Goal: Task Accomplishment & Management: Manage account settings

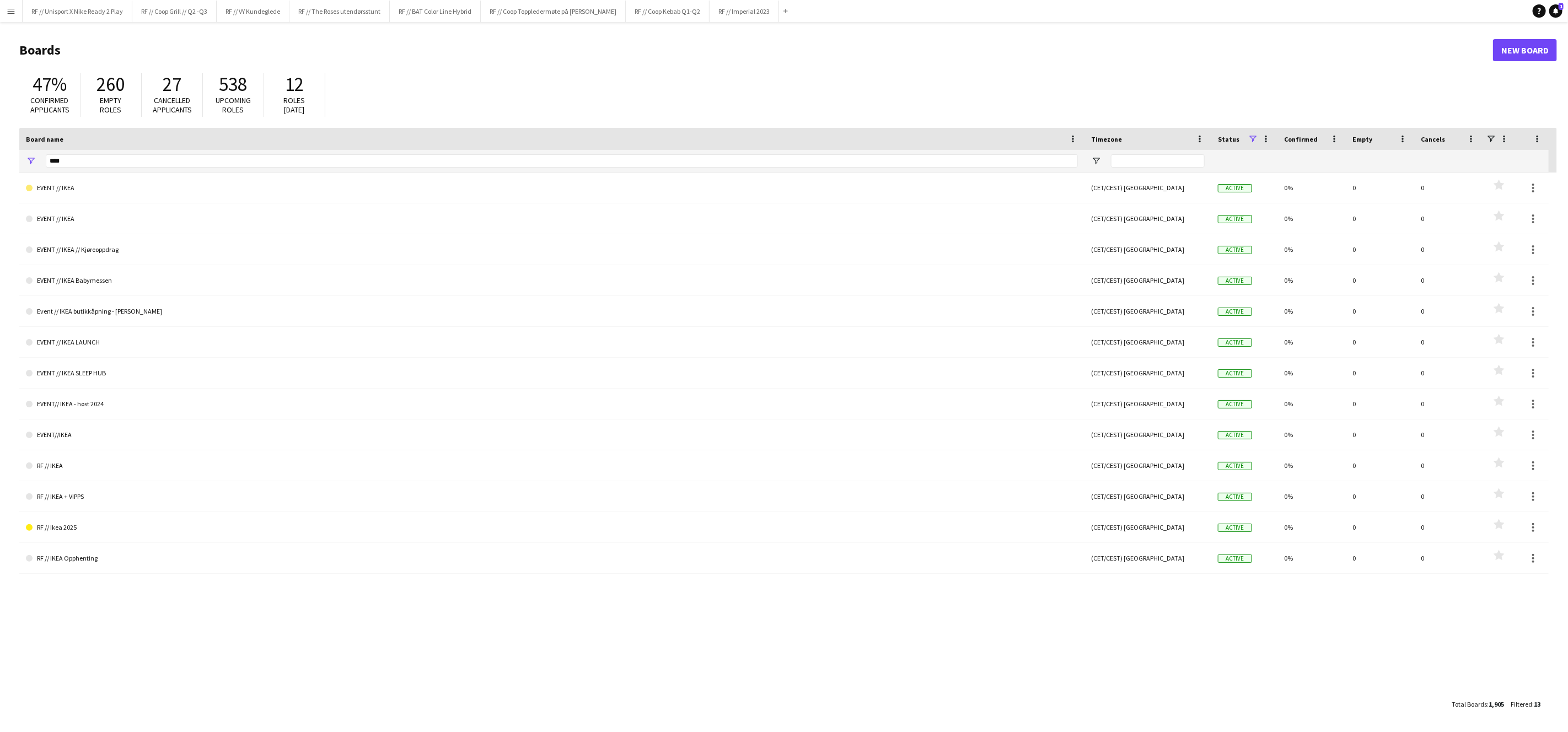
click at [1154, 60] on header "Boards New Board" at bounding box center [788, 49] width 1538 height 34
click at [3, 15] on button "Menu" at bounding box center [11, 11] width 22 height 22
click at [125, 97] on link "Approvals" at bounding box center [167, 104] width 111 height 22
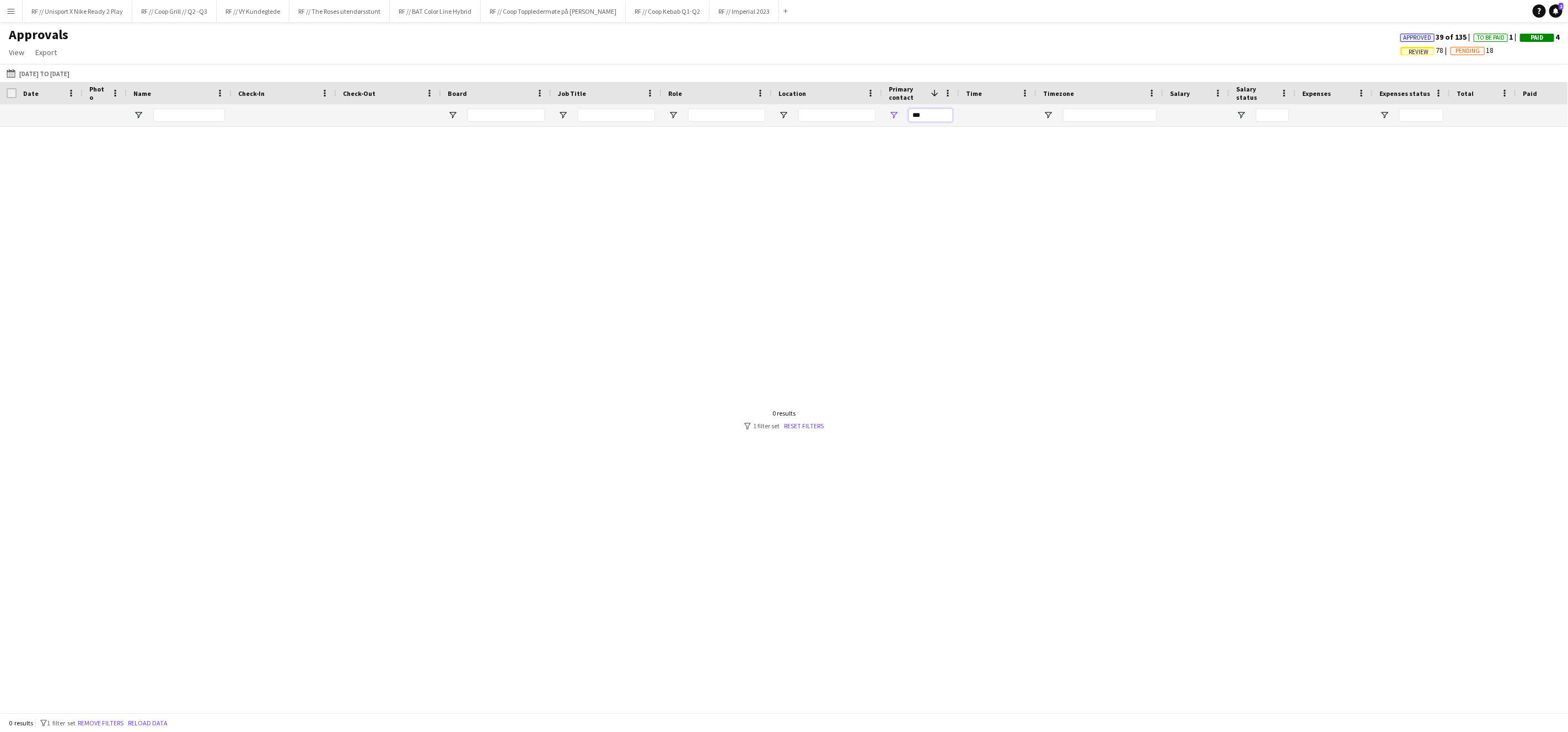
click at [921, 114] on input "***" at bounding box center [930, 115] width 44 height 13
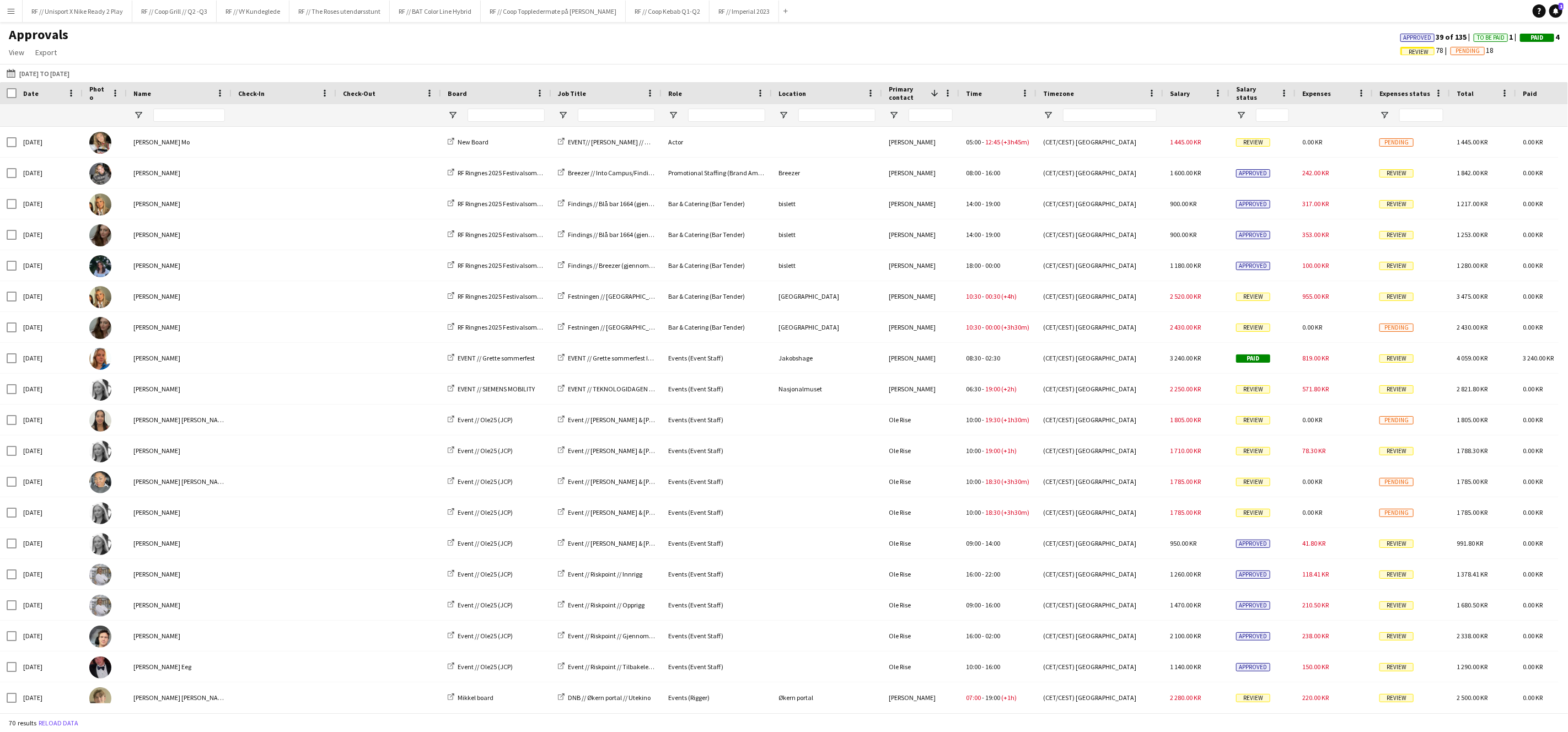
click at [865, 47] on div "Approvals View Customise view Customise filters Reset Filters Reset View Reset …" at bounding box center [784, 45] width 1568 height 38
click at [777, 15] on button "RF // Imperial 2023 Close" at bounding box center [744, 12] width 69 height 22
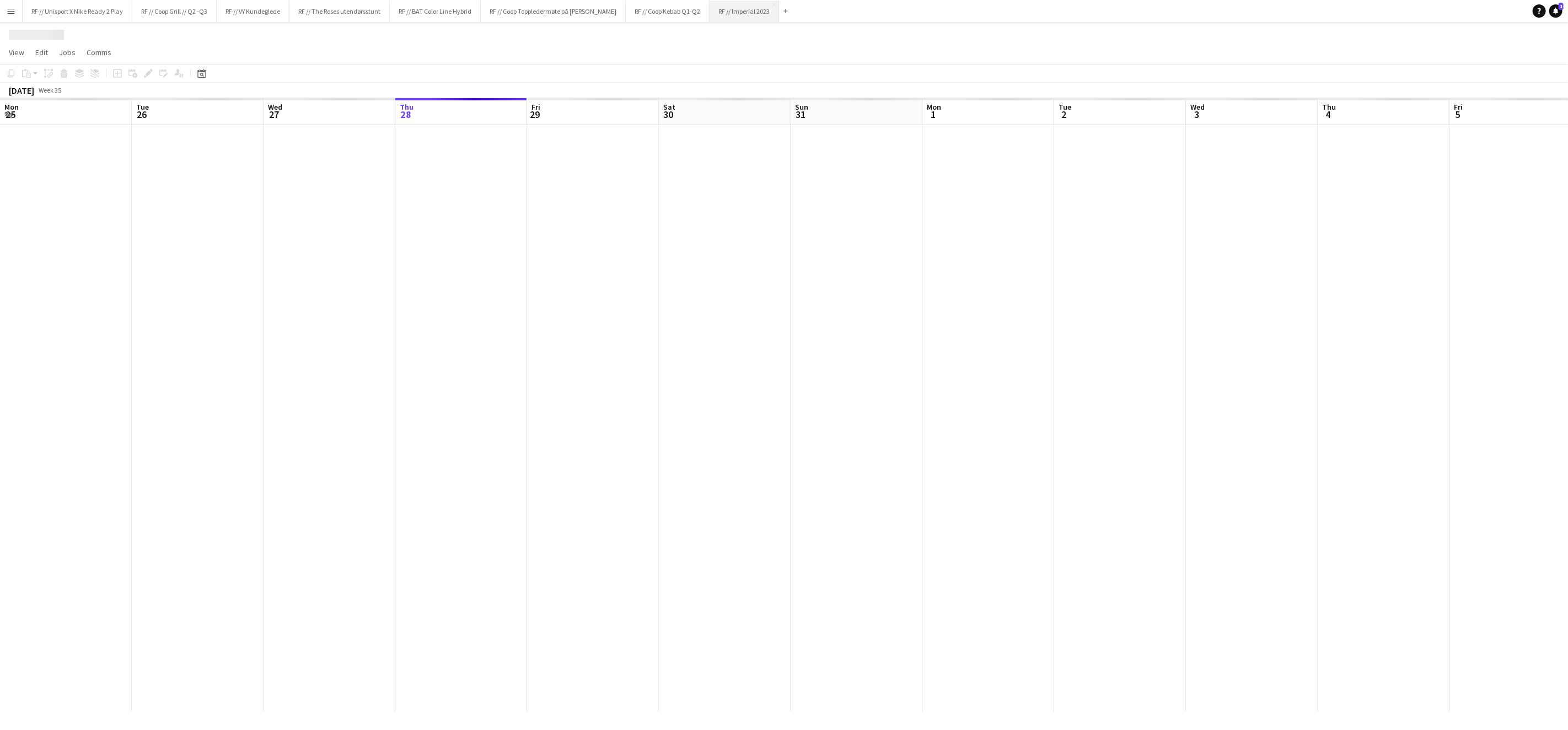
scroll to position [0, 263]
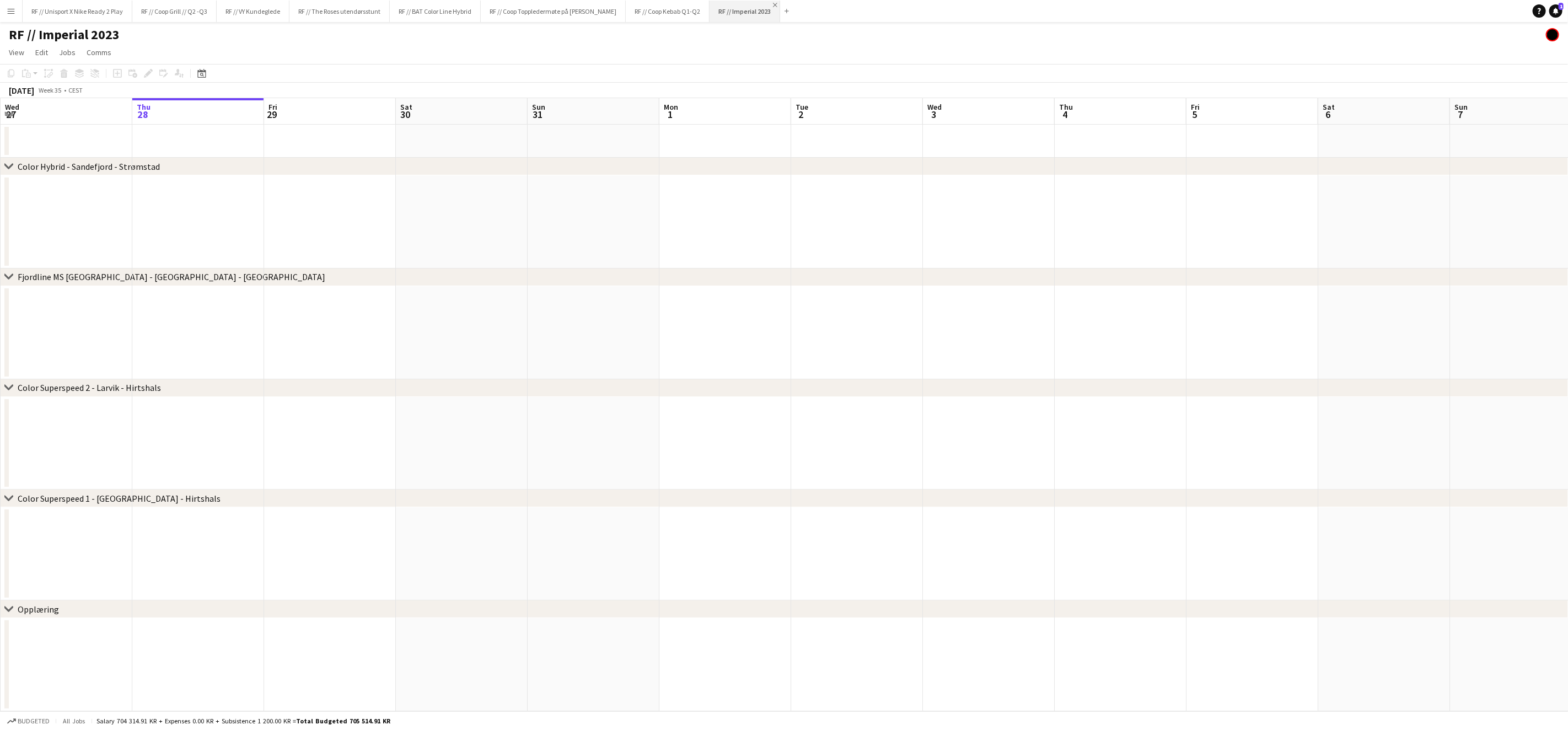
click at [777, 4] on app-icon "Close" at bounding box center [775, 5] width 4 height 4
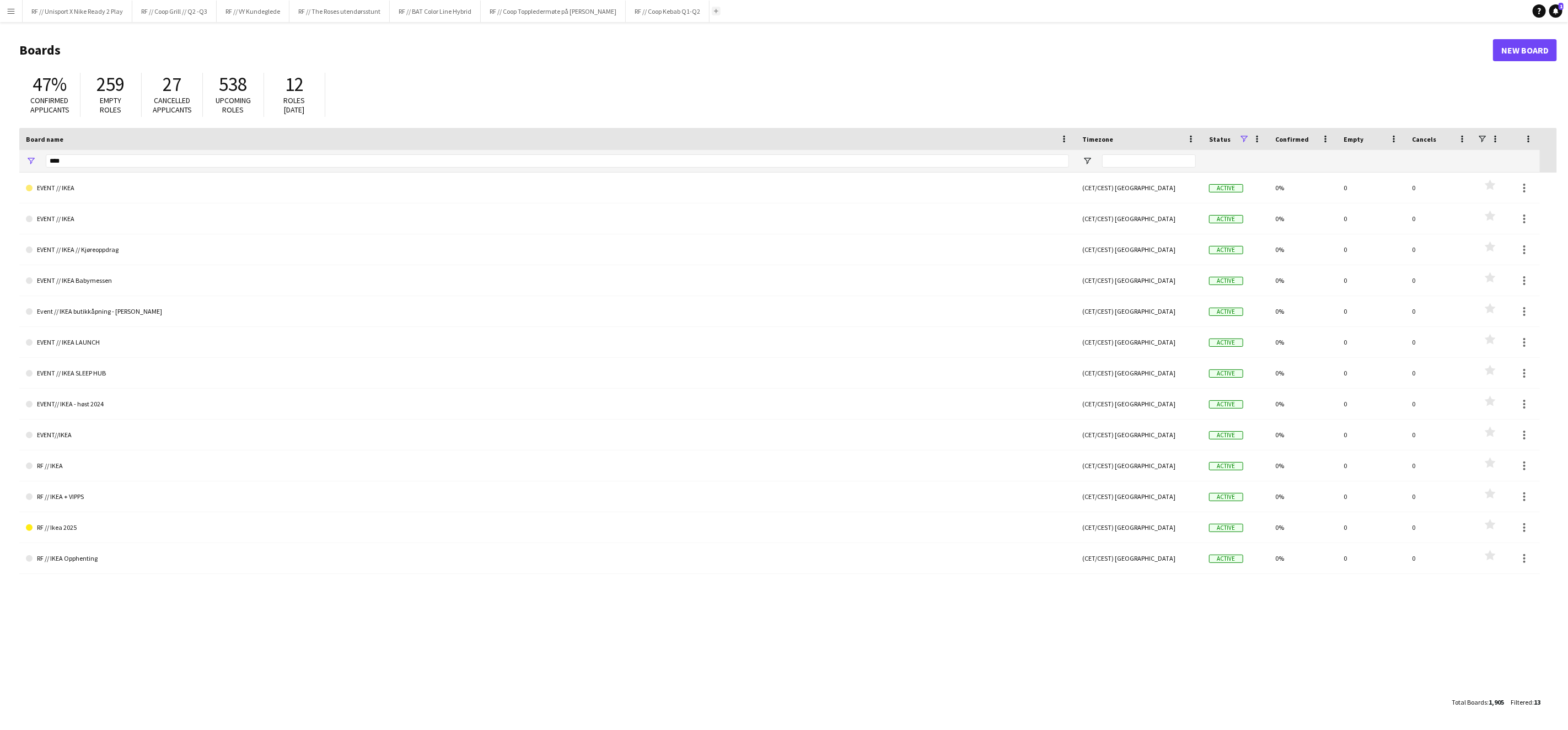
click at [718, 10] on app-icon "Add" at bounding box center [716, 11] width 4 height 4
click at [150, 160] on input "****" at bounding box center [558, 161] width 1023 height 13
type input "****"
click at [1515, 45] on link "New Board" at bounding box center [1525, 50] width 64 height 22
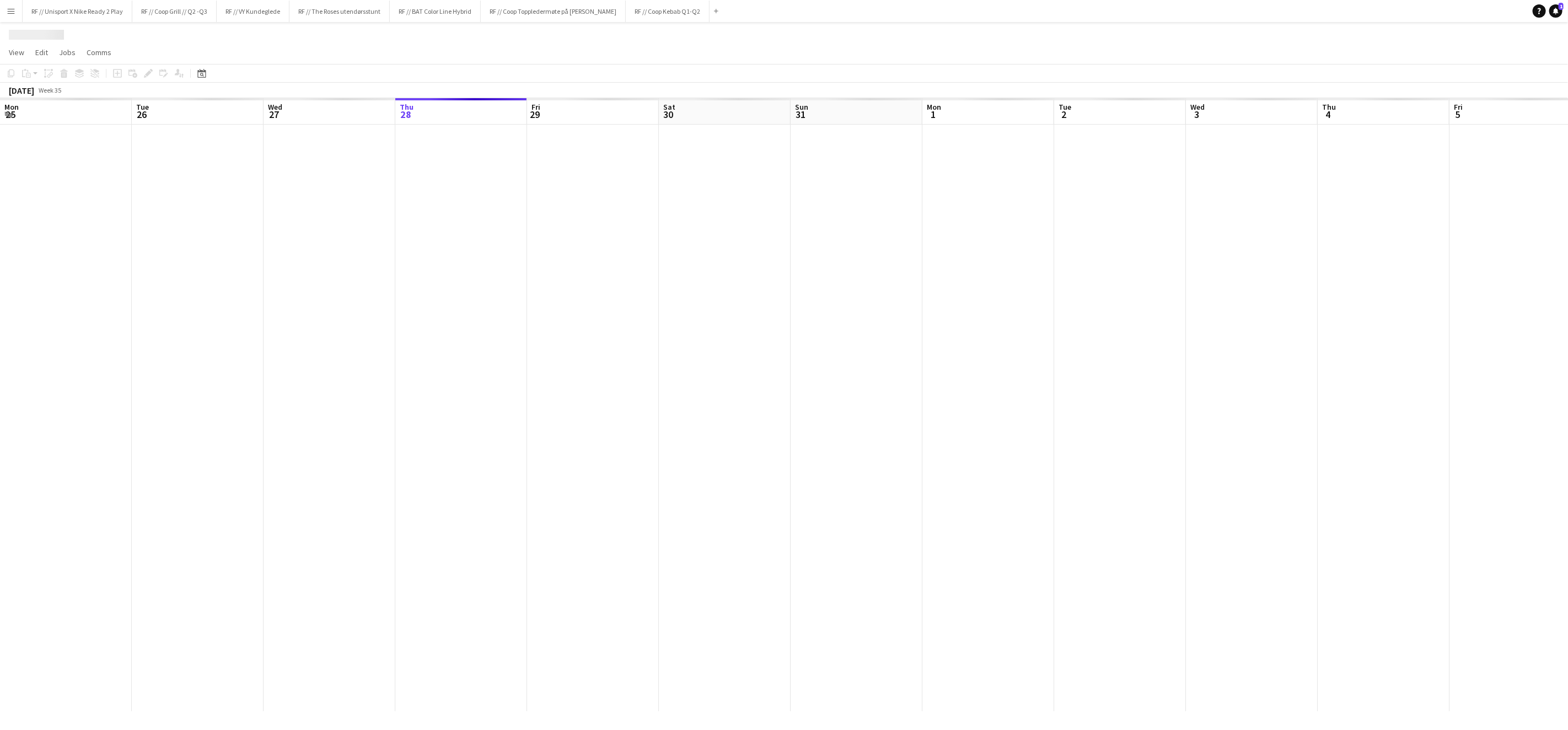
scroll to position [0, 263]
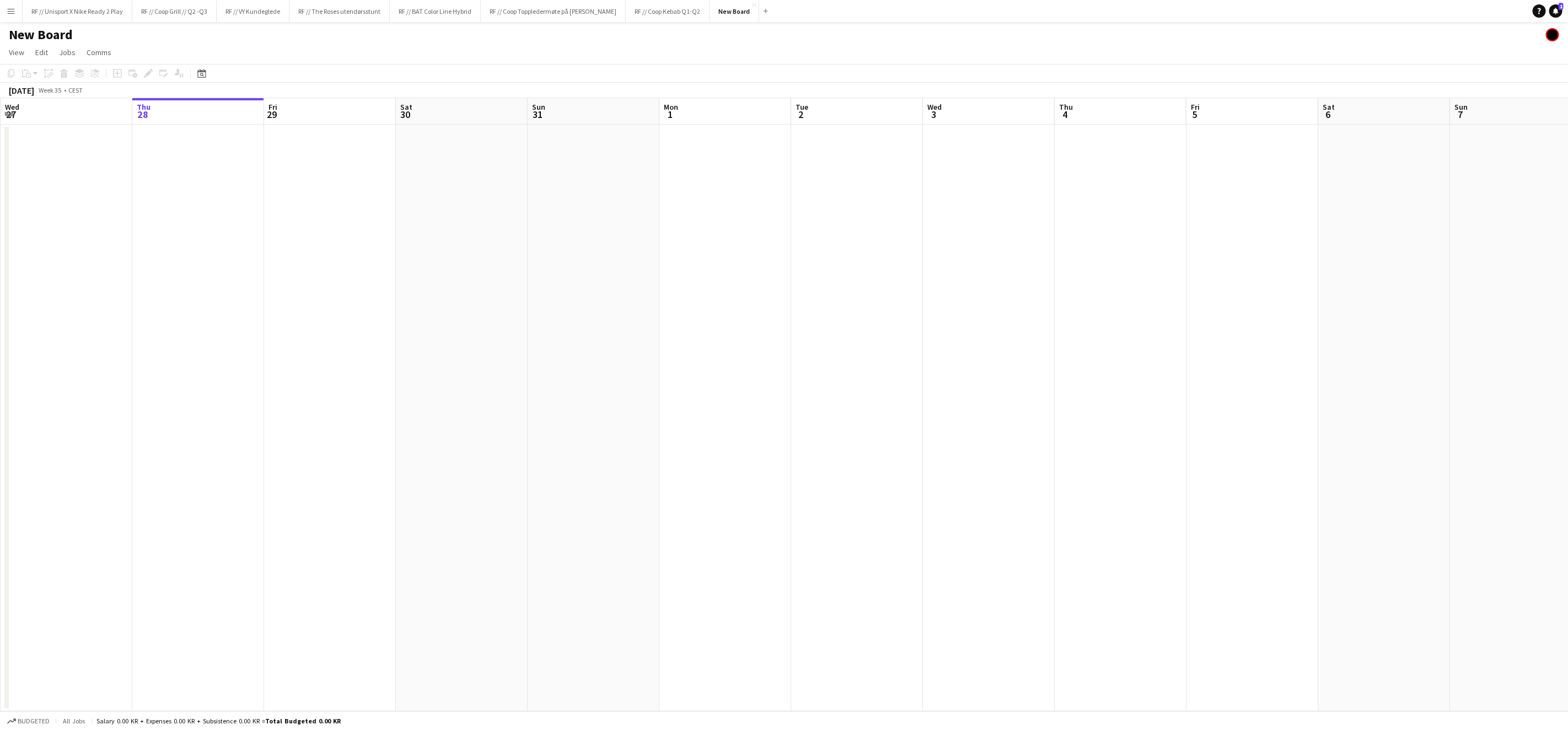
click at [44, 32] on h1 "New Board" at bounding box center [41, 34] width 64 height 17
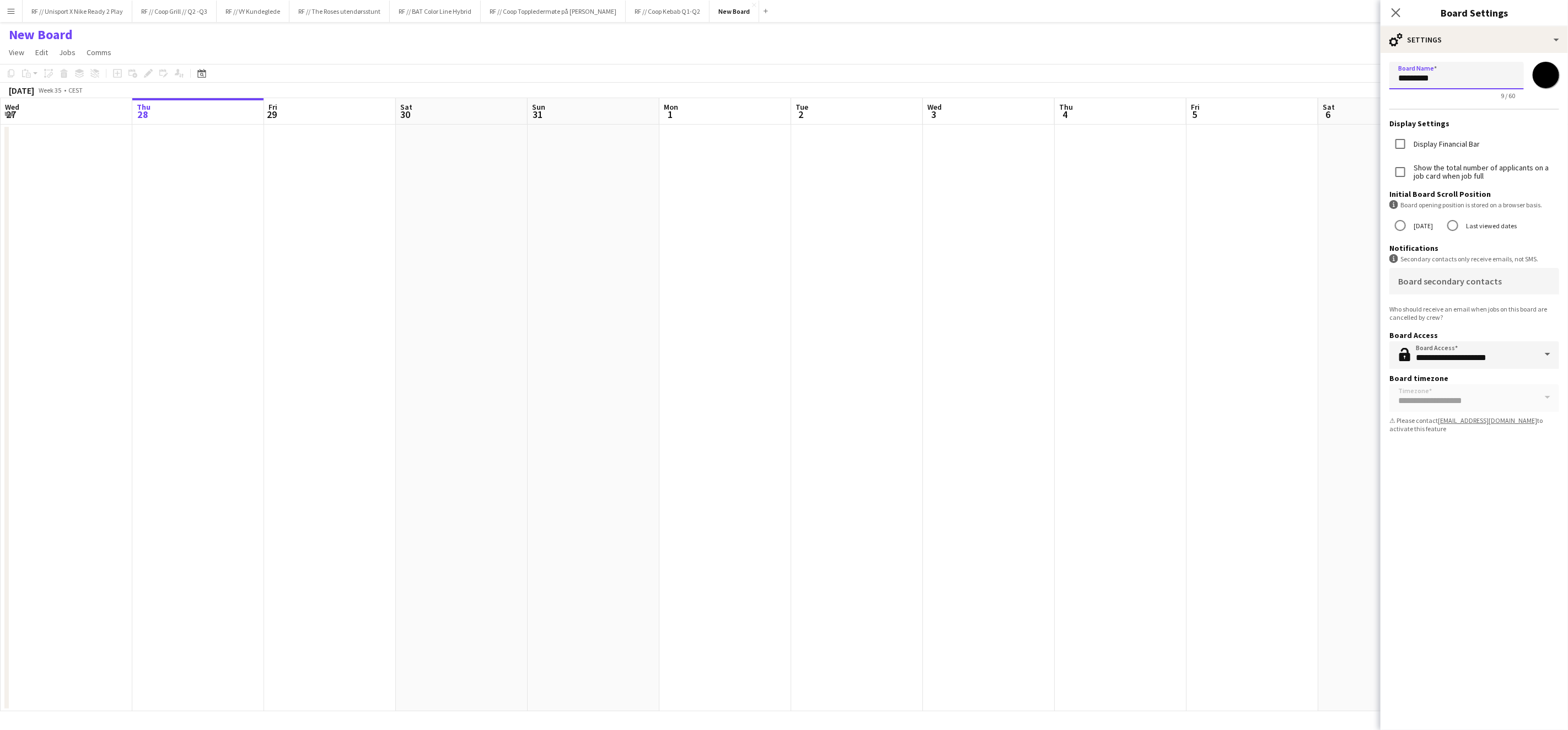
drag, startPoint x: 1456, startPoint y: 78, endPoint x: 1318, endPoint y: 64, distance: 138.7
click at [1318, 64] on body "Menu Boards Boards Boards All jobs Status Workforce Workforce My Workforce Recr…" at bounding box center [784, 365] width 1568 height 730
paste input "**********"
drag, startPoint x: 1493, startPoint y: 79, endPoint x: 1568, endPoint y: 78, distance: 75.0
click at [1568, 78] on form "**********" at bounding box center [1475, 250] width 188 height 393
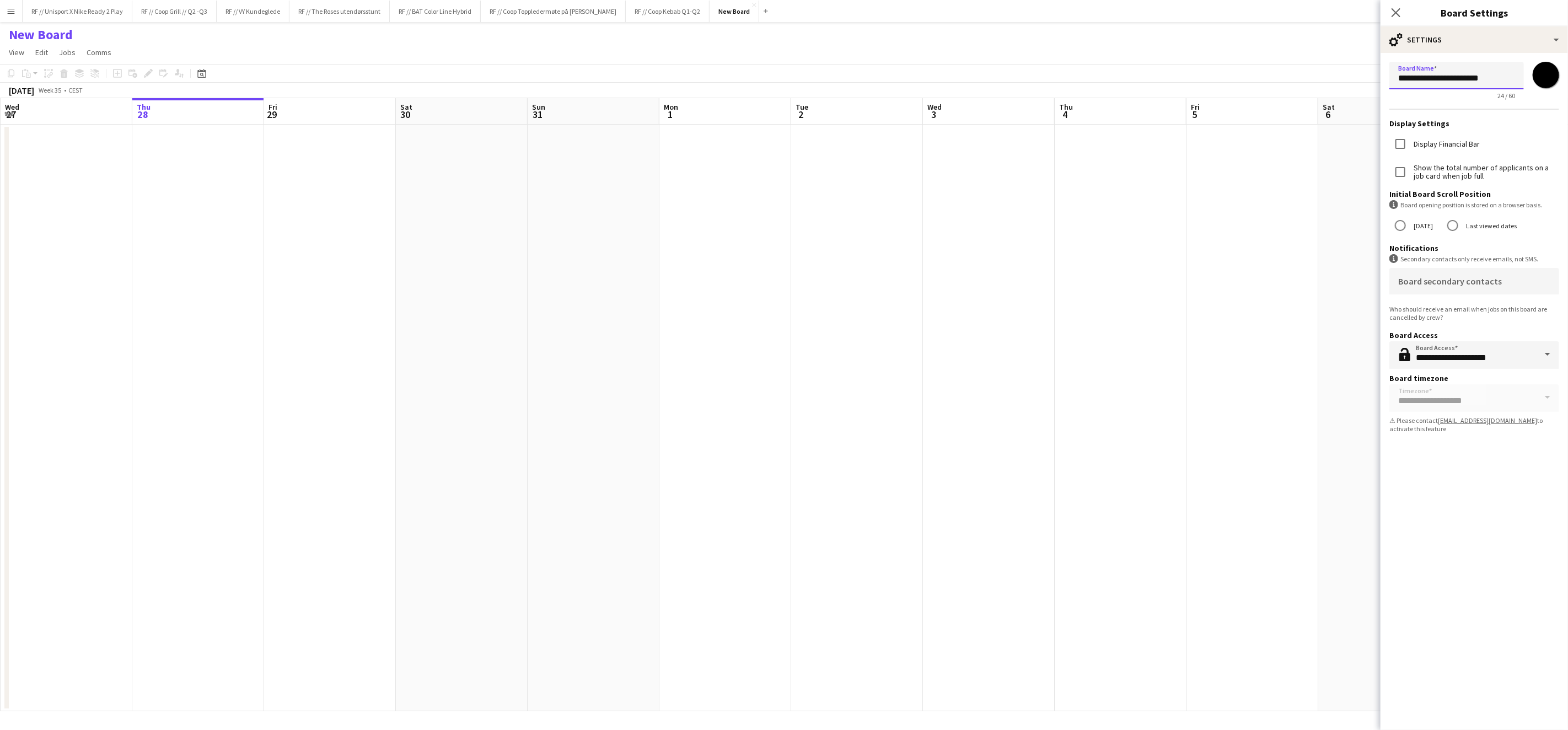
click at [1397, 79] on input "**********" at bounding box center [1457, 76] width 135 height 28
type input "**********"
click at [1109, 294] on app-date-cell at bounding box center [1120, 418] width 132 height 587
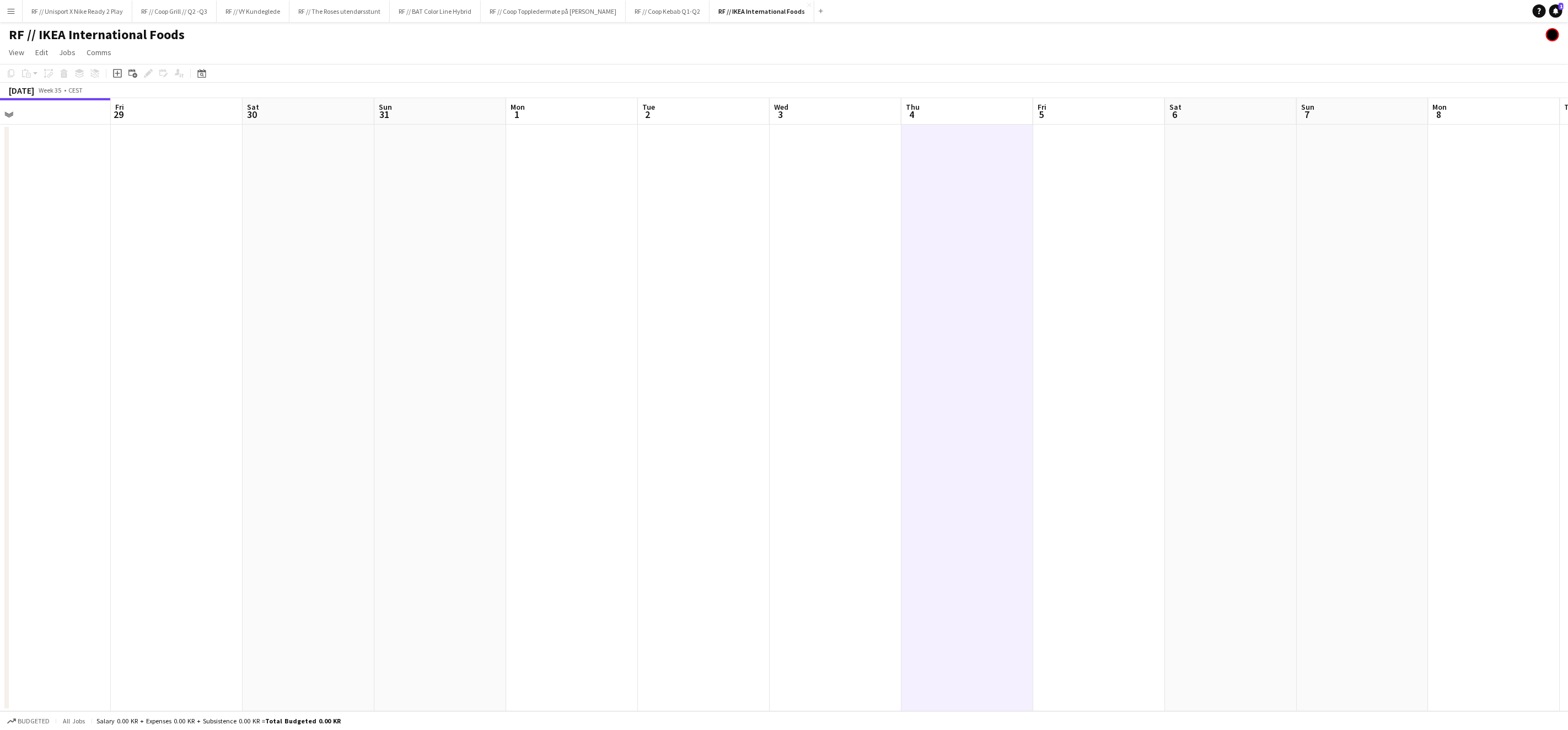
drag, startPoint x: 928, startPoint y: 313, endPoint x: 531, endPoint y: 332, distance: 397.5
click at [531, 332] on app-calendar-viewport "Mon 25 Tue 26 Wed 27 Thu 28 Fri 29 Sat 30 Sun 31 Mon 1 Tue 2 Wed 3 Thu 4 Fri 5 …" at bounding box center [784, 405] width 1568 height 613
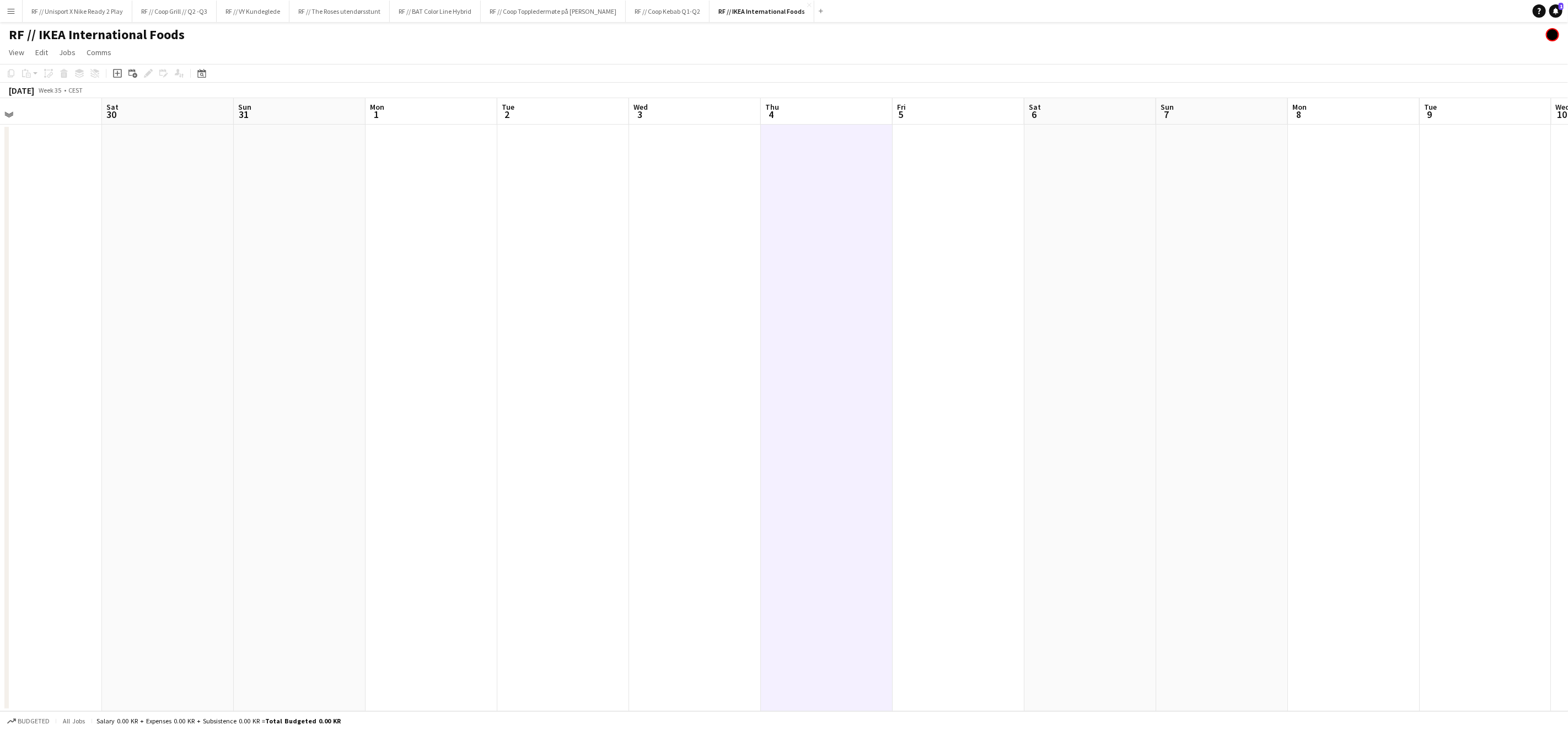
drag, startPoint x: 540, startPoint y: 277, endPoint x: 555, endPoint y: 274, distance: 15.3
click at [563, 279] on app-calendar-viewport "Wed 27 Thu 28 Fri 29 Sat 30 Sun 31 Mon 1 Tue 2 Wed 3 Thu 4 Fri 5 Sat 6 Sun 7 Mo…" at bounding box center [784, 405] width 1568 height 613
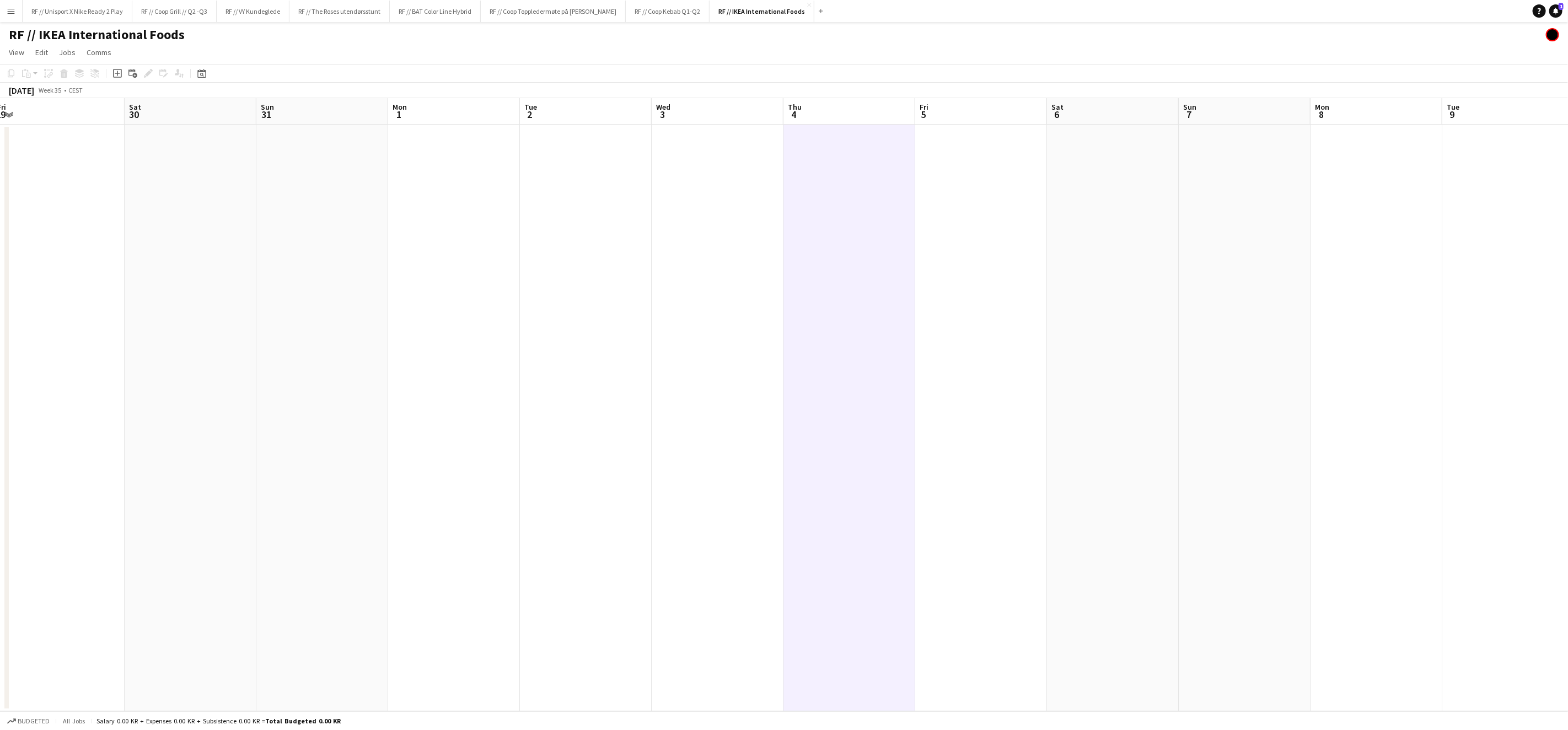
click at [460, 212] on app-date-cell at bounding box center [454, 418] width 132 height 587
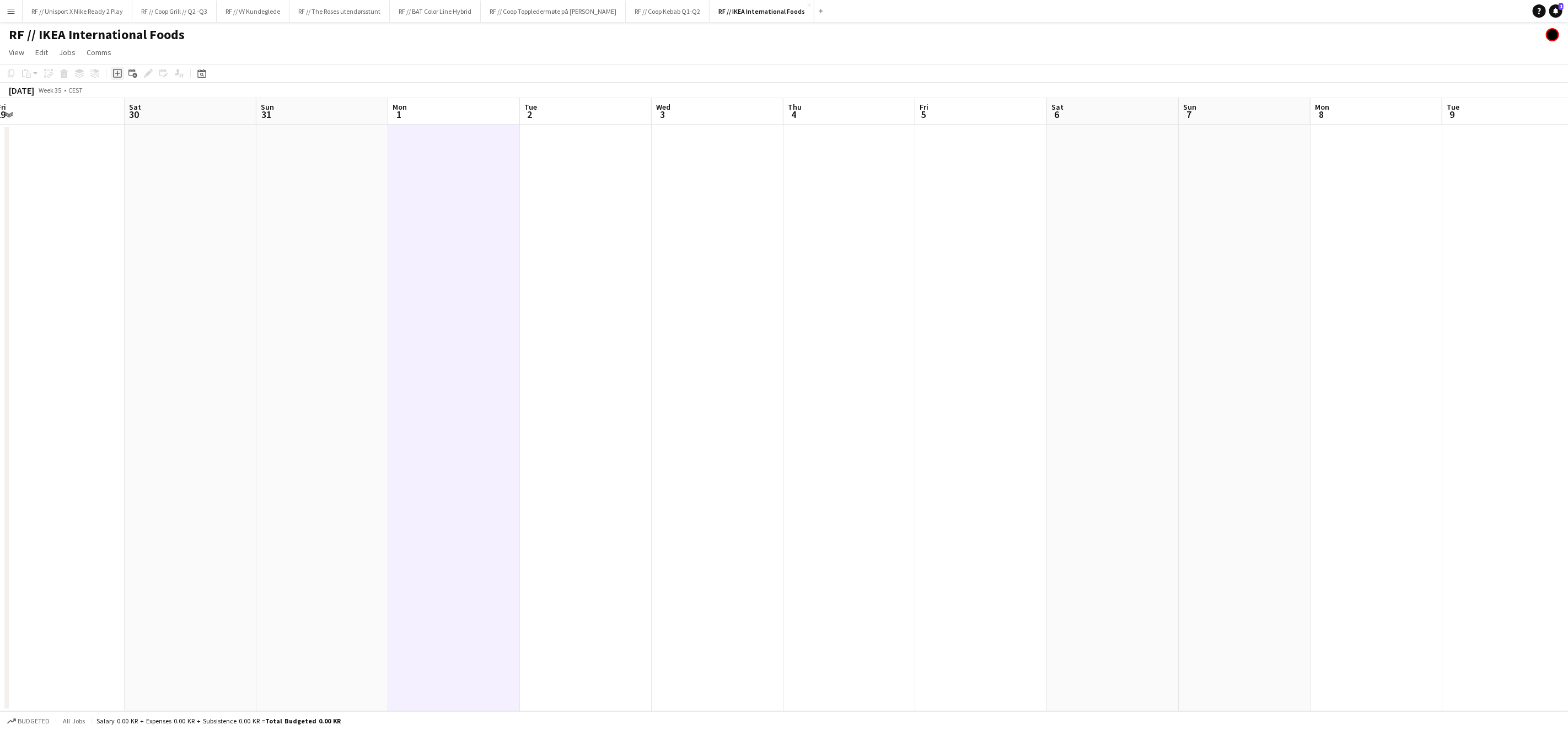
click at [118, 76] on icon "Add job" at bounding box center [117, 74] width 9 height 9
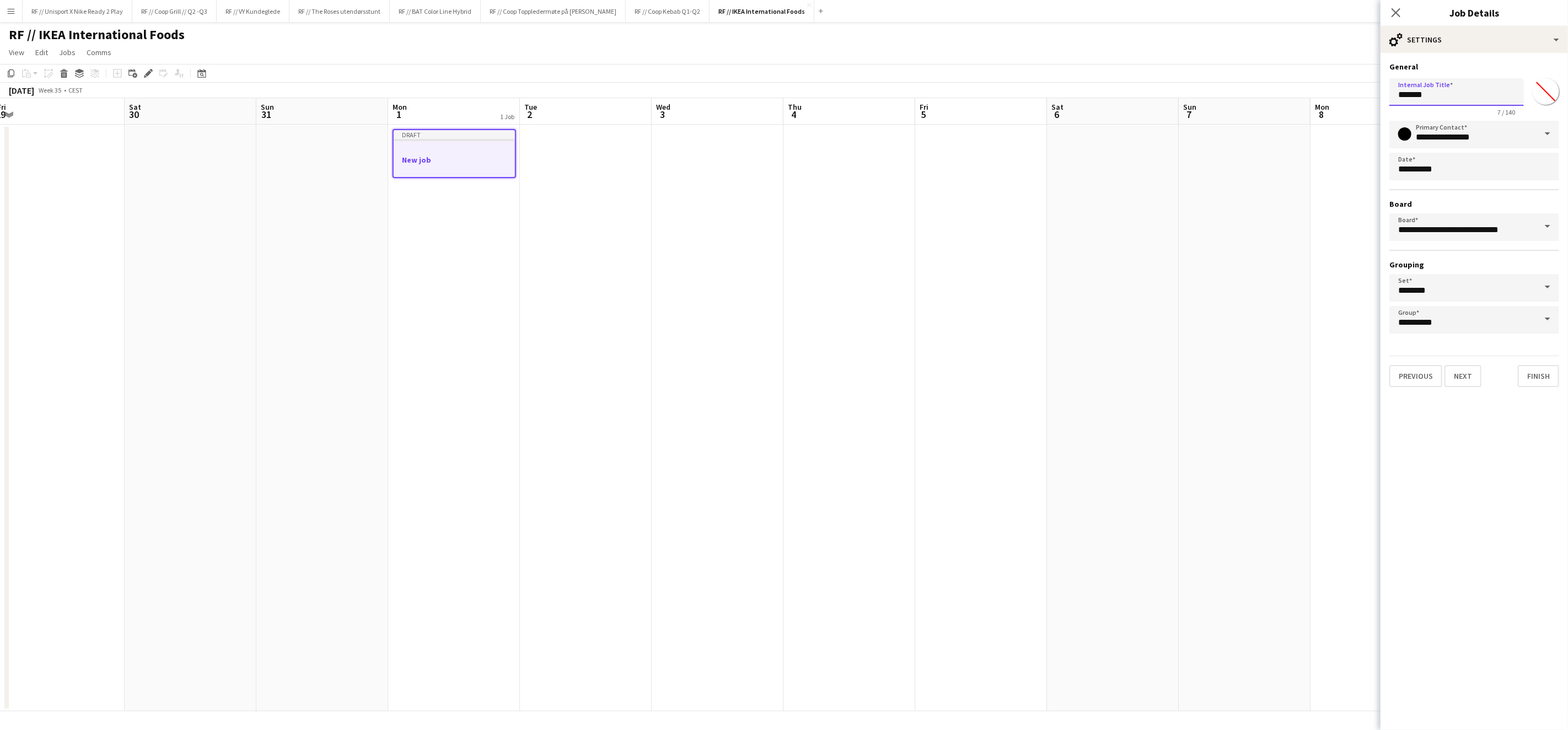
drag, startPoint x: 1470, startPoint y: 97, endPoint x: 1258, endPoint y: 60, distance: 215.2
click at [1336, 89] on body "Menu Boards Boards Boards All jobs Status Workforce Workforce My Workforce Recr…" at bounding box center [784, 365] width 1568 height 730
click at [1395, 8] on icon "Close pop-in" at bounding box center [1395, 12] width 10 height 10
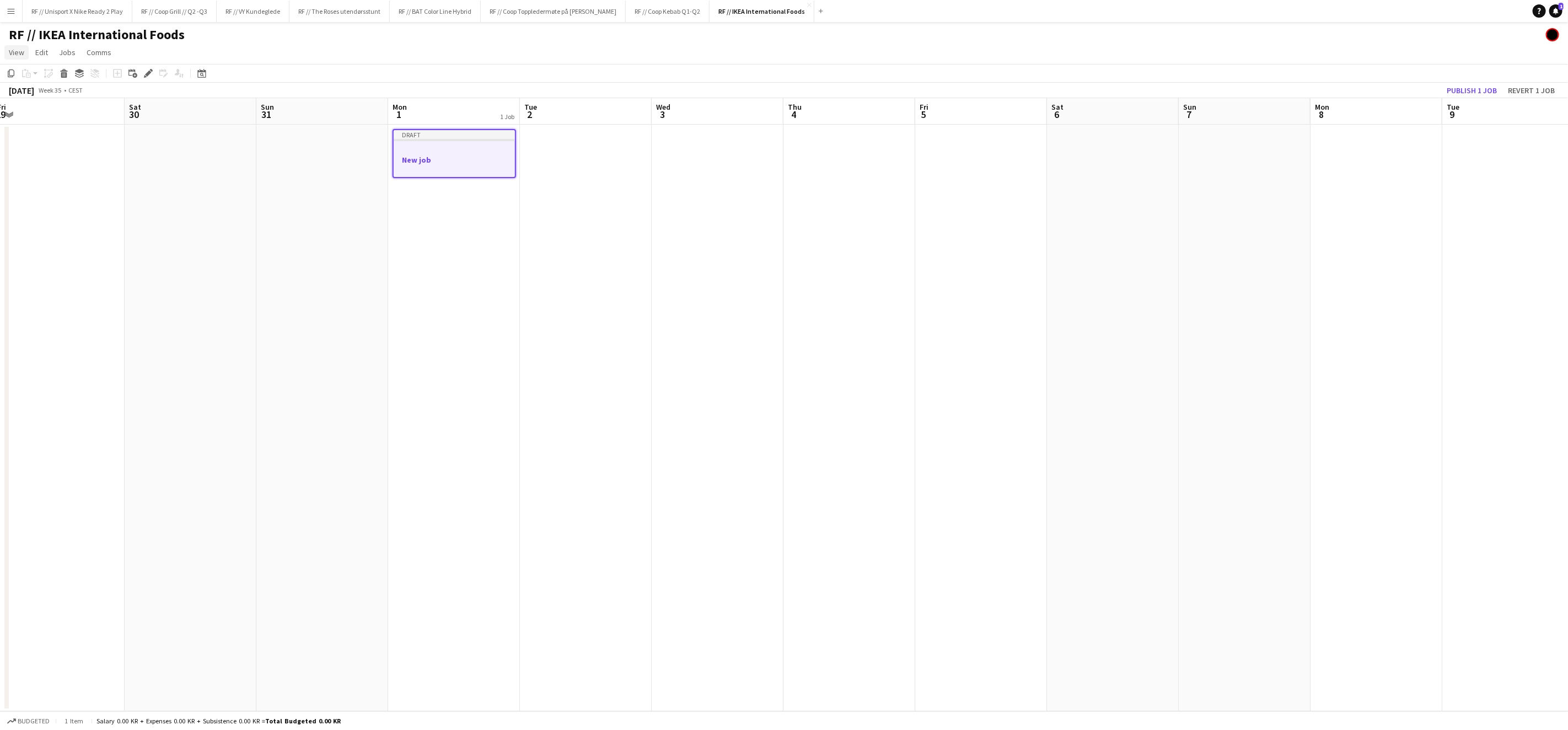
click at [15, 52] on span "View" at bounding box center [16, 52] width 15 height 10
click at [35, 51] on span "Edit" at bounding box center [41, 52] width 12 height 10
click at [71, 53] on span "Jobs" at bounding box center [67, 52] width 17 height 10
click at [104, 52] on span "Comms" at bounding box center [99, 52] width 25 height 10
click at [261, 208] on app-date-cell at bounding box center [322, 418] width 132 height 587
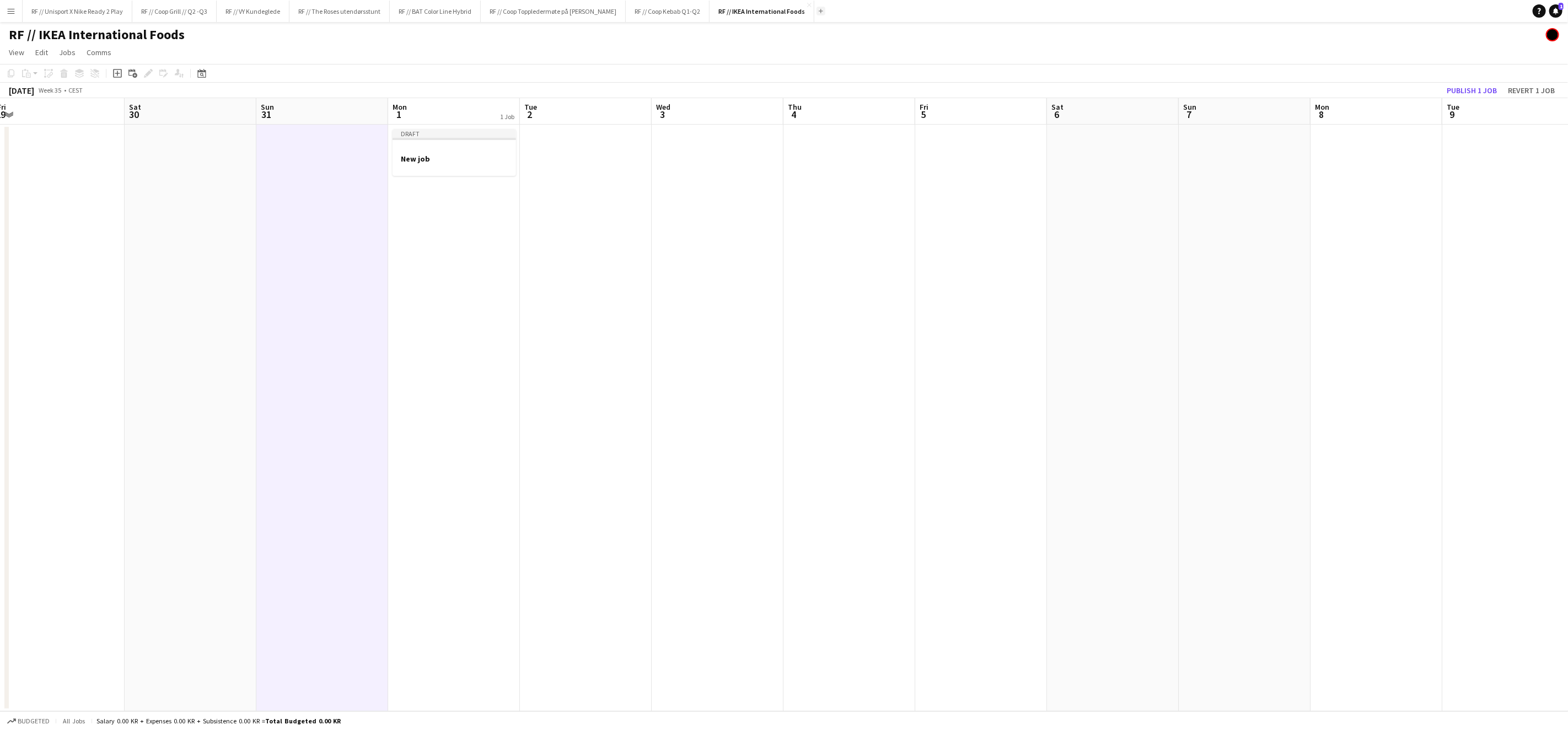
click at [823, 9] on app-icon "Add" at bounding box center [821, 11] width 4 height 4
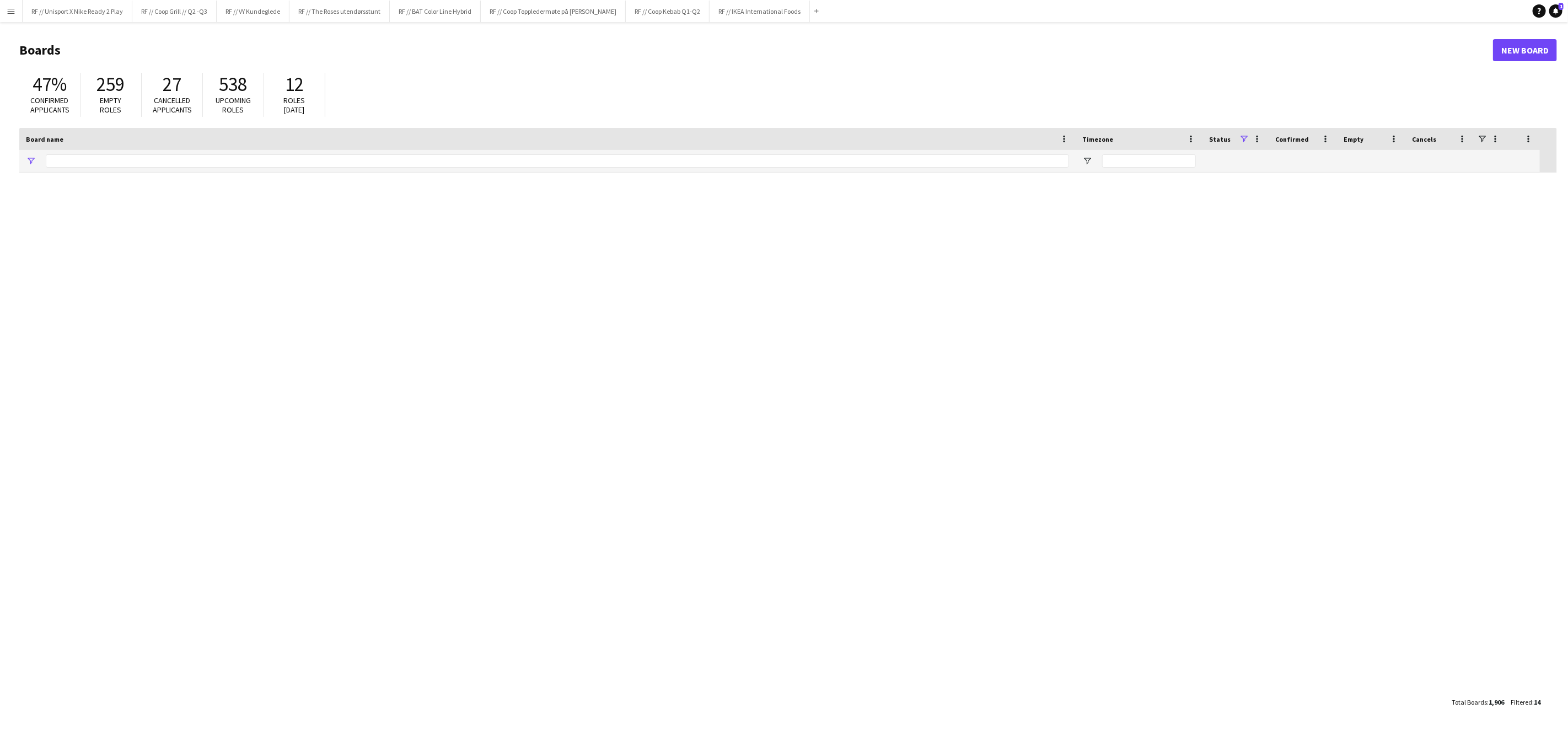
type input "****"
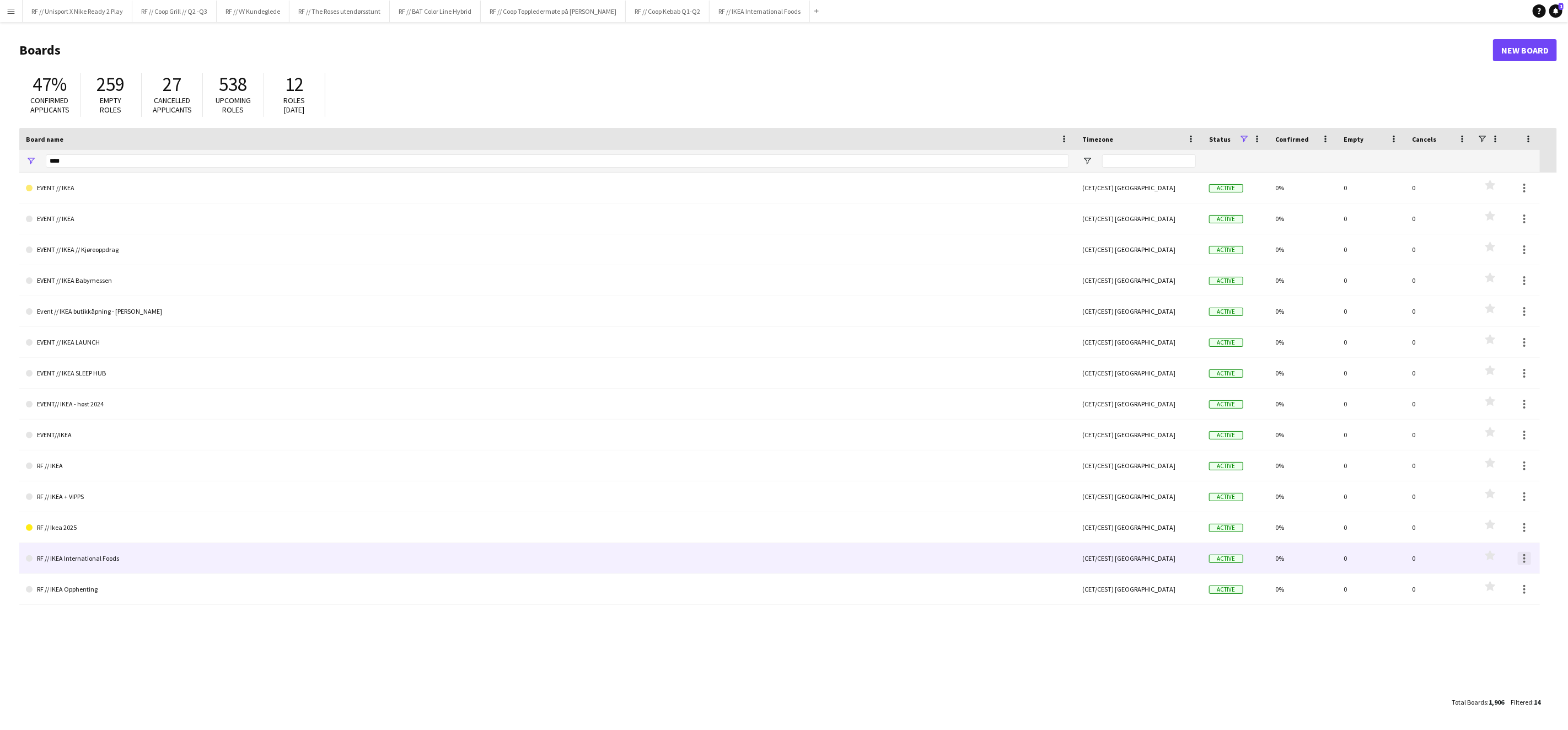
click at [1524, 560] on div at bounding box center [1524, 561] width 2 height 2
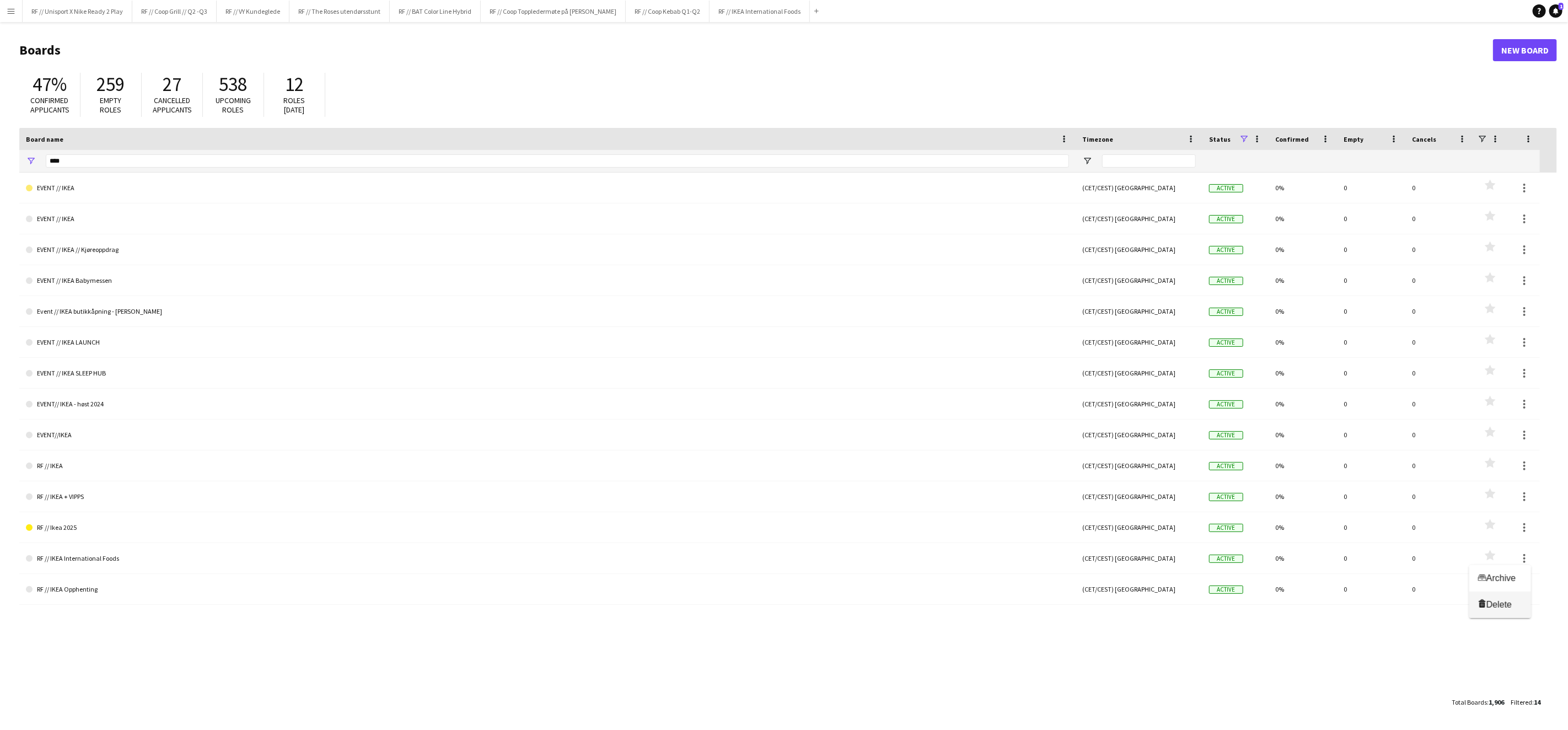
click at [1519, 599] on span "Delete Delete" at bounding box center [1500, 604] width 44 height 10
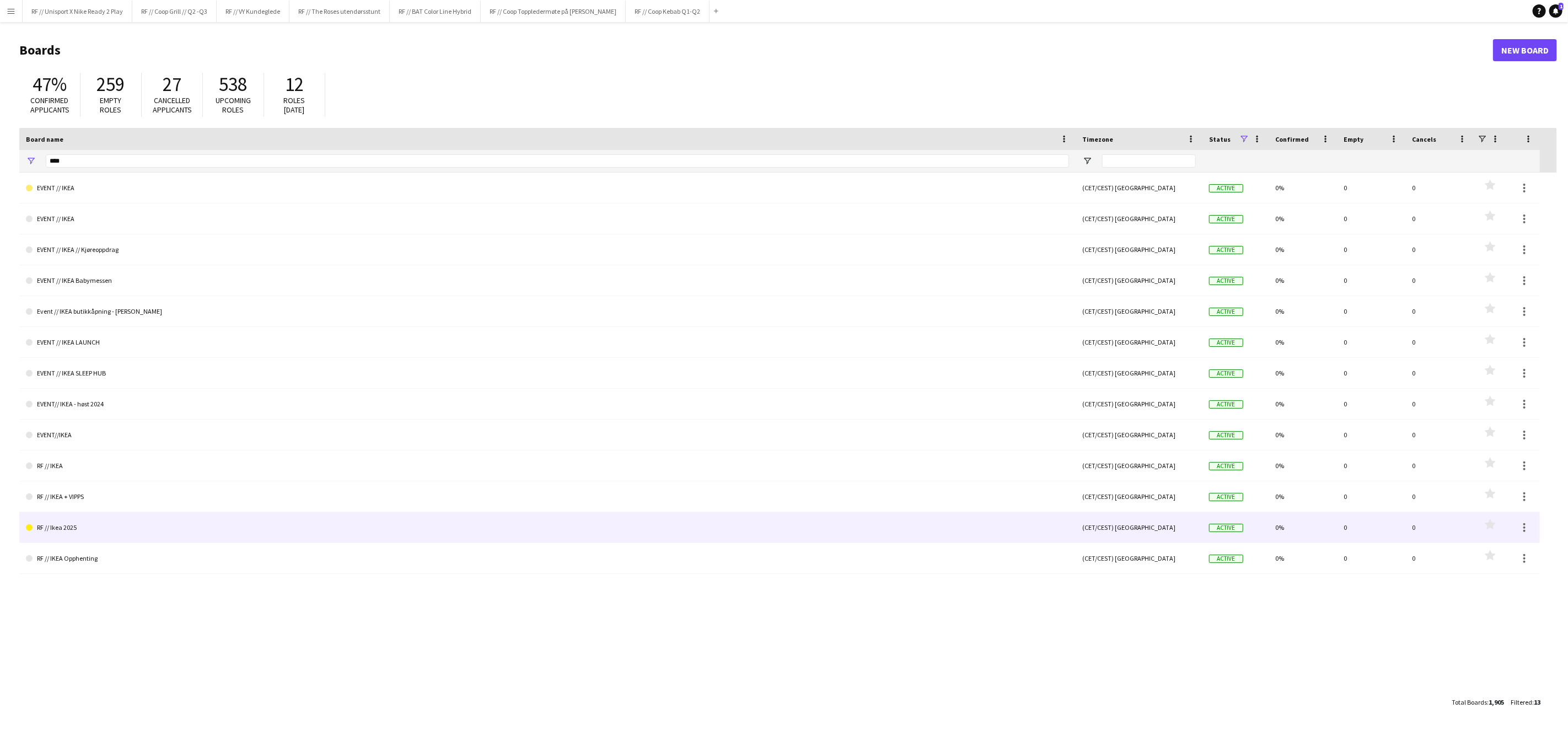
click at [51, 525] on link "RF // Ikea 2025" at bounding box center [547, 528] width 1043 height 31
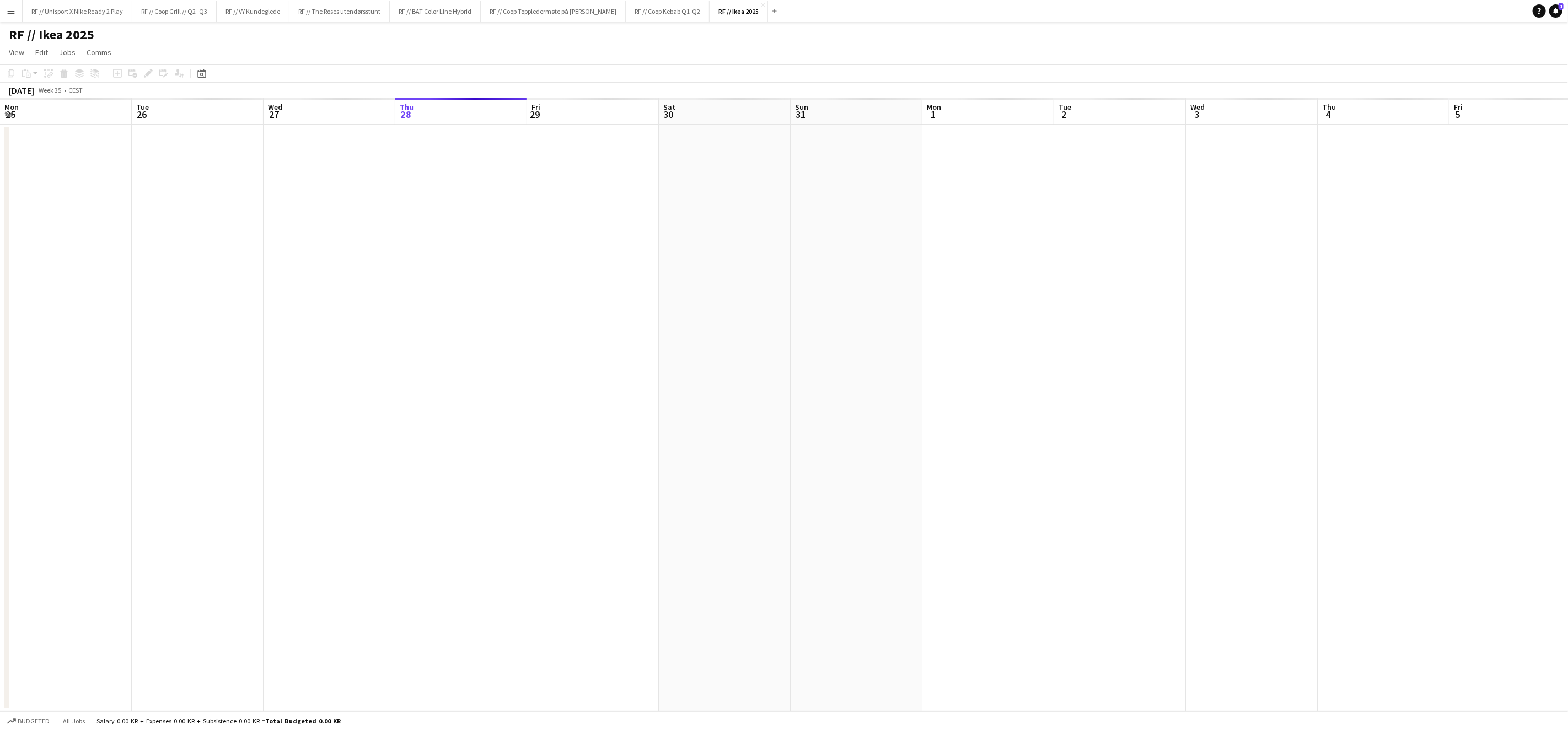
scroll to position [0, 263]
drag, startPoint x: 981, startPoint y: 392, endPoint x: 670, endPoint y: 403, distance: 311.2
click at [676, 404] on app-calendar-viewport "Tue 26 Wed 27 Thu 28 Fri 29 Sat 30 Sun 31 Mon 1 Tue 2 Wed 3 Thu 4 Fri 5 Sat 6 S…" at bounding box center [784, 405] width 1568 height 613
drag, startPoint x: 922, startPoint y: 406, endPoint x: 854, endPoint y: 410, distance: 68.1
click at [879, 410] on app-calendar-viewport "Wed 27 Thu 28 Fri 29 Sat 30 Sun 31 Mon 1 Tue 2 Wed 3 Thu 4 Fri 5 Sat 6 Sun 7 Mo…" at bounding box center [784, 405] width 1568 height 613
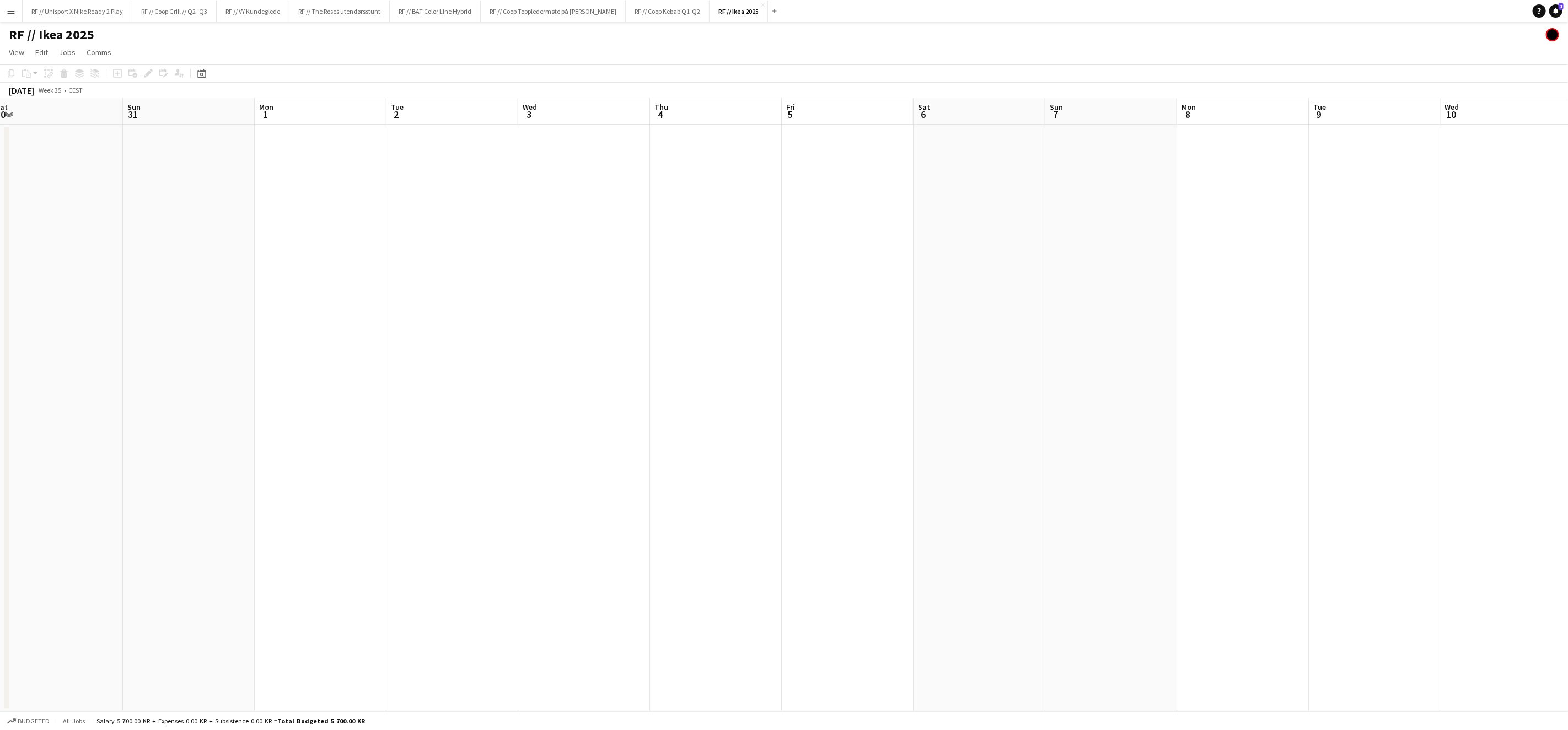
scroll to position [0, 447]
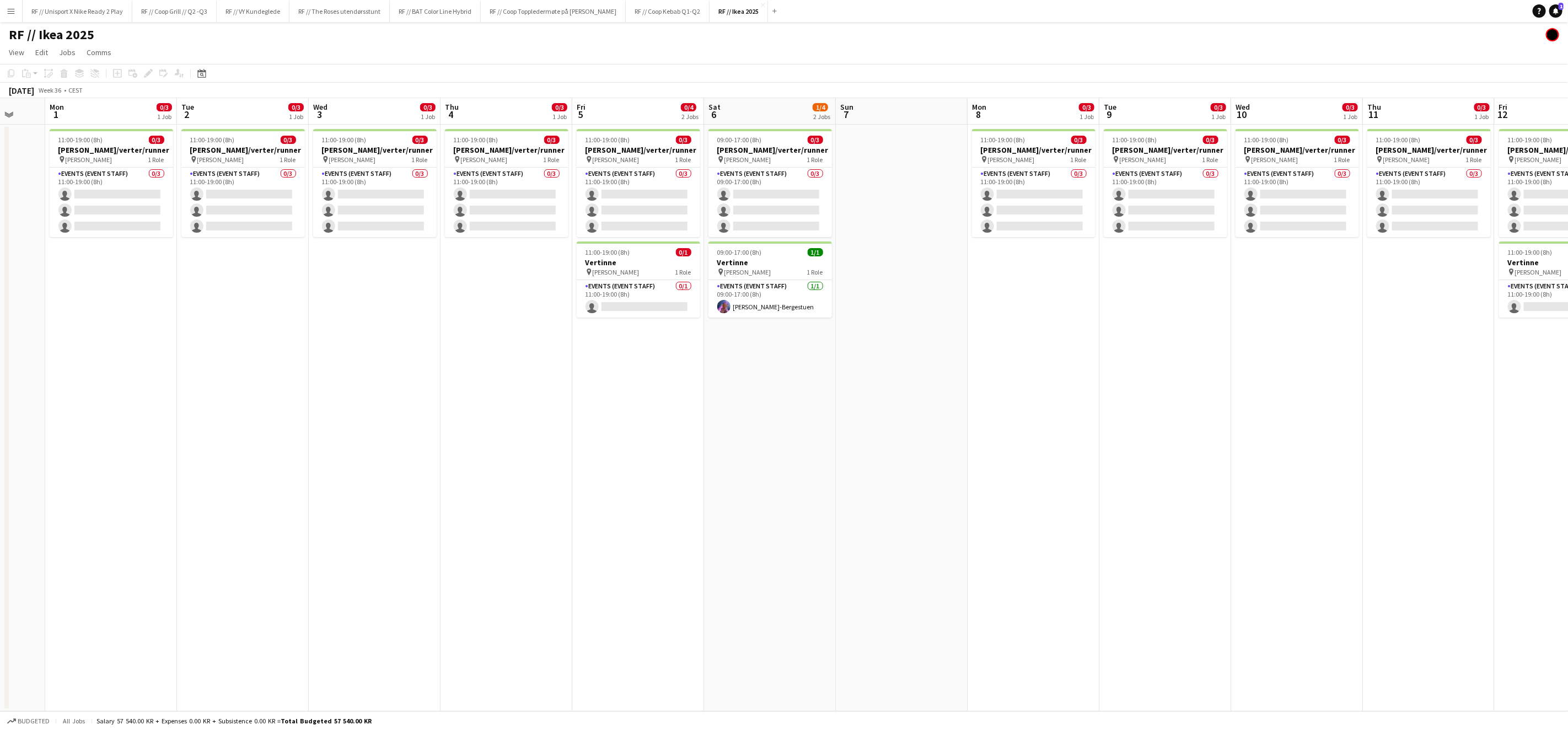
drag, startPoint x: 936, startPoint y: 451, endPoint x: 653, endPoint y: 466, distance: 283.4
click at [637, 467] on app-calendar-viewport "Fri 29 Sat 30 Sun 31 Mon 1 0/3 1 Job Tue 2 0/3 1 Job Wed 3 0/3 1 Job Thu 4 0/3 …" at bounding box center [784, 405] width 1568 height 613
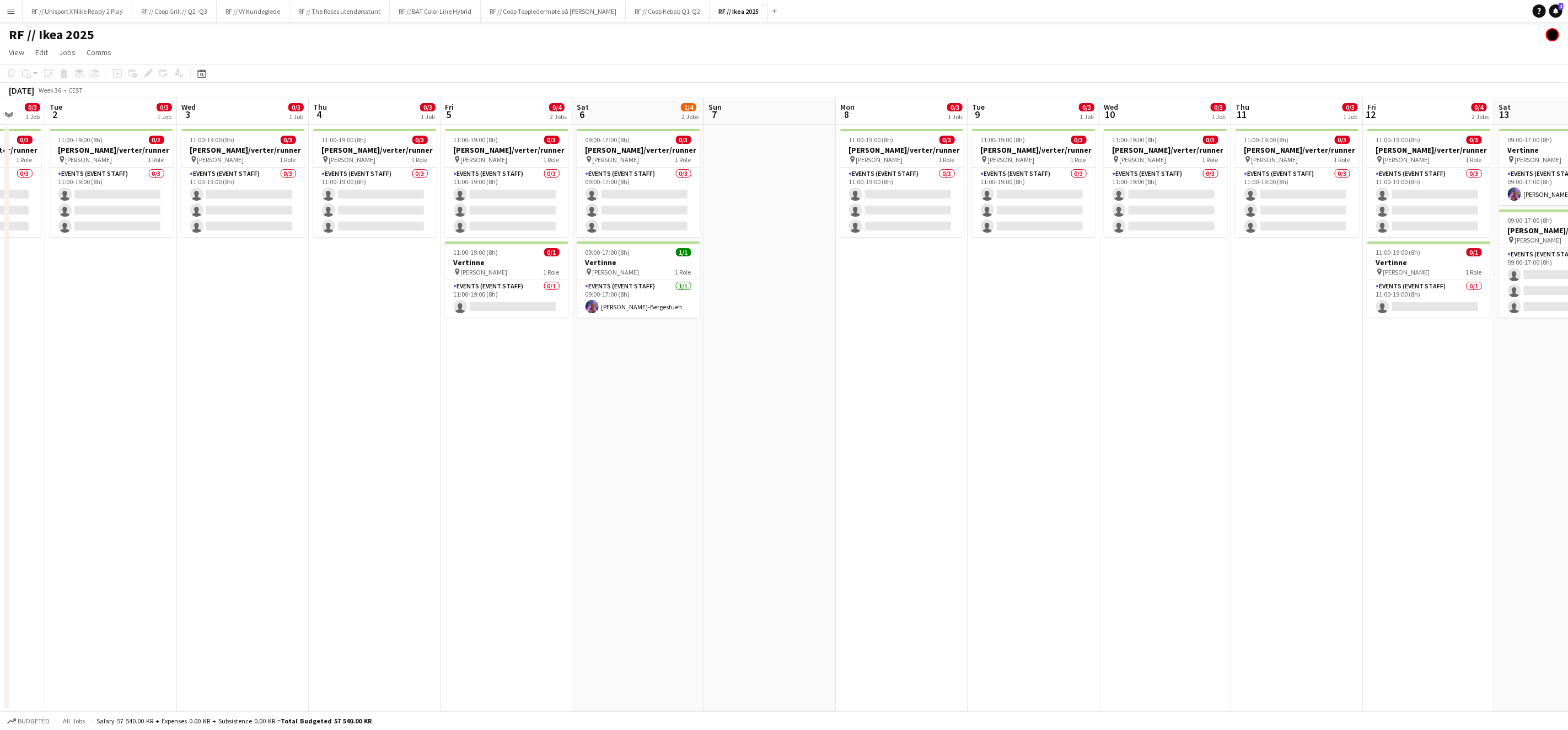
scroll to position [0, 403]
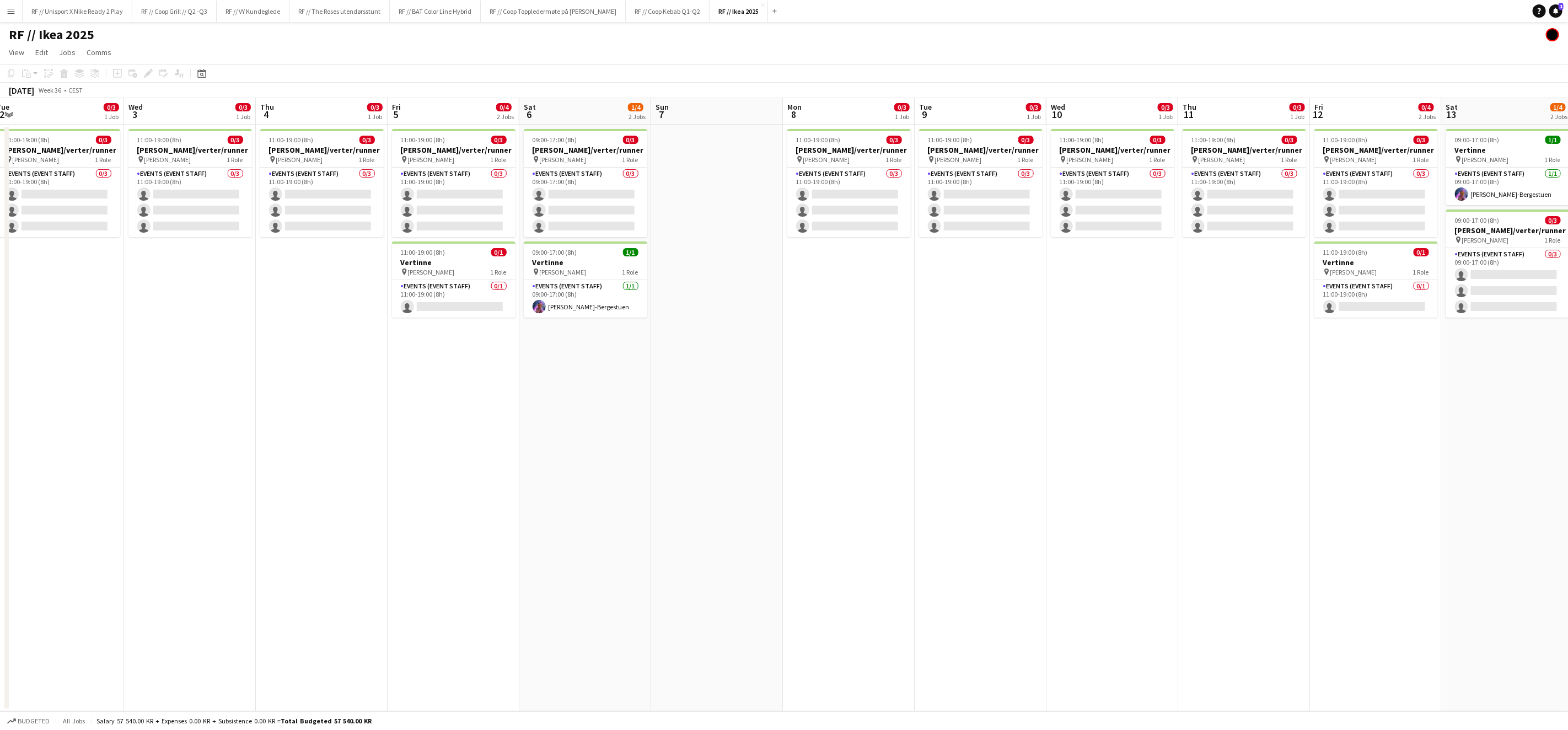
drag, startPoint x: 933, startPoint y: 472, endPoint x: 750, endPoint y: 472, distance: 183.0
click at [759, 474] on app-calendar-viewport "Sat 30 Sun 31 Mon 1 0/3 1 Job Tue 2 0/3 1 Job Wed 3 0/3 1 Job Thu 4 0/3 1 Job F…" at bounding box center [784, 405] width 1568 height 613
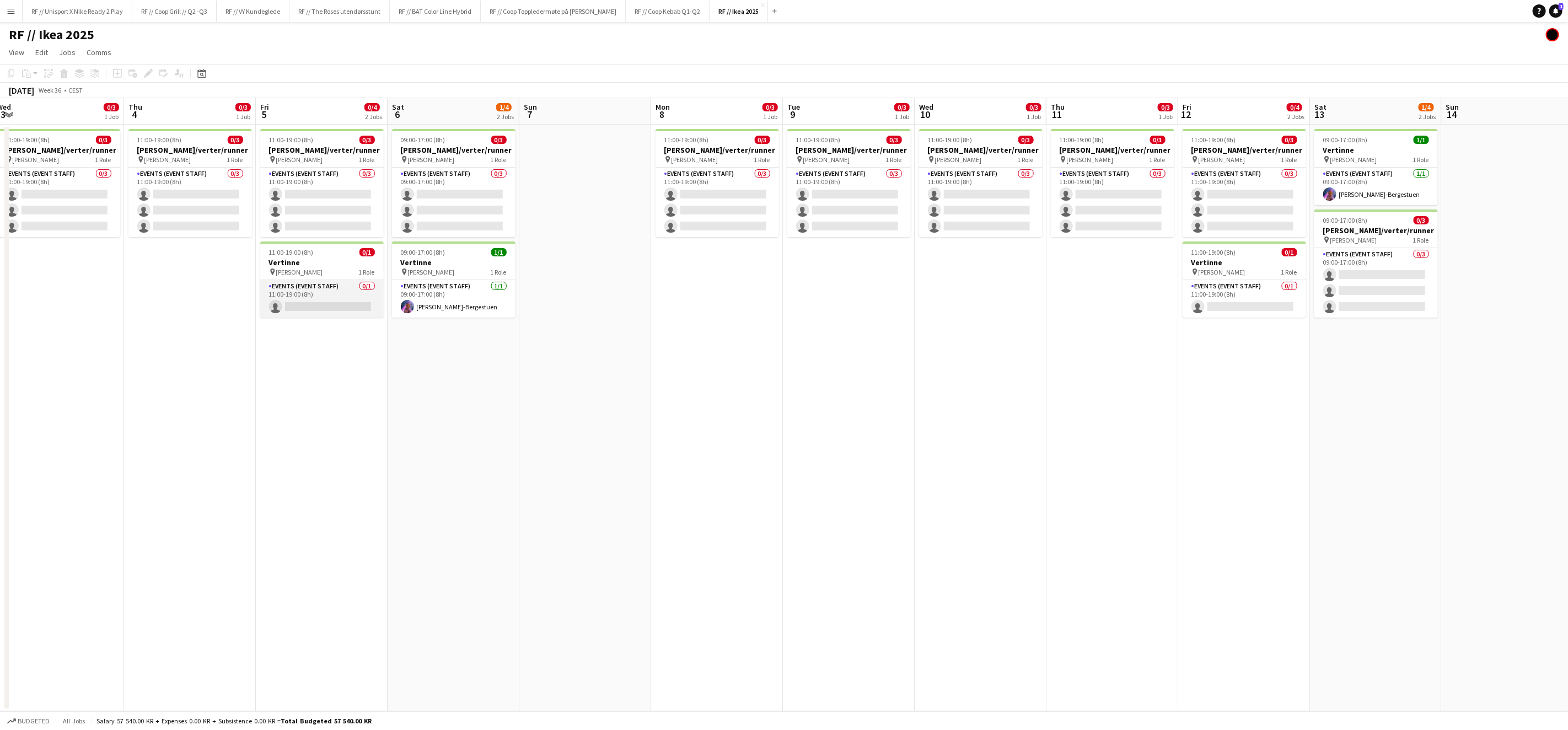
click at [323, 310] on app-card-role "Events (Event Staff) 0/1 11:00-19:00 (8h) single-neutral-actions" at bounding box center [322, 299] width 124 height 38
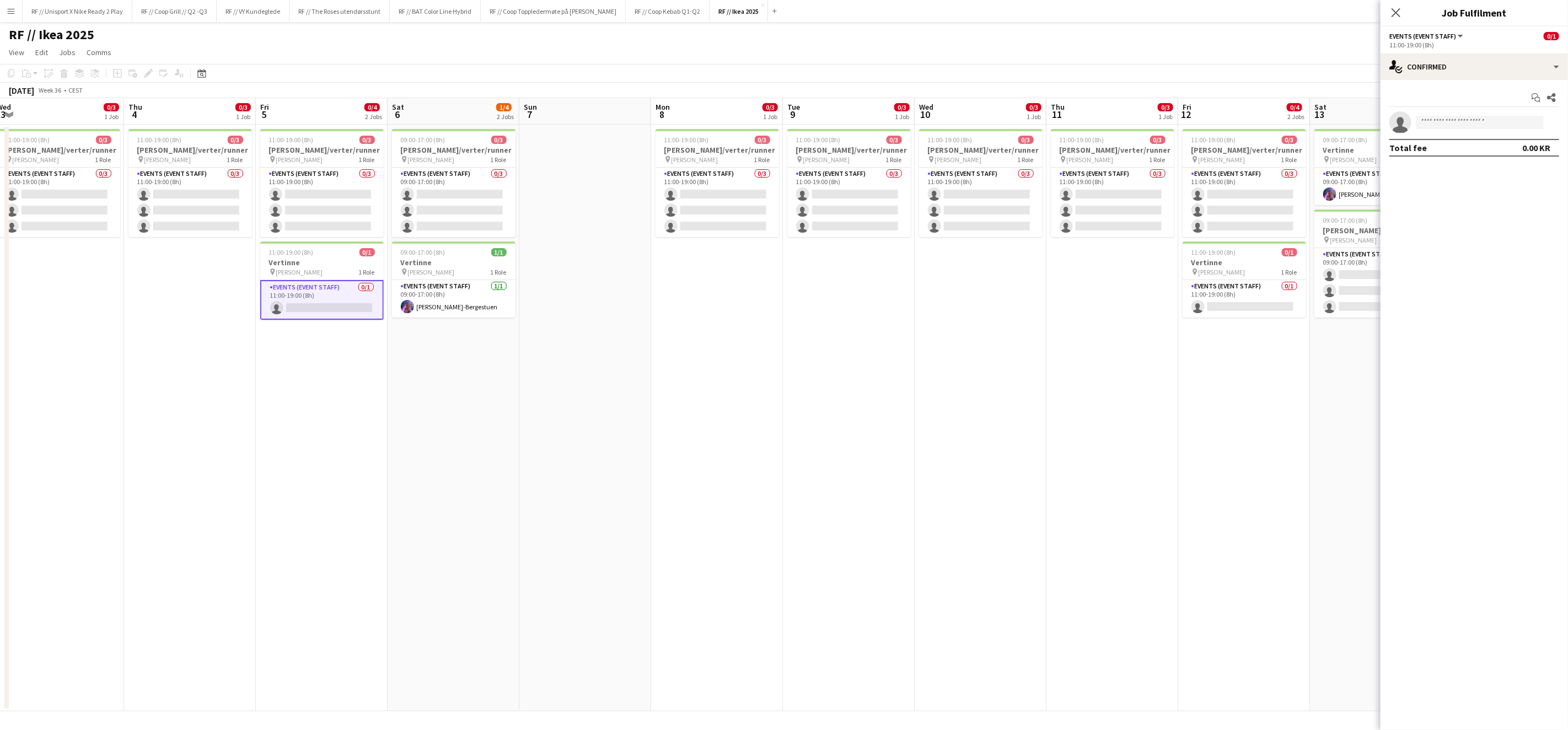
click at [1495, 139] on div "Total fee 0.00 KR" at bounding box center [1474, 148] width 170 height 17
click at [1497, 131] on app-invite-slot "single-neutral-actions" at bounding box center [1475, 122] width 188 height 22
click at [1497, 122] on input at bounding box center [1480, 122] width 128 height 13
drag, startPoint x: 1448, startPoint y: 119, endPoint x: 1418, endPoint y: 134, distance: 33.5
click at [1398, 120] on app-invite-slot "single-neutral-actions ******" at bounding box center [1475, 122] width 188 height 22
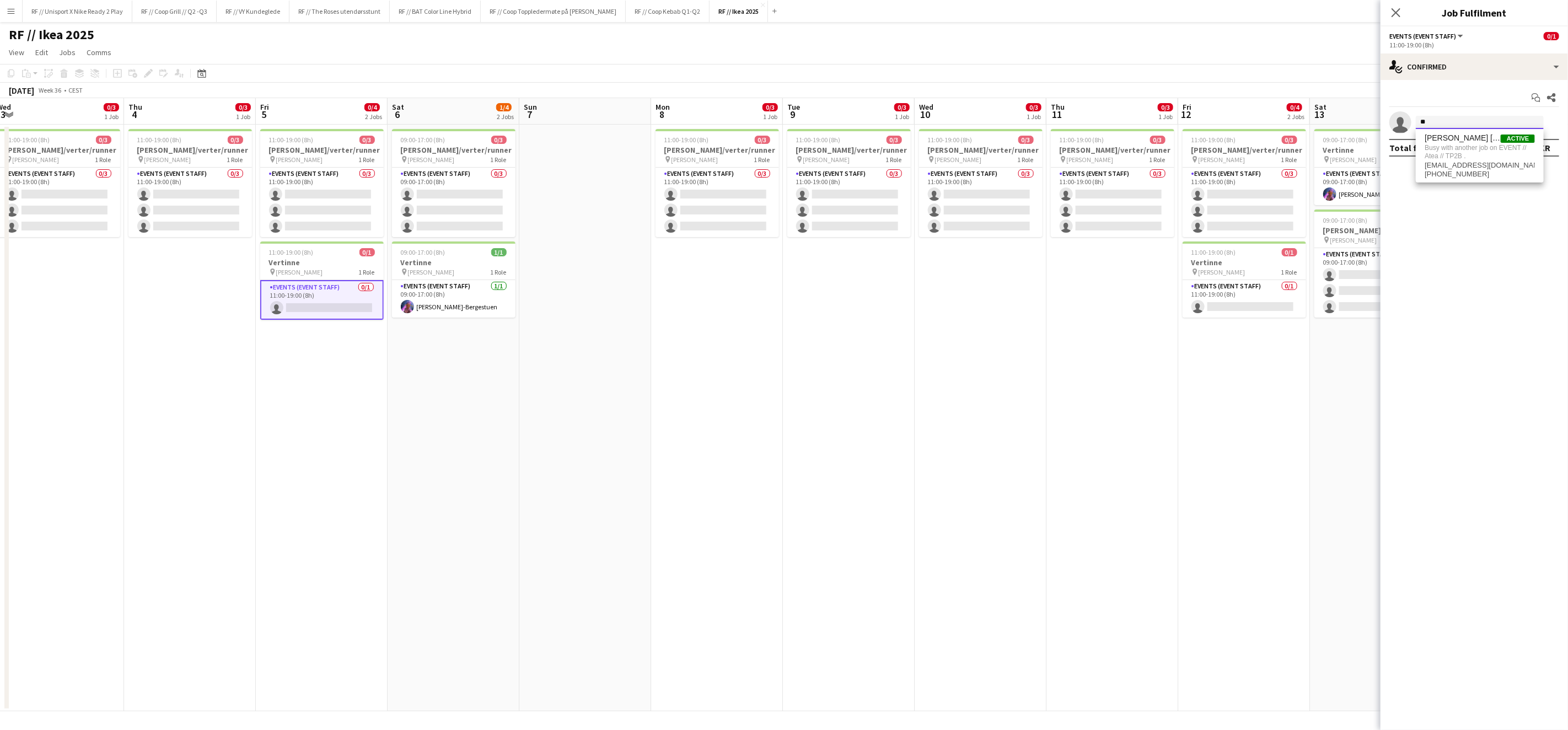
type input "*"
click at [460, 554] on app-date-cell "09:00-17:00 (8h) 0/3 Vertinner/verter/runner pin IKEA KARL JOHAN 1 Role Events …" at bounding box center [454, 418] width 132 height 587
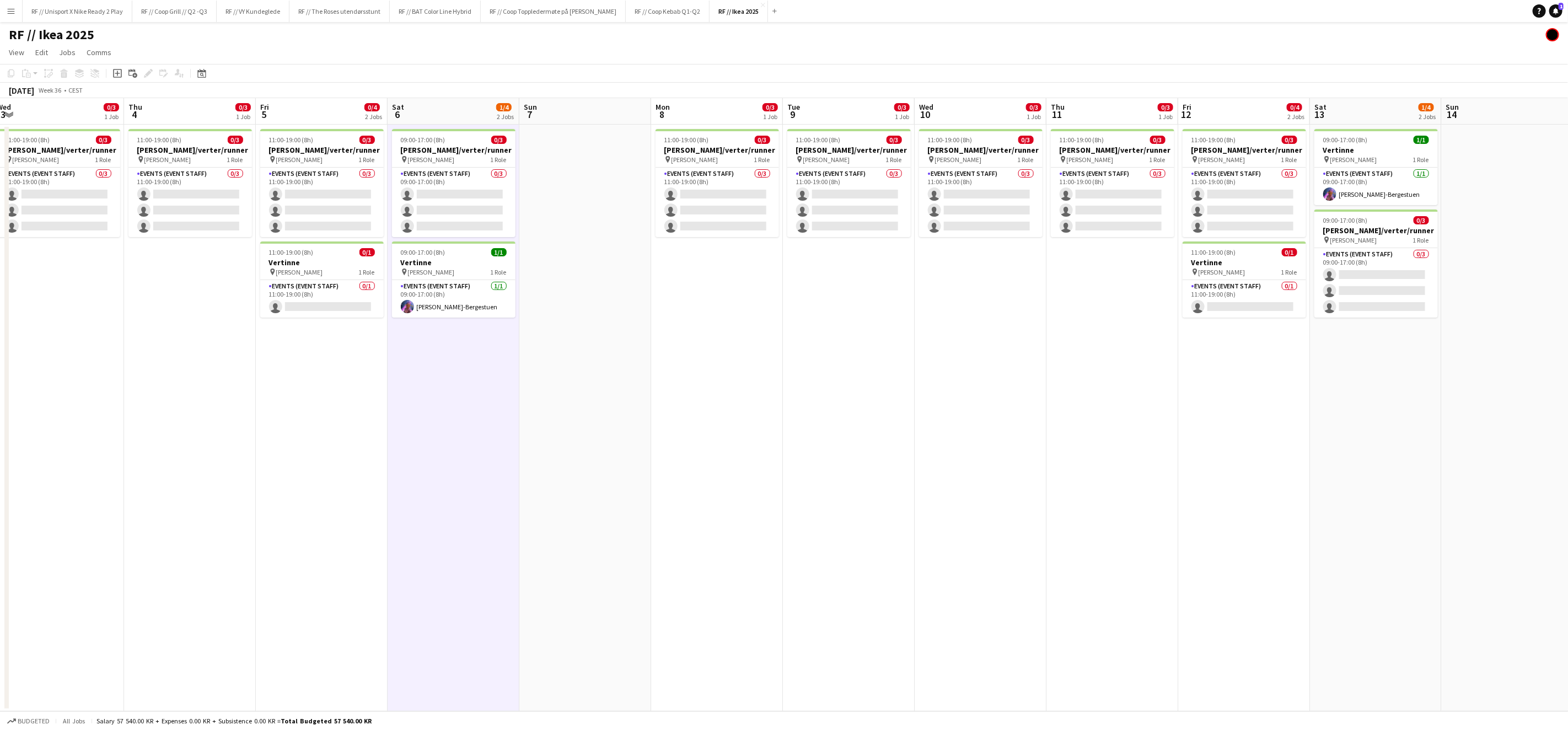
click at [622, 32] on div "RF // Ikea 2025" at bounding box center [784, 32] width 1568 height 21
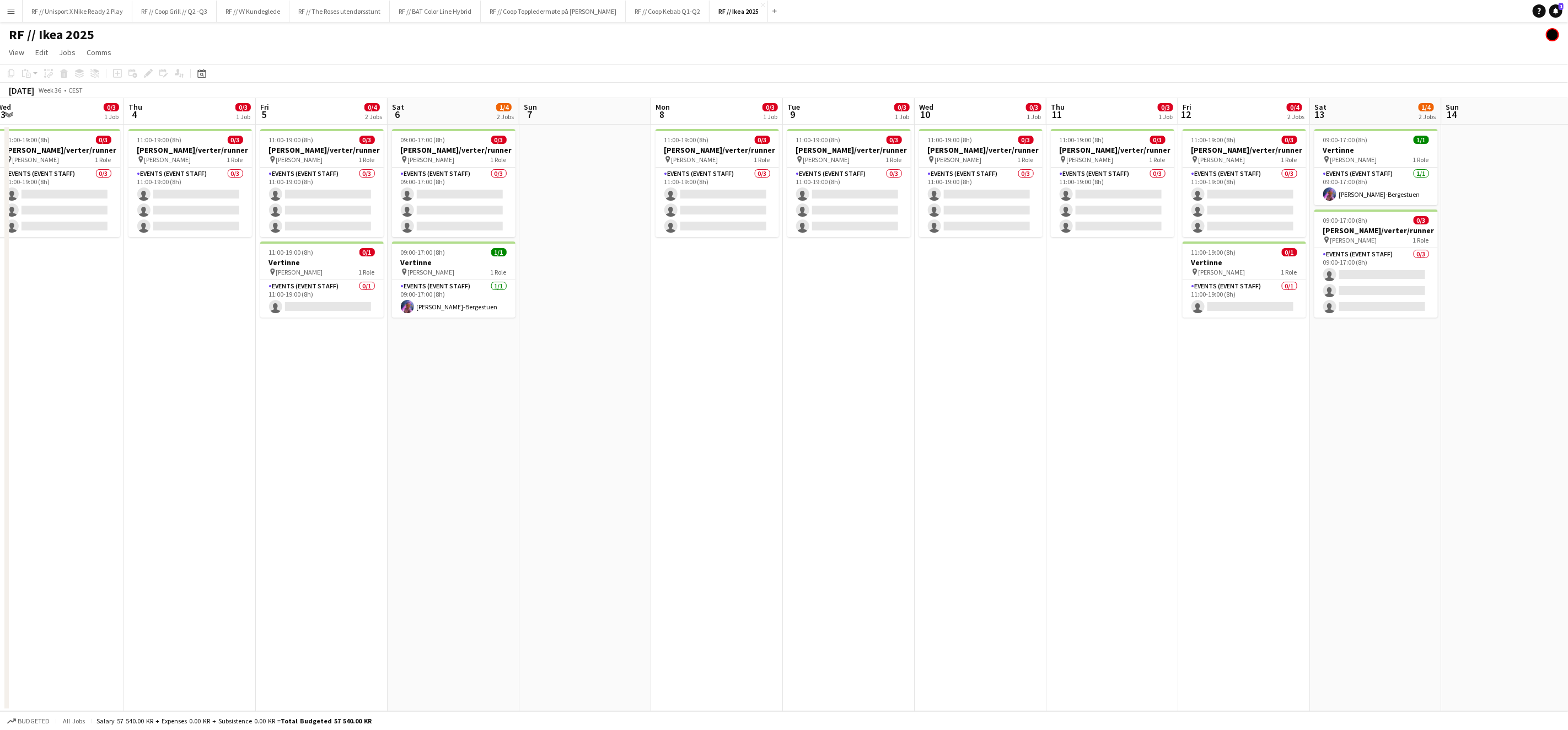
click at [12, 15] on app-icon "Menu" at bounding box center [11, 11] width 9 height 9
click at [194, 102] on link "Approvals" at bounding box center [167, 104] width 111 height 22
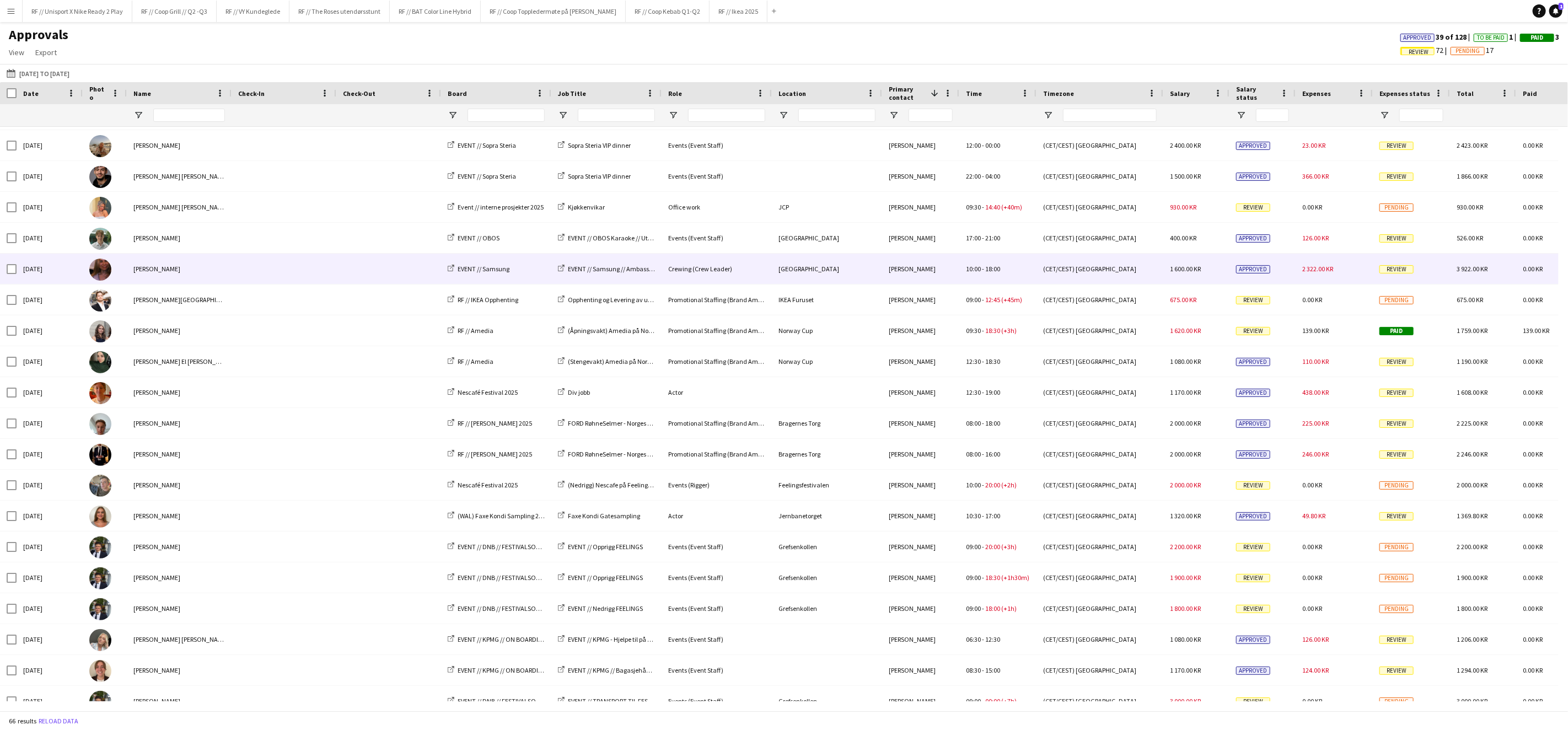
scroll to position [1141, 0]
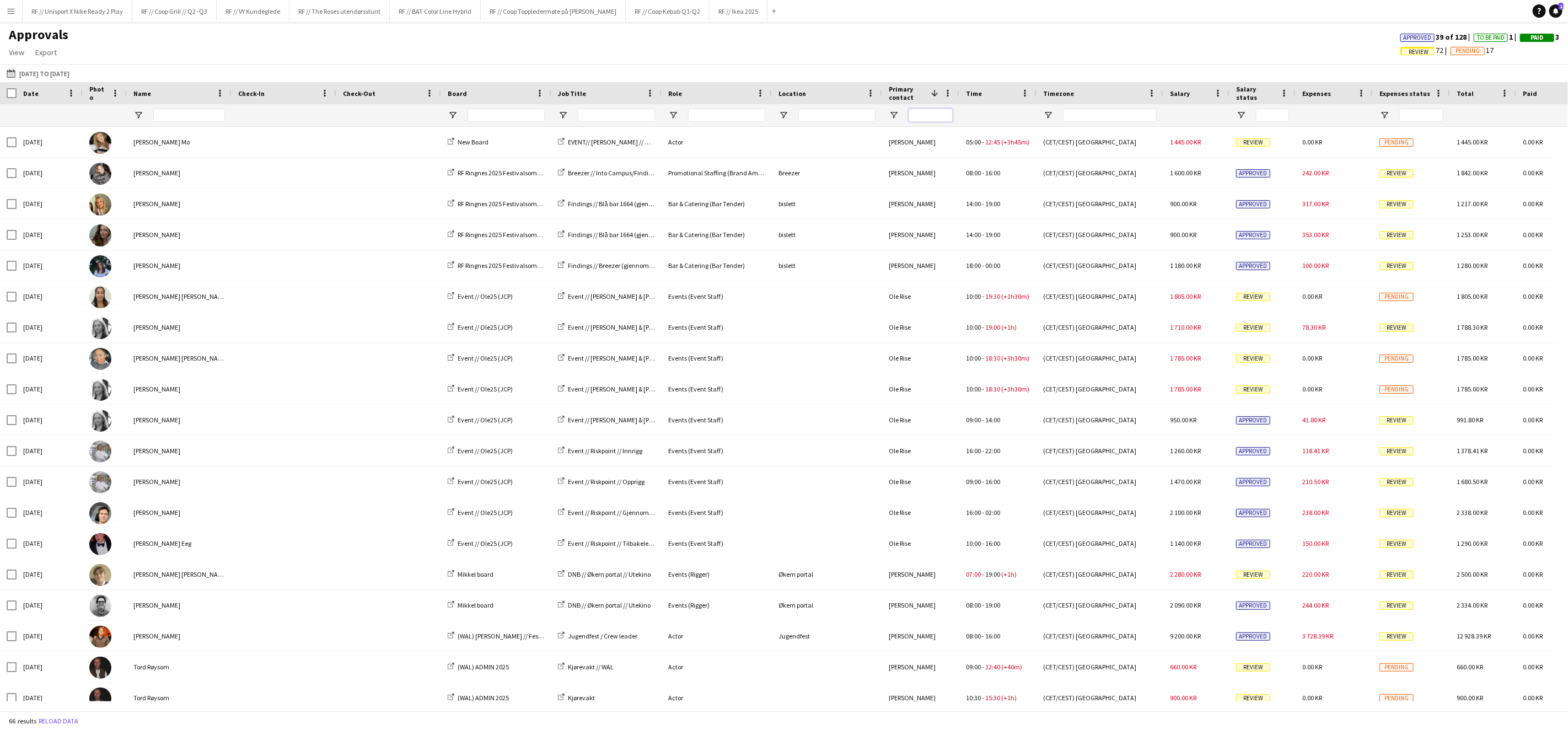
click at [927, 122] on input "Primary contact Filter Input" at bounding box center [930, 115] width 44 height 13
click at [1104, 46] on div "Approvals View Customise view Customise filters Reset Filters Reset View Reset …" at bounding box center [784, 45] width 1568 height 38
click at [927, 115] on input "Primary contact Filter Input" at bounding box center [930, 115] width 44 height 13
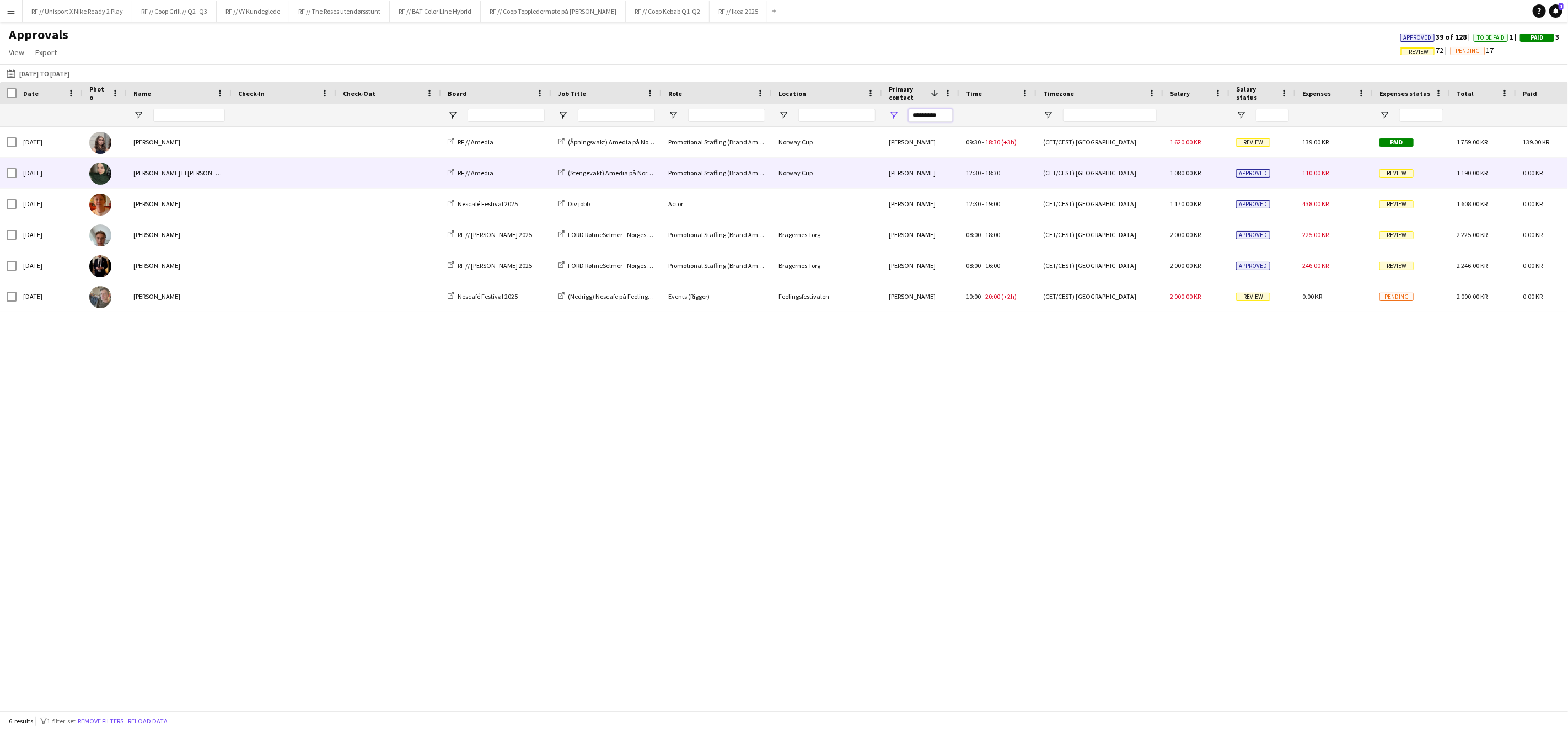
type input "*********"
click at [1406, 170] on span "Review" at bounding box center [1396, 173] width 34 height 8
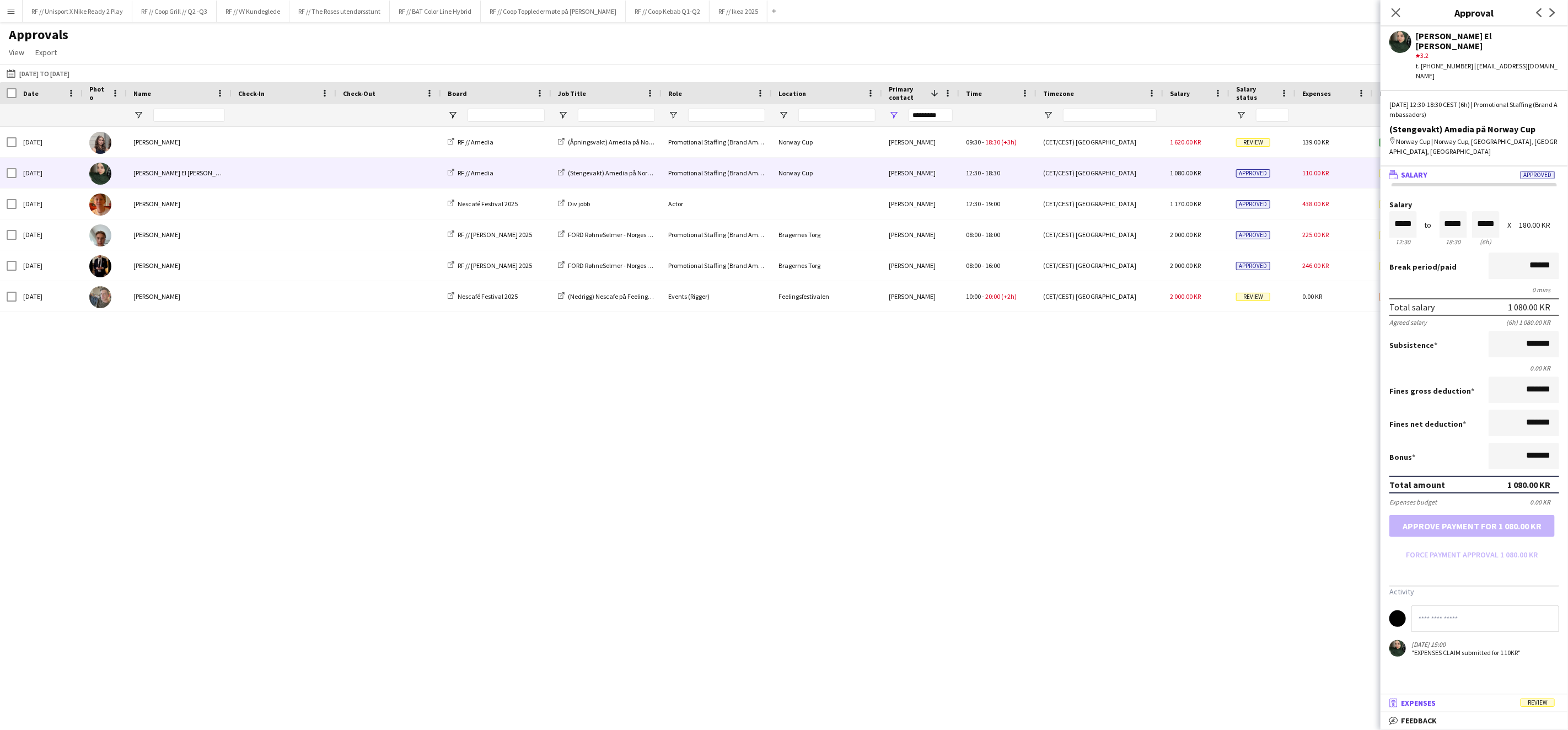
click at [1436, 702] on span "Expenses" at bounding box center [1419, 703] width 35 height 10
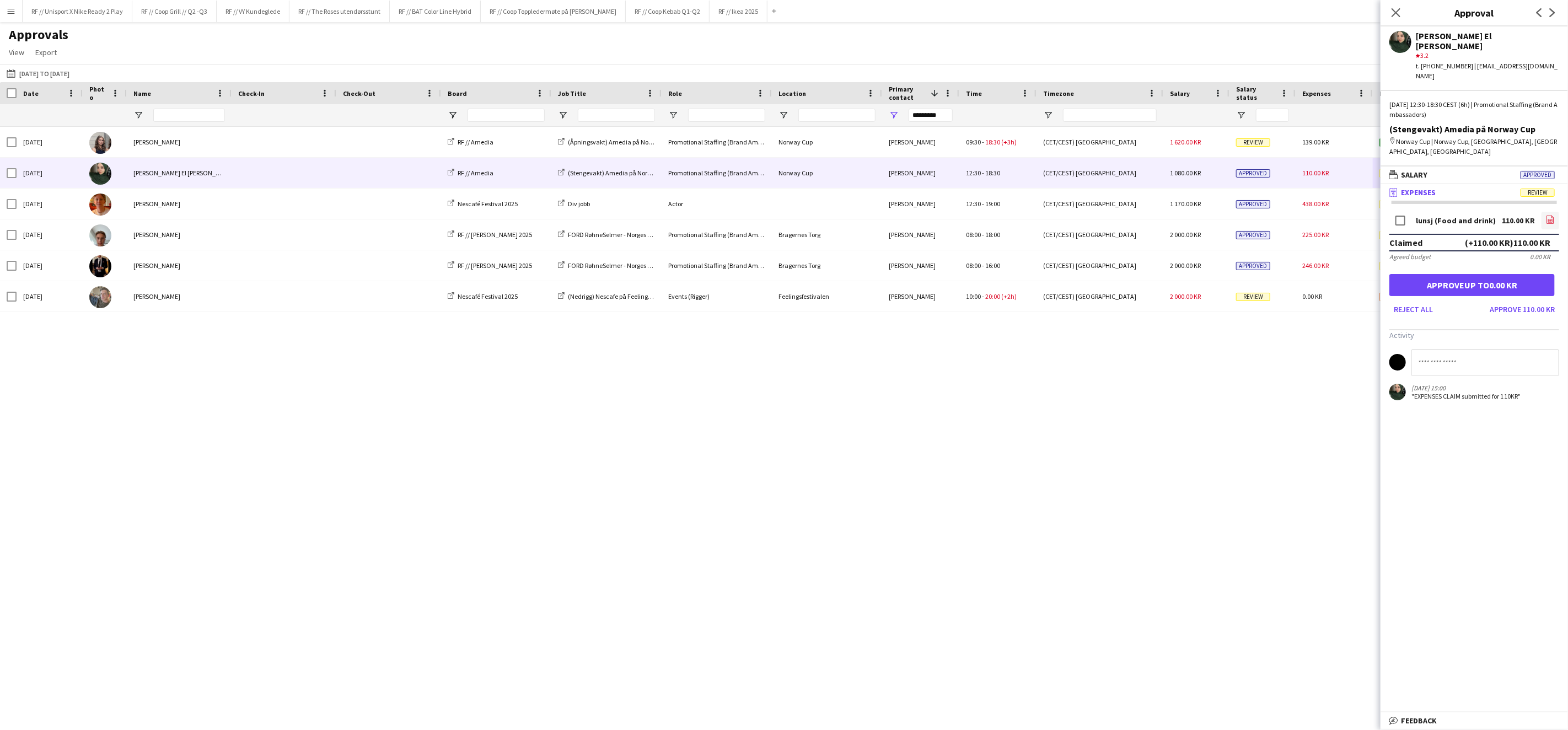
click at [1546, 215] on icon "file-image" at bounding box center [1551, 219] width 9 height 9
click at [1509, 301] on button "Approve 110.00 KR" at bounding box center [1523, 309] width 74 height 17
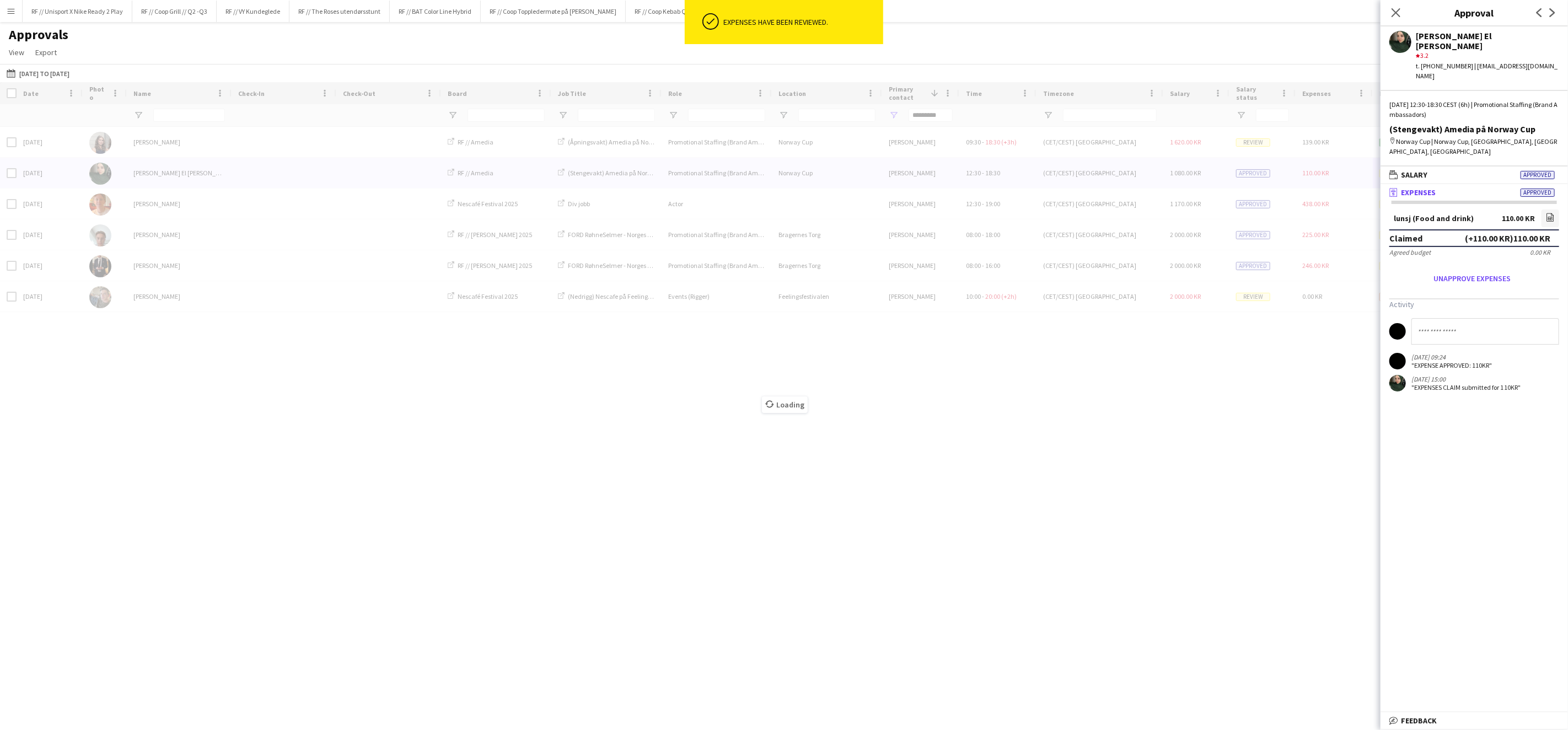
click at [1271, 381] on div "Loading" at bounding box center [784, 397] width 1568 height 629
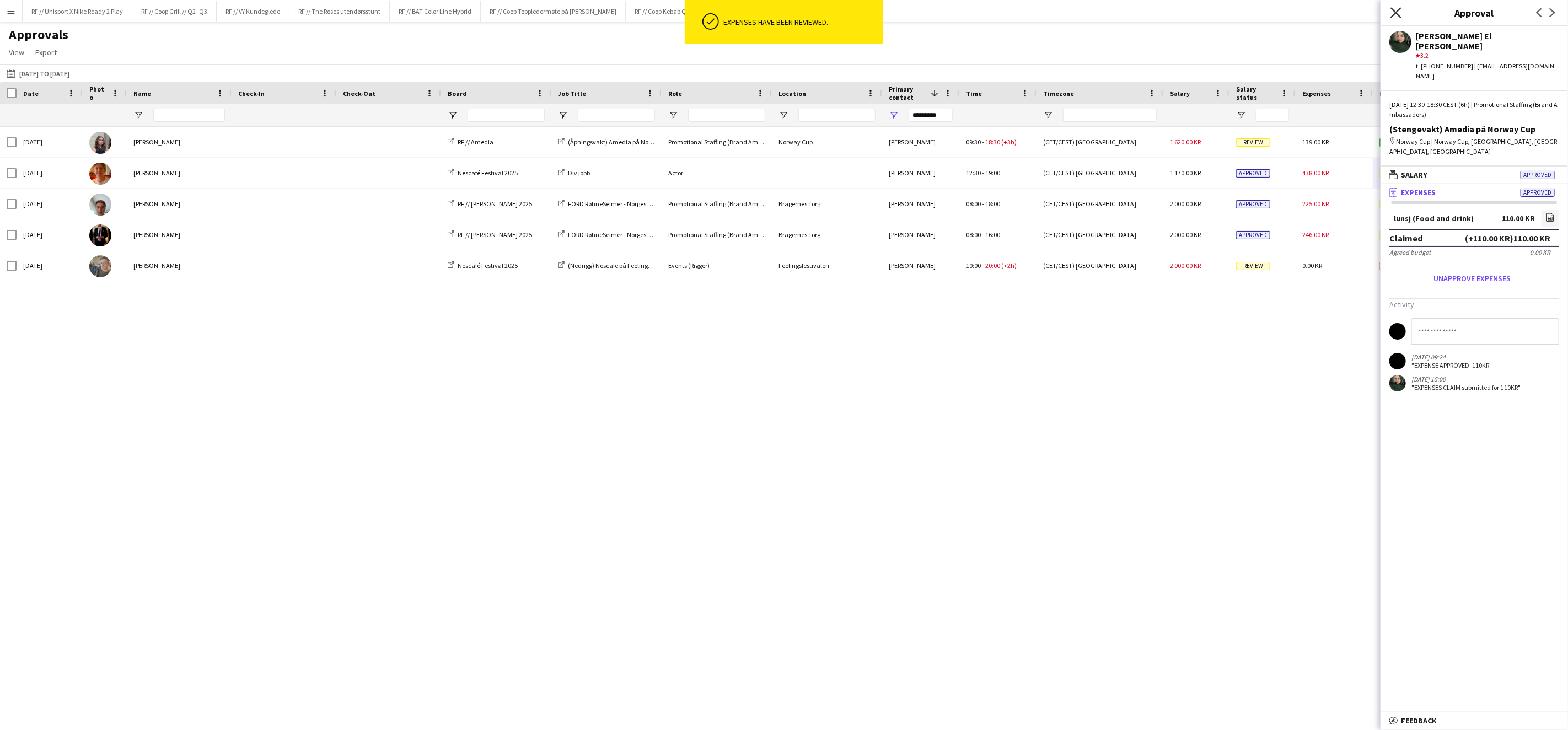
click at [1395, 12] on icon "Close pop-in" at bounding box center [1395, 12] width 10 height 10
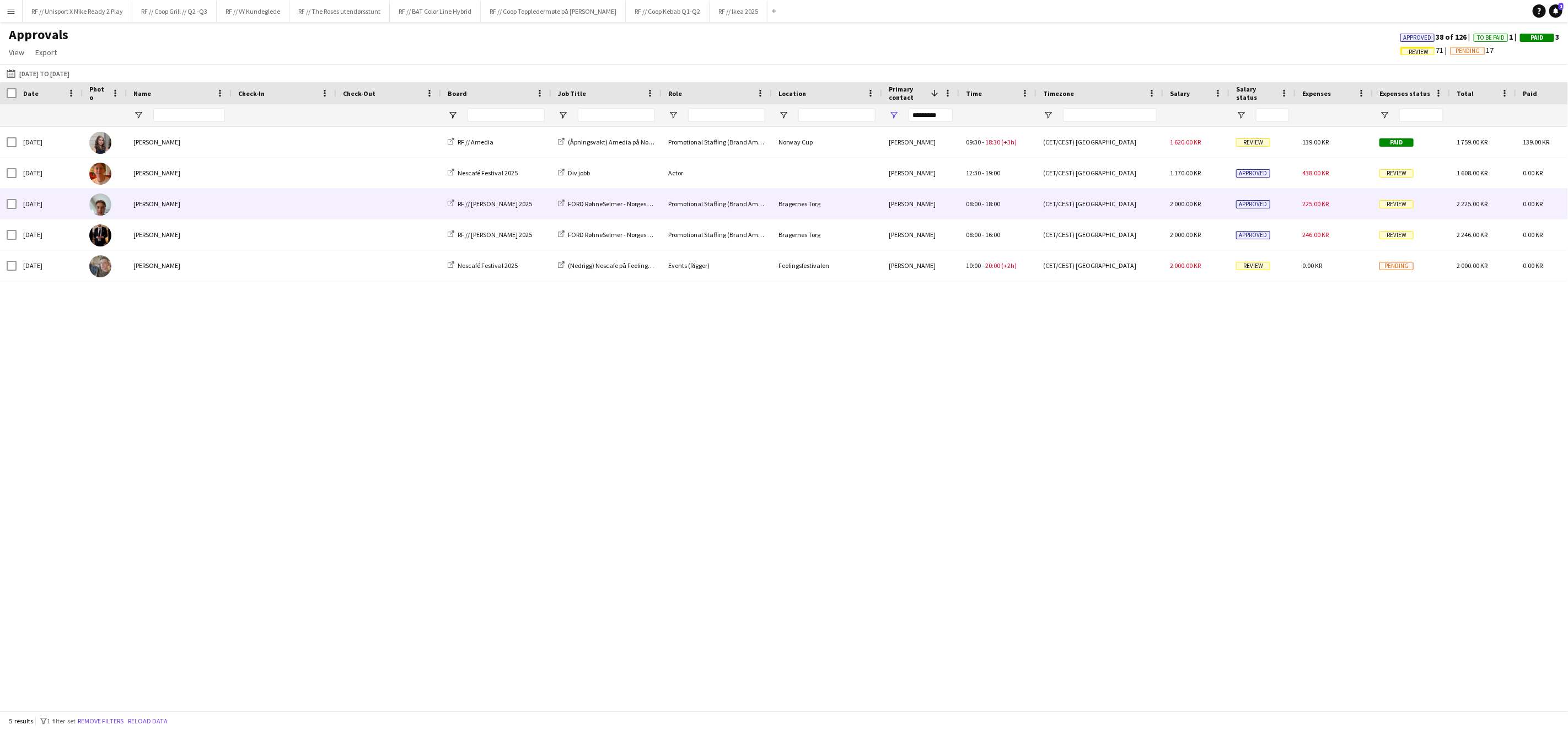
click at [1399, 208] on span "Review" at bounding box center [1396, 204] width 34 height 8
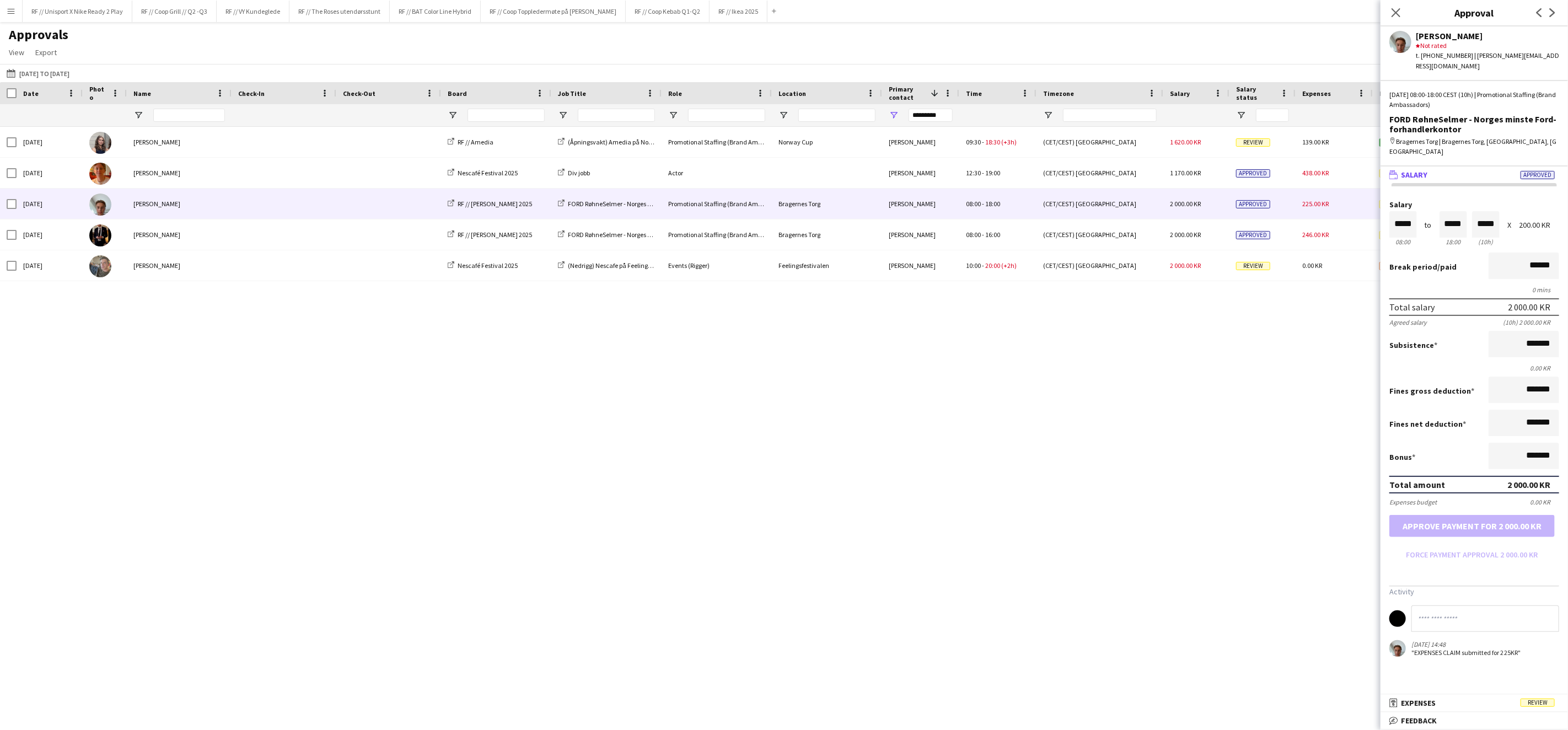
click at [1406, 709] on mat-expansion-panel-header "receipt Expenses Review" at bounding box center [1475, 702] width 188 height 17
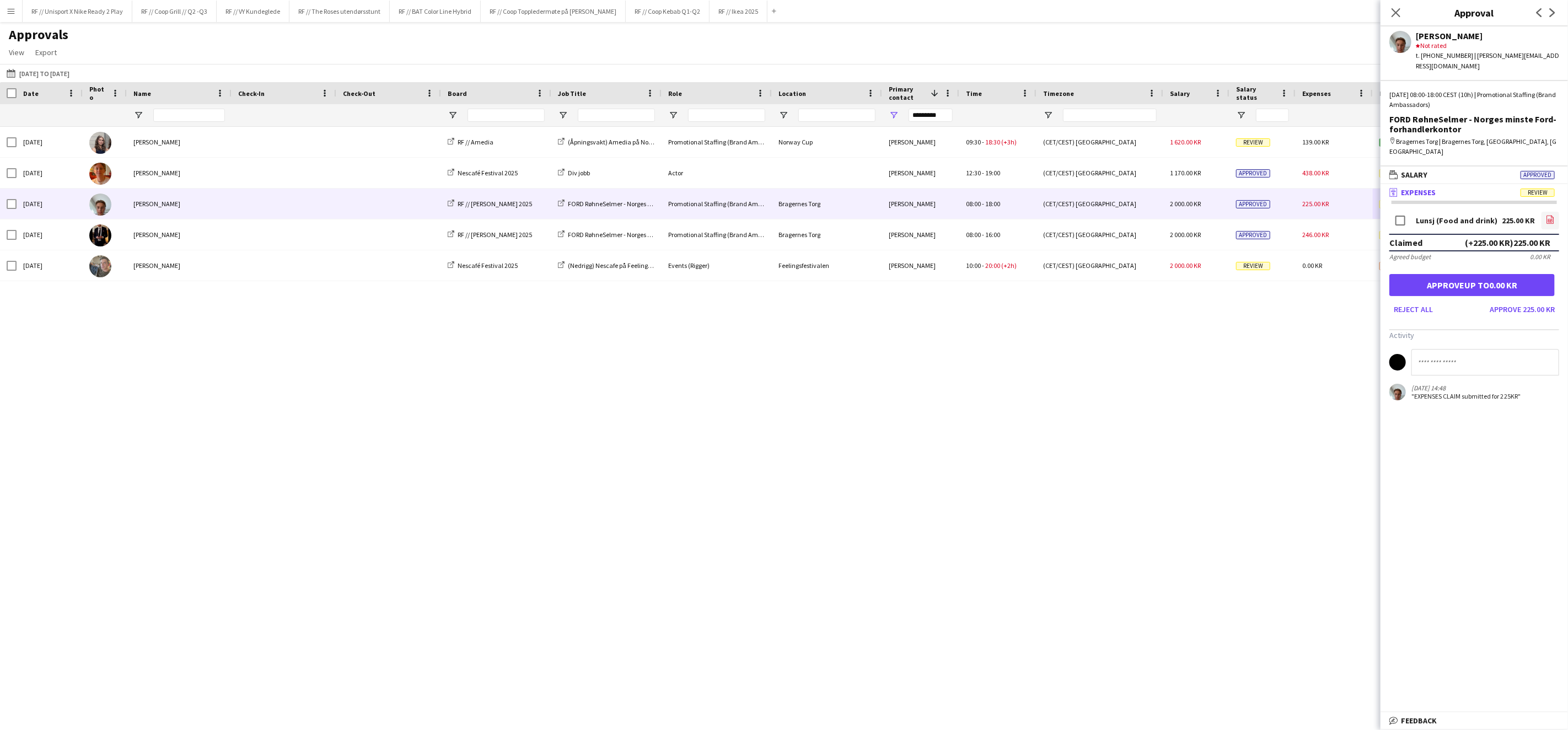
click at [1548, 219] on icon at bounding box center [1551, 221] width 4 height 4
click at [1513, 301] on button "Approve 225.00 KR" at bounding box center [1523, 309] width 74 height 17
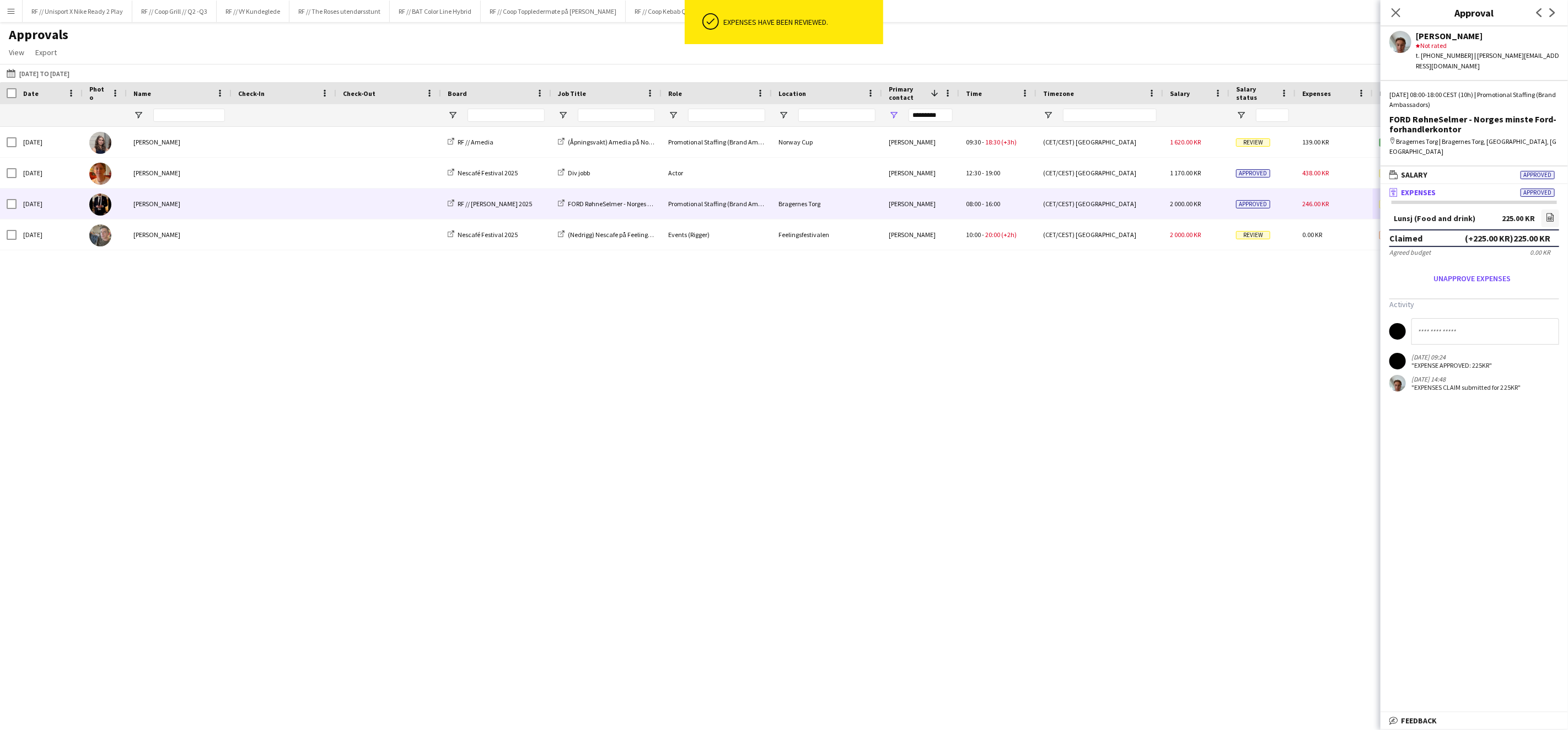
click at [1303, 203] on span "246.00 KR" at bounding box center [1315, 203] width 26 height 8
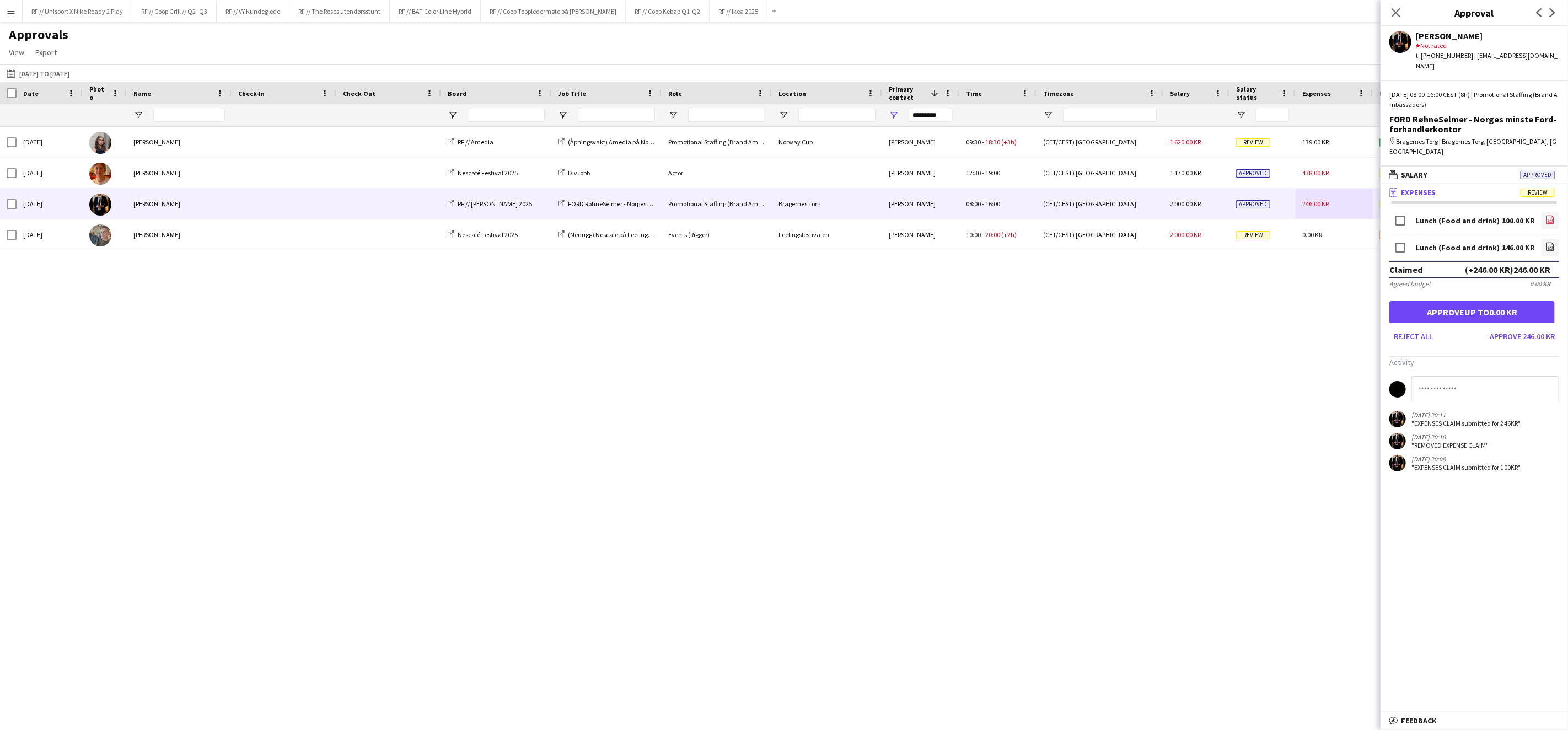
click at [1551, 215] on icon "file-image" at bounding box center [1551, 219] width 9 height 9
click at [1546, 242] on icon "file-image" at bounding box center [1551, 247] width 9 height 9
click at [1550, 328] on button "Approve 146.00 KR" at bounding box center [1523, 336] width 74 height 17
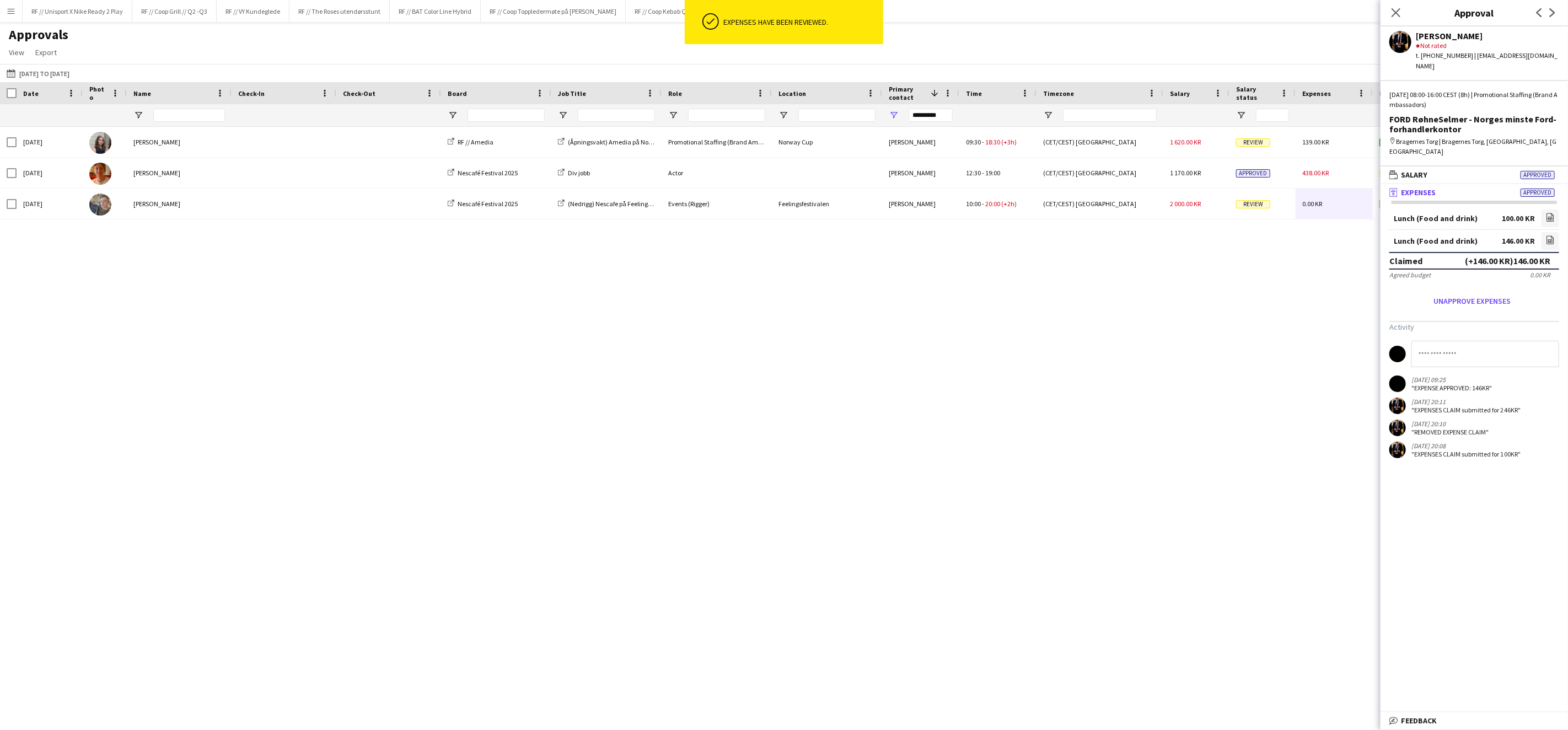
click at [1154, 283] on div "Sat, 2 Aug 2025 Maya Bendigtsen Olsen RF // Amedia (Åpningsvakt) Amedia på Norw…" at bounding box center [784, 413] width 1568 height 574
click at [1398, 15] on icon at bounding box center [1396, 12] width 9 height 9
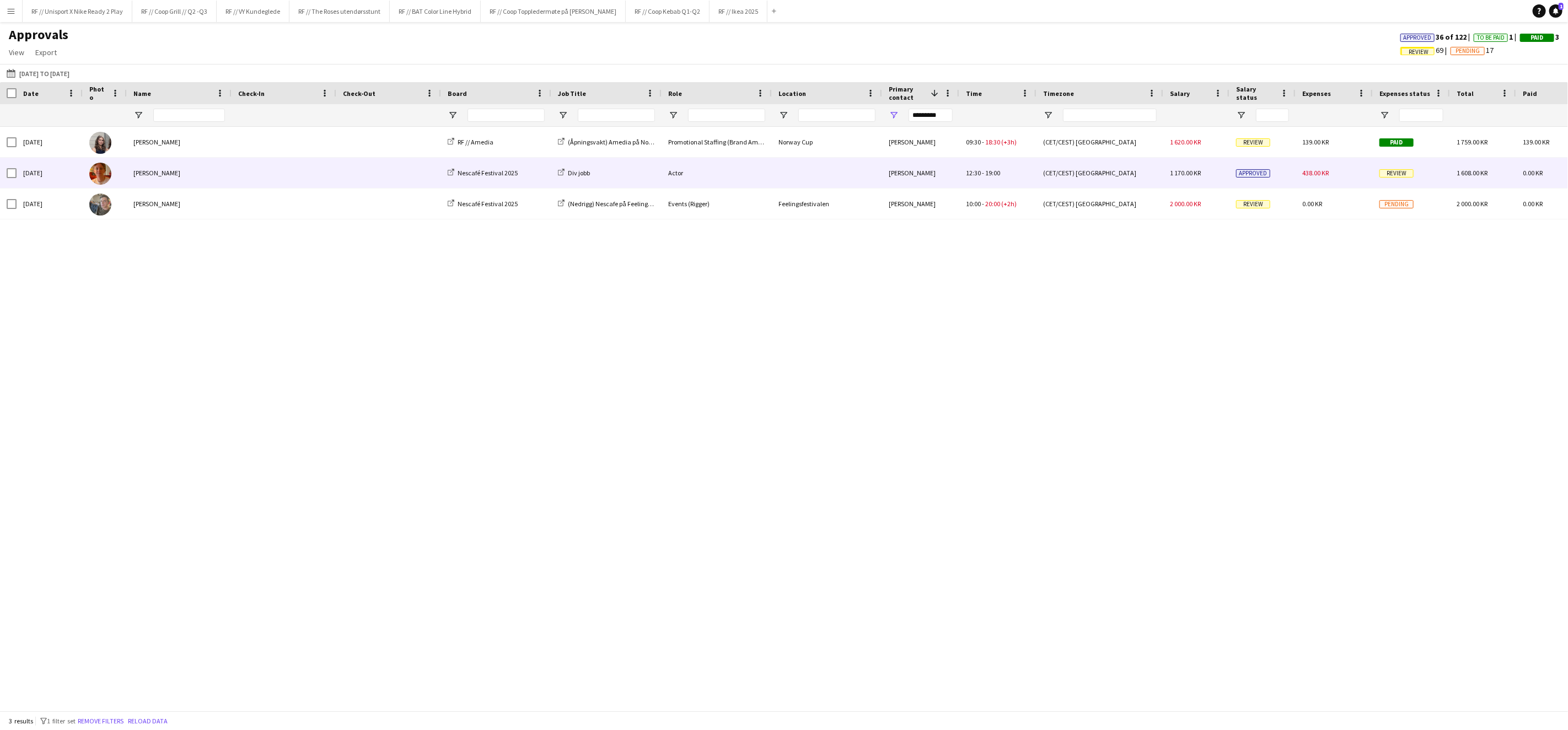
click at [1398, 171] on span "Review" at bounding box center [1396, 173] width 34 height 8
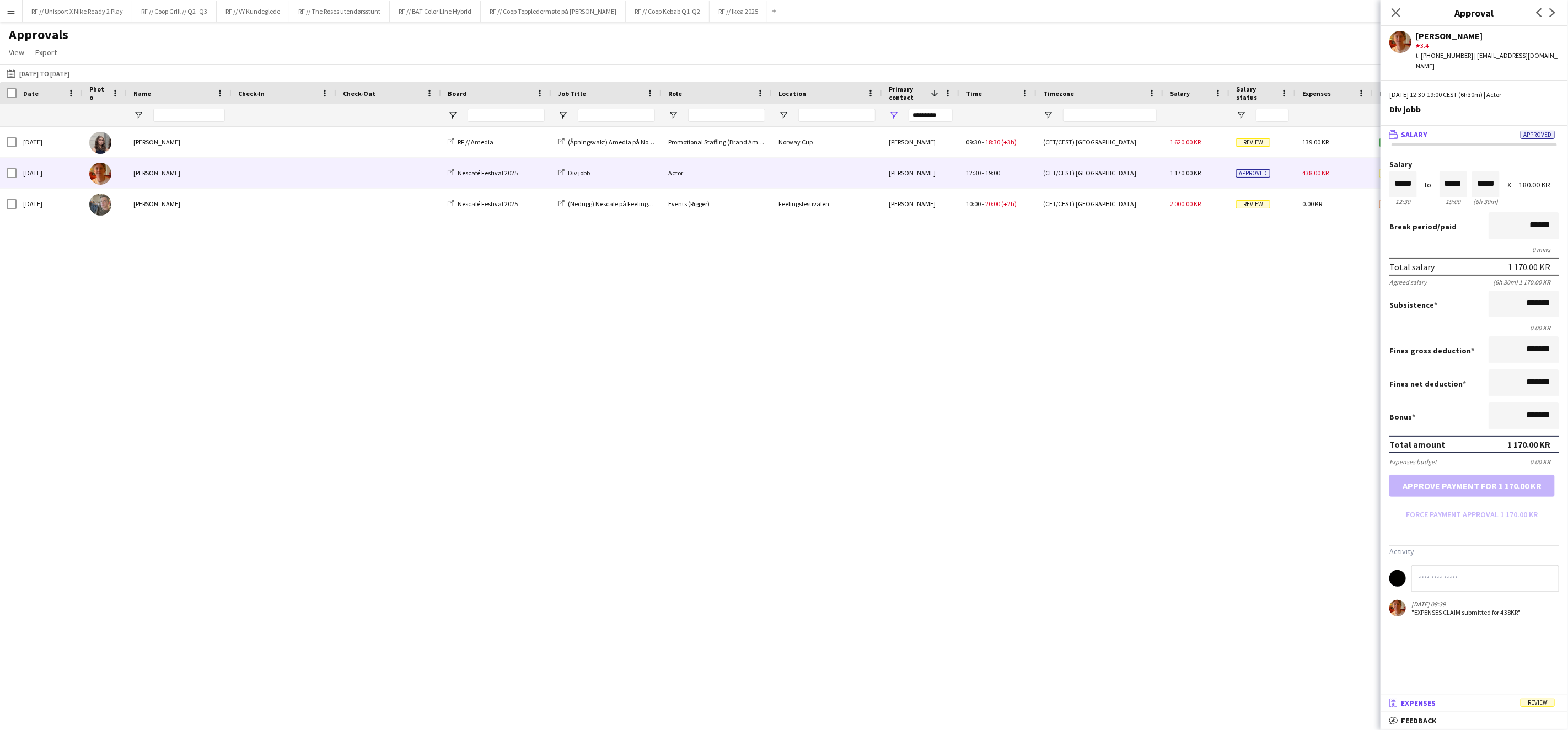
click at [1406, 704] on span "Expenses" at bounding box center [1419, 703] width 35 height 10
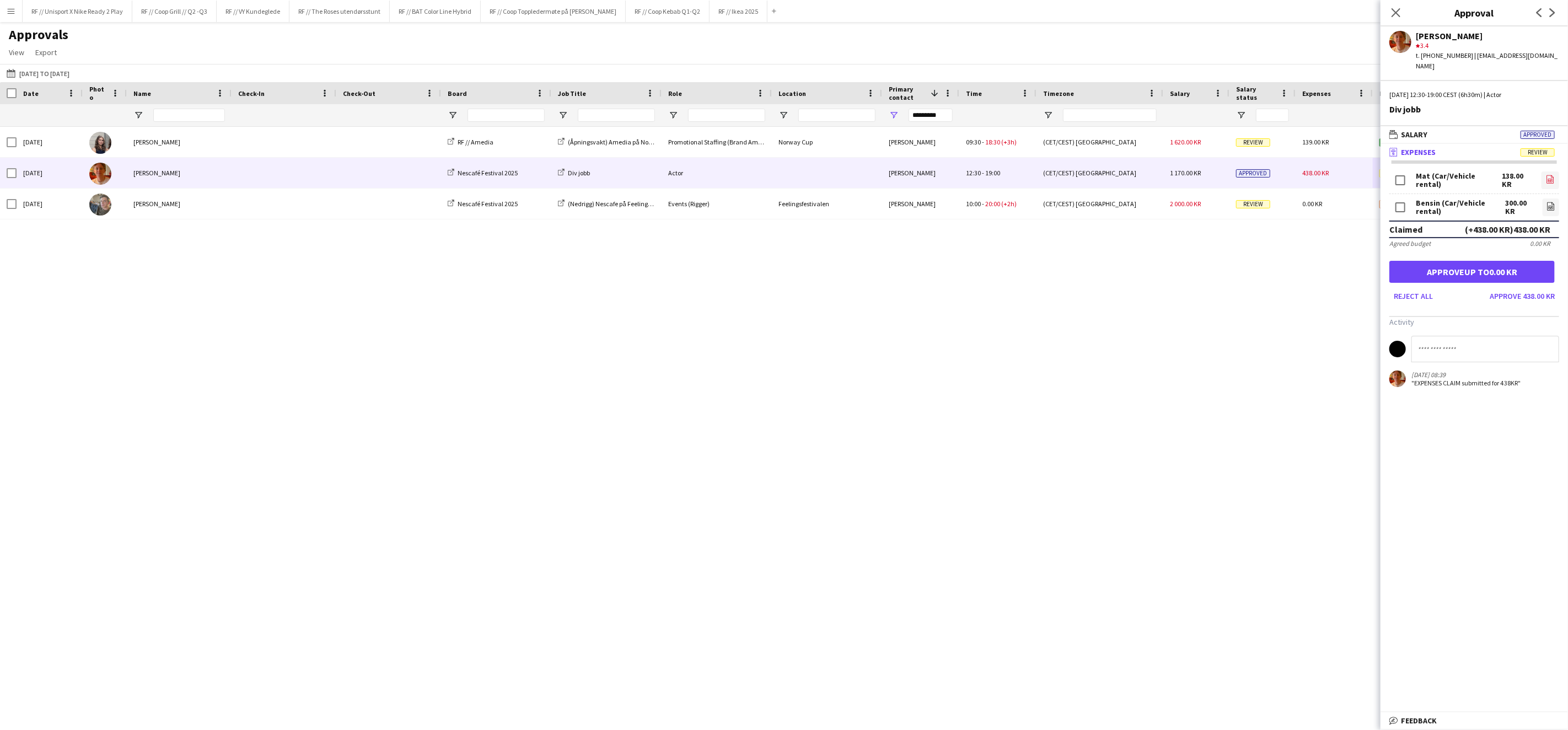
click at [1546, 175] on icon "file-image" at bounding box center [1551, 179] width 9 height 9
click at [1548, 202] on icon at bounding box center [1551, 206] width 7 height 8
click at [1530, 287] on button "Approve 438.00 KR" at bounding box center [1523, 296] width 74 height 17
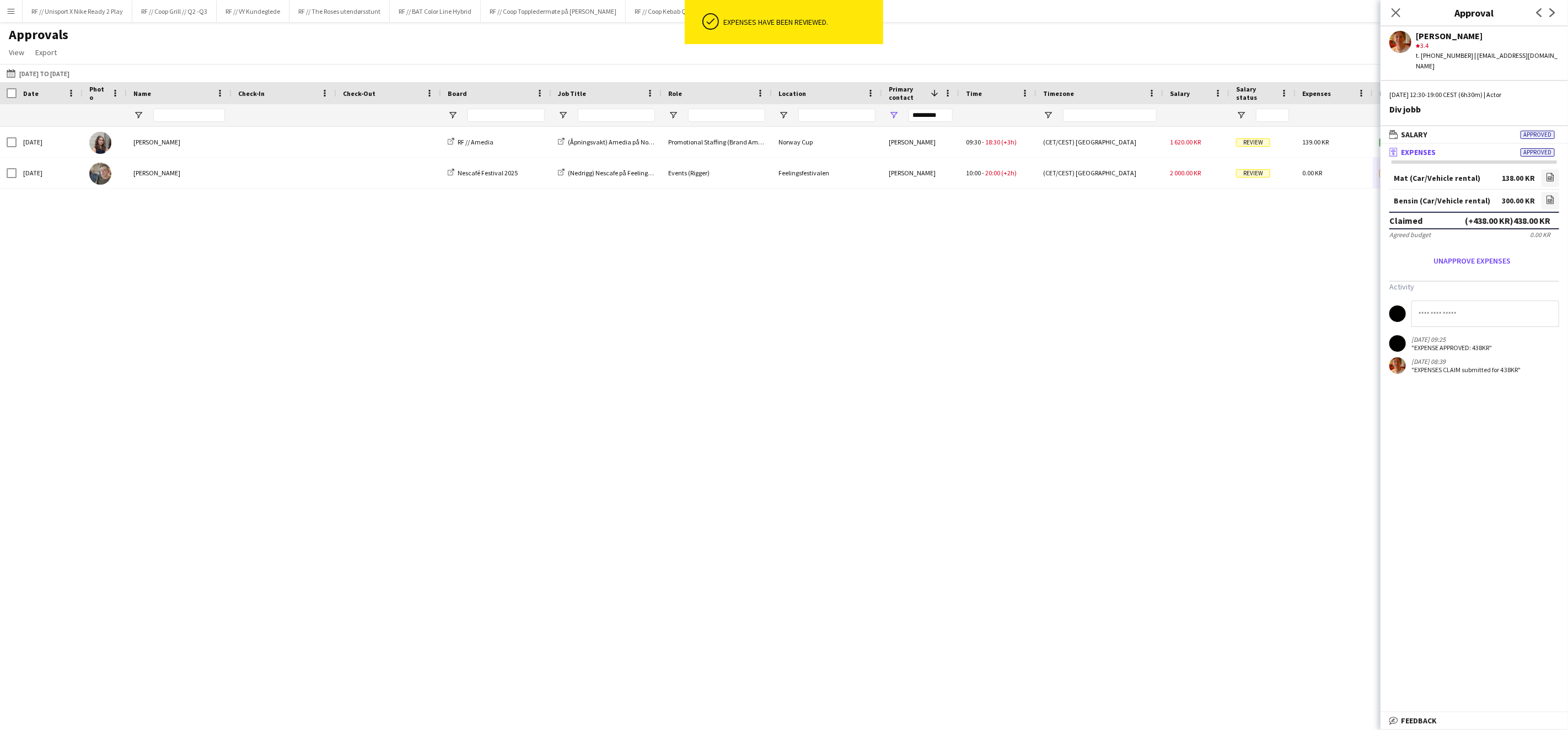
click at [1218, 344] on div "Sat, 2 Aug 2025 Maya Bendigtsen Olsen RF // Amedia (Åpningsvakt) Amedia på Norw…" at bounding box center [784, 413] width 1568 height 574
click at [1393, 13] on icon "Close pop-in" at bounding box center [1395, 12] width 10 height 10
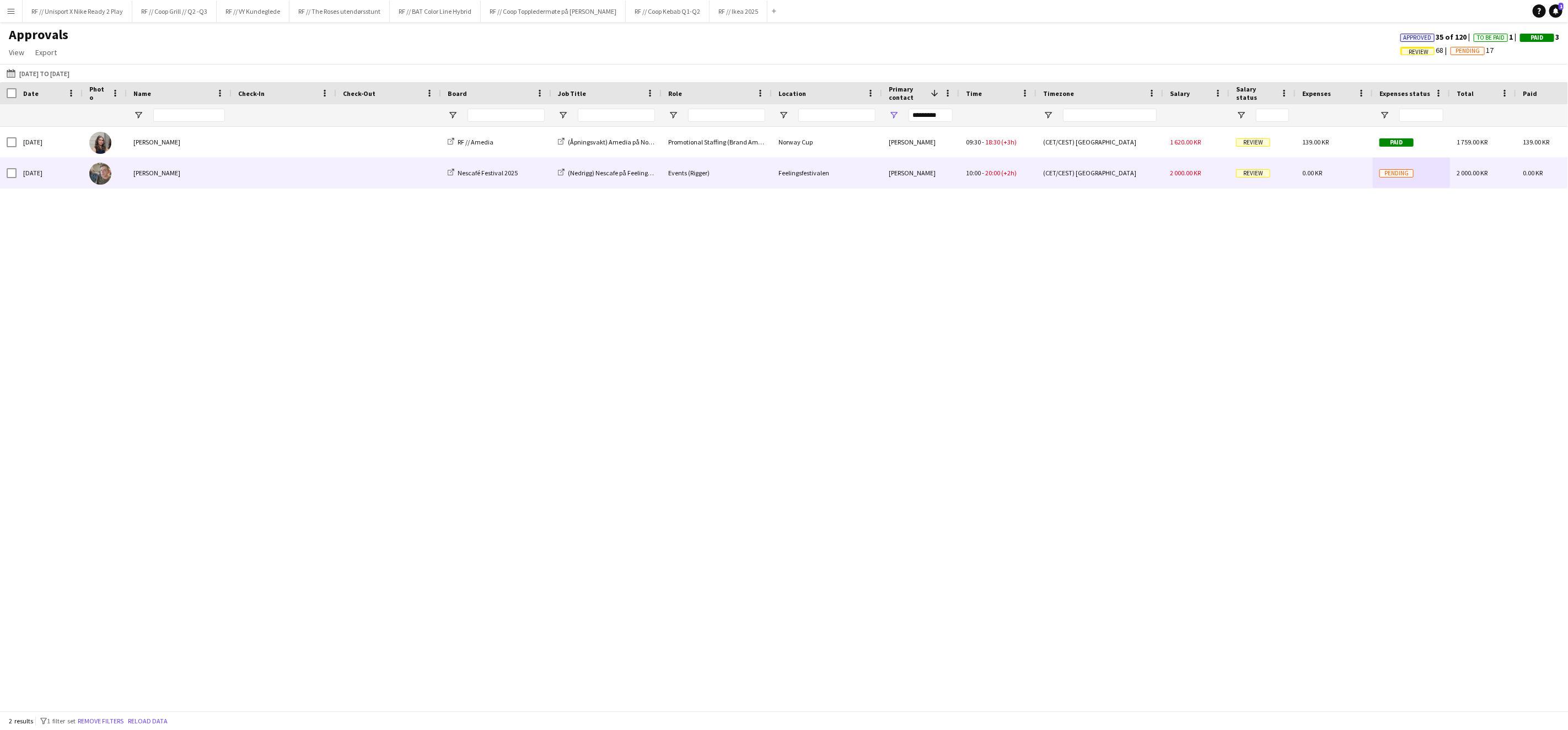
click at [1259, 178] on div "Review" at bounding box center [1262, 173] width 66 height 31
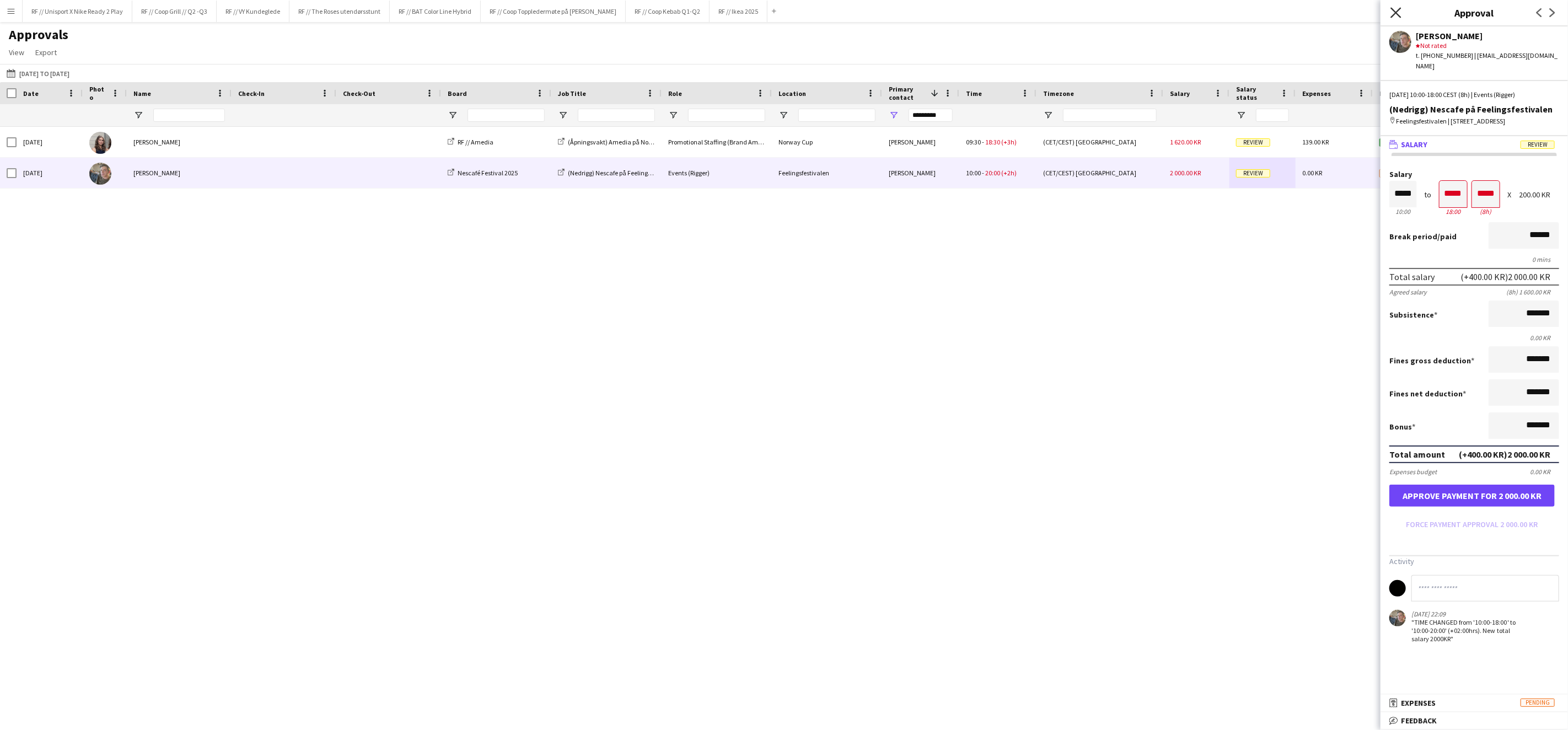
click at [1397, 8] on icon "Close pop-in" at bounding box center [1395, 12] width 10 height 10
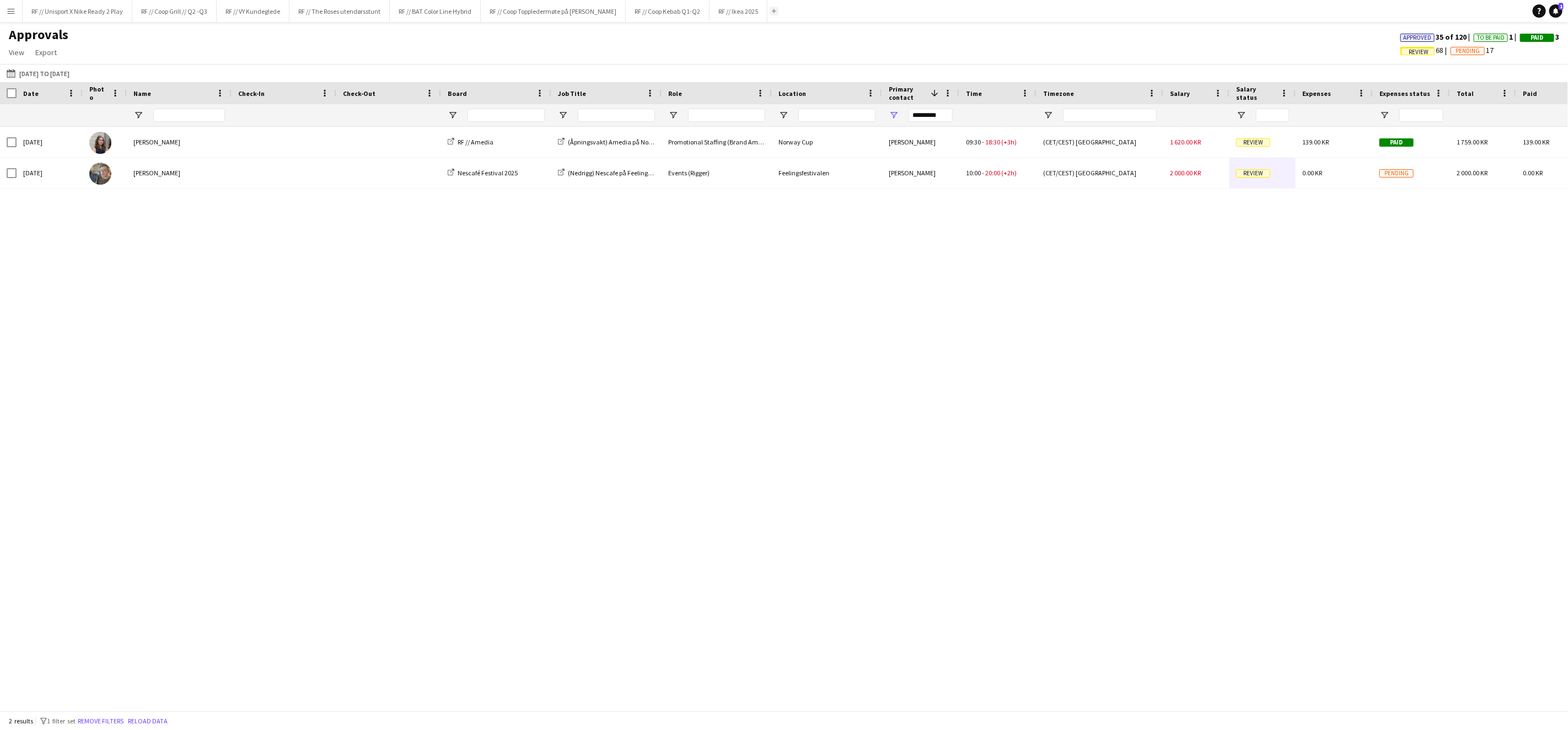
click at [777, 11] on app-icon "Add" at bounding box center [775, 11] width 4 height 4
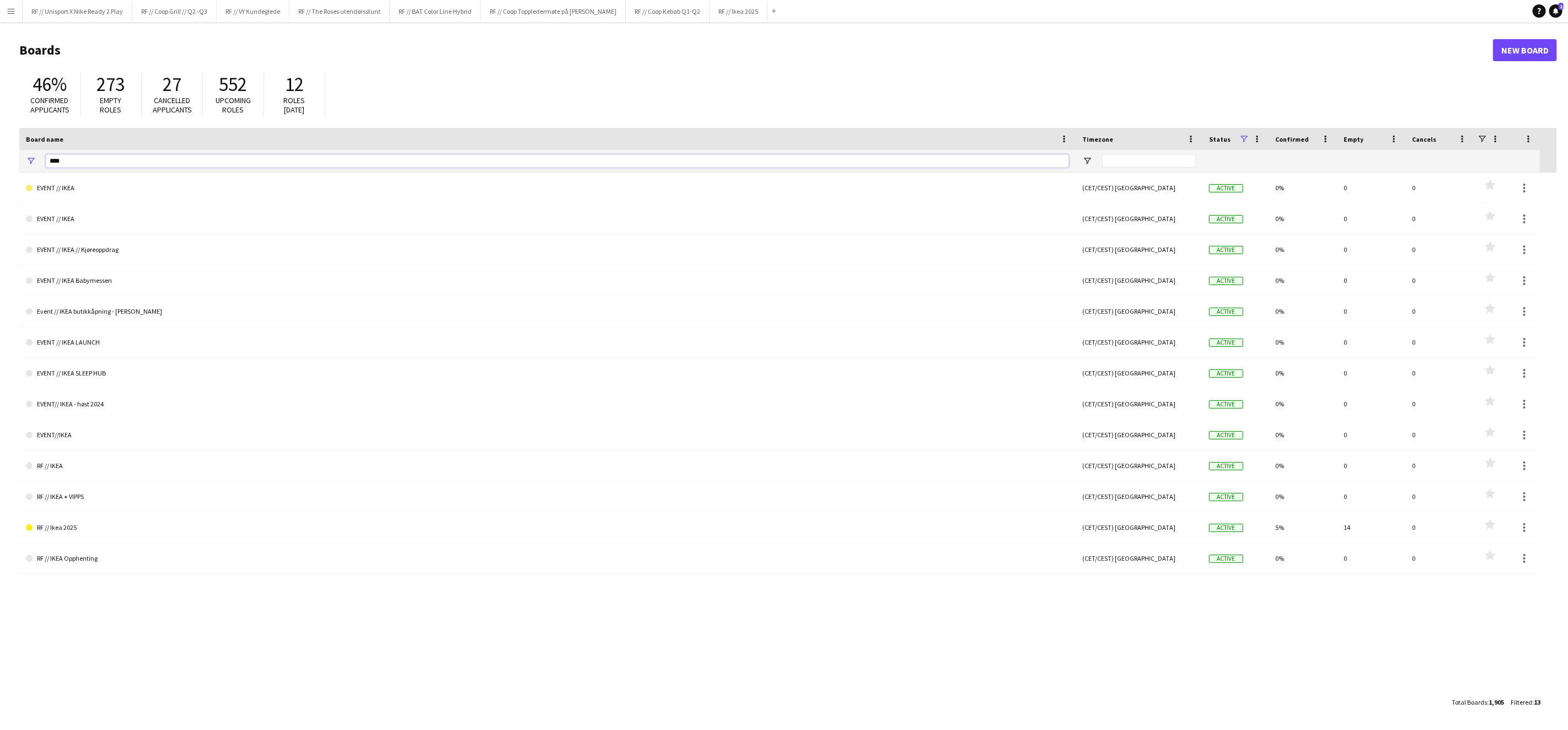
click at [91, 161] on input "****" at bounding box center [558, 161] width 1023 height 13
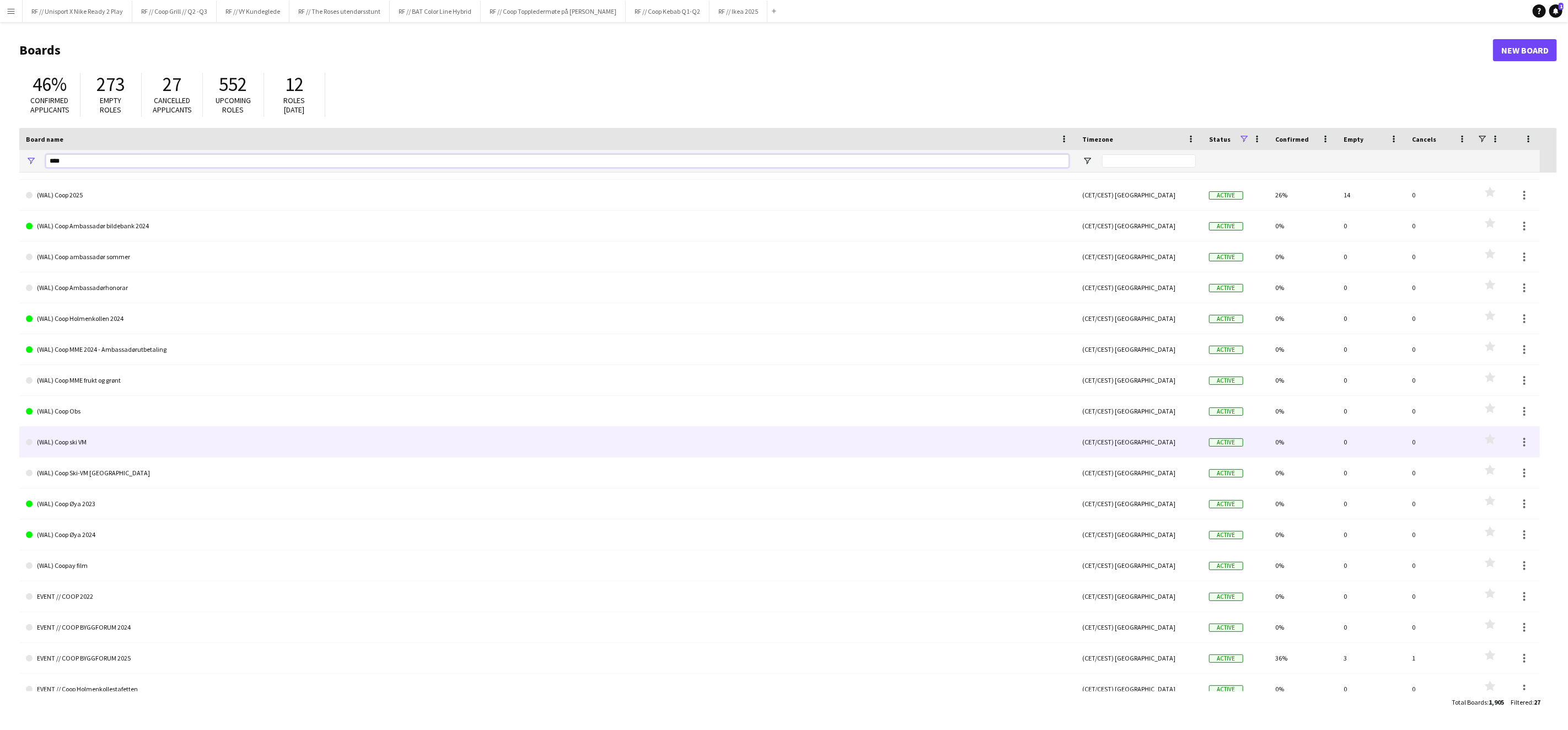
scroll to position [21, 0]
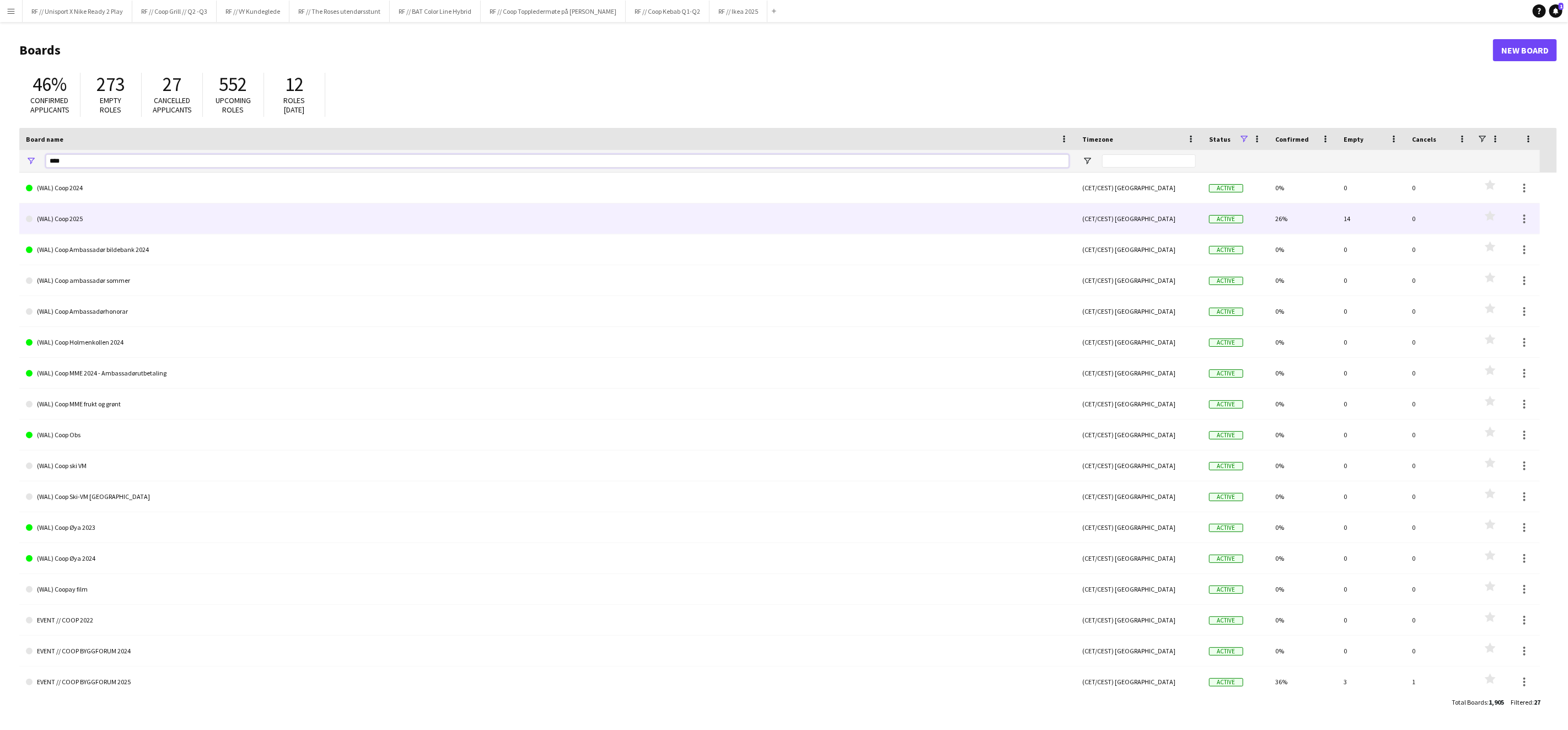
type input "****"
click at [76, 215] on link "(WAL) Coop 2025" at bounding box center [547, 219] width 1043 height 31
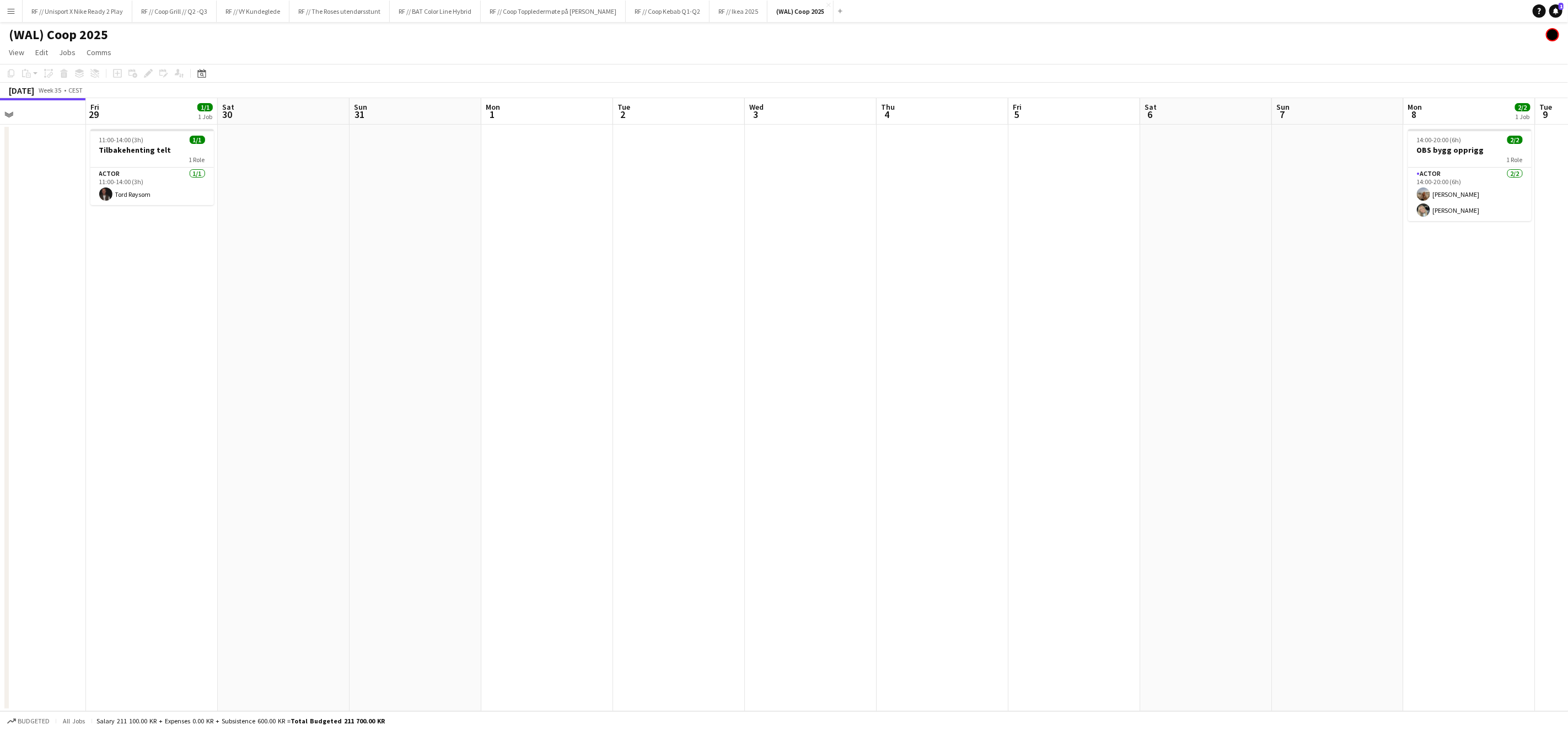
drag, startPoint x: 753, startPoint y: 386, endPoint x: 487, endPoint y: 378, distance: 266.1
click at [472, 378] on app-calendar-viewport "Mon 25 Tue 26 1/2 1 Job Wed 27 Thu 28 Fri 29 1/1 1 Job Sat 30 Sun 31 Mon 1 Tue …" at bounding box center [784, 405] width 1568 height 613
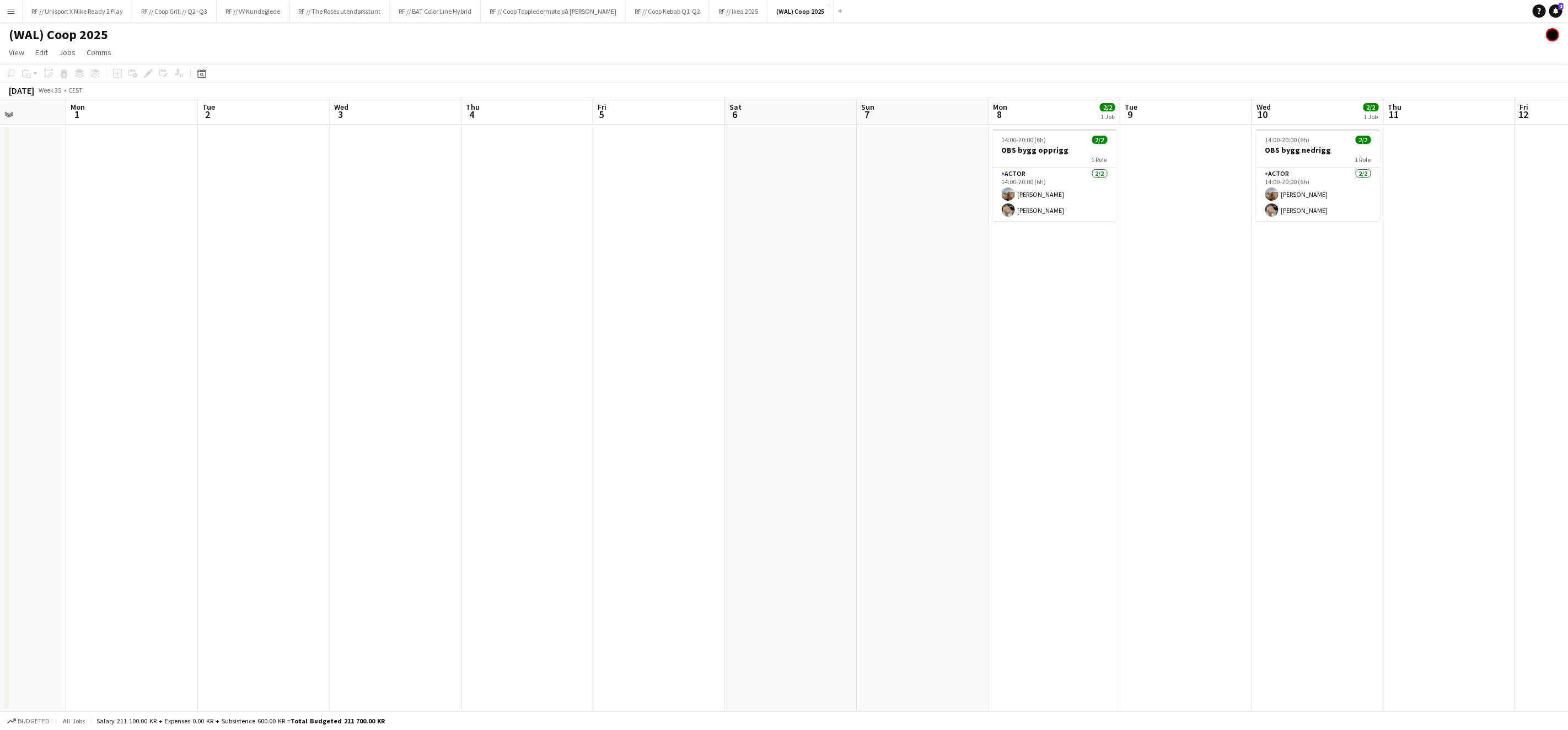
drag, startPoint x: 793, startPoint y: 383, endPoint x: 406, endPoint y: 373, distance: 387.1
click at [442, 373] on app-calendar-viewport "Thu 28 Fri 29 1/1 1 Job Sat 30 Sun 31 Mon 1 Tue 2 Wed 3 Thu 4 Fri 5 Sat 6 Sun 7…" at bounding box center [784, 405] width 1568 height 613
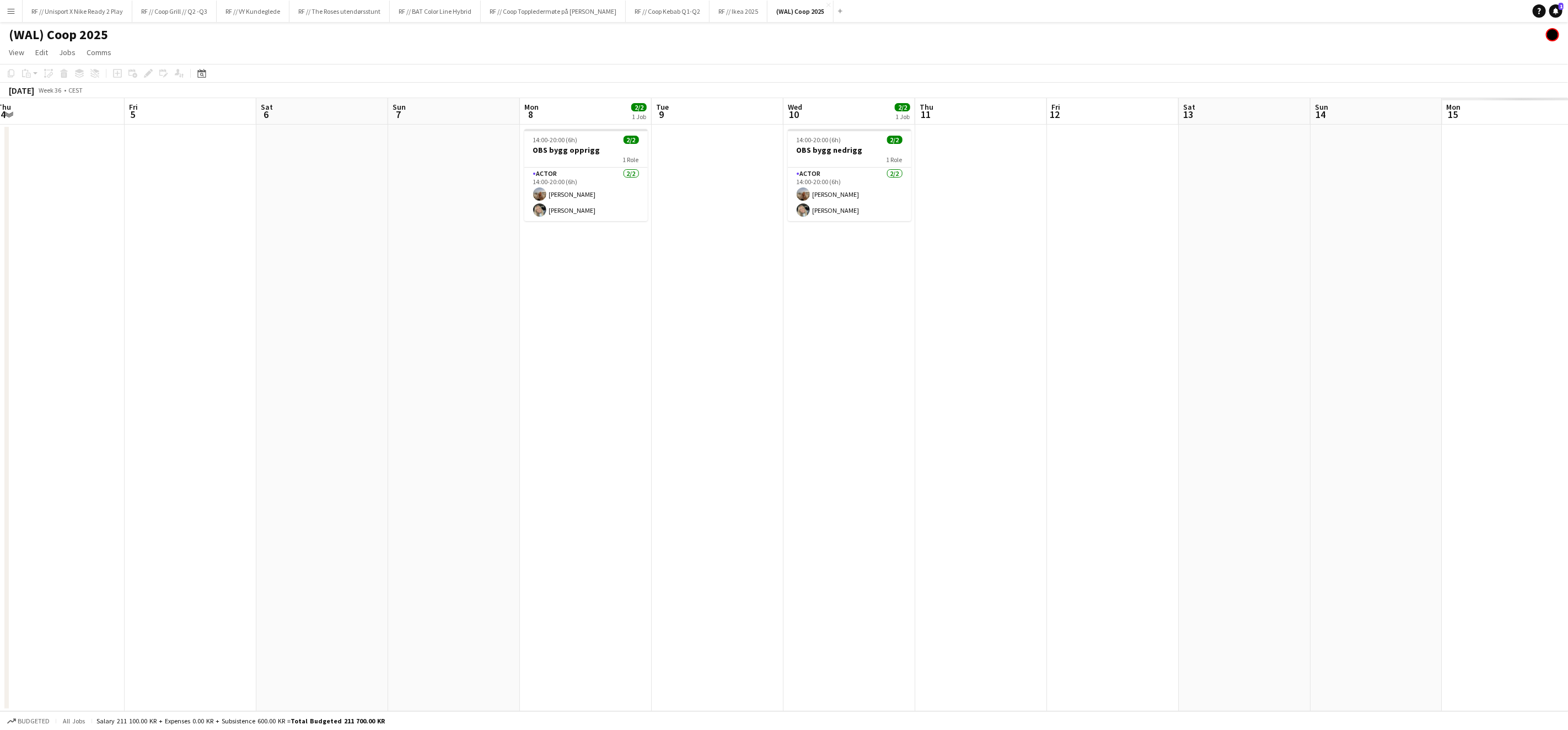
drag, startPoint x: 702, startPoint y: 409, endPoint x: 352, endPoint y: 370, distance: 352.2
click at [332, 370] on app-calendar-viewport "Mon 1 Tue 2 Wed 3 Thu 4 Fri 5 Sat 6 Sun 7 Mon 8 2/2 1 Job Tue 9 Wed 10 2/2 1 Jo…" at bounding box center [784, 405] width 1568 height 613
drag, startPoint x: 426, startPoint y: 386, endPoint x: 458, endPoint y: 384, distance: 32.1
click at [401, 384] on app-calendar-viewport "Mon 1 Tue 2 Wed 3 Thu 4 Fri 5 Sat 6 Sun 7 Mon 8 2/2 1 Job Tue 9 Wed 10 2/2 1 Jo…" at bounding box center [784, 405] width 1568 height 613
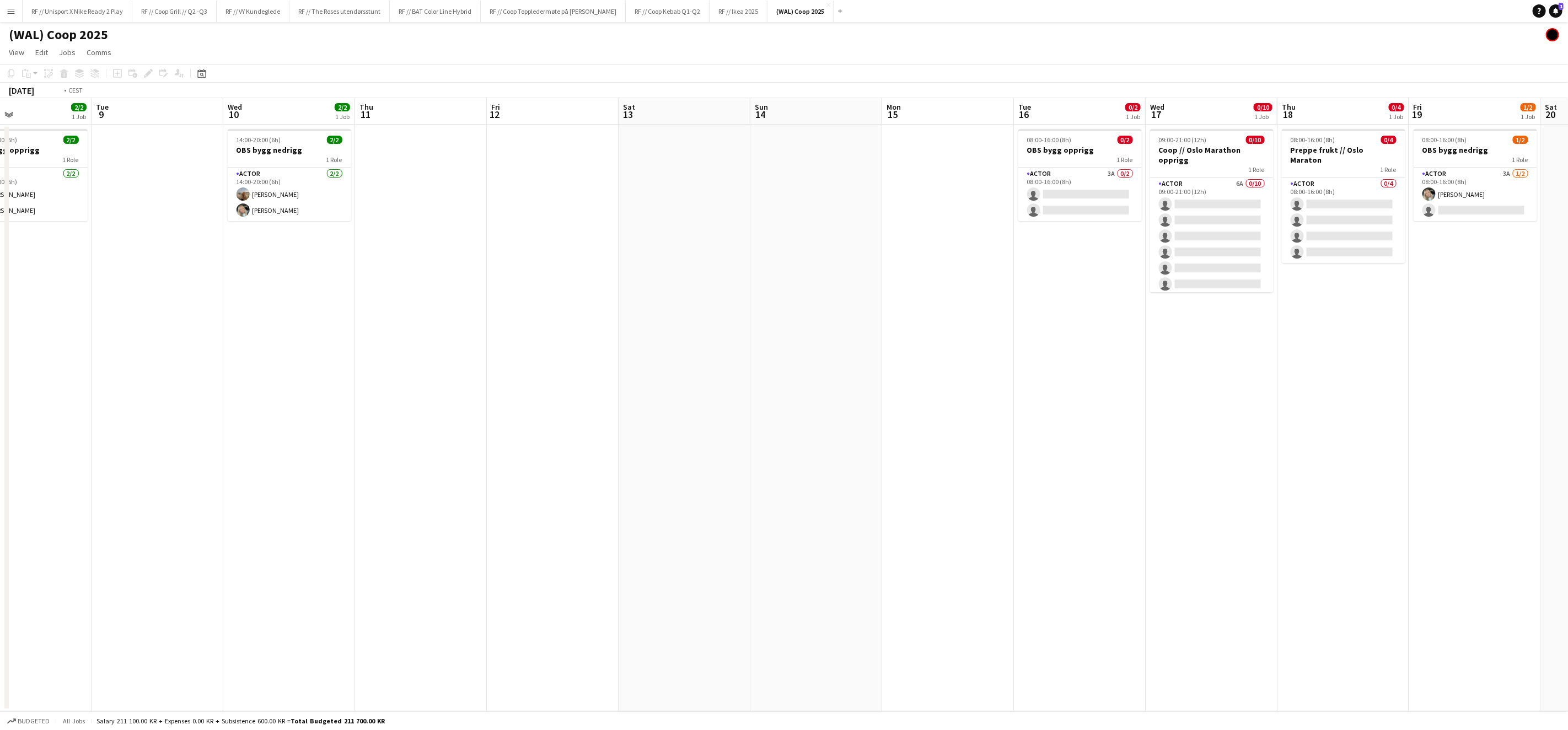
drag, startPoint x: 811, startPoint y: 402, endPoint x: 477, endPoint y: 383, distance: 334.5
click at [480, 383] on app-calendar-viewport "Fri 5 Sat 6 Sun 7 Mon 8 2/2 1 Job Tue 9 Wed 10 2/2 1 Job Thu 11 Fri 12 Sat 13 S…" at bounding box center [784, 405] width 1568 height 613
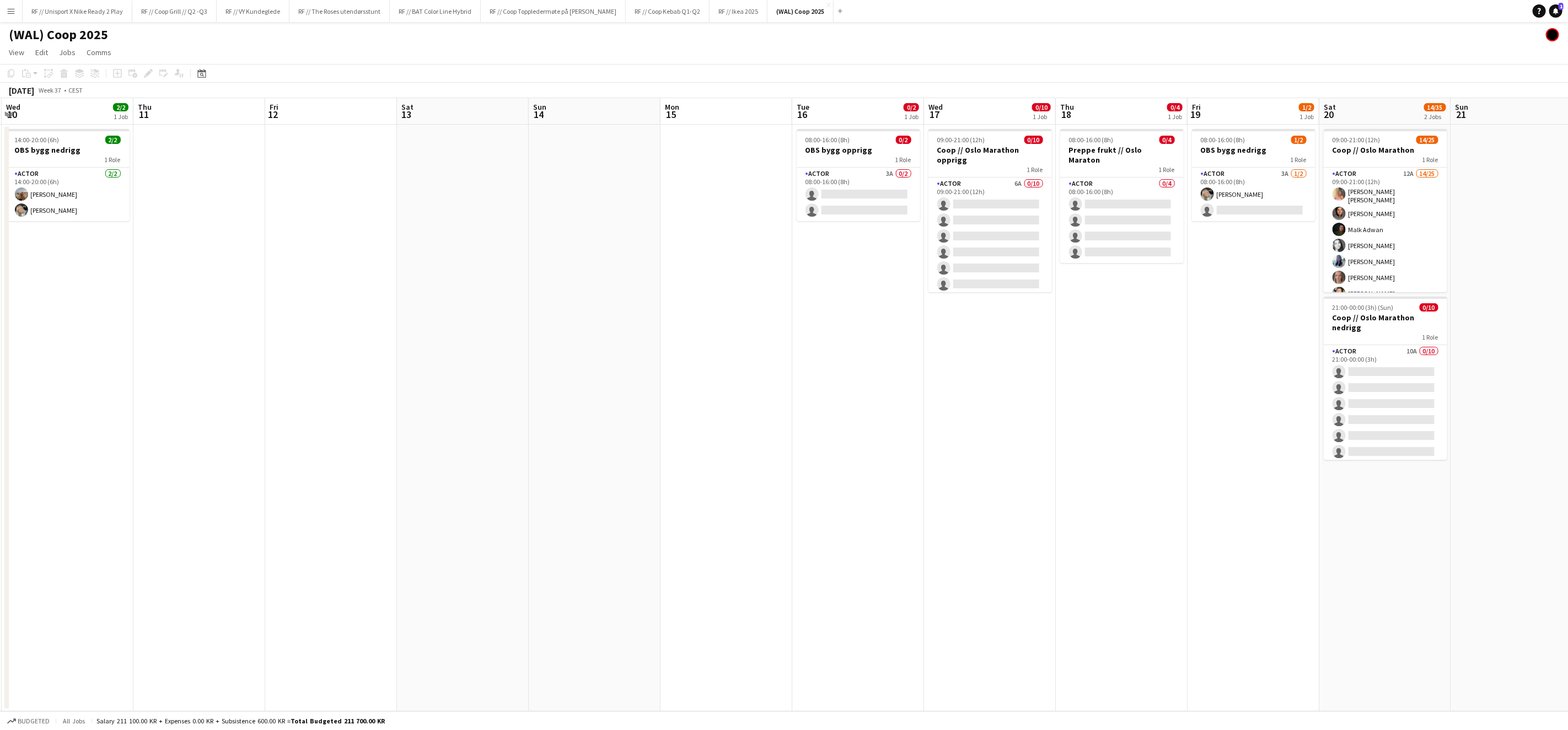
drag, startPoint x: 1062, startPoint y: 397, endPoint x: 701, endPoint y: 374, distance: 361.7
click at [676, 374] on app-calendar-viewport "Sun 7 Mon 8 2/2 1 Job Tue 9 Wed 10 2/2 1 Job Thu 11 Fri 12 Sat 13 Sun 14 Mon 15…" at bounding box center [784, 405] width 1568 height 613
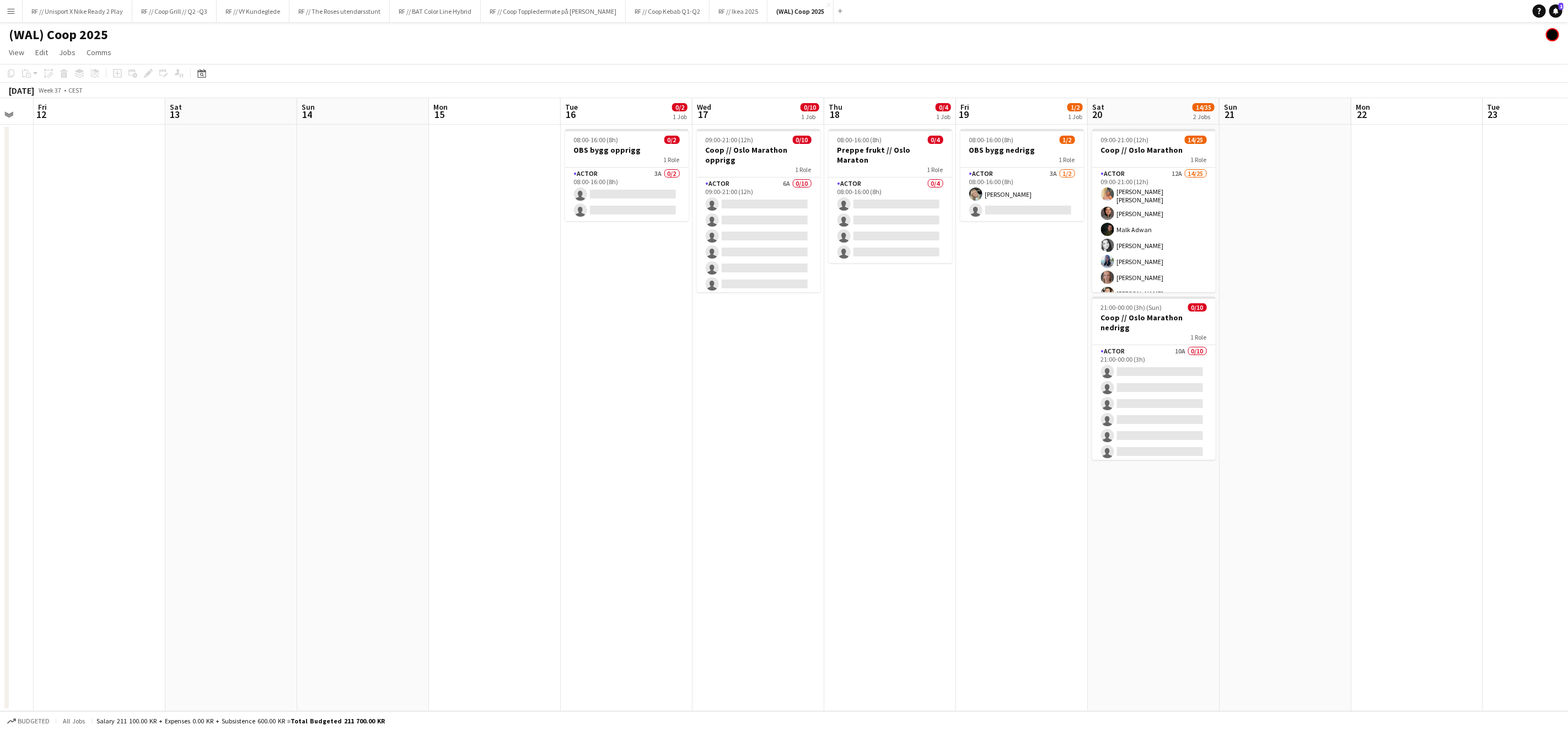
drag, startPoint x: 845, startPoint y: 392, endPoint x: 514, endPoint y: 368, distance: 331.9
click at [513, 368] on app-calendar-viewport "Tue 9 Wed 10 2/2 1 Job Thu 11 Fri 12 Sat 13 Sun 14 Mon 15 Tue 16 0/2 1 Job Wed …" at bounding box center [784, 405] width 1568 height 613
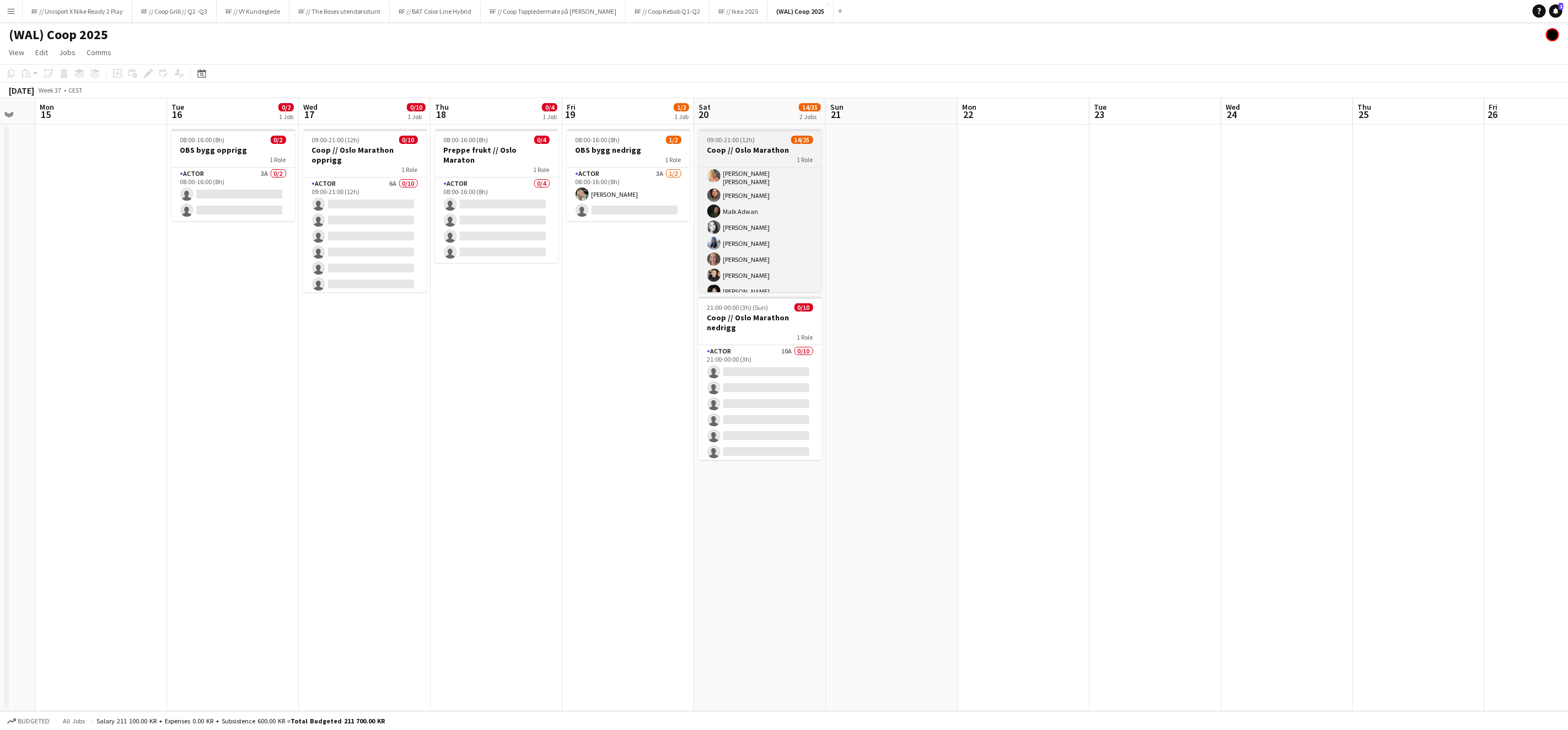
click at [734, 138] on span "09:00-21:00 (12h)" at bounding box center [732, 139] width 48 height 8
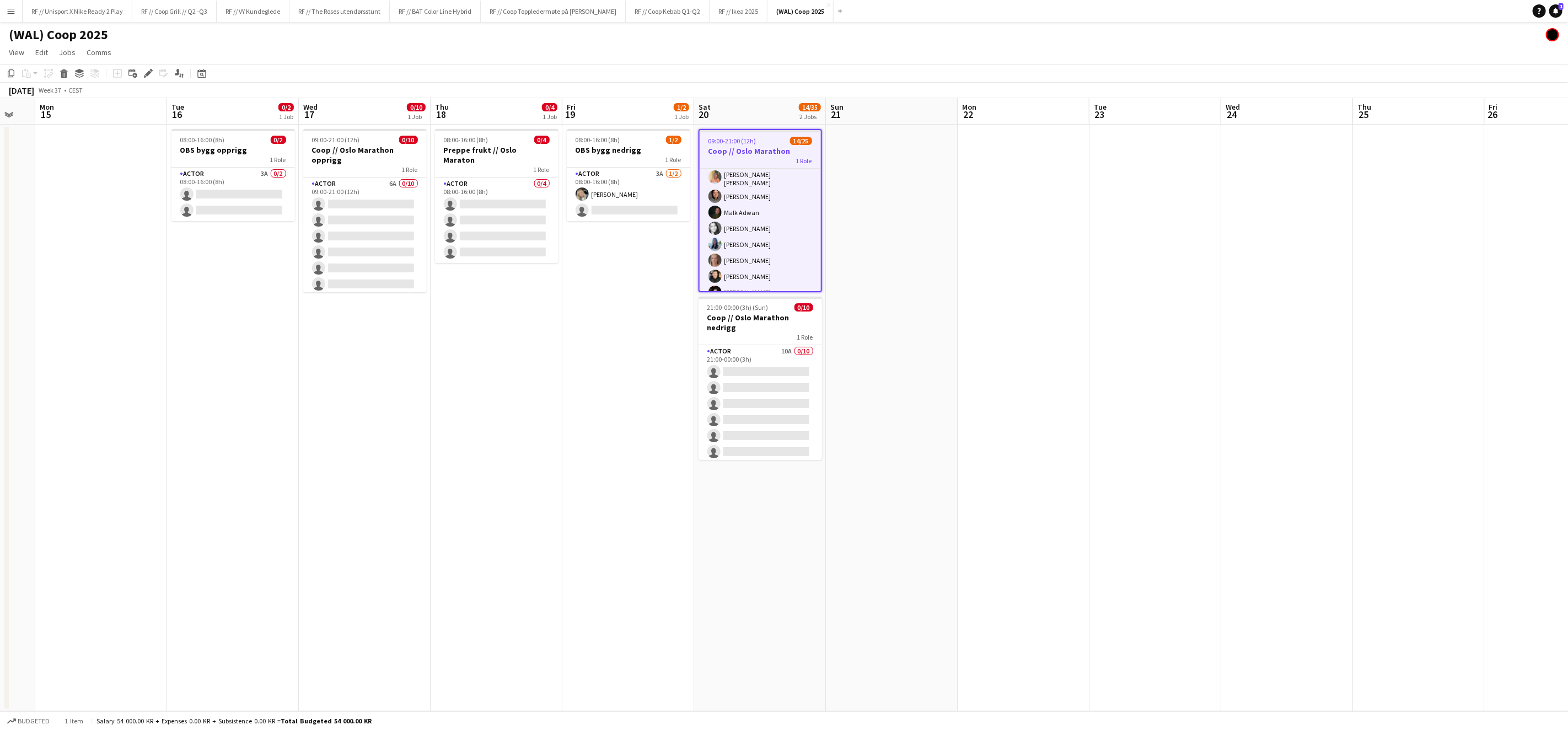
click at [149, 66] on app-toolbar "Copy Paste Paste Command V Paste with crew Command Shift V Paste linked Job [GE…" at bounding box center [784, 74] width 1568 height 19
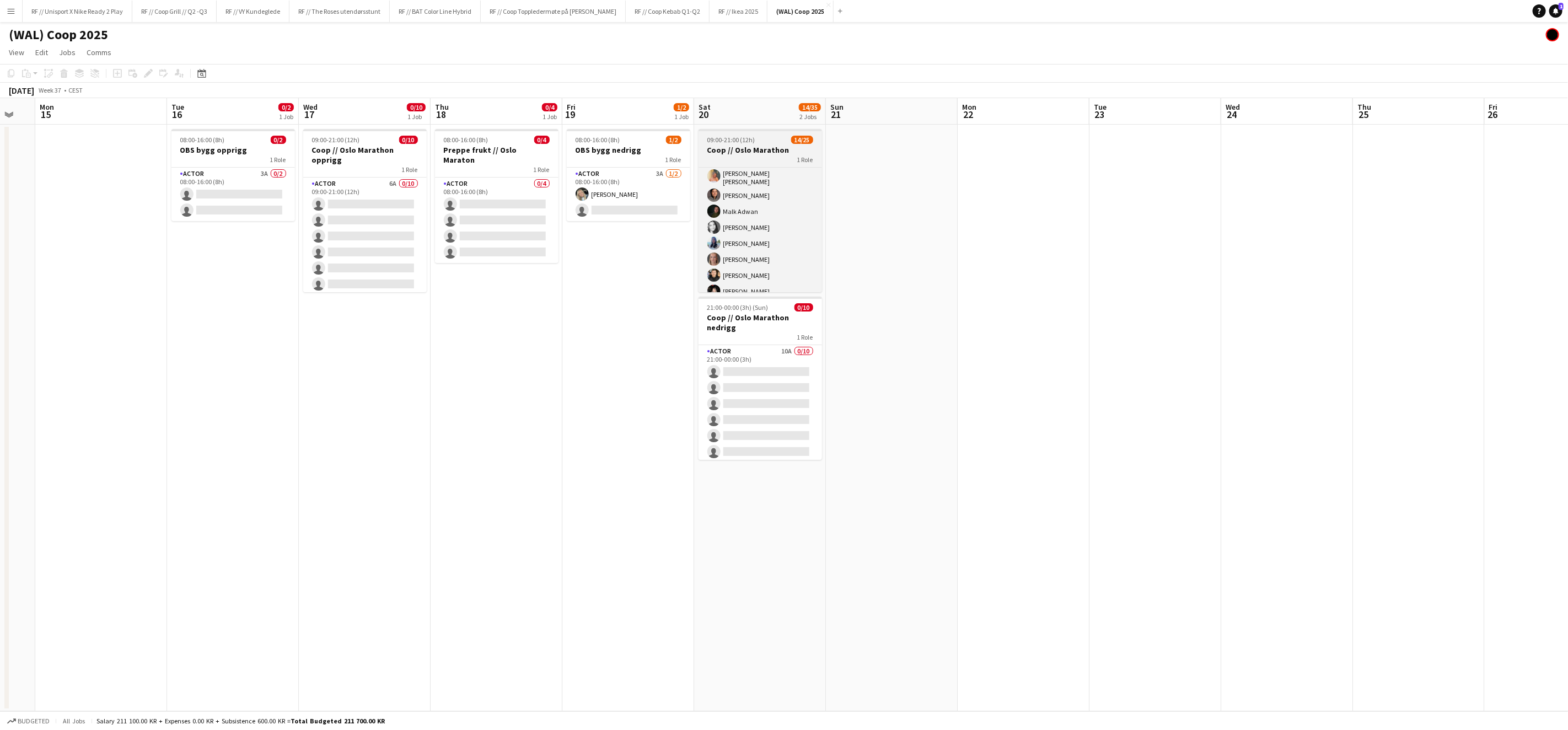
click at [770, 148] on h3 "Coop // Oslo Marathon" at bounding box center [761, 150] width 124 height 10
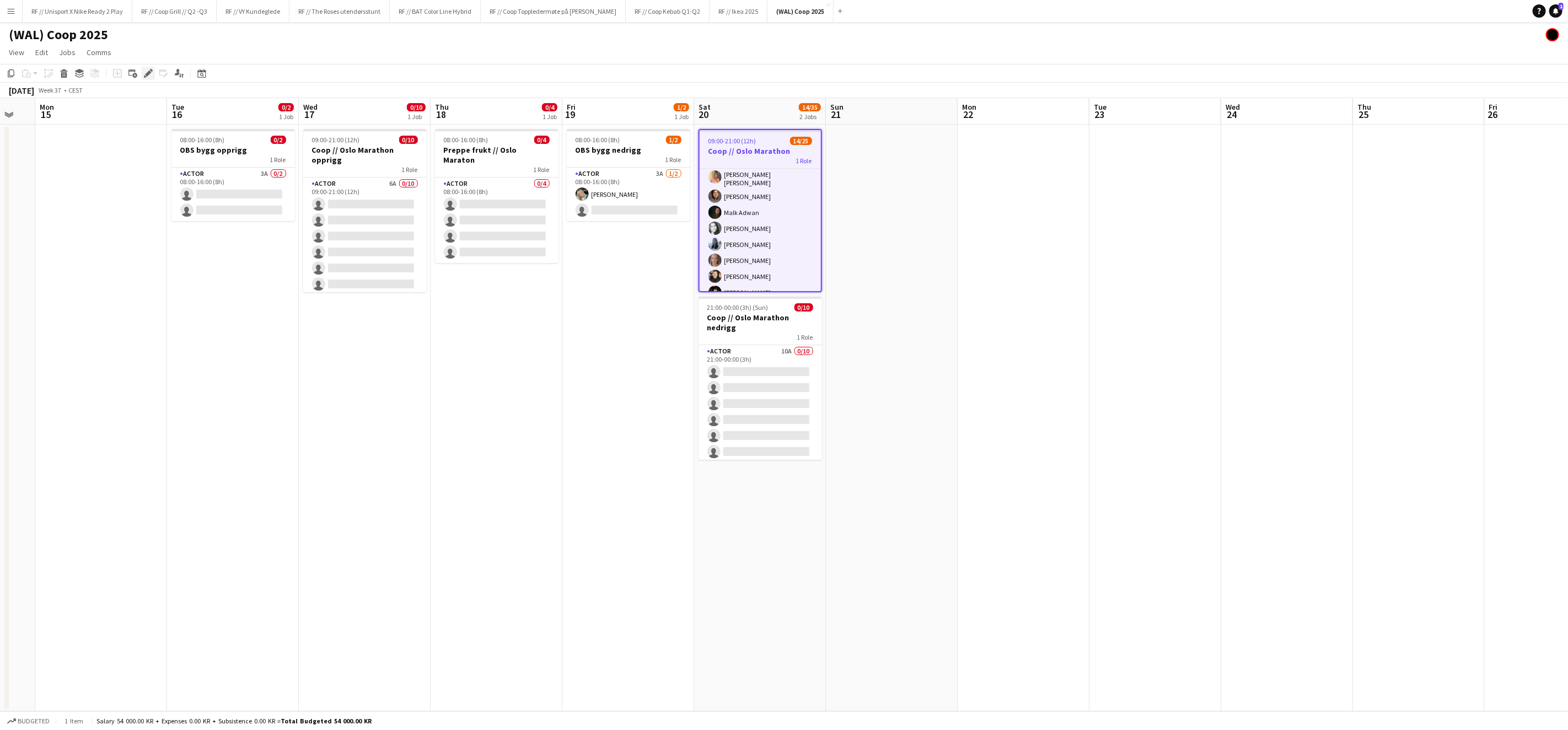
click at [146, 76] on icon at bounding box center [148, 74] width 6 height 6
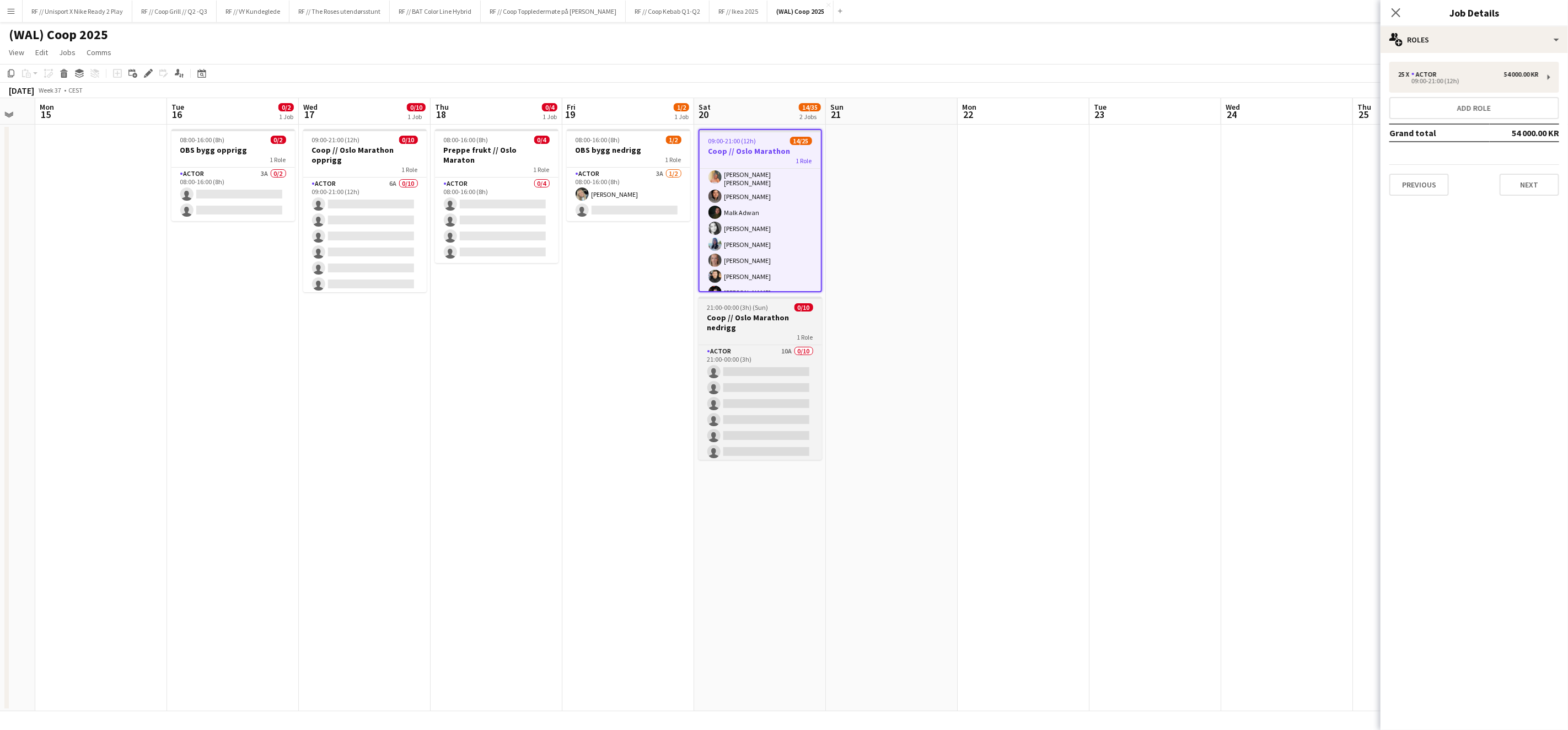
click at [745, 313] on h3 "Coop // Oslo Marathon nedrigg" at bounding box center [761, 322] width 124 height 20
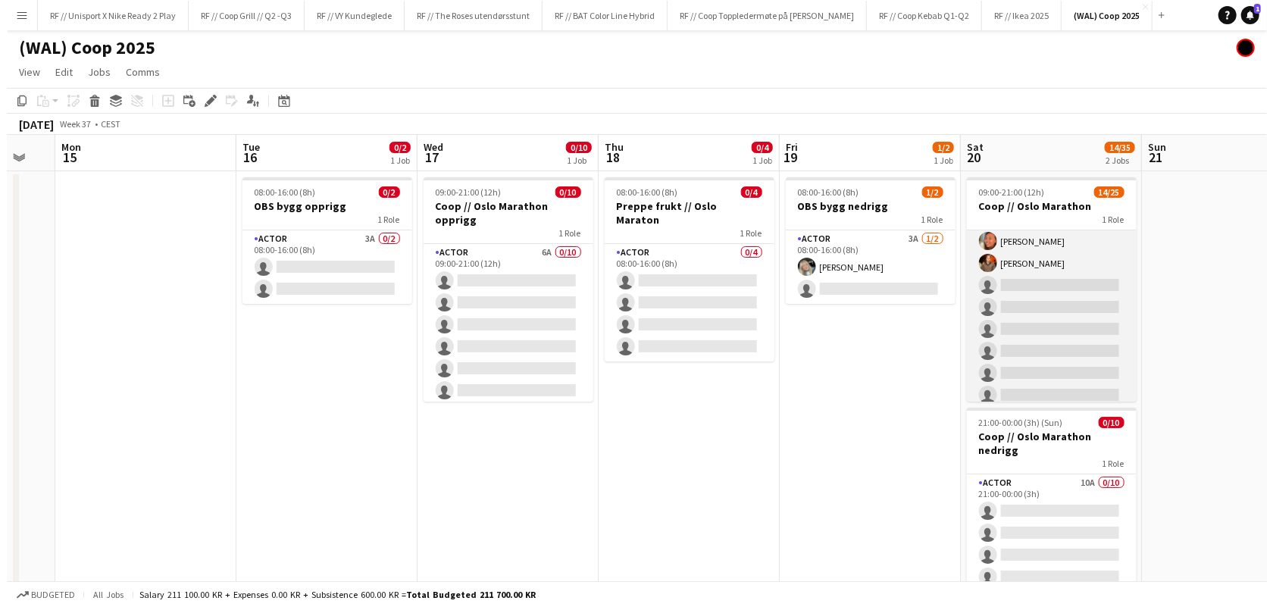
scroll to position [248, 0]
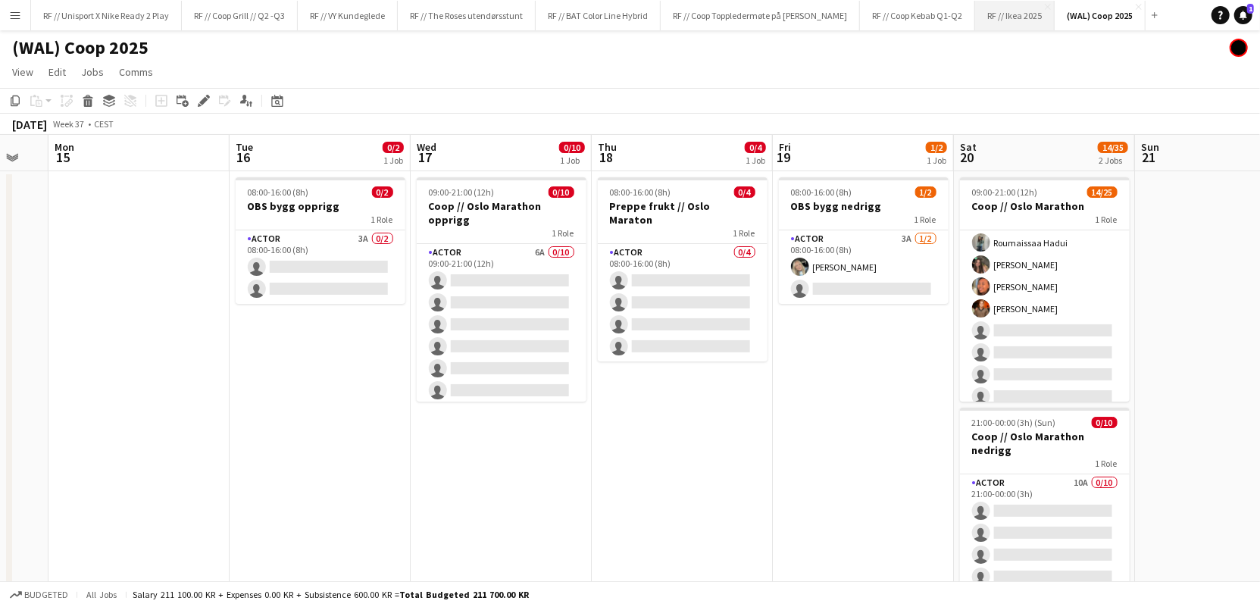
click at [1004, 22] on button "RF // Ikea 2025 Close" at bounding box center [1015, 16] width 80 height 30
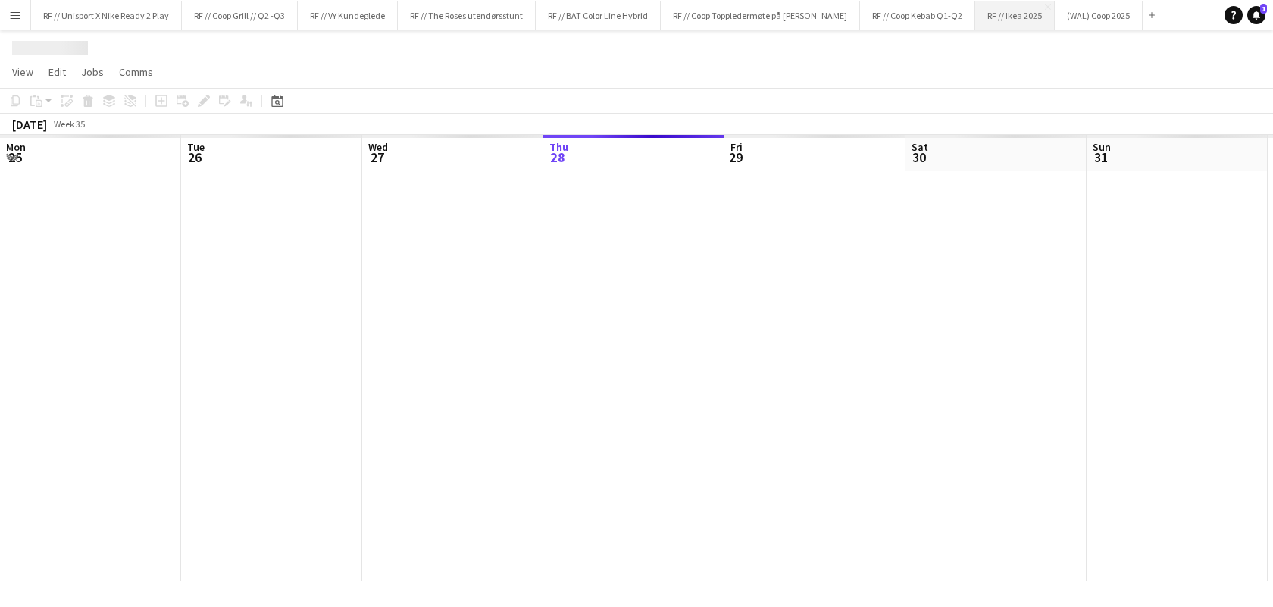
scroll to position [0, 361]
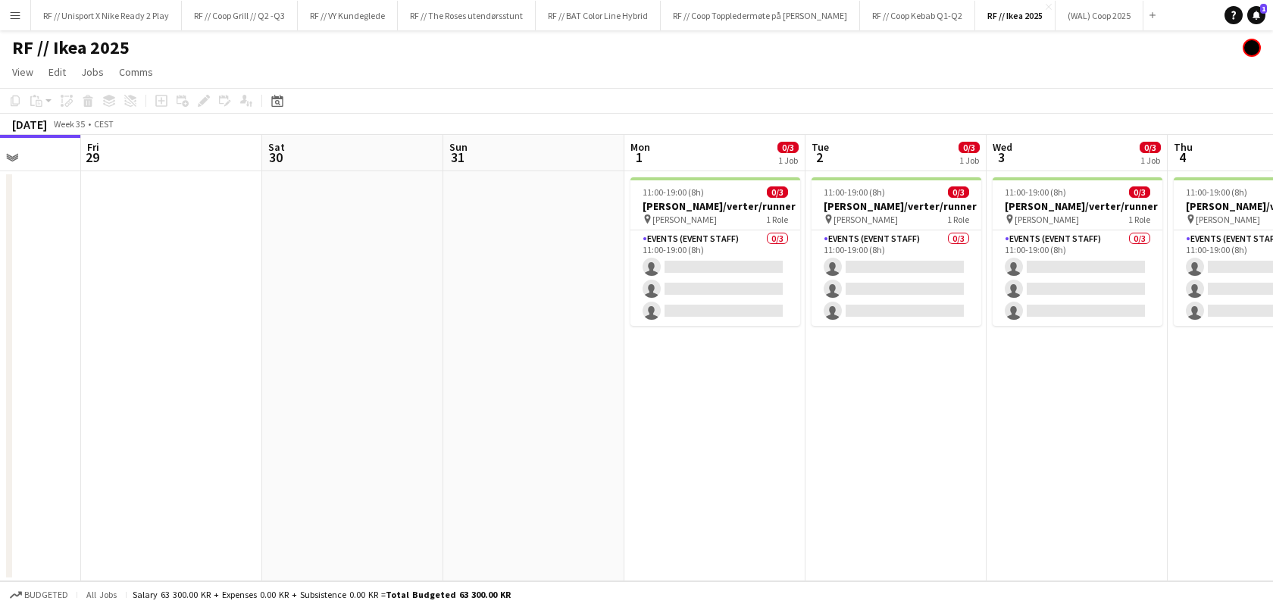
drag, startPoint x: 996, startPoint y: 422, endPoint x: 468, endPoint y: 450, distance: 528.7
click at [471, 450] on app-calendar-viewport "Tue 26 Wed 27 Thu 28 Fri 29 Sat 30 Sun 31 Mon 1 0/3 1 Job Tue 2 0/3 1 Job Wed 3…" at bounding box center [636, 358] width 1273 height 446
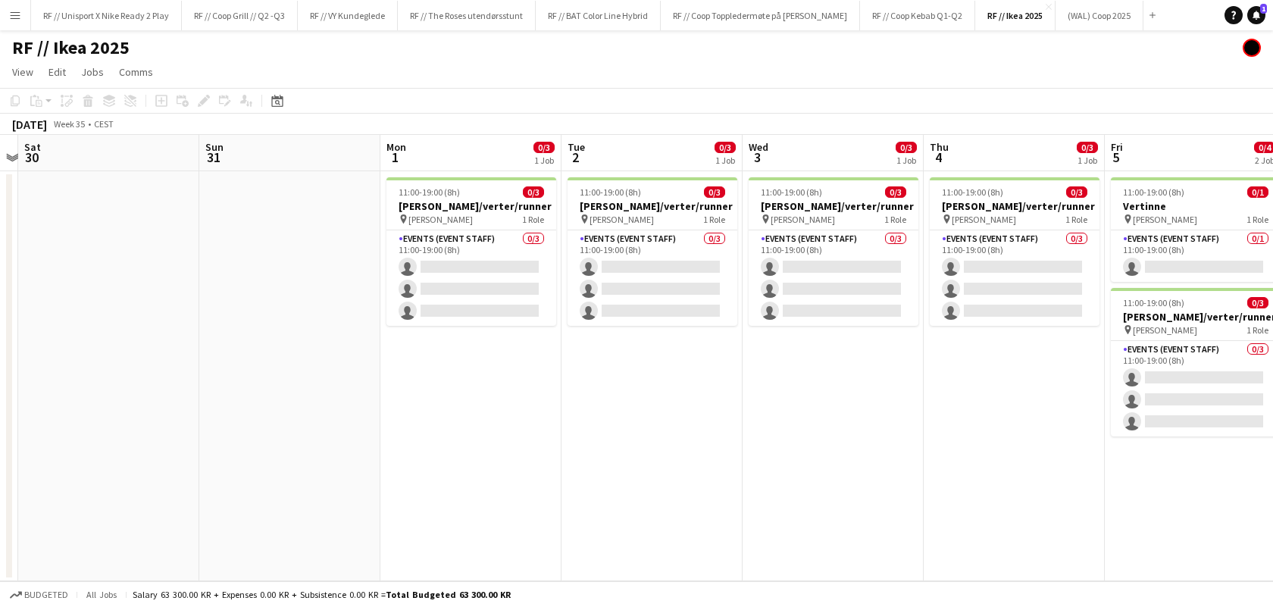
scroll to position [0, 574]
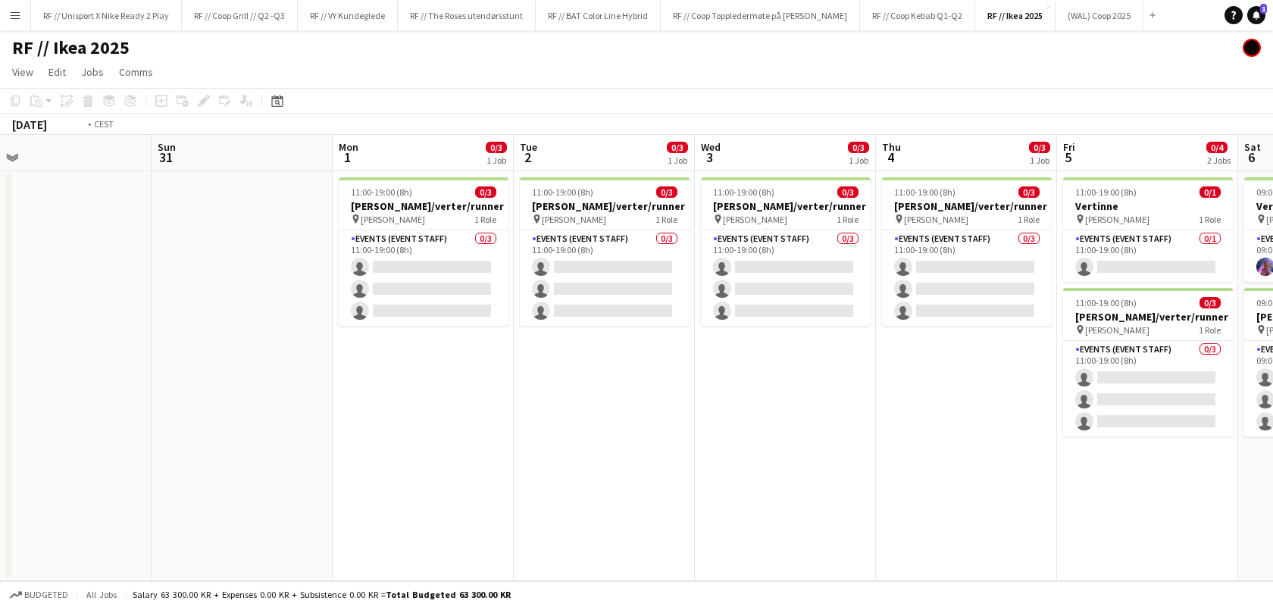
drag, startPoint x: 684, startPoint y: 458, endPoint x: 296, endPoint y: 517, distance: 392.2
click at [298, 516] on app-calendar-viewport "Wed 27 Thu 28 Fri 29 Sat 30 Sun 31 Mon 1 0/3 1 Job Tue 2 0/3 1 Job Wed 3 0/3 1 …" at bounding box center [636, 358] width 1273 height 446
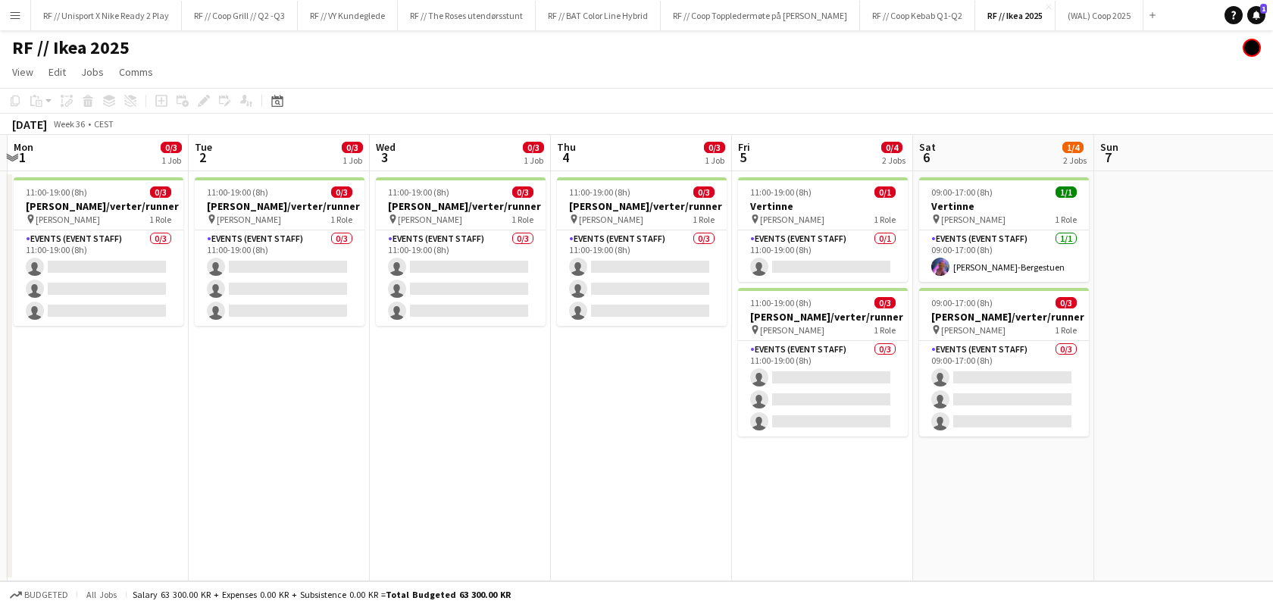
scroll to position [0, 544]
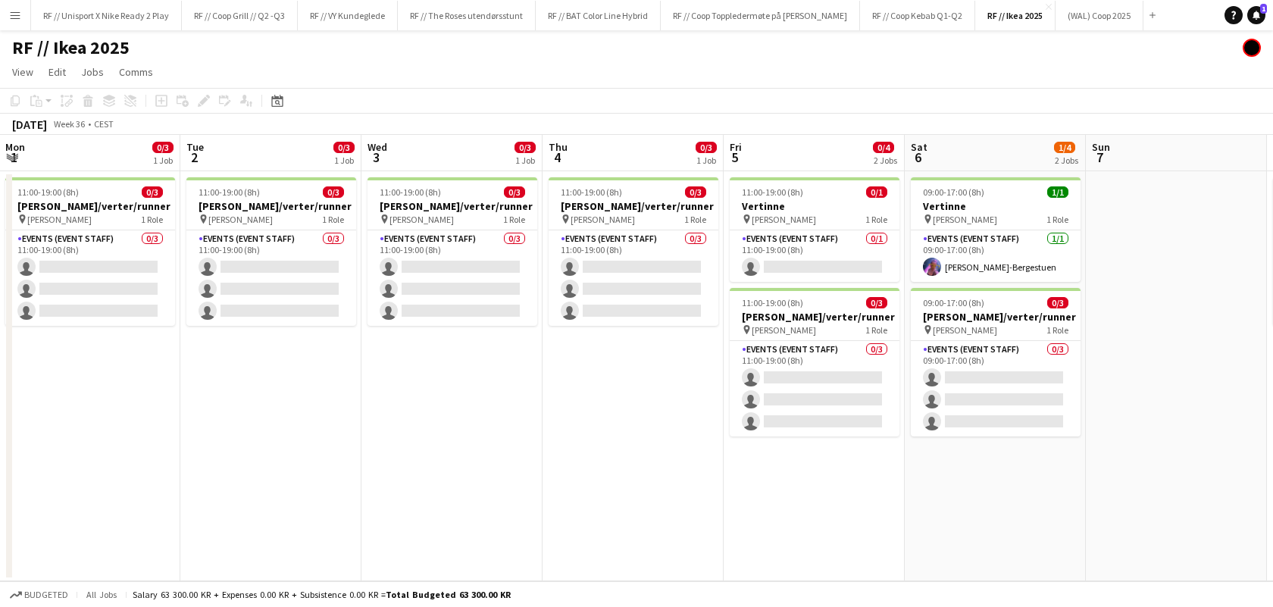
drag, startPoint x: 994, startPoint y: 495, endPoint x: 664, endPoint y: 523, distance: 331.5
click at [664, 523] on app-calendar-viewport "Fri 29 Sat 30 Sun 31 Mon 1 0/3 1 Job Tue 2 0/3 1 Job Wed 3 0/3 1 Job Thu 4 0/3 …" at bounding box center [636, 358] width 1273 height 446
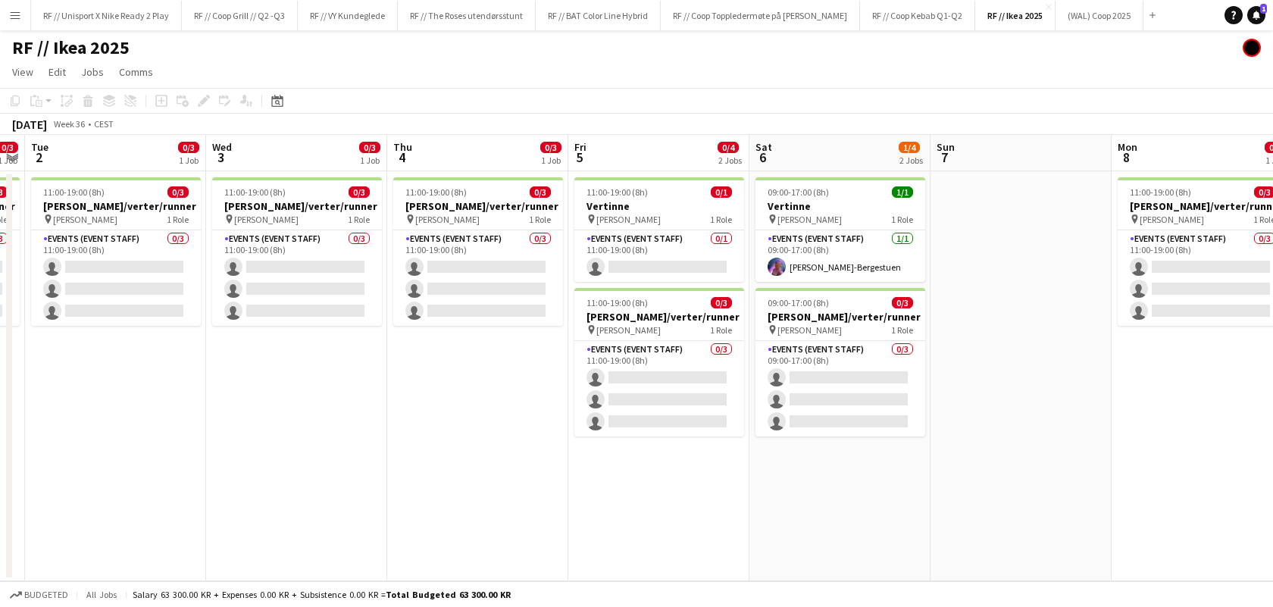
scroll to position [0, 464]
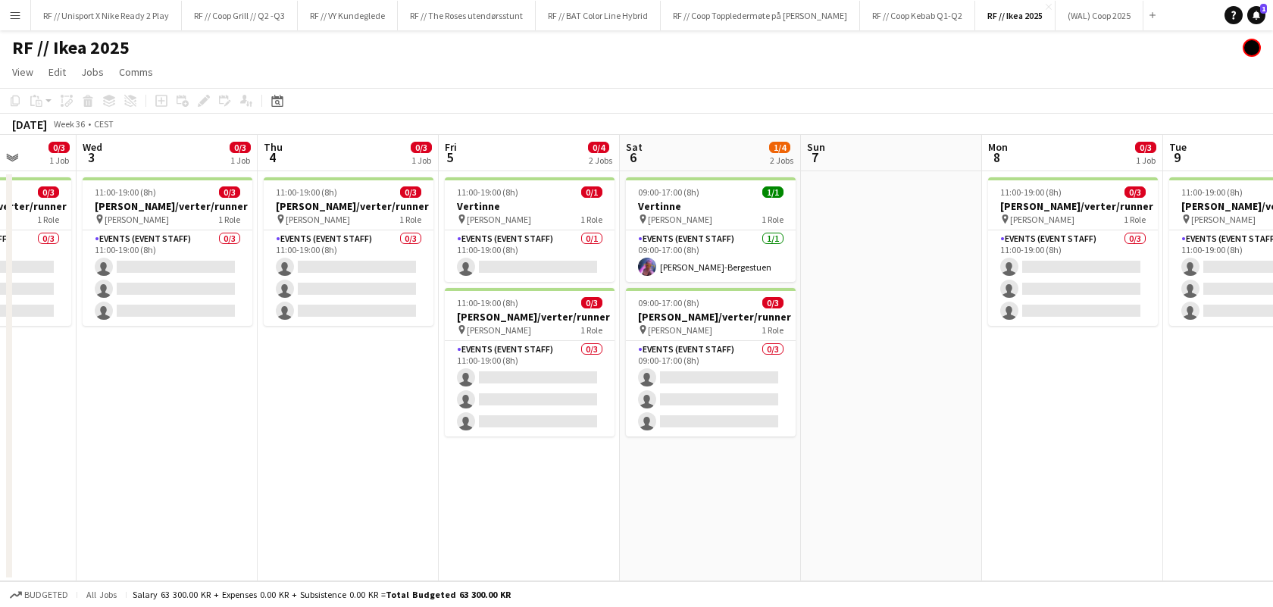
drag, startPoint x: 239, startPoint y: 445, endPoint x: 514, endPoint y: 433, distance: 275.2
click at [500, 430] on app-calendar-viewport "Sun 31 Mon 1 0/3 1 Job Tue 2 0/3 1 Job Wed 3 0/3 1 Job Thu 4 0/3 1 Job Fri 5 0/…" at bounding box center [636, 358] width 1273 height 446
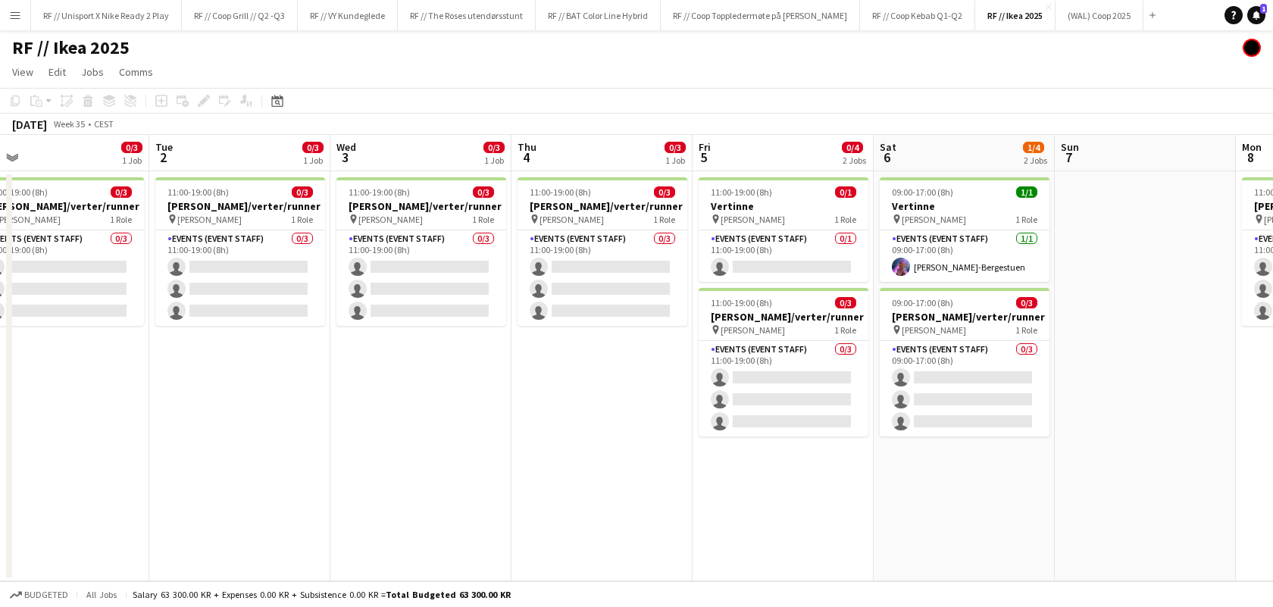
drag, startPoint x: 420, startPoint y: 487, endPoint x: 707, endPoint y: 458, distance: 288.6
click at [691, 457] on app-calendar-viewport "Sat 30 Sun 31 Mon 1 0/3 1 Job Tue 2 0/3 1 Job Wed 3 0/3 1 Job Thu 4 0/3 1 Job F…" at bounding box center [636, 358] width 1273 height 446
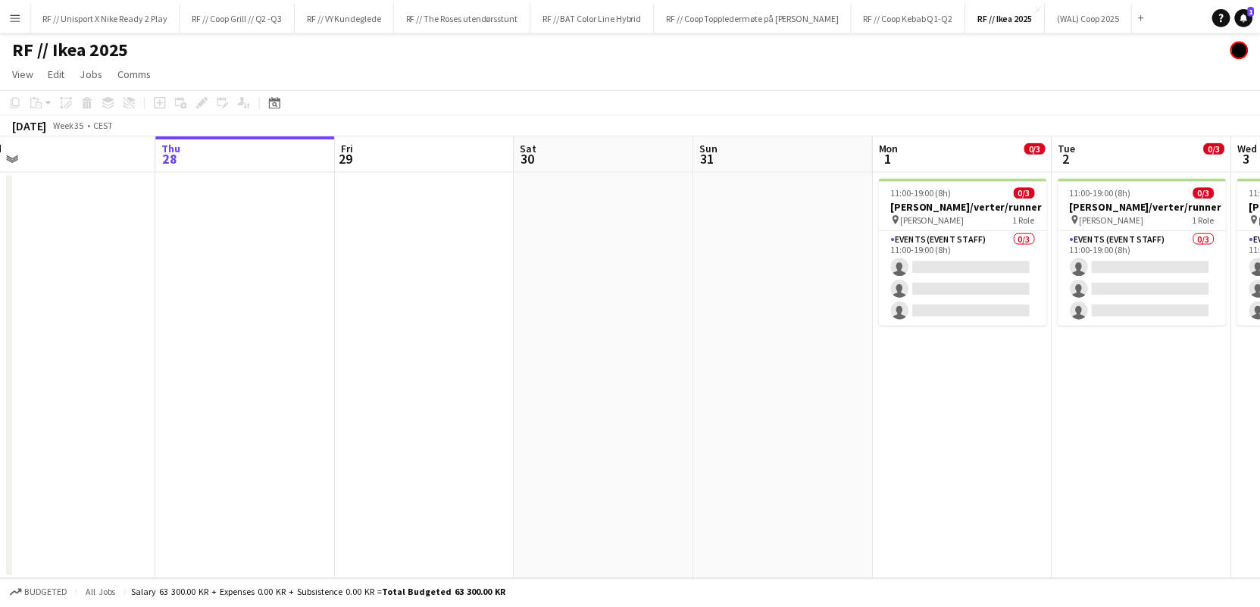
scroll to position [0, 573]
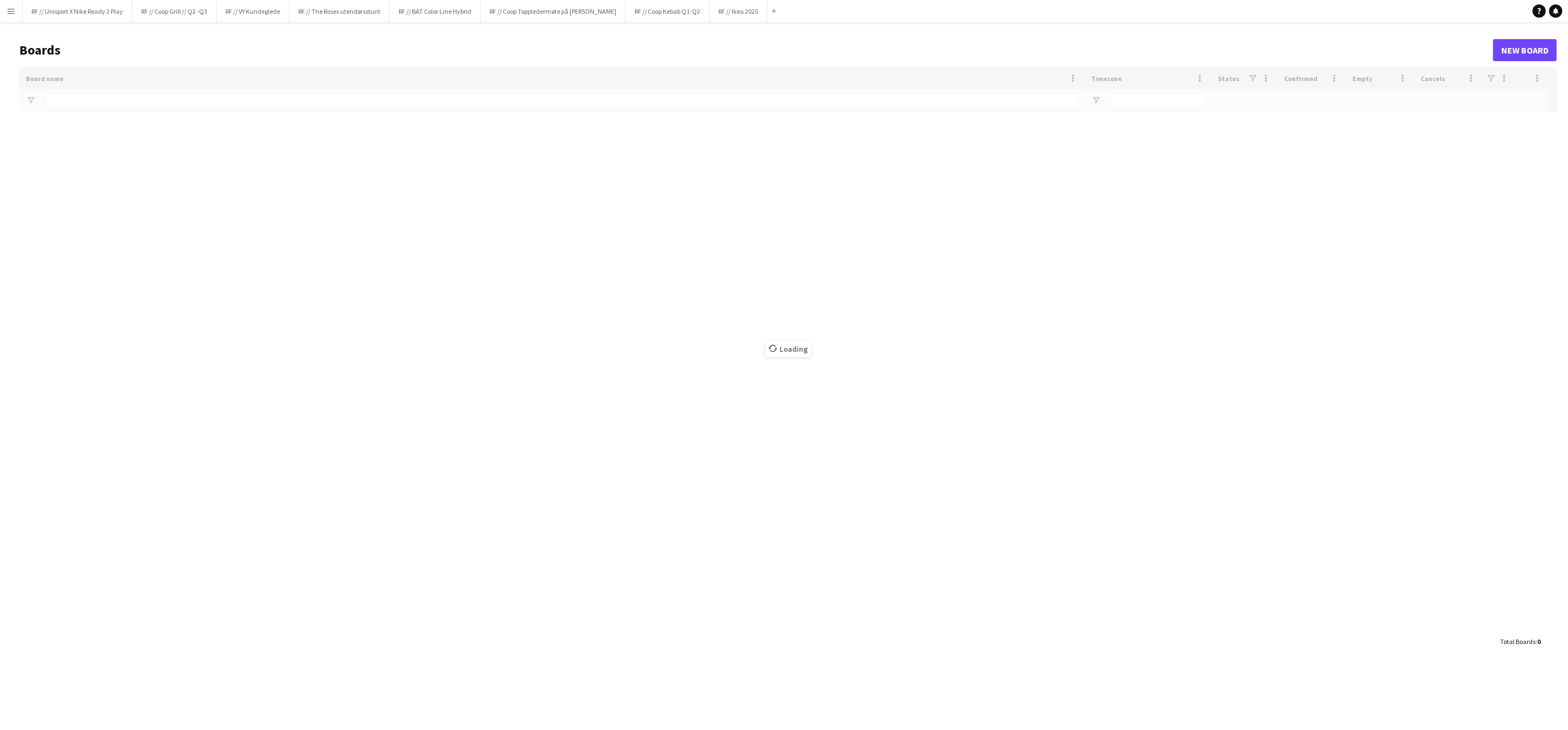
type input "****"
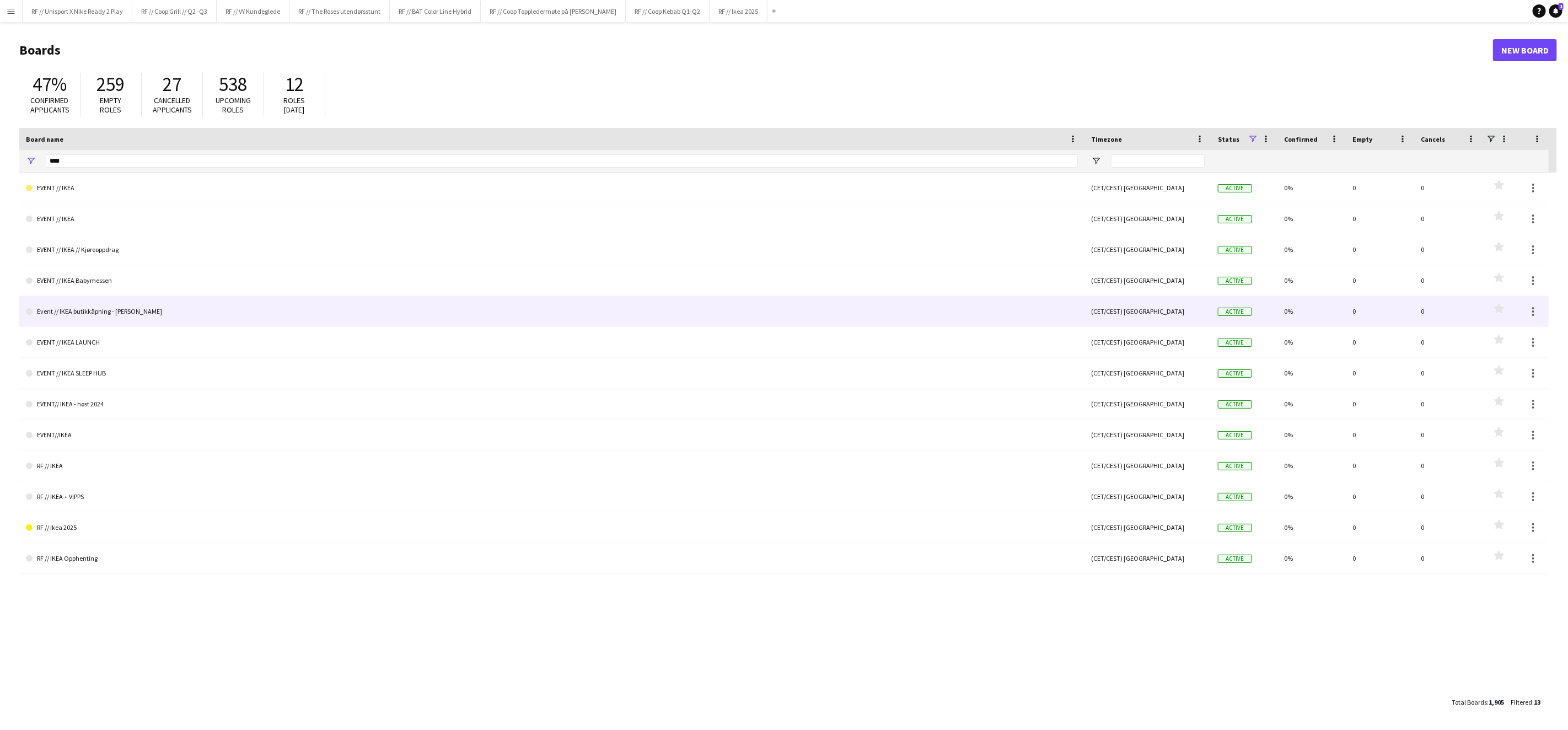
click at [74, 314] on link "Event // IKEA butikkåpning - [PERSON_NAME]" at bounding box center [552, 312] width 1052 height 31
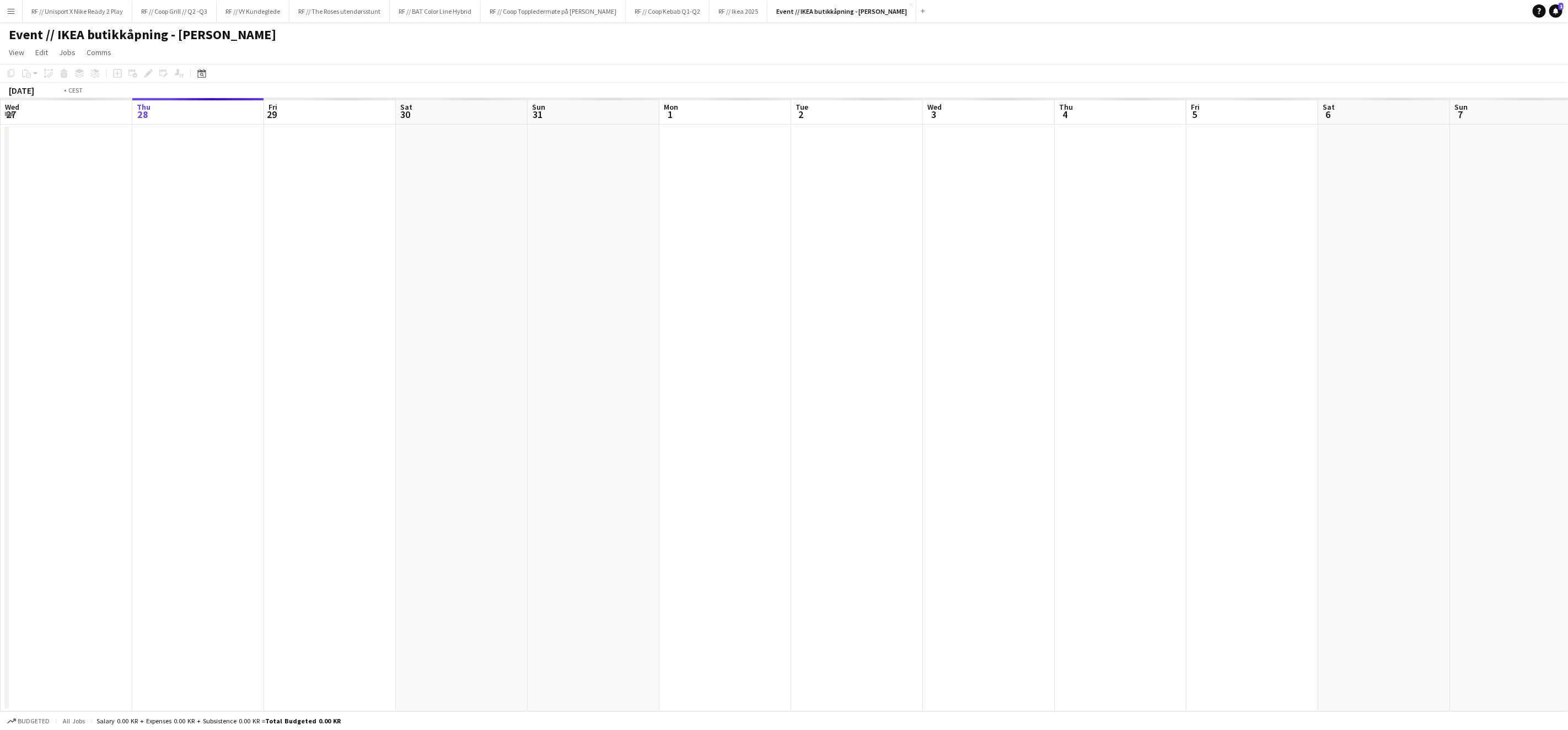
drag, startPoint x: 225, startPoint y: 389, endPoint x: 405, endPoint y: 411, distance: 181.3
click at [518, 386] on app-calendar-viewport "Mon 25 Tue 26 Wed 27 Thu 28 Fri 29 Sat 30 Sun 31 Mon 1 Tue 2 Wed 3 Thu 4 Fri 5 …" at bounding box center [784, 405] width 1568 height 613
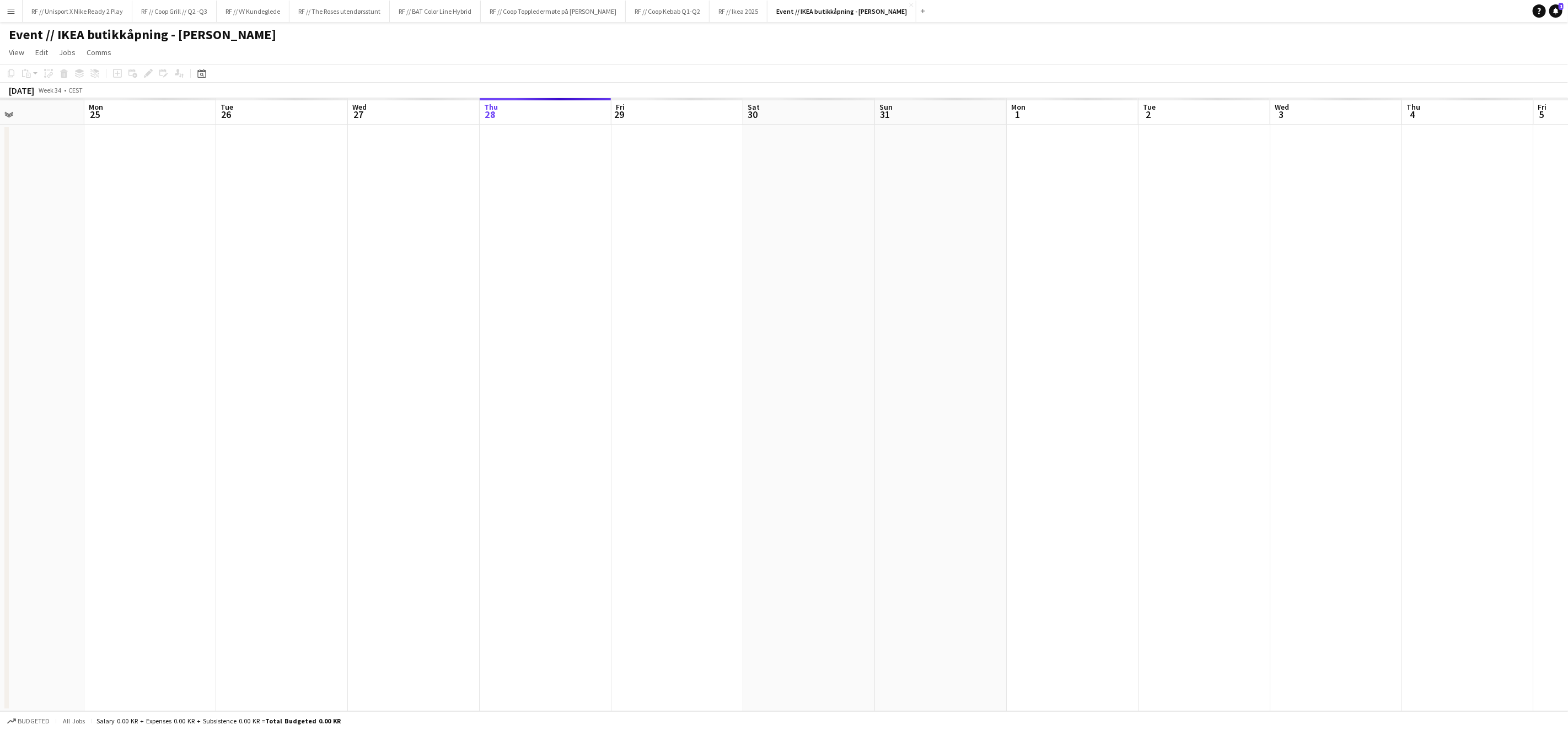
click at [580, 389] on app-calendar-viewport "Fri 22 Sat 23 Sun 24 Mon 25 Tue 26 Wed 27 Thu 28 Fri 29 Sat 30 Sun 31 Mon 1 Tue…" at bounding box center [784, 405] width 1568 height 613
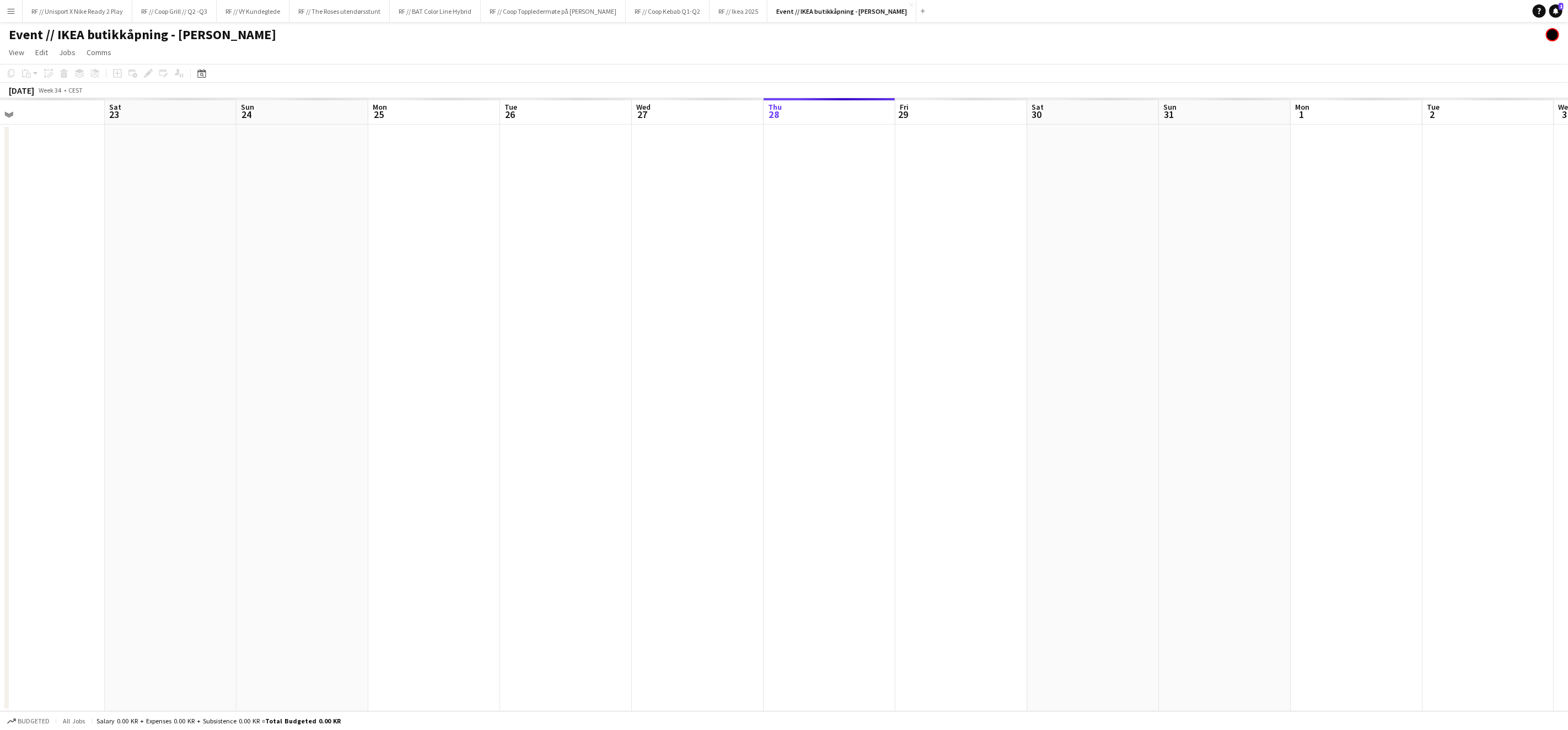
drag, startPoint x: 379, startPoint y: 429, endPoint x: 550, endPoint y: 422, distance: 171.1
click at [674, 386] on app-calendar-viewport "Wed 20 Thu 21 Fri 22 Sat 23 Sun 24 Mon 25 Tue 26 Wed 27 Thu 28 Fri 29 Sat 30 Su…" at bounding box center [784, 405] width 1568 height 613
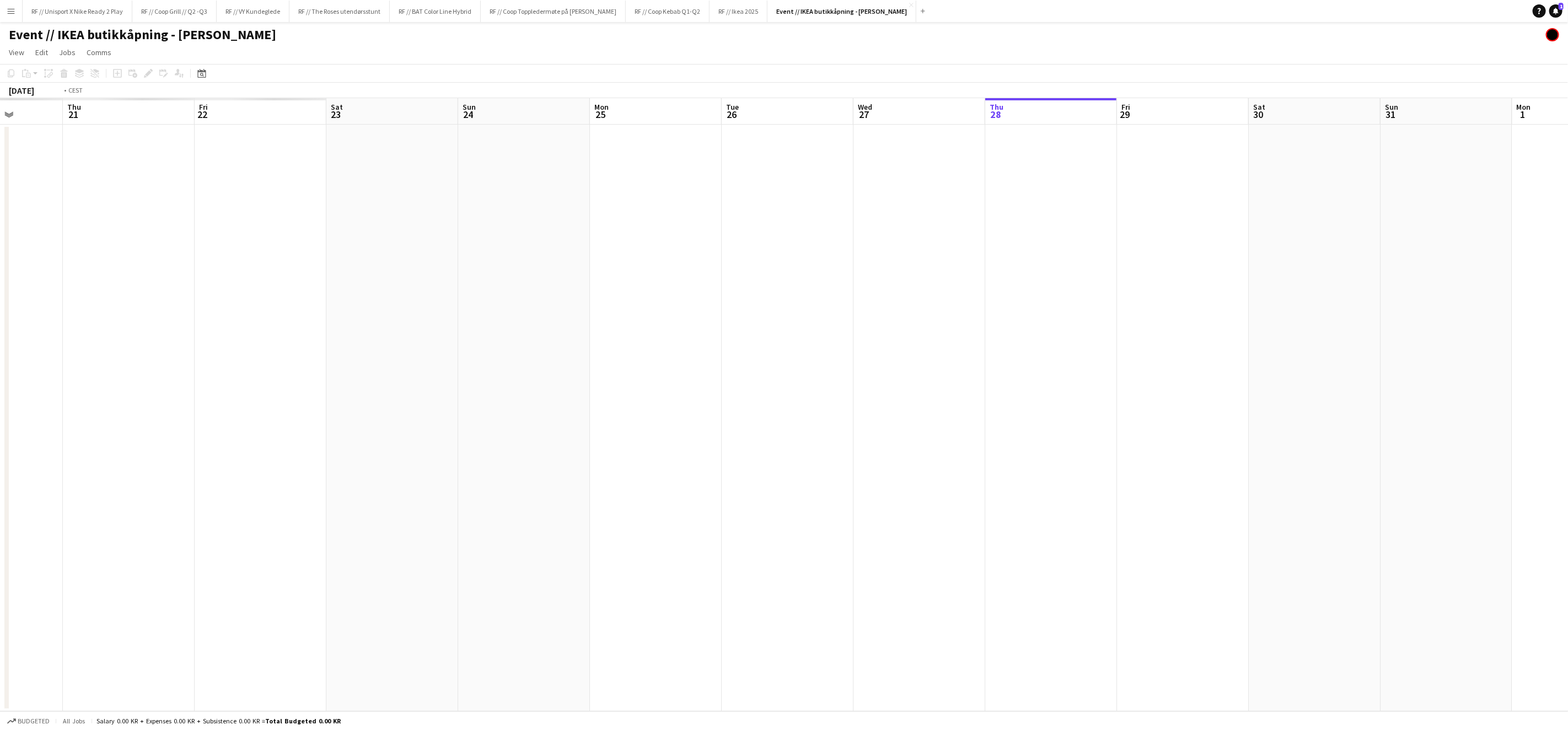
drag, startPoint x: 431, startPoint y: 435, endPoint x: 930, endPoint y: 378, distance: 502.2
click at [909, 378] on app-calendar-viewport "Mon 18 Tue 19 Wed 20 Thu 21 Fri 22 Sat 23 Sun 24 Mon 25 Tue 26 Wed 27 Thu 28 Fr…" at bounding box center [784, 405] width 1568 height 613
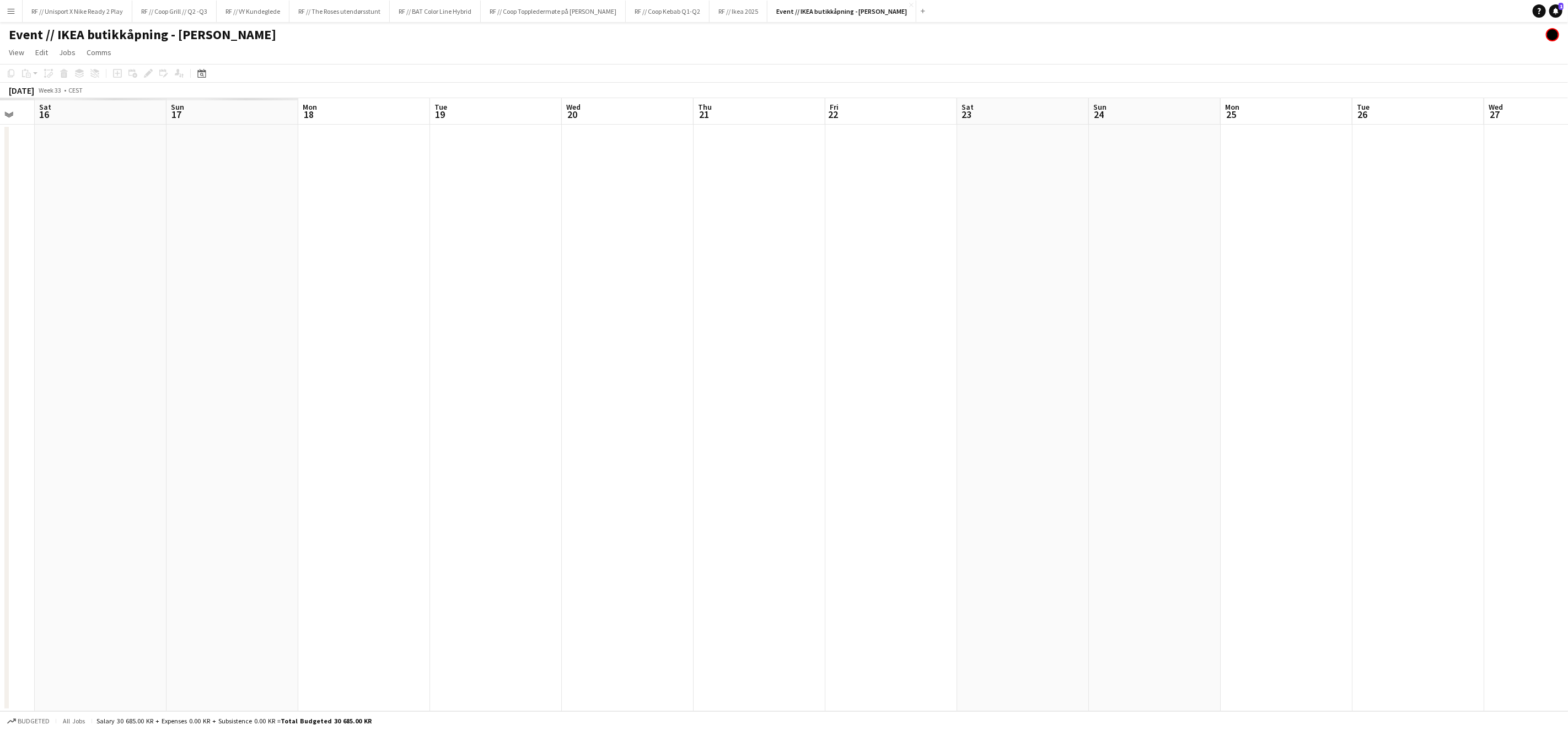
drag, startPoint x: 266, startPoint y: 432, endPoint x: 595, endPoint y: 417, distance: 329.3
click at [627, 396] on app-calendar-viewport "Thu 14 Fri 15 Sat 16 Sun 17 Mon 18 Tue 19 Wed 20 Thu 21 Fri 22 Sat 23 Sun 24 Mo…" at bounding box center [784, 405] width 1568 height 613
drag, startPoint x: 301, startPoint y: 437, endPoint x: 140, endPoint y: 443, distance: 161.1
click at [598, 405] on app-calendar-viewport "Mon 11 Tue 12 Wed 13 Thu 14 Fri 15 Sat 16 Sun 17 Mon 18 Tue 19 Wed 20 Thu 21 Fr…" at bounding box center [784, 405] width 1568 height 613
drag, startPoint x: 140, startPoint y: 443, endPoint x: 400, endPoint y: 416, distance: 261.4
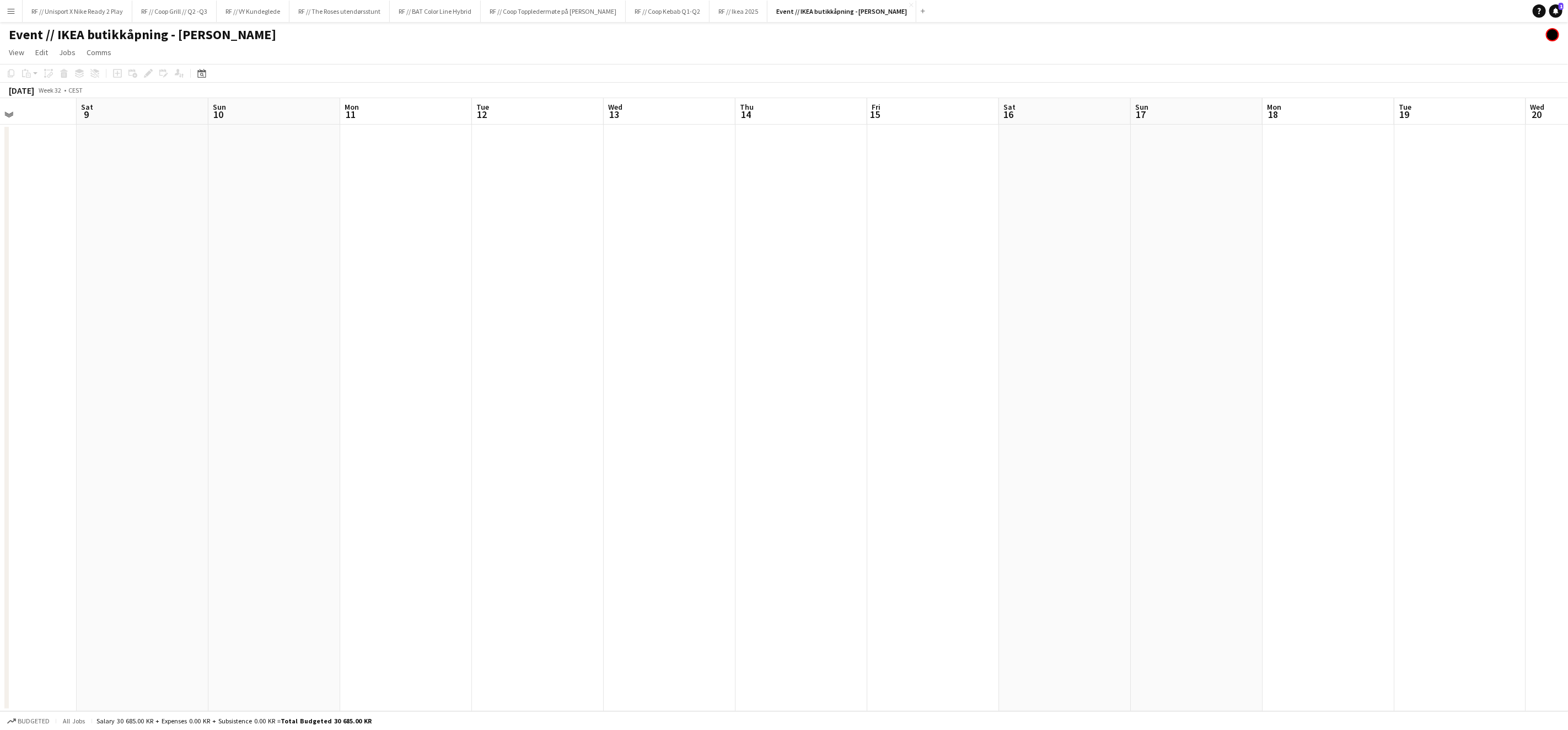
click at [448, 405] on app-calendar-viewport "Wed 6 Thu 7 Fri 8 Sat 9 Sun 10 Mon 11 Tue 12 Wed 13 Thu 14 Fri 15 Sat 16 Sun 17…" at bounding box center [784, 405] width 1568 height 613
drag, startPoint x: 698, startPoint y: 384, endPoint x: 344, endPoint y: 422, distance: 356.0
click at [734, 383] on app-calendar-viewport "Sat 2 Sun 3 Mon 4 Tue 5 Wed 6 Thu 7 Fri 8 Sat 9 Sun 10 Mon 11 Tue 12 Wed 13 Thu…" at bounding box center [784, 405] width 1568 height 613
drag, startPoint x: 344, startPoint y: 422, endPoint x: 652, endPoint y: 401, distance: 308.7
click at [658, 390] on app-calendar-viewport "Sat 2 Sun 3 Mon 4 Tue 5 Wed 6 Thu 7 Fri 8 Sat 9 Sun 10 Mon 11 Tue 12 Wed 13 Thu…" at bounding box center [784, 405] width 1568 height 613
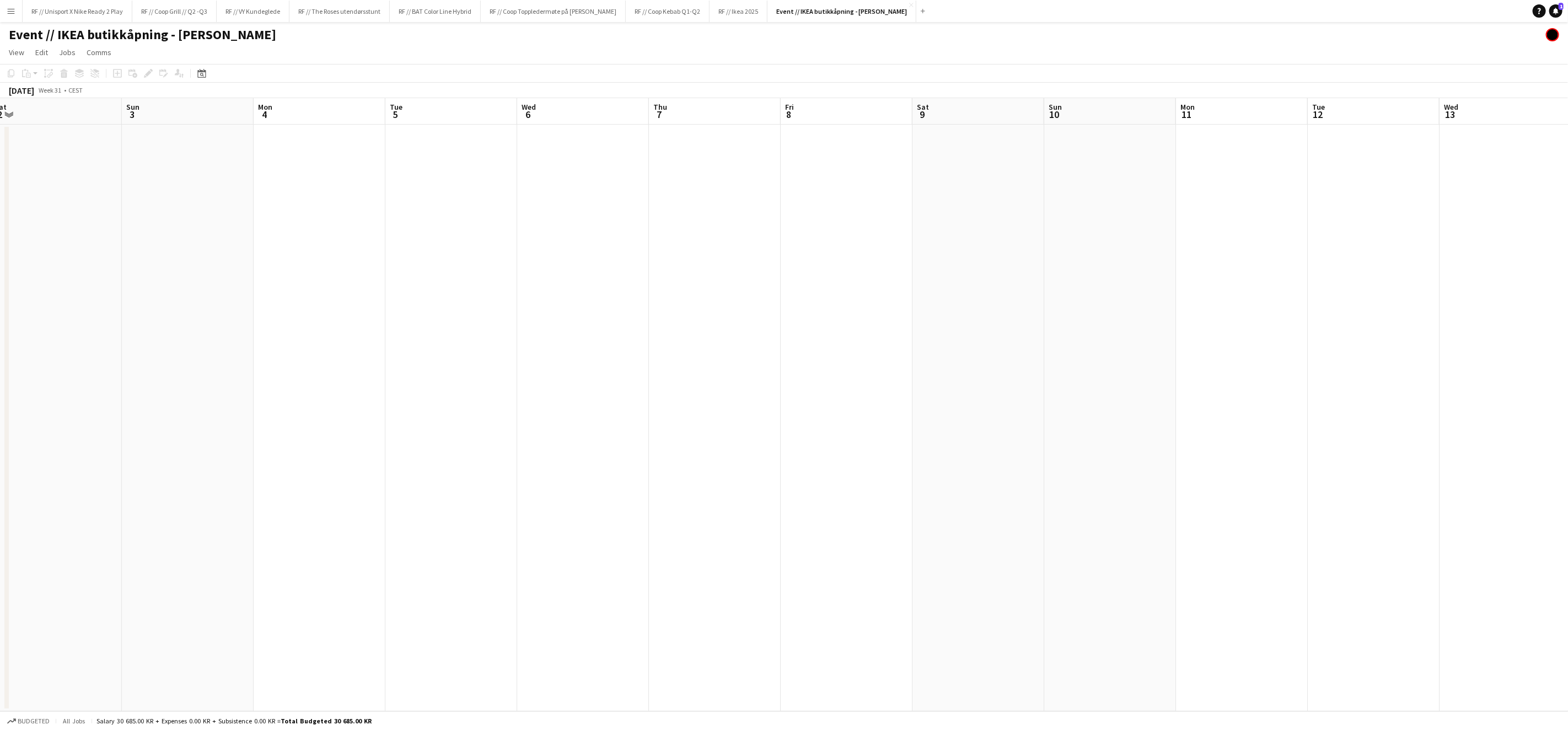
drag, startPoint x: 668, startPoint y: 401, endPoint x: 643, endPoint y: 421, distance: 32.0
click at [707, 401] on app-calendar-viewport "Thu 31 Fri 1 Sat 2 Sun 3 Mon 4 Tue 5 Wed 6 Thu 7 Fri 8 Sat 9 Sun 10 Mon 11 Tue …" at bounding box center [784, 405] width 1568 height 613
drag, startPoint x: 304, startPoint y: 436, endPoint x: 690, endPoint y: 424, distance: 386.2
click at [769, 405] on app-calendar-viewport "Sun 27 Mon 28 Tue 29 Wed 30 Thu 31 Fri 1 Sat 2 Sun 3 Mon 4 Tue 5 Wed 6 Thu 7 Fr…" at bounding box center [784, 405] width 1568 height 613
click at [801, 394] on app-calendar-viewport "Thu 24 Fri 25 Sat 26 Sun 27 Mon 28 Tue 29 Wed 30 Thu 31 Fri 1 Sat 2 Sun 3 Mon 4…" at bounding box center [784, 405] width 1568 height 613
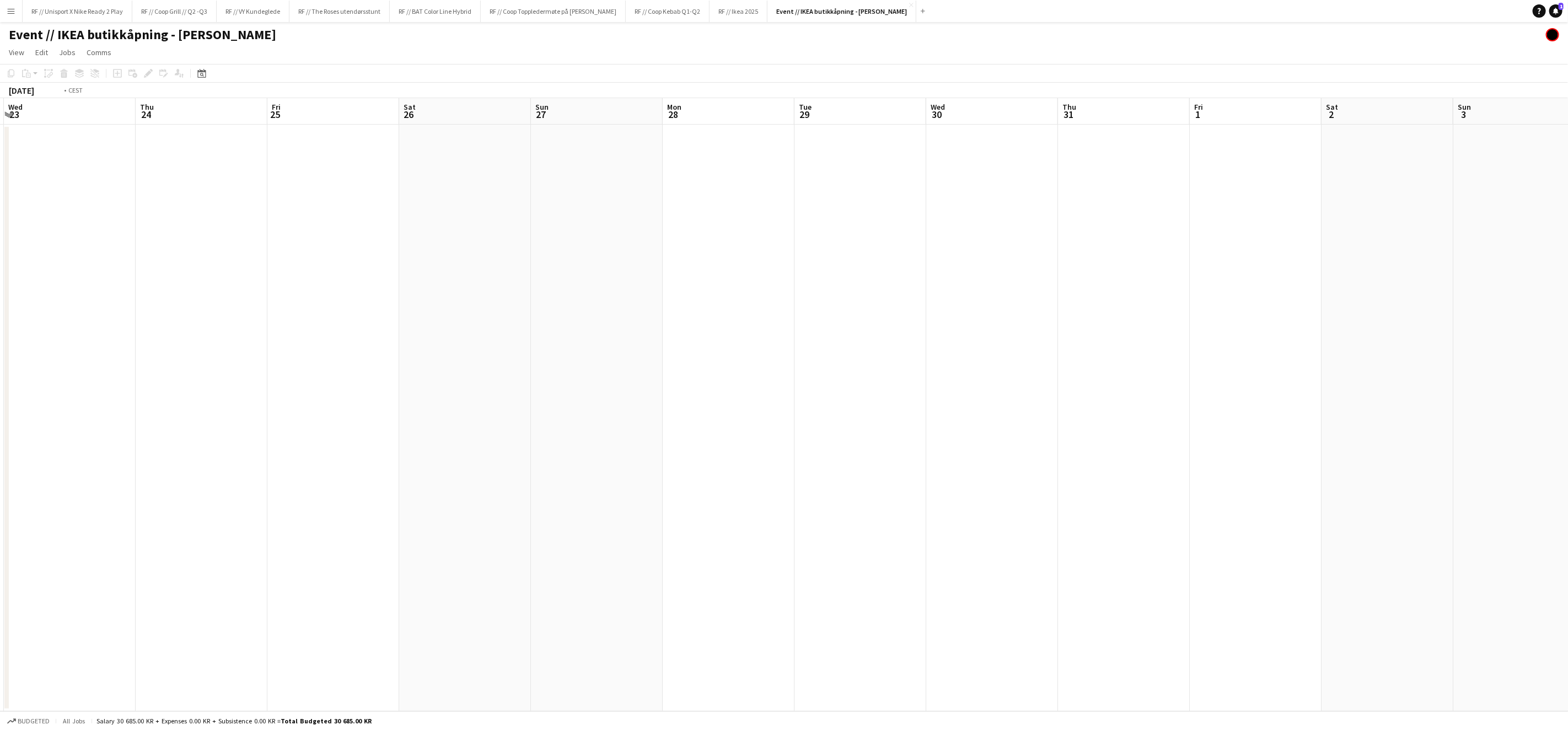
drag, startPoint x: 484, startPoint y: 414, endPoint x: 390, endPoint y: 392, distance: 96.5
click at [763, 383] on app-calendar-viewport "Mon 21 Tue 22 Wed 23 Thu 24 Fri 25 Sat 26 Sun 27 Mon 28 Tue 29 Wed 30 Thu 31 Fr…" at bounding box center [784, 405] width 1568 height 613
drag, startPoint x: 459, startPoint y: 385, endPoint x: 857, endPoint y: 366, distance: 398.5
click at [842, 356] on app-calendar-viewport "Fri 18 Sat 19 Sun 20 Mon 21 Tue 22 Wed 23 Thu 24 Fri 25 Sat 26 Sun 27 Mon 28 Tu…" at bounding box center [784, 405] width 1568 height 613
drag, startPoint x: 824, startPoint y: 362, endPoint x: 534, endPoint y: 368, distance: 290.1
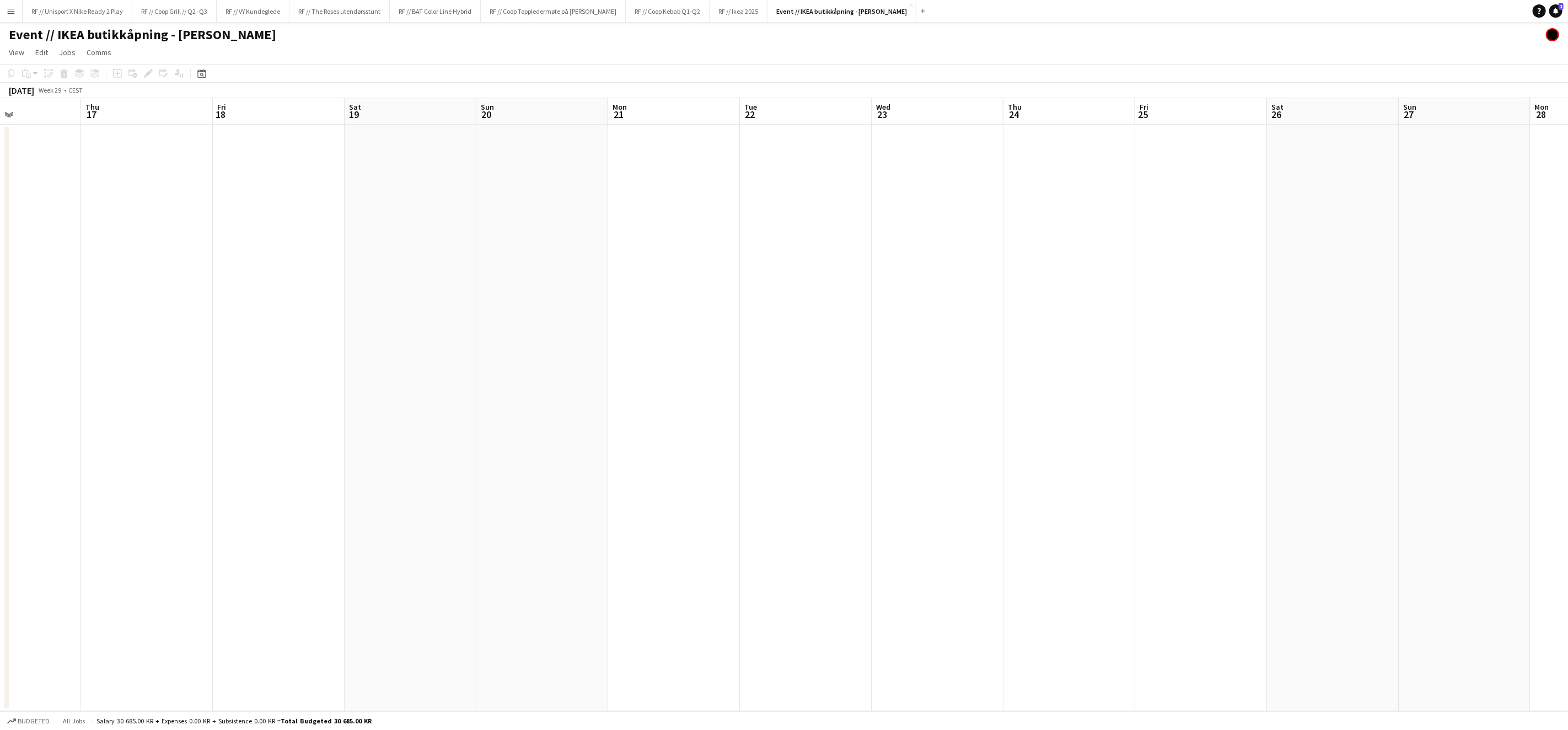
click at [902, 360] on app-calendar-viewport "Mon 14 Tue 15 Wed 16 Thu 17 Fri 18 Sat 19 Sun 20 Mon 21 Tue 22 Wed 23 Thu 24 Fr…" at bounding box center [784, 405] width 1568 height 613
drag, startPoint x: 534, startPoint y: 368, endPoint x: 711, endPoint y: 361, distance: 177.1
click at [872, 334] on app-calendar-viewport "Thu 10 Fri 11 Sat 12 Sun 13 Mon 14 Tue 15 Wed 16 Thu 17 Fri 18 Sat 19 Sun 20 Mo…" at bounding box center [784, 405] width 1568 height 613
click at [882, 330] on app-calendar-viewport "Thu 10 Fri 11 Sat 12 Sun 13 Mon 14 Tue 15 Wed 16 Thu 17 Fri 18 Sat 19 Sun 20 Mo…" at bounding box center [784, 405] width 1568 height 613
drag, startPoint x: 654, startPoint y: 351, endPoint x: 718, endPoint y: 356, distance: 64.2
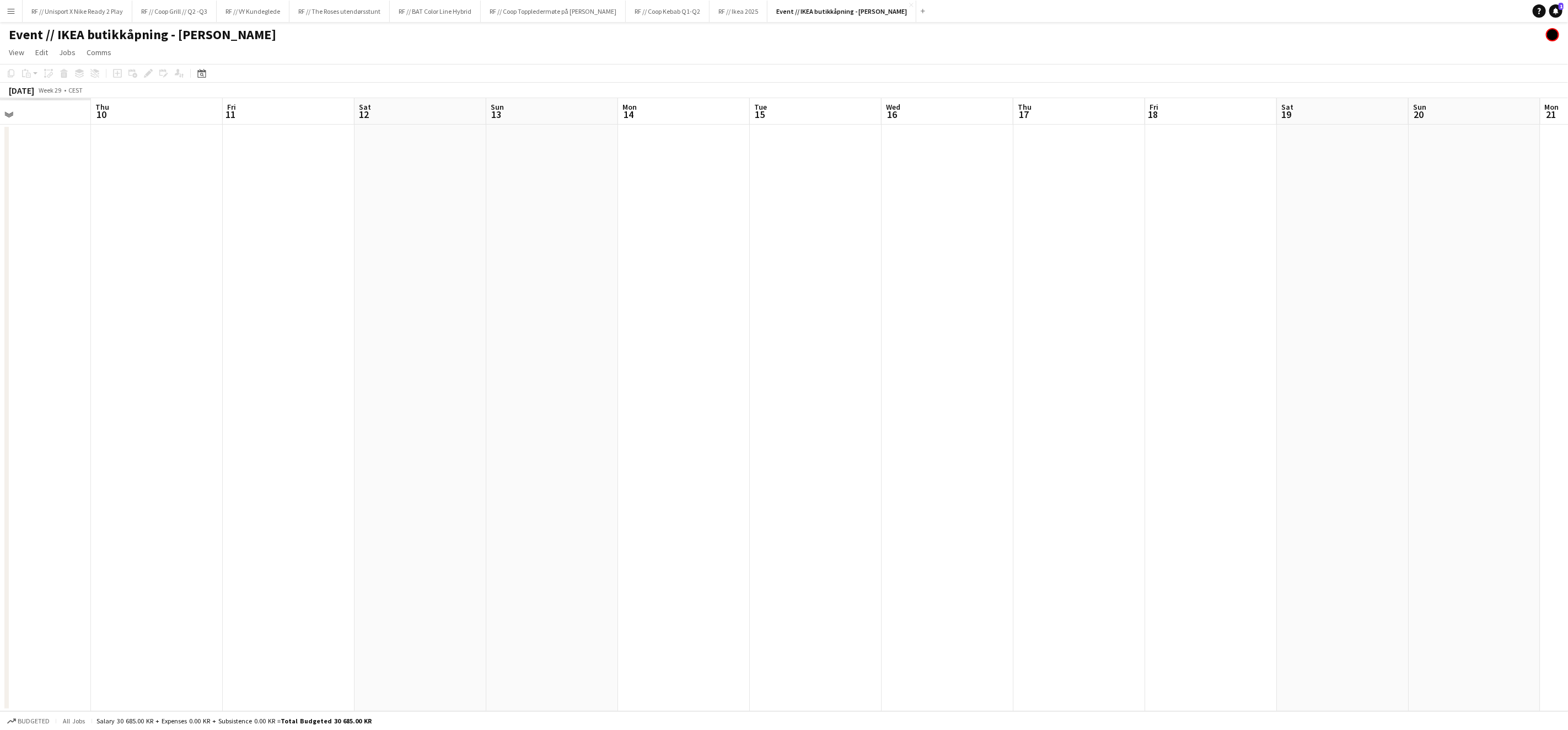
click at [896, 322] on app-calendar-viewport "Mon 7 Tue 8 Wed 9 Thu 10 Fri 11 Sat 12 Sun 13 Mon 14 Tue 15 Wed 16 Thu 17 Fri 1…" at bounding box center [784, 405] width 1568 height 613
click at [957, 306] on app-calendar-viewport "Sat 5 Sun 6 Mon 7 Tue 8 Wed 9 Thu 10 Fri 11 Sat 12 Sun 13 Mon 14 Tue 15 Wed 16 …" at bounding box center [784, 405] width 1568 height 613
drag, startPoint x: 916, startPoint y: 308, endPoint x: 622, endPoint y: 316, distance: 294.1
click at [1155, 288] on app-calendar-viewport "Wed 2 Thu 3 Fri 4 Sat 5 Sun 6 Mon 7 Tue 8 Wed 9 Thu 10 Fri 11 Sat 12 Sun 13 Mon…" at bounding box center [784, 405] width 1568 height 613
drag, startPoint x: 622, startPoint y: 316, endPoint x: 1139, endPoint y: 282, distance: 518.1
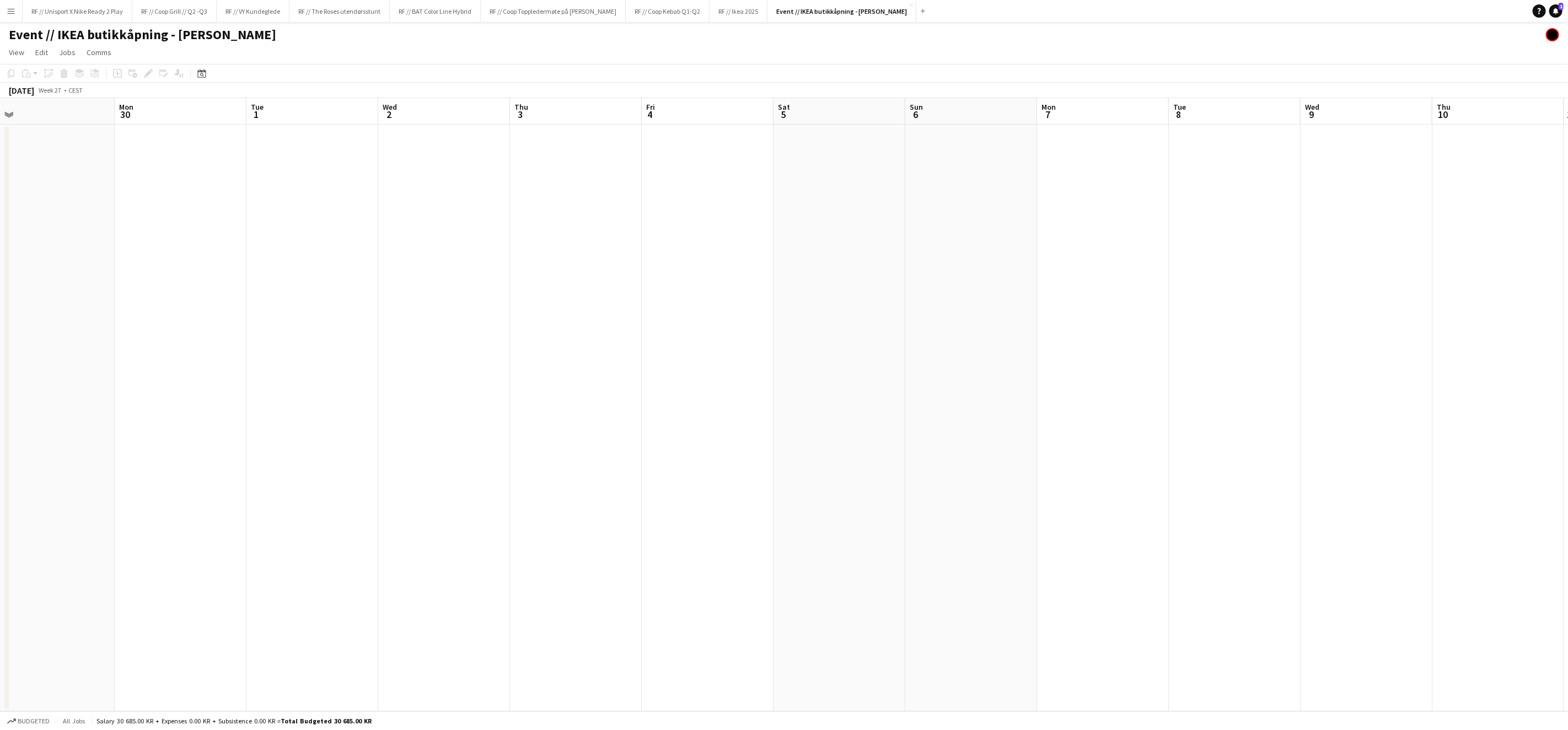
click at [1195, 263] on app-calendar-viewport "Fri 27 Sat 28 Sun 29 Mon 30 Tue 1 Wed 2 Thu 3 Fri 4 Sat 5 Sun 6 Mon 7 Tue 8 Wed…" at bounding box center [784, 405] width 1568 height 613
drag, startPoint x: 906, startPoint y: 277, endPoint x: 1125, endPoint y: 260, distance: 219.7
click at [1117, 258] on app-calendar-viewport "Mon 23 Tue 24 Wed 25 Thu 26 Fri 27 Sat 28 Sun 29 Mon 30 Tue 1 Wed 2 Thu 3 Fri 4…" at bounding box center [784, 405] width 1568 height 613
drag, startPoint x: 951, startPoint y: 282, endPoint x: 1238, endPoint y: 261, distance: 287.8
click at [1232, 258] on app-calendar-viewport "Mon 23 Tue 24 Wed 25 Thu 26 Fri 27 Sat 28 Sun 29 Mon 30 Tue 1 Wed 2 Thu 3 Fri 4…" at bounding box center [784, 405] width 1568 height 613
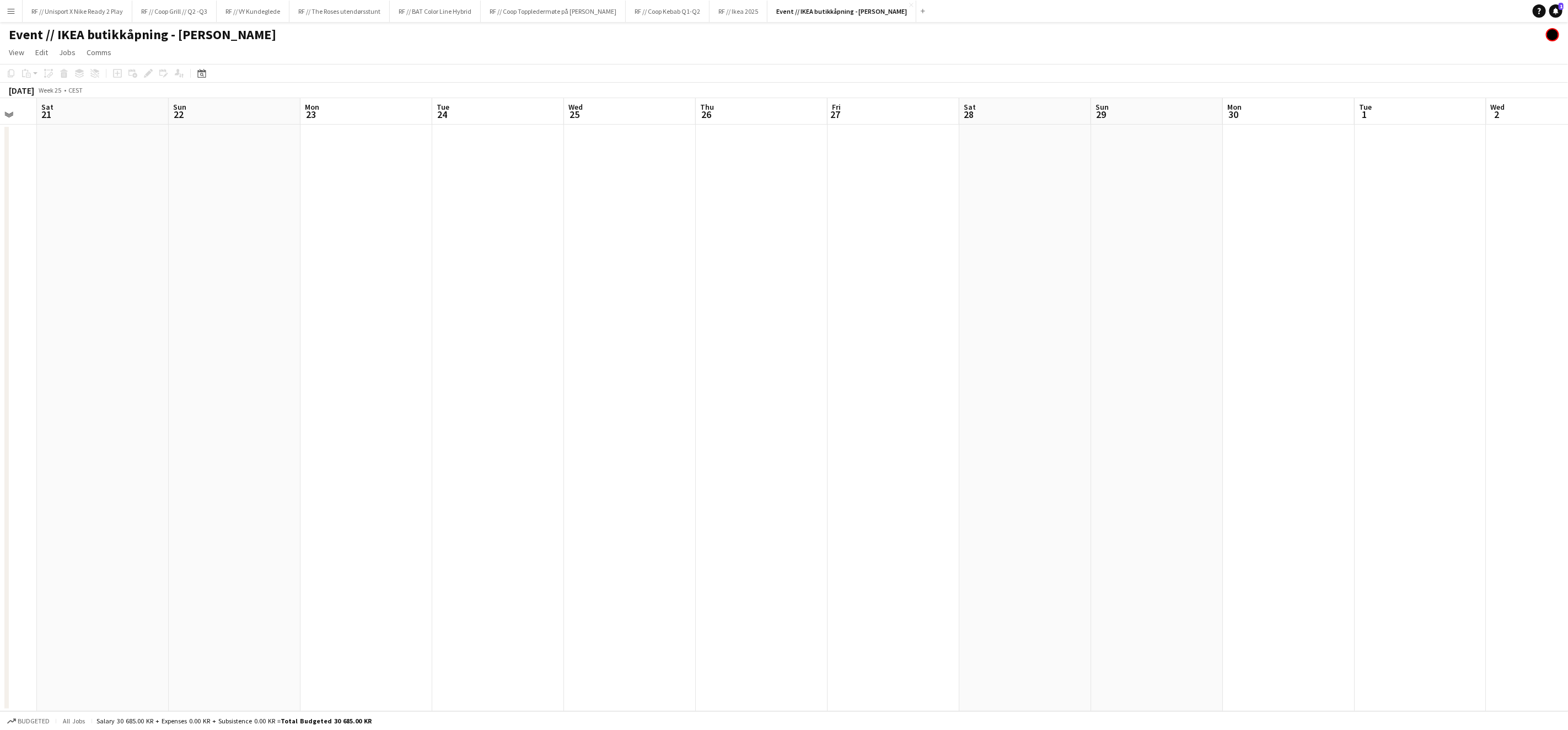
click at [1169, 235] on app-calendar-viewport "Wed 18 Thu 19 Fri 20 Sat 21 Sun 22 Mon 23 Tue 24 Wed 25 Thu 26 Fri 27 Sat 28 Su…" at bounding box center [784, 405] width 1568 height 613
drag, startPoint x: 785, startPoint y: 269, endPoint x: 1093, endPoint y: 258, distance: 308.2
click at [1088, 254] on app-calendar-viewport "Sat 14 Sun 15 Mon 16 Tue 17 Wed 18 Thu 19 Fri 20 Sat 21 Sun 22 Mon 23 Tue 24 We…" at bounding box center [784, 405] width 1568 height 613
click at [960, 255] on app-calendar-viewport "Wed 11 Thu 12 Fri 13 Sat 14 Sun 15 Mon 16 Tue 17 Wed 18 Thu 19 Fri 20 Sat 21 Su…" at bounding box center [784, 405] width 1568 height 613
drag, startPoint x: 459, startPoint y: 350, endPoint x: 1281, endPoint y: 274, distance: 825.5
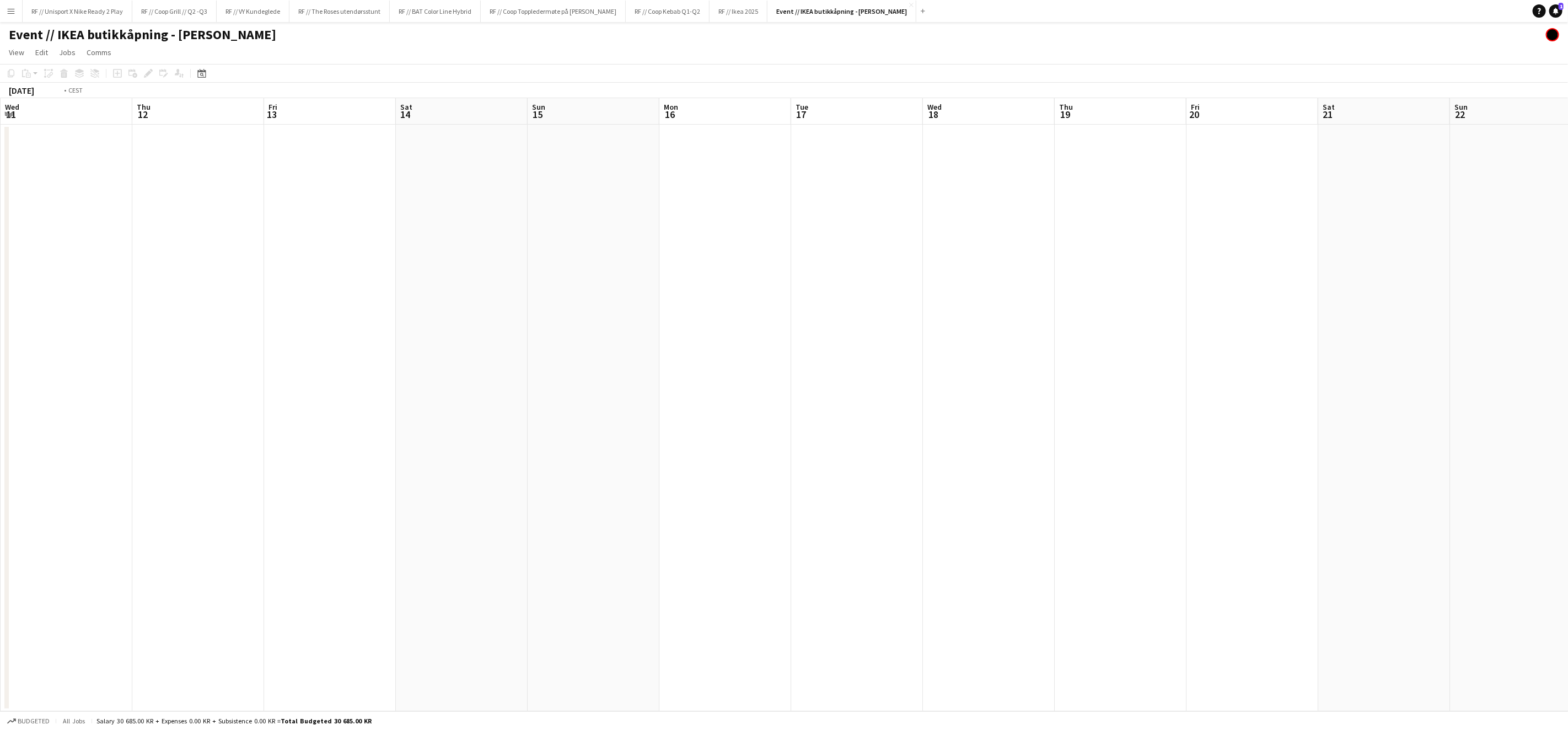
click at [1288, 271] on app-calendar-viewport "Mon 9 Tue 10 Wed 11 Thu 12 Fri 13 Sat 14 Sun 15 Mon 16 Tue 17 Wed 18 Thu 19 Fri…" at bounding box center [784, 405] width 1568 height 613
drag, startPoint x: 295, startPoint y: 372, endPoint x: 1089, endPoint y: 277, distance: 799.7
click at [1080, 277] on app-calendar-viewport "Tue 3 Wed 4 Thu 5 Fri 6 Sat 7 Sun 8 Mon 9 Tue 10 Wed 11 Thu 12 Fri 13 Sat 14 Su…" at bounding box center [784, 405] width 1568 height 613
drag, startPoint x: 1017, startPoint y: 310, endPoint x: 788, endPoint y: 338, distance: 230.7
click at [1235, 287] on app-calendar-viewport "Sun 25 Mon 26 Tue 27 Wed 28 Thu 29 Fri 30 Sat 31 Sun 1 Mon 2 Tue 3 Wed 4 Thu 5 …" at bounding box center [784, 405] width 1568 height 613
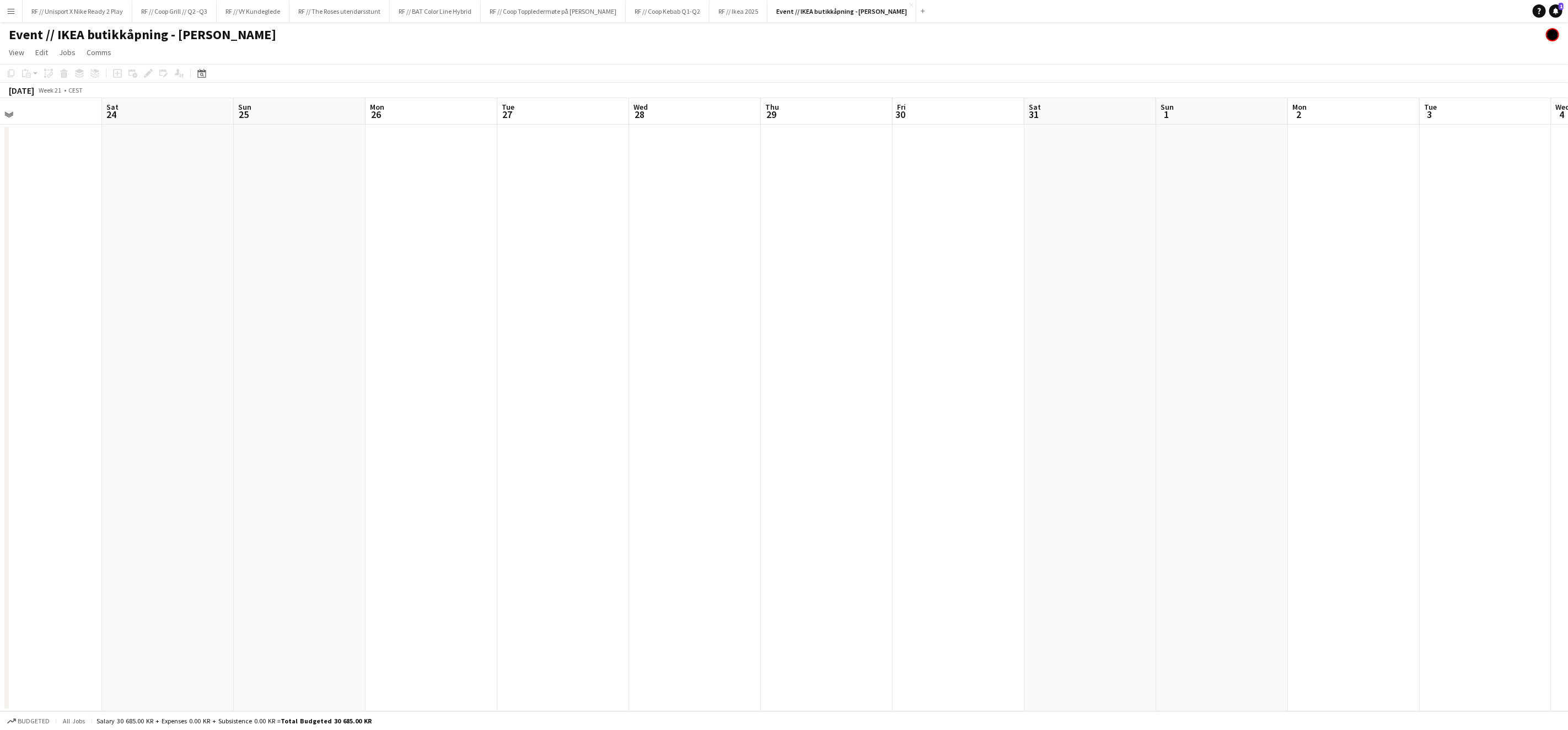
drag, startPoint x: 432, startPoint y: 376, endPoint x: 1213, endPoint y: 318, distance: 783.2
click at [1259, 312] on app-calendar-viewport "Wed 21 Thu 22 Fri 23 Sat 24 Sun 25 Mon 26 Tue 27 Wed 28 Thu 29 Fri 30 Sat 31 Su…" at bounding box center [784, 405] width 1568 height 613
drag, startPoint x: 490, startPoint y: 372, endPoint x: 1160, endPoint y: 306, distance: 673.2
click at [1163, 306] on app-calendar-viewport "Sat 10 Sun 11 Mon 12 Tue 13 Wed 14 Thu 15 Fri 16 Sat 17 Sun 18 Mon 19 Tue 20 We…" at bounding box center [784, 405] width 1568 height 613
drag, startPoint x: 594, startPoint y: 346, endPoint x: 528, endPoint y: 363, distance: 68.2
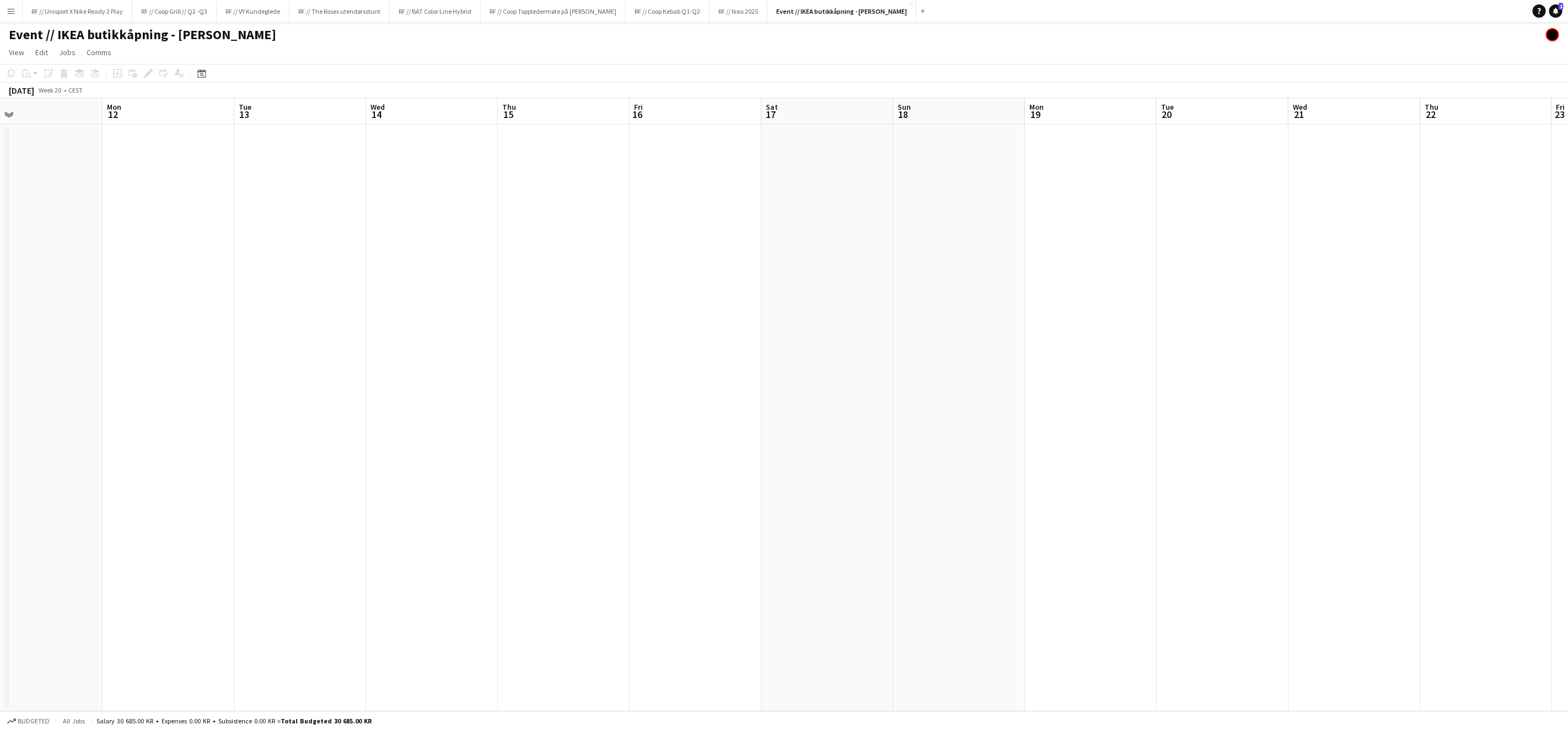
click at [1182, 295] on app-calendar-viewport "Fri 9 Sat 10 Sun 11 Mon 12 Tue 13 Wed 14 Thu 15 Fri 16 Sat 17 Sun 18 Mon 19 Tue…" at bounding box center [784, 405] width 1568 height 613
drag, startPoint x: 983, startPoint y: 326, endPoint x: 1325, endPoint y: 295, distance: 343.4
click at [1318, 296] on app-calendar-viewport "Sat 3 Sun 4 Mon 5 Tue 6 Wed 7 Thu 8 Fri 9 Sat 10 Sun 11 Mon 12 Tue 13 Wed 14 Th…" at bounding box center [784, 405] width 1568 height 613
drag, startPoint x: 434, startPoint y: 394, endPoint x: 991, endPoint y: 346, distance: 559.1
click at [1081, 338] on app-calendar-viewport "Sun 27 Mon 28 Tue 29 Wed 30 Thu 1 Fri 2 Sat 3 Sun 4 Mon 5 Tue 6 Wed 7 Thu 8 Fri…" at bounding box center [784, 405] width 1568 height 613
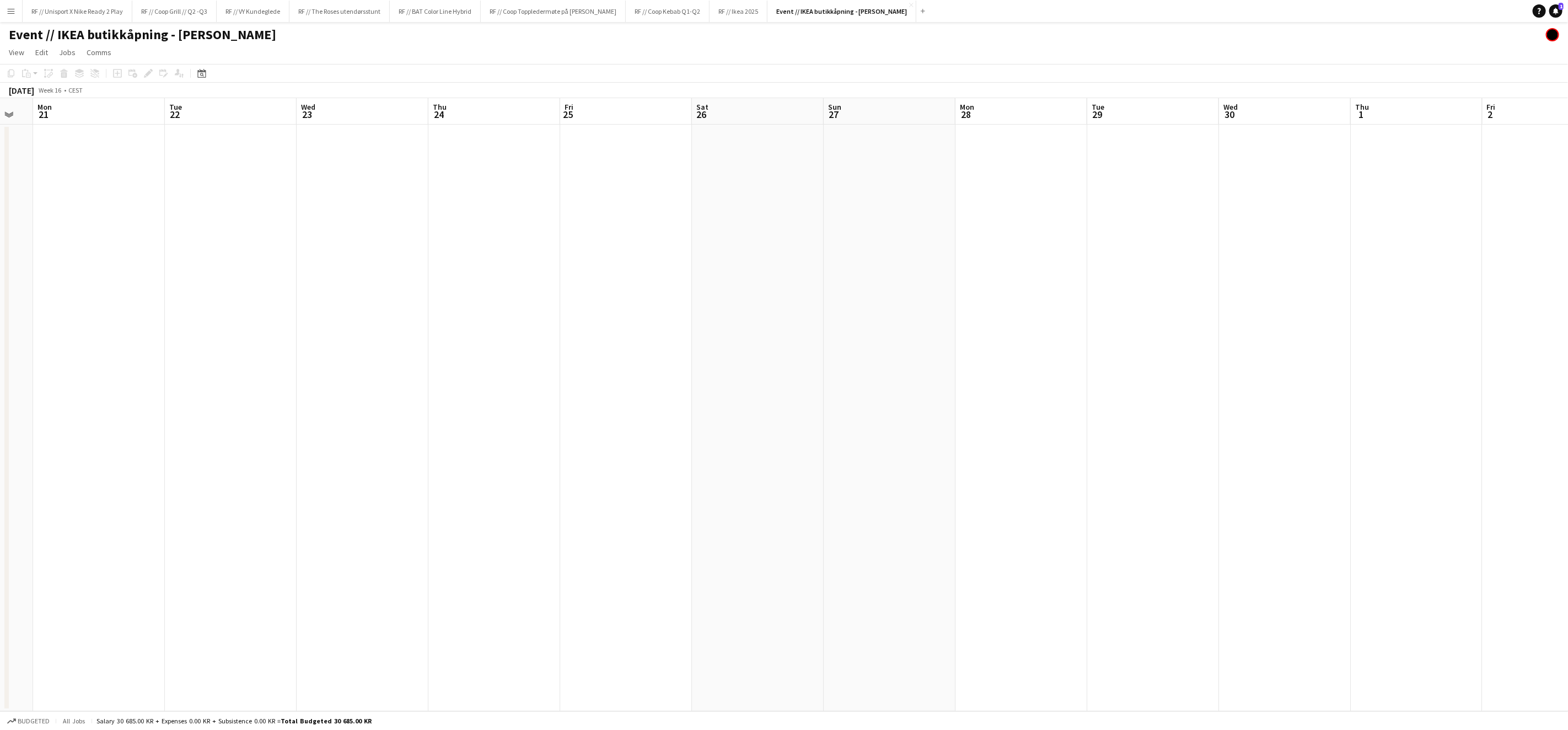
drag, startPoint x: 445, startPoint y: 421, endPoint x: 785, endPoint y: 386, distance: 341.8
click at [1085, 361] on app-calendar-viewport "Fri 18 Sat 19 Sun 20 Mon 21 Tue 22 Wed 23 Thu 24 Fri 25 Sat 26 Sun 27 Mon 28 Tu…" at bounding box center [784, 405] width 1568 height 613
drag, startPoint x: 494, startPoint y: 392, endPoint x: 968, endPoint y: 344, distance: 476.4
click at [968, 344] on app-calendar-viewport "Thu 17 Fri 18 Sat 19 Sun 20 Mon 21 Tue 22 Wed 23 Thu 24 Fri 25 Sat 26 Sun 27 Mo…" at bounding box center [784, 405] width 1568 height 613
drag
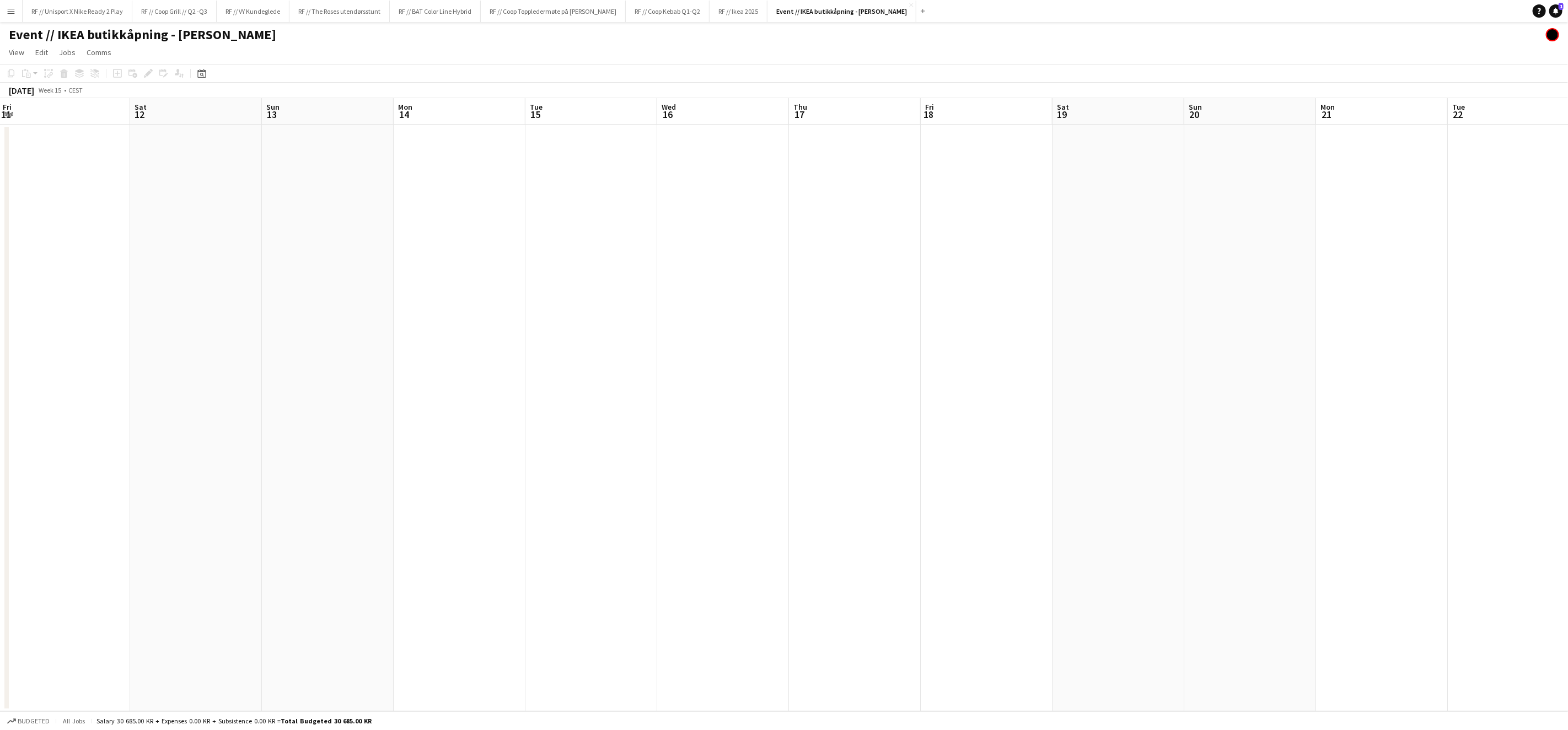
click at [917, 398] on app-calendar-viewport "Wed 9 Thu 10 Fri 11 Sat 12 Sun 13 Mon 14 Tue 15 Wed 16 Thu 17 Fri 18 Sat 19 Sun…" at bounding box center [784, 405] width 1568 height 613
click at [870, 419] on app-calendar-viewport "Tue 8 Wed 9 Thu 10 Fri 11 Sat 12 Sun 13 Mon 14 Tue 15 Wed 16 Thu 17 Fri 18 Sat …" at bounding box center [784, 405] width 1568 height 613
click at [950, 418] on app-calendar-viewport "Thu 3 Fri 4 Sat 5 Sun 6 Mon 7 Tue 8 Wed 9 Thu 10 Fri 11 Sat 12 Sun 13 Mon 14 Tu…" at bounding box center [784, 405] width 1568 height 613
click at [975, 436] on app-calendar-viewport "Thu 27 Fri 28 Sat 29 Sun 30 Mon 31 Tue 1 Wed 2 Thu 3 Fri 4 Sat 5 Sun 6 Mon 7 Tu…" at bounding box center [784, 405] width 1568 height 613
click at [1018, 467] on app-calendar-viewport "Sun 23 Mon 24 Tue 25 Wed 26 Thu 27 Fri 28 Sat 29 Sun 30 Mon 31 Tue 1 Wed 2 Thu …" at bounding box center [784, 405] width 1568 height 613
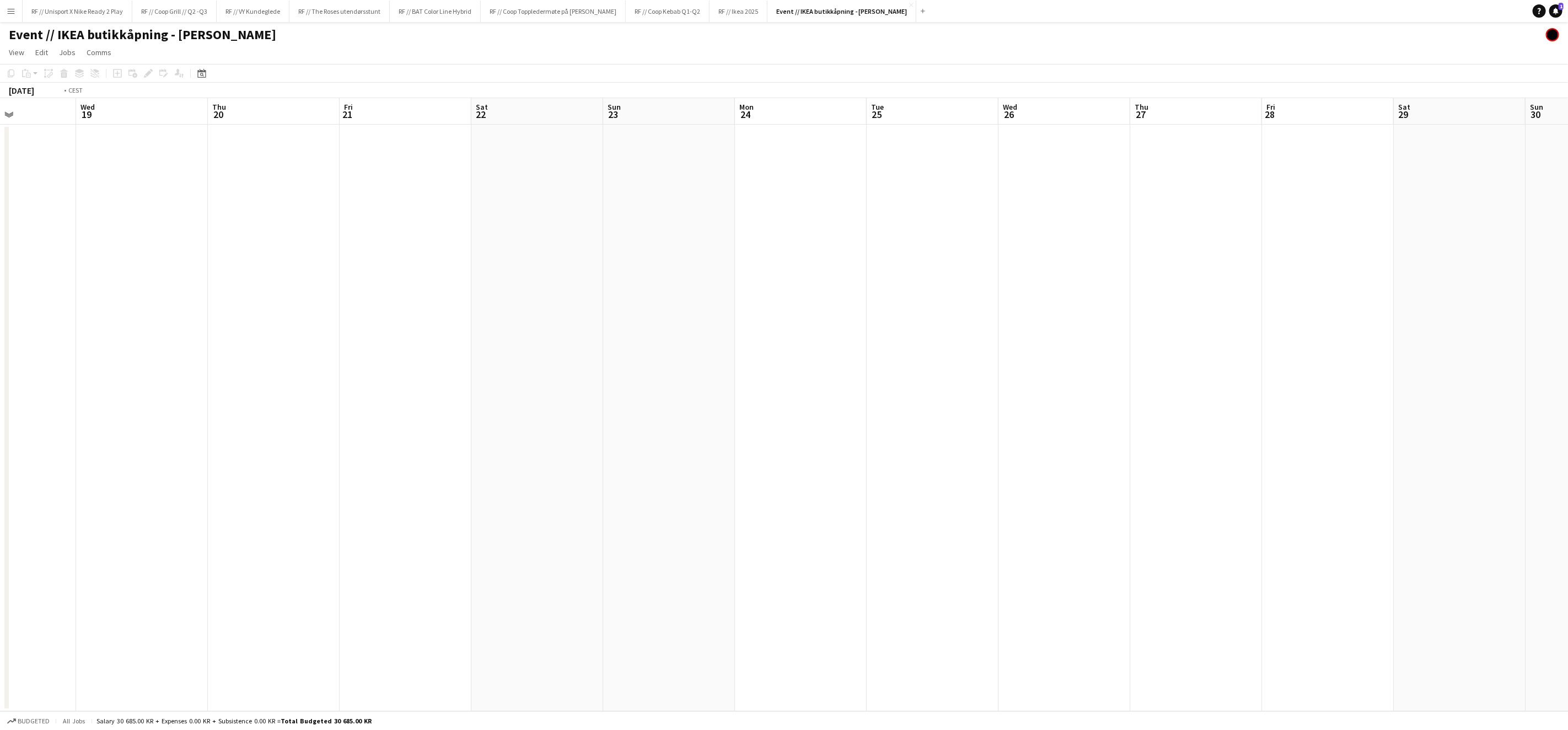
click at [927, 456] on app-calendar-viewport "Mon 17 Tue 18 Wed 19 Thu 20 Fri 21 Sat 22 Sun 23 Mon 24 Tue 25 Wed 26 Thu 27 Fr…" at bounding box center [784, 405] width 1568 height 613
click at [913, 431] on app-calendar-viewport "Fri 7 Sat 8 Sun 9 Mon 10 Tue 11 Wed 12 Thu 13 Fri 14 Sat 15 Sun 16 Mon 17 Tue 1…" at bounding box center [784, 405] width 1568 height 613
click at [918, 449] on app-calendar-viewport "Fri 7 Sat 8 Sun 9 Mon 10 Tue 11 Wed 12 Thu 13 Fri 14 Sat 15 Sun 16 Mon 17 Tue 1…" at bounding box center [784, 405] width 1568 height 613
click at [903, 440] on app-calendar-viewport "Sun 2 Mon 3 Tue 4 Wed 5 Thu 6 Fri 7 Sat 8 Sun 9 Mon 10 Tue 11 Wed 12 Thu 13 Fri…" at bounding box center [784, 405] width 1568 height 613
click at [1010, 413] on app-calendar-viewport "Tue 25 Wed 26 Thu 27 Fri 28 Sat 1 Sun 2 Mon 3 Tue 4 Wed 5 Thu 6 Fri 7 Sat 8 Sun…" at bounding box center [784, 405] width 1568 height 613
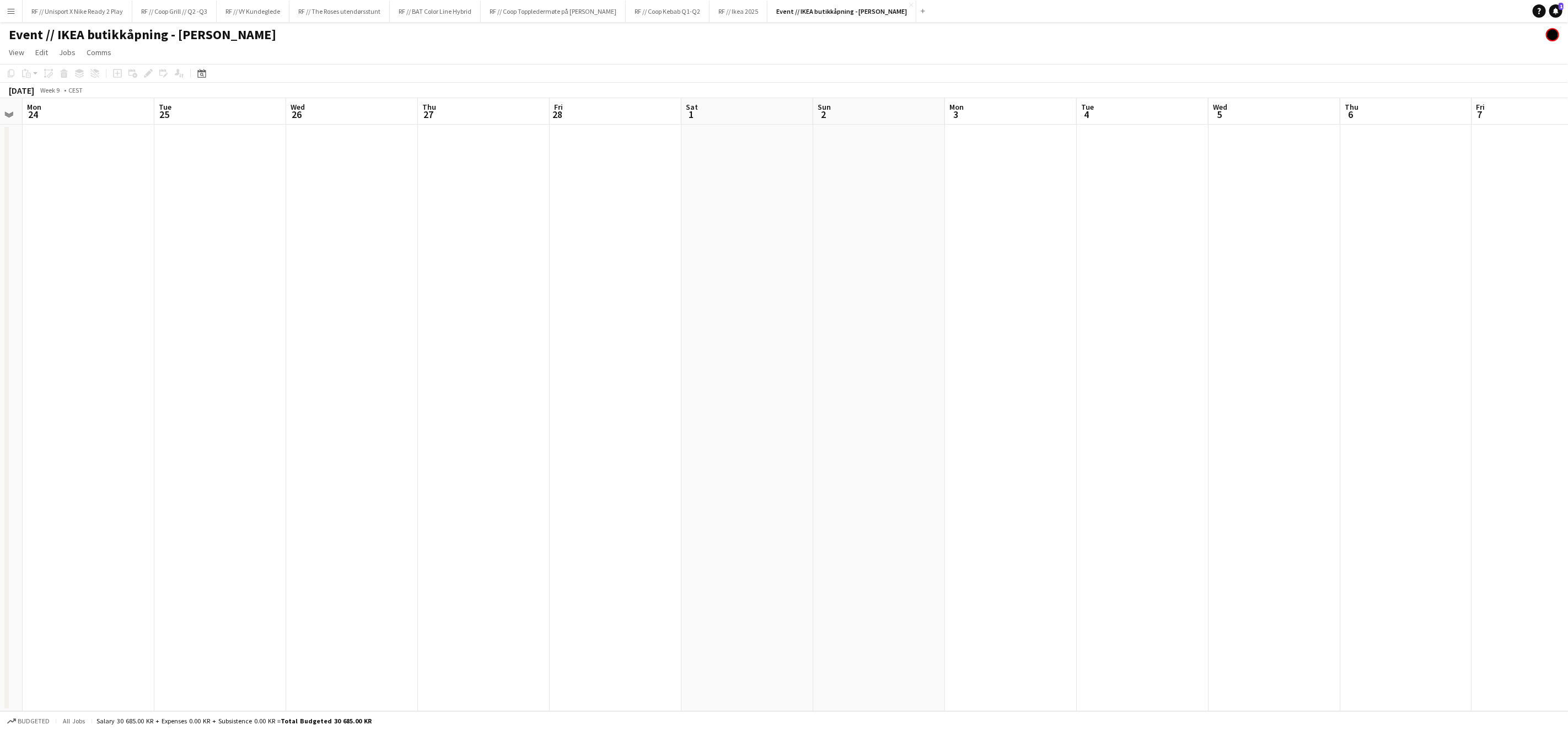
click at [1022, 413] on app-calendar-viewport "Fri 21 Sat 22 Sun 23 Mon 24 Tue 25 Wed 26 Thu 27 Fri 28 Sat 1 Sun 2 Mon 3 Tue 4…" at bounding box center [784, 405] width 1568 height 613
click at [900, 414] on app-calendar-viewport "Sun 16 Mon 17 Tue 18 Wed 19 Thu 20 Fri 21 Sat 22 Sun 23 Mon 24 Tue 25 Wed 26 Th…" at bounding box center [784, 405] width 1568 height 613
click at [988, 416] on app-calendar-viewport "Thu 13 Fri 14 Sat 15 Sun 16 Mon 17 Tue 18 Wed 19 Thu 20 Fri 21 Sat 22 Sun 23 Mo…" at bounding box center [784, 405] width 1568 height 613
click at [1184, 400] on app-calendar-viewport "Fri 7 Sat 8 Sun 9 Mon 10 Tue 11 Wed 12 Thu 13 Fri 14 Sat 15 Sun 16 Mon 17 Tue 1…" at bounding box center [784, 405] width 1568 height 613
click at [1191, 377] on app-calendar-viewport "Mon 27 Tue 28 Wed 29 Thu 30 Fri 31 Sat 1 Sun 2 Mon 3 Tue 4 Wed 5 Thu 6 Fri 7 Sa…" at bounding box center [784, 405] width 1568 height 613
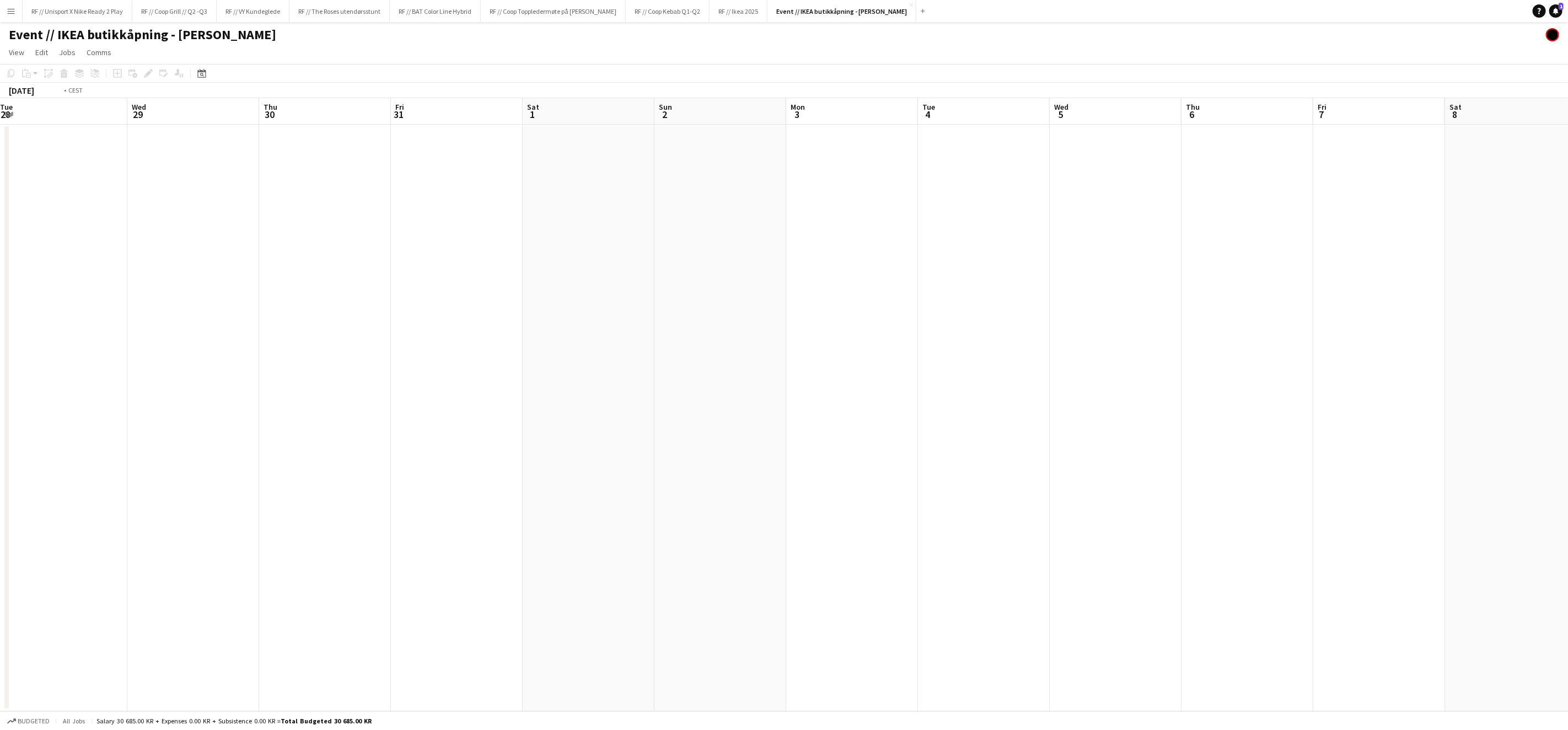
click at [1102, 377] on app-calendar-viewport "Sun 26 Mon 27 Tue 28 Wed 29 Thu 30 Fri 31 Sat 1 Sun 2 Mon 3 Tue 4 Wed 5 Thu 6 F…" at bounding box center [784, 405] width 1568 height 613
click at [1093, 358] on app-calendar-viewport "Fri 17 Sat 18 Sun 19 Mon 20 Tue 21 Wed 22 Thu 23 Fri 24 Sat 25 Sun 26 Mon 27 Tu…" at bounding box center [784, 405] width 1568 height 613
click at [978, 303] on app-calendar-viewport "Thu 16 Fri 17 Sat 18 Sun 19 Mon 20 Tue 21 Wed 22 Thu 23 Fri 24 Sat 25 Sun 26 Mo…" at bounding box center [784, 405] width 1568 height 613
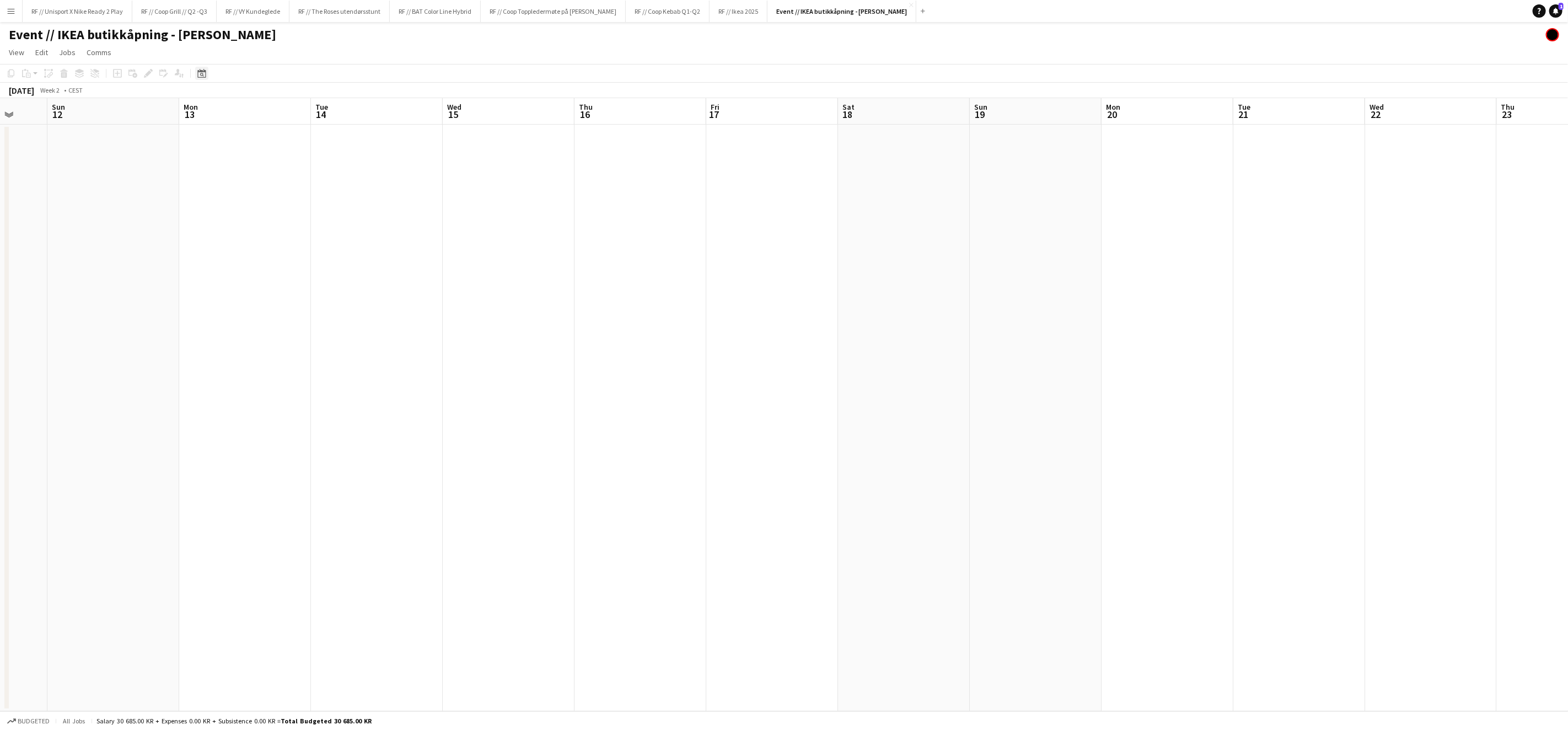
click at [202, 77] on icon at bounding box center [201, 74] width 8 height 9
click at [201, 75] on icon at bounding box center [202, 74] width 4 height 4
click at [759, 402] on app-calendar-viewport "Sun 5 Mon 6 Tue 7 Wed 8 Thu 9 Fri 10 Sat 11 Sun 12 Mon 13 Tue 14 Wed 15 Thu 16 …" at bounding box center [784, 405] width 1568 height 613
click at [861, 421] on app-calendar-viewport "Sat 4 Sun 5 Mon 6 Tue 7 Wed 8 Thu 9 Fri 10 Sat 11 Sun 12 Mon 13 Tue 14 Wed 15 T…" at bounding box center [784, 405] width 1568 height 613
click at [804, 424] on app-calendar-viewport "Fri 27 Sat 28 Sun 29 Mon 30 Tue 31 Wed 1 Thu 2 Fri 3 Sat 4 Sun 5 Mon 6 Tue 7 We…" at bounding box center [784, 405] width 1568 height 613
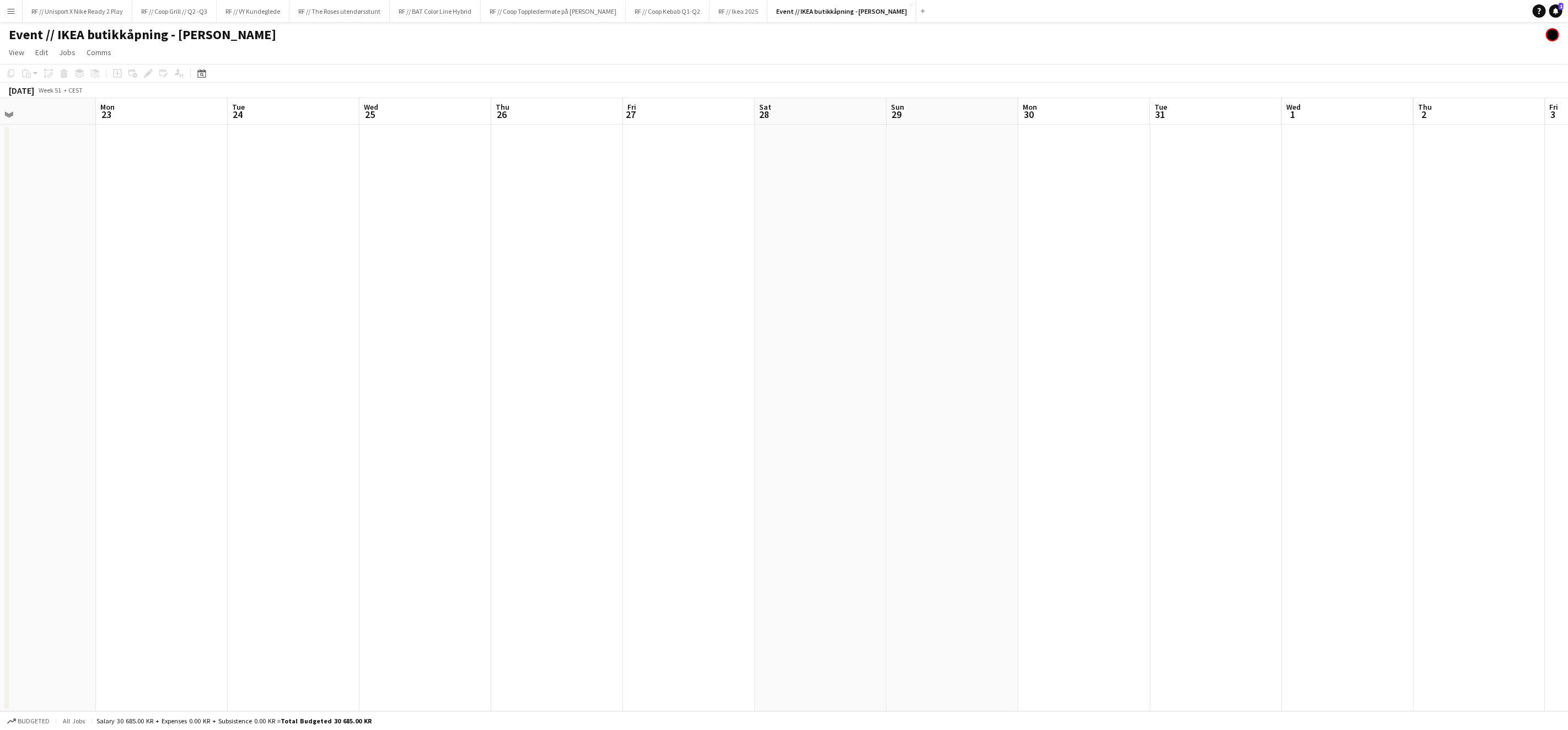
click at [796, 424] on app-calendar-viewport "Fri 20 Sat 21 Sun 22 Mon 23 Tue 24 Wed 25 Thu 26 Fri 27 Sat 28 Sun 29 Mon 30 Tu…" at bounding box center [784, 405] width 1568 height 613
click at [886, 437] on app-calendar-viewport "Fri 20 Sat 21 Sun 22 Mon 23 Tue 24 Wed 25 Thu 26 Fri 27 Sat 28 Sun 29 Mon 30 Tu…" at bounding box center [784, 405] width 1568 height 613
click at [912, 424] on app-calendar-viewport "Wed 11 Thu 12 Fri 13 Sat 14 Sun 15 Mon 16 Tue 17 Wed 18 Thu 19 Fri 20 Sat 21 Su…" at bounding box center [784, 405] width 1568 height 613
click at [831, 426] on app-calendar-viewport "Tue 10 Wed 11 Thu 12 Fri 13 Sat 14 Sun 15 Mon 16 Tue 17 Wed 18 Thu 19 Fri 20 Sa…" at bounding box center [784, 405] width 1568 height 613
click at [779, 417] on app-calendar-viewport "Wed 4 Thu 5 Fri 6 Sat 7 Sun 8 Mon 9 Tue 10 Wed 11 Thu 12 Fri 13 Sat 14 Sun 15 M…" at bounding box center [784, 405] width 1568 height 613
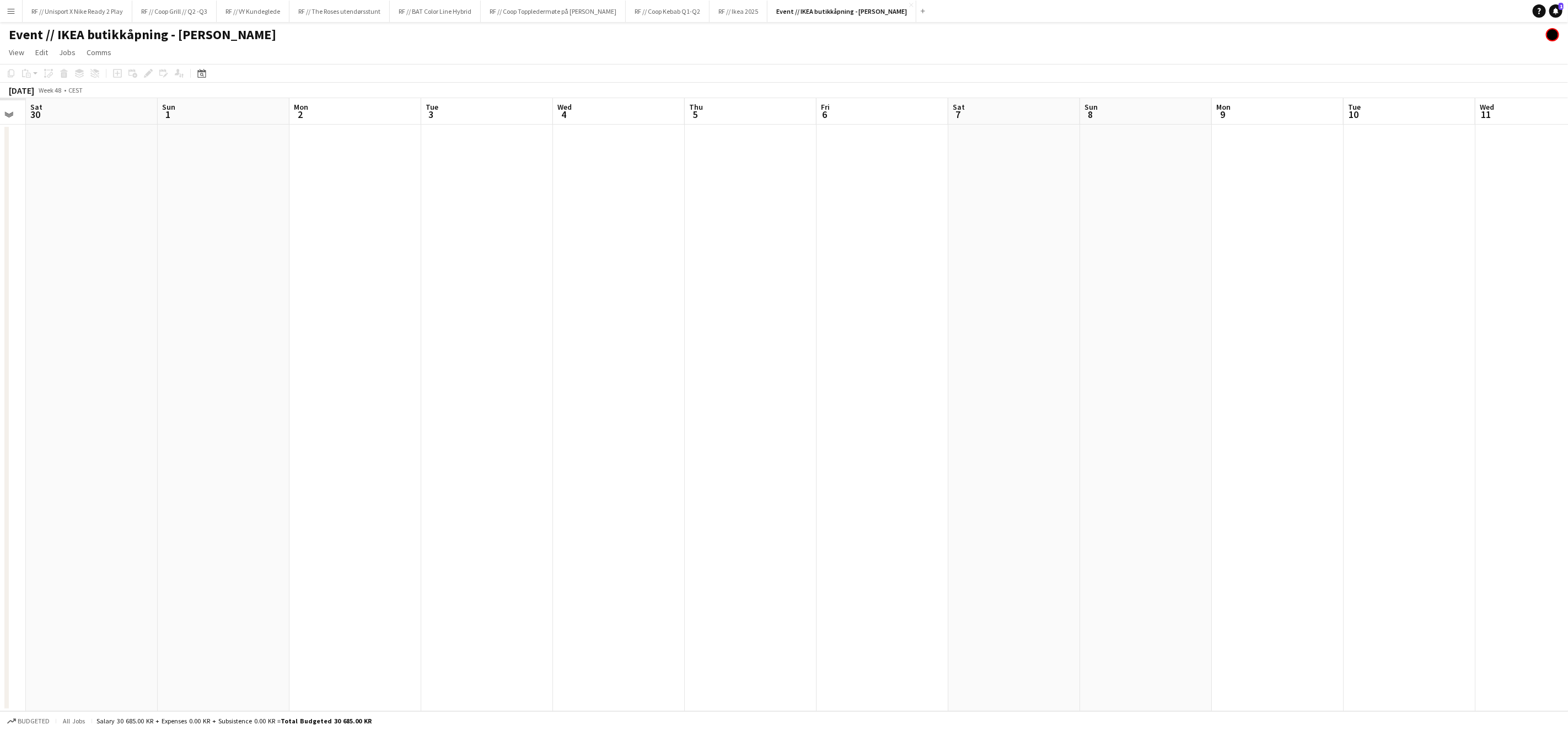
click at [744, 418] on app-calendar-viewport "Thu 28 Fri 29 Sat 30 Sun 1 Mon 2 Tue 3 Wed 4 Thu 5 Fri 6 Sat 7 Sun 8 Mon 9 Tue …" at bounding box center [784, 405] width 1568 height 613
click at [851, 413] on app-calendar-viewport "Tue 26 Wed 27 Thu 28 Fri 29 Sat 30 Sun 1 Mon 2 Tue 3 Wed 4 Thu 5 Fri 6 Sat 7 Su…" at bounding box center [784, 405] width 1568 height 613
click at [964, 375] on app-calendar-viewport "Thu 21 Fri 22 Sat 23 Sun 24 Mon 25 Tue 26 Wed 27 Thu 28 Fri 29 Sat 30 Sun 1 Mon…" at bounding box center [784, 405] width 1568 height 613
click at [822, 359] on app-calendar-viewport "Sat 16 Sun 17 Mon 18 Tue 19 Wed 20 Thu 21 Fri 22 Sat 23 Sun 24 Mon 25 Tue 26 We…" at bounding box center [784, 405] width 1568 height 613
click at [804, 357] on app-calendar-viewport "Fri 8 Sat 9 Sun 10 Mon 11 Tue 12 Wed 13 Thu 14 Fri 15 Sat 16 Sun 17 Mon 18 Tue …" at bounding box center [784, 405] width 1568 height 613
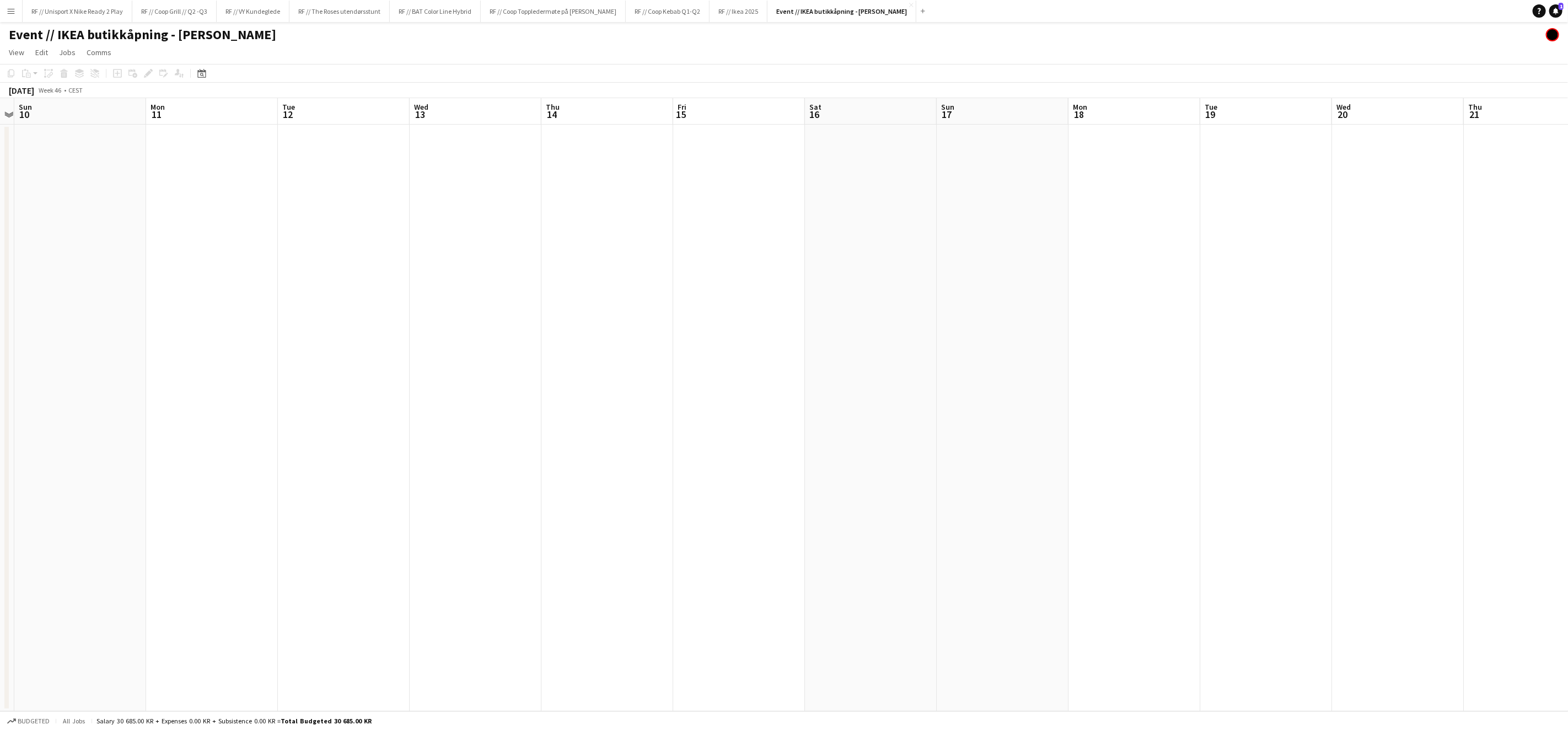
click at [753, 344] on app-calendar-viewport "Fri 8 Sat 9 Sun 10 Mon 11 Tue 12 Wed 13 Thu 14 Fri 15 Sat 16 Sun 17 Mon 18 Tue …" at bounding box center [784, 405] width 1568 height 613
click at [812, 344] on app-calendar-viewport "Mon 4 Tue 5 Wed 6 Thu 7 Fri 8 Sat 9 Sun 10 Mon 11 Tue 12 Wed 13 Thu 14 Fri 15 S…" at bounding box center [784, 405] width 1568 height 613
click at [833, 350] on app-calendar-viewport "Fri 25 Sat 26 Sun 27 Mon 28 Tue 29 Wed 30 Thu 31 Fri 1 Sat 2 Sun 3 Mon 4 Tue 5 …" at bounding box center [784, 405] width 1568 height 613
click at [879, 359] on app-calendar-viewport "Fri 25 Sat 26 Sun 27 Mon 28 Tue 29 Wed 30 Thu 31 Fri 1 Sat 2 Sun 3 Mon 4 Tue 5 …" at bounding box center [784, 405] width 1568 height 613
click at [803, 384] on app-calendar-viewport "Sun 20 Mon 21 Tue 22 Wed 23 Thu 24 Fri 25 Sat 26 Sun 27 Mon 28 Tue 29 Wed 30 Th…" at bounding box center [784, 405] width 1568 height 613
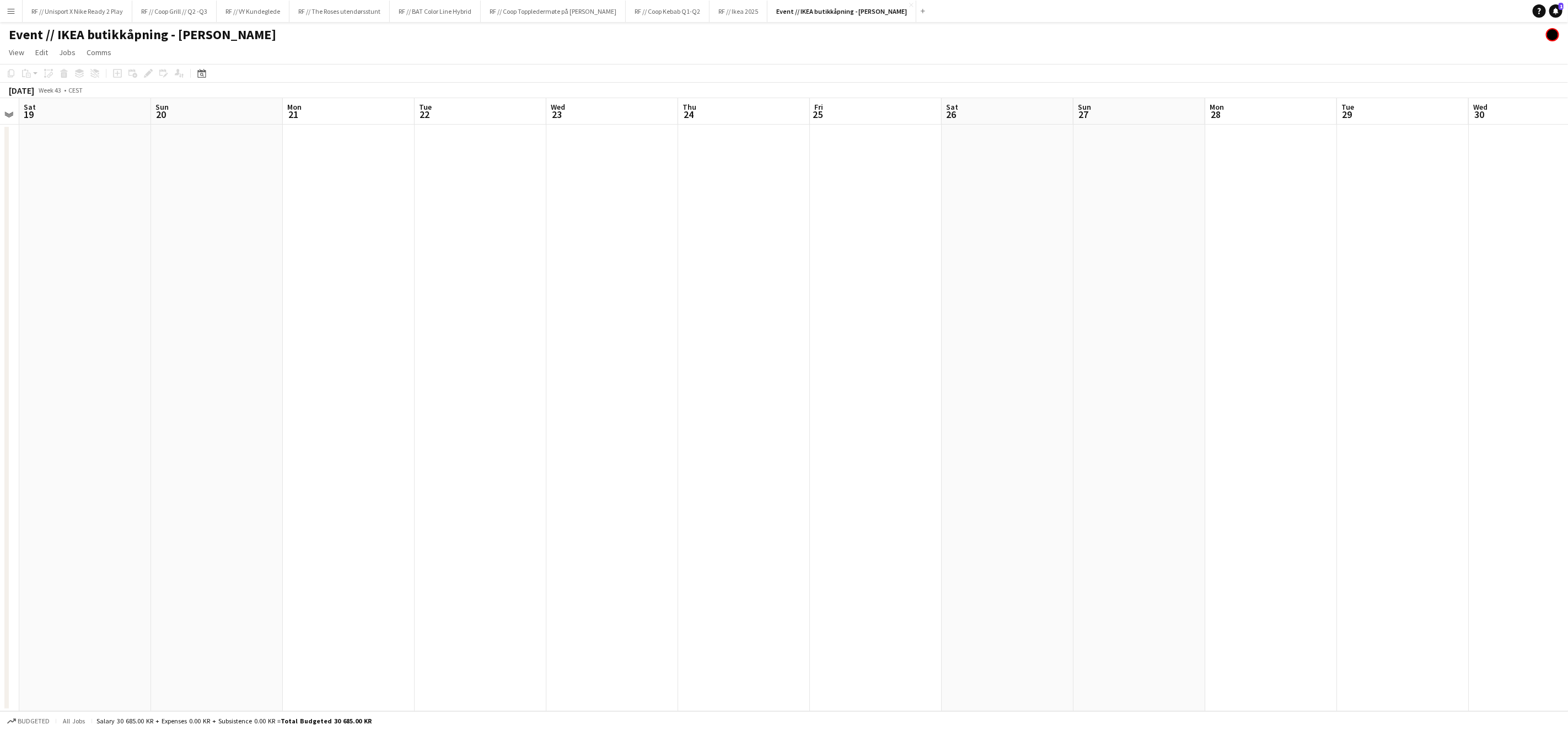
click at [638, 410] on app-calendar-viewport "Thu 17 Fri 18 Sat 19 Sun 20 Mon 21 Tue 22 Wed 23 Thu 24 Fri 25 Sat 26 Sun 27 Mo…" at bounding box center [784, 405] width 1568 height 613
click at [918, 453] on app-calendar-viewport "Thu 10 Fri 11 Sat 12 Sun 13 Mon 14 Tue 15 Wed 16 Thu 17 Fri 18 Sat 19 Sun 20 Mo…" at bounding box center [784, 405] width 1568 height 613
click at [1004, 461] on app-calendar-viewport "Sat 5 Sun 6 Mon 7 Tue 8 Wed 9 Thu 10 Fri 11 Sat 12 Sun 13 Mon 14 Tue 15 Wed 16 …" at bounding box center [784, 405] width 1568 height 613
click at [1022, 487] on app-calendar-viewport "Mon 30 Tue 1 Wed 2 Thu 3 Fri 4 Sat 5 Sun 6 Mon 7 Tue 8 Wed 9 Thu 10 Fri 11 Sat …" at bounding box center [784, 405] width 1568 height 613
click at [854, 488] on app-calendar-viewport "Wed 25 Thu 26 Fri 27 Sat 28 Sun 29 Mon 30 Tue 1 Wed 2 Thu 3 Fri 4 Sat 5 Sun 6 M…" at bounding box center [784, 405] width 1568 height 613
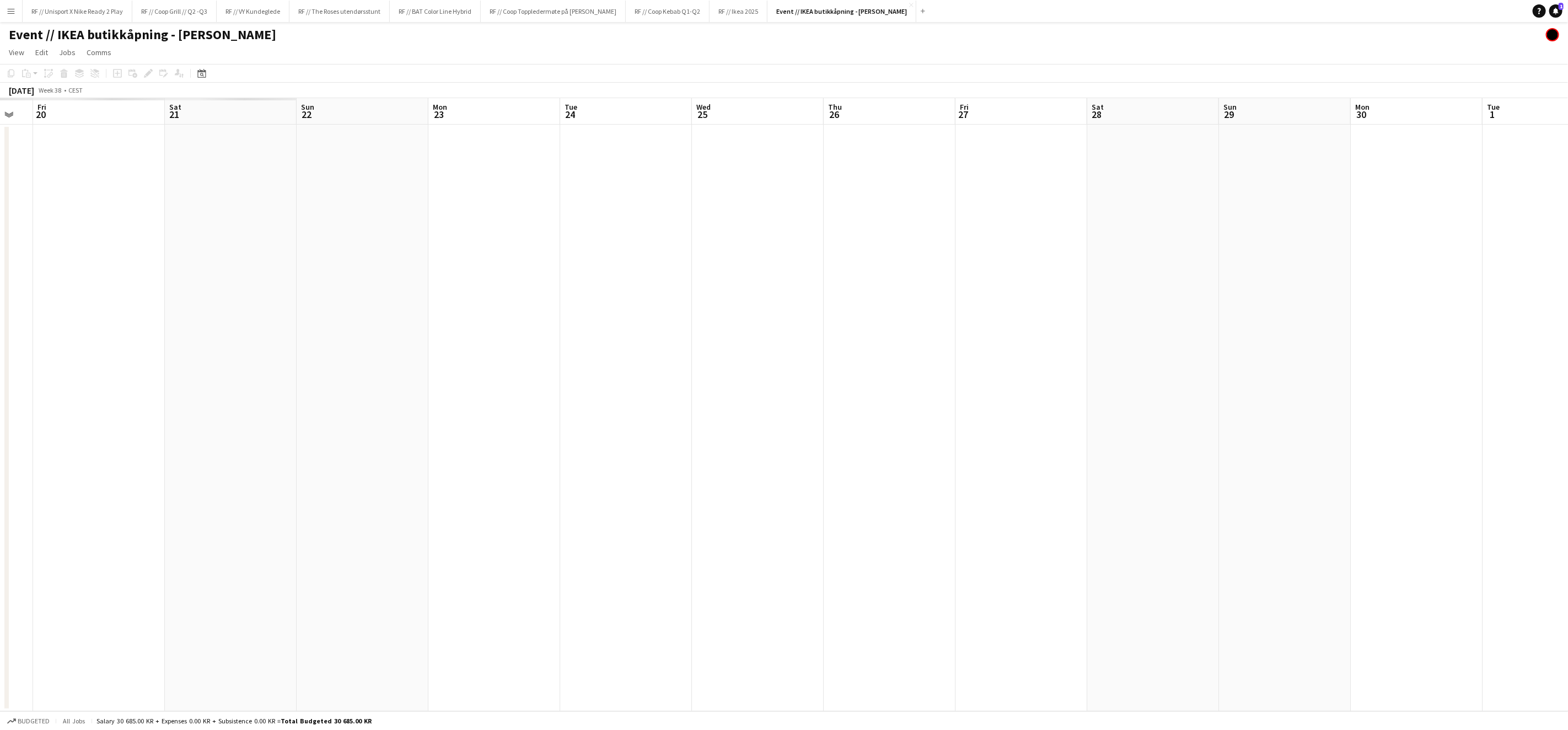
click at [954, 474] on app-calendar-viewport "Wed 18 Thu 19 Fri 20 Sat 21 Sun 22 Mon 23 Tue 24 Wed 25 Thu 26 Fri 27 Sat 28 Su…" at bounding box center [784, 405] width 1568 height 613
click at [834, 492] on app-calendar-viewport "Fri 13 Sat 14 Sun 15 Mon 16 Tue 17 Wed 18 Thu 19 Fri 20 Sat 21 Sun 22 Mon 23 Tu…" at bounding box center [784, 405] width 1568 height 613
click at [858, 492] on app-calendar-viewport "Mon 9 Tue 10 Wed 11 Thu 12 Fri 13 Sat 14 Sun 15 Mon 16 Tue 17 Wed 18 Thu 19 Fri…" at bounding box center [784, 405] width 1568 height 613
click at [906, 449] on app-calendar-viewport "Tue 3 Wed 4 Thu 5 Fri 6 Sat 7 Sun 8 Mon 9 Tue 10 Wed 11 Thu 12 Fri 13 Sat 14 Su…" at bounding box center [784, 405] width 1568 height 613
click at [888, 433] on app-calendar-viewport "Thu 29 Fri 30 Sat 31 Sun 1 Mon 2 Tue 3 Wed 4 Thu 5 Fri 6 Sat 7 Sun 8 Mon 9 Tue …" at bounding box center [784, 405] width 1568 height 613
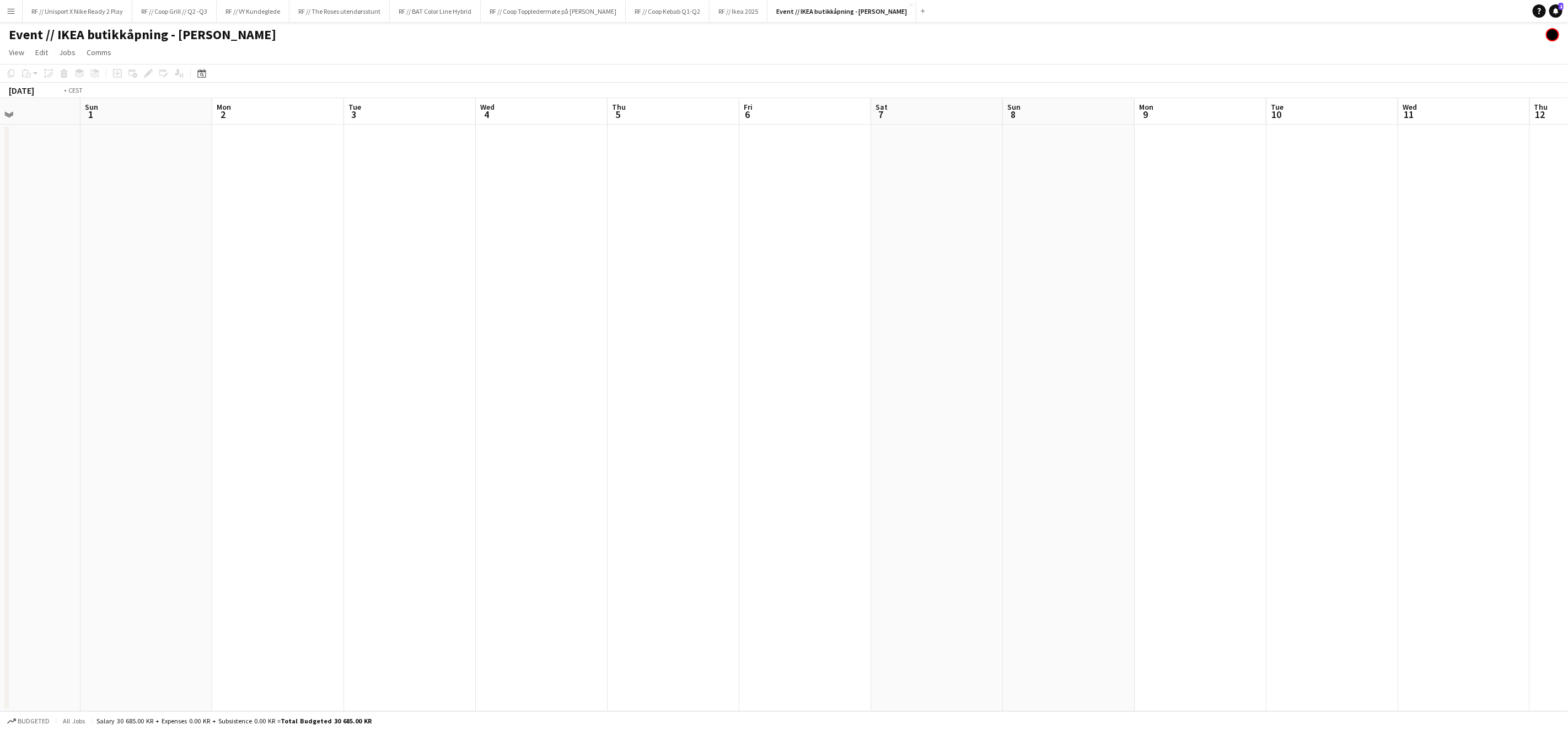
click at [913, 427] on app-calendar-viewport "Thu 29 Fri 30 Sat 31 Sun 1 Mon 2 Tue 3 Wed 4 Thu 5 Fri 6 Sat 7 Sun 8 Mon 9 Tue …" at bounding box center [784, 405] width 1568 height 613
click at [1048, 431] on app-calendar-viewport "Fri 23 Sat 24 Sun 25 Mon 26 Tue 27 Wed 28 Thu 29 Fri 30 Sat 31 Sun 1 Mon 2 Tue …" at bounding box center [784, 405] width 1568 height 613
click at [1184, 423] on app-calendar-viewport "Sat 17 Sun 18 Mon 19 Tue 20 Wed 21 Thu 22 Fri 23 Sat 24 Sun 25 Mon 26 Tue 27 We…" at bounding box center [784, 405] width 1568 height 613
click at [892, 418] on app-calendar-viewport "Sat 10 Sun 11 Mon 12 Tue 13 Wed 14 Thu 15 Fri 16 Sat 17 Sun 18 Mon 19 Tue 20 We…" at bounding box center [784, 405] width 1568 height 613
click at [967, 429] on app-calendar-viewport "Sun 4 Mon 5 Tue 6 Wed 7 Thu 8 Fri 9 Sat 10 Sun 11 Mon 12 Tue 13 Wed 14 Thu 15 F…" at bounding box center [784, 405] width 1568 height 613
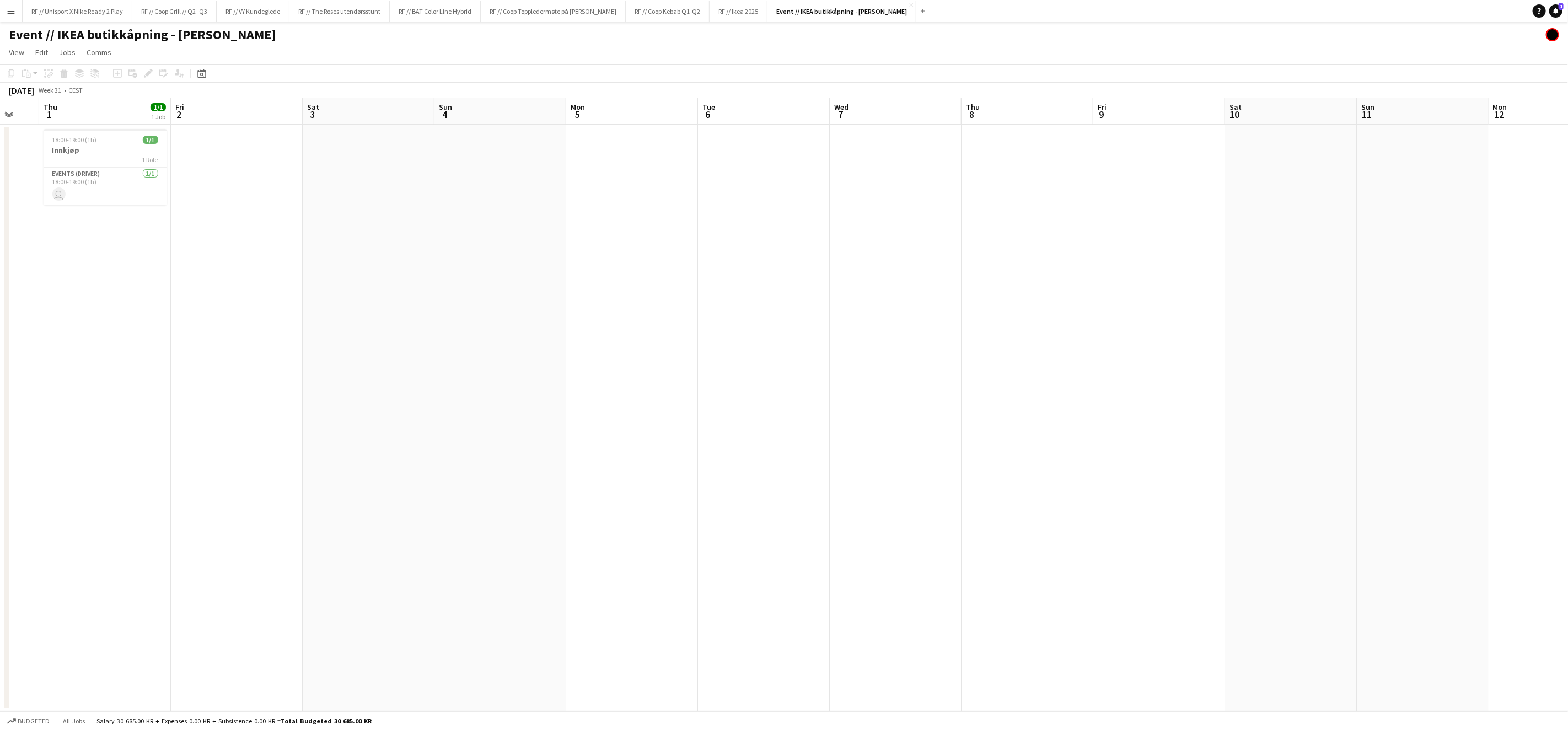
click at [904, 430] on app-calendar-viewport "Mon 29 Tue 30 Wed 31 Thu 1 1/1 1 Job Fri 2 Sat 3 Sun 4 Mon 5 Tue 6 Wed 7 Thu 8 …" at bounding box center [784, 405] width 1568 height 613
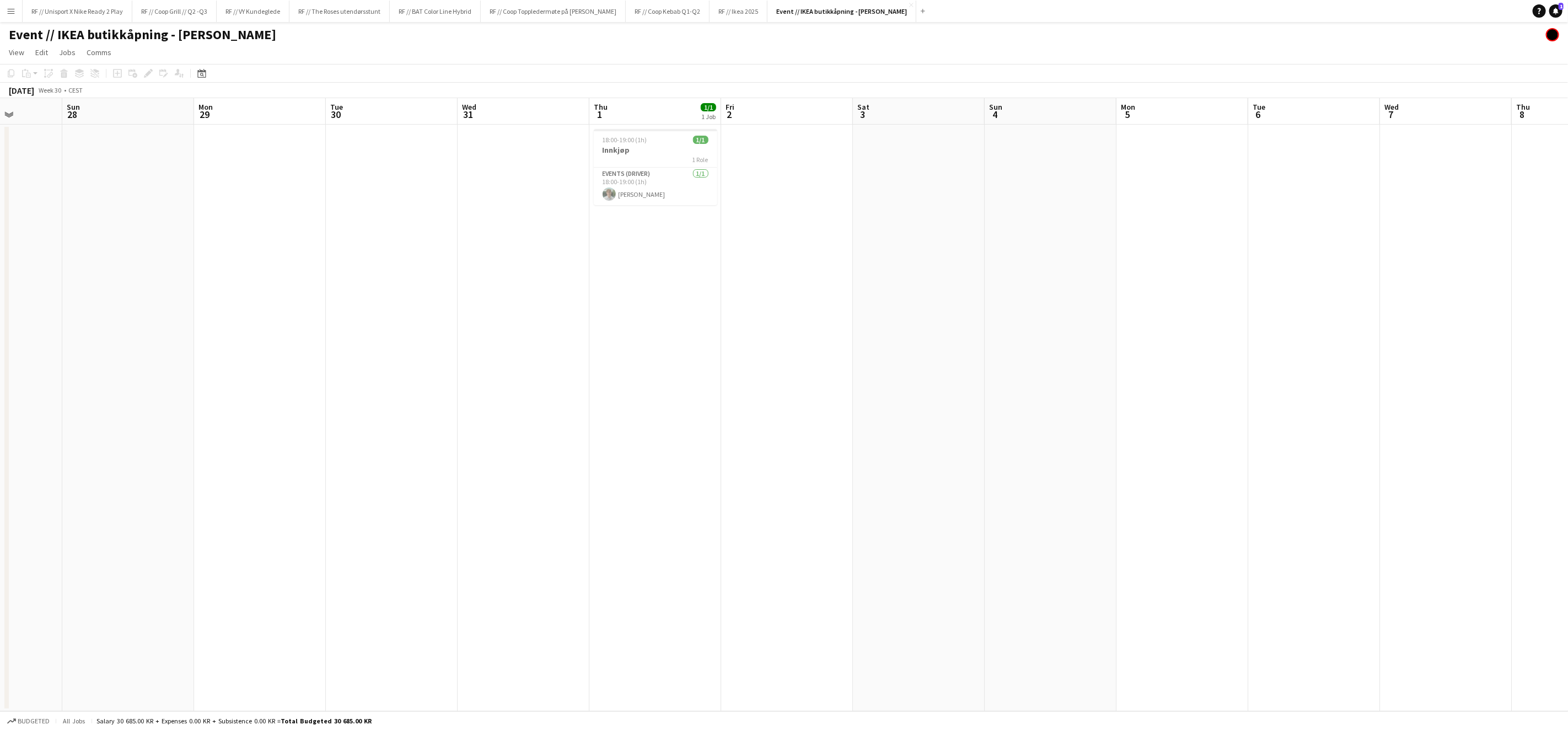
click at [955, 415] on app-calendar-viewport "Fri 26 Sat 27 Sun 28 Mon 29 Tue 30 Wed 31 Thu 1 1/1 1 Job Fri 2 Sat 3 Sun 4 Mon…" at bounding box center [784, 405] width 1568 height 613
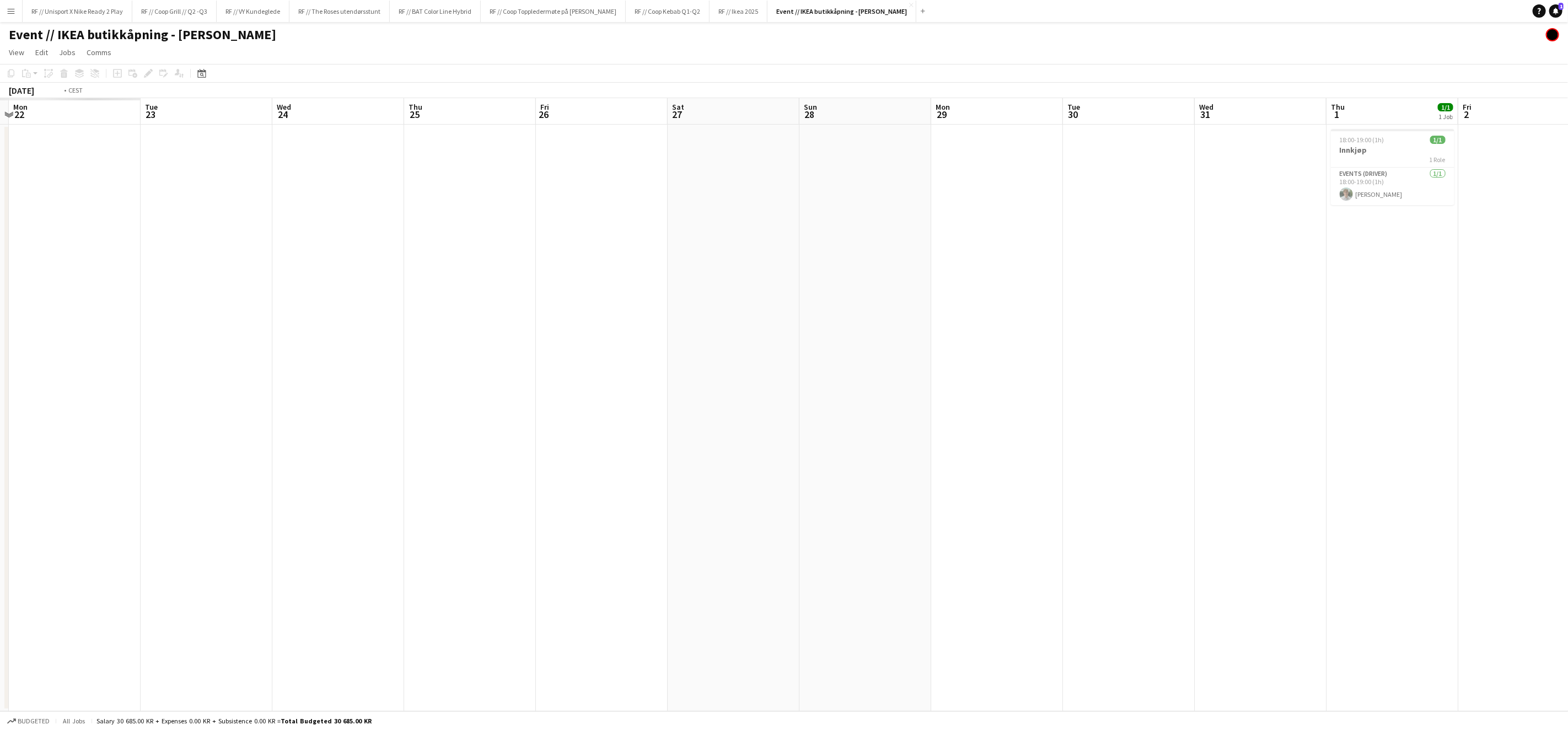
click at [861, 429] on app-calendar-viewport "Sat 20 Sun 21 Mon 22 Tue 23 Wed 24 Thu 25 Fri 26 Sat 27 Sun 28 Mon 29 Tue 30 We…" at bounding box center [784, 405] width 1568 height 613
click at [804, 424] on app-calendar-viewport "Mon 15 Tue 16 Wed 17 Thu 18 Fri 19 Sat 20 Sun 21 Mon 22 Tue 23 Wed 24 Thu 25 Fr…" at bounding box center [784, 405] width 1568 height 613
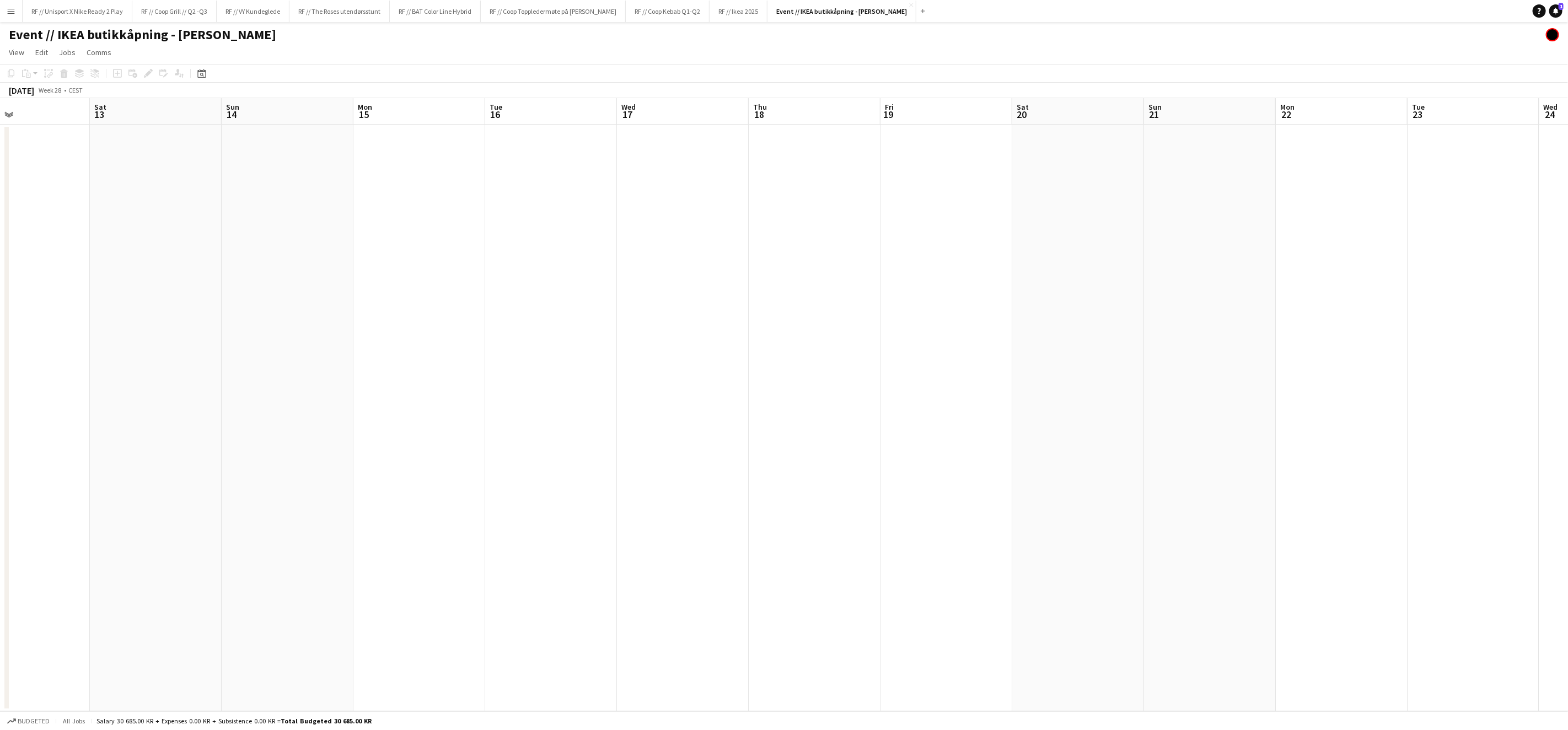
click at [898, 421] on app-calendar-viewport "Wed 10 Thu 11 Fri 12 Sat 13 Sun 14 Mon 15 Tue 16 Wed 17 Thu 18 Fri 19 Sat 20 Su…" at bounding box center [784, 405] width 1568 height 613
click at [776, 435] on app-calendar-viewport "Wed 10 Thu 11 Fri 12 Sat 13 Sun 14 Mon 15 Tue 16 Wed 17 Thu 18 Fri 19 Sat 20 Su…" at bounding box center [784, 405] width 1568 height 613
click at [652, 437] on app-calendar-viewport "Sat 6 Sun 7 Mon 8 Tue 9 Wed 10 Thu 11 Fri 12 Sat 13 Sun 14 Mon 15 Tue 16 Wed 17…" at bounding box center [784, 405] width 1568 height 613
click at [759, 440] on app-calendar-viewport "Tue 2 Wed 3 Thu 4 Fri 5 Sat 6 Sun 7 Mon 8 Tue 9 Wed 10 Thu 11 Fri 12 Sat 13 Sun…" at bounding box center [784, 405] width 1568 height 613
click at [870, 427] on app-calendar-viewport "Mon 24 Tue 25 Wed 26 Thu 27 Fri 28 Sat 29 Sun 30 Mon 1 Tue 2 Wed 3 Thu 4 Fri 5 …" at bounding box center [784, 405] width 1568 height 613
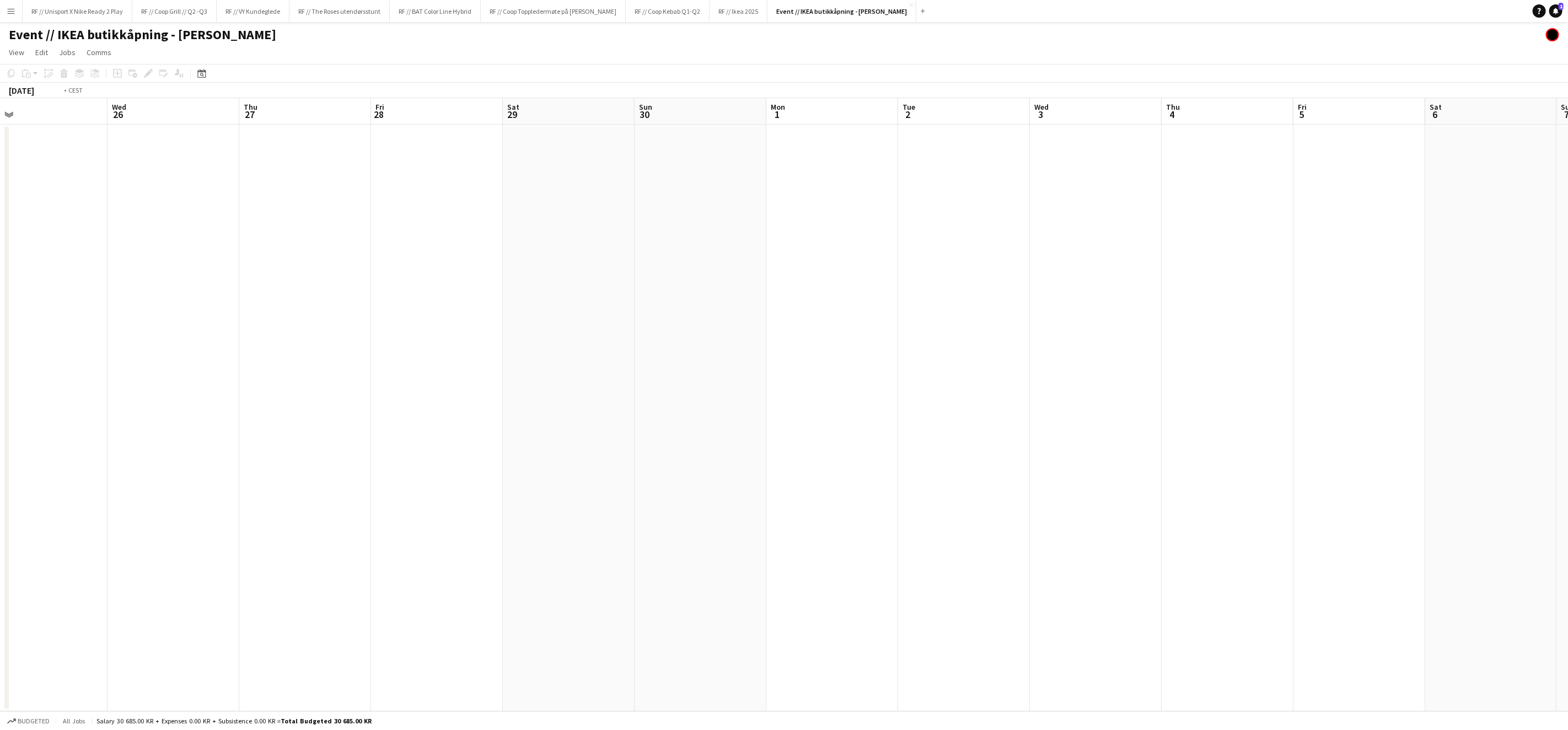
click at [843, 427] on app-calendar-viewport "Sun 23 Mon 24 Tue 25 Wed 26 Thu 27 Fri 28 Sat 29 Sun 30 Mon 1 Tue 2 Wed 3 Thu 4…" at bounding box center [784, 405] width 1568 height 613
click at [907, 433] on app-calendar-viewport "Wed 19 Thu 20 Fri 21 Sat 22 Sun 23 Mon 24 Tue 25 Wed 26 Thu 27 Fri 28 Sat 29 Su…" at bounding box center [784, 405] width 1568 height 613
click at [788, 448] on app-calendar-viewport "Sat 15 Sun 16 Mon 17 Tue 18 Wed 19 Thu 20 Fri 21 Sat 22 Sun 23 Mon 24 Tue 25 We…" at bounding box center [784, 405] width 1568 height 613
click at [832, 450] on app-calendar-viewport "Fri 7 Sat 8 Sun 9 Mon 10 Tue 11 Wed 12 Thu 13 Fri 14 Sat 15 Sun 16 Mon 17 Tue 1…" at bounding box center [784, 405] width 1568 height 613
click at [826, 448] on app-calendar-viewport "Fri 7 Sat 8 Sun 9 Mon 10 Tue 11 Wed 12 Thu 13 Fri 14 Sat 15 Sun 16 Mon 17 Tue 1…" at bounding box center [784, 405] width 1568 height 613
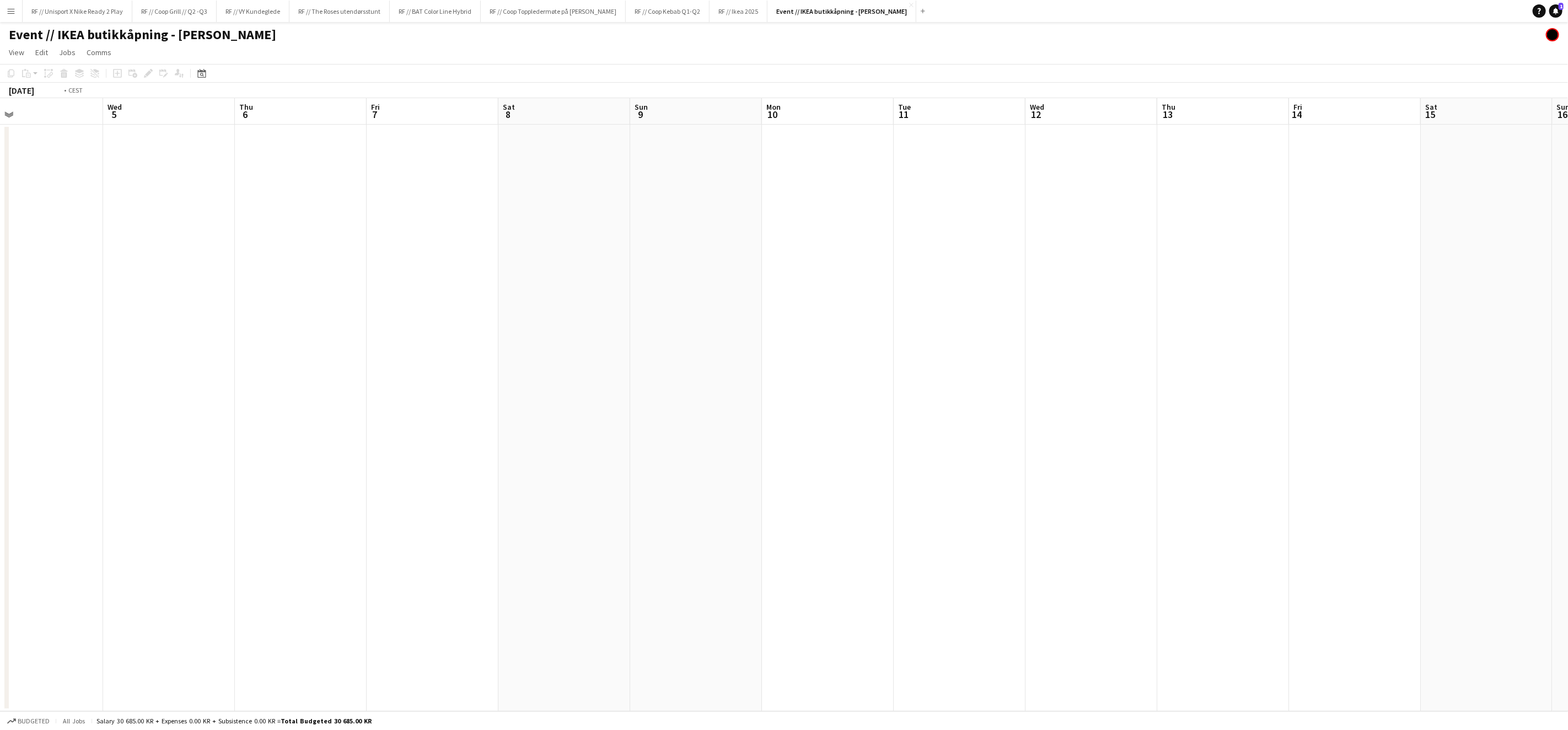
click at [888, 449] on app-calendar-viewport "Sun 2 Mon 3 1/1 1 Job Tue 4 Wed 5 Thu 6 Fri 7 Sat 8 Sun 9 Mon 10 Tue 11 Wed 12 …" at bounding box center [784, 405] width 1568 height 613
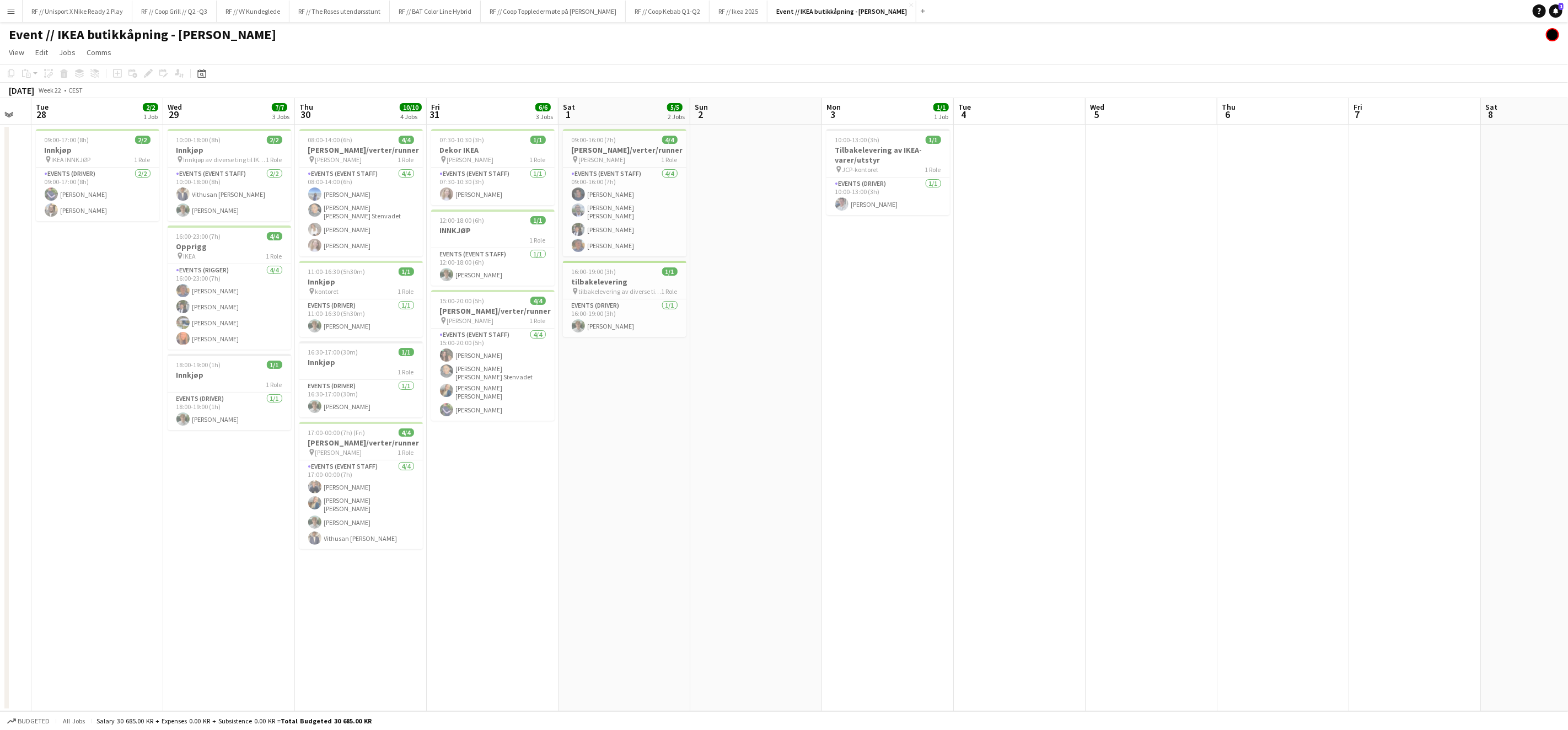
click at [625, 464] on app-calendar-viewport "Sun 26 Mon 27 Tue 28 2/2 1 Job Wed 29 7/7 3 Jobs Thu 30 10/10 4 Jobs Fri 31 6/6…" at bounding box center [784, 405] width 1568 height 613
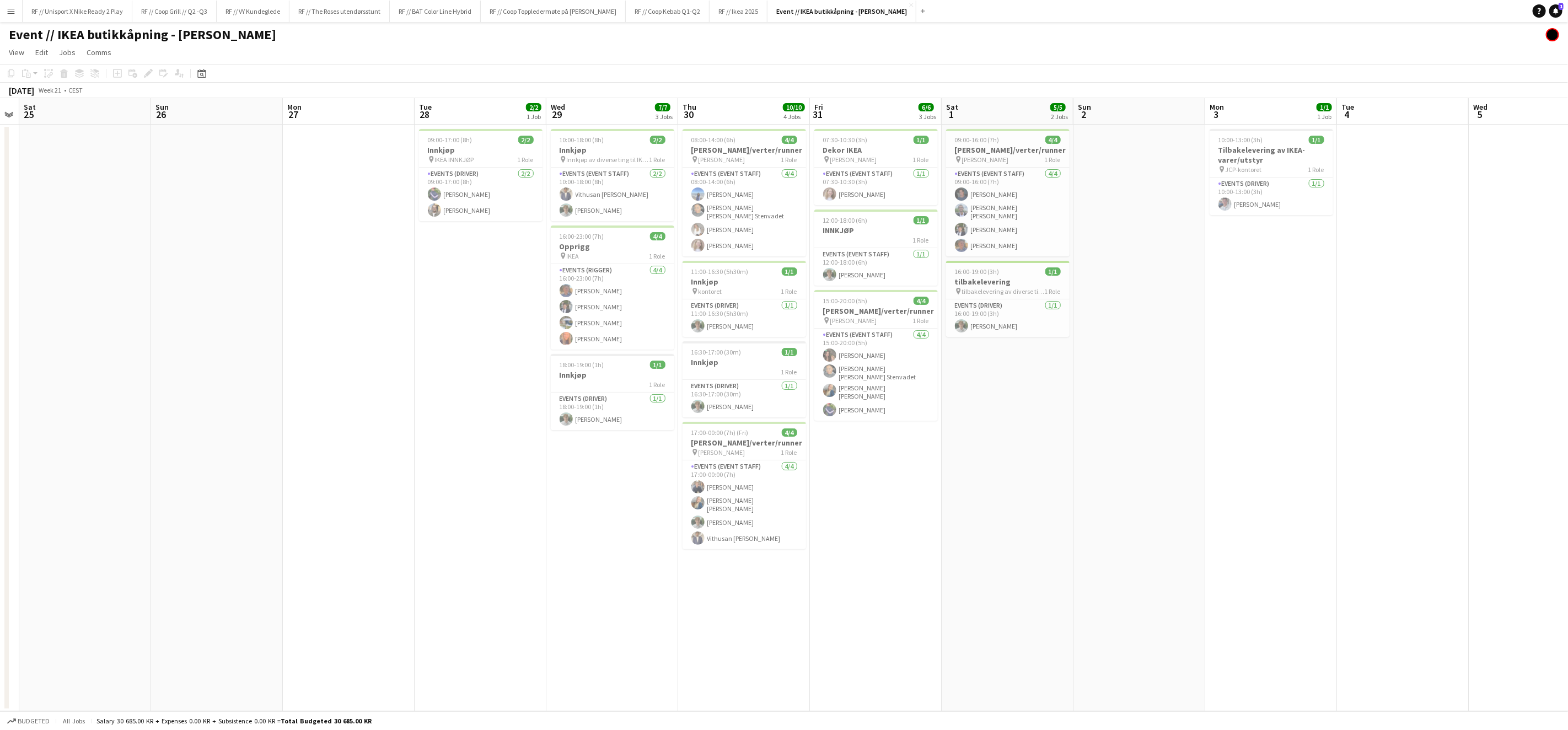
scroll to position [0, 242]
click at [951, 512] on app-calendar-viewport "Thu 23 Fri 24 Sat 25 Sun 26 Mon 27 Tue 28 2/2 1 Job Wed 29 7/7 3 Jobs Thu 30 10…" at bounding box center [784, 405] width 1568 height 613
click at [746, 157] on span "[PERSON_NAME]" at bounding box center [725, 159] width 47 height 8
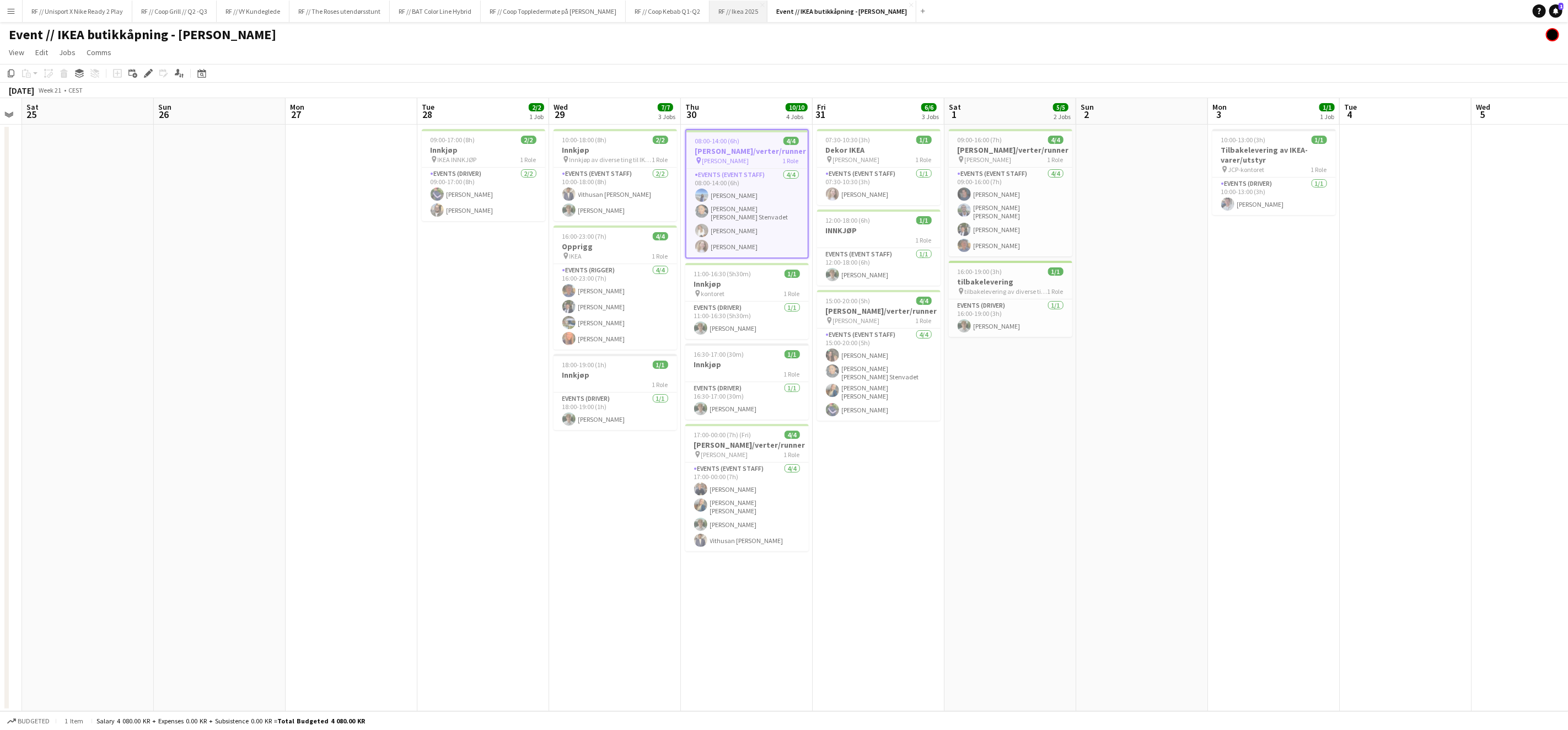
click at [741, 21] on button "RF // Ikea 2025 Close" at bounding box center [739, 12] width 58 height 22
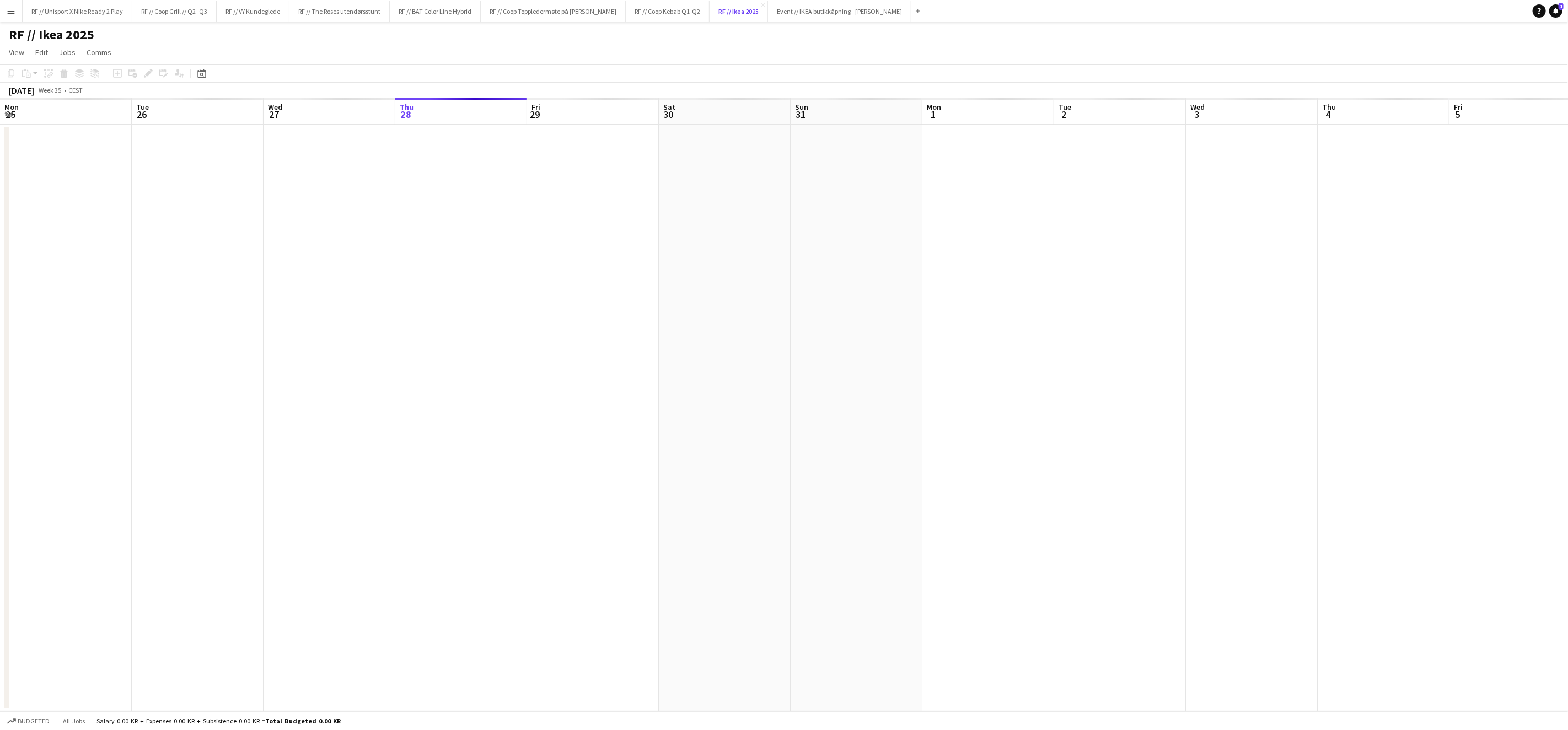
scroll to position [0, 263]
click at [708, 201] on app-date-cell at bounding box center [725, 418] width 132 height 587
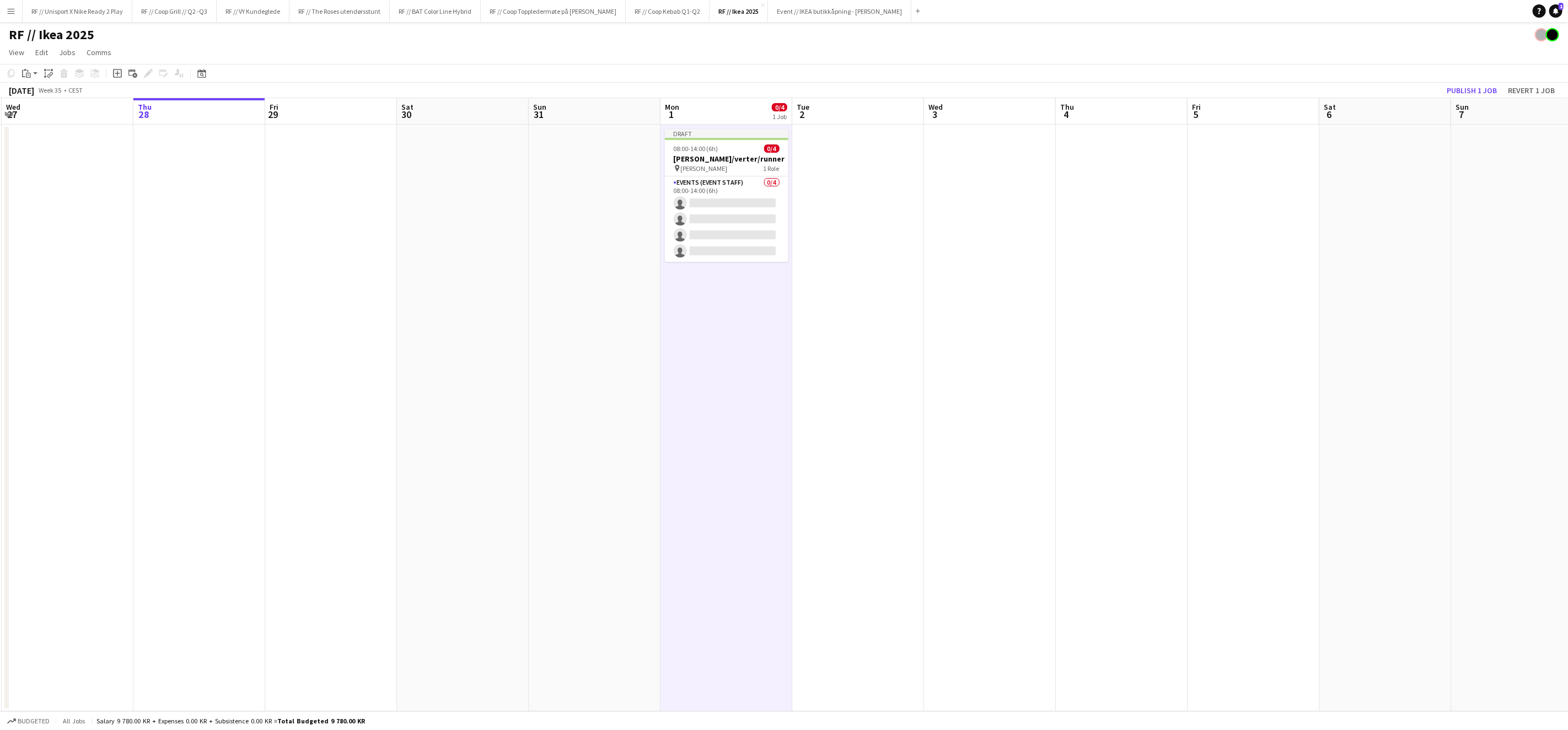
click at [708, 156] on h3 "[PERSON_NAME]/verter/runner" at bounding box center [727, 159] width 124 height 10
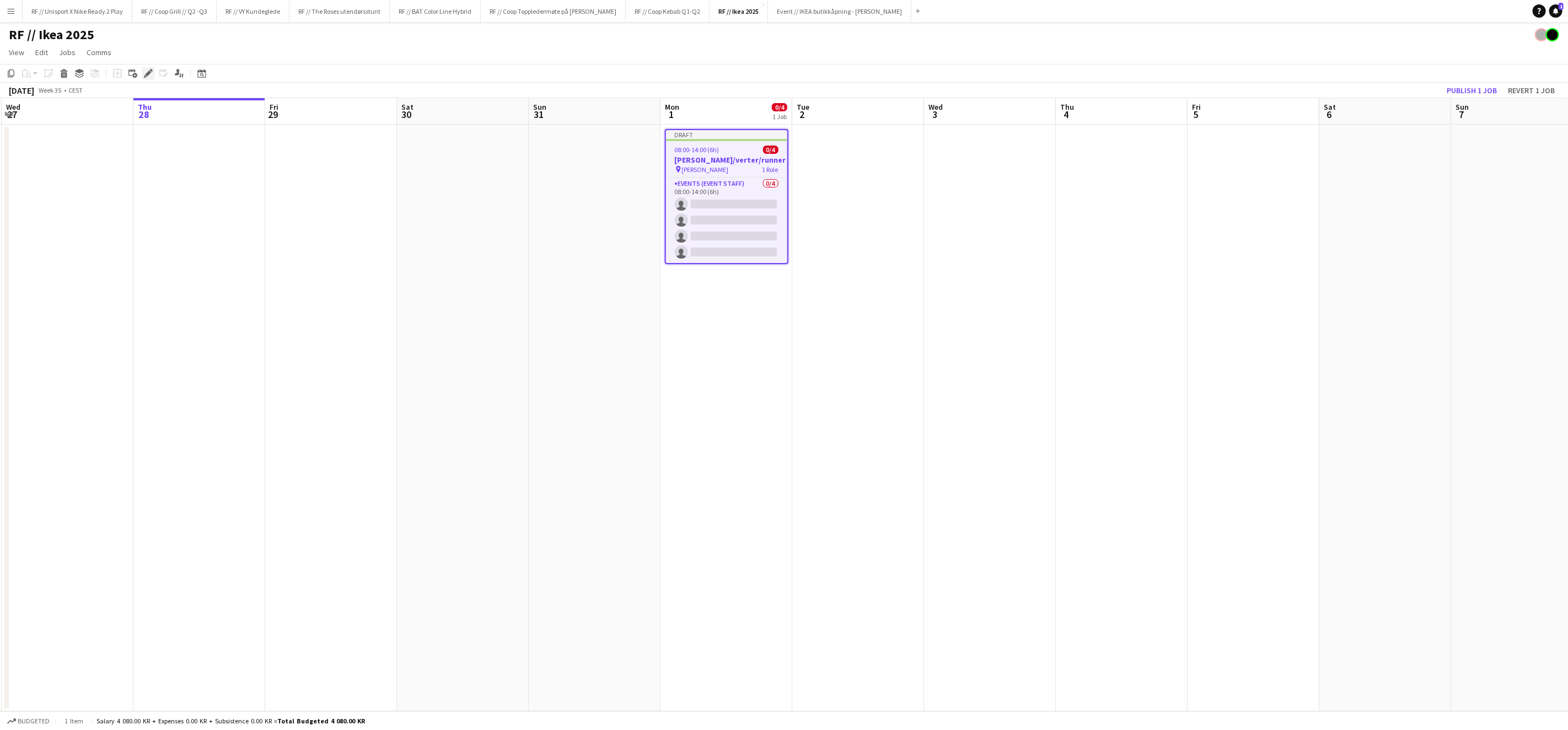
click at [146, 76] on icon at bounding box center [148, 74] width 6 height 6
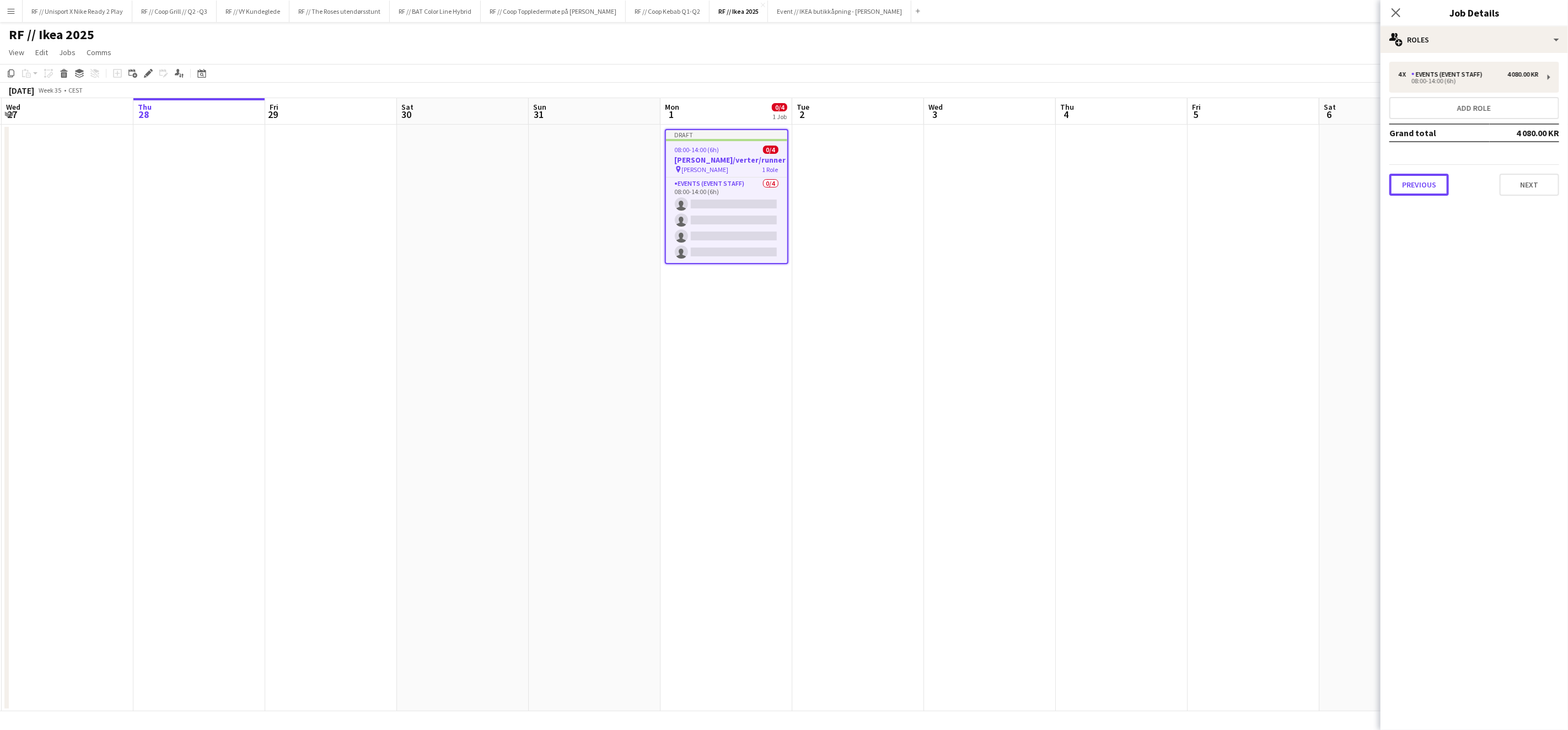
click at [1419, 182] on button "Previous" at bounding box center [1419, 185] width 60 height 22
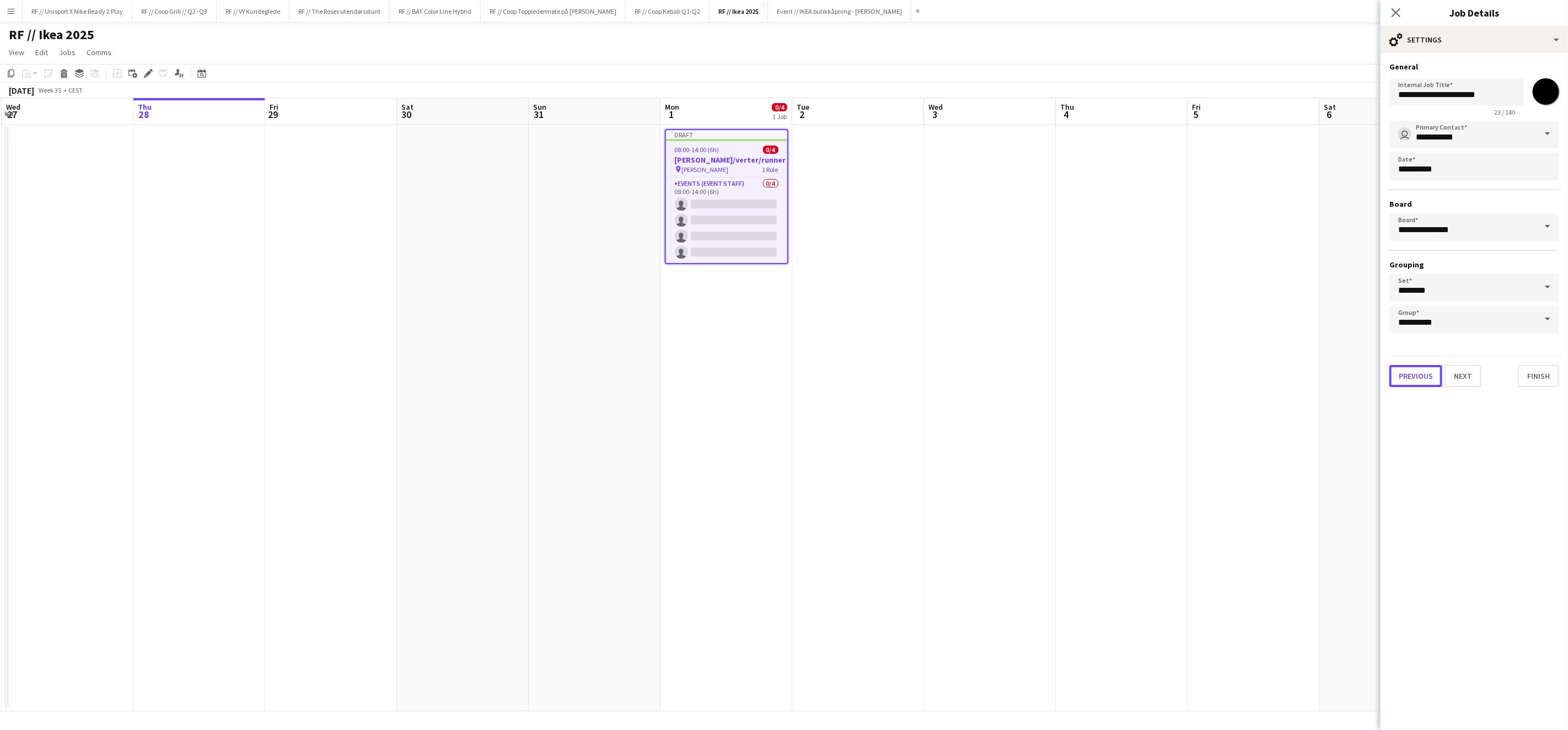
click at [1414, 376] on button "Previous" at bounding box center [1416, 376] width 53 height 22
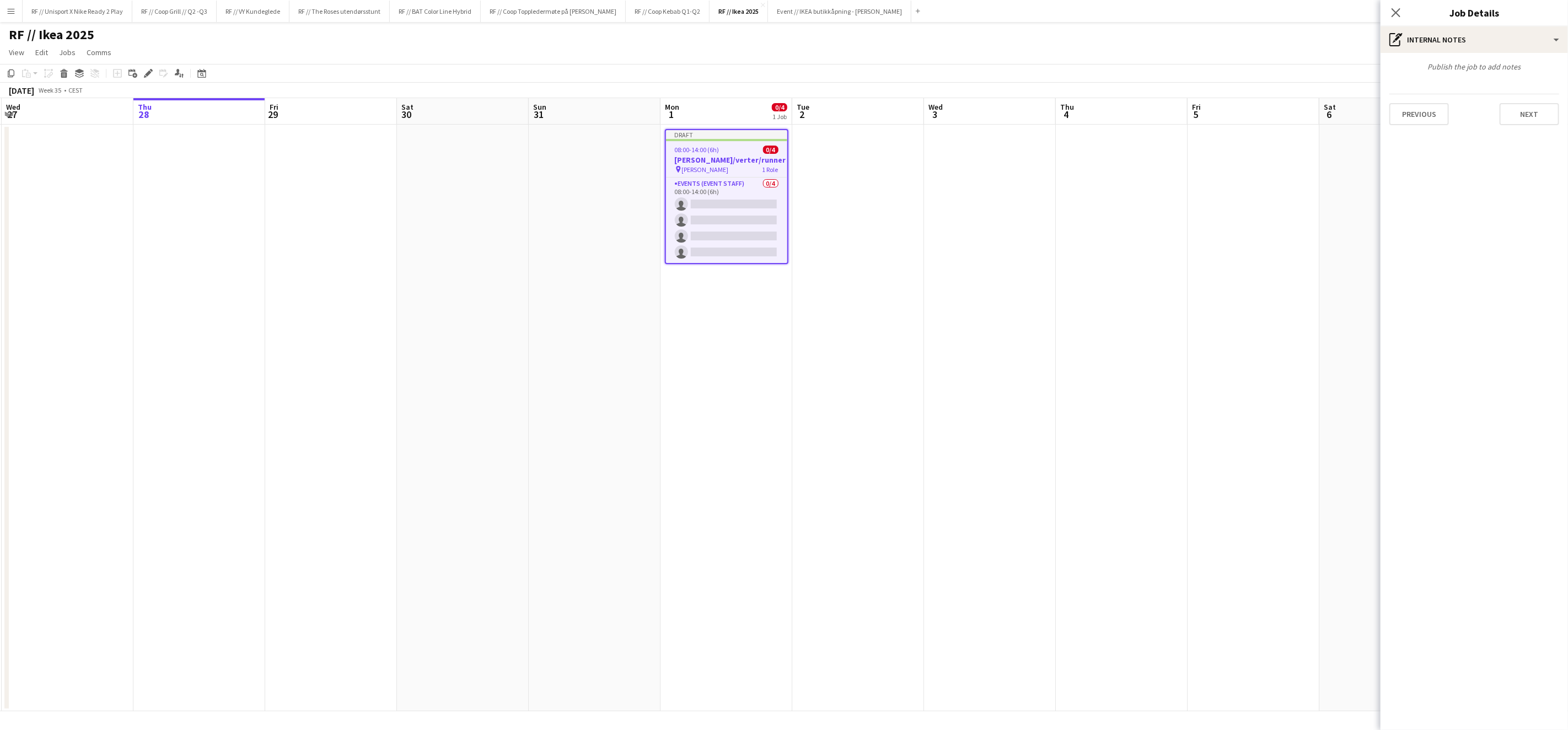
click at [1413, 99] on div "Previous Next" at bounding box center [1474, 109] width 170 height 31
click at [1423, 111] on button "Previous" at bounding box center [1419, 114] width 60 height 22
click at [1435, 111] on icon "Remove tag" at bounding box center [1433, 112] width 8 height 8
click at [1431, 111] on input "Type to search project ID labels..." at bounding box center [1474, 113] width 152 height 10
paste input "******"
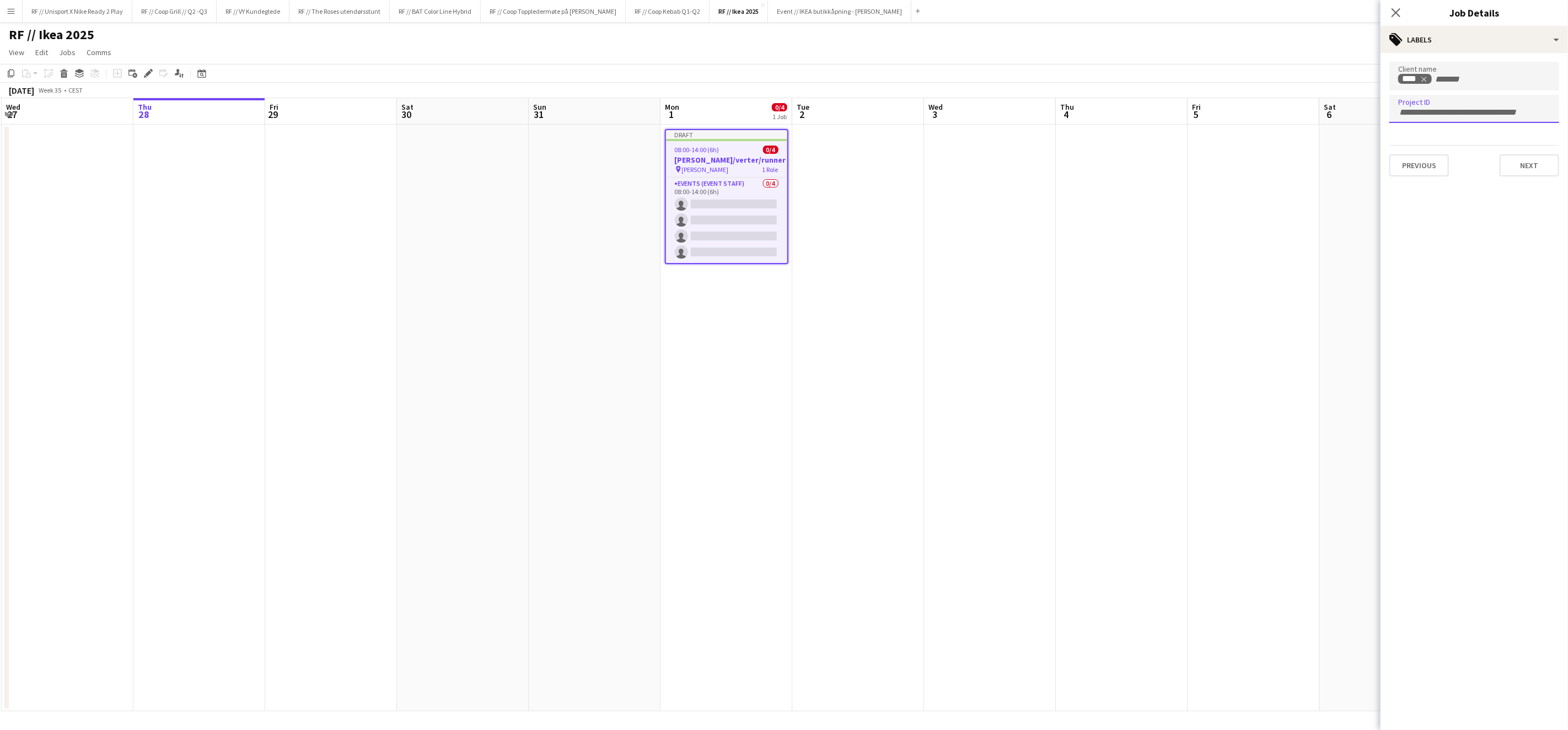
type input "******"
click at [1510, 162] on button "Next" at bounding box center [1529, 165] width 60 height 22
click at [1254, 282] on app-date-cell at bounding box center [1254, 418] width 132 height 587
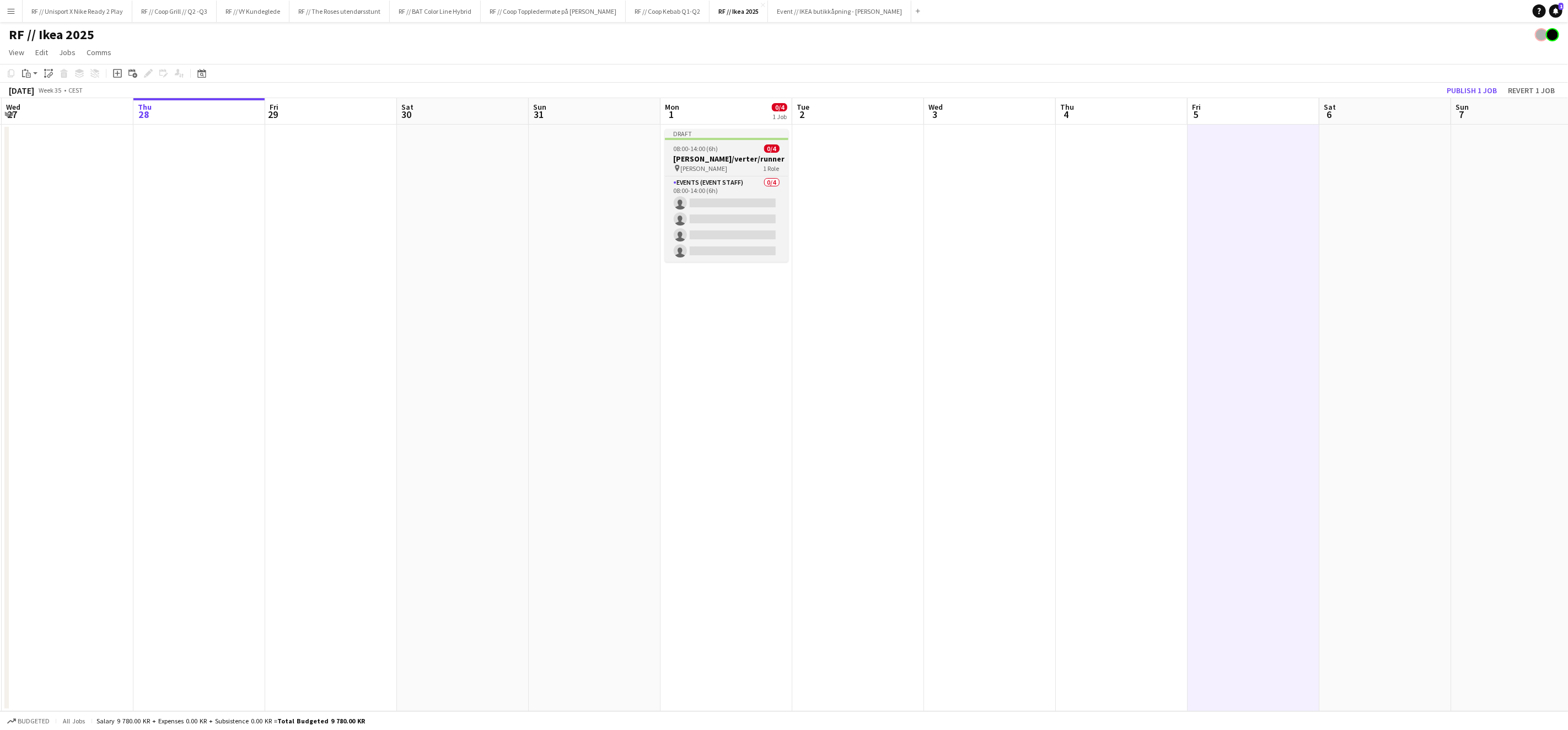
click at [711, 159] on h3 "[PERSON_NAME]/verter/runner" at bounding box center [727, 159] width 124 height 10
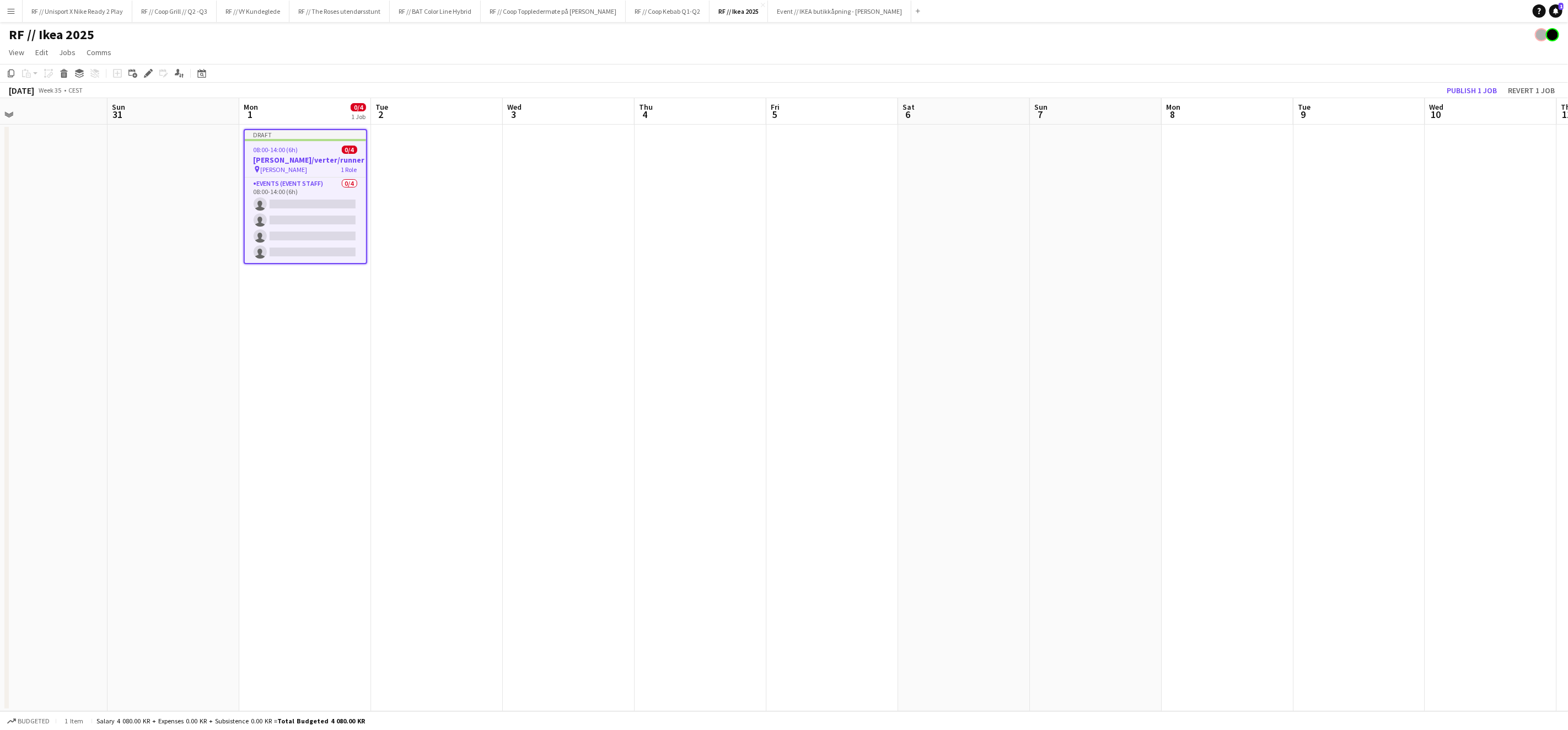
scroll to position [0, 452]
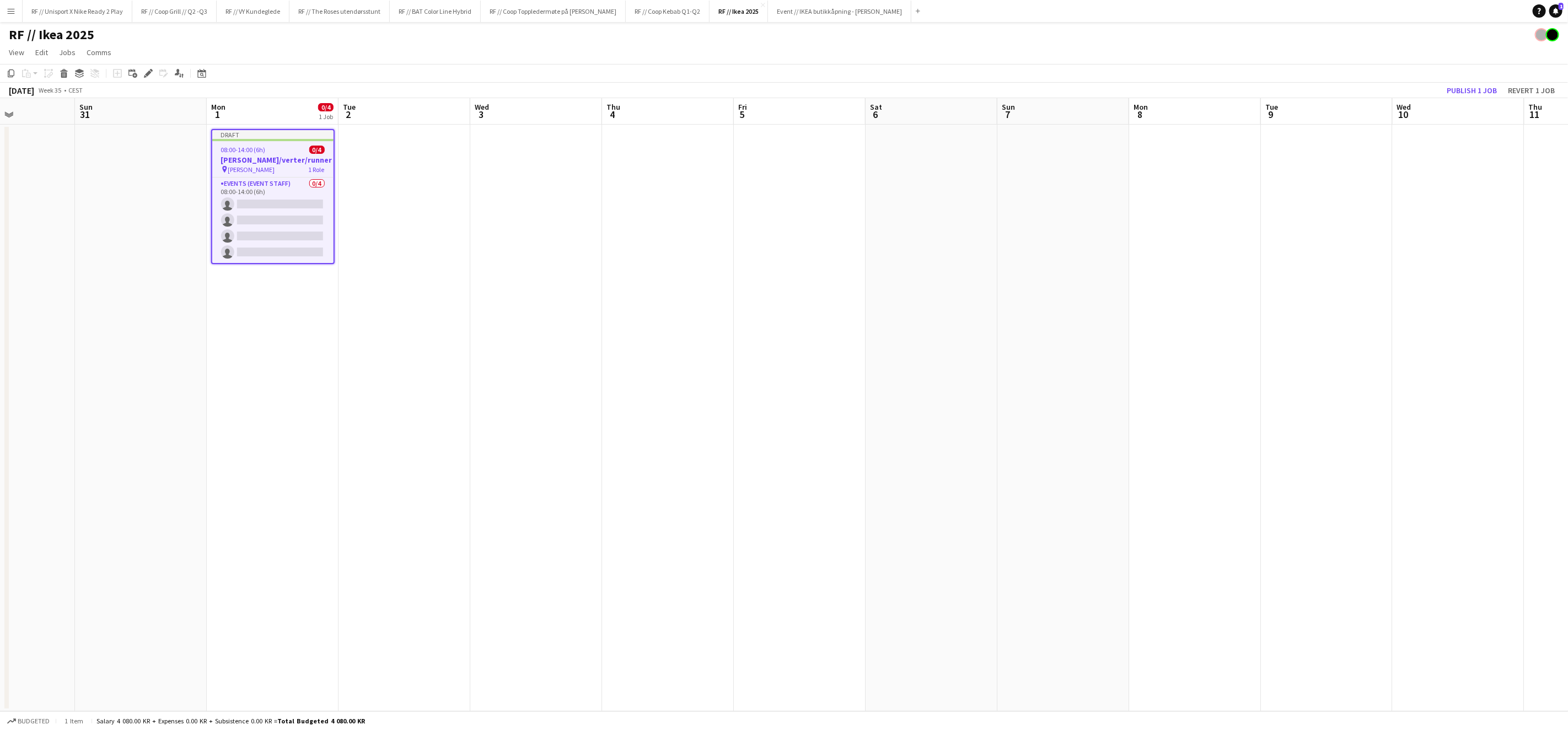
drag, startPoint x: 1157, startPoint y: 269, endPoint x: 785, endPoint y: 237, distance: 373.4
click at [763, 246] on app-calendar-viewport "Wed 27 Thu 28 Fri 29 Sat 30 Sun 31 Mon 1 0/4 1 Job Tue 2 Wed 3 Thu 4 Fri 5 Sat …" at bounding box center [784, 405] width 1568 height 613
click at [779, 183] on app-date-cell at bounding box center [799, 418] width 132 height 587
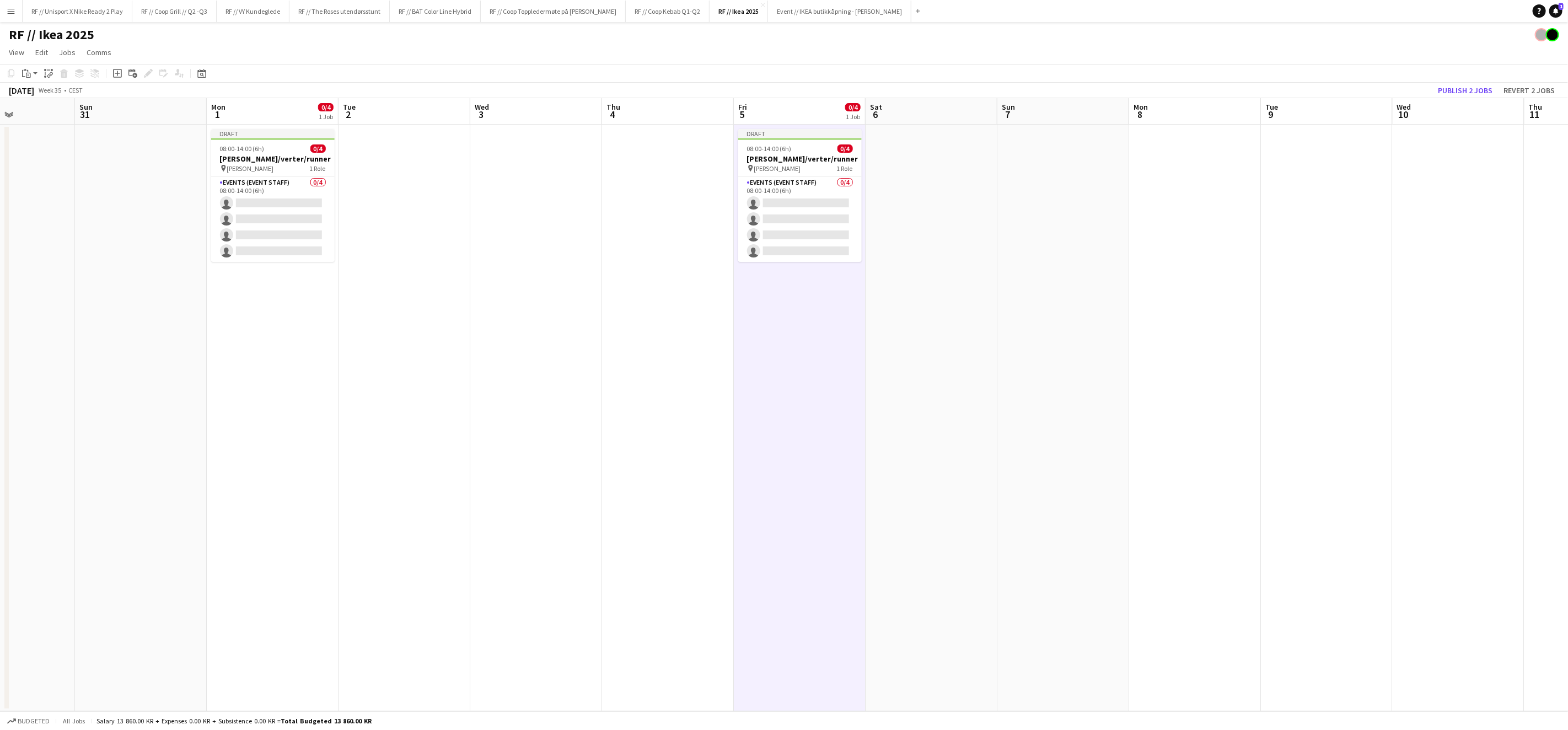
click at [920, 170] on app-date-cell at bounding box center [931, 418] width 132 height 587
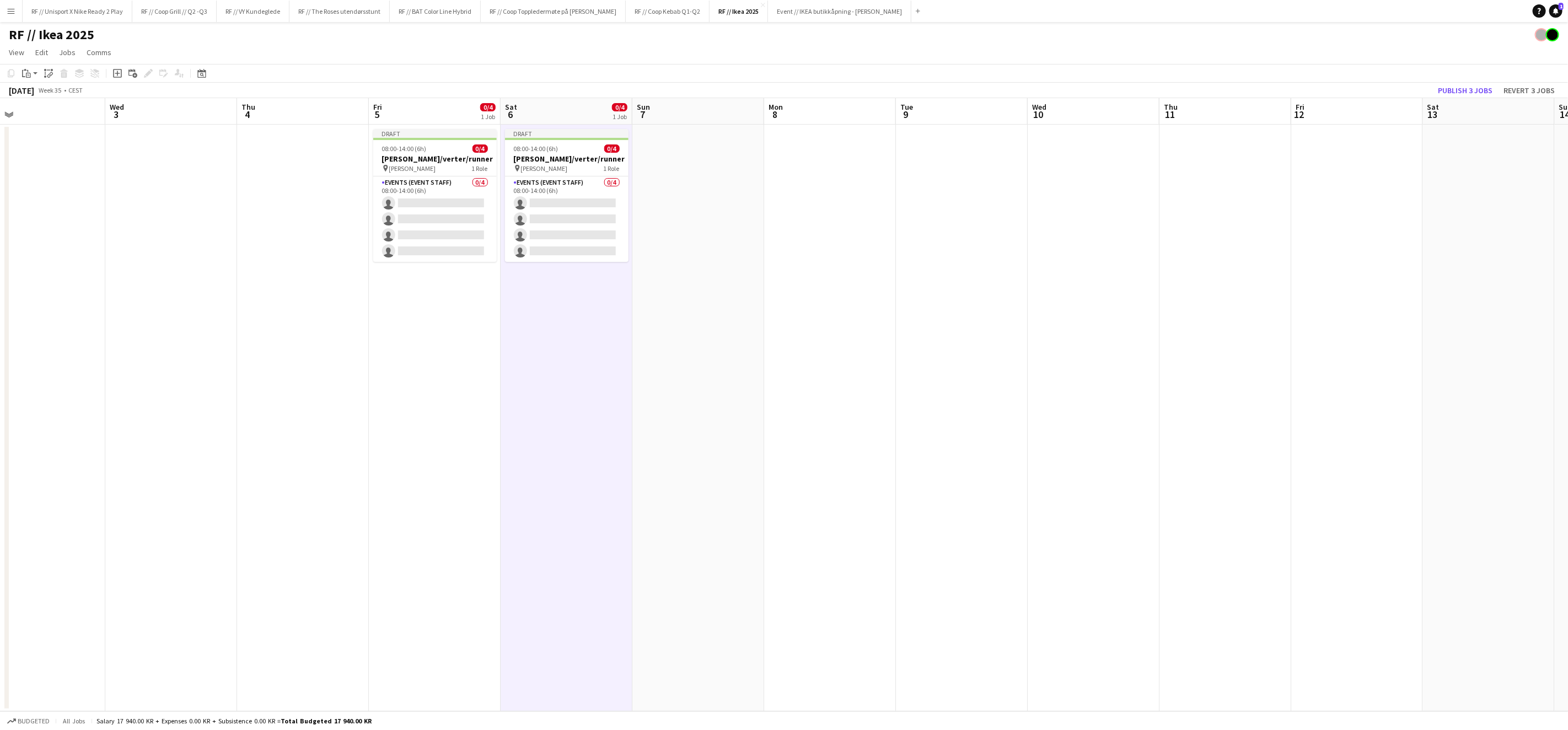
drag, startPoint x: 1301, startPoint y: 191, endPoint x: 799, endPoint y: 215, distance: 502.6
click at [799, 215] on app-calendar-viewport "Sat 30 Sun 31 Mon 1 0/4 1 Job Tue 2 Wed 3 Thu 4 Fri 5 0/4 1 Job Sat 6 0/4 1 Job…" at bounding box center [784, 405] width 1568 height 613
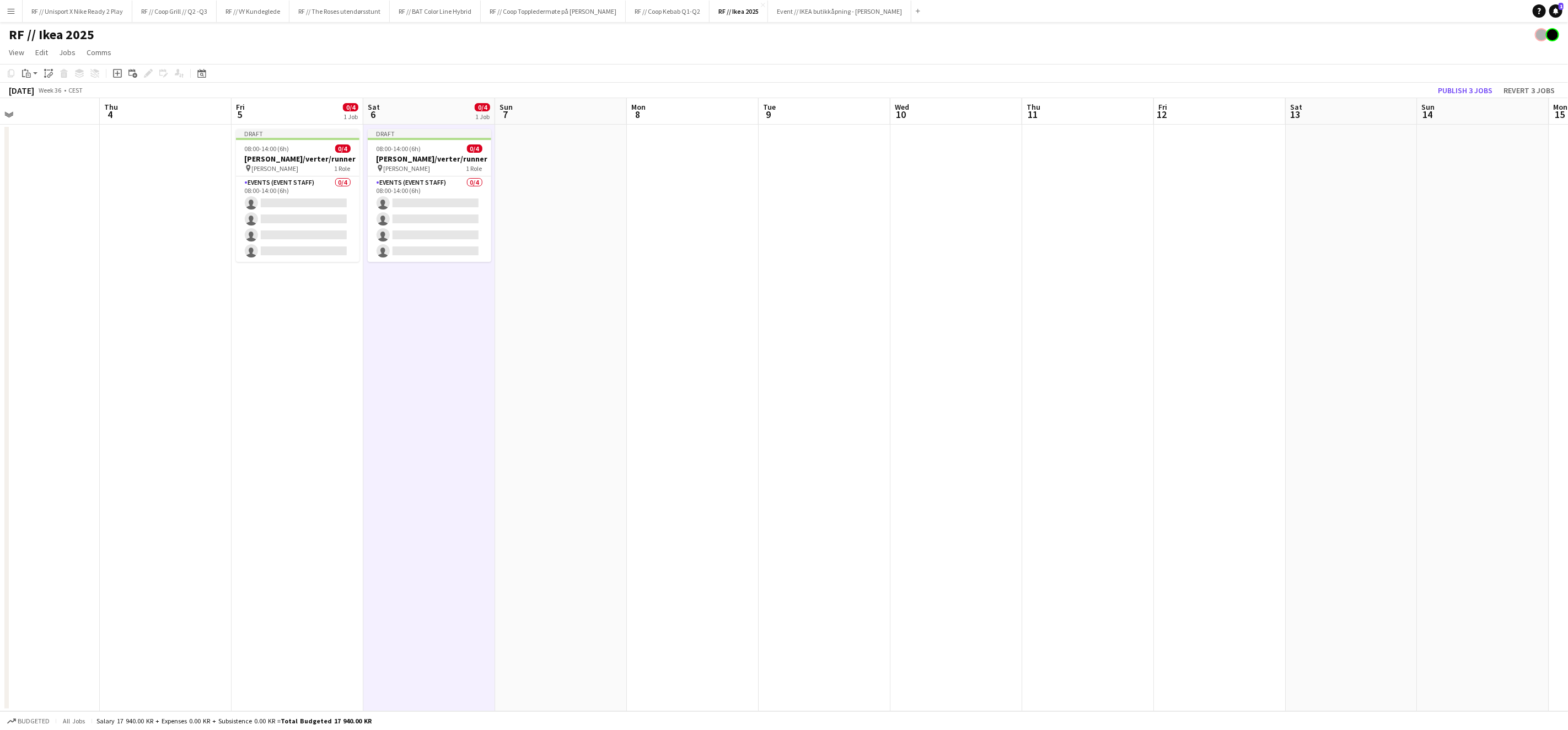
drag, startPoint x: 1204, startPoint y: 172, endPoint x: 1221, endPoint y: 174, distance: 17.1
click at [1205, 172] on app-date-cell at bounding box center [1219, 418] width 132 height 587
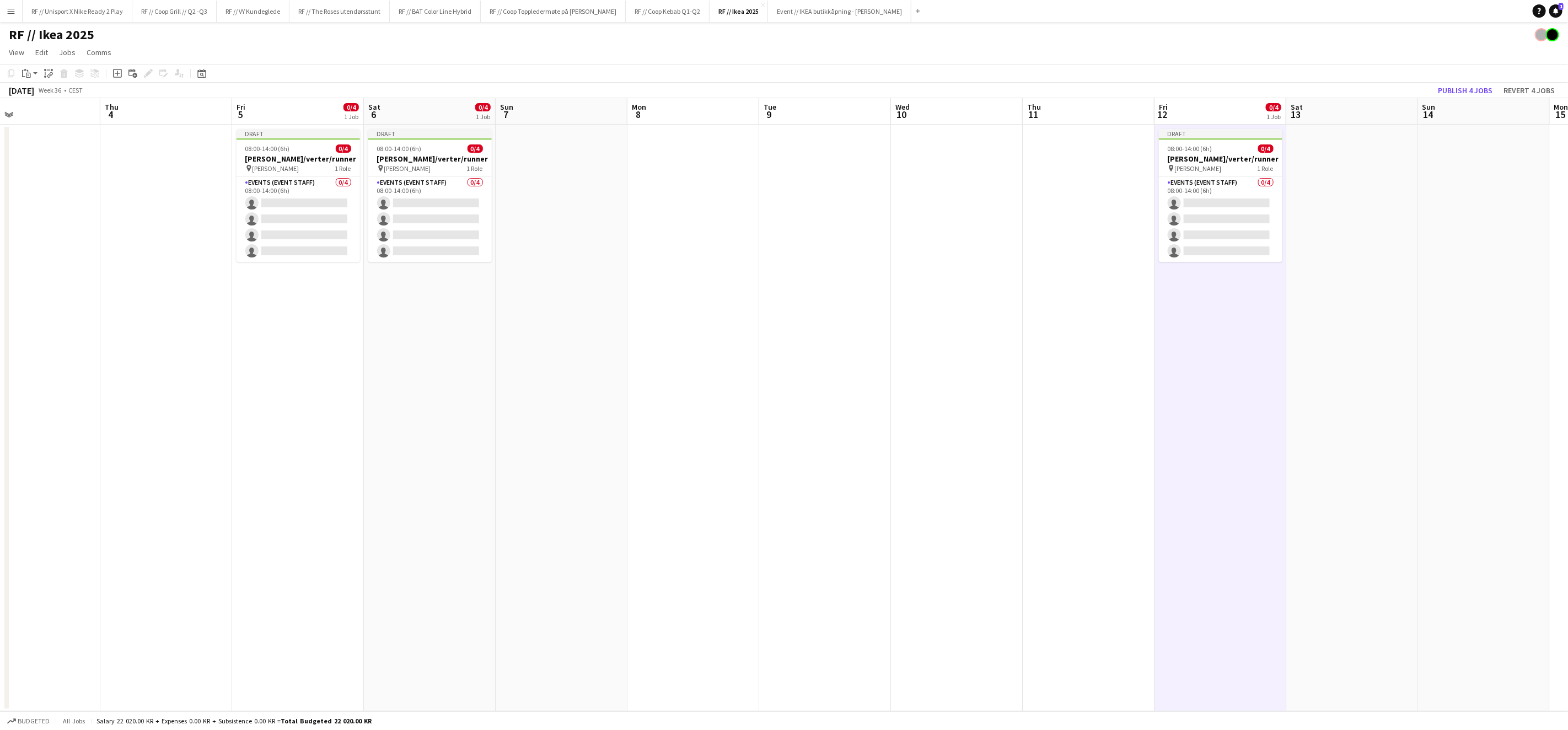
click at [1341, 167] on app-date-cell at bounding box center [1352, 418] width 132 height 587
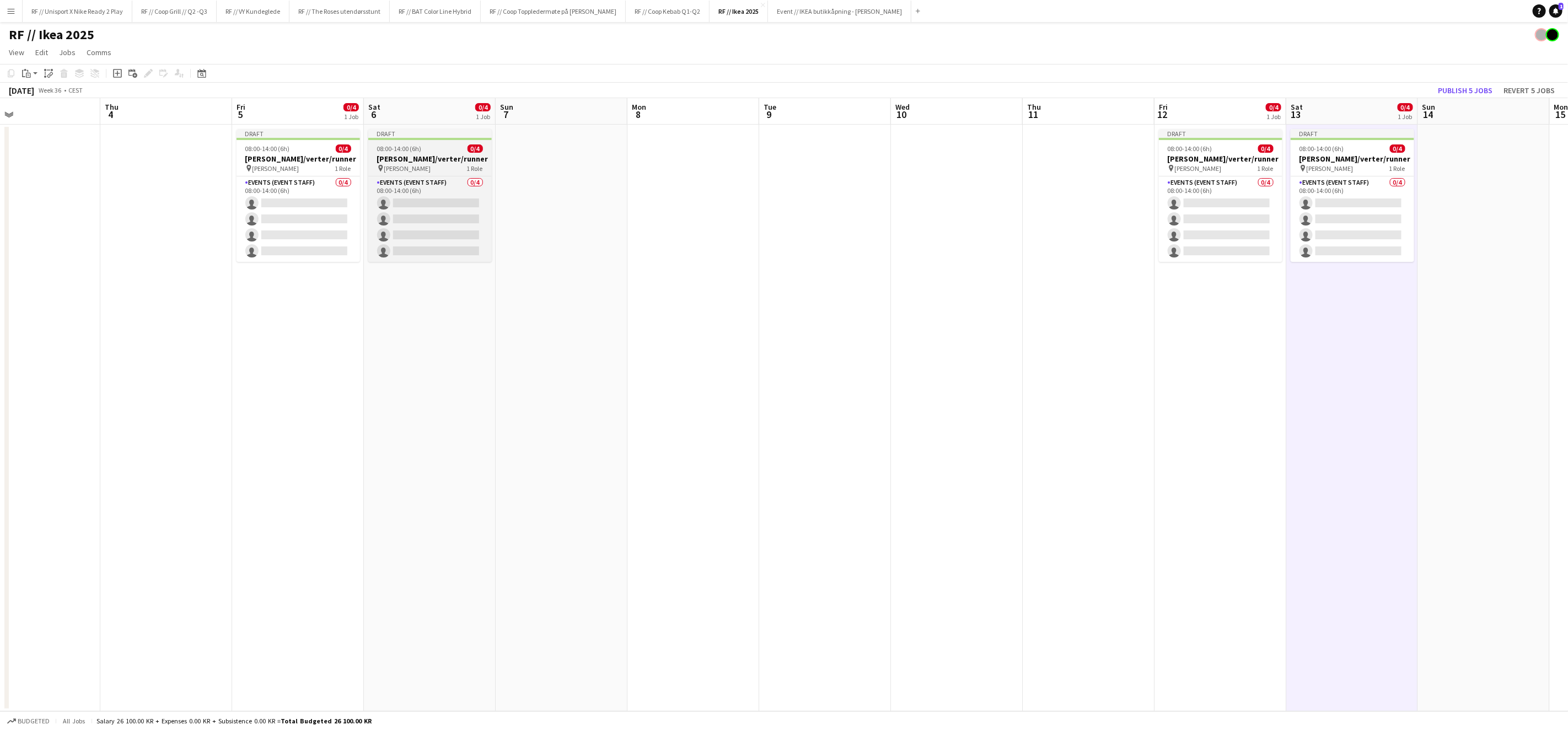
click at [412, 155] on h3 "[PERSON_NAME]/verter/runner" at bounding box center [430, 159] width 124 height 10
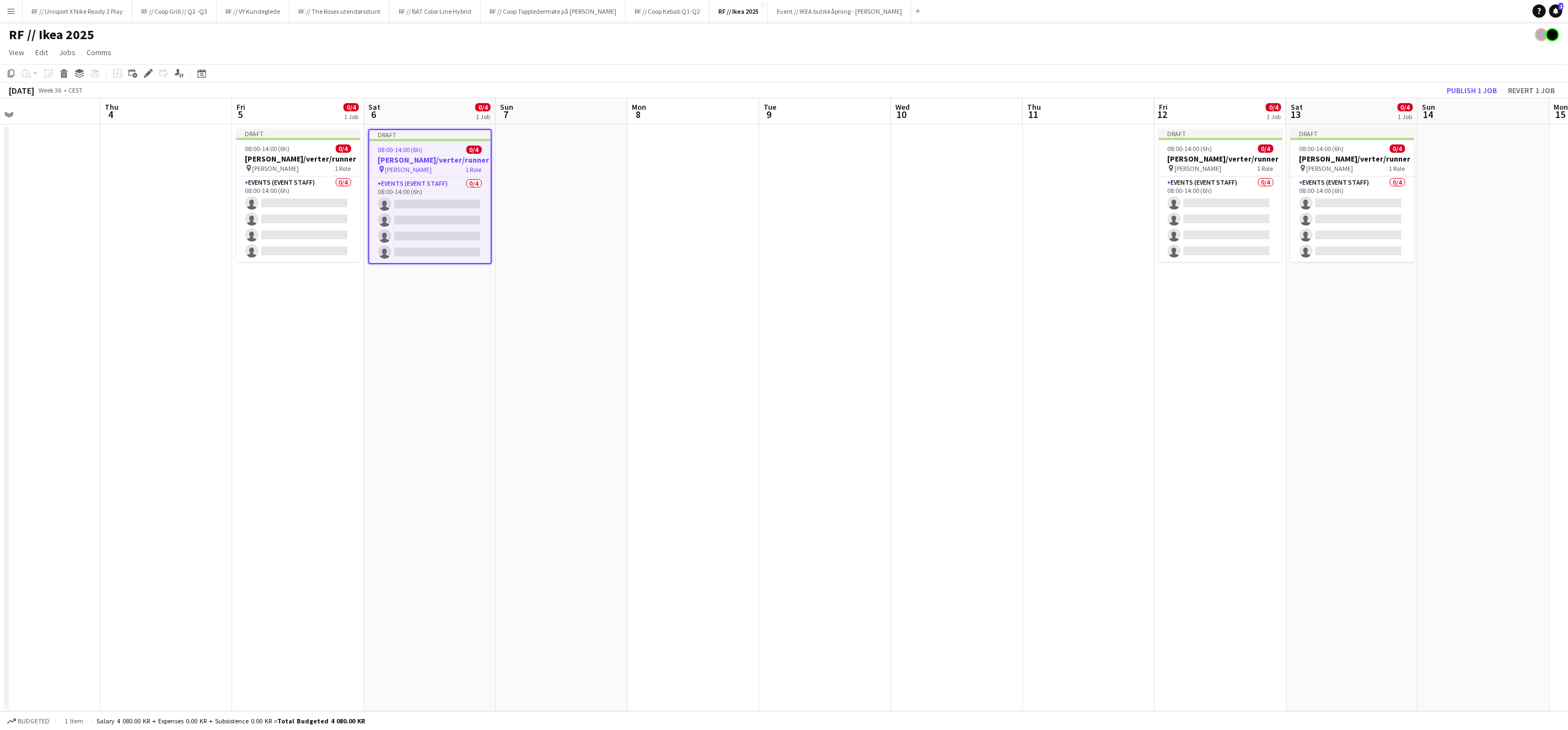
click at [432, 317] on app-date-cell "Draft 08:00-14:00 (6h) 0/4 [PERSON_NAME]/verter/runner pin [PERSON_NAME] 1 Role…" at bounding box center [429, 418] width 132 height 587
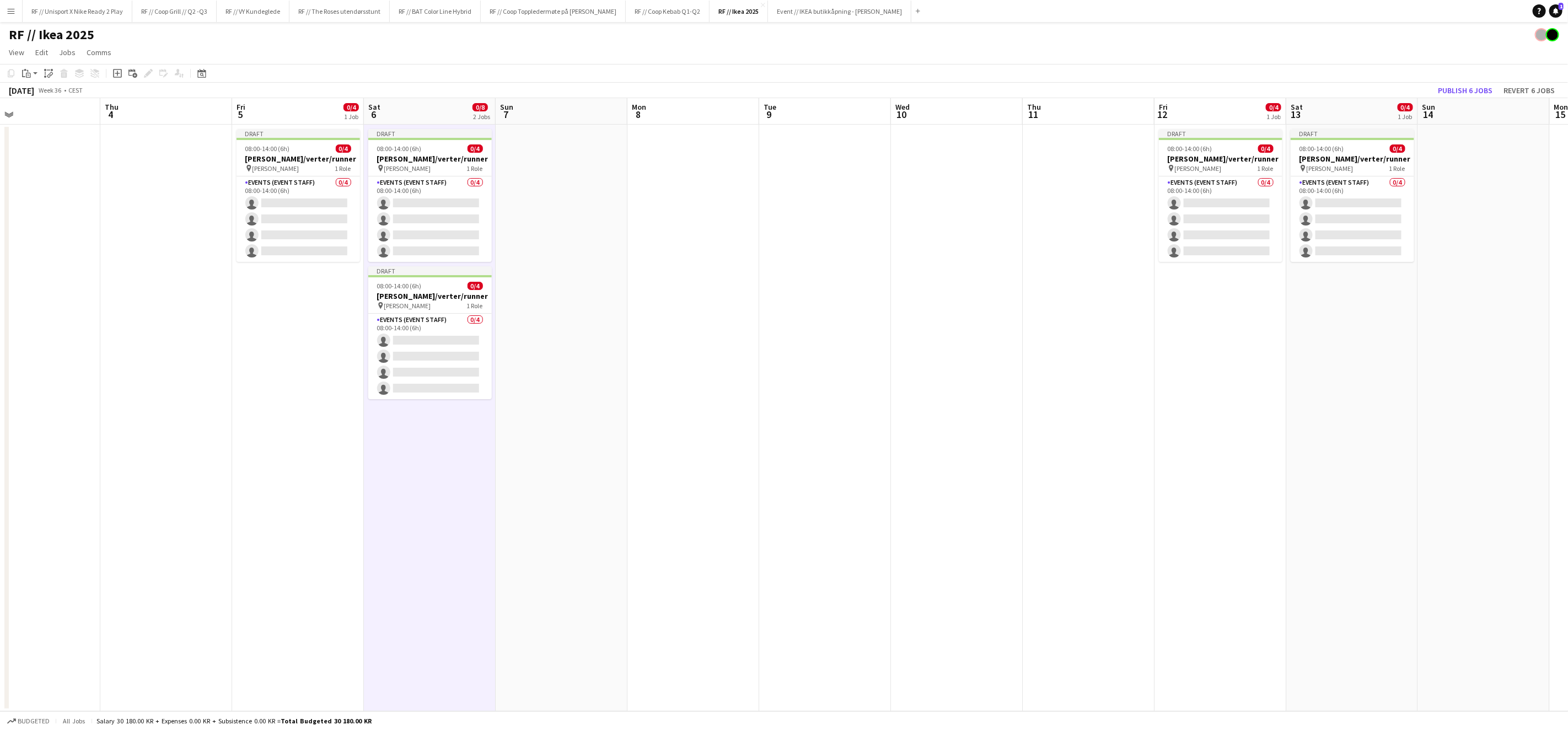
click at [1315, 345] on app-date-cell "Draft 08:00-14:00 (6h) 0/4 [PERSON_NAME]/verter/runner pin [PERSON_NAME] 1 Role…" at bounding box center [1352, 418] width 132 height 587
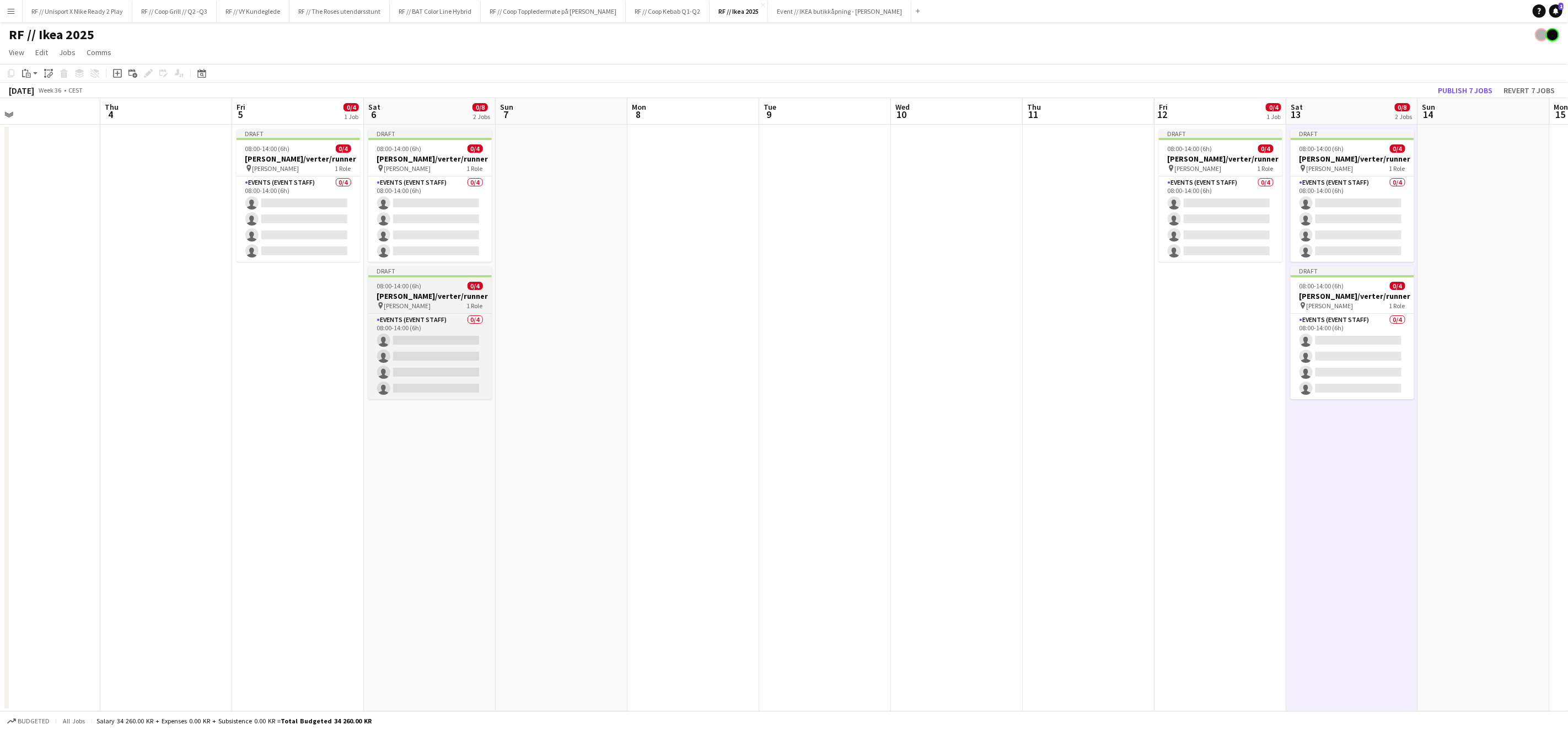
click at [394, 302] on span "[PERSON_NAME]" at bounding box center [408, 305] width 47 height 8
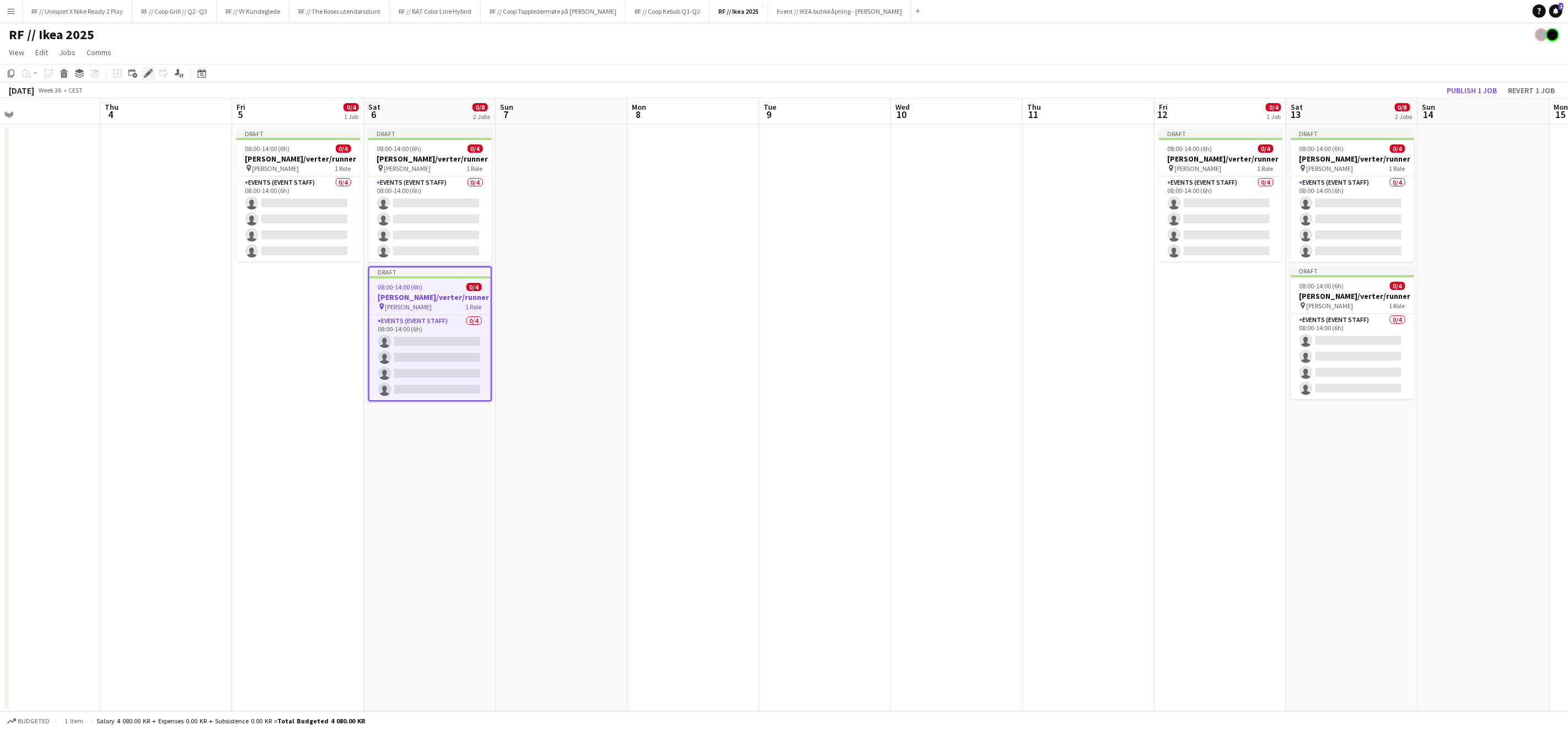
click at [145, 74] on icon at bounding box center [148, 74] width 6 height 6
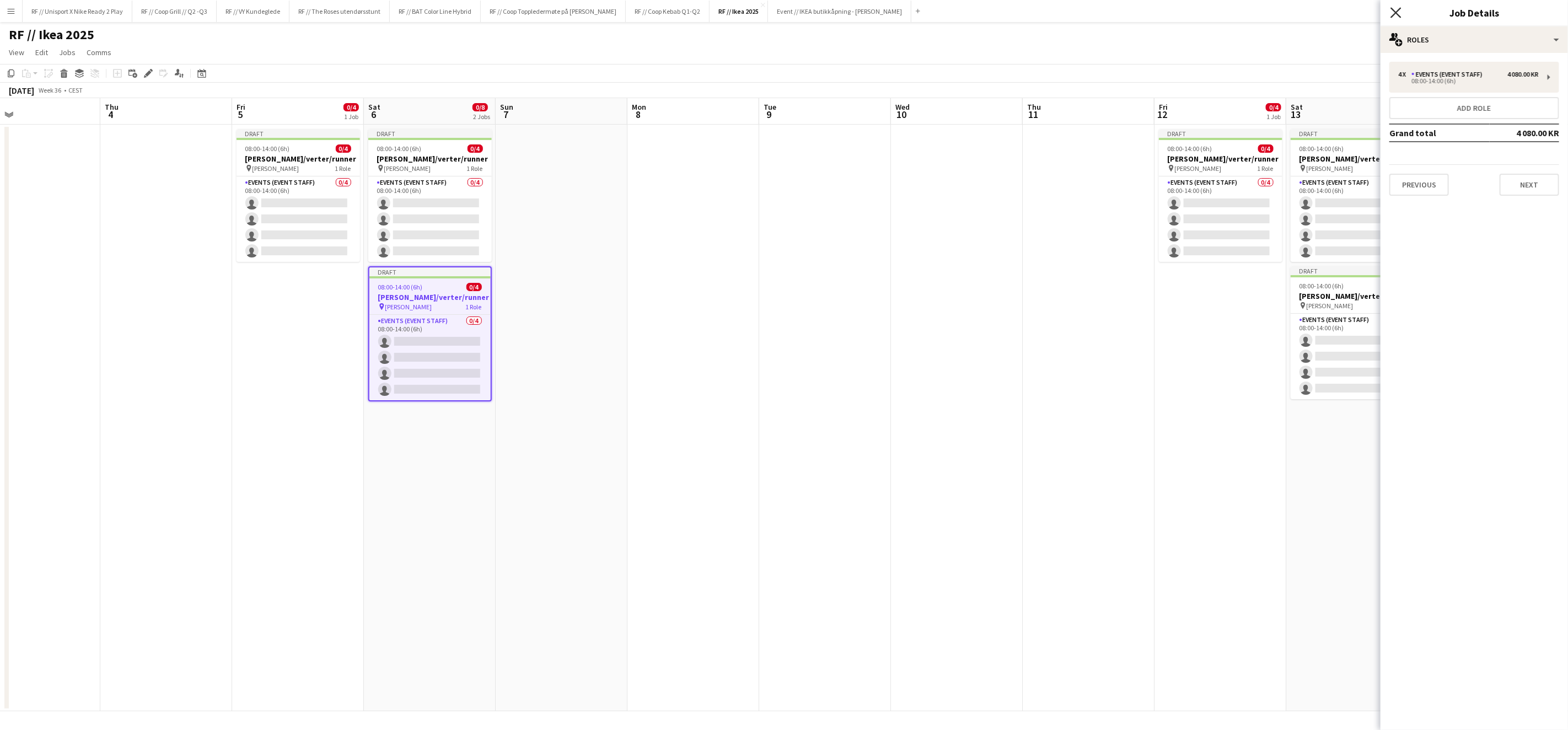
click at [1399, 12] on icon "Close pop-in" at bounding box center [1395, 12] width 10 height 10
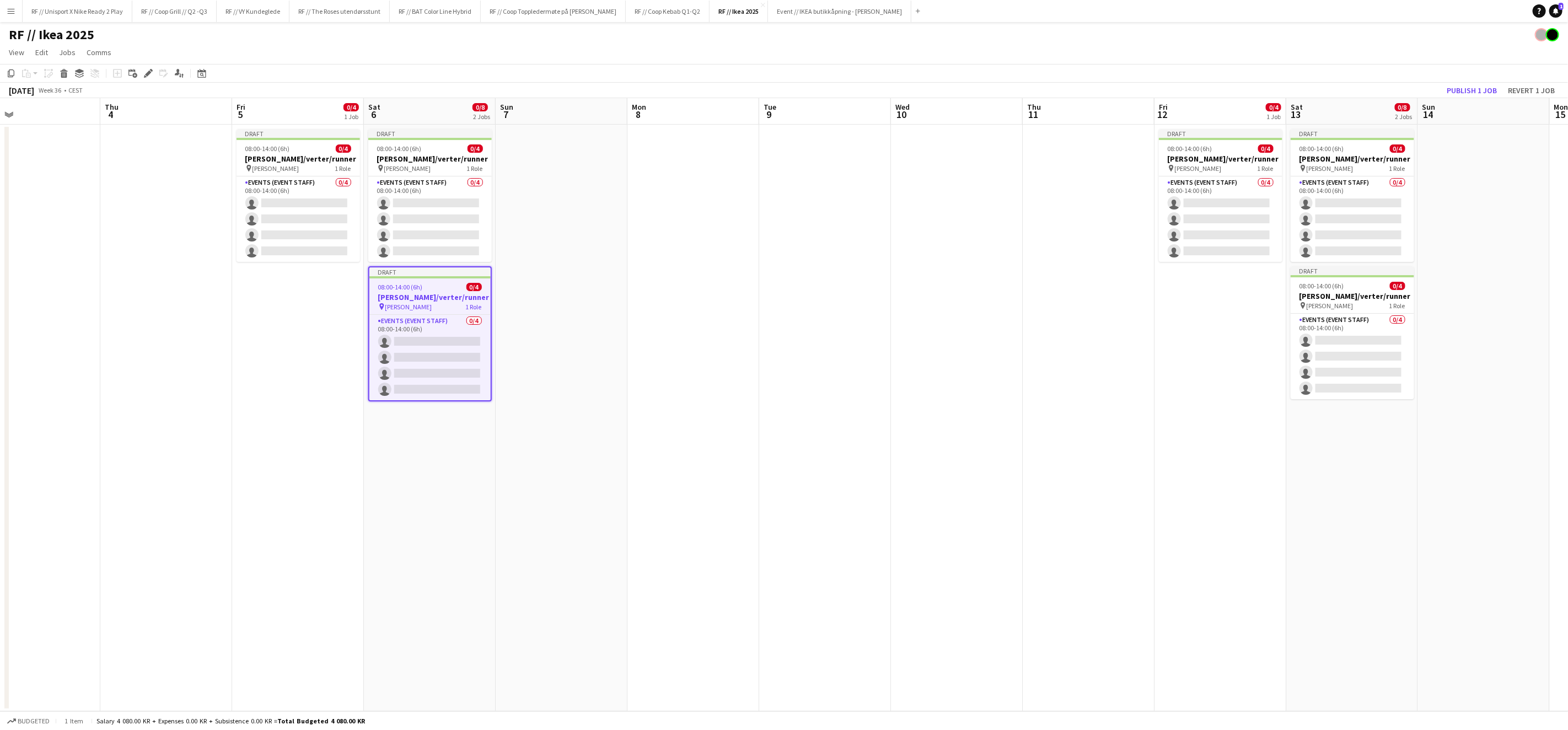
click at [178, 81] on app-toolbar "Copy Paste Paste Command V Paste with crew Command Shift V Paste linked Job [GE…" at bounding box center [784, 74] width 1568 height 19
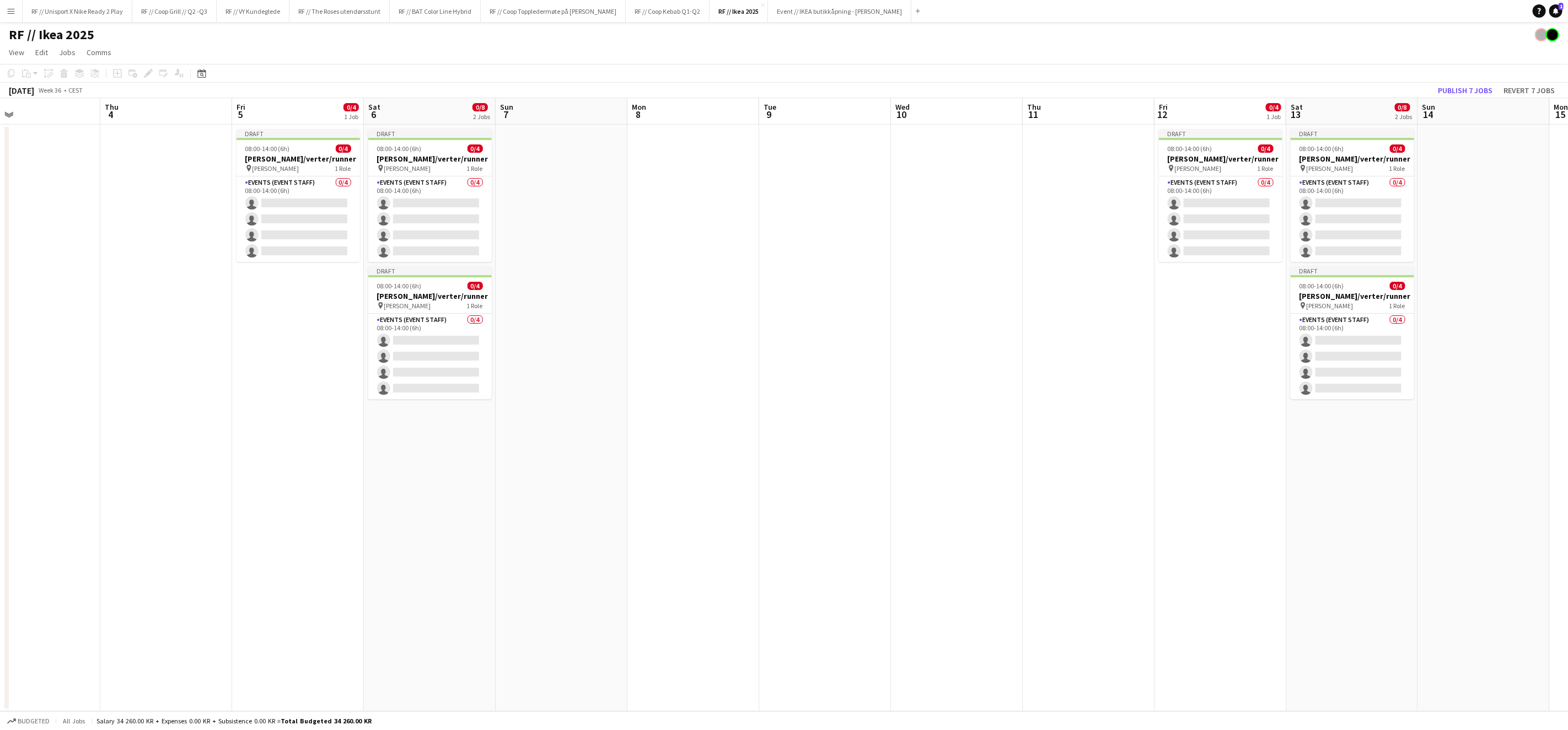
click at [176, 69] on div "Add job Add linked Job Edit Edit linked Job Applicants" at bounding box center [143, 74] width 84 height 13
click at [419, 306] on span "[PERSON_NAME]" at bounding box center [408, 305] width 47 height 8
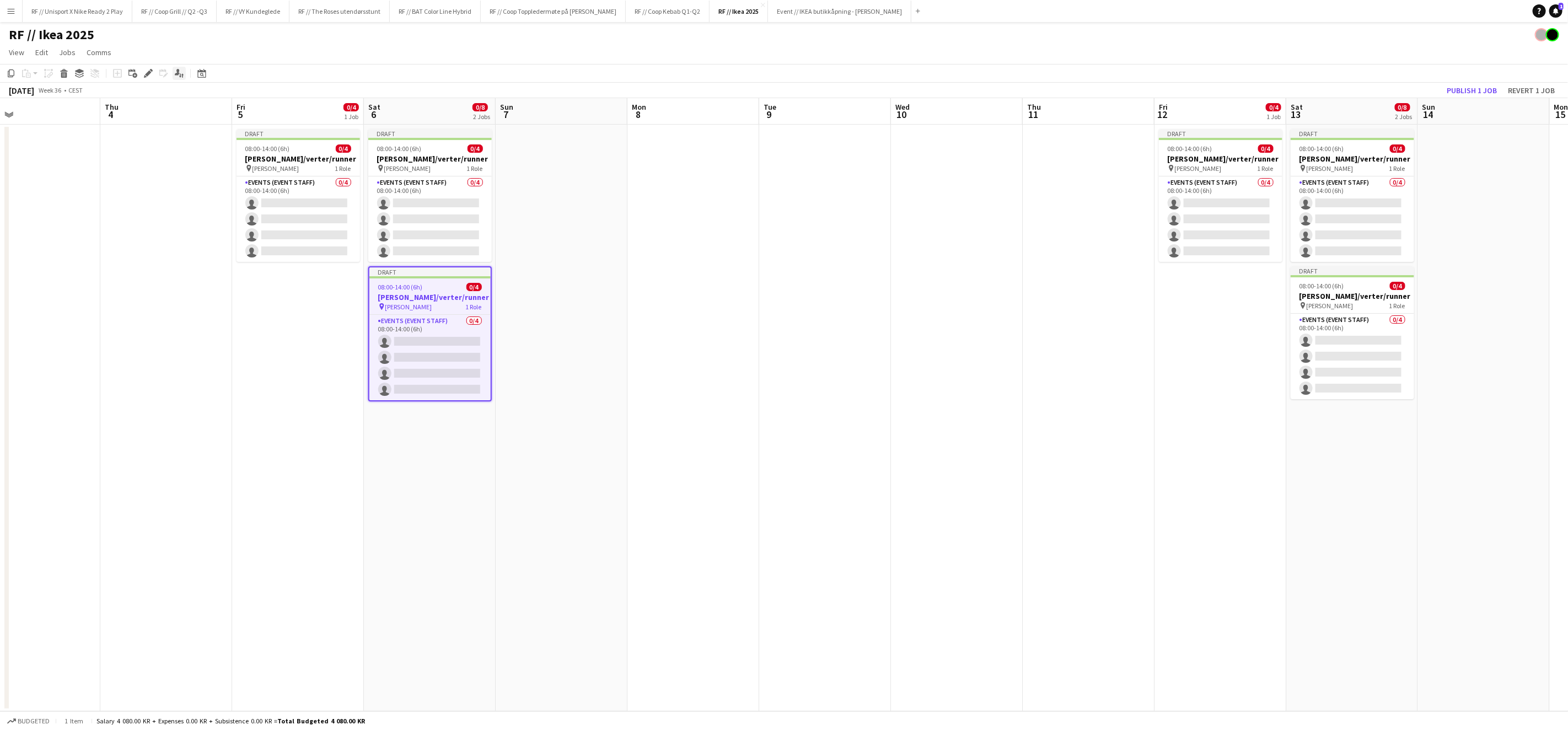
click at [175, 74] on icon at bounding box center [177, 72] width 5 height 6
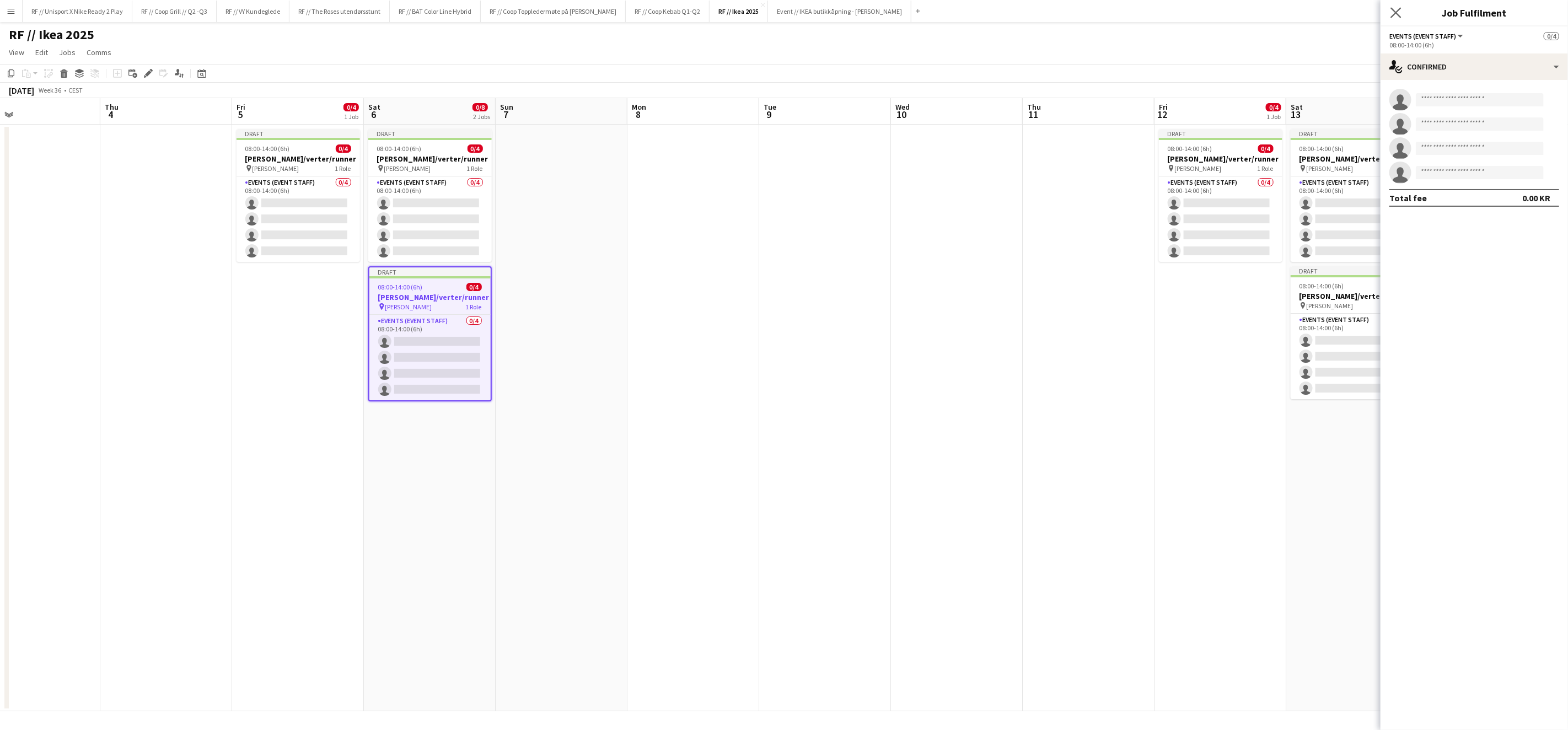
click at [1392, 18] on app-icon "Close pop-in" at bounding box center [1396, 13] width 16 height 16
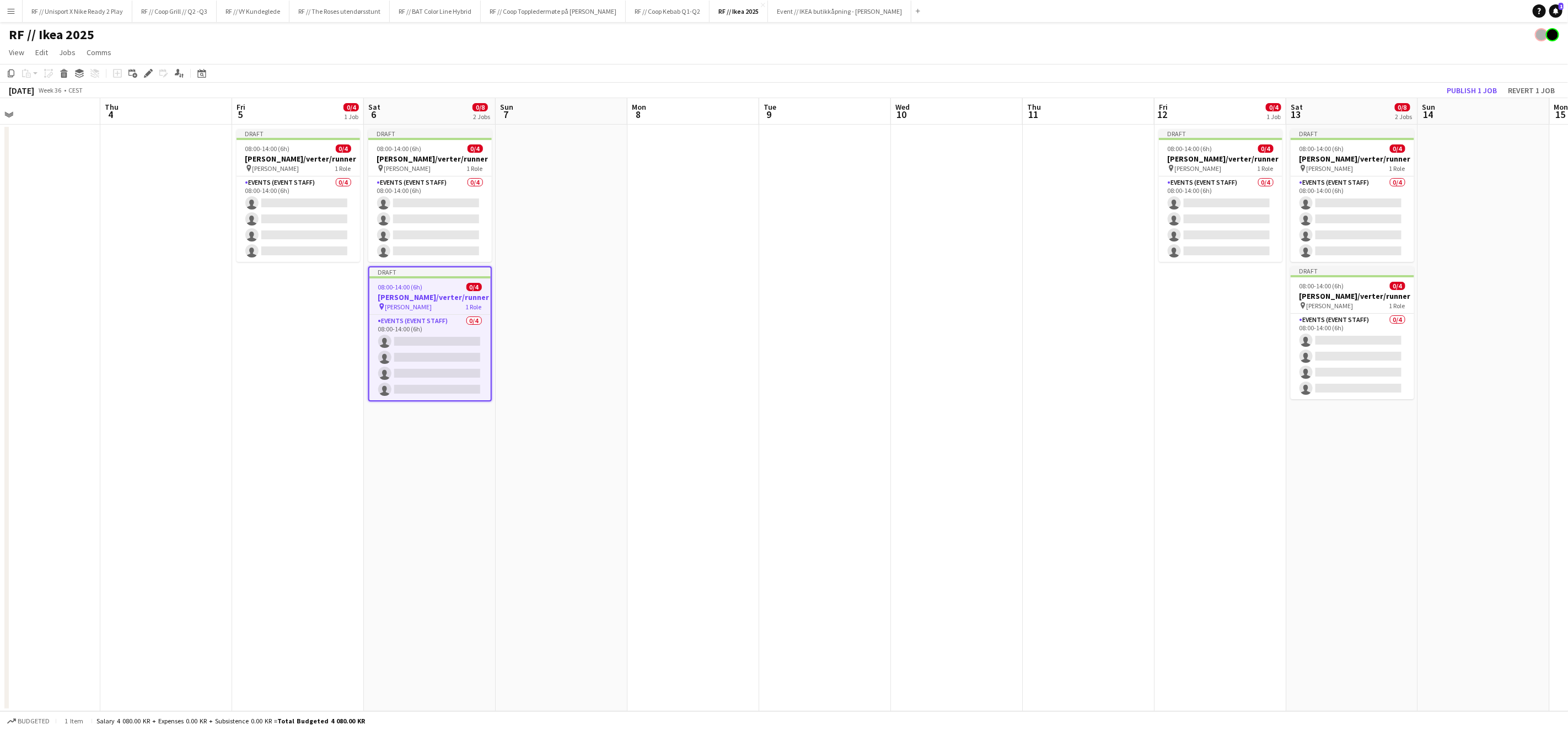
click at [418, 292] on h3 "[PERSON_NAME]/verter/runner" at bounding box center [430, 297] width 122 height 10
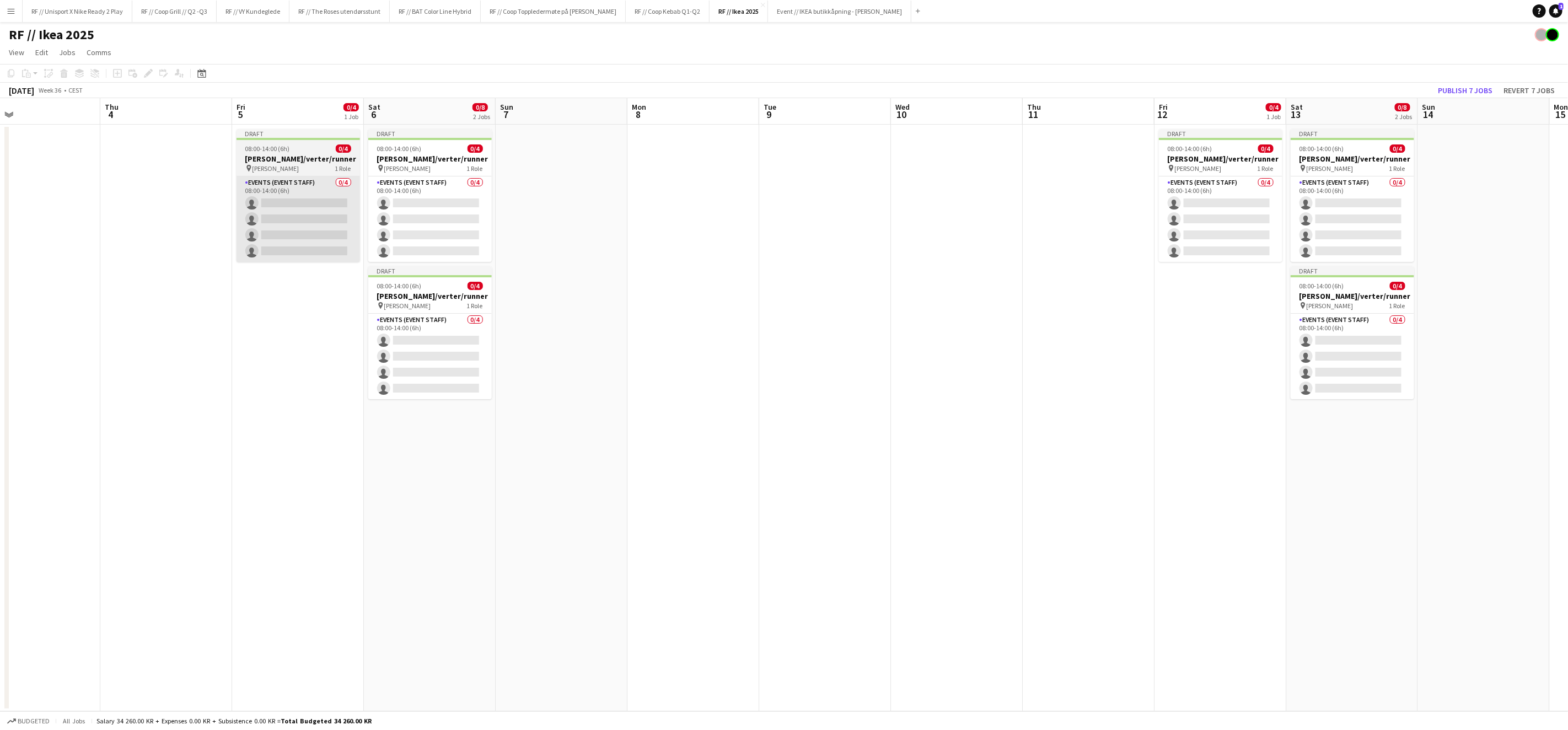
drag, startPoint x: 401, startPoint y: 298, endPoint x: 304, endPoint y: 237, distance: 114.6
click at [401, 298] on h3 "[PERSON_NAME]/verter/runner" at bounding box center [430, 296] width 124 height 10
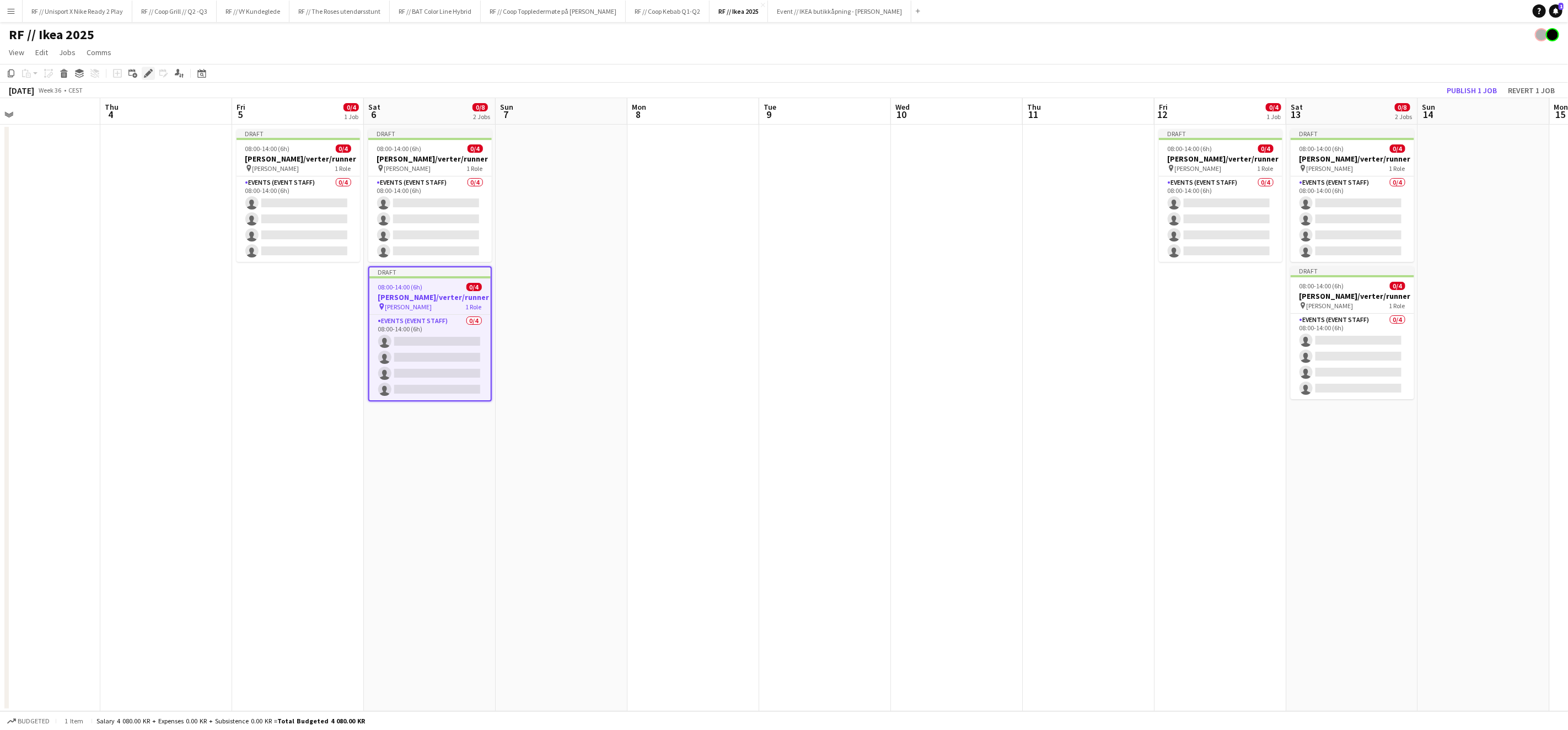
click at [146, 76] on icon at bounding box center [148, 74] width 6 height 6
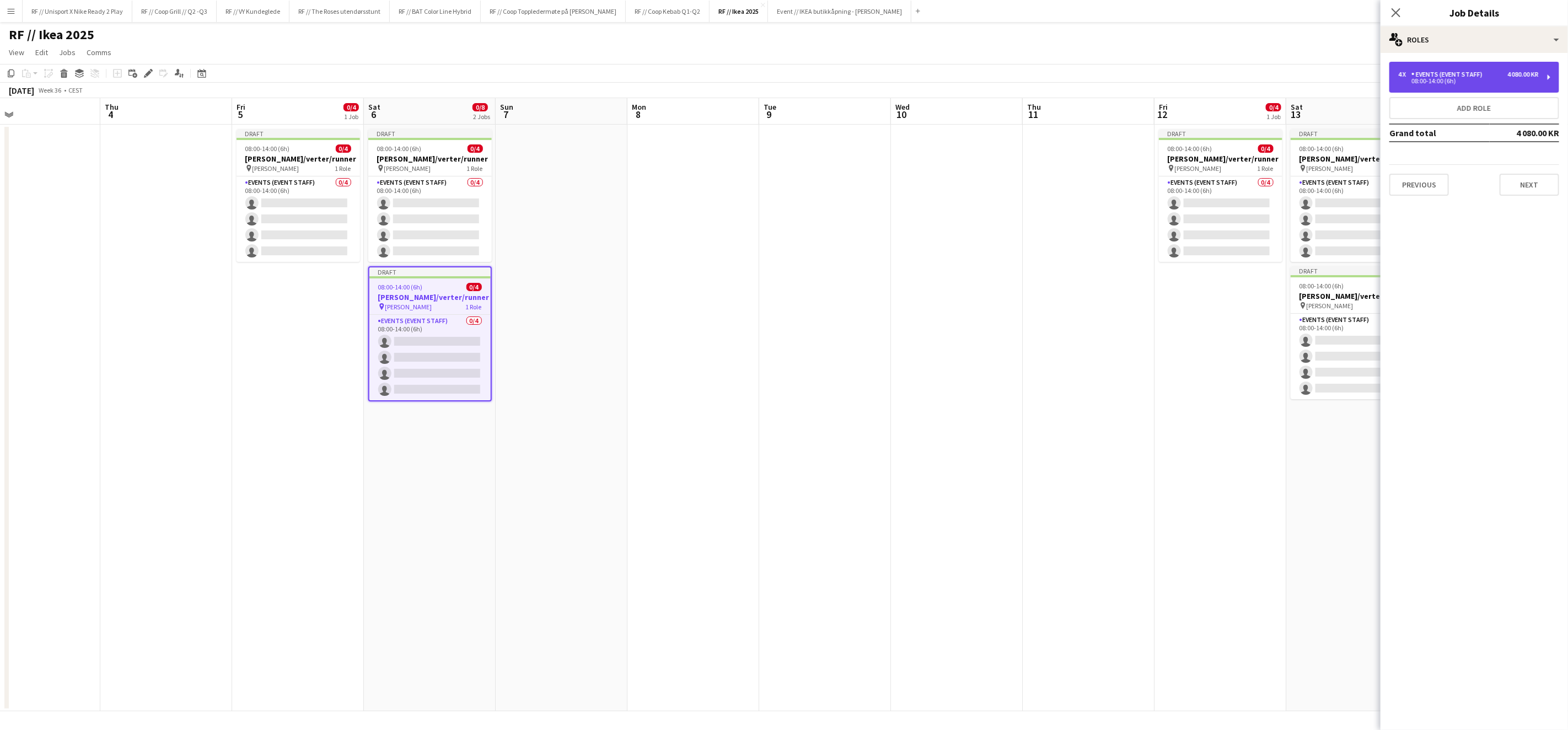
click at [1478, 74] on div "Events (Event Staff)" at bounding box center [1449, 74] width 76 height 8
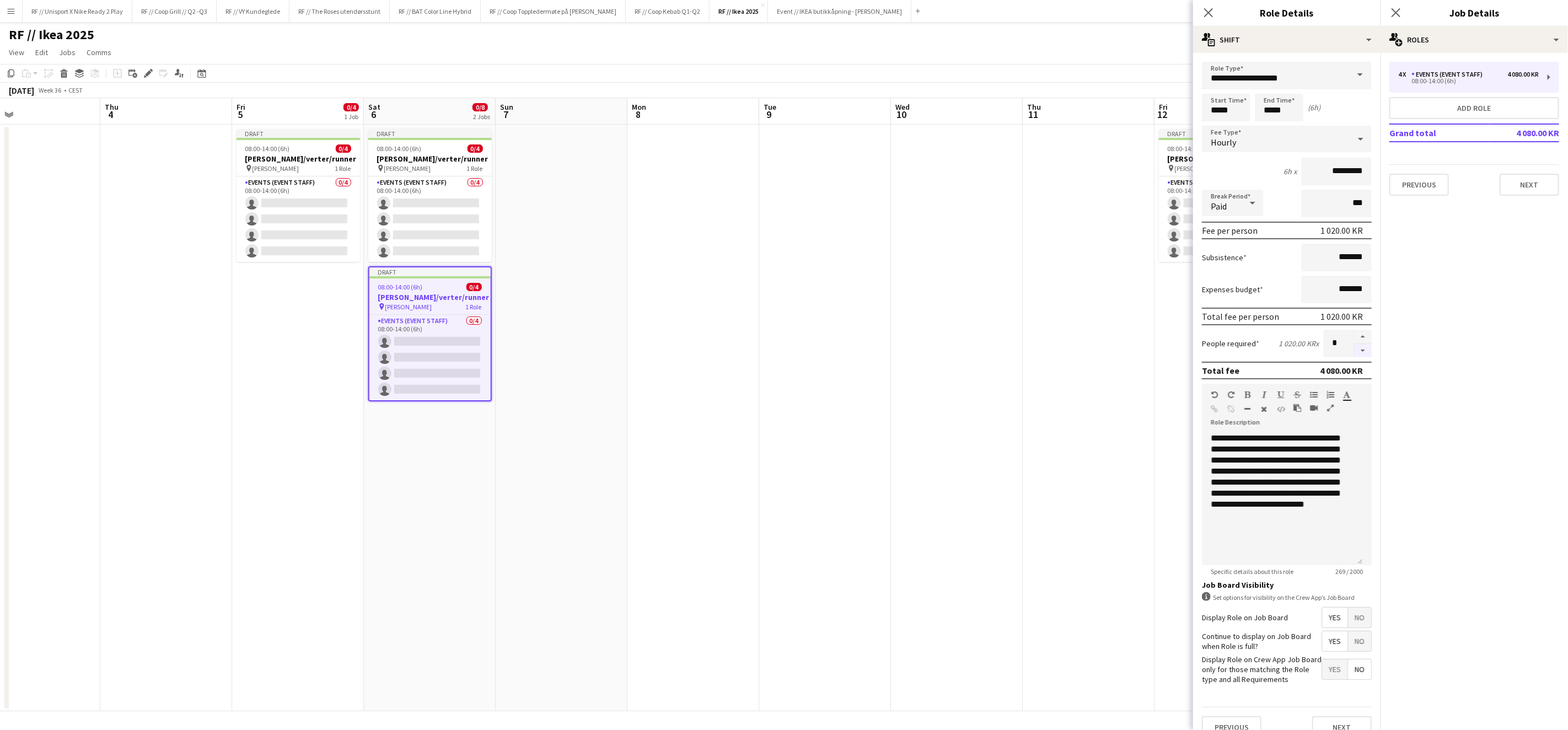
click at [1354, 348] on button "button" at bounding box center [1363, 351] width 17 height 14
type input "*"
drag, startPoint x: 1243, startPoint y: 103, endPoint x: 1179, endPoint y: 103, distance: 64.0
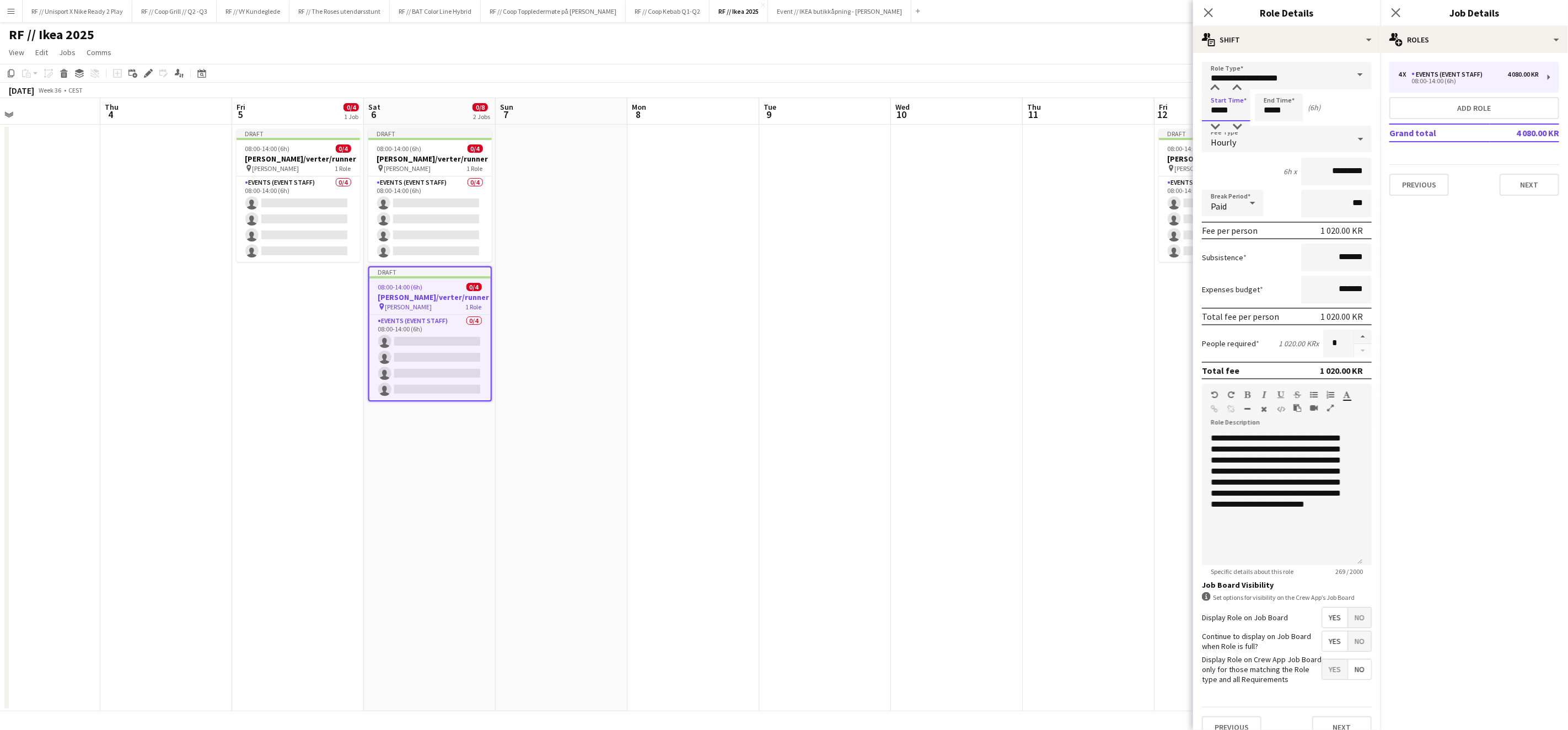
click at [1179, 103] on body "Menu Boards Boards Boards All jobs Status Workforce Workforce My Workforce Recr…" at bounding box center [784, 365] width 1568 height 730
drag, startPoint x: 1230, startPoint y: 109, endPoint x: 1168, endPoint y: 104, distance: 62.2
click at [1168, 104] on body "Menu Boards Boards Boards All jobs Status Workforce Workforce My Workforce Recr…" at bounding box center [784, 365] width 1568 height 730
type input "*****"
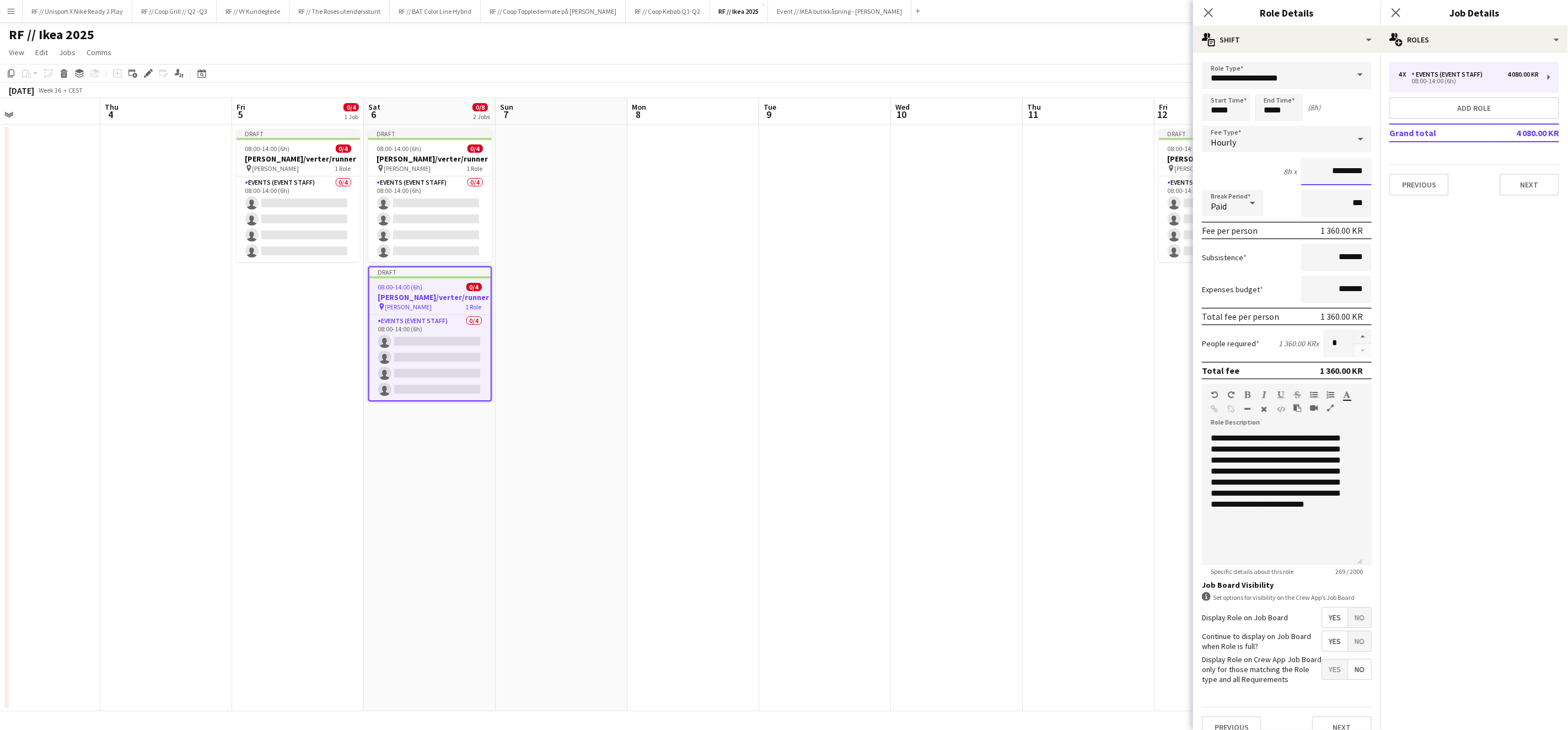
drag, startPoint x: 1318, startPoint y: 170, endPoint x: 1366, endPoint y: 164, distance: 48.4
click at [1366, 164] on form "**********" at bounding box center [1287, 405] width 188 height 686
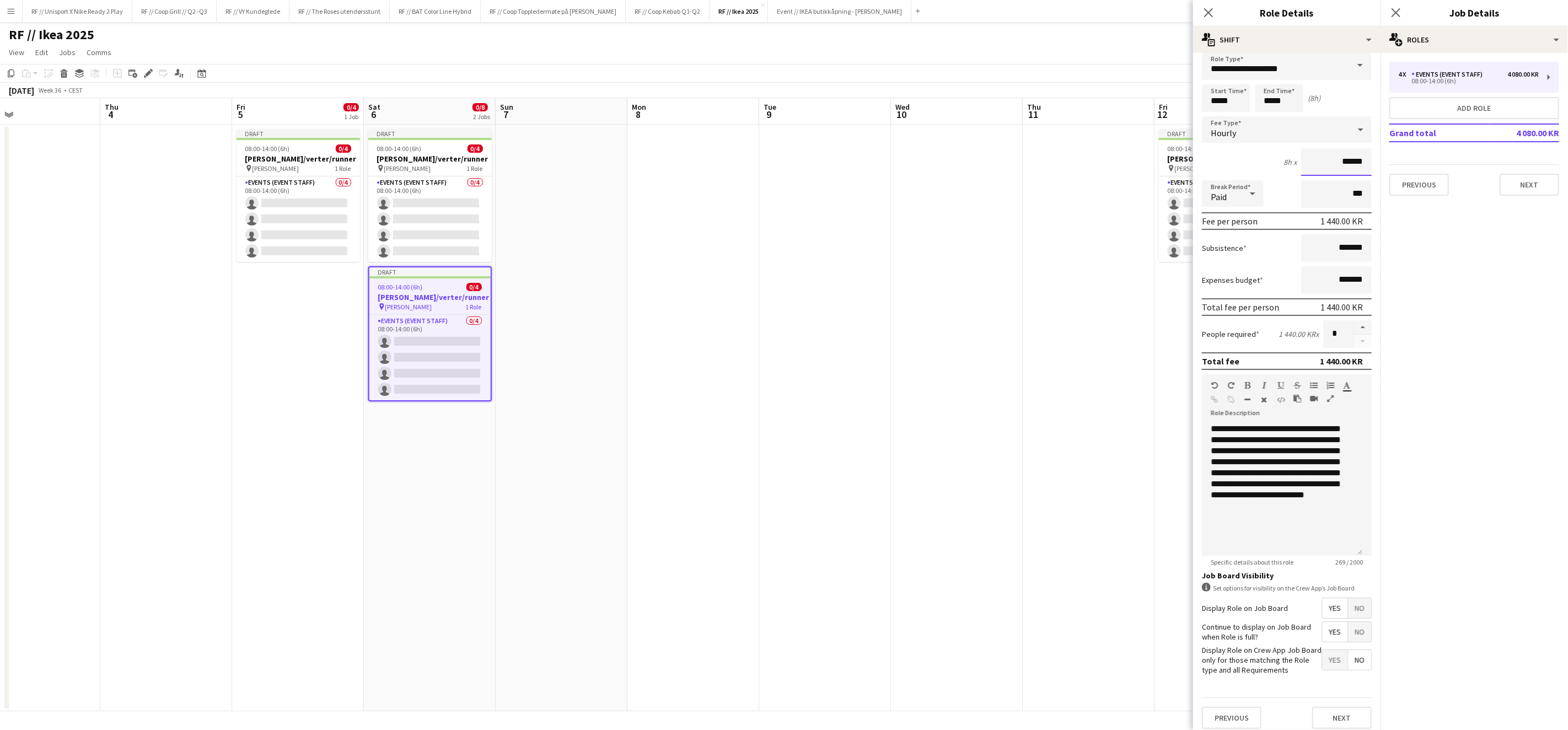
scroll to position [12, 0]
type input "******"
click at [1332, 708] on button "Next" at bounding box center [1342, 715] width 60 height 22
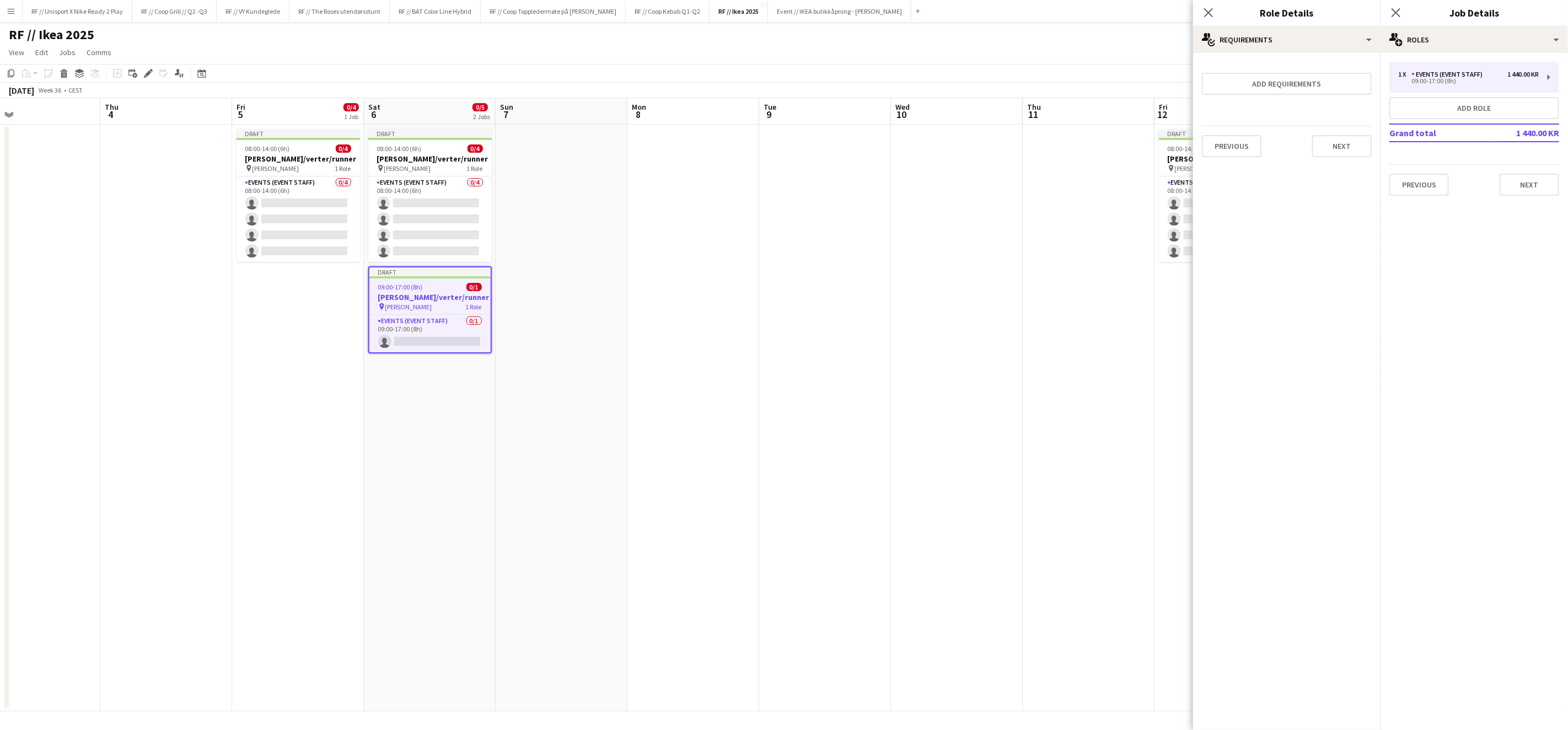
click at [896, 429] on app-date-cell at bounding box center [957, 418] width 132 height 587
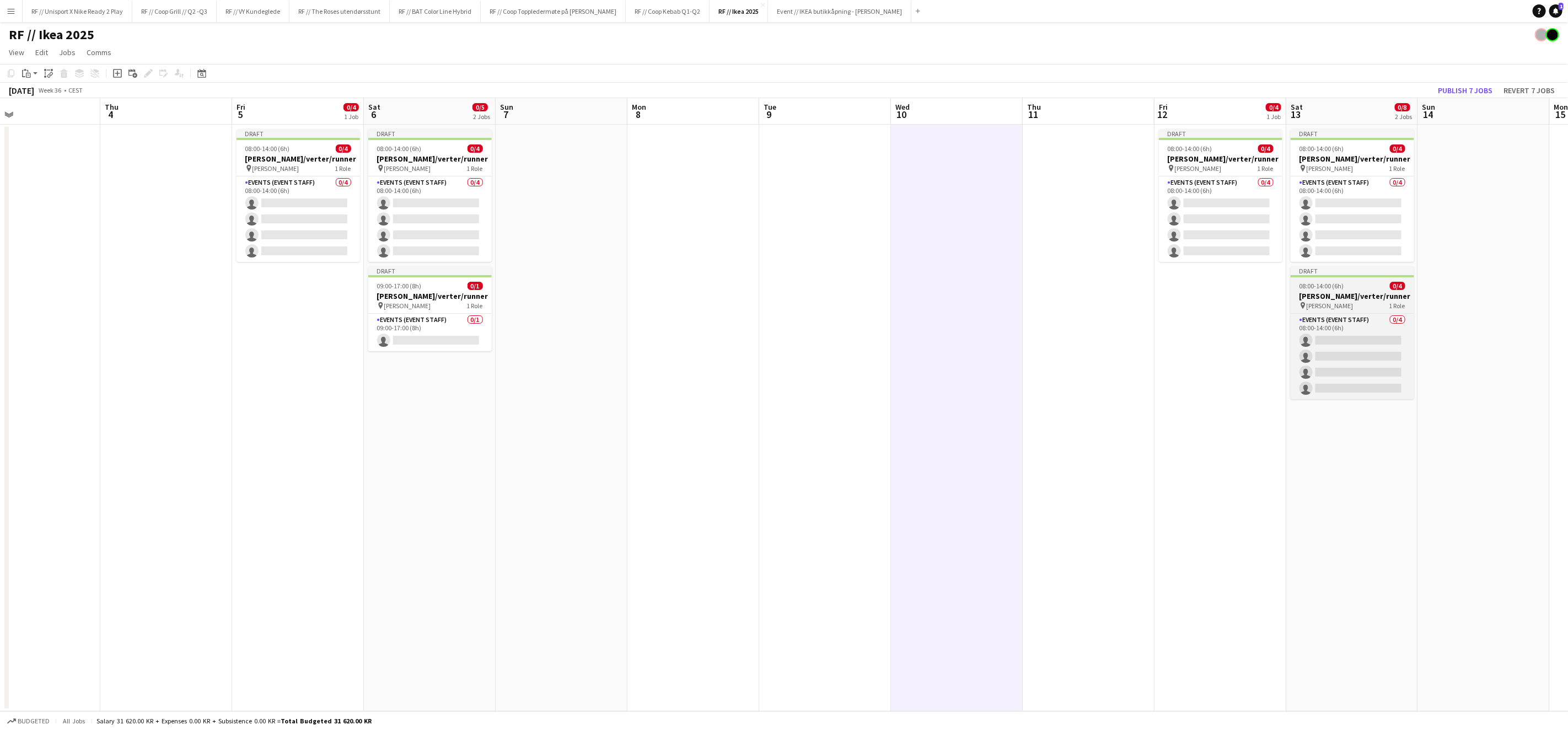
click at [1343, 295] on h3 "[PERSON_NAME]/verter/runner" at bounding box center [1353, 296] width 124 height 10
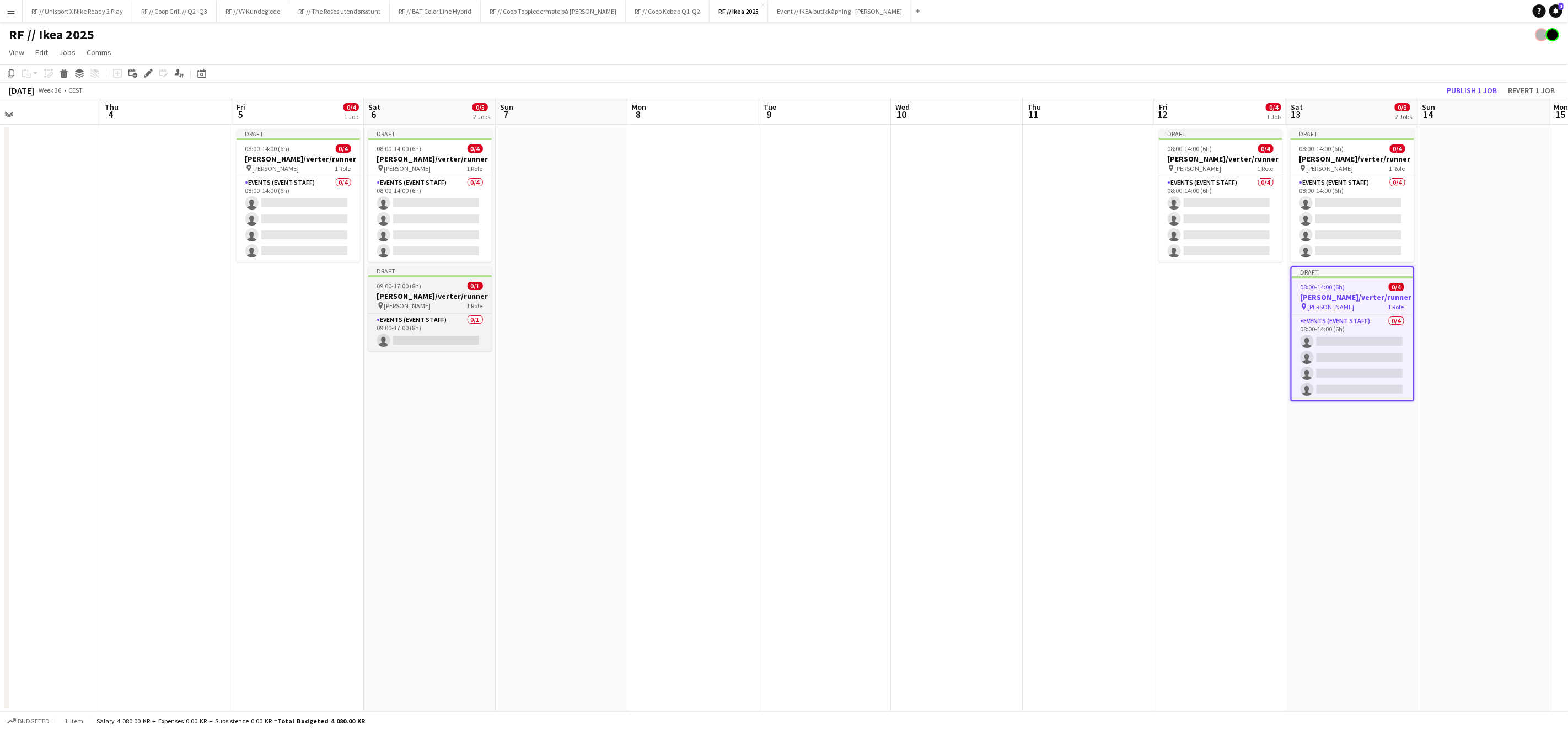
click at [448, 293] on h3 "[PERSON_NAME]/verter/runner" at bounding box center [430, 296] width 124 height 10
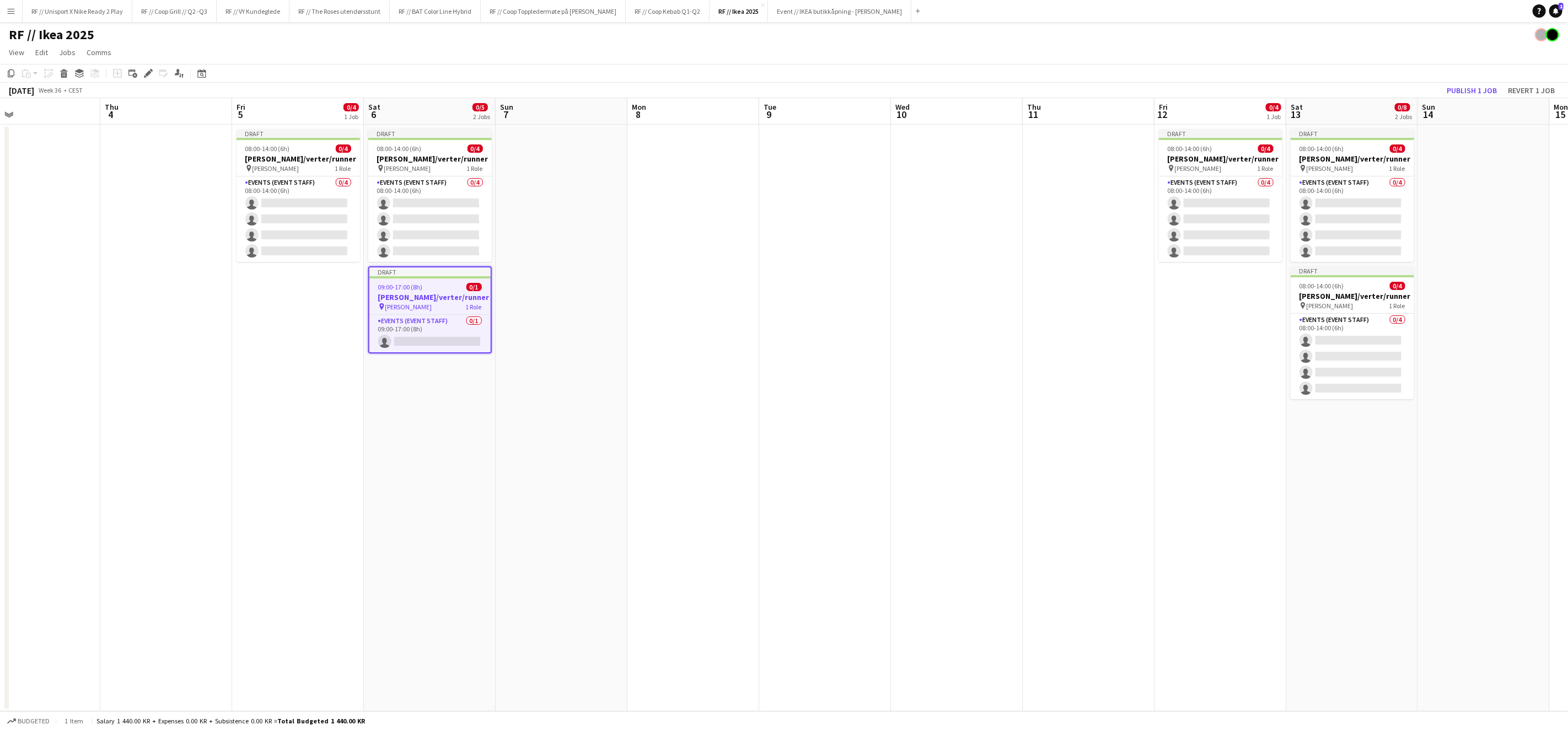
click at [1388, 463] on app-date-cell "Draft 08:00-14:00 (6h) 0/4 [PERSON_NAME]/verter/runner pin [PERSON_NAME] 1 Role…" at bounding box center [1352, 418] width 132 height 587
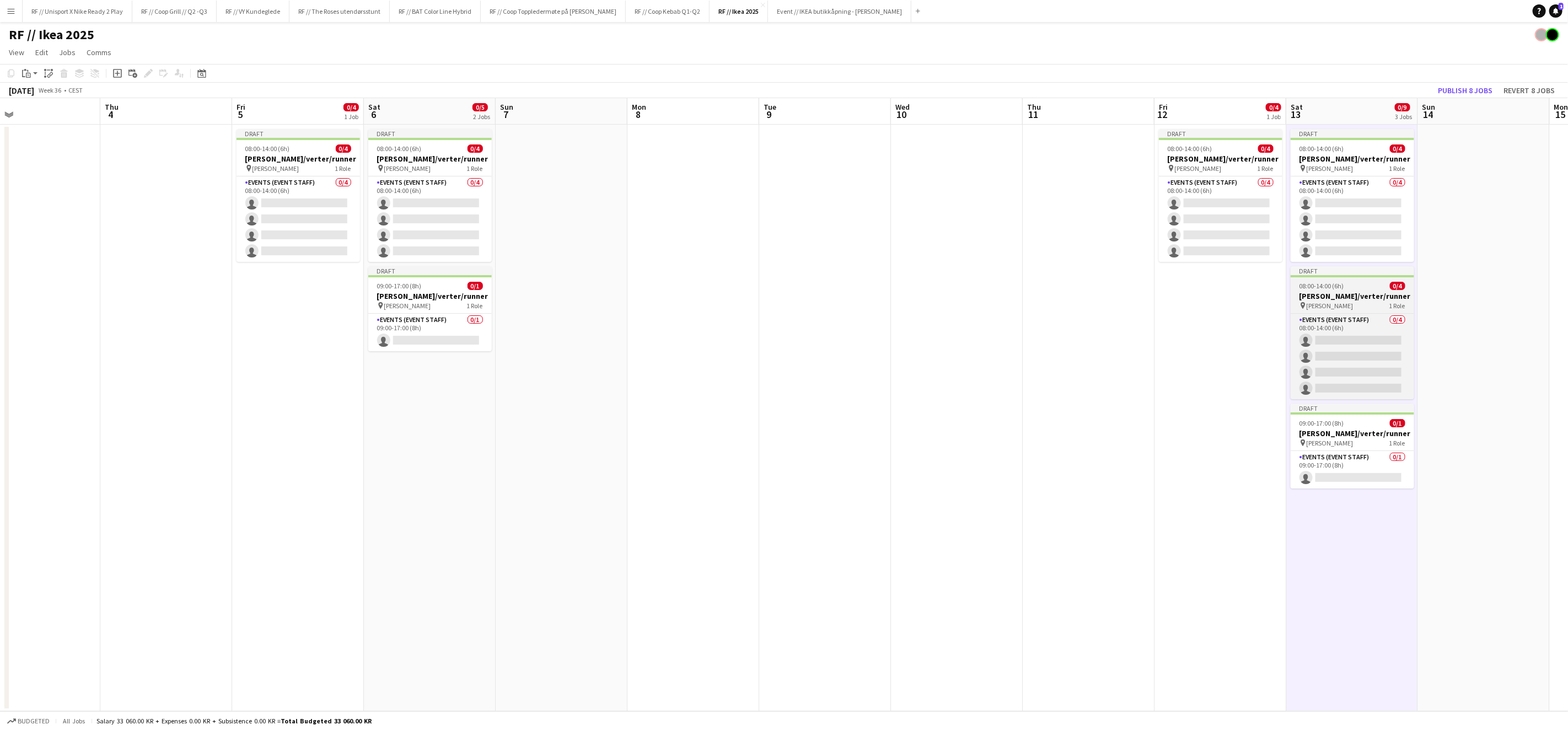
click at [1329, 285] on span "08:00-14:00 (6h)" at bounding box center [1321, 285] width 44 height 8
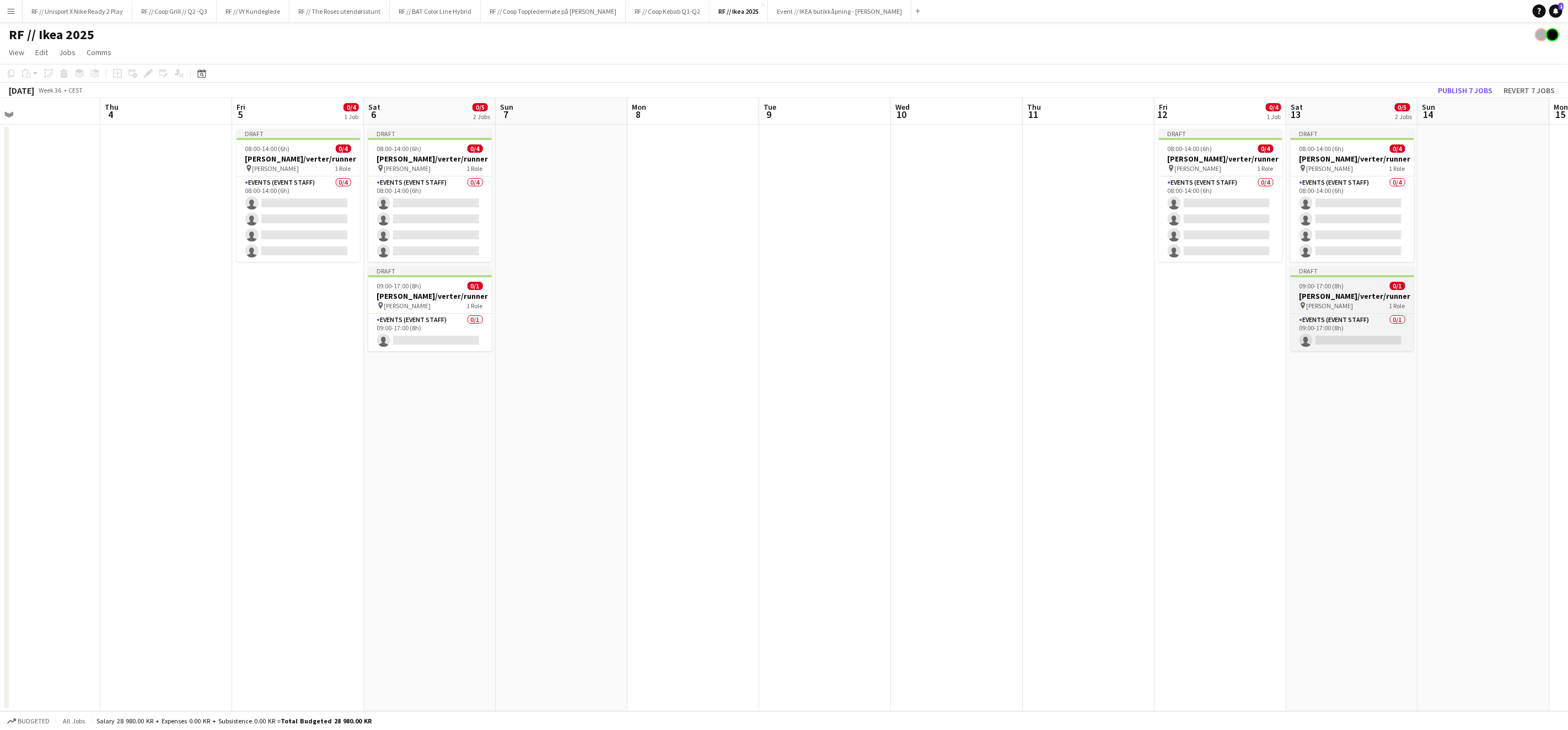
click at [1357, 304] on div "pin [PERSON_NAME] 1 Role" at bounding box center [1353, 306] width 124 height 9
click at [1190, 296] on app-date-cell "Draft 08:00-14:00 (6h) 0/4 [PERSON_NAME]/verter/runner pin [PERSON_NAME] 1 Role…" at bounding box center [1220, 418] width 132 height 587
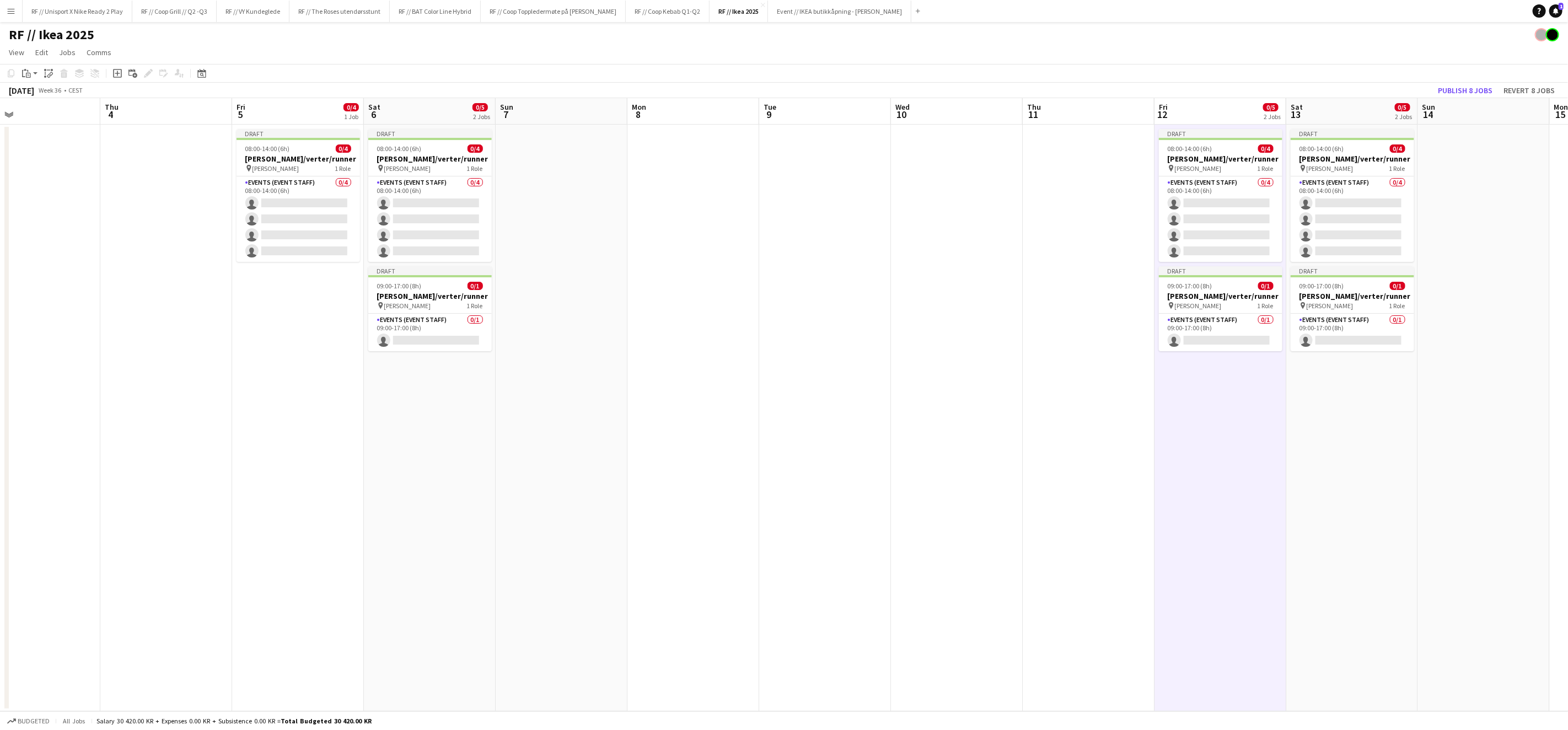
click at [342, 310] on app-date-cell "Draft 08:00-14:00 (6h) 0/4 [PERSON_NAME]/verter/runner pin [PERSON_NAME] 1 Role…" at bounding box center [298, 418] width 132 height 587
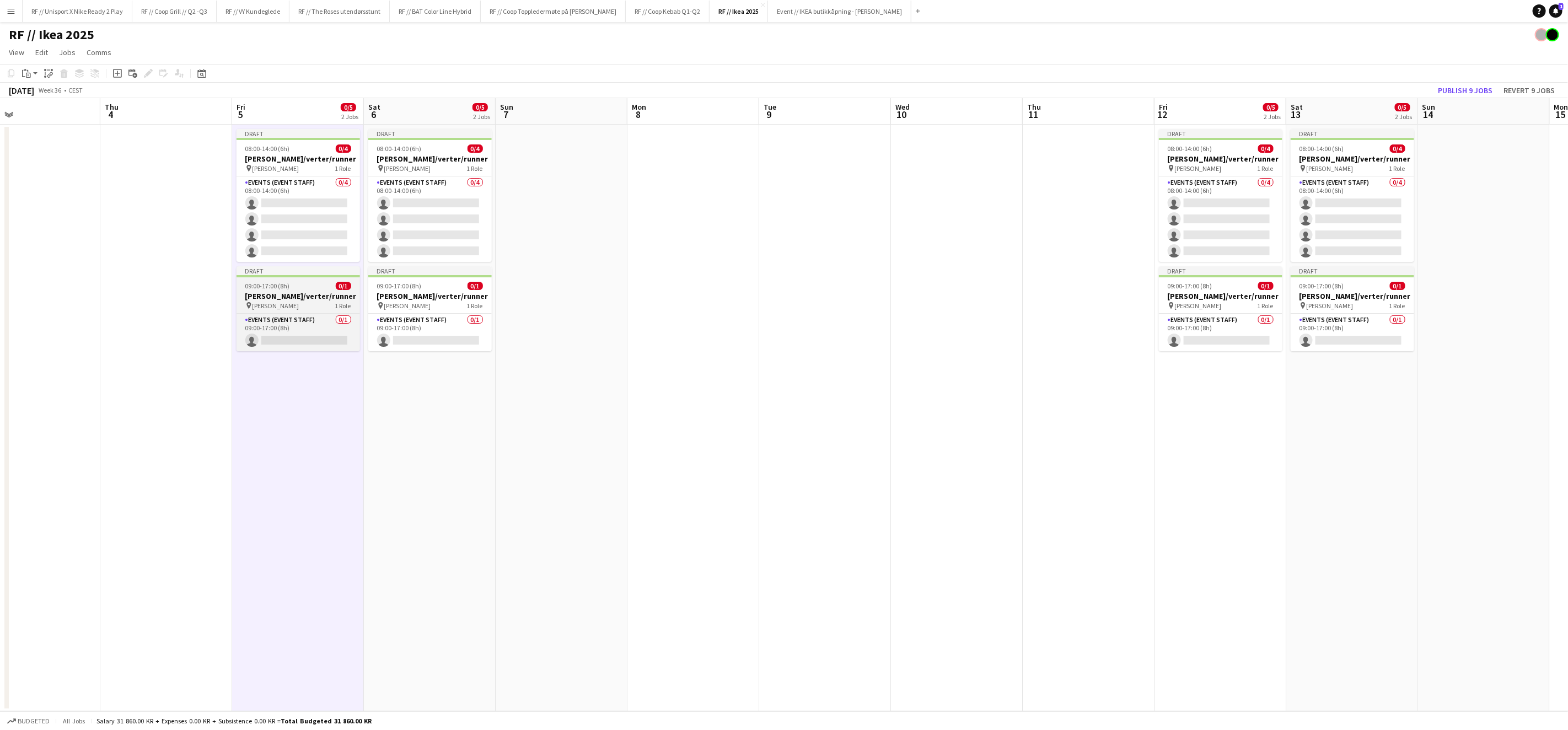
click at [300, 293] on h3 "[PERSON_NAME]/verter/runner" at bounding box center [298, 296] width 124 height 10
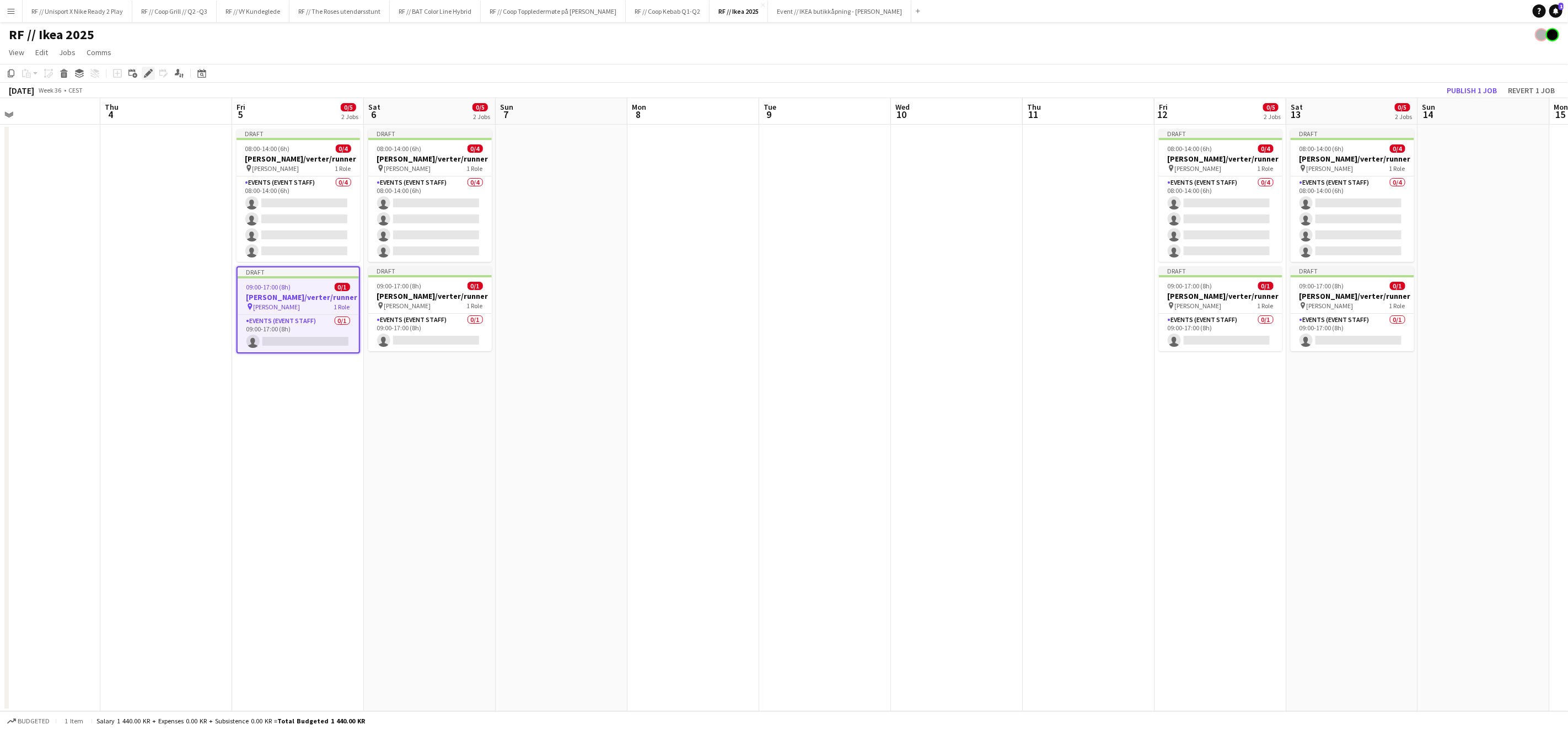
click at [144, 74] on icon "Edit" at bounding box center [149, 74] width 9 height 9
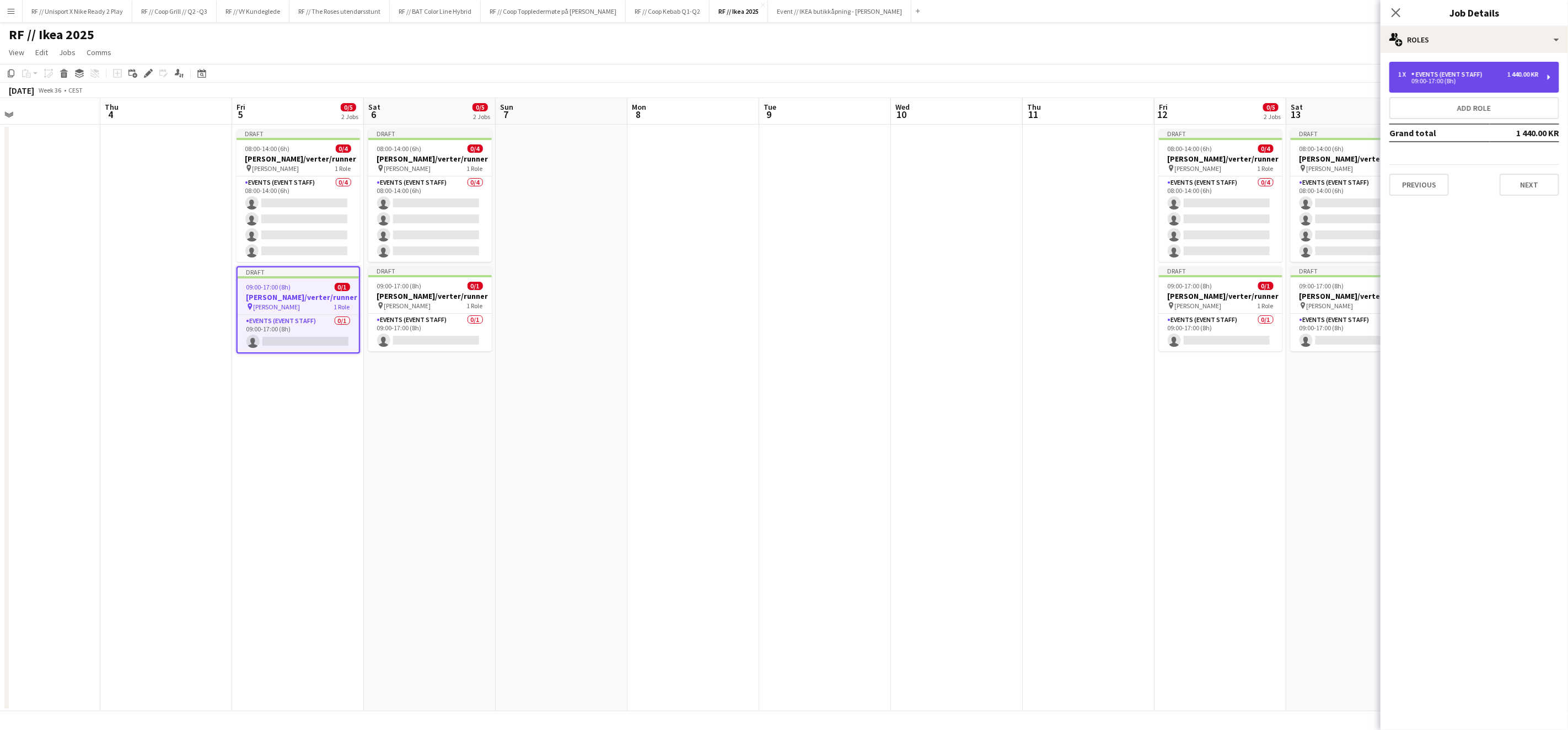
click at [1434, 73] on div "Events (Event Staff)" at bounding box center [1449, 74] width 76 height 8
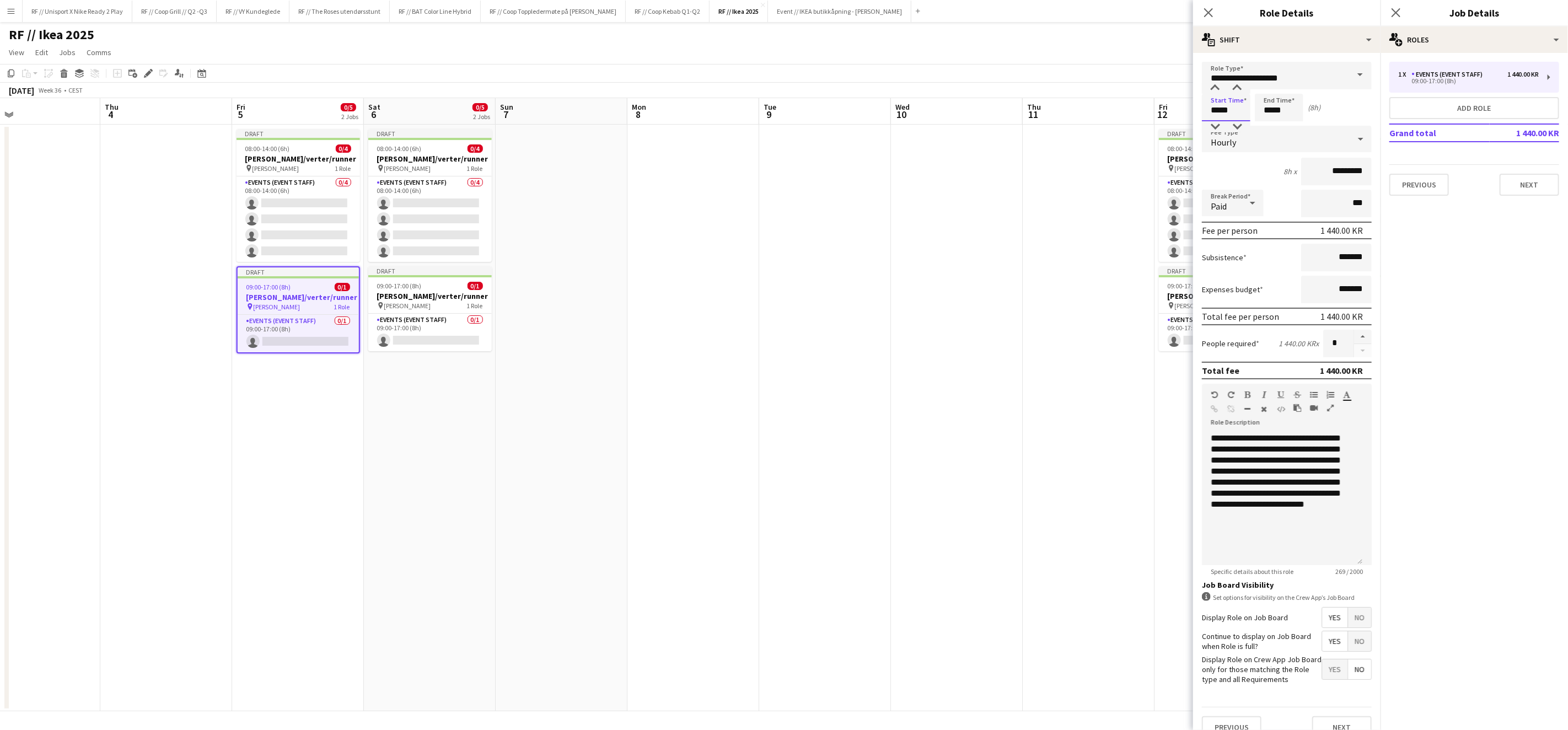
drag, startPoint x: 1235, startPoint y: 112, endPoint x: 1137, endPoint y: 87, distance: 101.1
click at [1139, 88] on body "Menu Boards Boards Boards All jobs Status Workforce Workforce My Workforce Recr…" at bounding box center [784, 365] width 1568 height 730
type input "*****"
drag, startPoint x: 1331, startPoint y: 505, endPoint x: 1154, endPoint y: 416, distance: 198.1
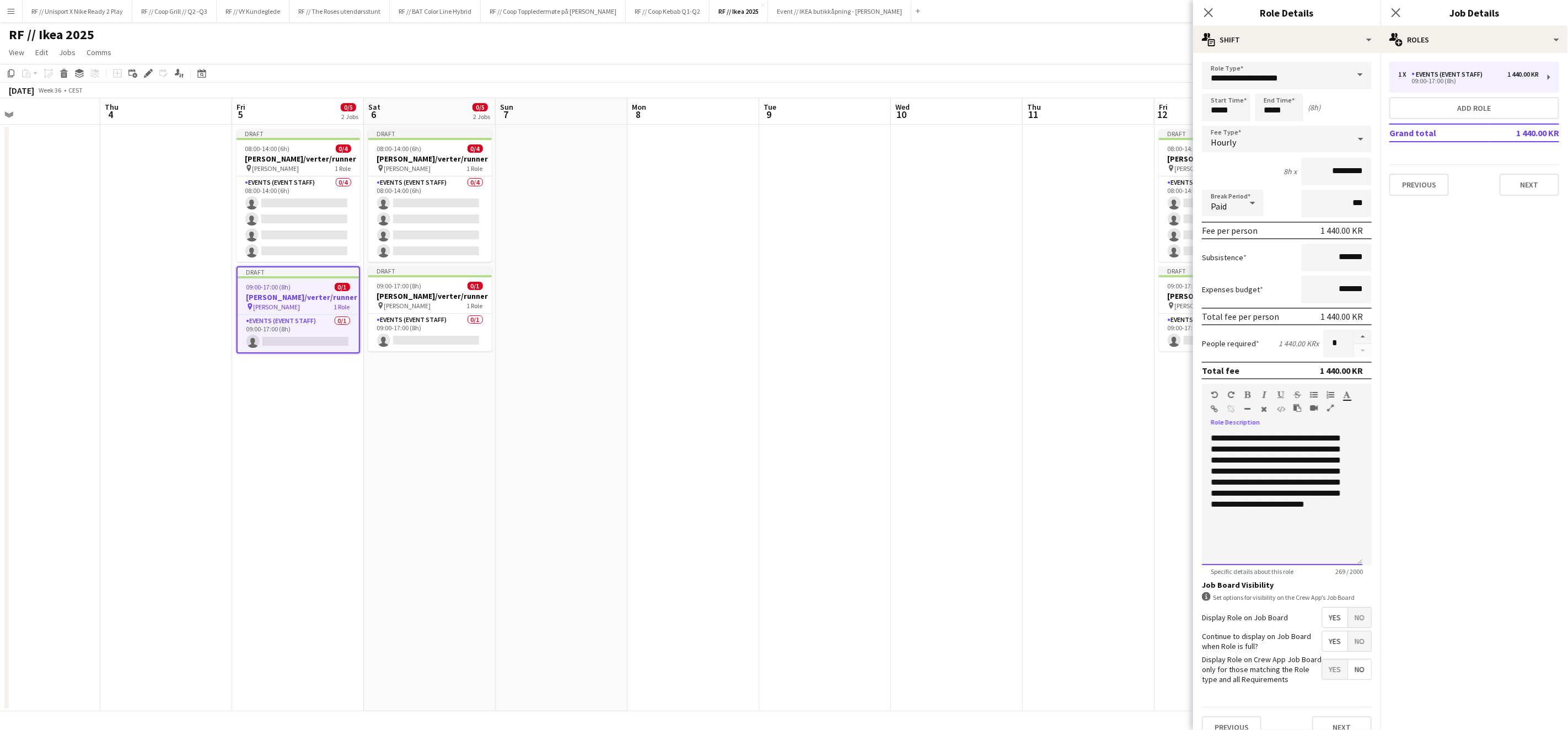
click at [1162, 419] on body "Menu Boards Boards Boards All jobs Status Workforce Workforce My Workforce Recr…" at bounding box center [784, 365] width 1568 height 730
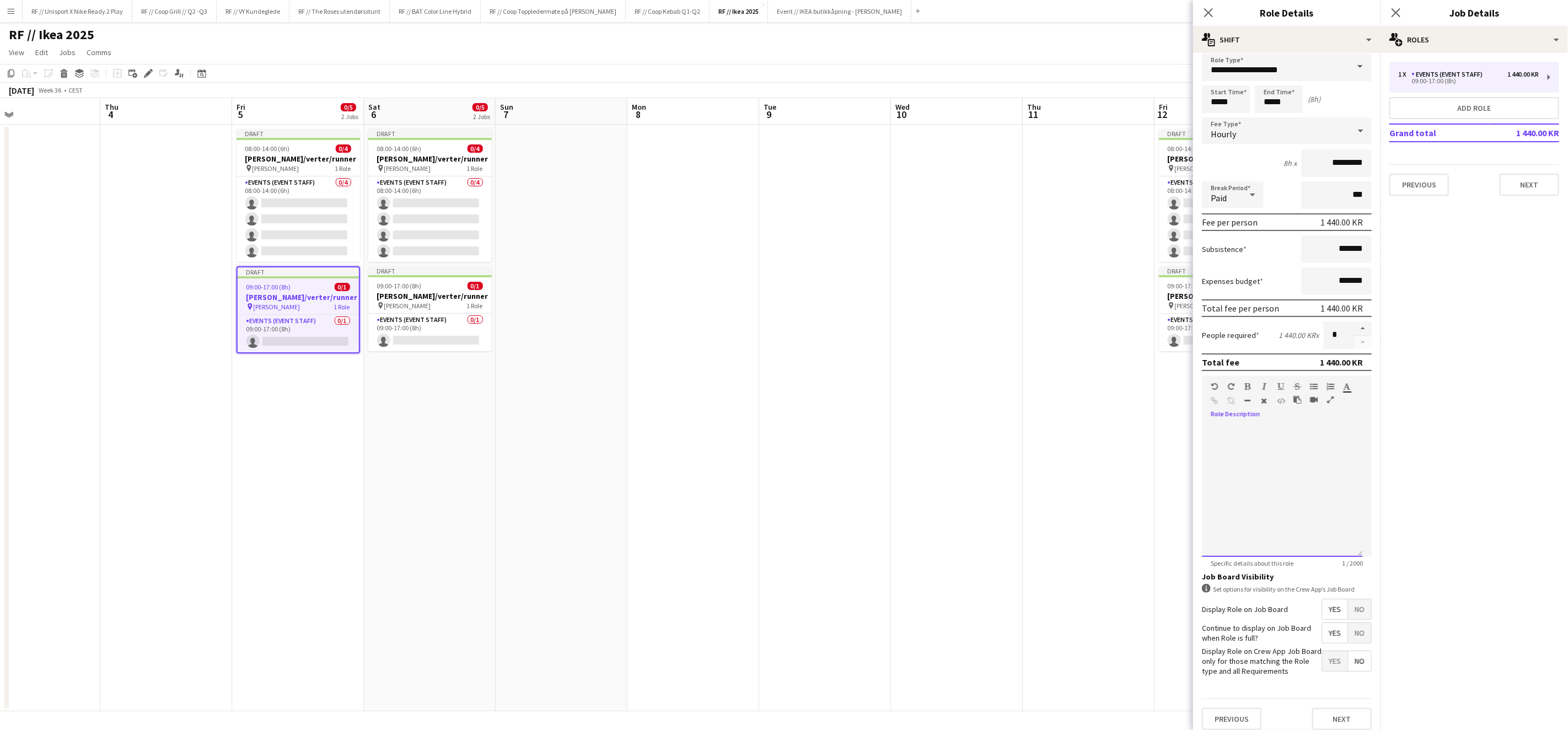
scroll to position [12, 0]
click at [1329, 705] on button "Next" at bounding box center [1342, 715] width 60 height 22
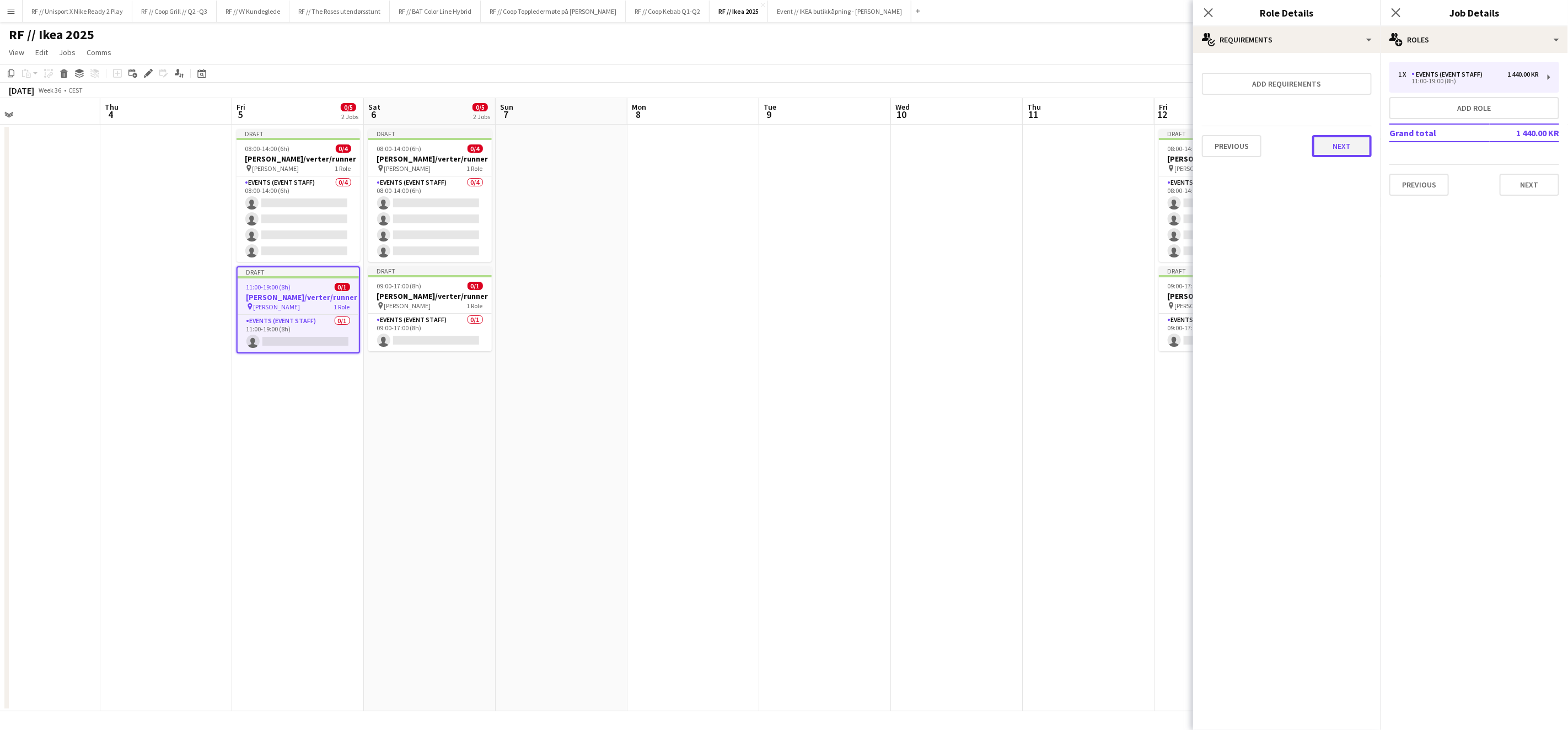
click at [1355, 151] on button "Next" at bounding box center [1342, 146] width 60 height 22
click at [1352, 153] on button "Finish" at bounding box center [1351, 148] width 41 height 22
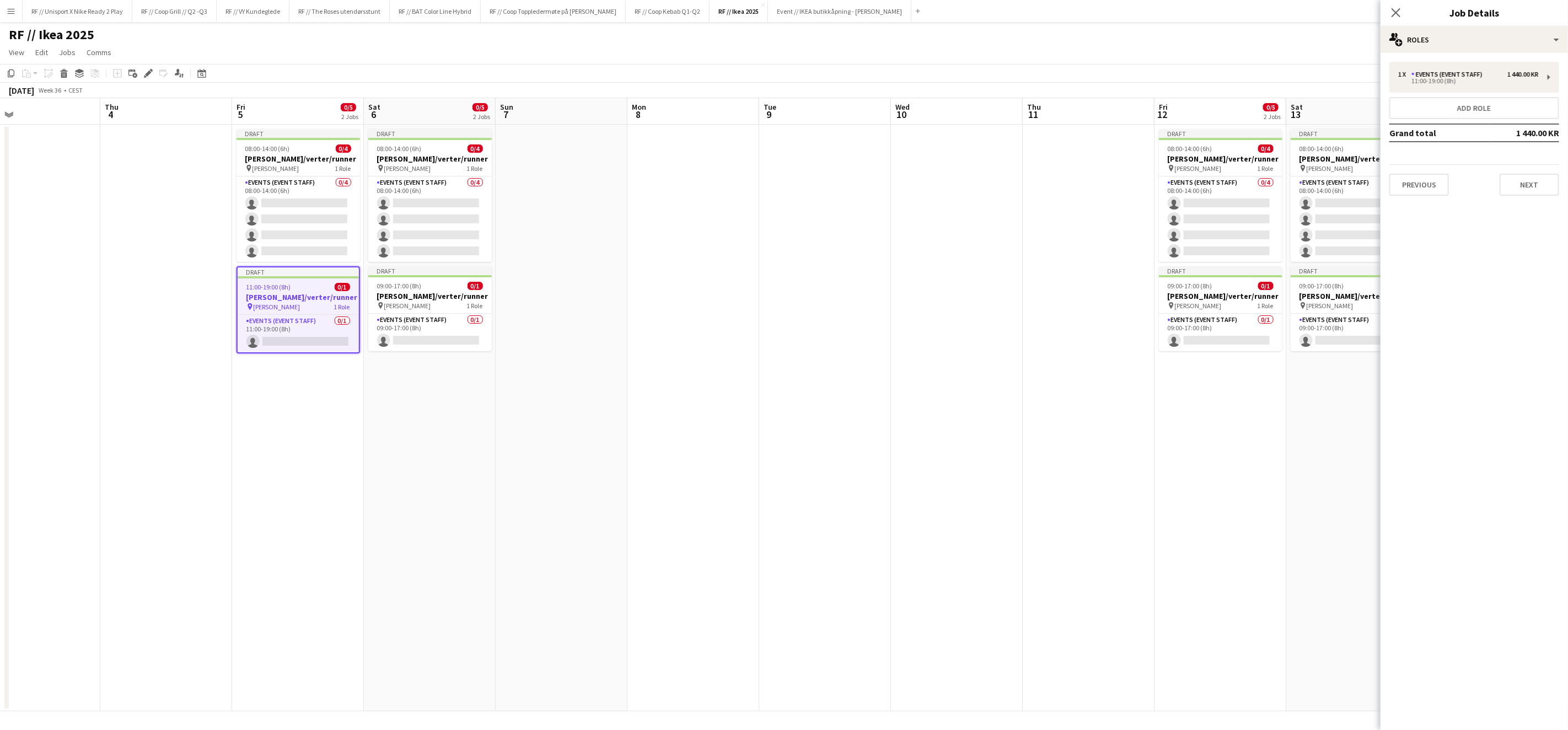
click at [935, 366] on app-date-cell at bounding box center [957, 418] width 132 height 587
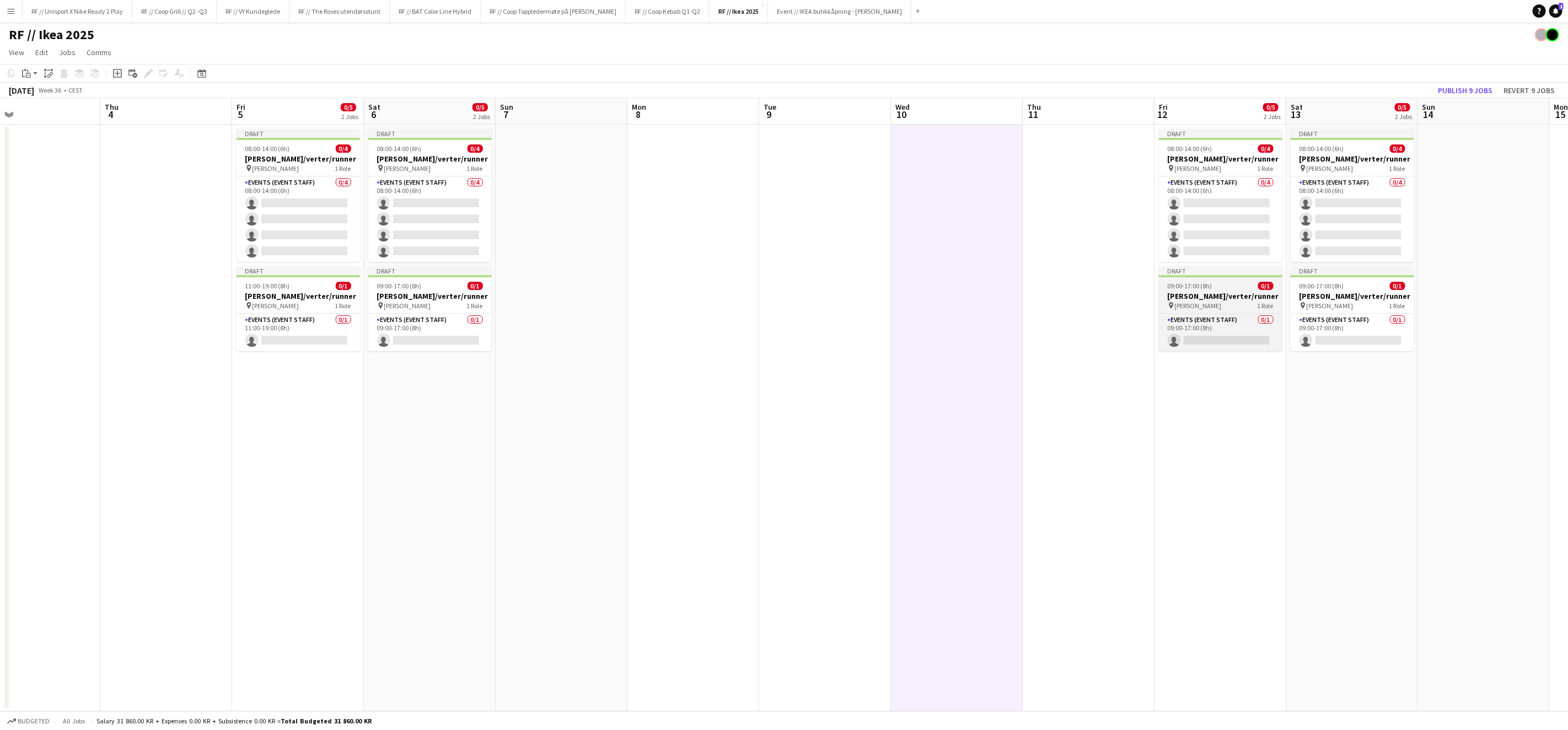
click at [1179, 279] on app-job-card "Draft 09:00-17:00 (8h) 0/1 [PERSON_NAME]/verter/runner pin [PERSON_NAME] 1 Role…" at bounding box center [1221, 309] width 124 height 85
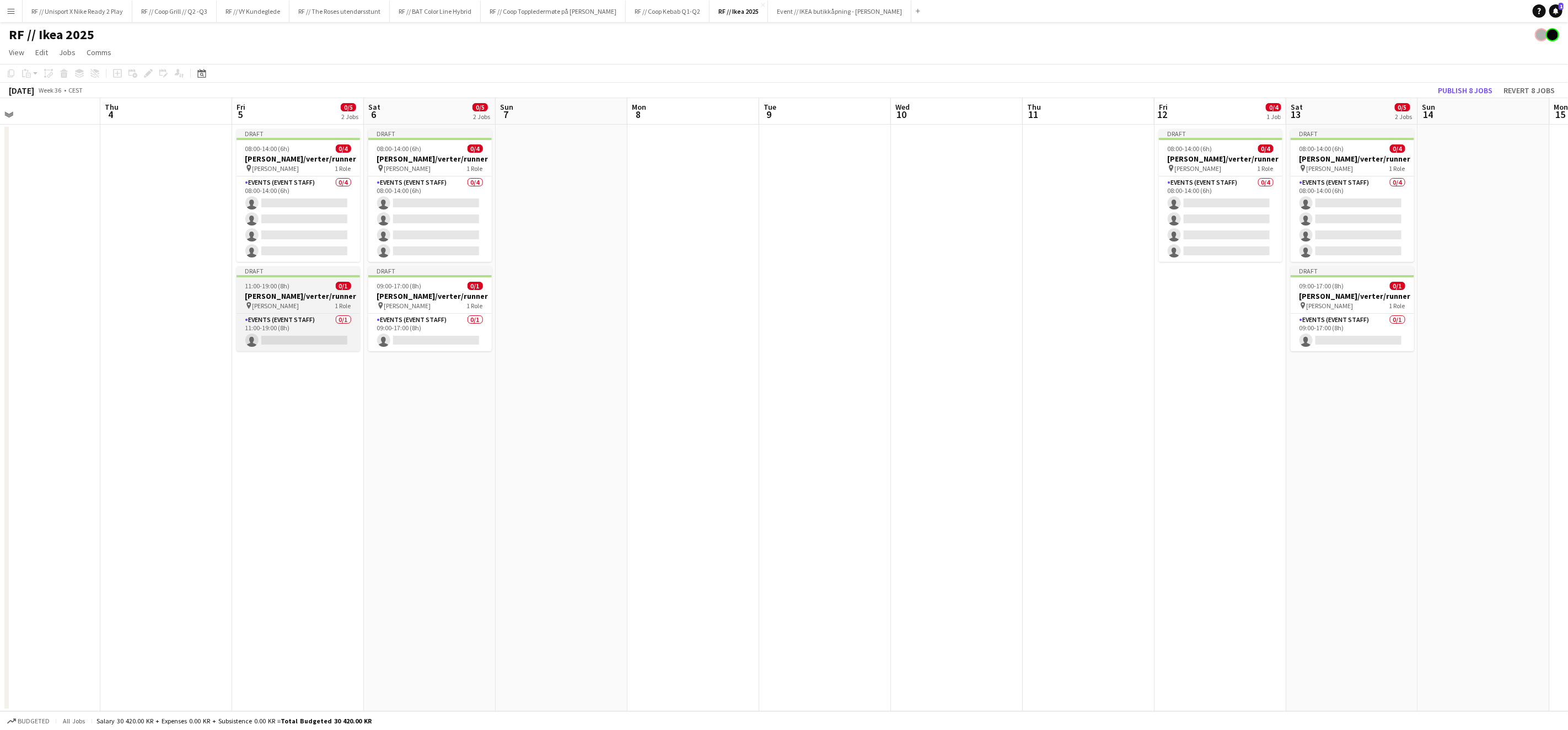
click at [294, 293] on h3 "[PERSON_NAME]/verter/runner" at bounding box center [298, 296] width 124 height 10
click at [1178, 342] on app-date-cell "Draft 08:00-14:00 (6h) 0/4 [PERSON_NAME]/verter/runner pin [PERSON_NAME] 1 Role…" at bounding box center [1220, 418] width 132 height 587
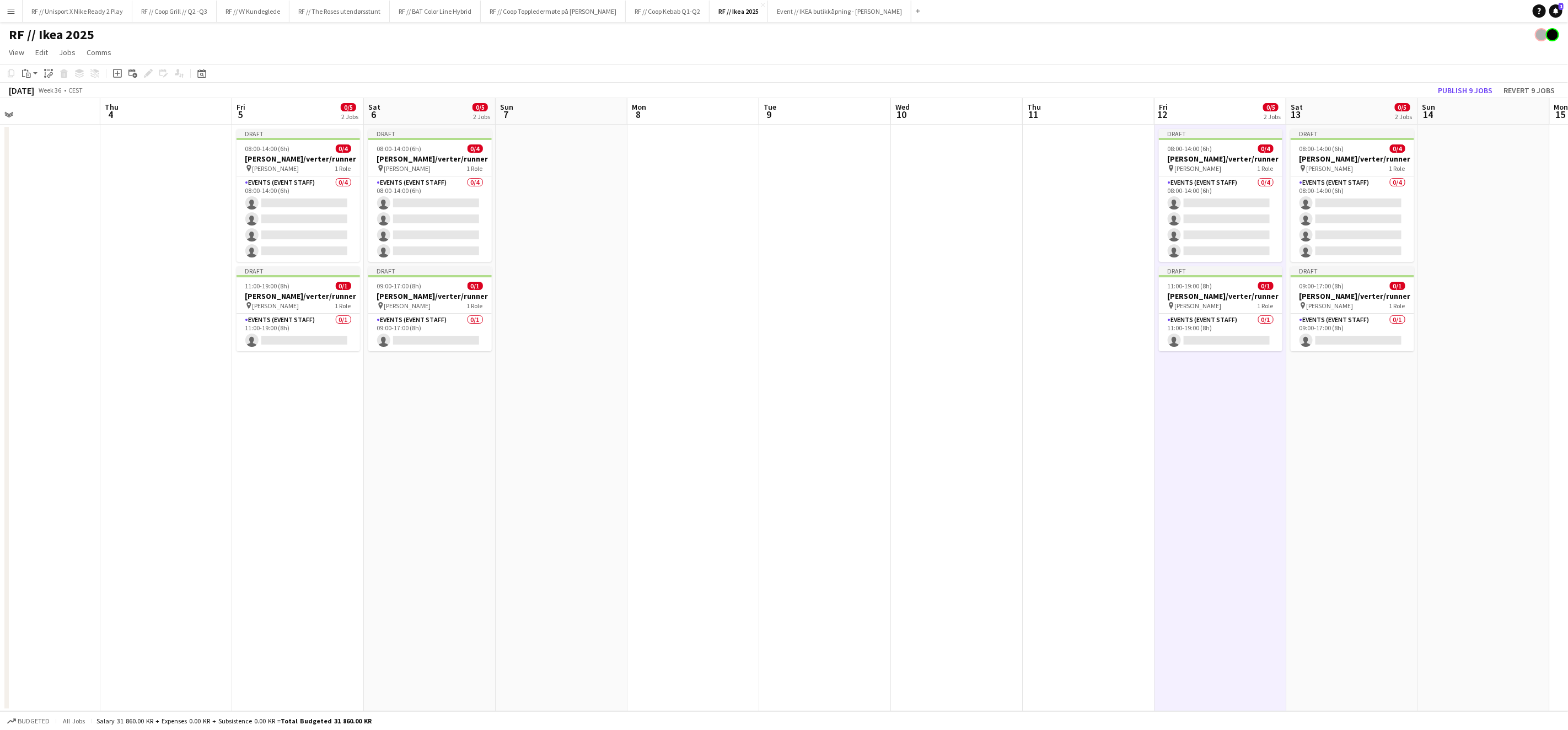
click at [526, 386] on app-date-cell at bounding box center [561, 418] width 132 height 587
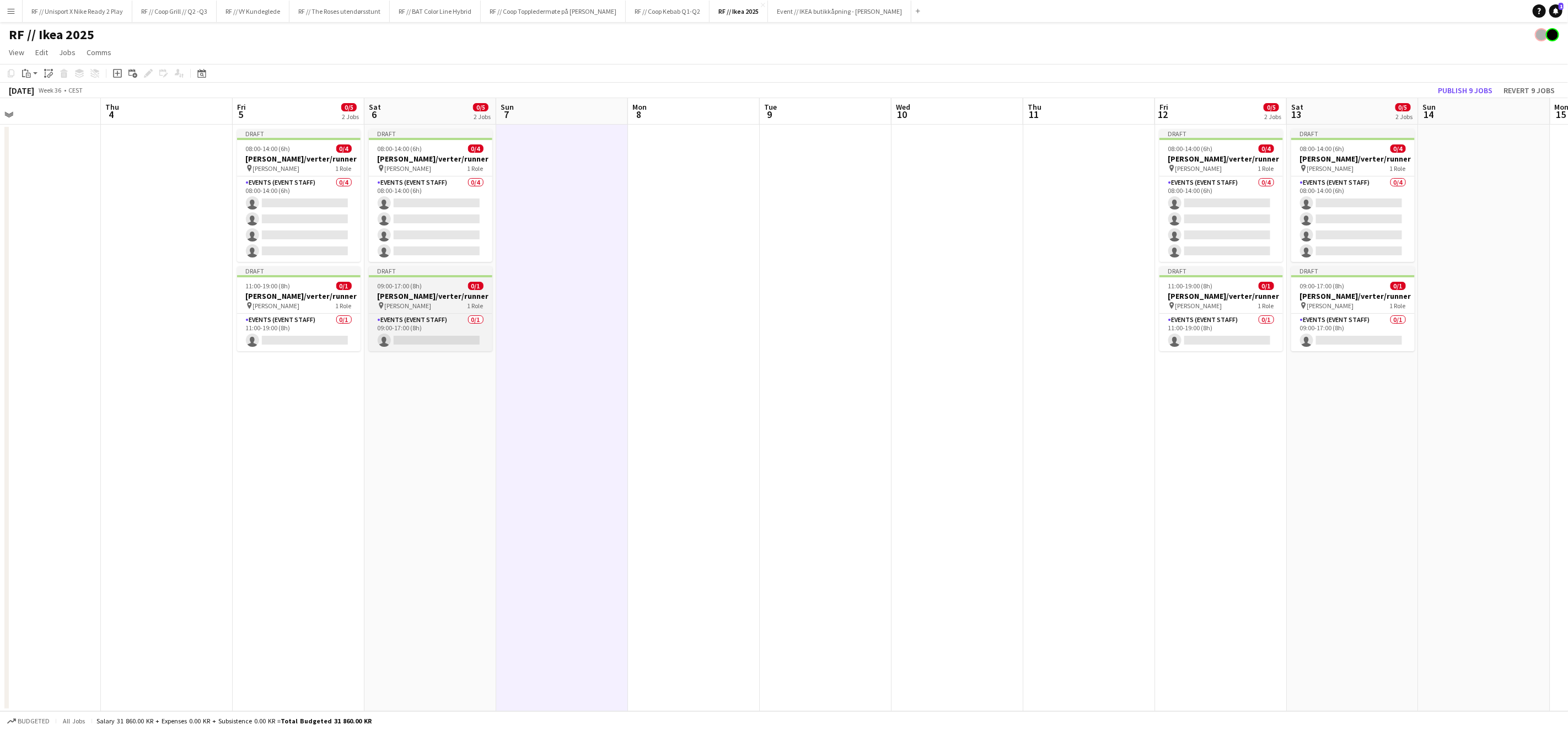
click at [415, 295] on h3 "[PERSON_NAME]/verter/runner" at bounding box center [431, 296] width 124 height 10
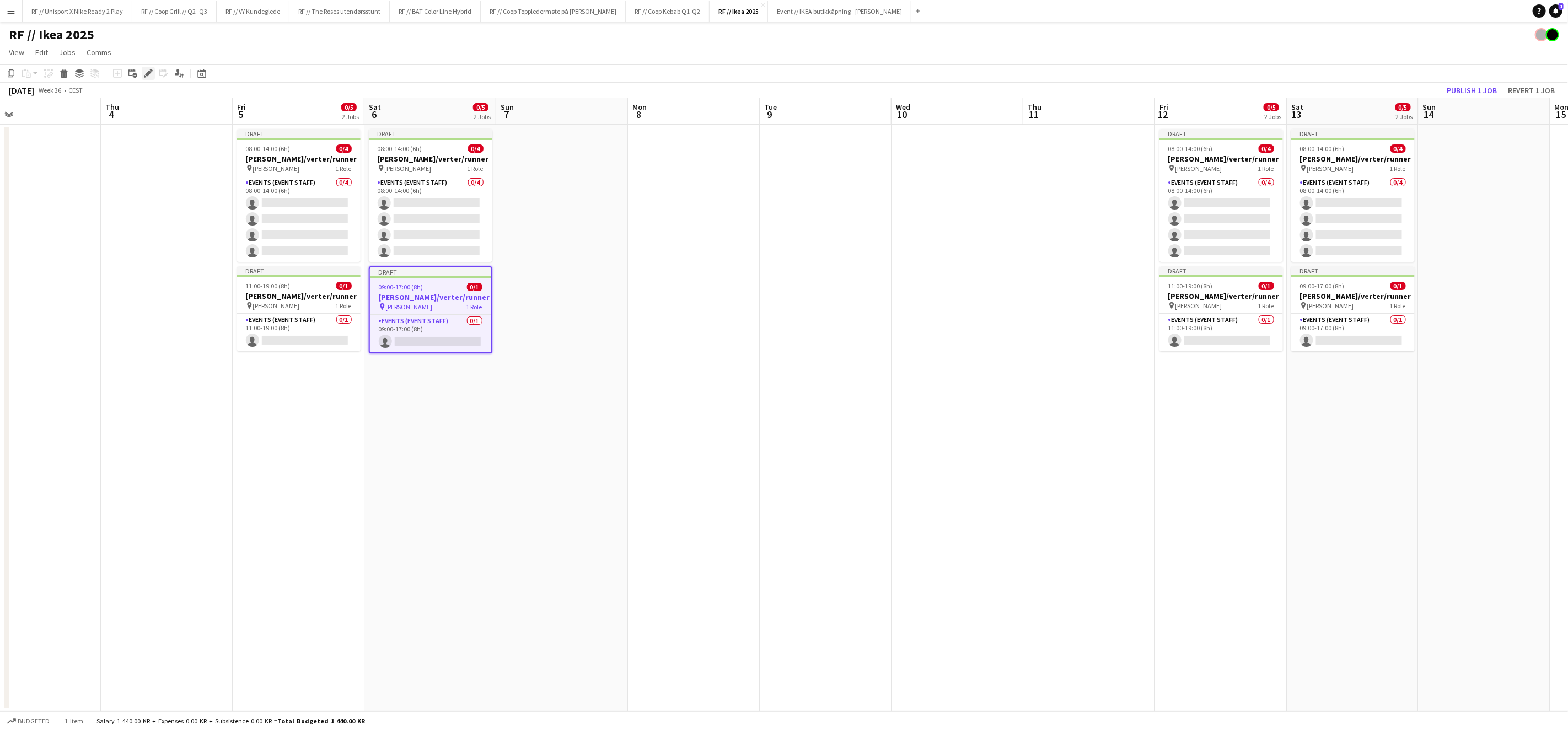
click at [149, 71] on icon at bounding box center [148, 74] width 6 height 6
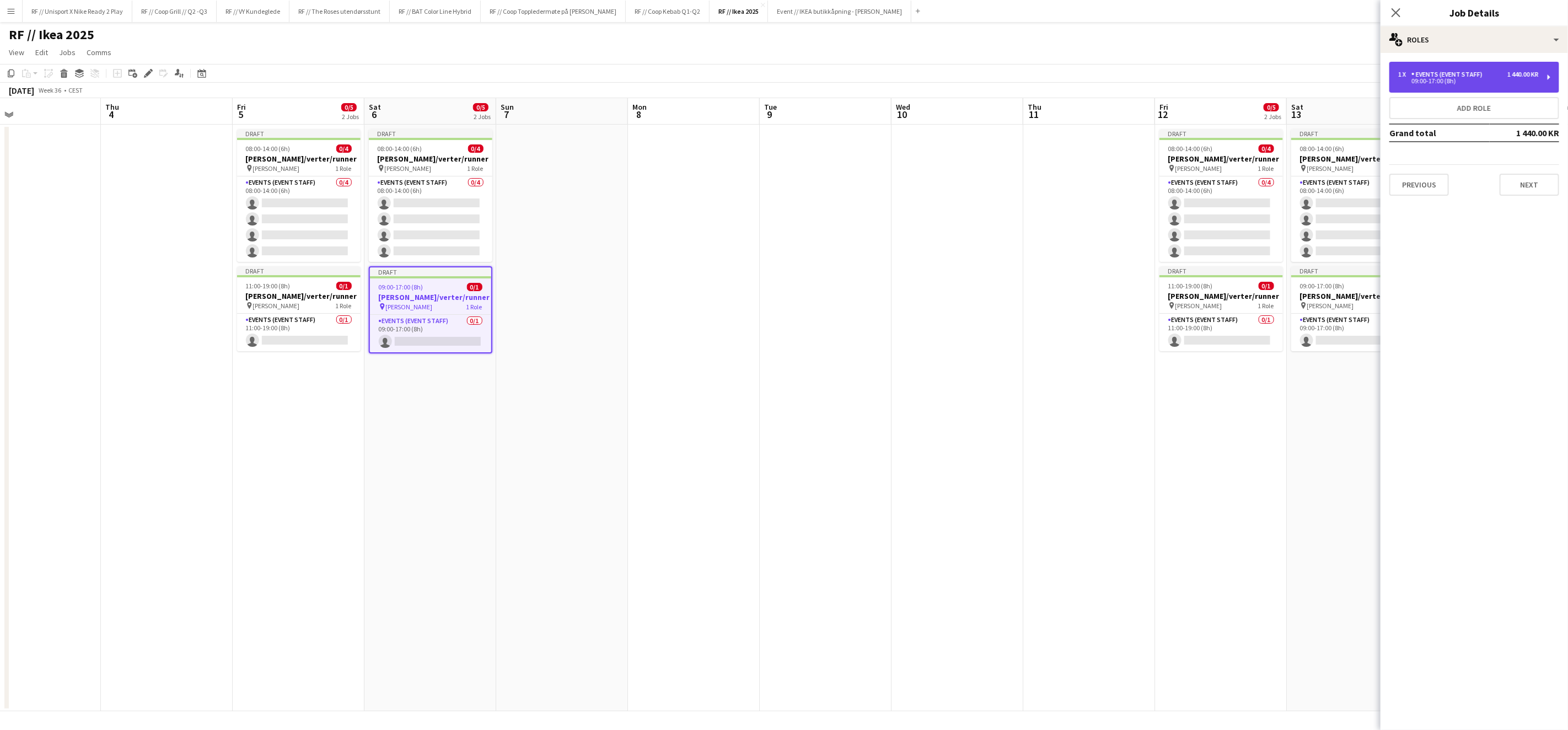
click at [1449, 85] on div "1 x Events (Event Staff) 1 440.00 KR 09:00-17:00 (8h)" at bounding box center [1474, 77] width 170 height 31
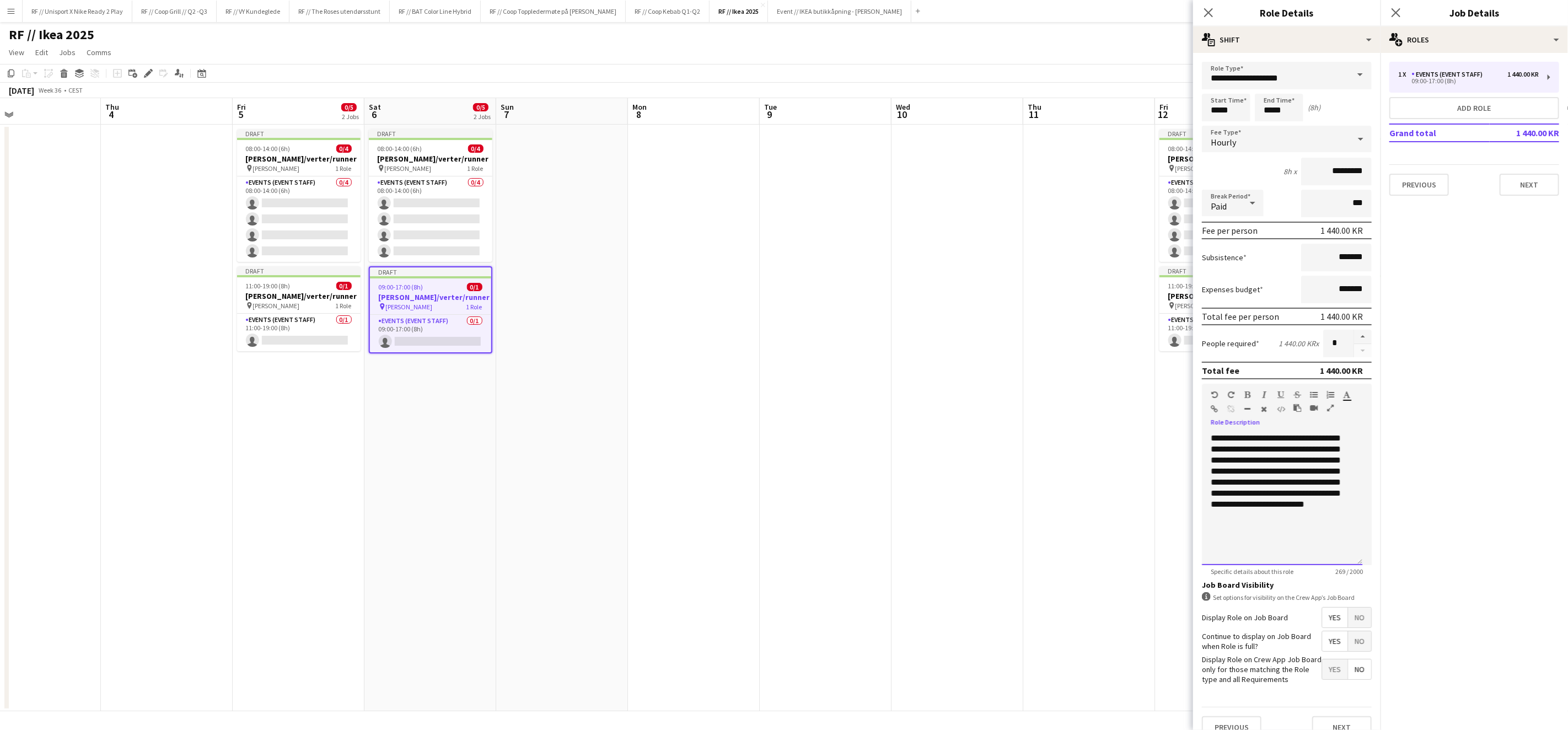
drag, startPoint x: 1220, startPoint y: 447, endPoint x: 1376, endPoint y: 583, distance: 207.0
click at [1379, 582] on mat-expansion-panel "**********" at bounding box center [1287, 392] width 188 height 677
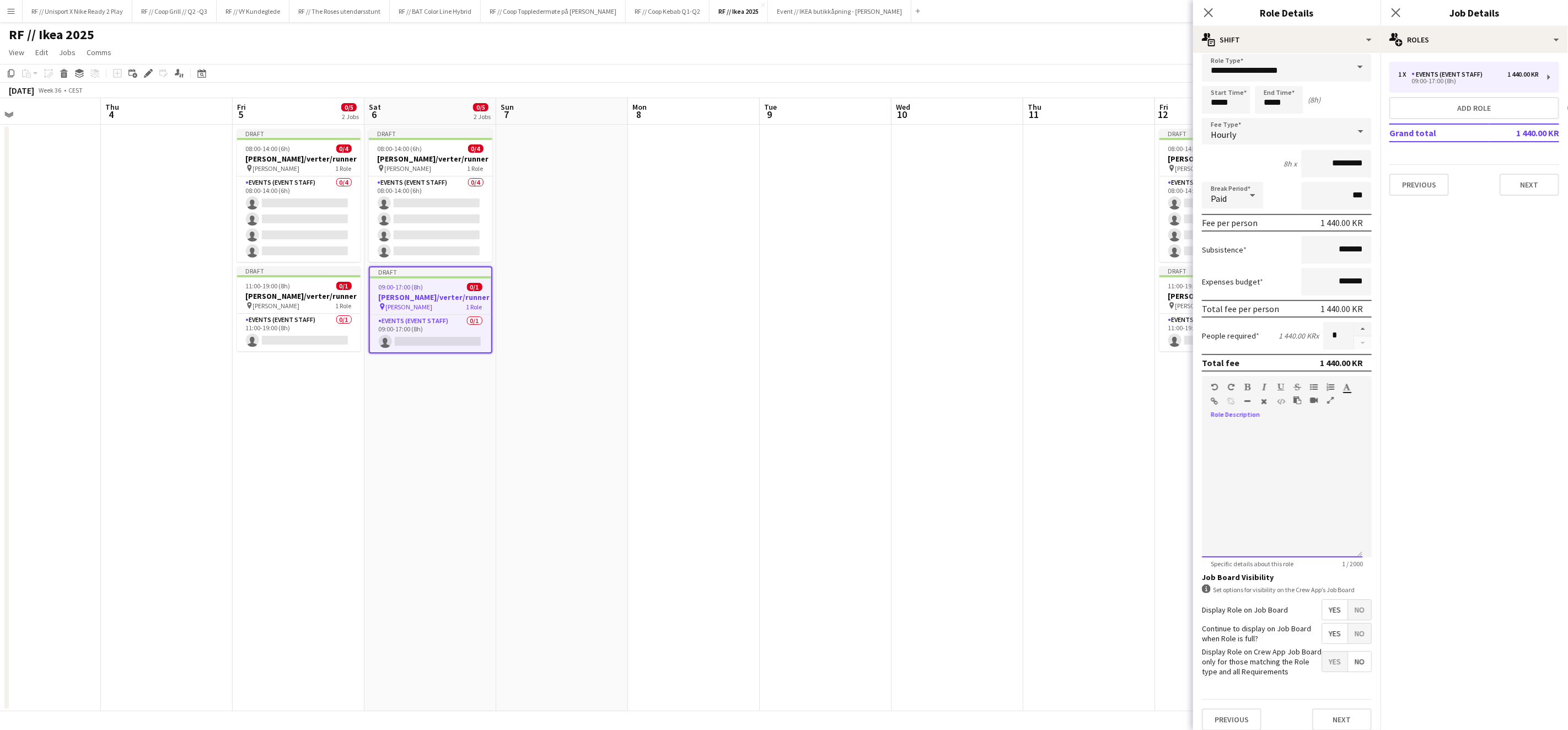
scroll to position [12, 0]
click at [1334, 708] on button "Next" at bounding box center [1342, 715] width 60 height 22
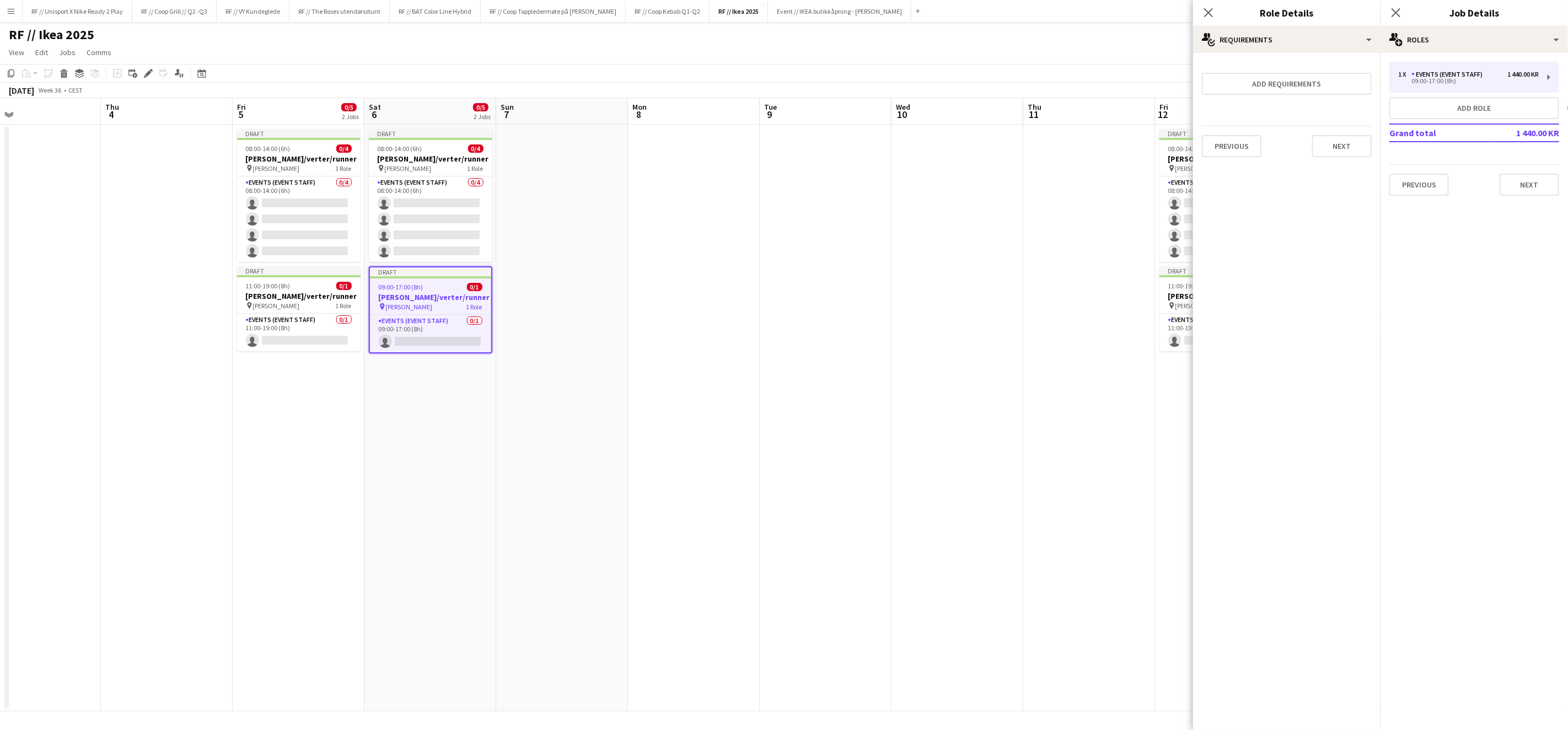
scroll to position [0, 0]
click at [979, 465] on app-date-cell at bounding box center [957, 418] width 132 height 587
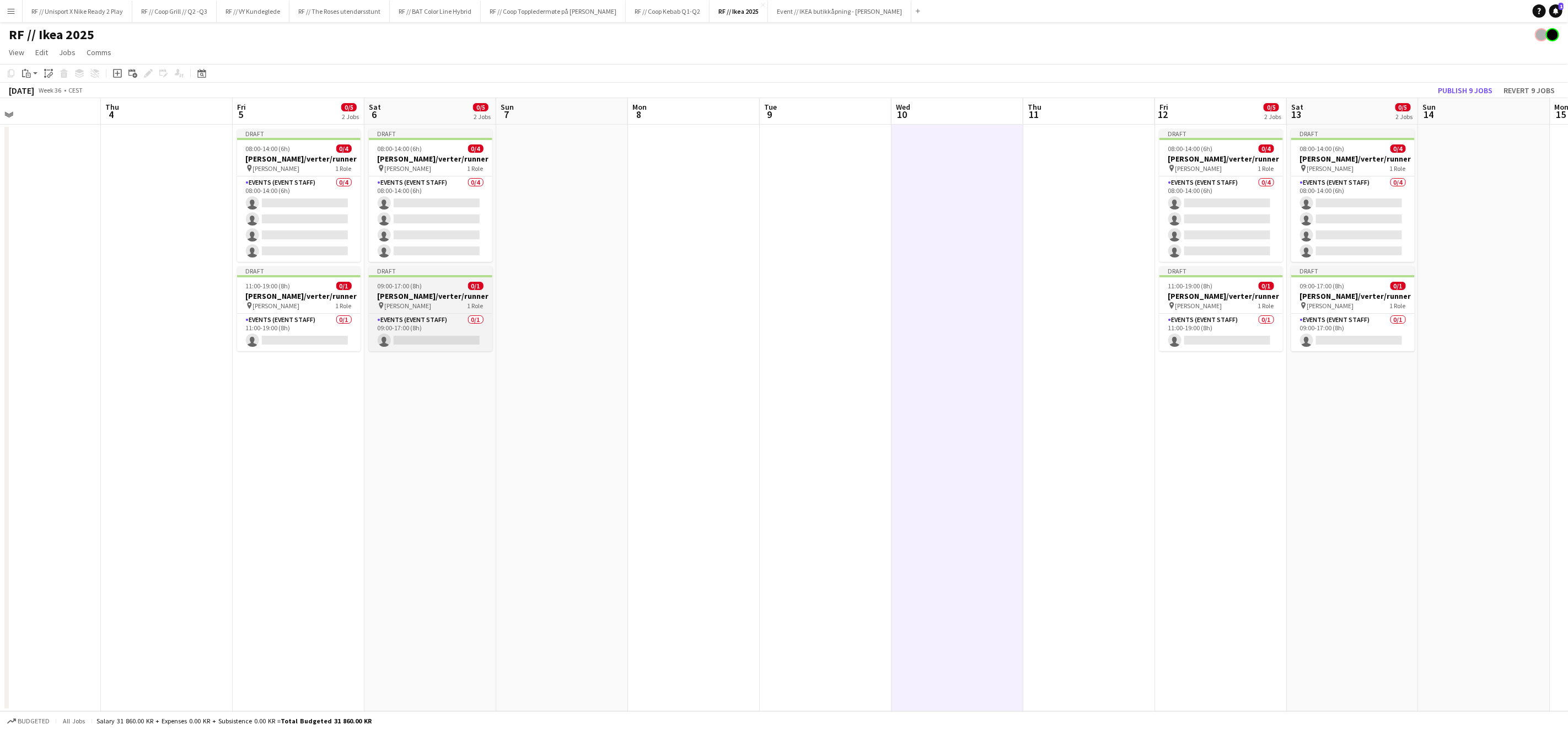
click at [427, 290] on app-job-card "Draft 09:00-17:00 (8h) 0/1 [PERSON_NAME]/verter/runner pin [PERSON_NAME] 1 Role…" at bounding box center [431, 309] width 124 height 85
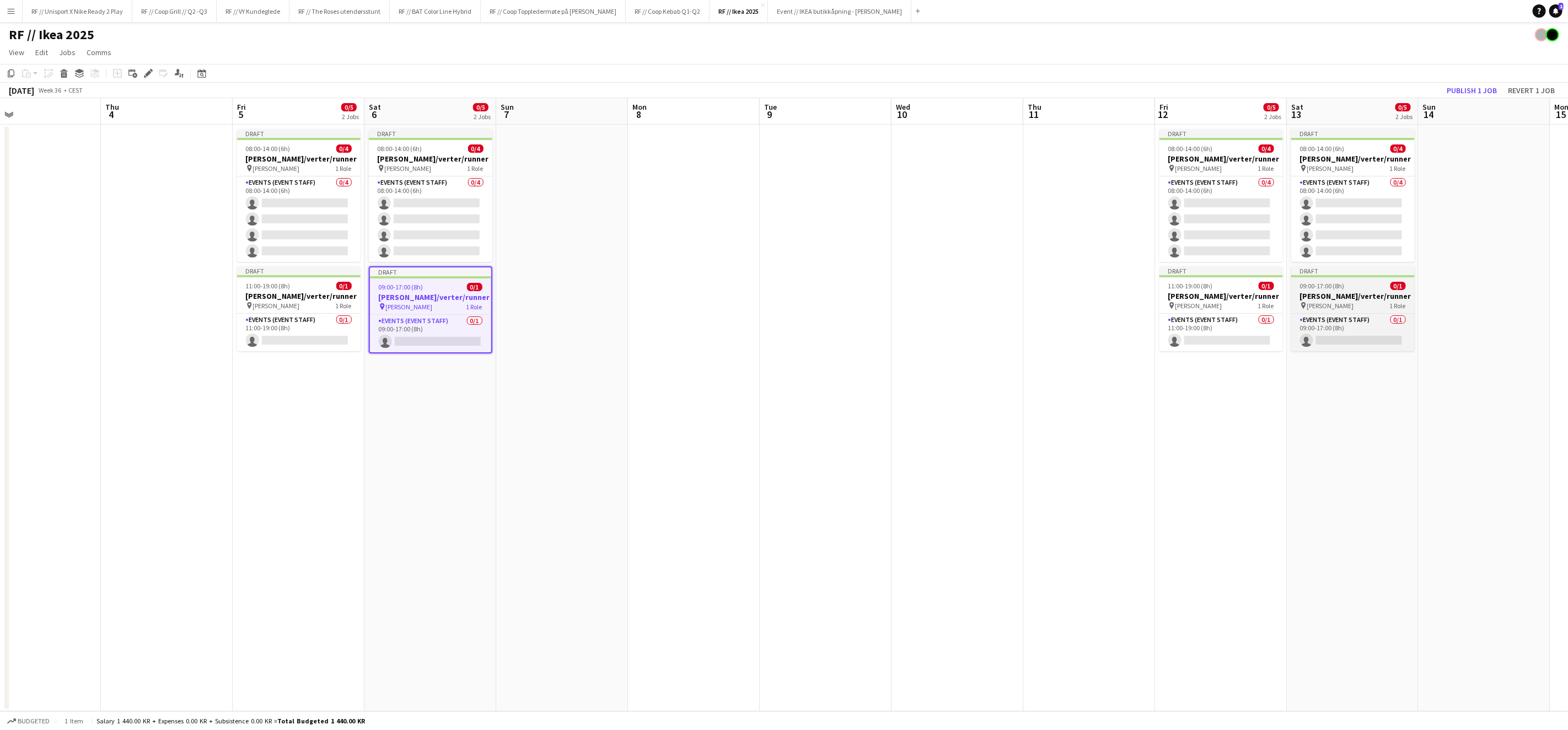
click at [1343, 300] on app-job-card "Draft 09:00-17:00 (8h) 0/1 [PERSON_NAME]/verter/runner pin [PERSON_NAME] 1 Role…" at bounding box center [1353, 309] width 124 height 85
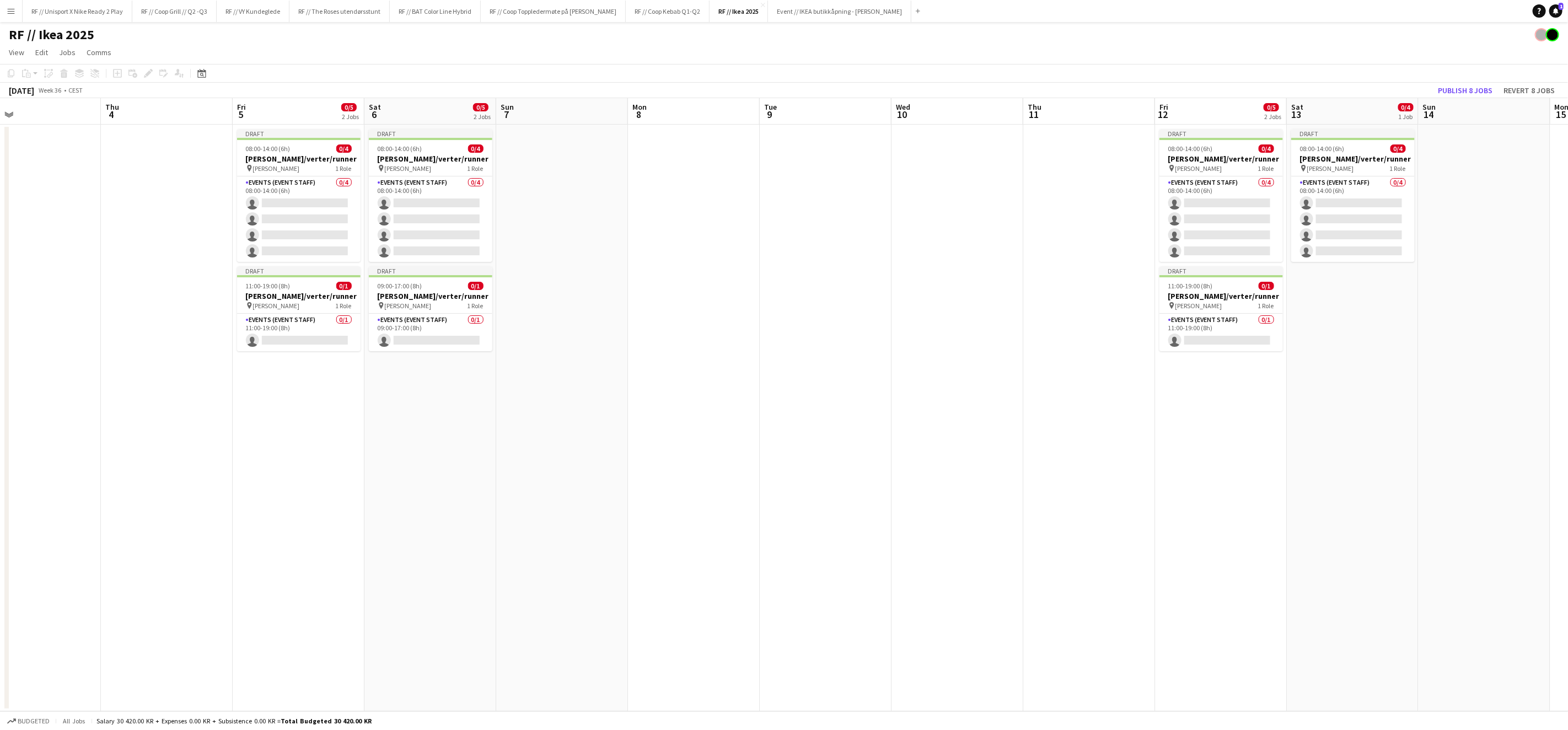
click at [1345, 357] on app-date-cell "Draft 08:00-14:00 (6h) 0/4 [PERSON_NAME]/verter/runner pin [PERSON_NAME] 1 Role…" at bounding box center [1353, 418] width 132 height 587
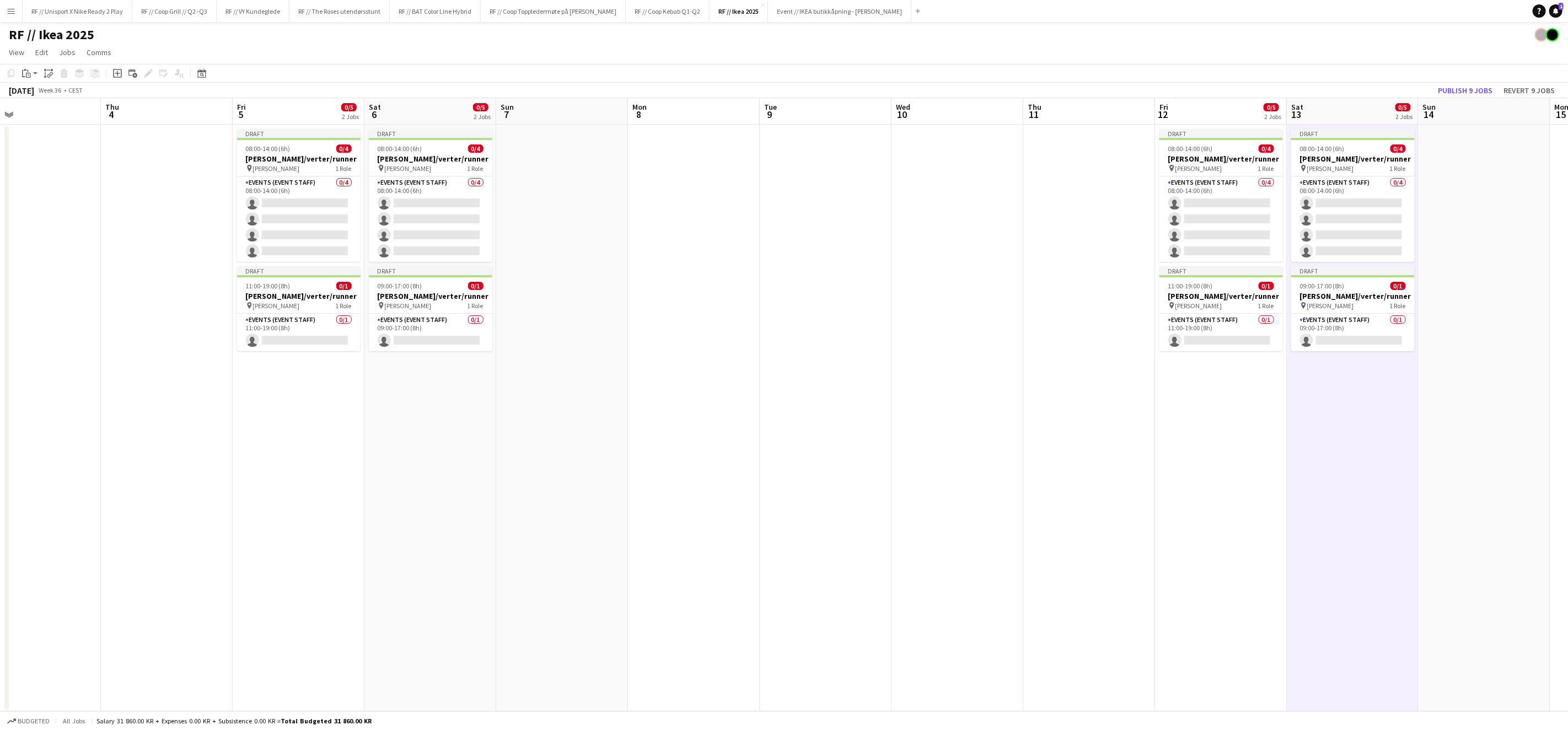
click at [1365, 406] on app-date-cell "Draft 08:00-14:00 (6h) 0/4 [PERSON_NAME]/verter/runner pin [PERSON_NAME] 1 Role…" at bounding box center [1353, 418] width 132 height 587
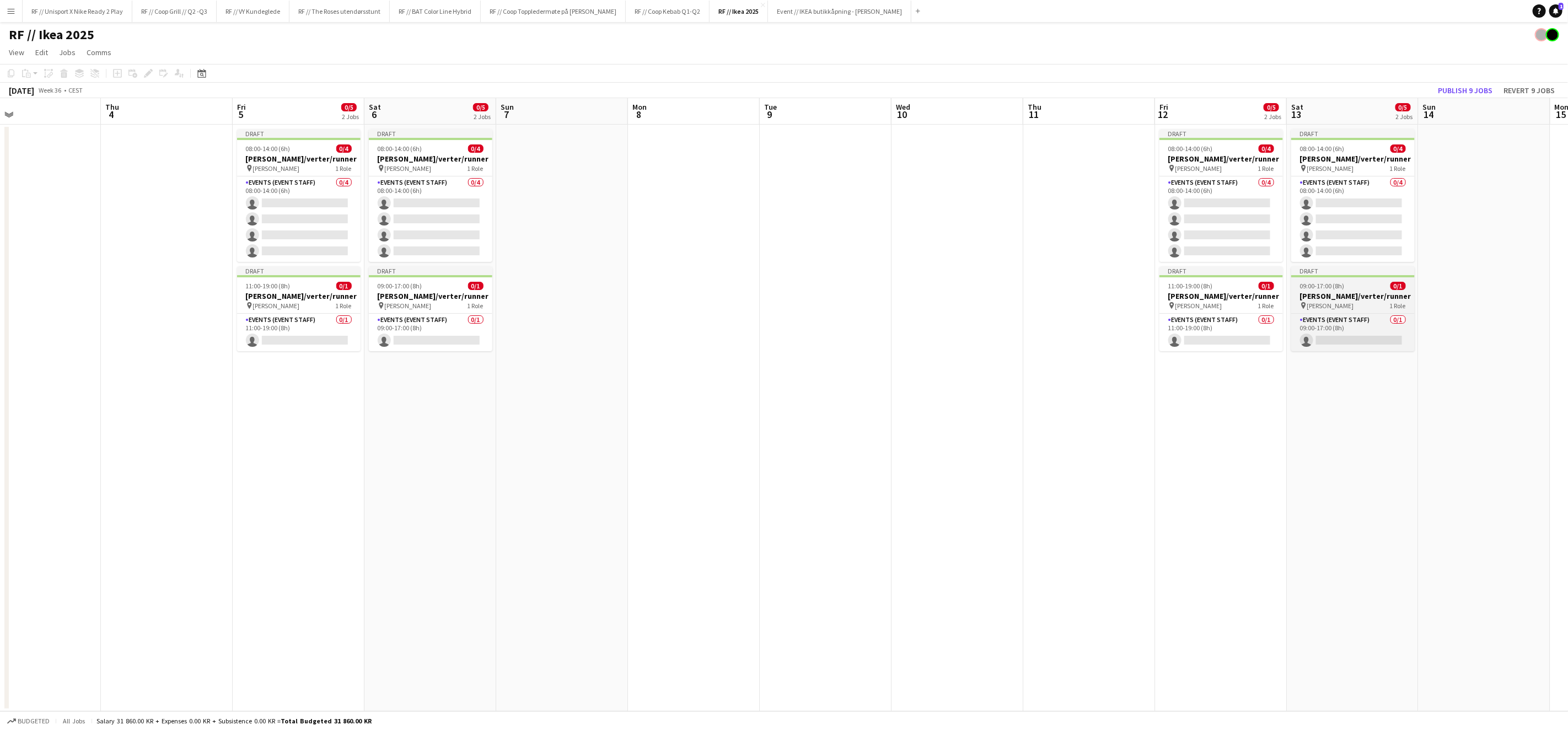
click at [1342, 303] on span "[PERSON_NAME]" at bounding box center [1331, 305] width 47 height 8
click at [147, 71] on icon "Edit" at bounding box center [149, 74] width 9 height 9
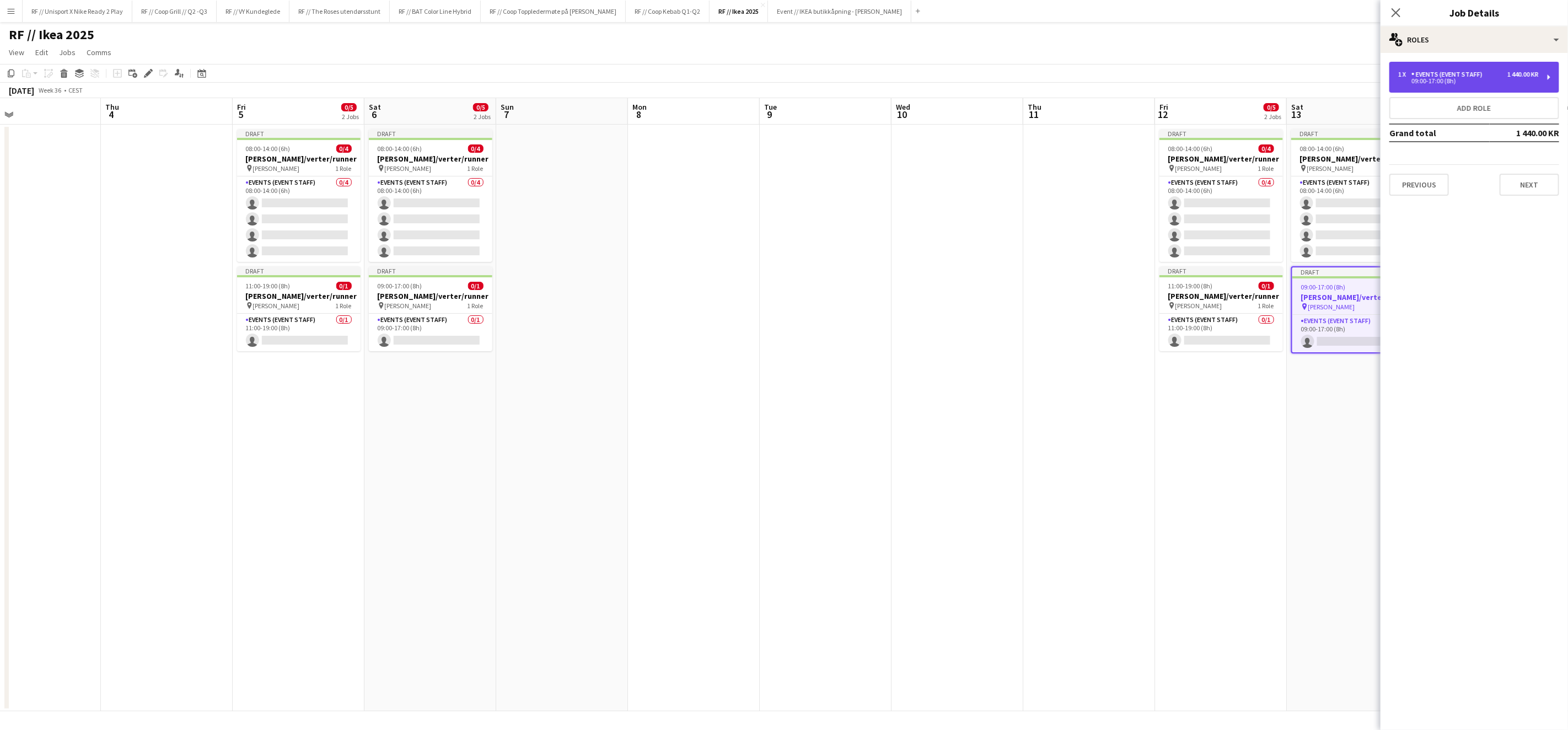
click at [1424, 92] on div "1 x Events (Event Staff) 1 440.00 KR 09:00-17:00 (8h)" at bounding box center [1474, 77] width 170 height 31
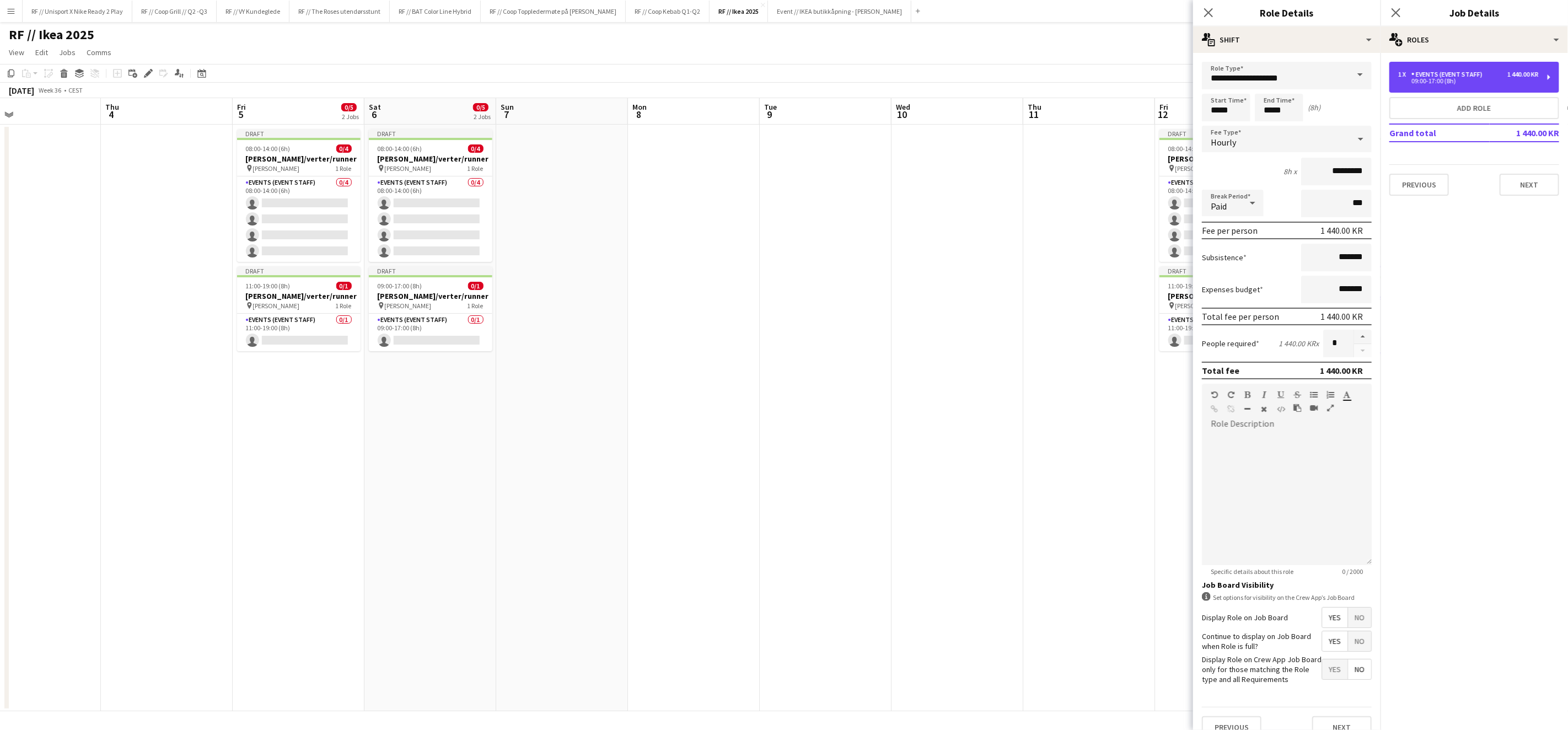
scroll to position [2, 0]
click at [1332, 714] on button "Next" at bounding box center [1342, 725] width 60 height 22
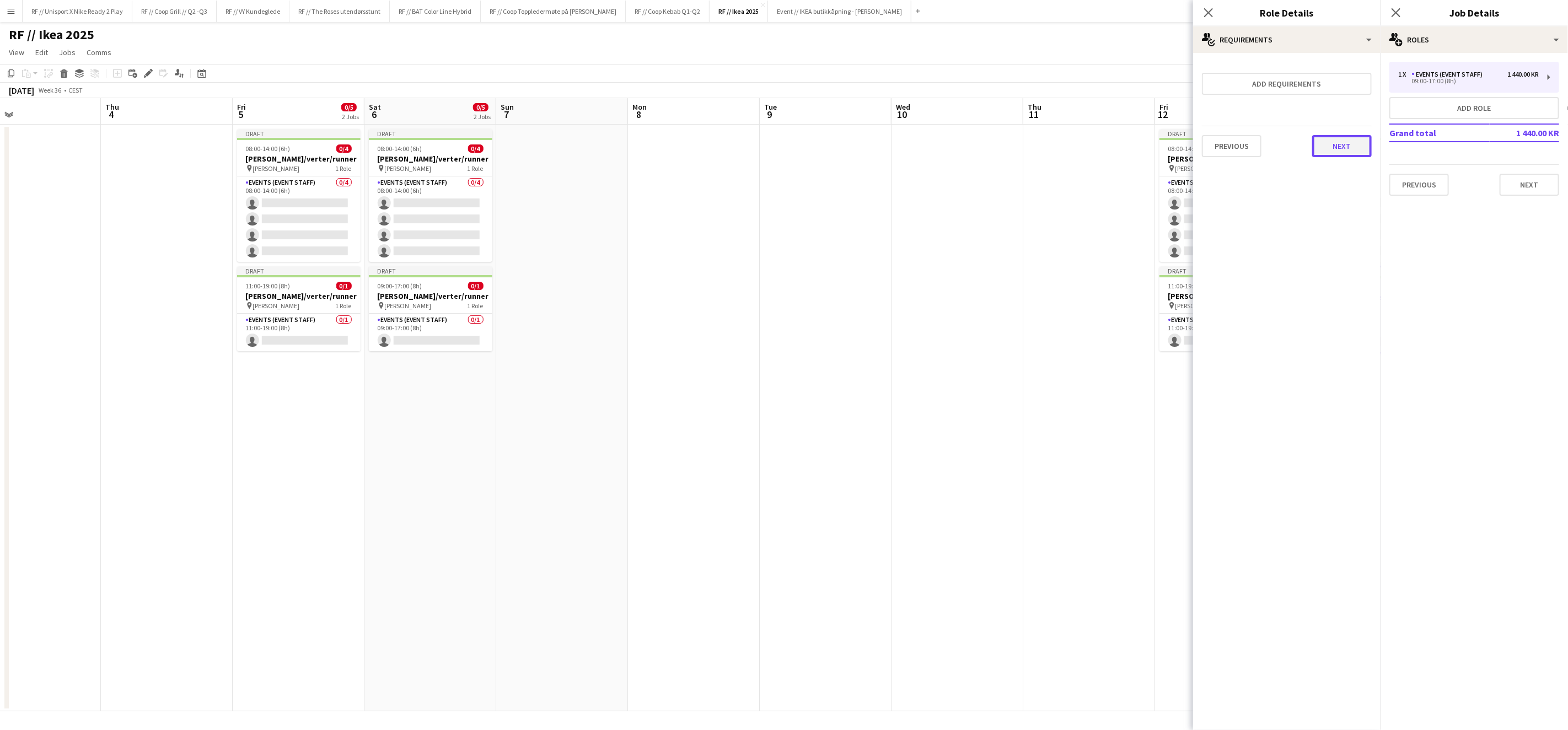
click at [1347, 141] on button "Next" at bounding box center [1342, 146] width 60 height 22
click at [1356, 154] on button "Finish" at bounding box center [1351, 148] width 41 height 22
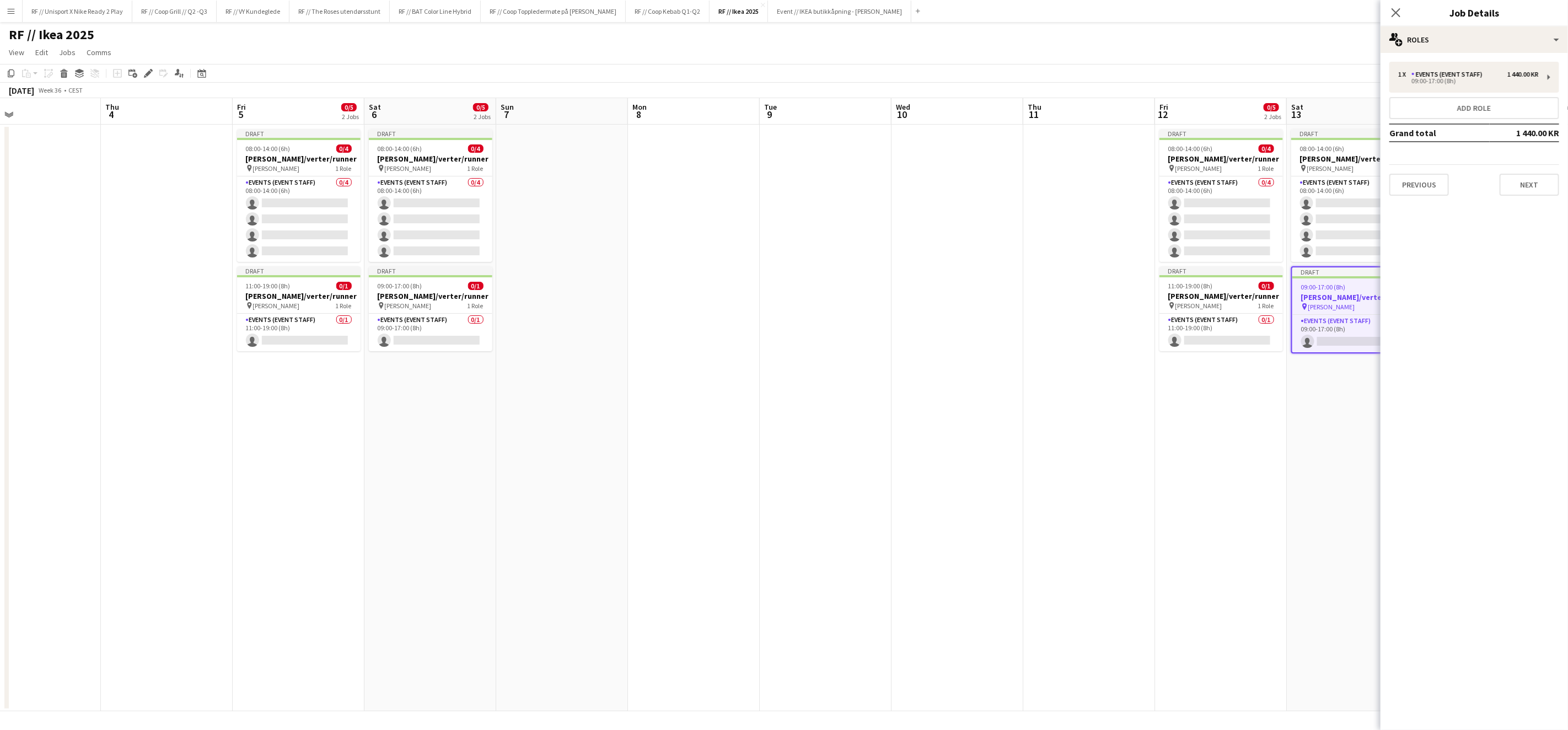
click at [1548, 199] on div "1 x Events (Event Staff) 1 440.00 KR 09:00-17:00 (8h) Add role Grand total 1 44…" at bounding box center [1475, 129] width 188 height 151
click at [1541, 188] on button "Next" at bounding box center [1529, 185] width 60 height 22
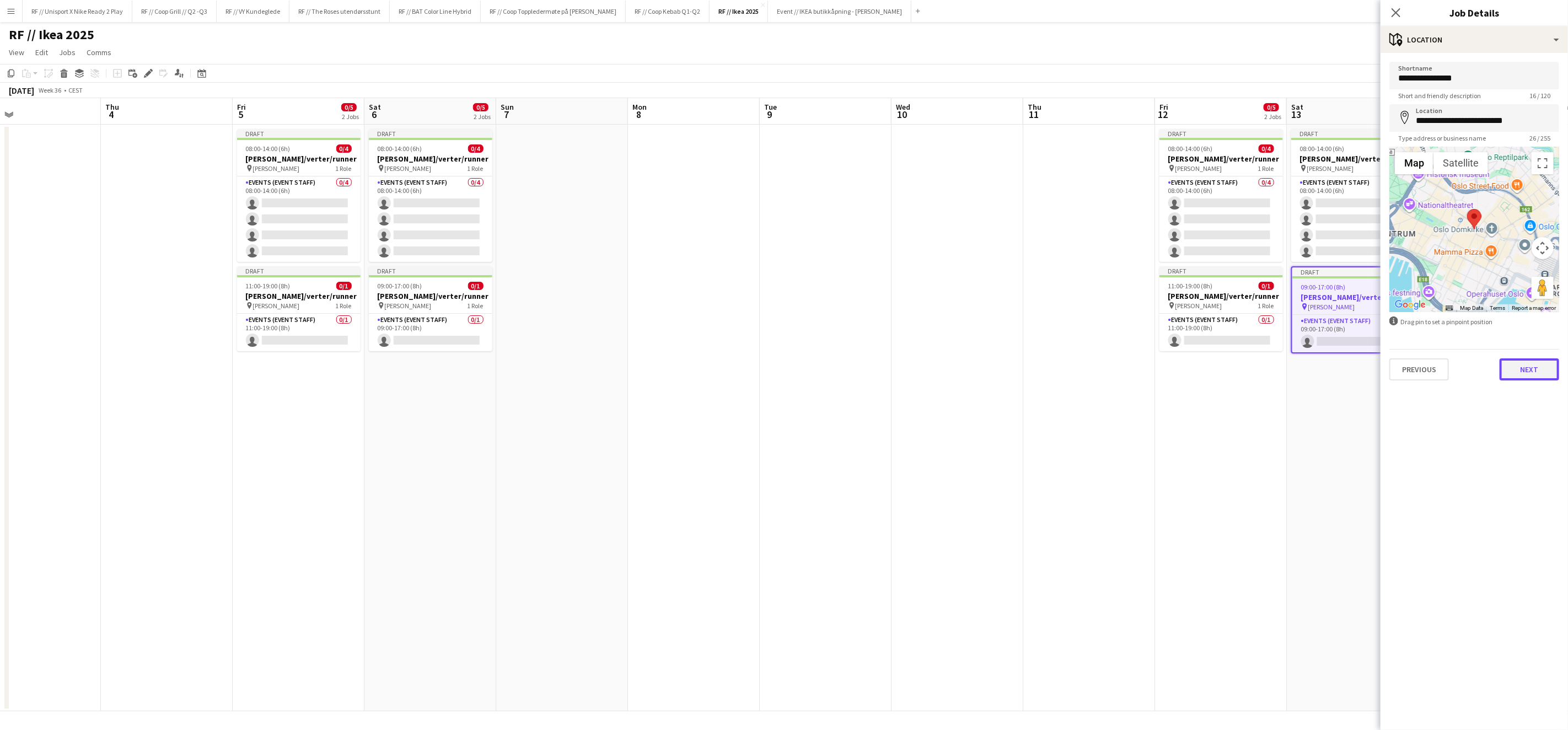
click at [1535, 367] on button "Next" at bounding box center [1529, 369] width 60 height 22
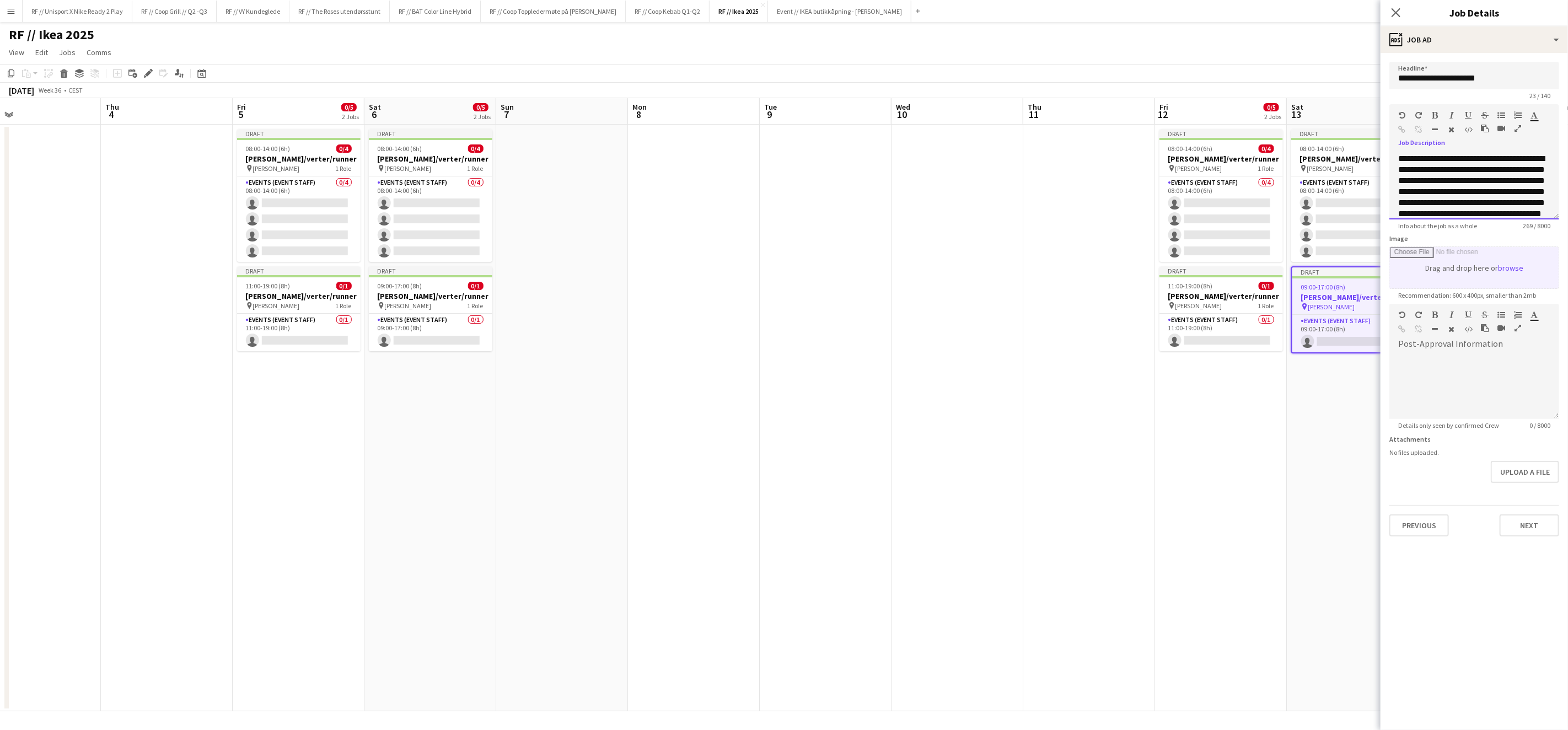
scroll to position [20, 0]
drag, startPoint x: 1398, startPoint y: 158, endPoint x: 1529, endPoint y: 251, distance: 160.7
click at [1529, 251] on form "**********" at bounding box center [1475, 299] width 188 height 475
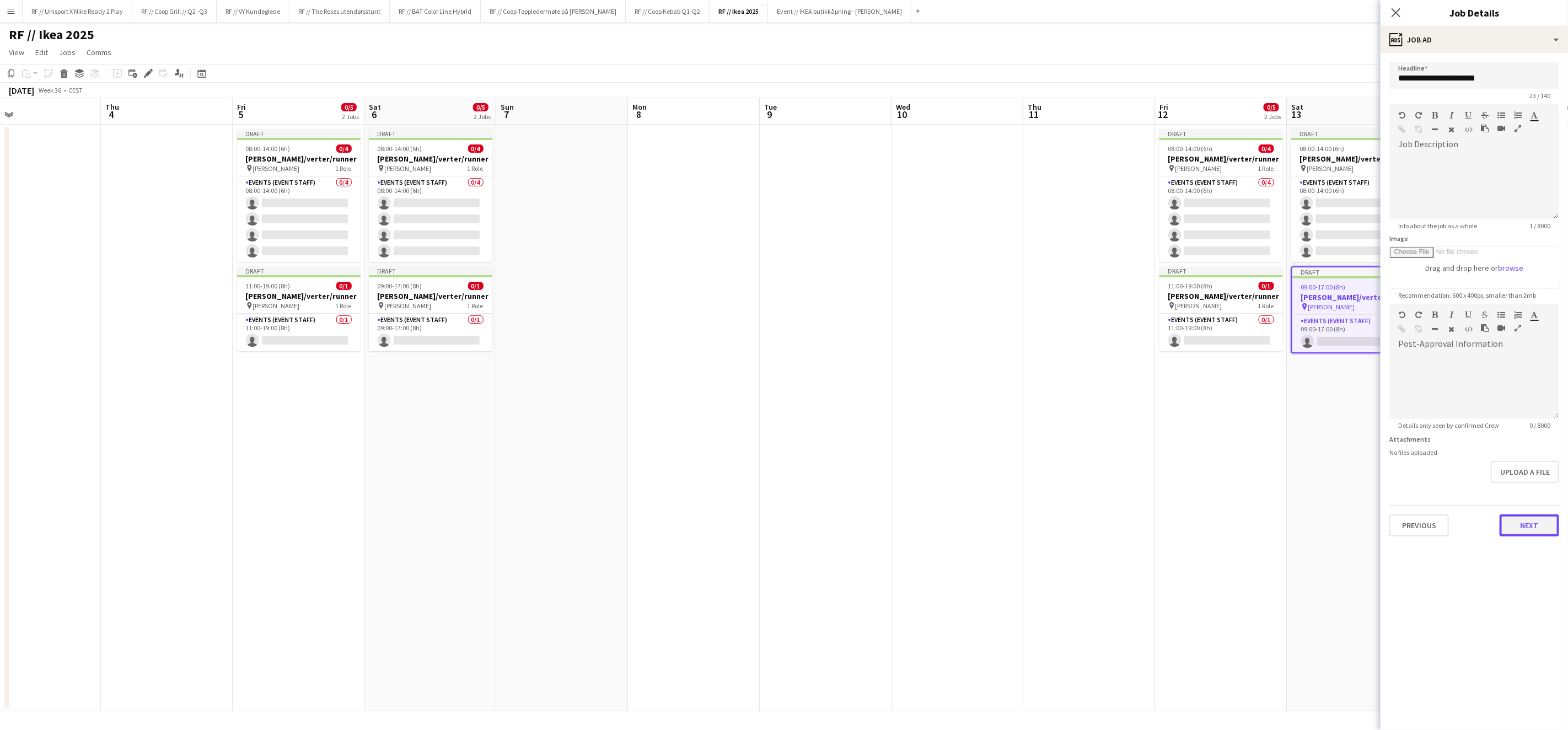
click at [1519, 528] on button "Next" at bounding box center [1529, 525] width 60 height 22
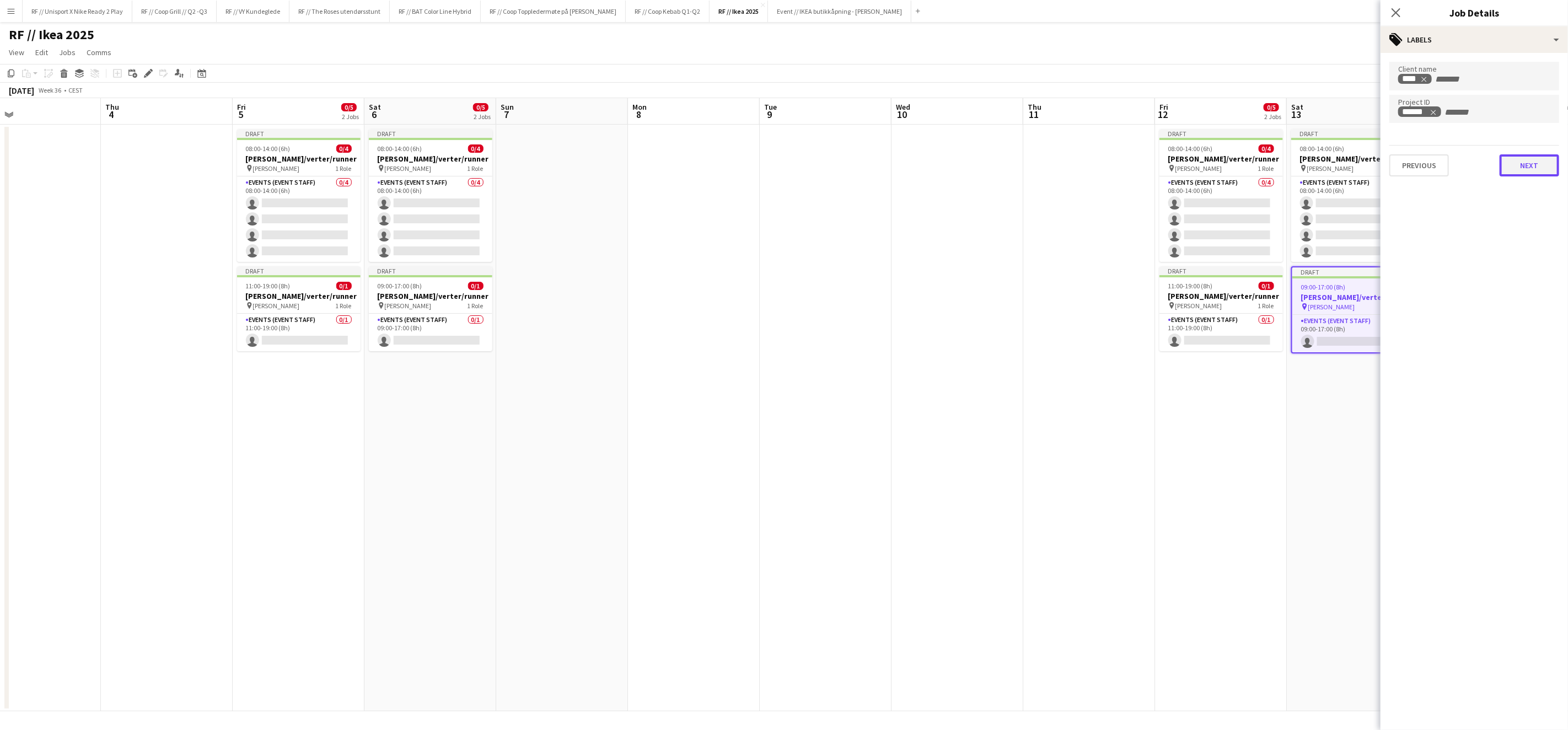
click at [1523, 160] on button "Next" at bounding box center [1529, 165] width 60 height 22
click at [1523, 111] on button "Next" at bounding box center [1529, 114] width 60 height 22
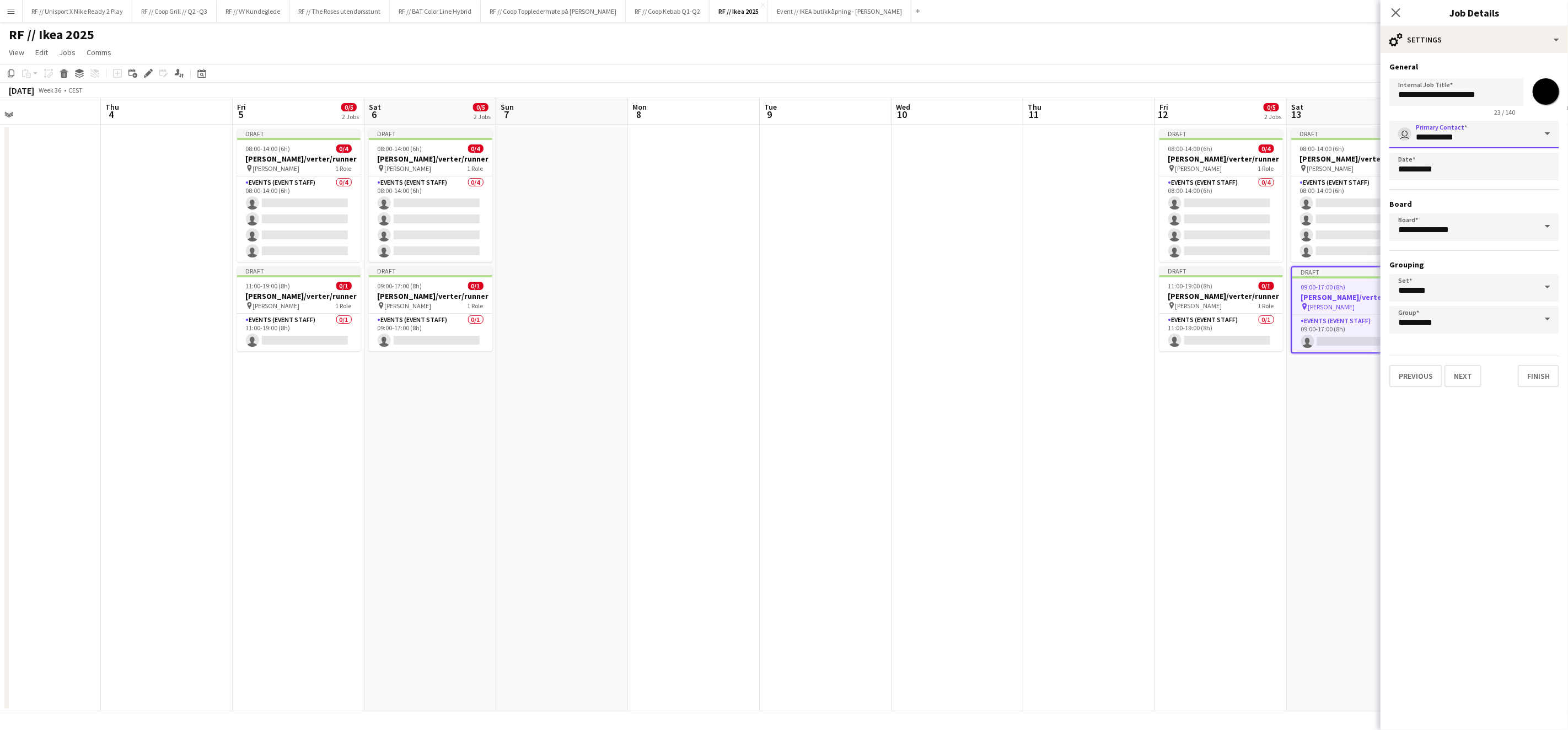
drag, startPoint x: 1501, startPoint y: 135, endPoint x: 1361, endPoint y: 127, distance: 140.2
click at [1361, 127] on body "Menu Boards Boards Boards All jobs Status Workforce Workforce My Workforce Recr…" at bounding box center [784, 365] width 1568 height 730
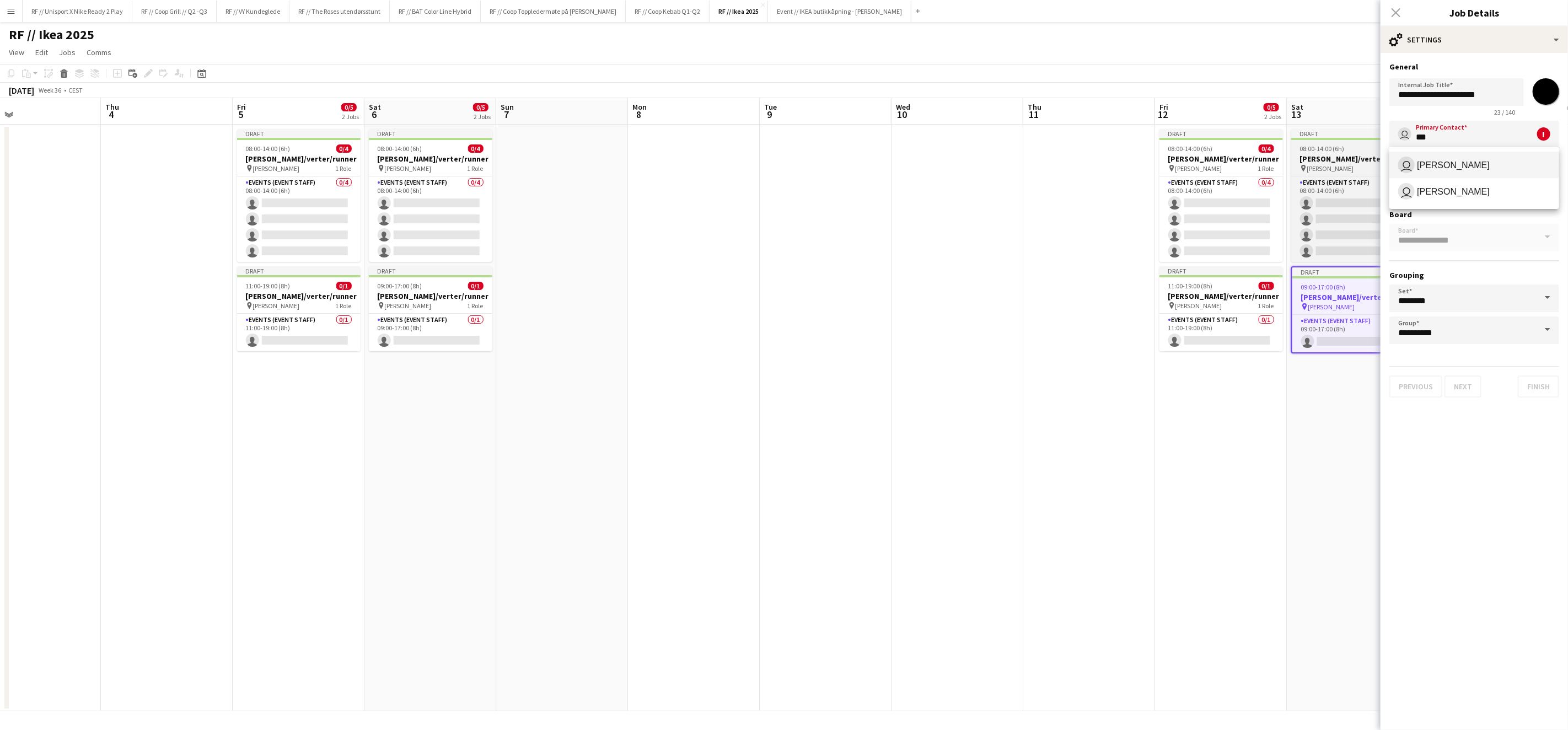
drag, startPoint x: 1441, startPoint y: 137, endPoint x: 1366, endPoint y: 130, distance: 75.3
click at [1366, 130] on body "Menu Boards Boards Boards All jobs Status Workforce Workforce My Workforce Recr…" at bounding box center [784, 365] width 1568 height 730
click at [1479, 189] on span "[PERSON_NAME] Hole" at bounding box center [1464, 191] width 93 height 10
type input "**********"
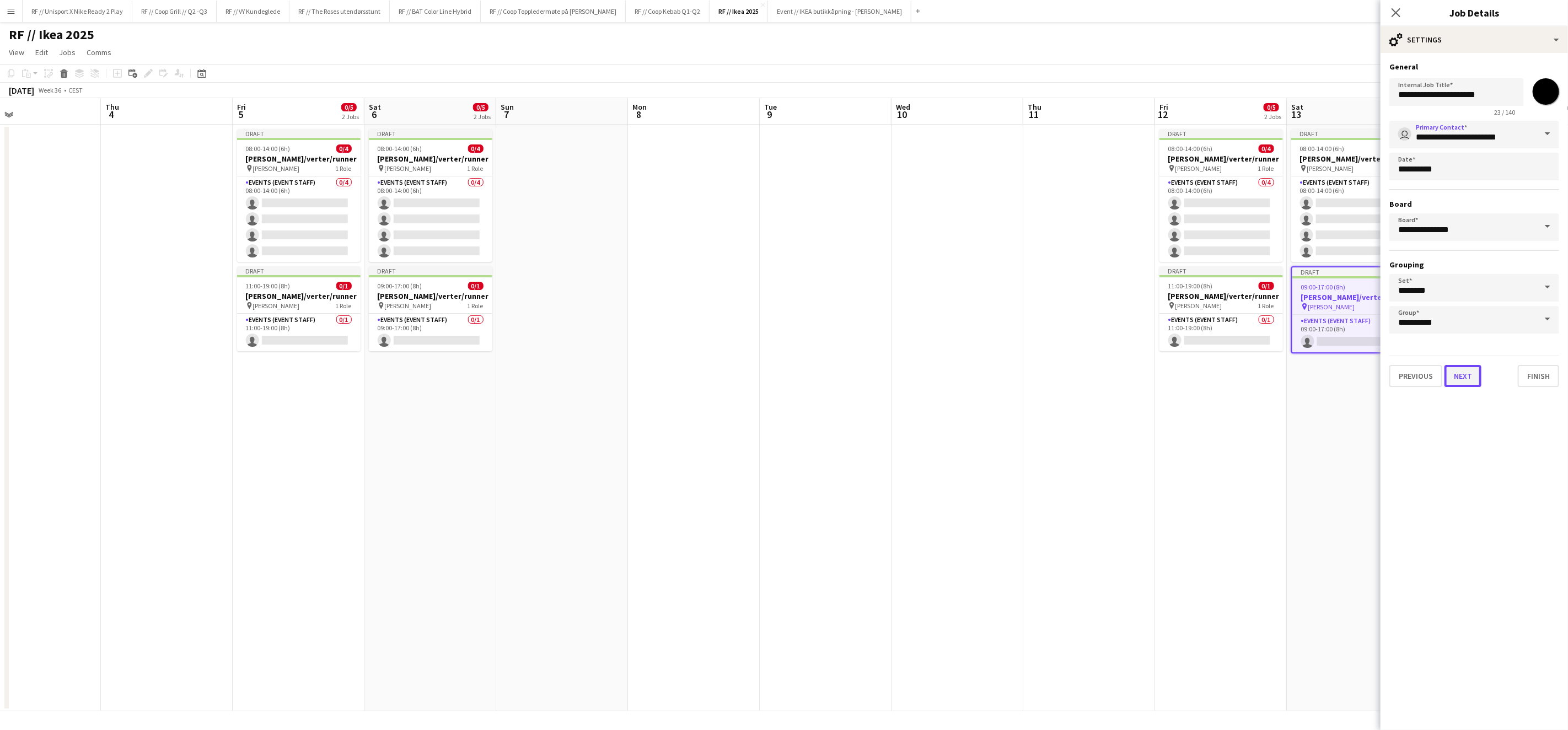
click at [1464, 373] on button "Next" at bounding box center [1463, 376] width 37 height 22
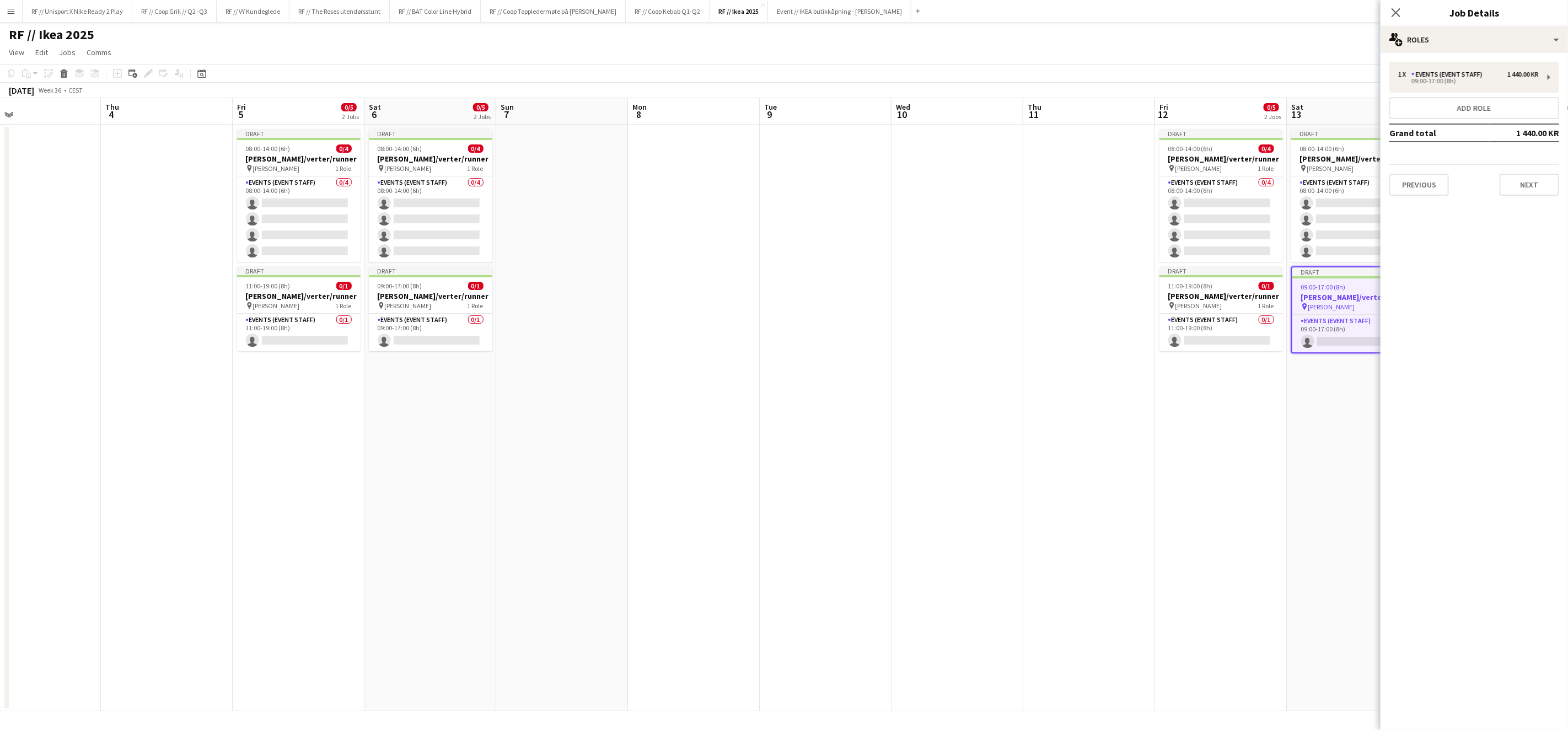
click at [1300, 439] on app-date-cell "Draft 08:00-14:00 (6h) 0/4 [PERSON_NAME]/verter/runner pin [PERSON_NAME] 1 Role…" at bounding box center [1353, 418] width 132 height 587
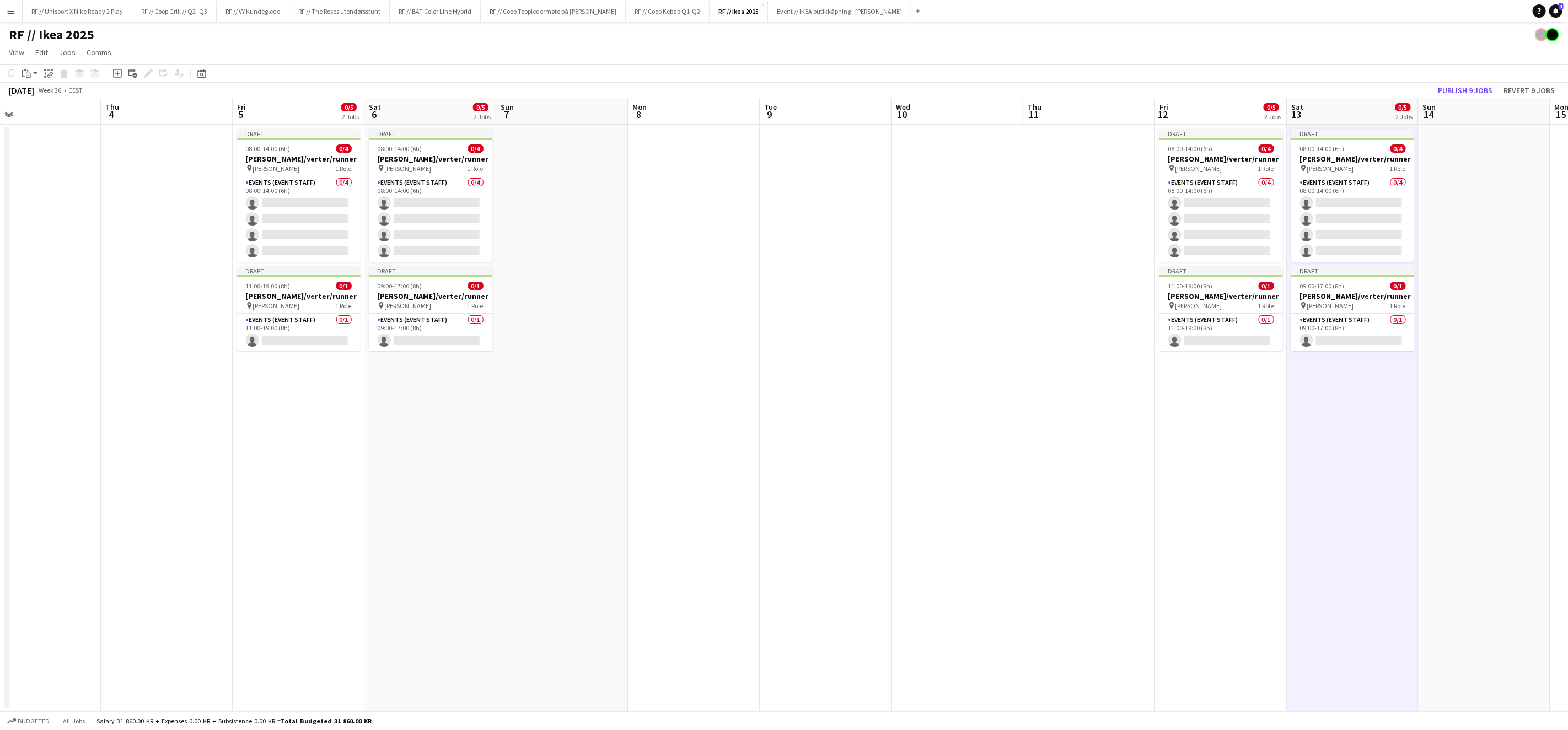
click at [1230, 304] on div "pin [PERSON_NAME] 1 Role" at bounding box center [1221, 306] width 124 height 9
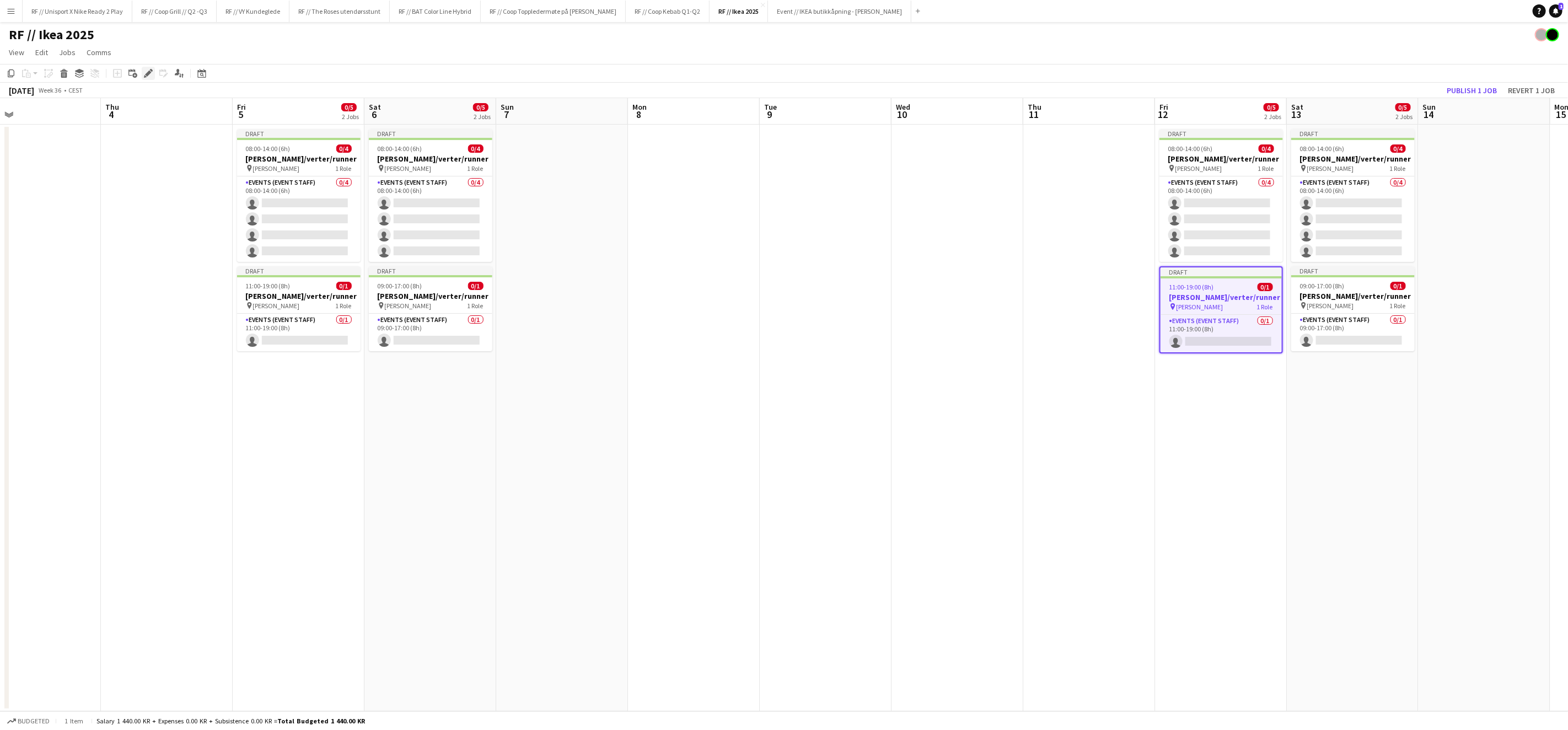
click at [144, 76] on icon at bounding box center [146, 76] width 3 height 3
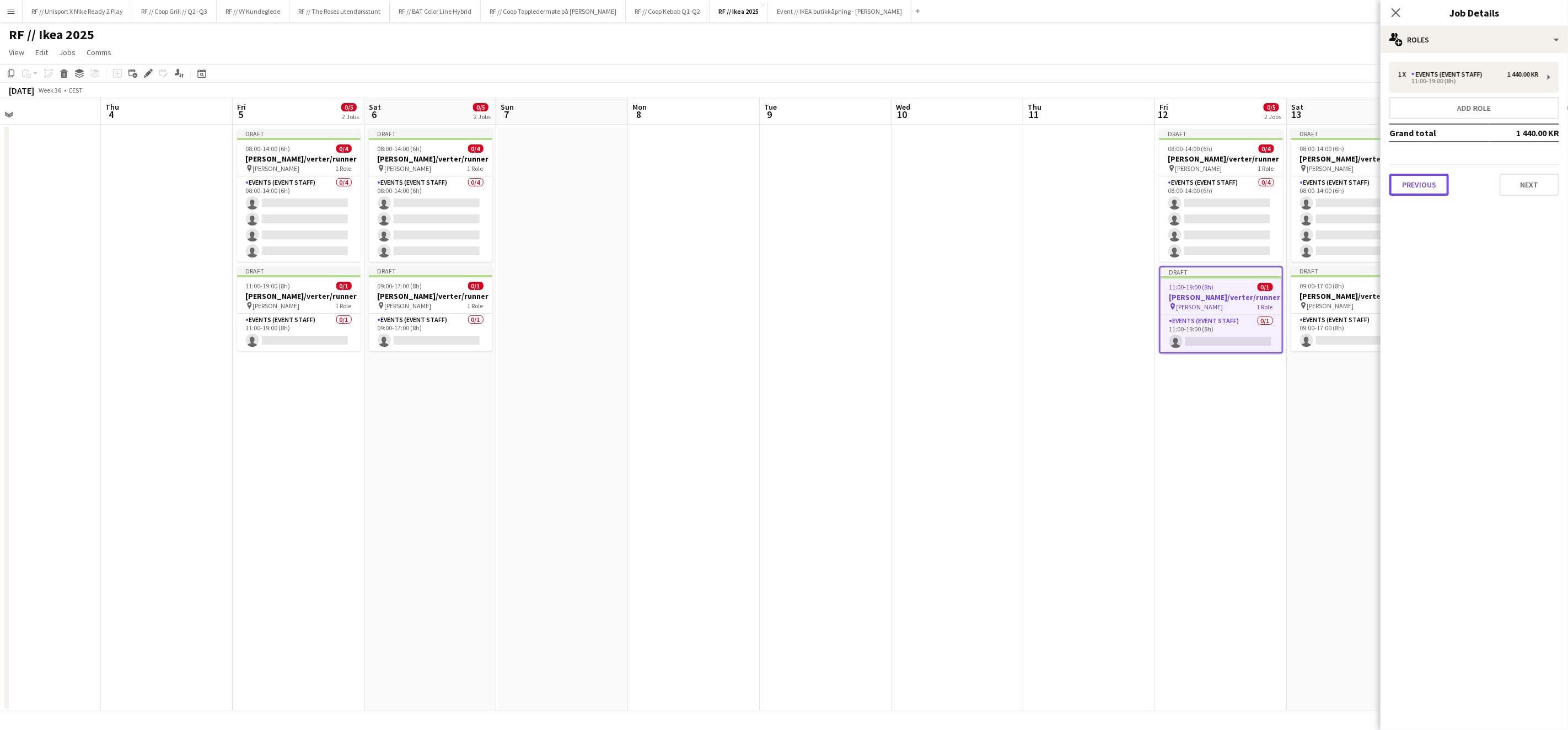
click at [1416, 183] on button "Previous" at bounding box center [1419, 185] width 60 height 22
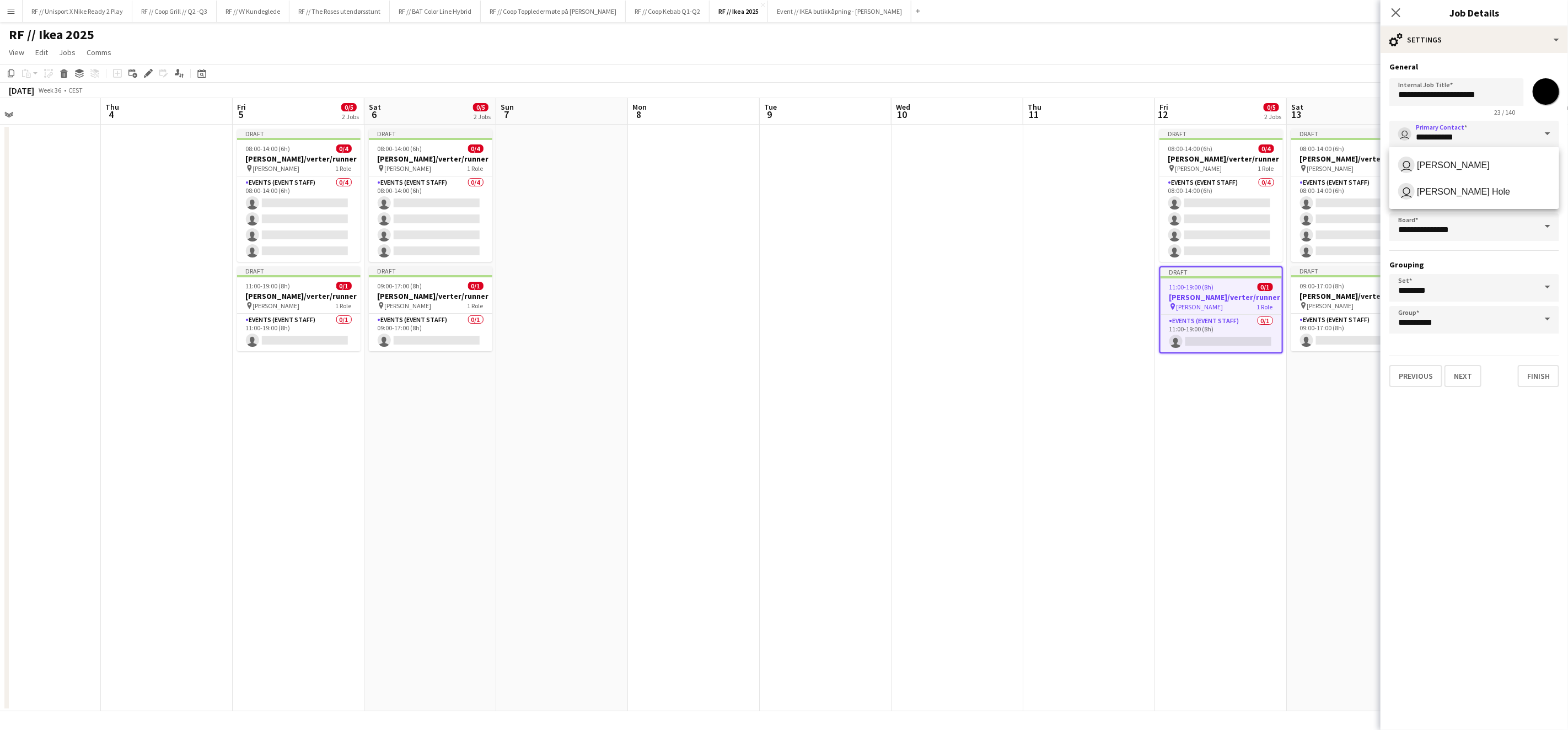
drag, startPoint x: 1468, startPoint y: 144, endPoint x: 1404, endPoint y: 132, distance: 65.1
click at [1404, 132] on div "**********" at bounding box center [1474, 135] width 170 height 28
click at [1479, 186] on span "[PERSON_NAME] Hole" at bounding box center [1464, 191] width 93 height 10
type input "**********"
click at [1477, 372] on button "Next" at bounding box center [1463, 376] width 37 height 22
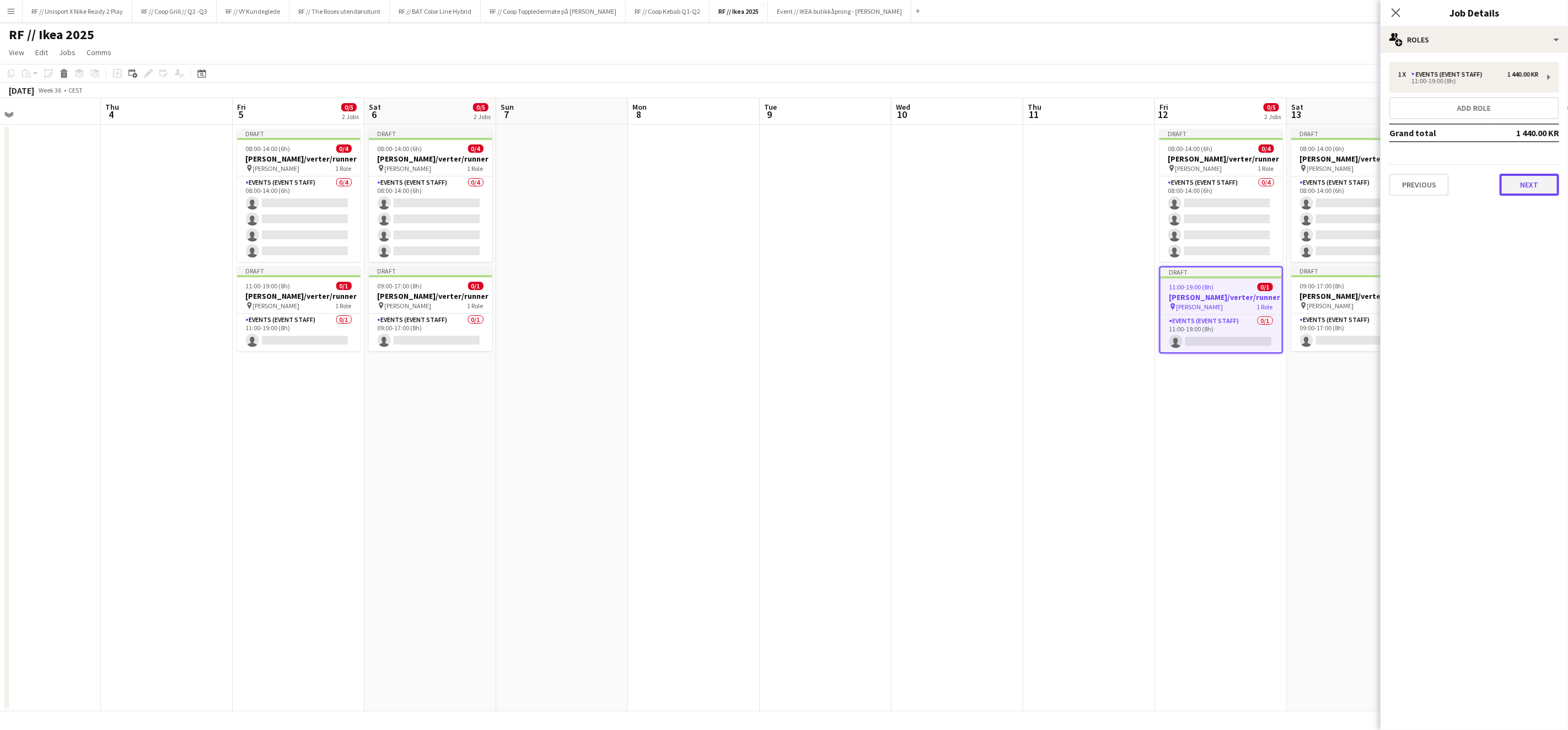
click at [1530, 185] on button "Next" at bounding box center [1529, 185] width 60 height 22
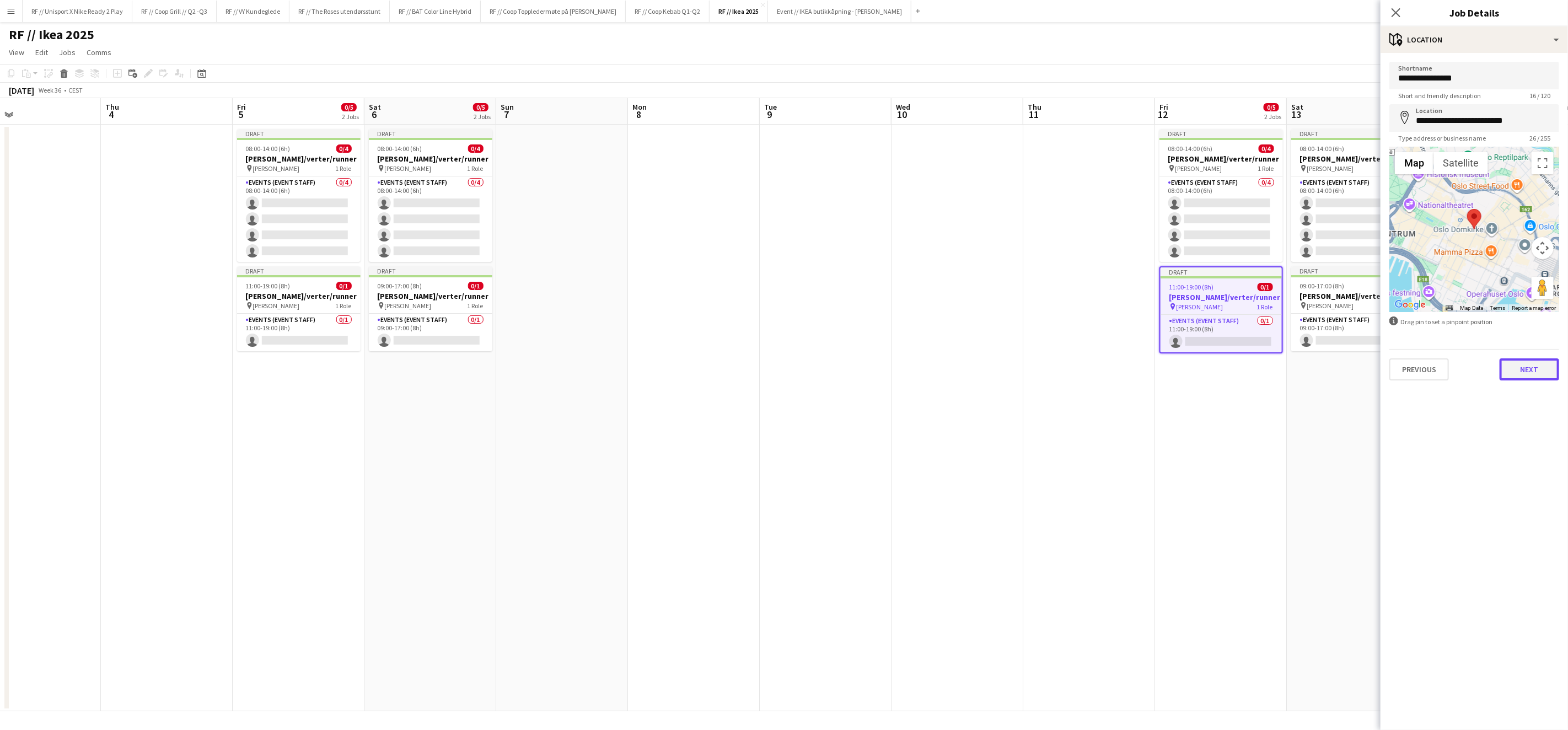
click at [1532, 374] on button "Next" at bounding box center [1529, 369] width 60 height 22
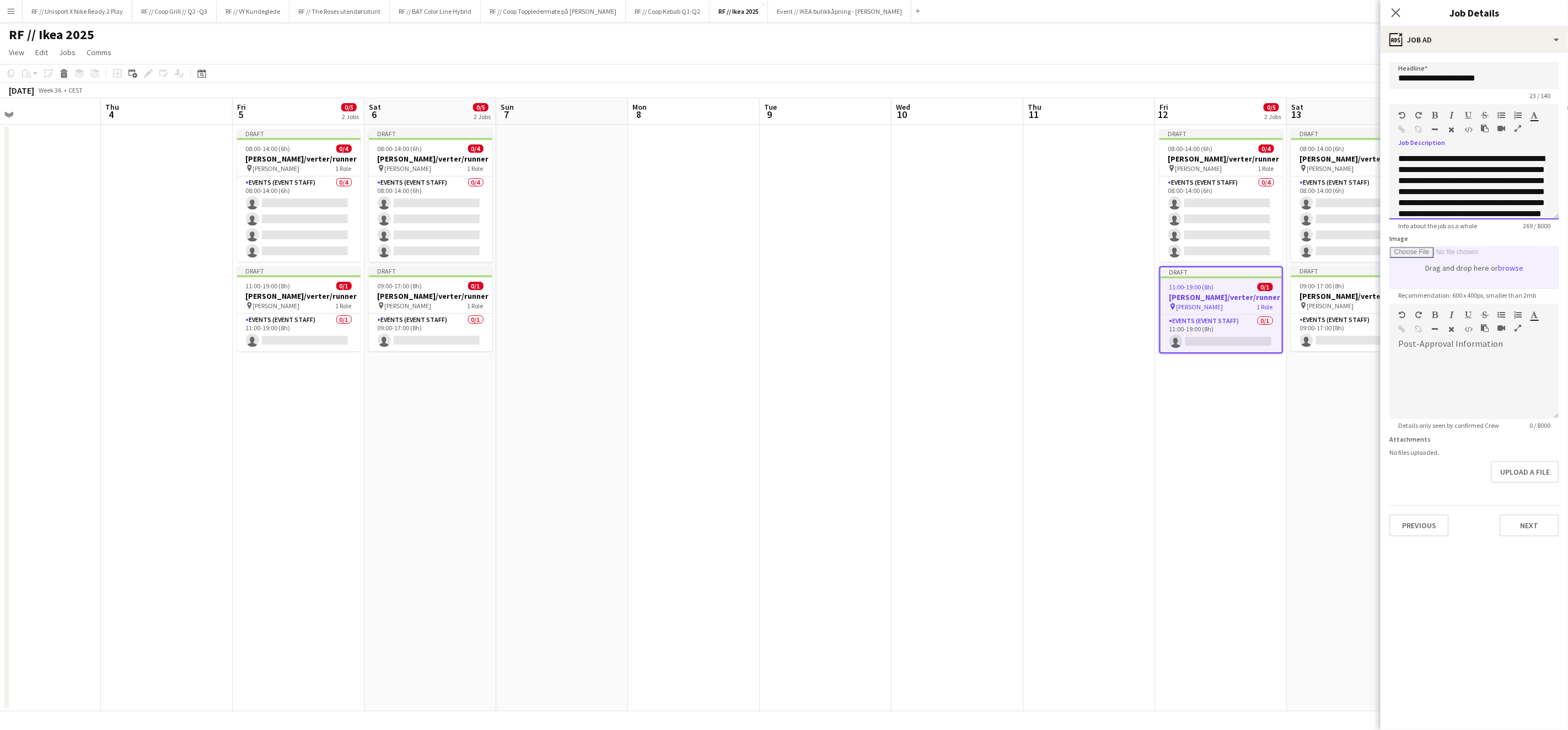
scroll to position [20, 0]
drag, startPoint x: 1401, startPoint y: 159, endPoint x: 1543, endPoint y: 250, distance: 168.7
click at [1543, 250] on form "**********" at bounding box center [1475, 299] width 188 height 475
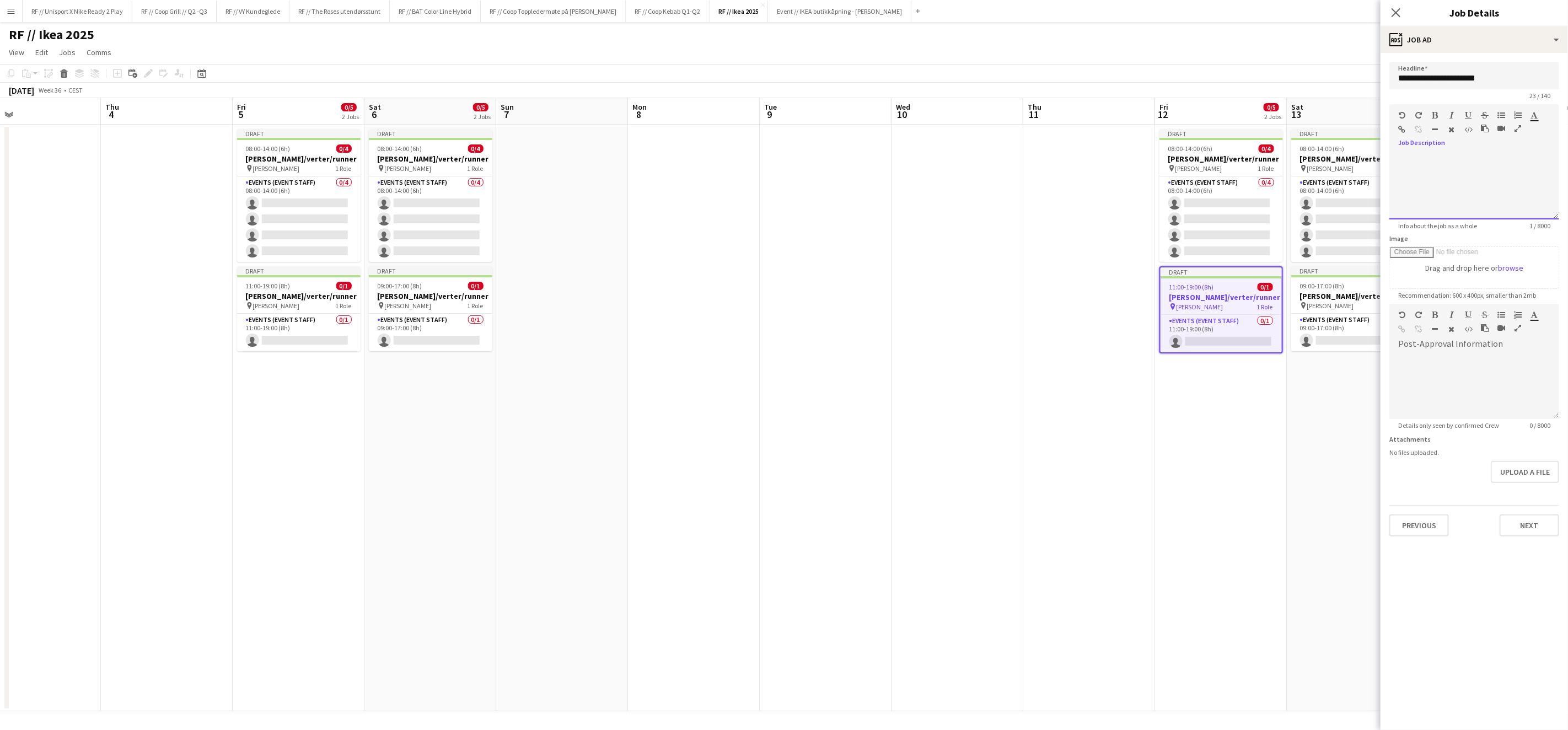
scroll to position [0, 0]
click at [1524, 525] on button "Next" at bounding box center [1529, 525] width 60 height 22
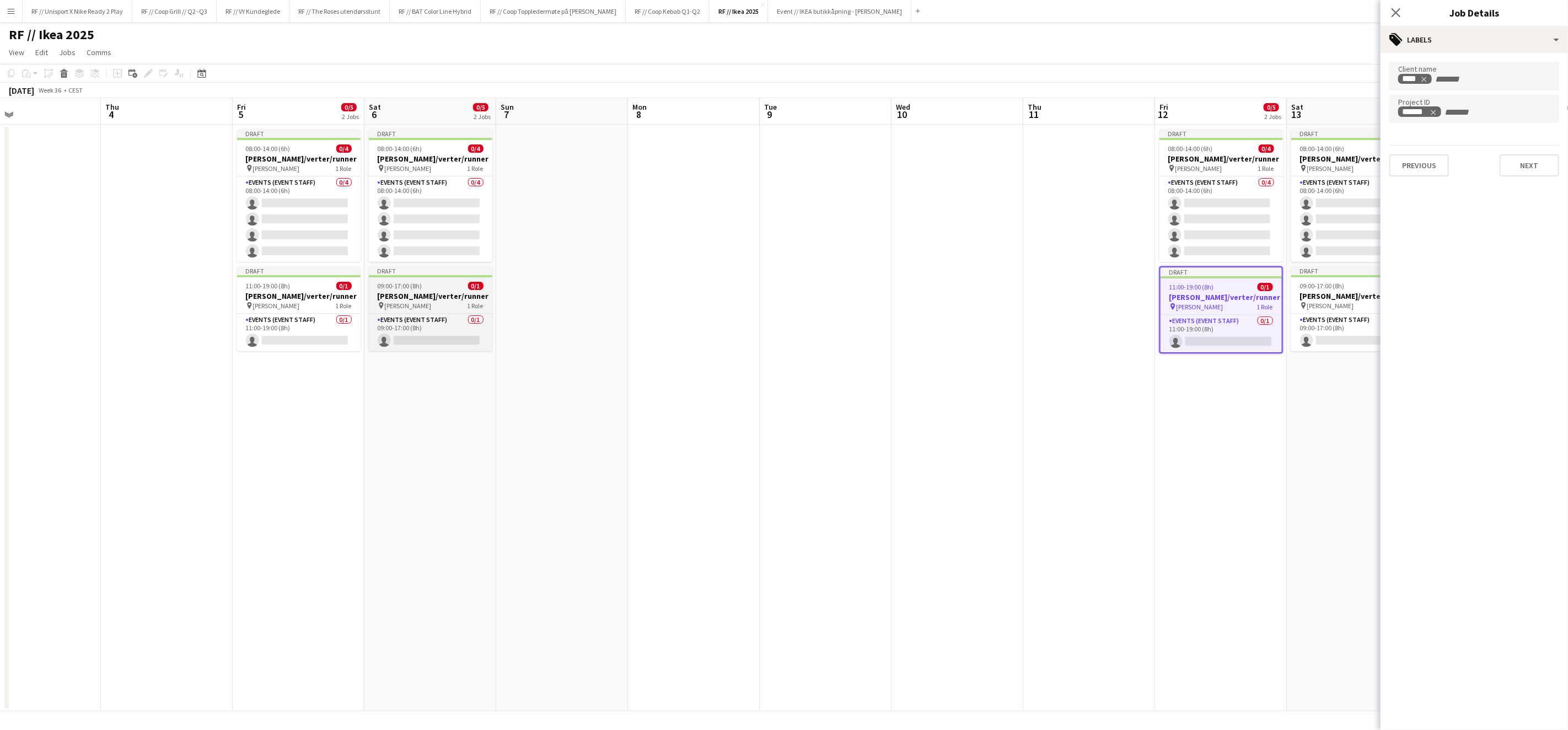
click at [435, 292] on h3 "[PERSON_NAME]/verter/runner" at bounding box center [431, 296] width 124 height 10
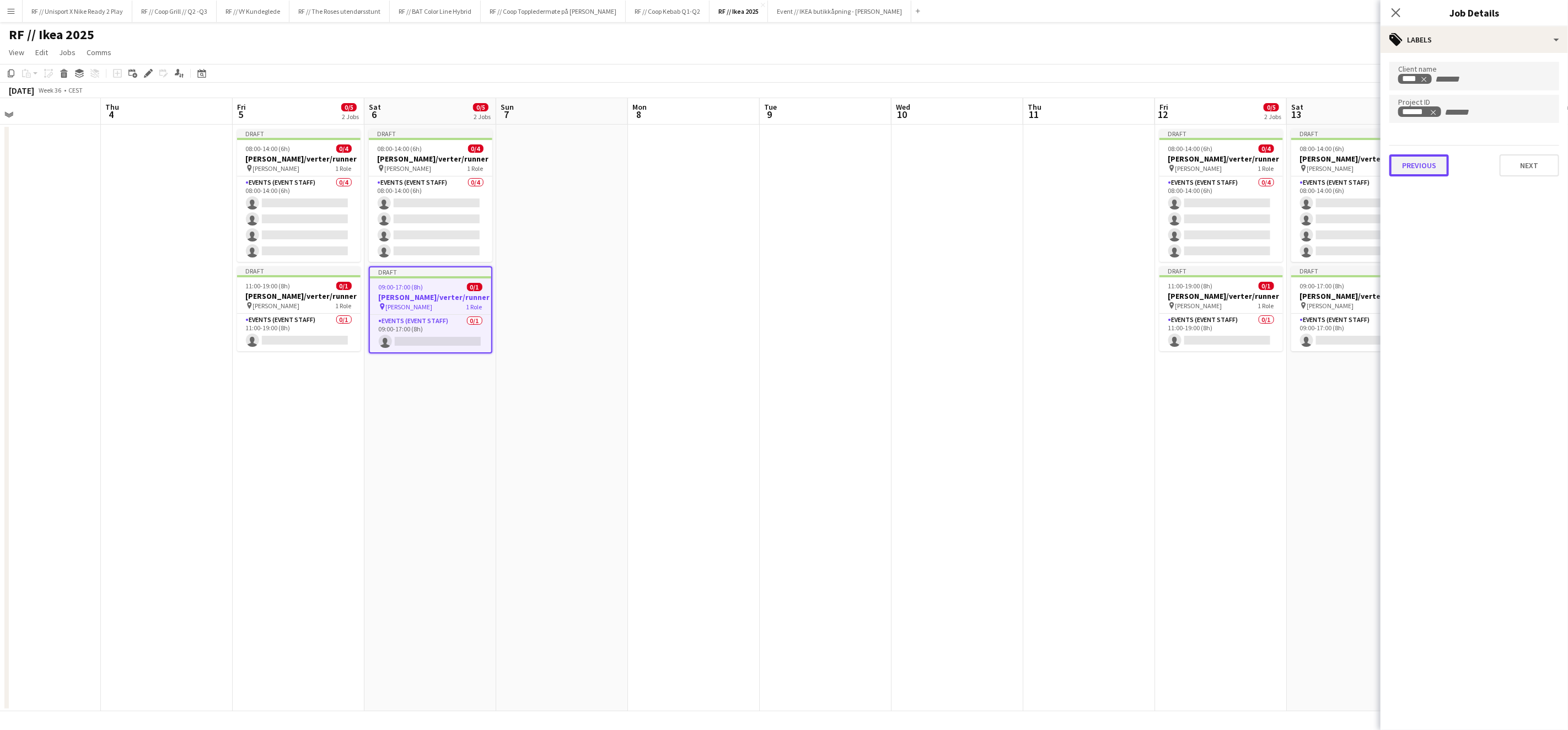
click at [1416, 167] on button "Previous" at bounding box center [1419, 165] width 60 height 22
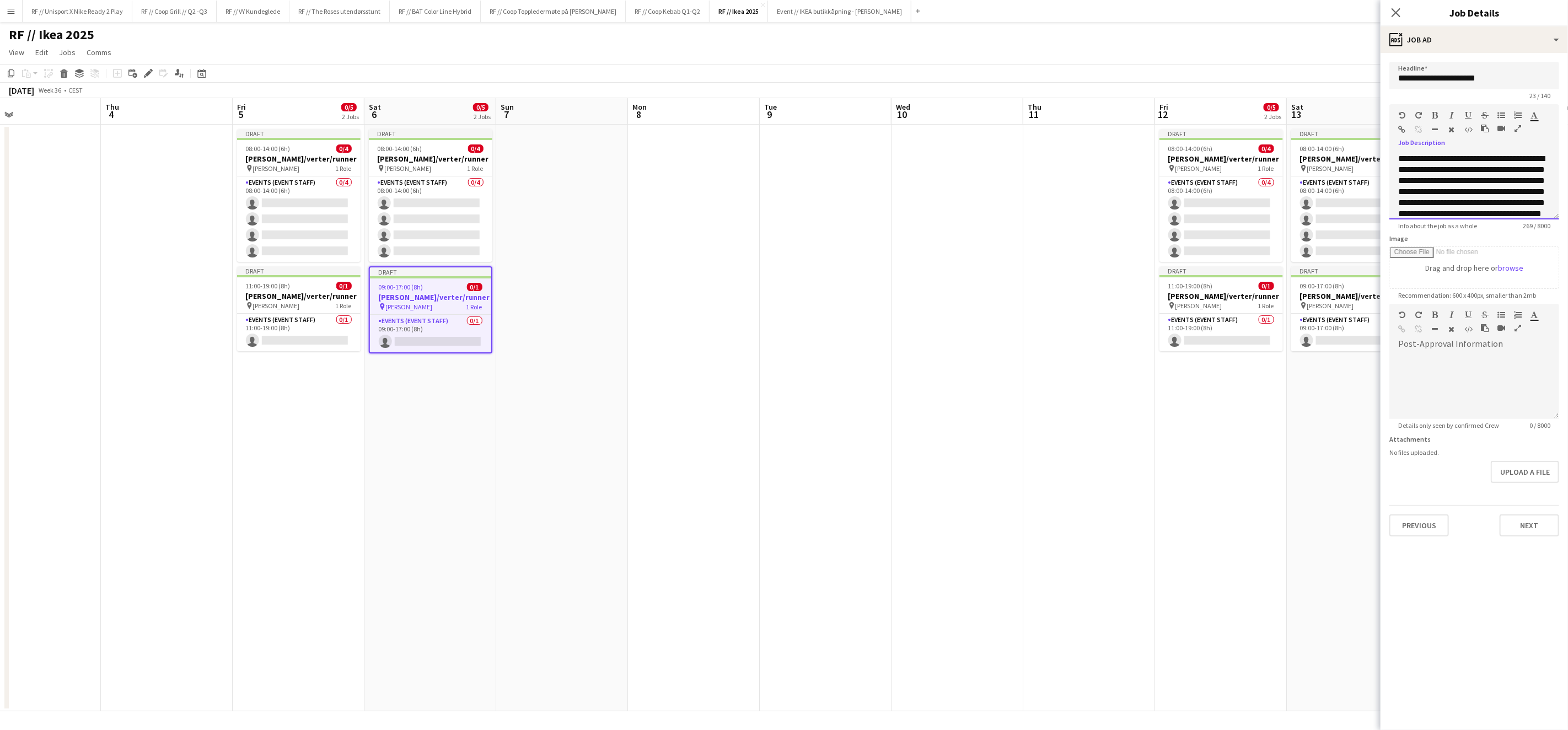
scroll to position [20, 0]
drag, startPoint x: 1400, startPoint y: 156, endPoint x: 1557, endPoint y: 294, distance: 209.0
click at [1557, 294] on form "**********" at bounding box center [1475, 299] width 188 height 475
click at [1418, 531] on button "Previous" at bounding box center [1419, 525] width 60 height 22
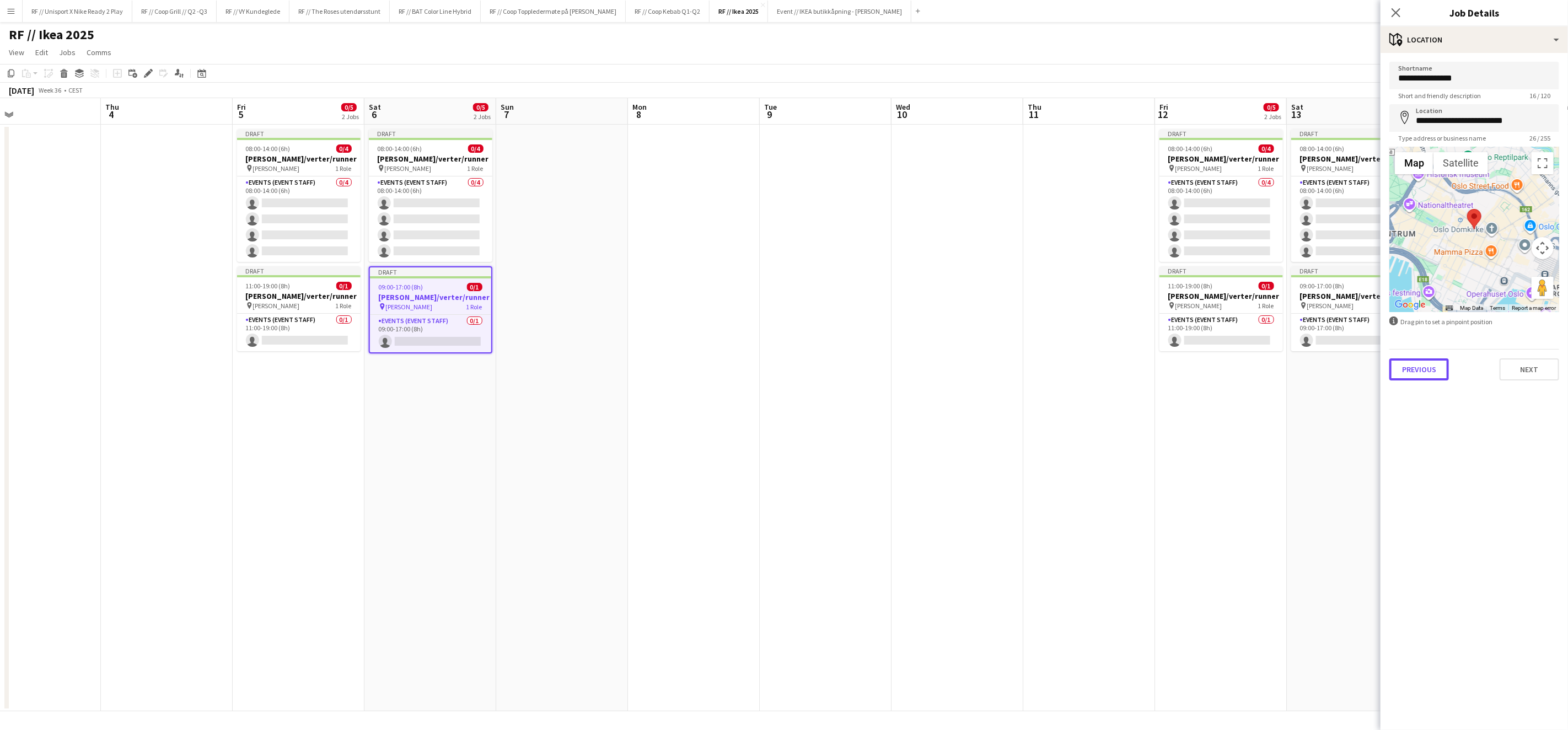
click at [1425, 359] on button "Previous" at bounding box center [1419, 369] width 60 height 22
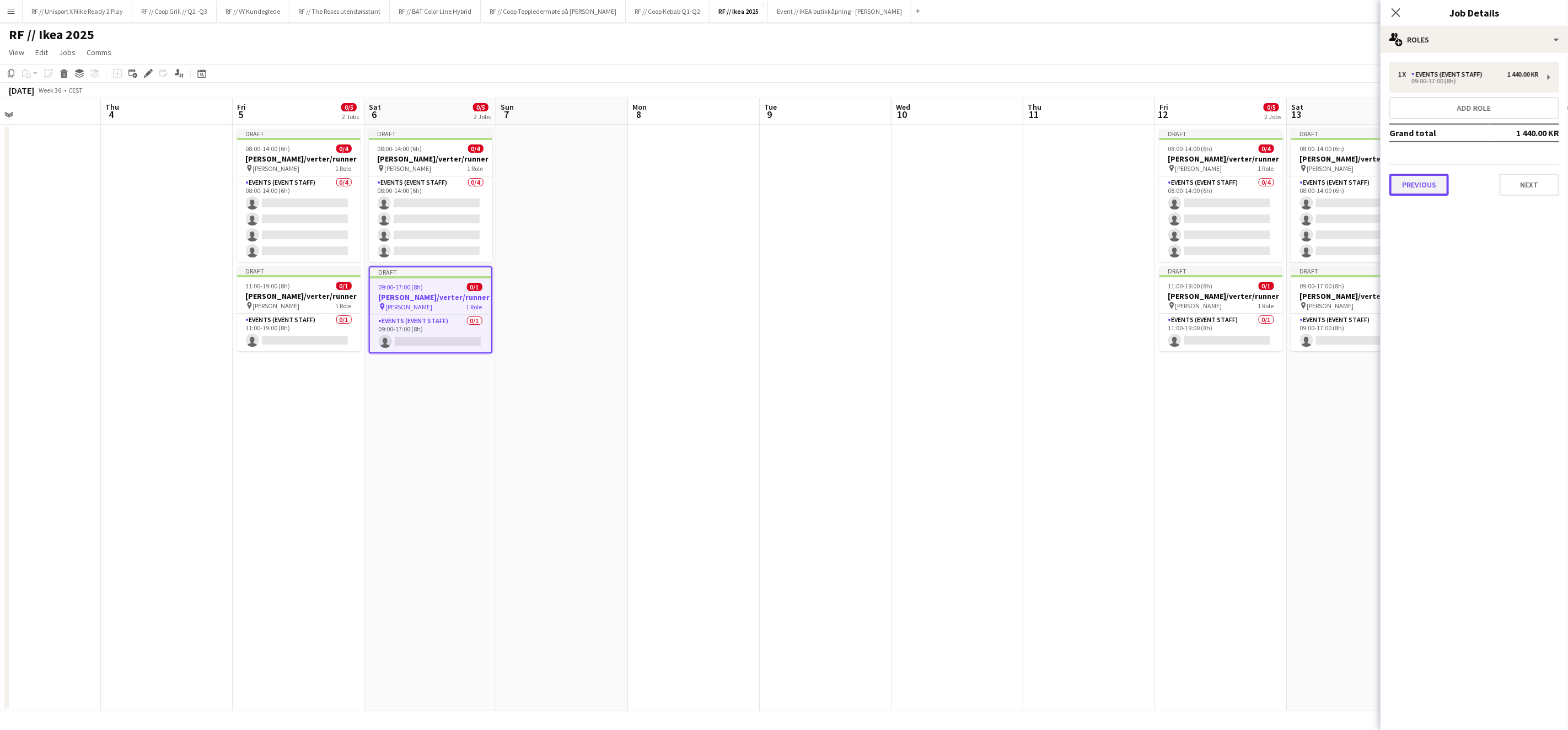
click at [1433, 181] on button "Previous" at bounding box center [1419, 185] width 60 height 22
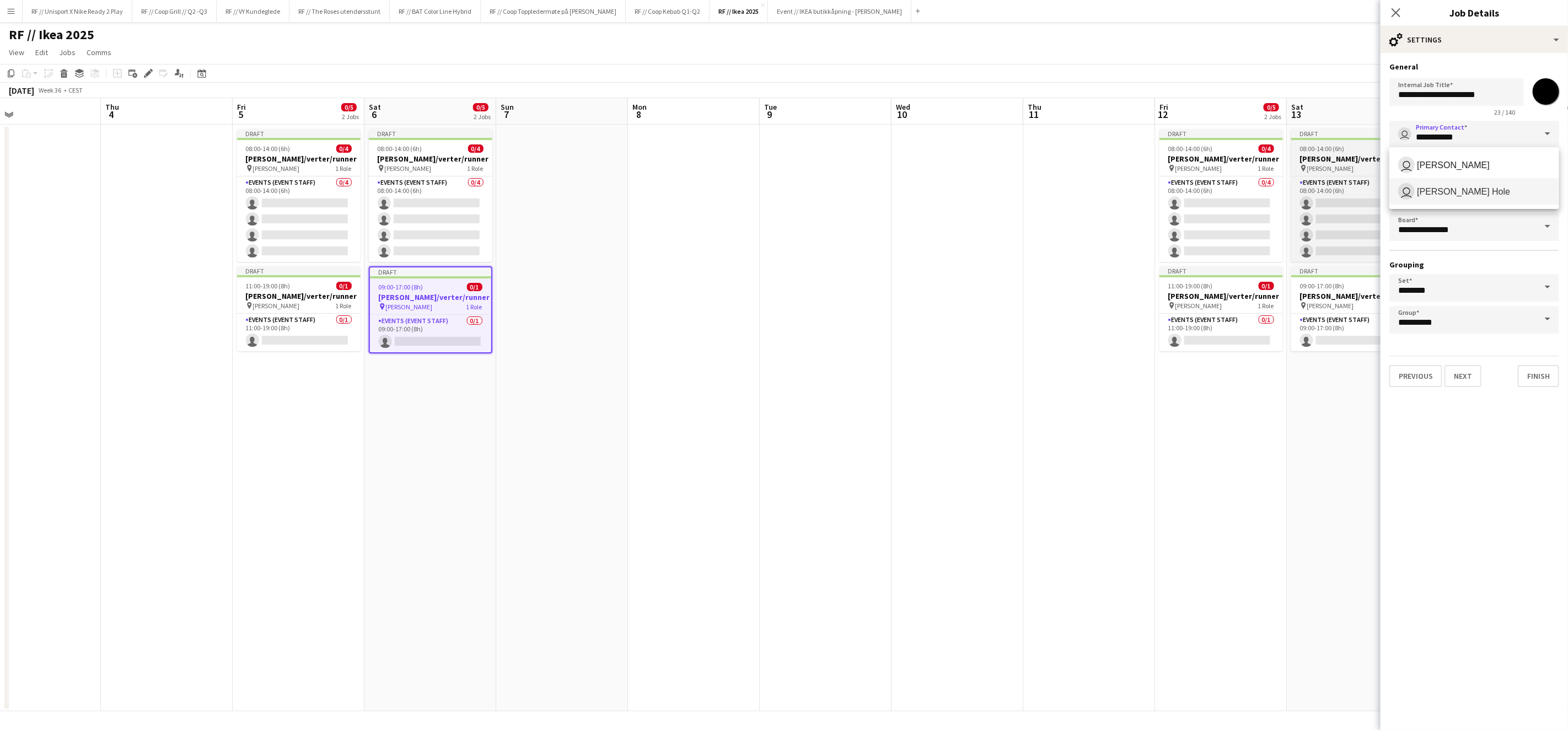
drag, startPoint x: 1470, startPoint y: 138, endPoint x: 1359, endPoint y: 130, distance: 111.3
click at [1361, 130] on body "Menu Boards Boards Boards All jobs Status Workforce Workforce My Workforce Recr…" at bounding box center [784, 365] width 1568 height 730
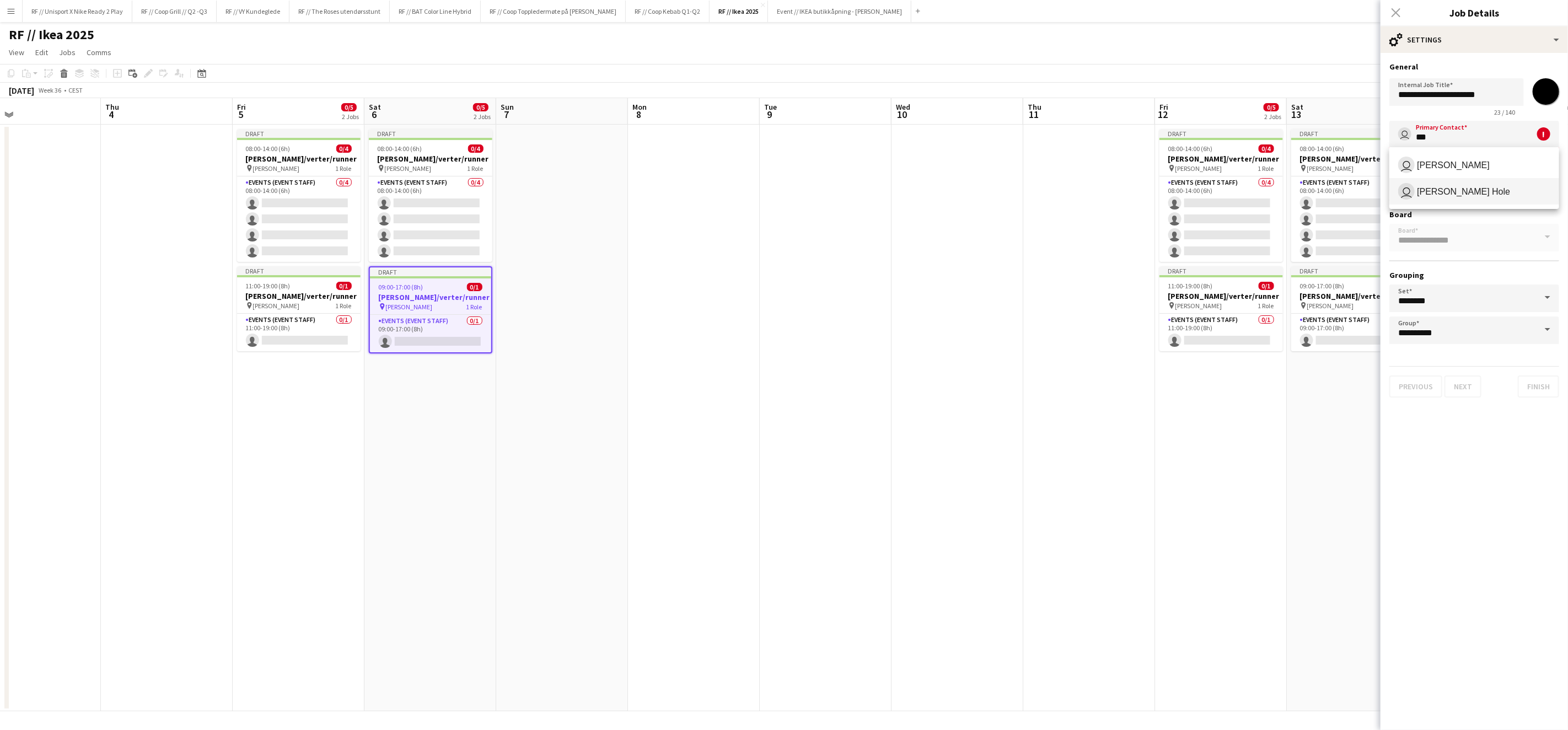
click at [1448, 196] on span "[PERSON_NAME] Hole" at bounding box center [1464, 191] width 93 height 10
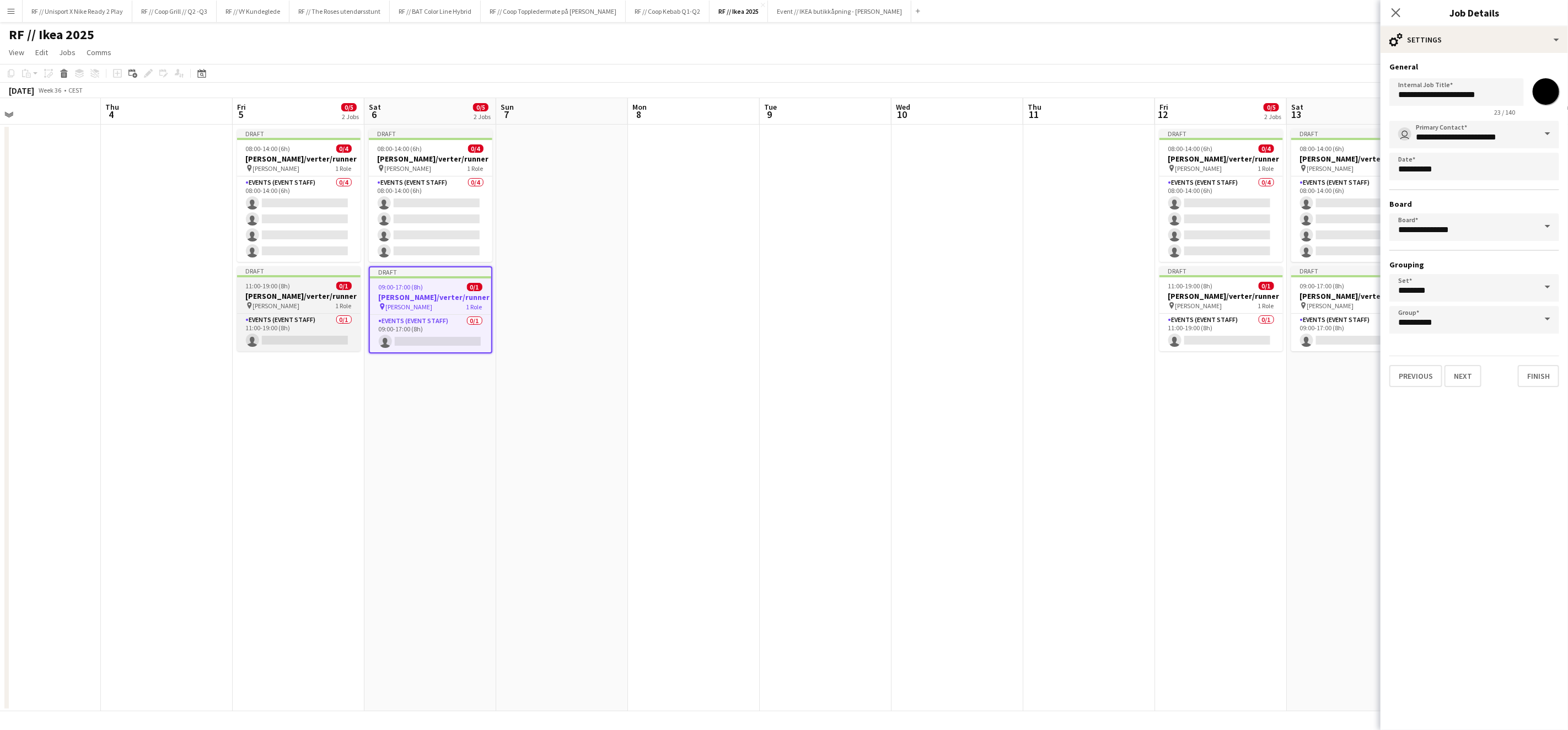
click at [300, 301] on span "[PERSON_NAME]" at bounding box center [277, 305] width 47 height 8
type input "**********"
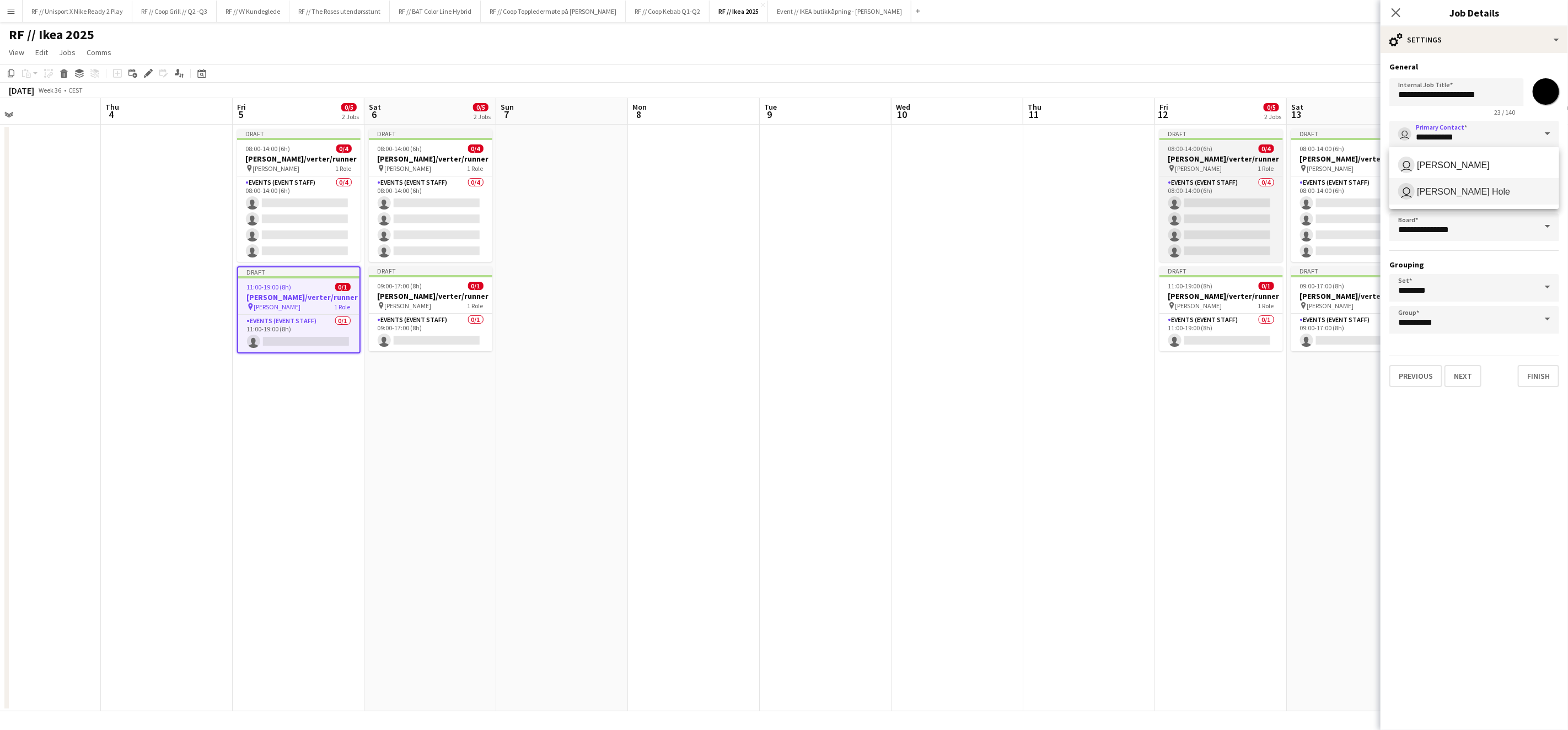
drag, startPoint x: 1469, startPoint y: 138, endPoint x: 1281, endPoint y: 129, distance: 188.2
click at [1292, 129] on body "Menu Boards Boards Boards All jobs Status Workforce Workforce My Workforce Recr…" at bounding box center [784, 365] width 1568 height 730
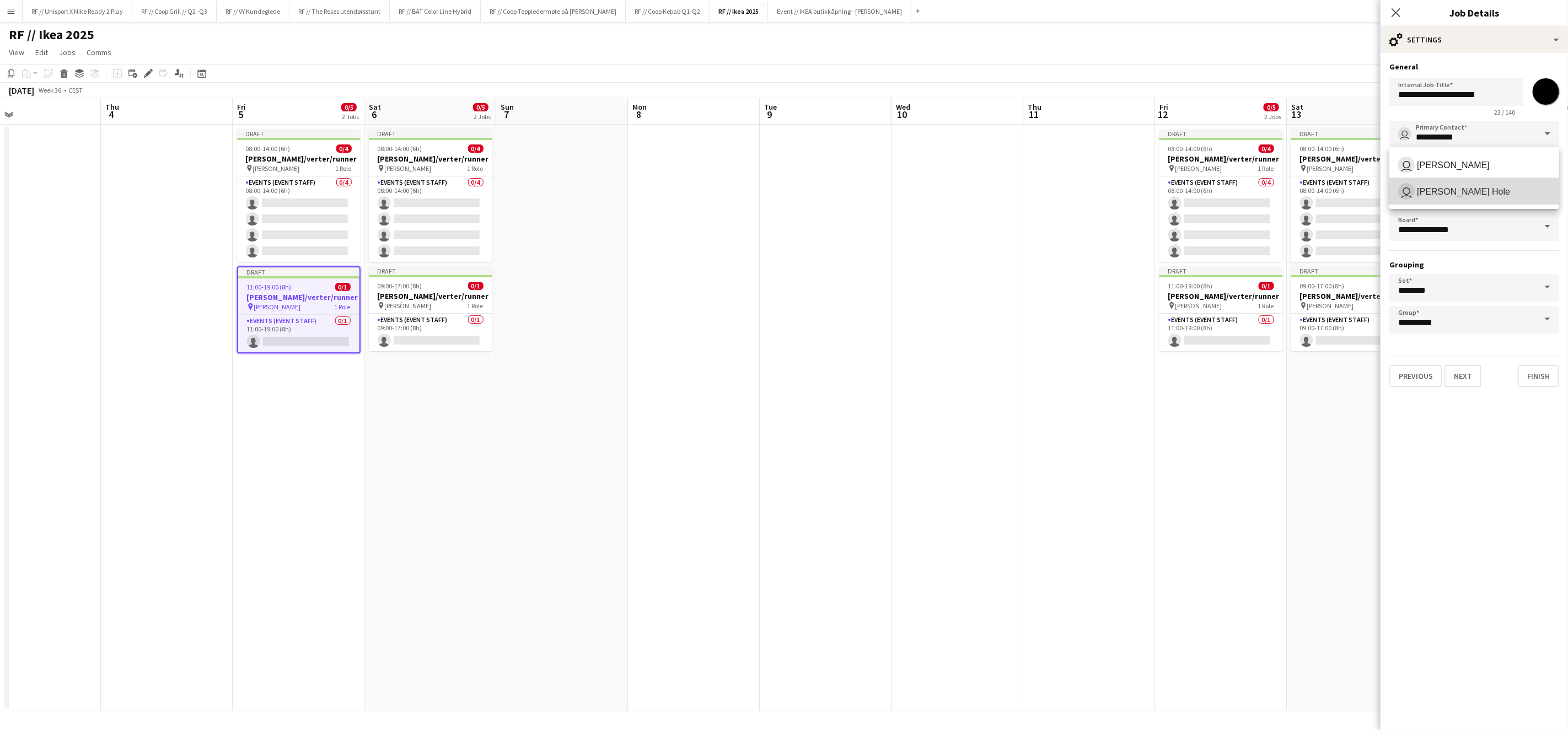
click at [1471, 194] on span "[PERSON_NAME] Hole" at bounding box center [1464, 191] width 93 height 10
type input "**********"
click at [1461, 375] on button "Next" at bounding box center [1463, 376] width 37 height 22
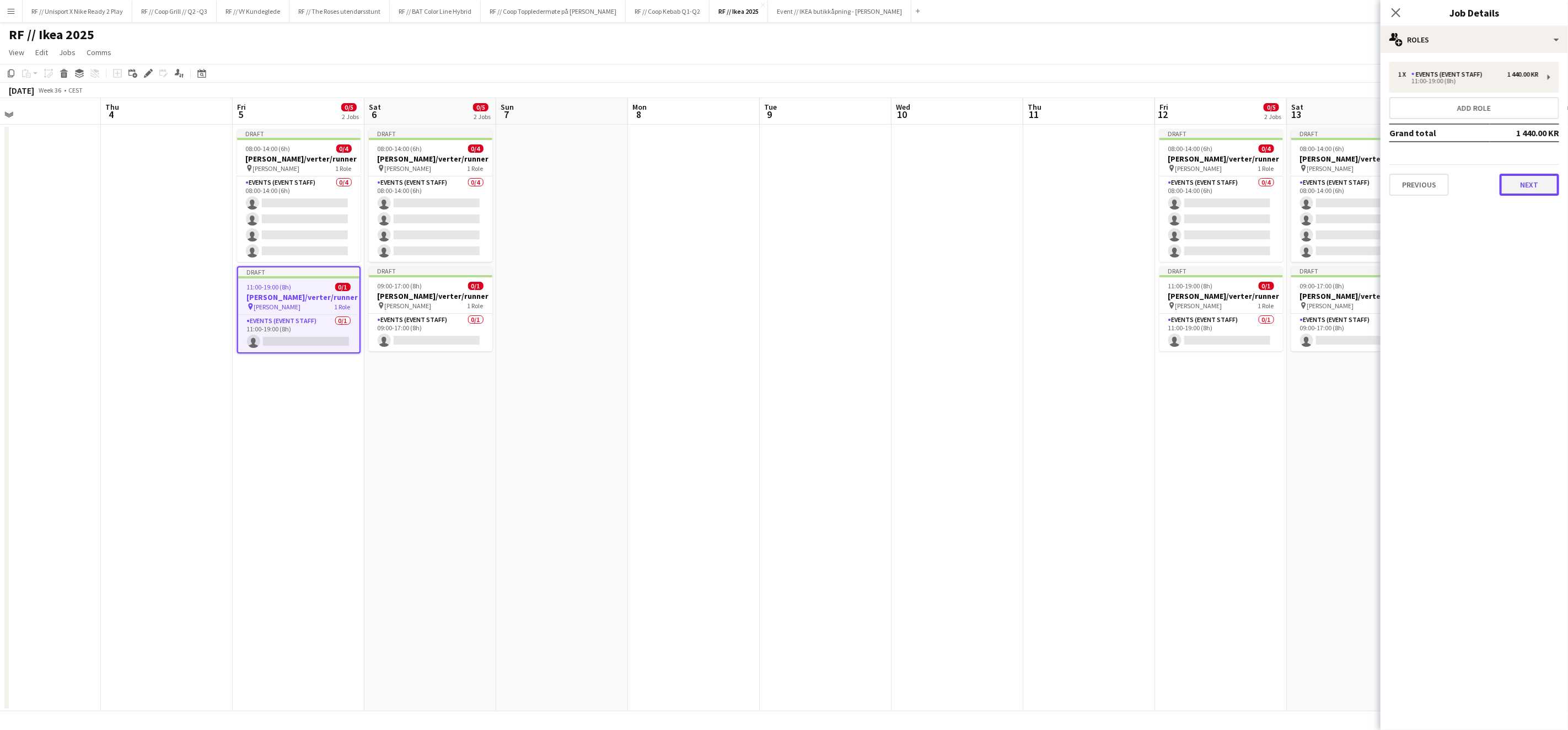
click at [1537, 192] on button "Next" at bounding box center [1529, 185] width 60 height 22
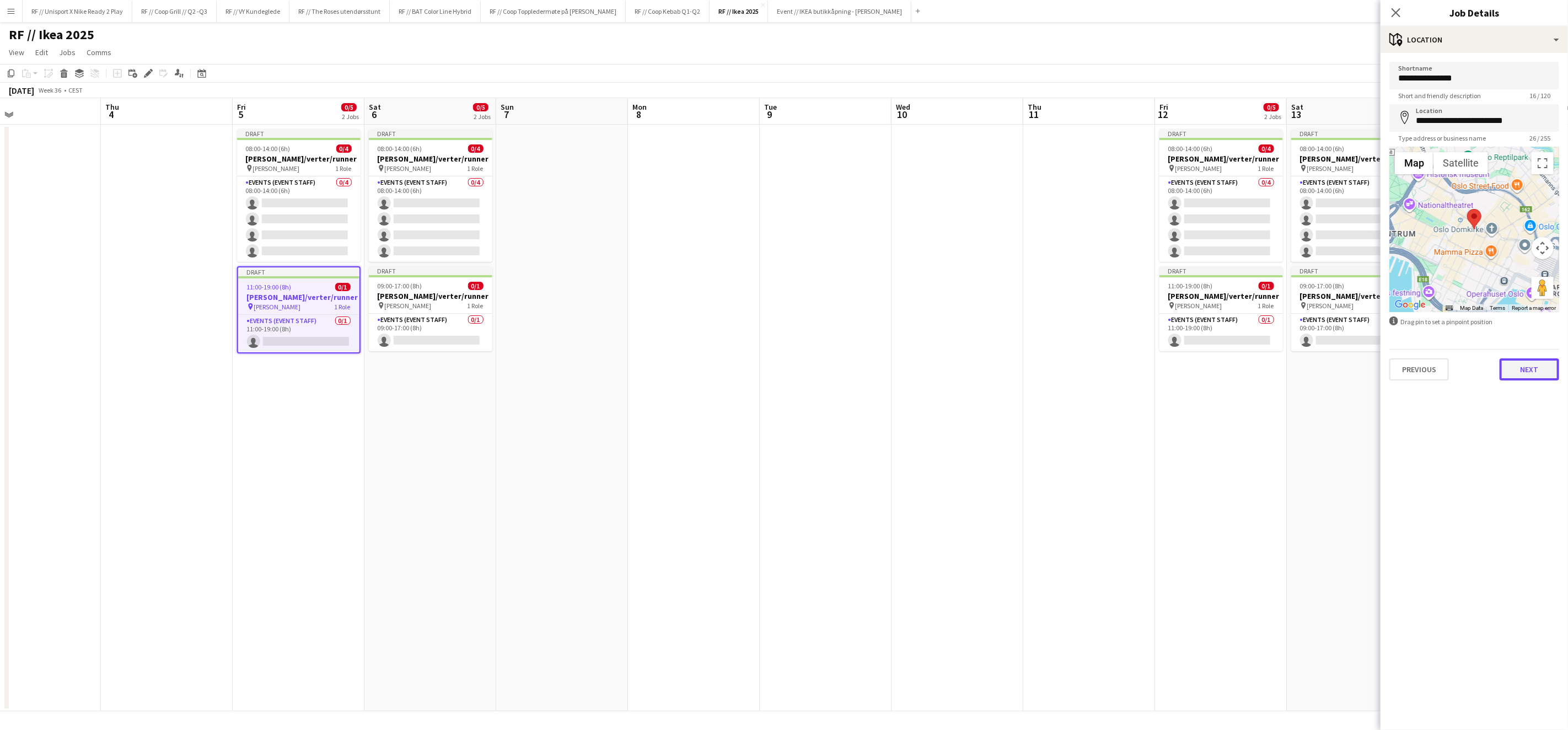
click at [1534, 372] on button "Next" at bounding box center [1529, 369] width 60 height 22
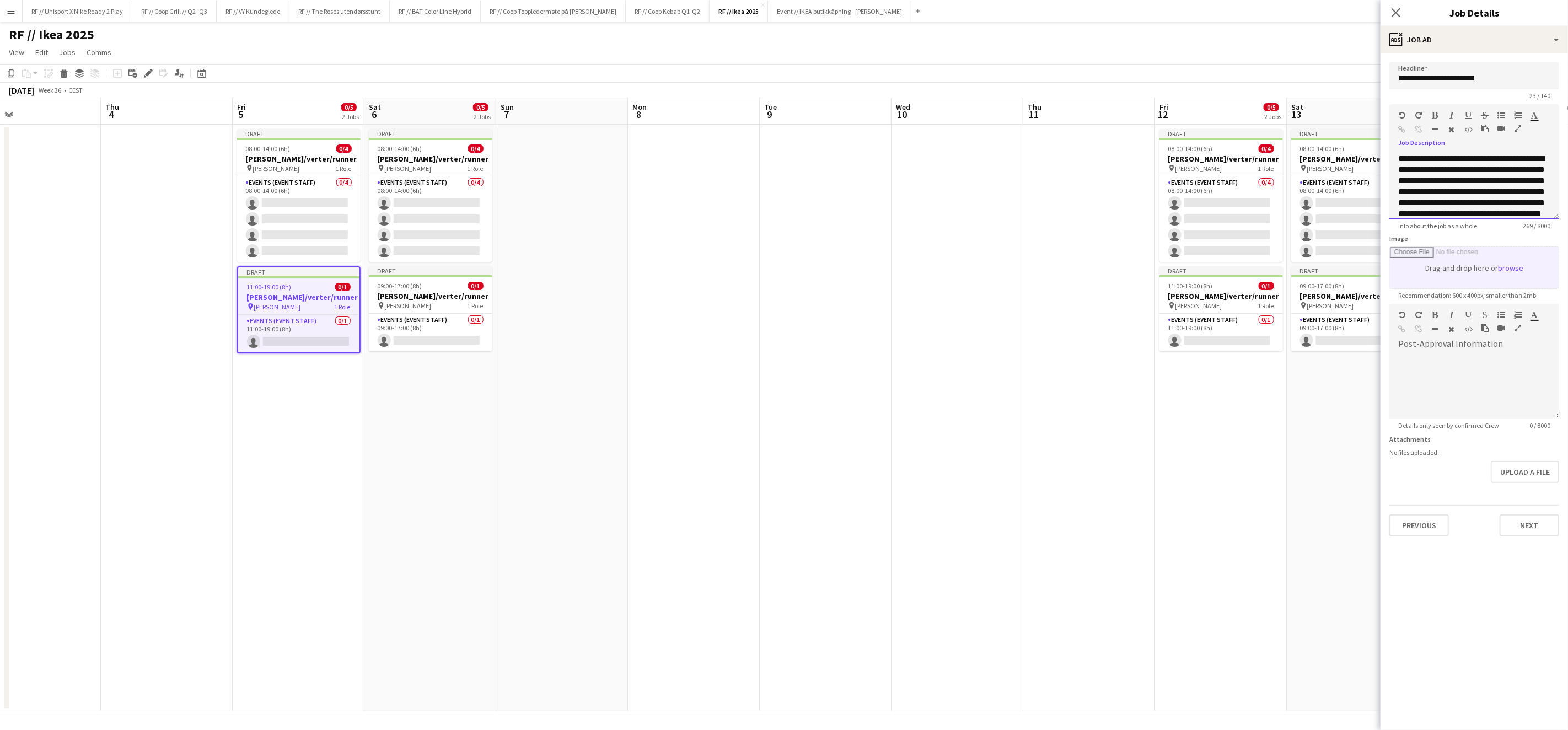
scroll to position [20, 0]
drag, startPoint x: 1400, startPoint y: 157, endPoint x: 1531, endPoint y: 268, distance: 171.7
click at [1531, 268] on form "**********" at bounding box center [1475, 299] width 188 height 475
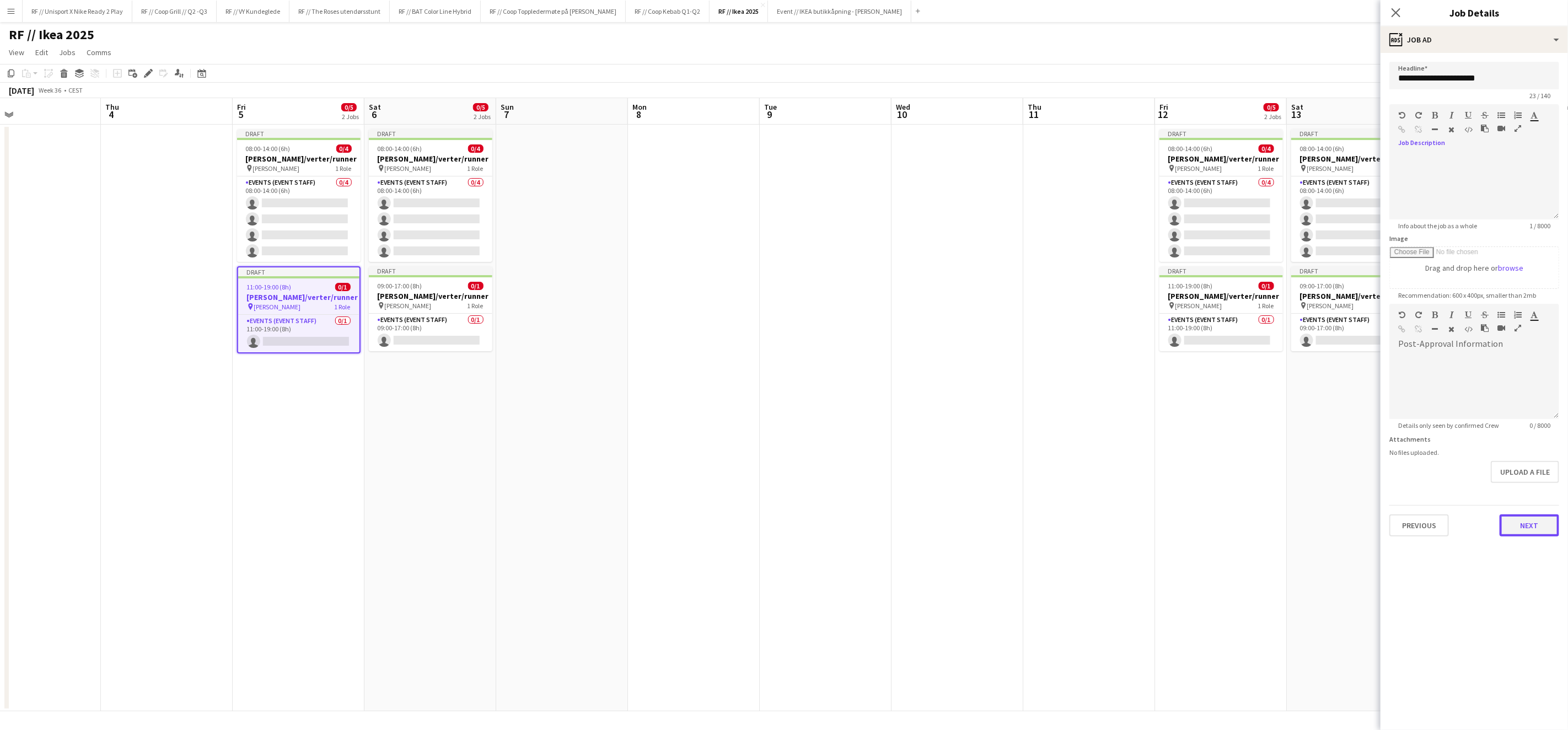
click at [1518, 520] on button "Next" at bounding box center [1529, 525] width 60 height 22
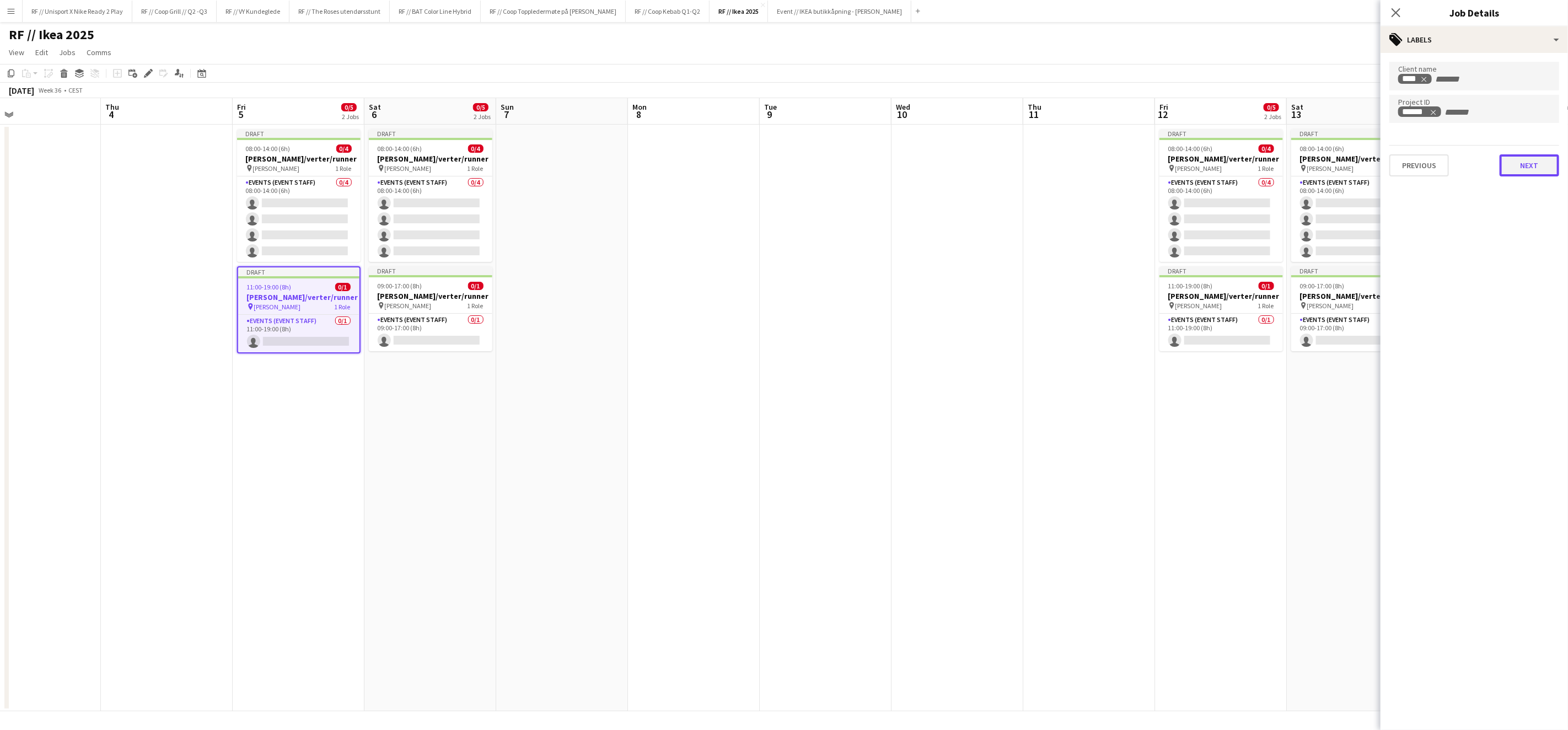
click at [1514, 170] on button "Next" at bounding box center [1529, 165] width 60 height 22
click at [1545, 111] on button "Next" at bounding box center [1529, 114] width 60 height 22
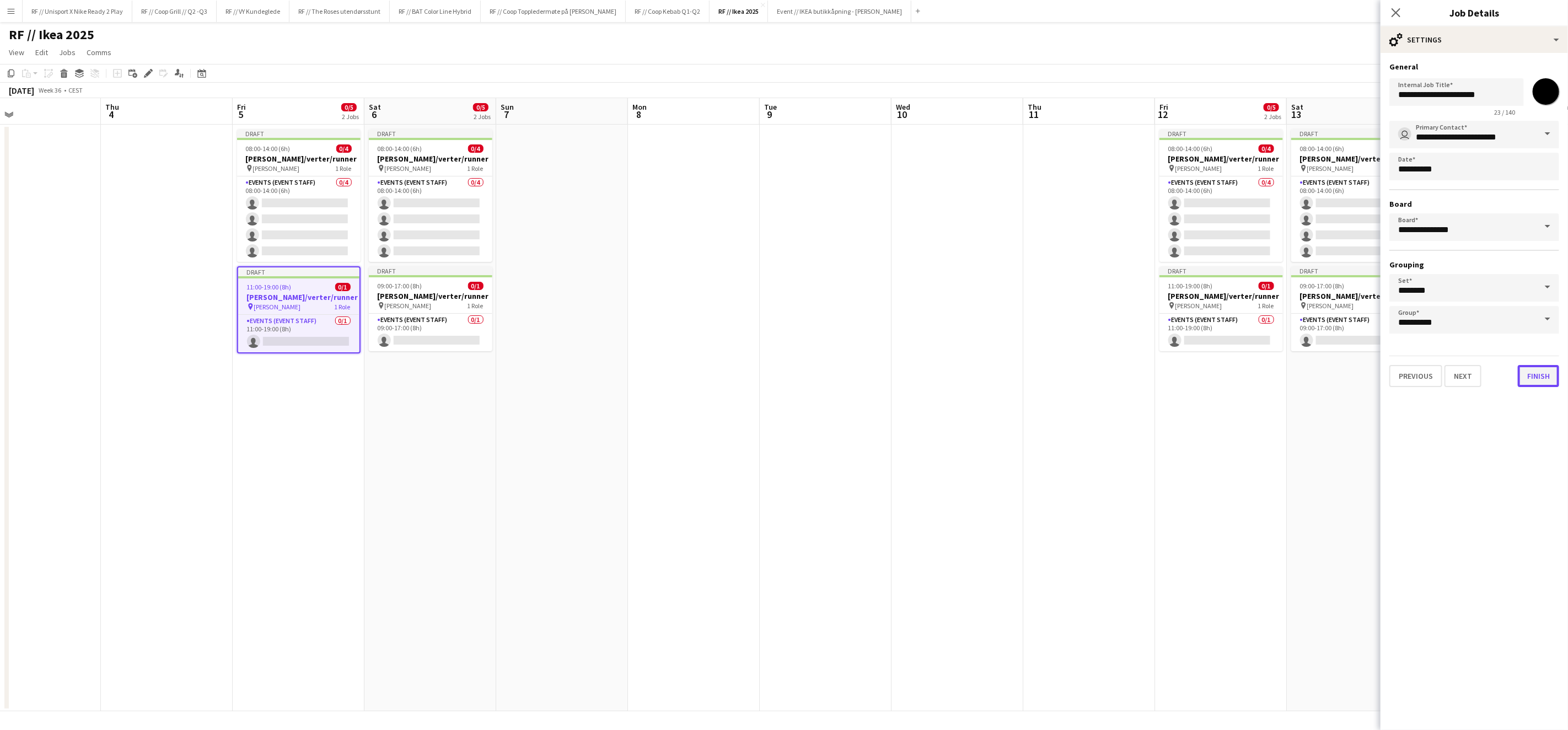
click at [1553, 369] on button "Finish" at bounding box center [1538, 376] width 41 height 22
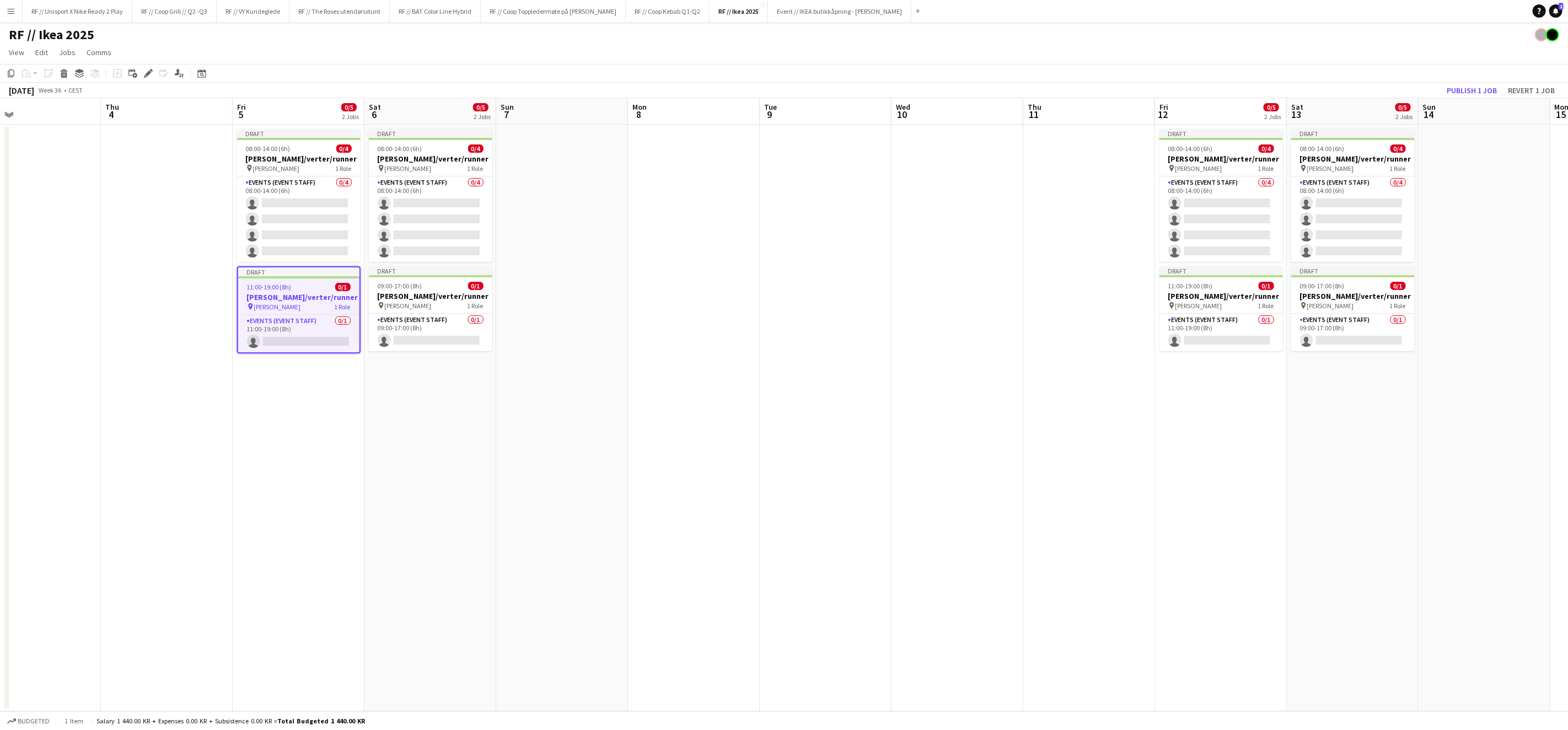
click at [1024, 401] on app-date-cell at bounding box center [1089, 418] width 132 height 587
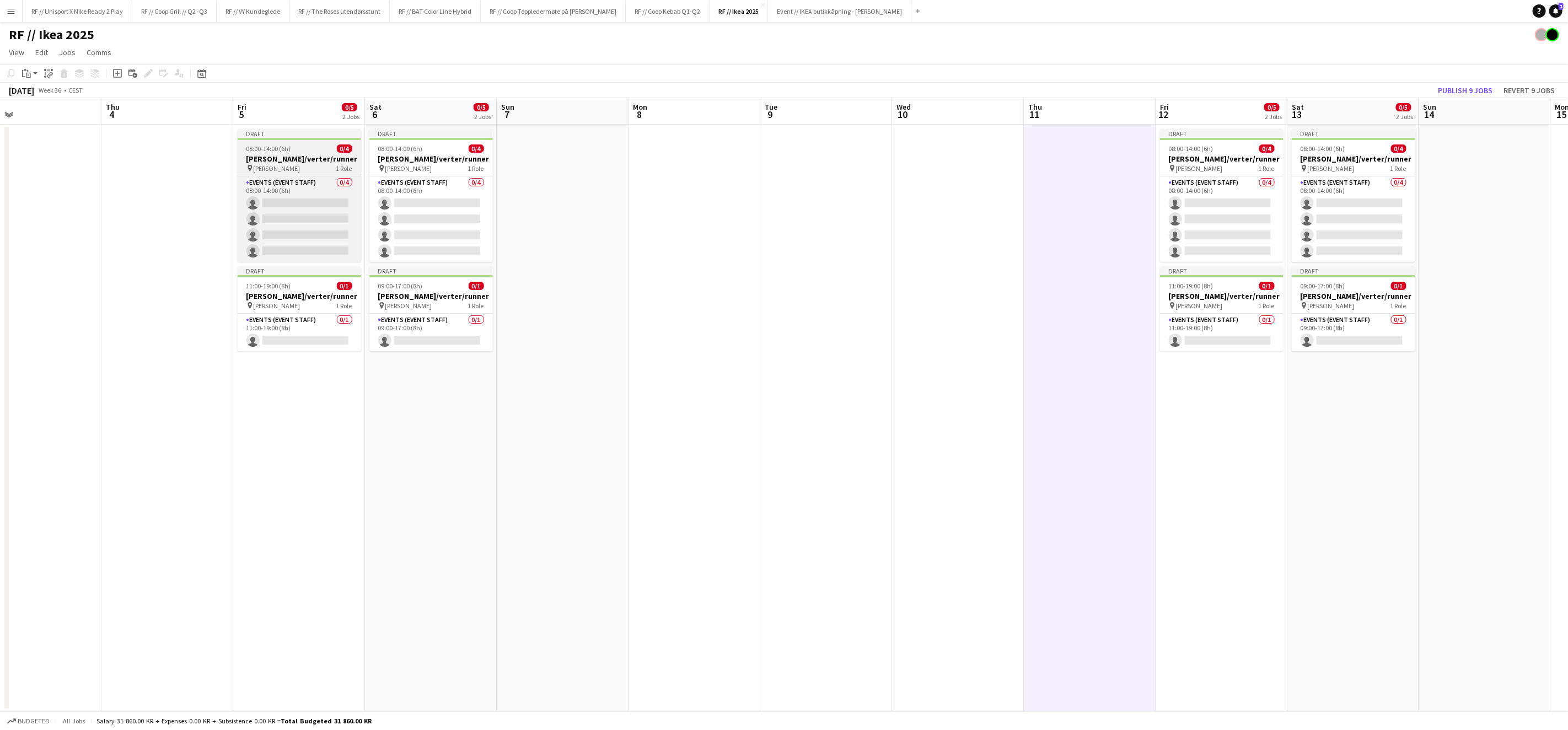
click at [275, 164] on span "[PERSON_NAME]" at bounding box center [277, 168] width 47 height 8
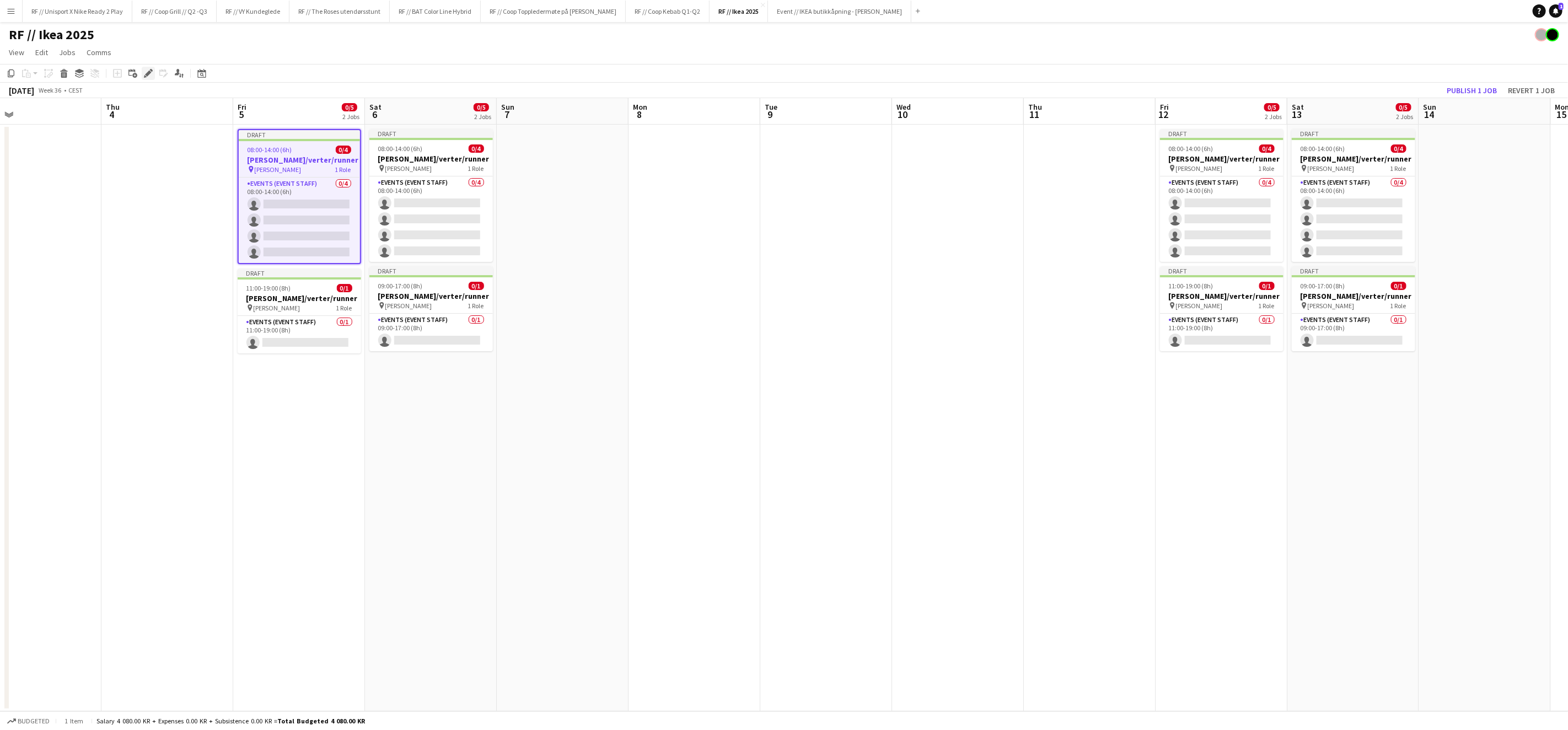
click at [151, 74] on icon "Edit" at bounding box center [149, 74] width 9 height 9
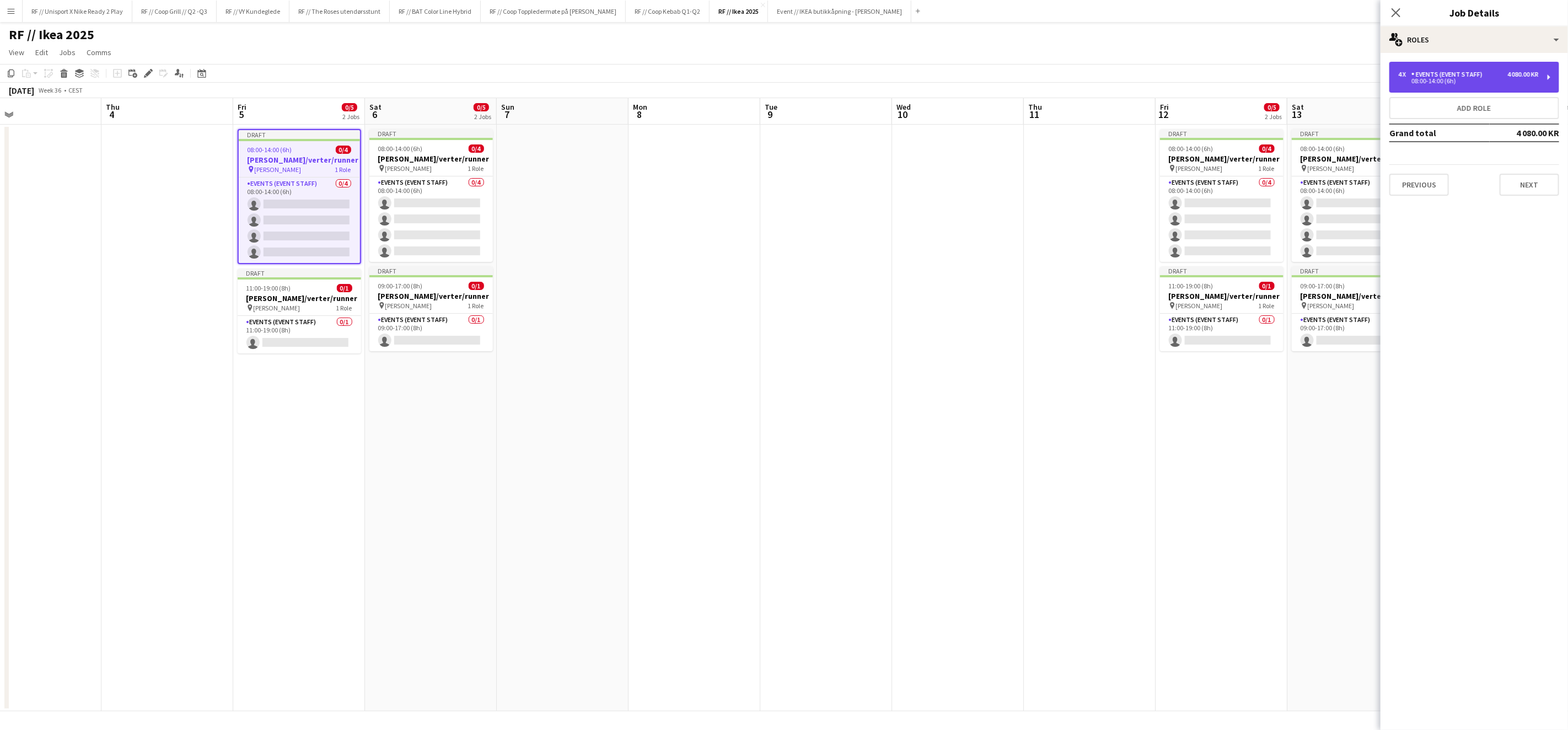
click at [1428, 76] on div "Events (Event Staff)" at bounding box center [1449, 74] width 76 height 8
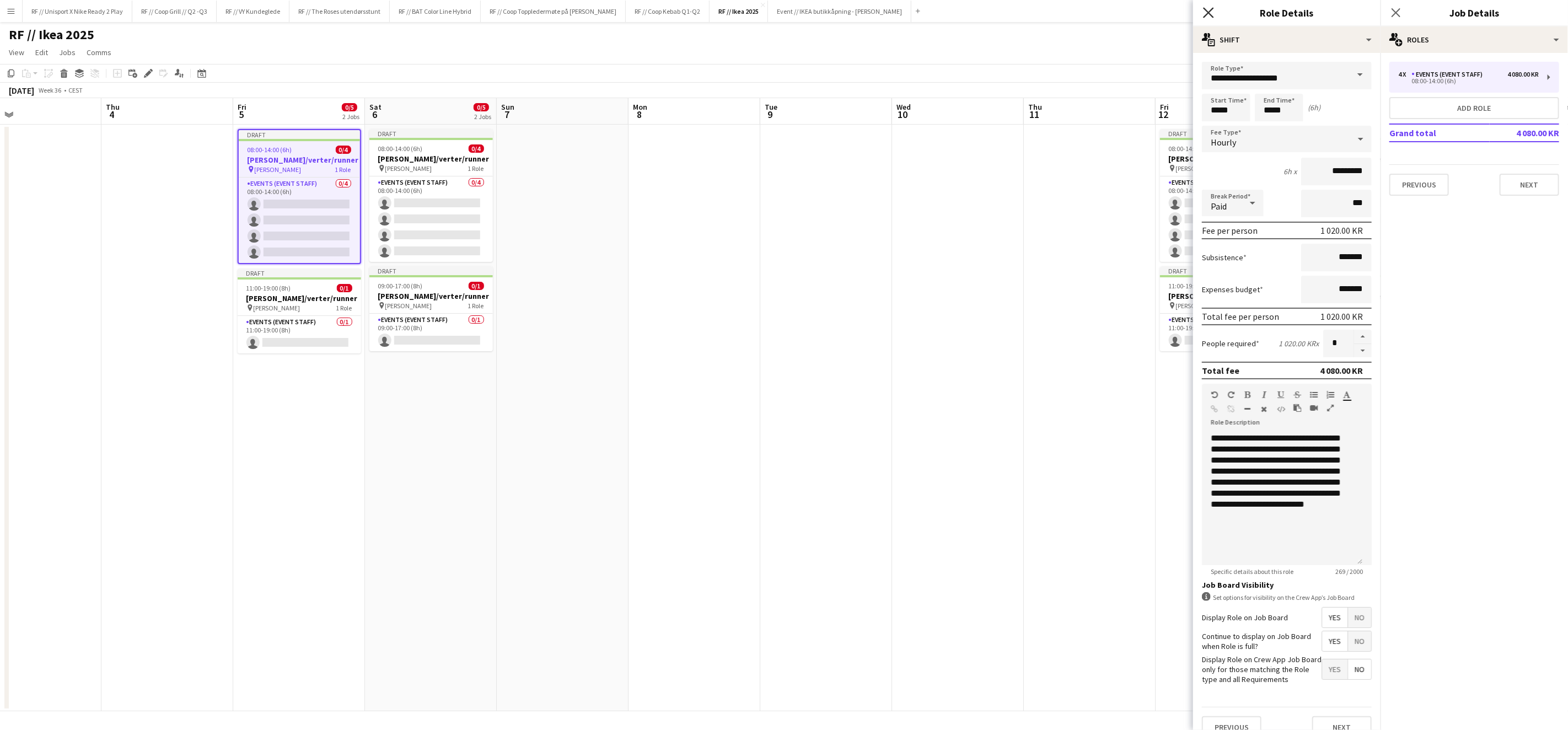
click at [1209, 10] on icon "Close pop-in" at bounding box center [1208, 12] width 10 height 10
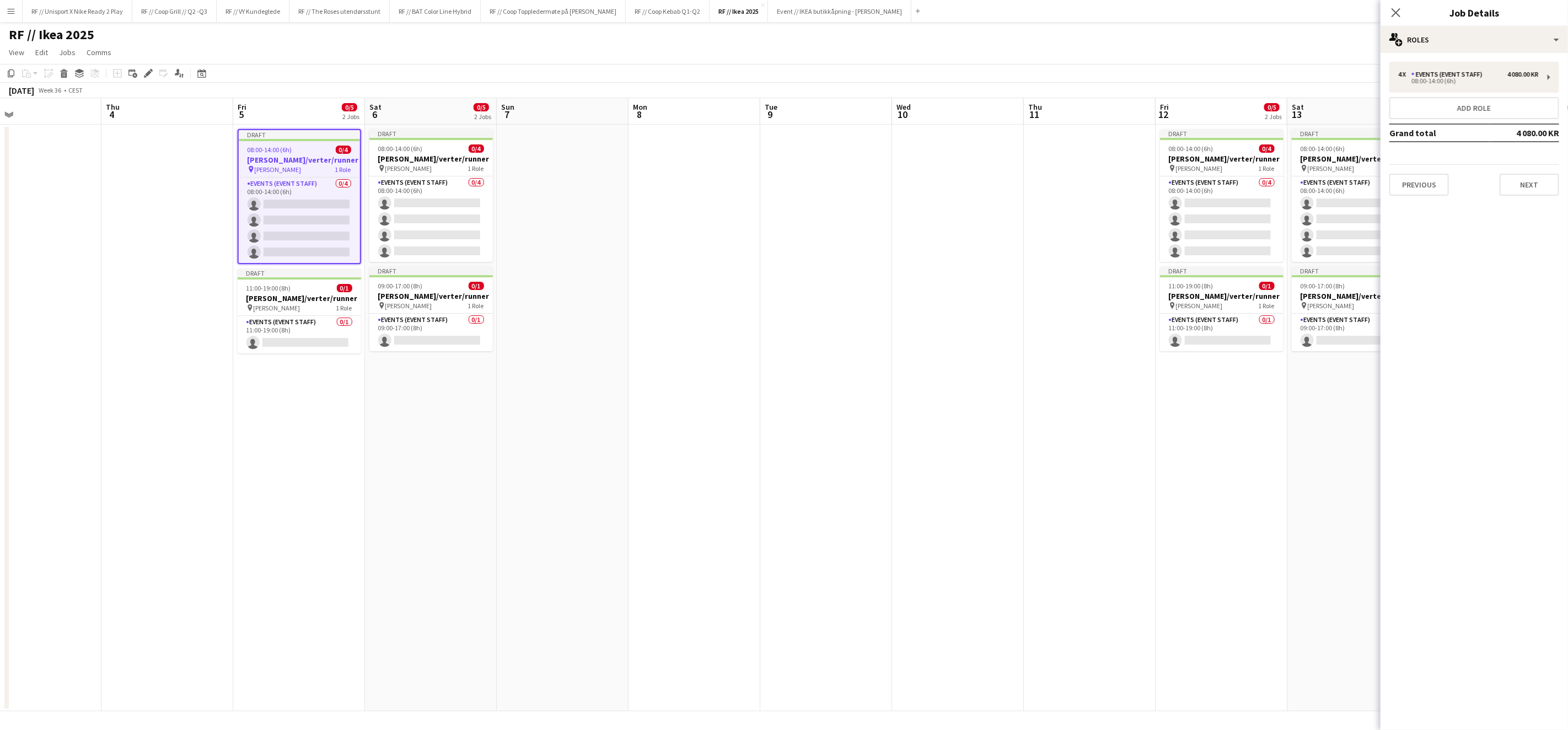
click at [679, 297] on app-date-cell at bounding box center [694, 418] width 132 height 587
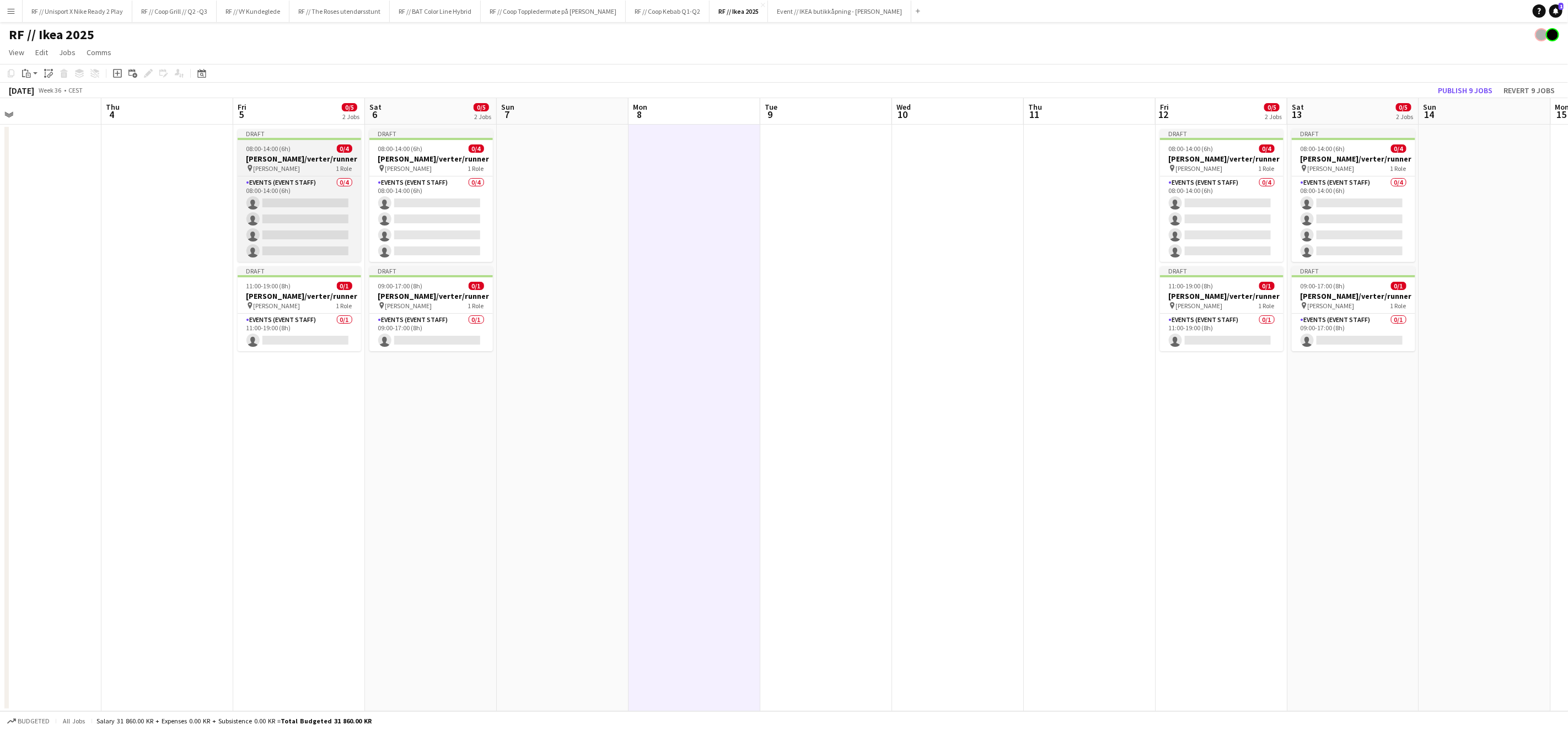
click at [304, 156] on h3 "[PERSON_NAME]/verter/runner" at bounding box center [299, 159] width 124 height 10
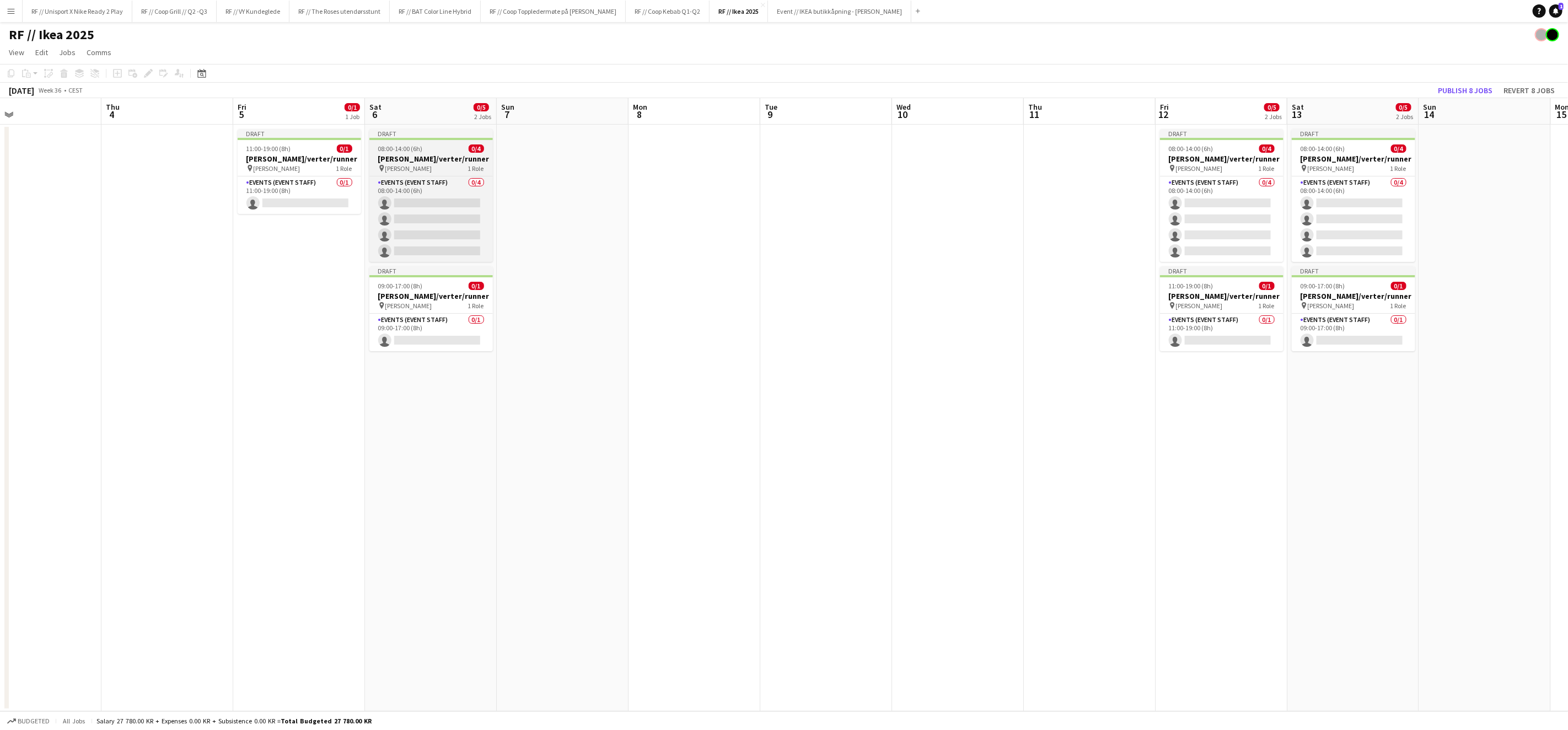
click at [431, 157] on h3 "[PERSON_NAME]/verter/runner" at bounding box center [432, 159] width 124 height 10
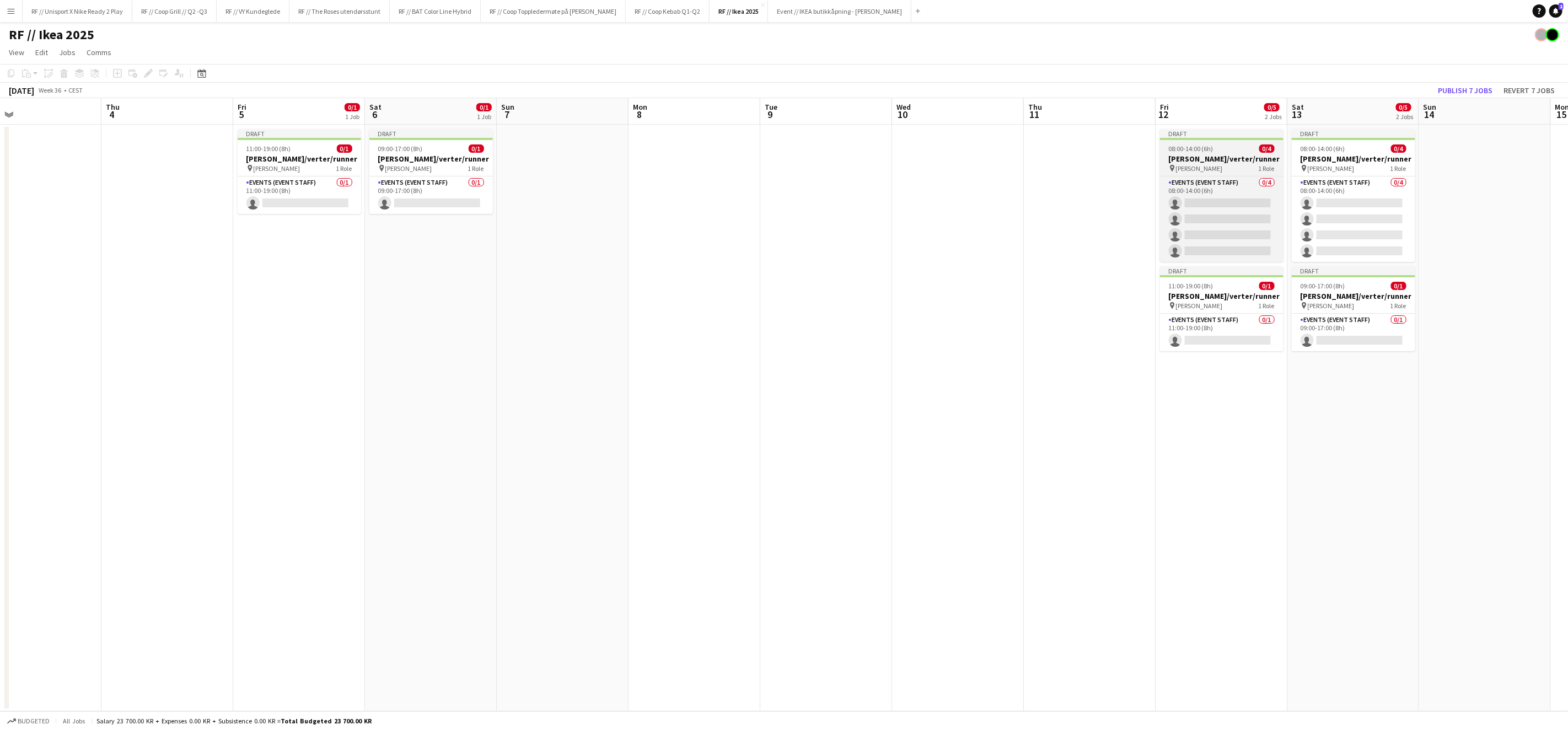
click at [1187, 157] on h3 "[PERSON_NAME]/verter/runner" at bounding box center [1222, 159] width 124 height 10
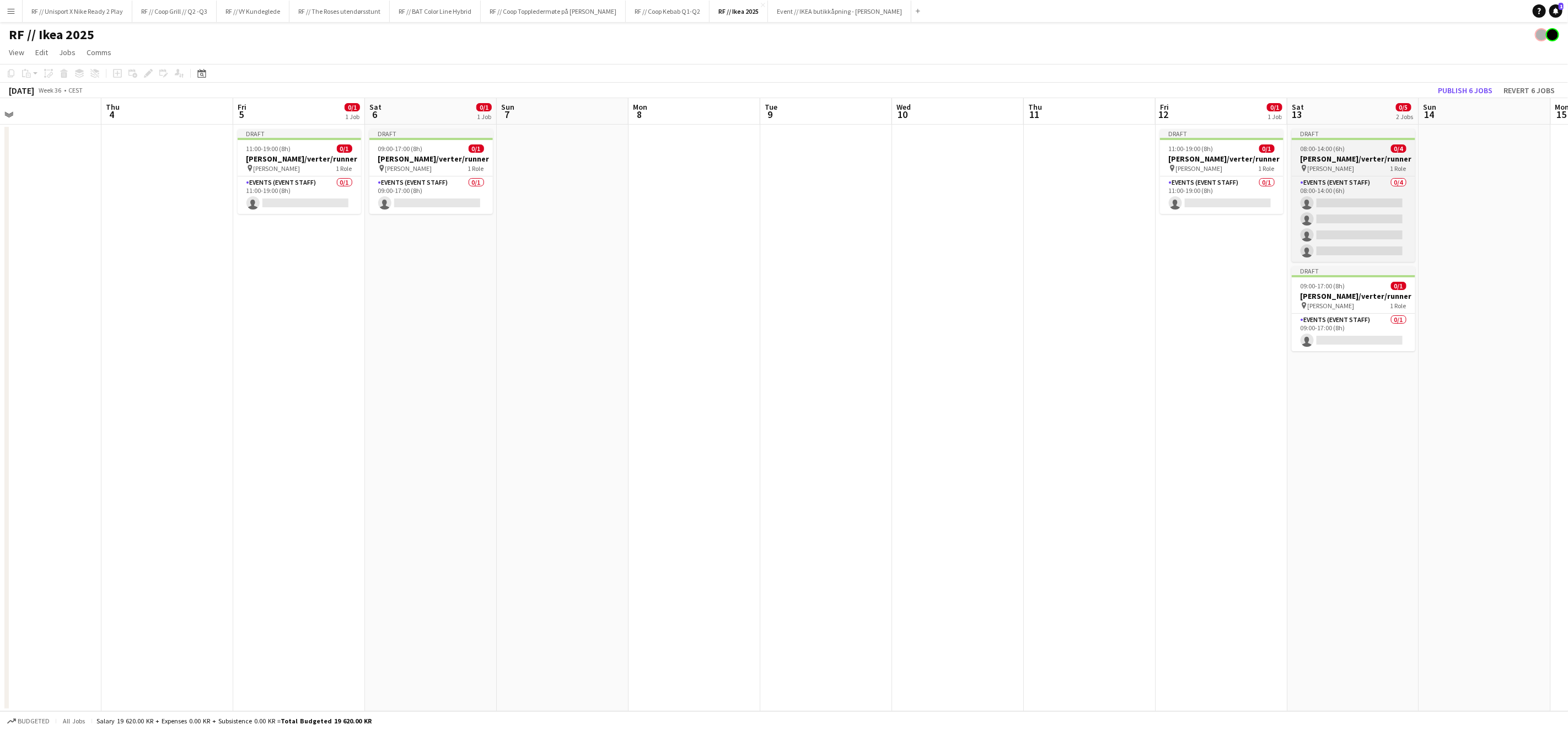
click at [1355, 164] on span "[PERSON_NAME]" at bounding box center [1331, 168] width 47 height 8
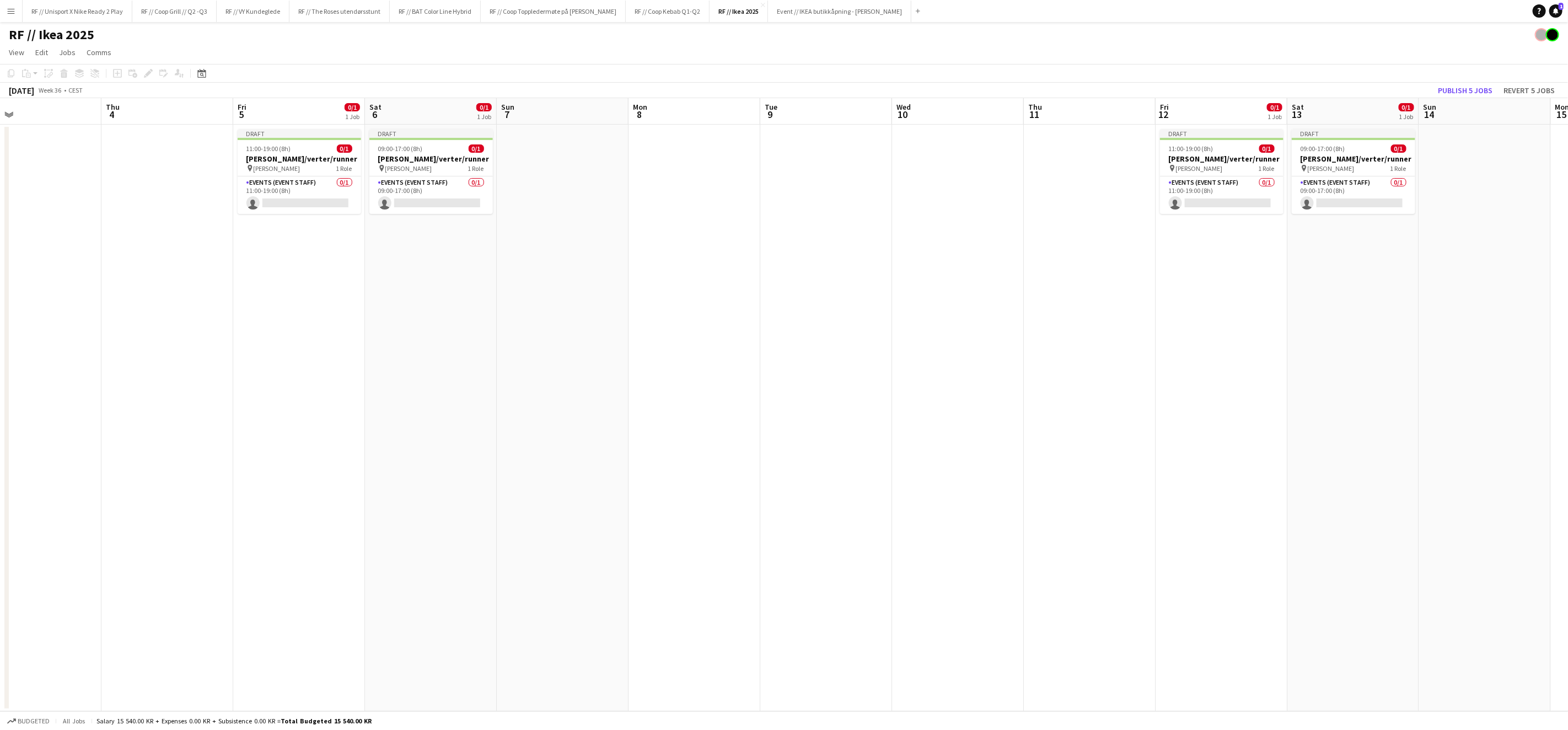
click at [674, 256] on app-date-cell at bounding box center [694, 418] width 132 height 587
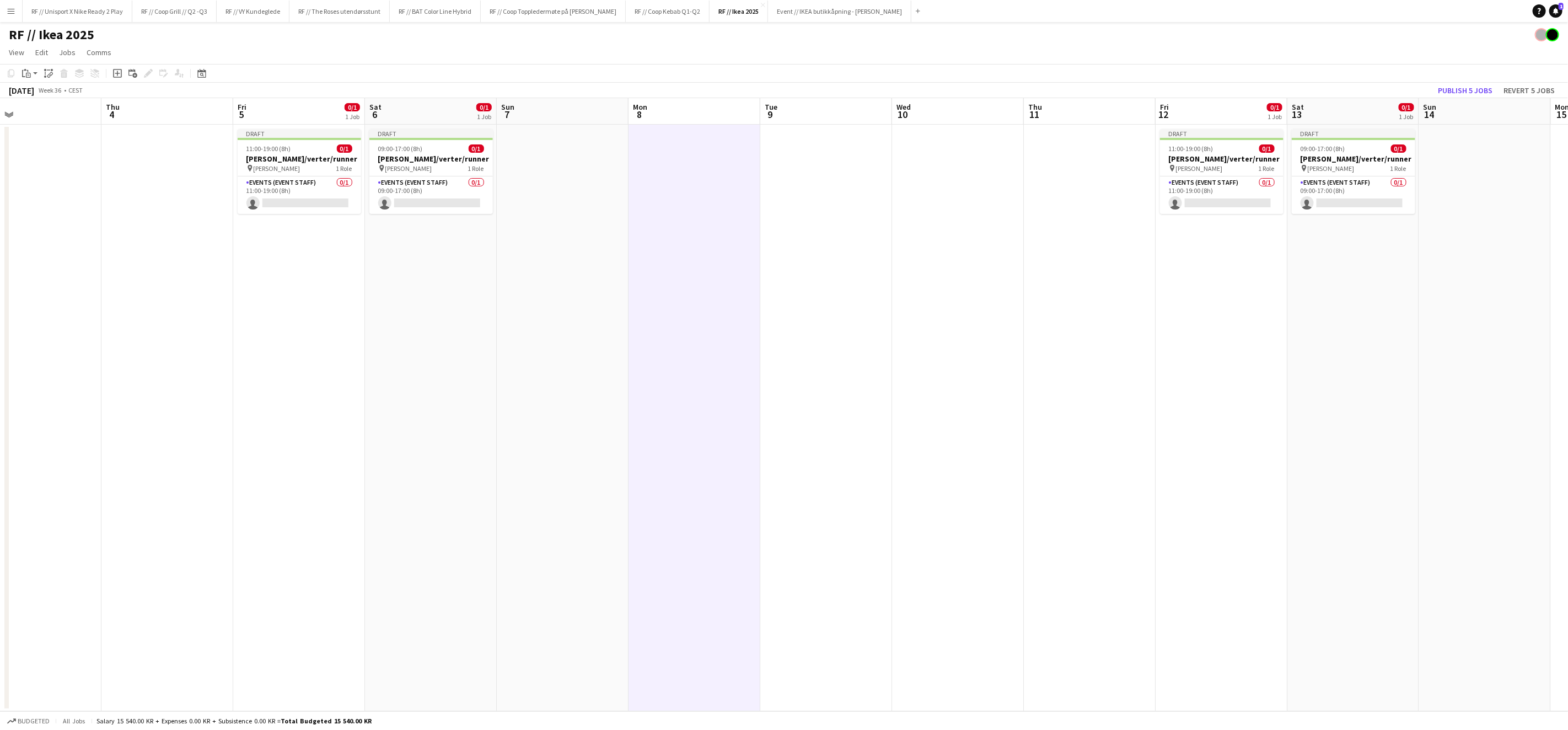
click at [290, 258] on app-date-cell "Draft 11:00-19:00 (8h) 0/1 [PERSON_NAME]/verter/runner pin [PERSON_NAME] 1 Role…" at bounding box center [298, 418] width 132 height 587
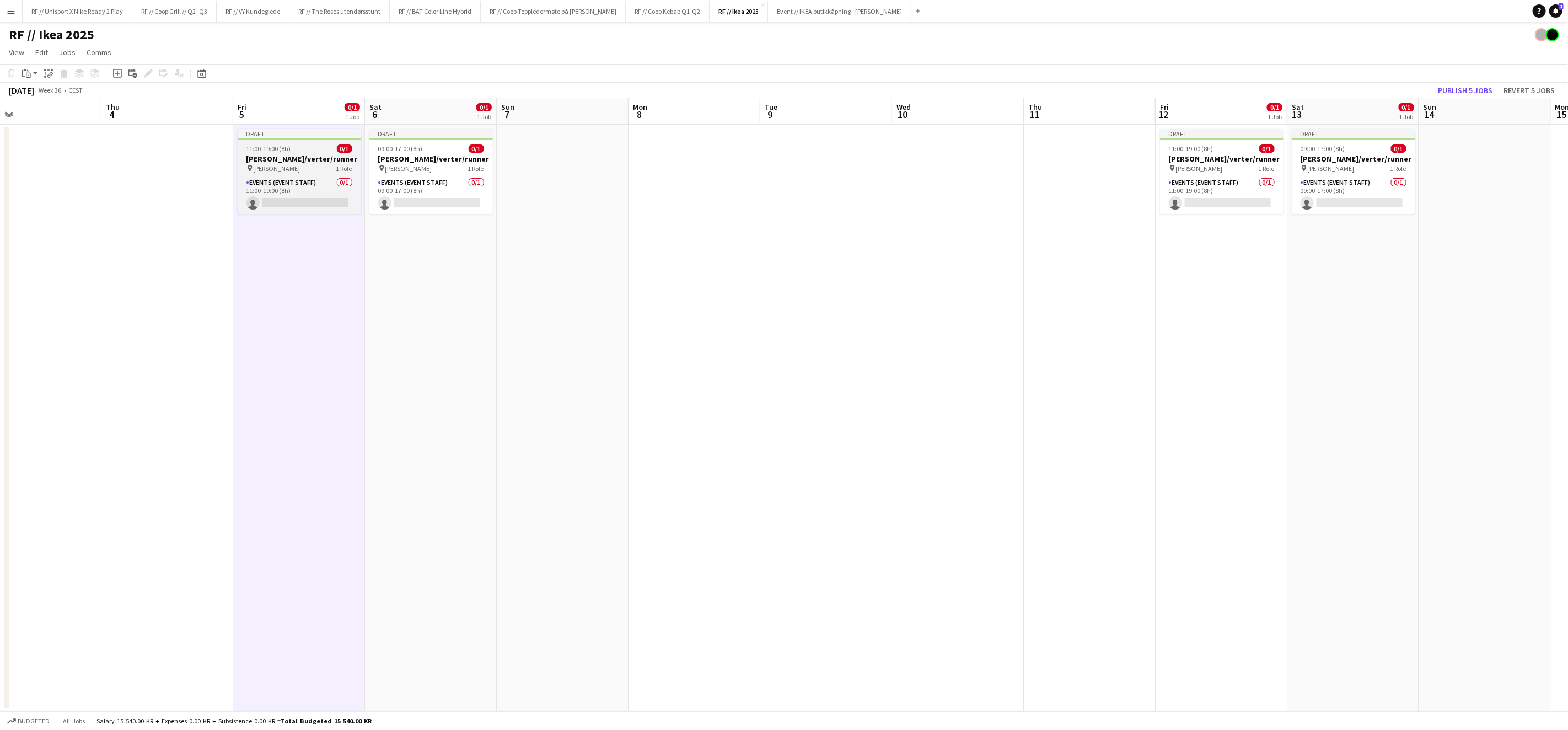
click at [285, 147] on span "11:00-19:00 (8h)" at bounding box center [269, 148] width 44 height 8
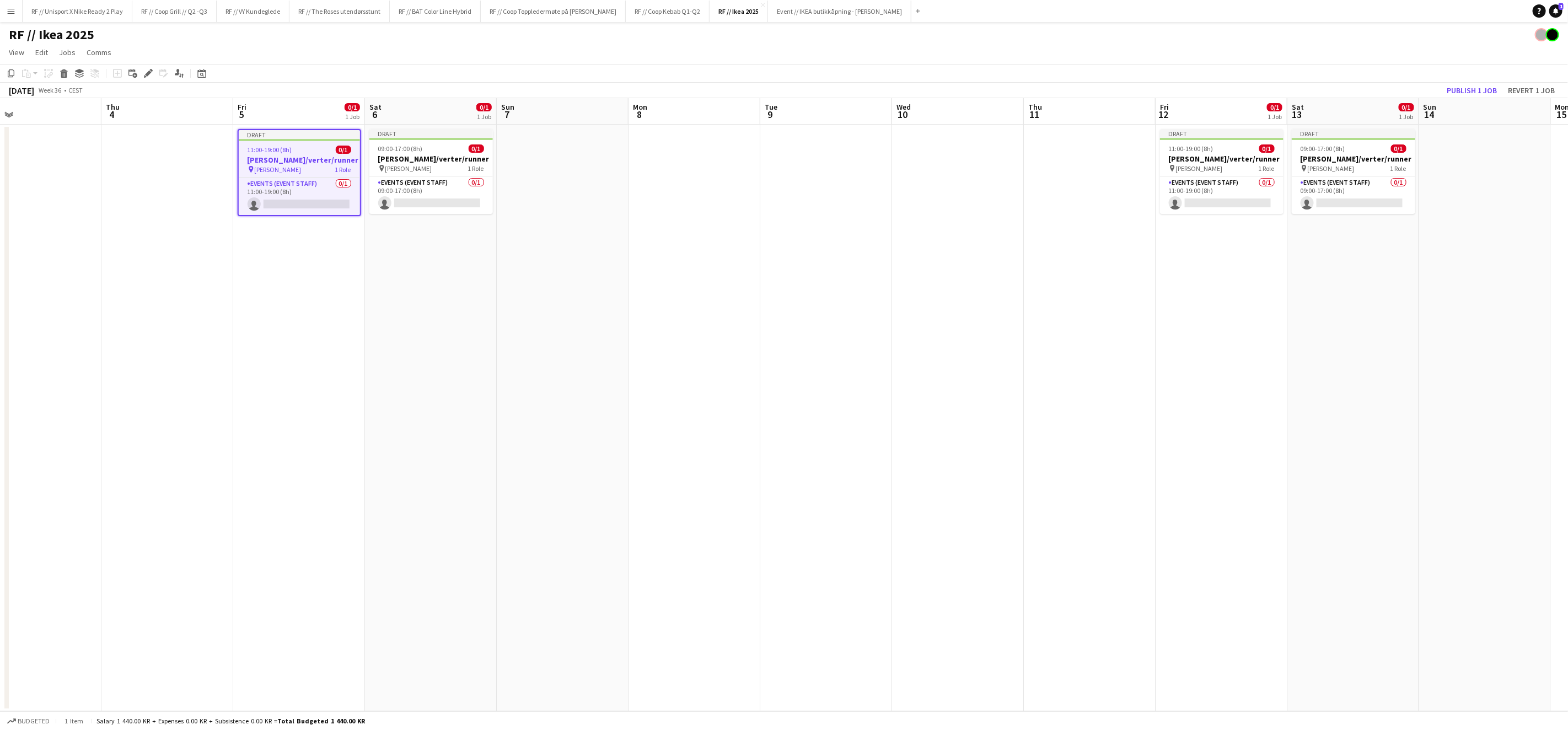
drag, startPoint x: 307, startPoint y: 262, endPoint x: 308, endPoint y: 268, distance: 6.1
click at [307, 262] on app-date-cell "Draft 11:00-19:00 (8h) 0/1 [PERSON_NAME]/verter/runner pin [PERSON_NAME] 1 Role…" at bounding box center [298, 418] width 132 height 587
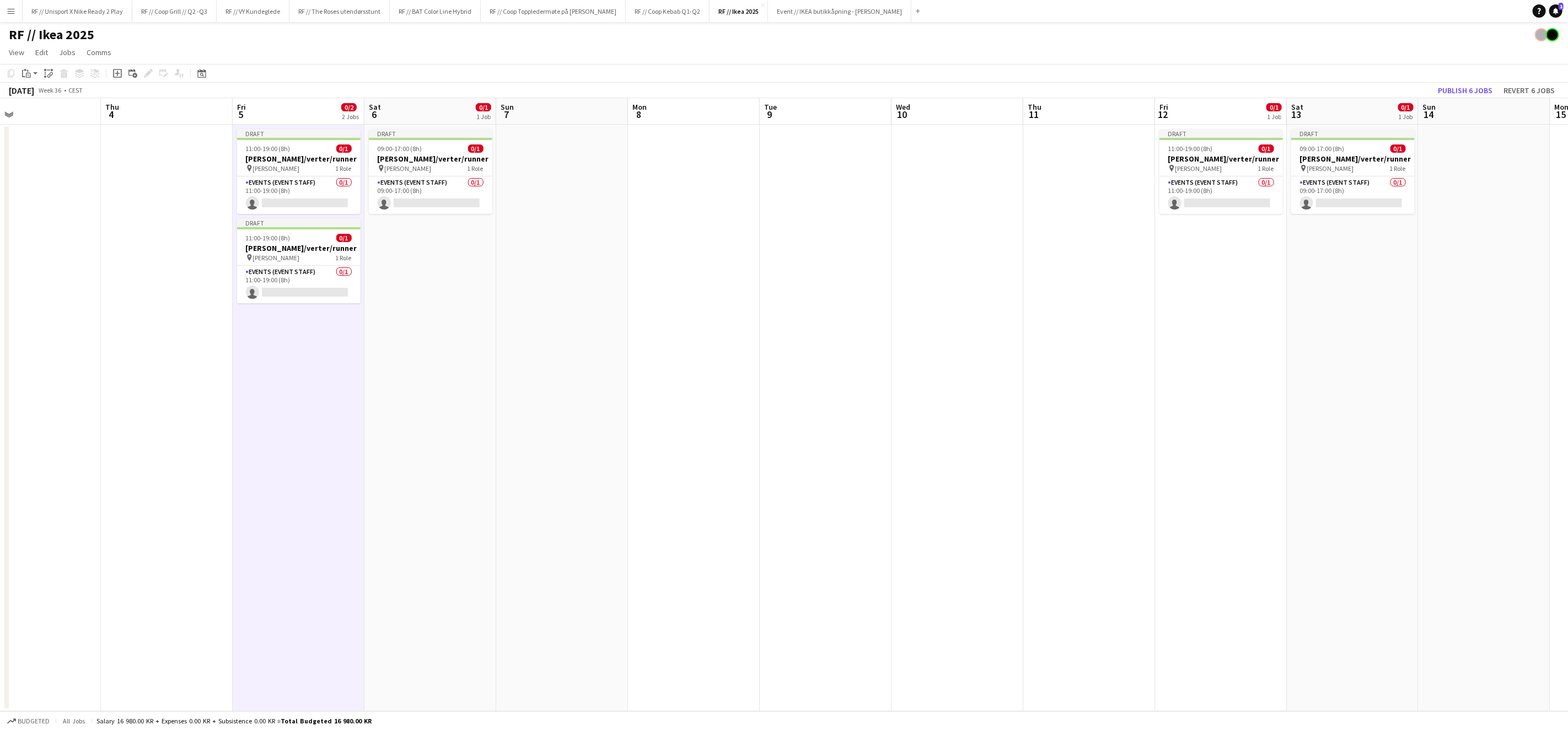
click at [1243, 258] on app-date-cell "Draft 11:00-19:00 (8h) 0/1 [PERSON_NAME]/verter/runner pin [PERSON_NAME] 1 Role…" at bounding box center [1221, 418] width 132 height 587
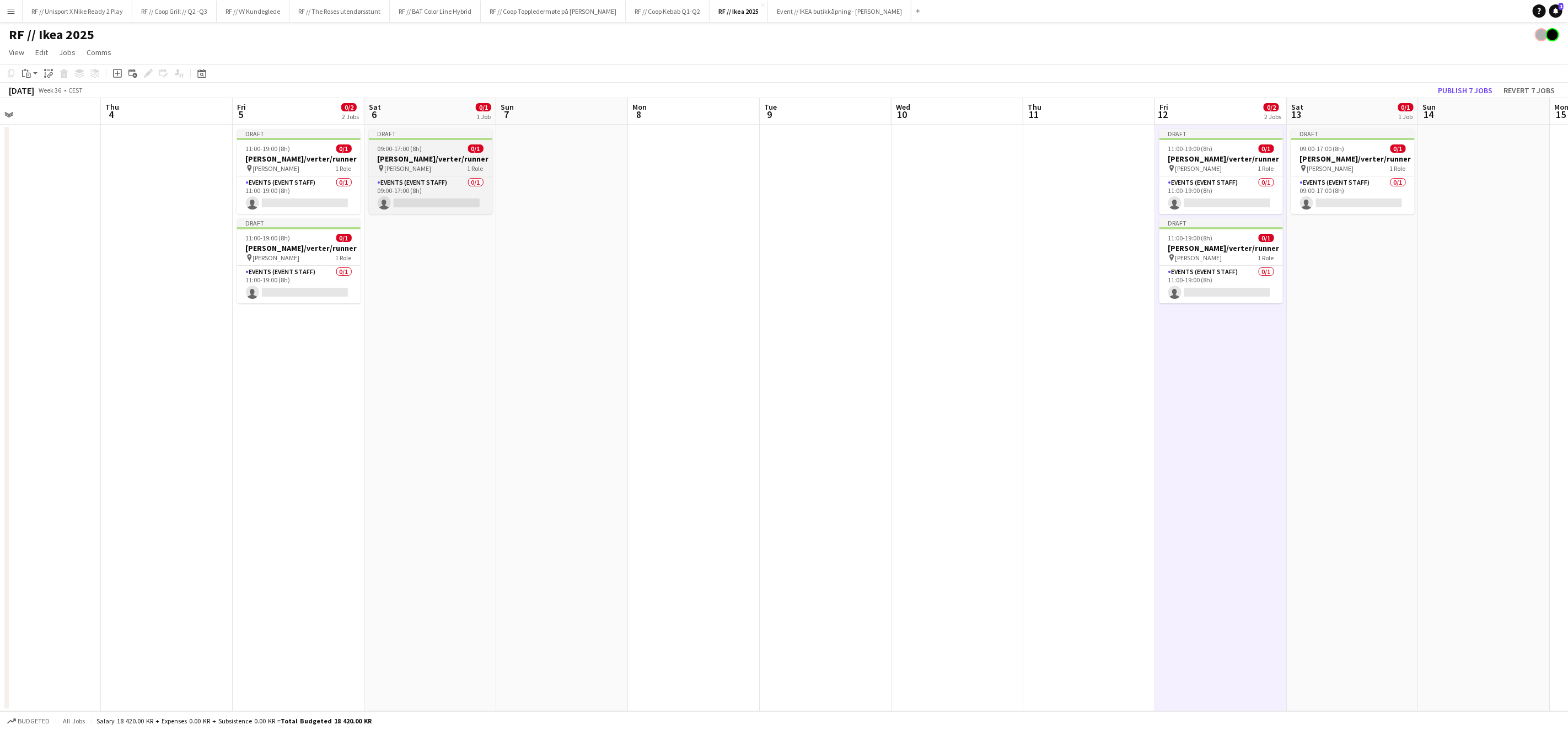
click at [411, 160] on h3 "[PERSON_NAME]/verter/runner" at bounding box center [431, 159] width 124 height 10
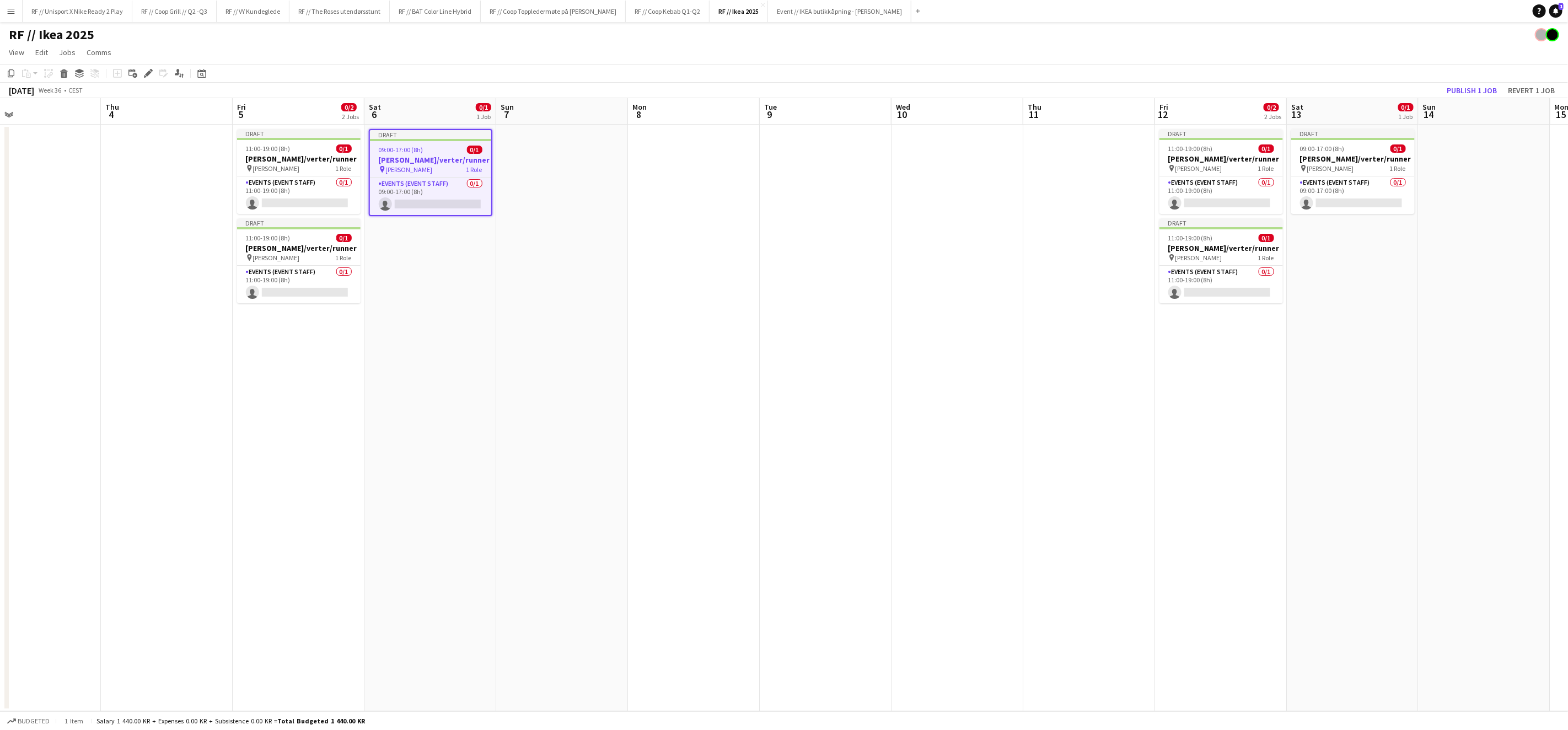
click at [453, 256] on app-date-cell "Draft 09:00-17:00 (8h) 0/1 [PERSON_NAME]/verter/runner pin [PERSON_NAME] 1 Role…" at bounding box center [430, 418] width 132 height 587
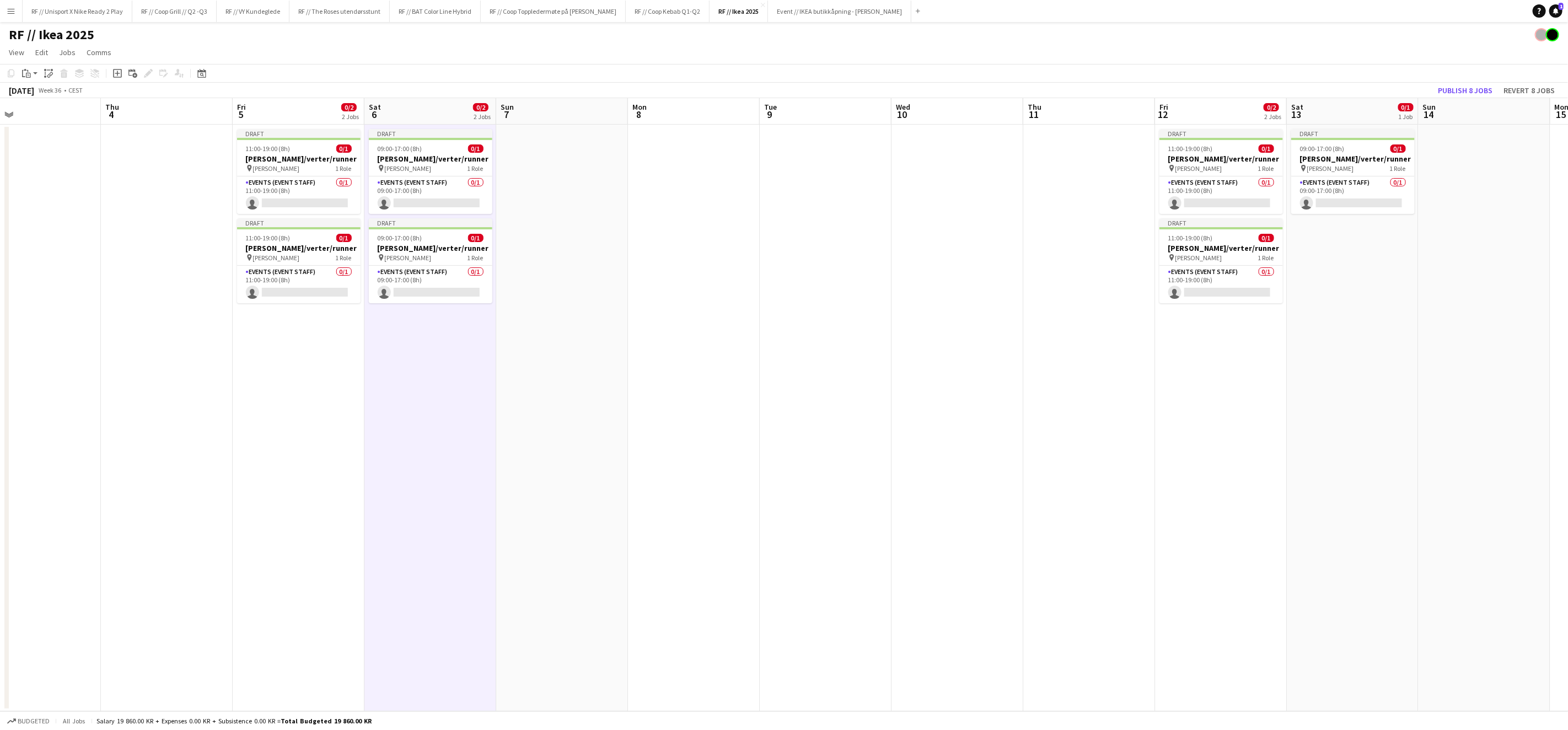
click at [1343, 266] on app-date-cell "Draft 09:00-17:00 (8h) 0/1 [PERSON_NAME]/verter/runner pin [PERSON_NAME] 1 Role…" at bounding box center [1353, 418] width 132 height 587
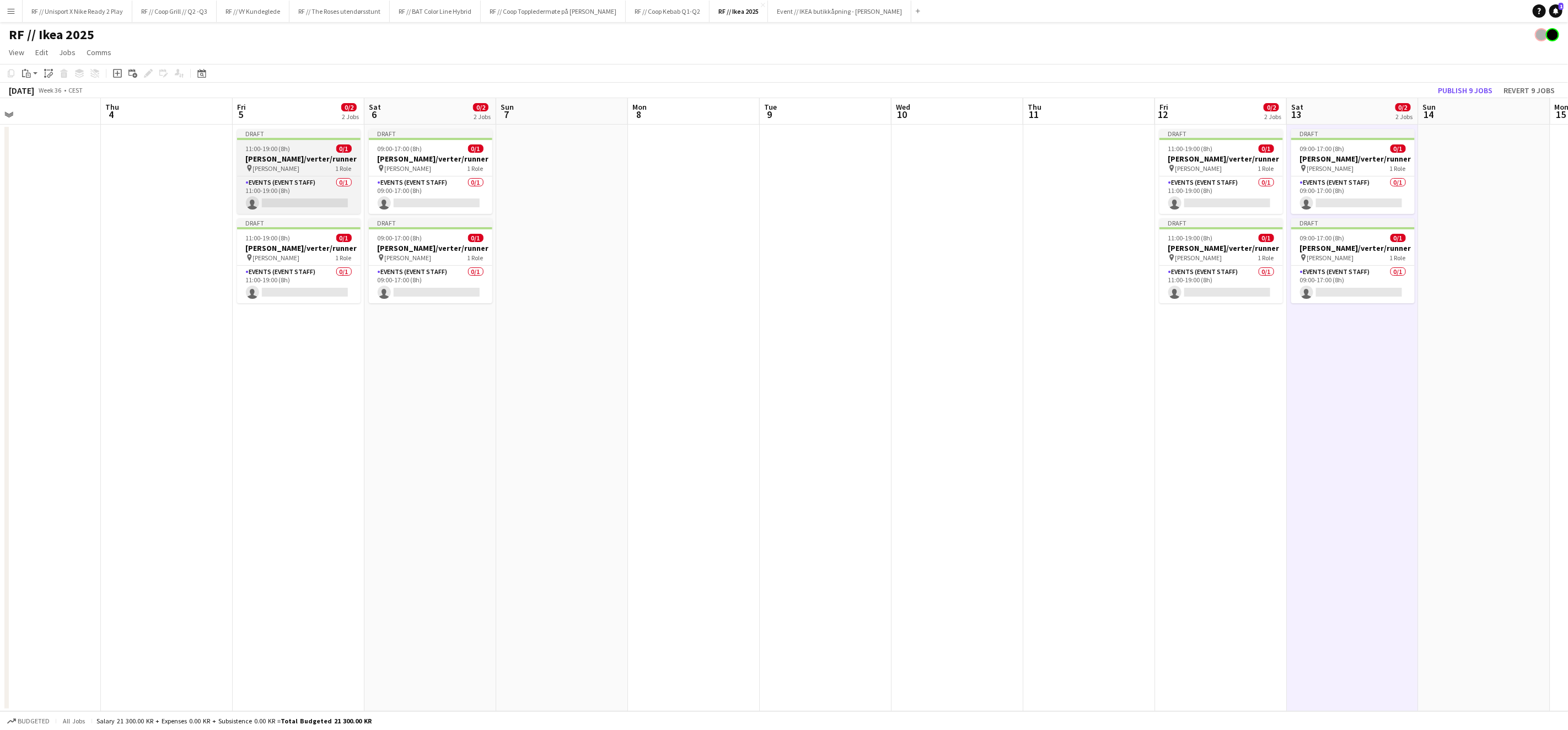
click at [277, 162] on h3 "[PERSON_NAME]/verter/runner" at bounding box center [299, 159] width 124 height 10
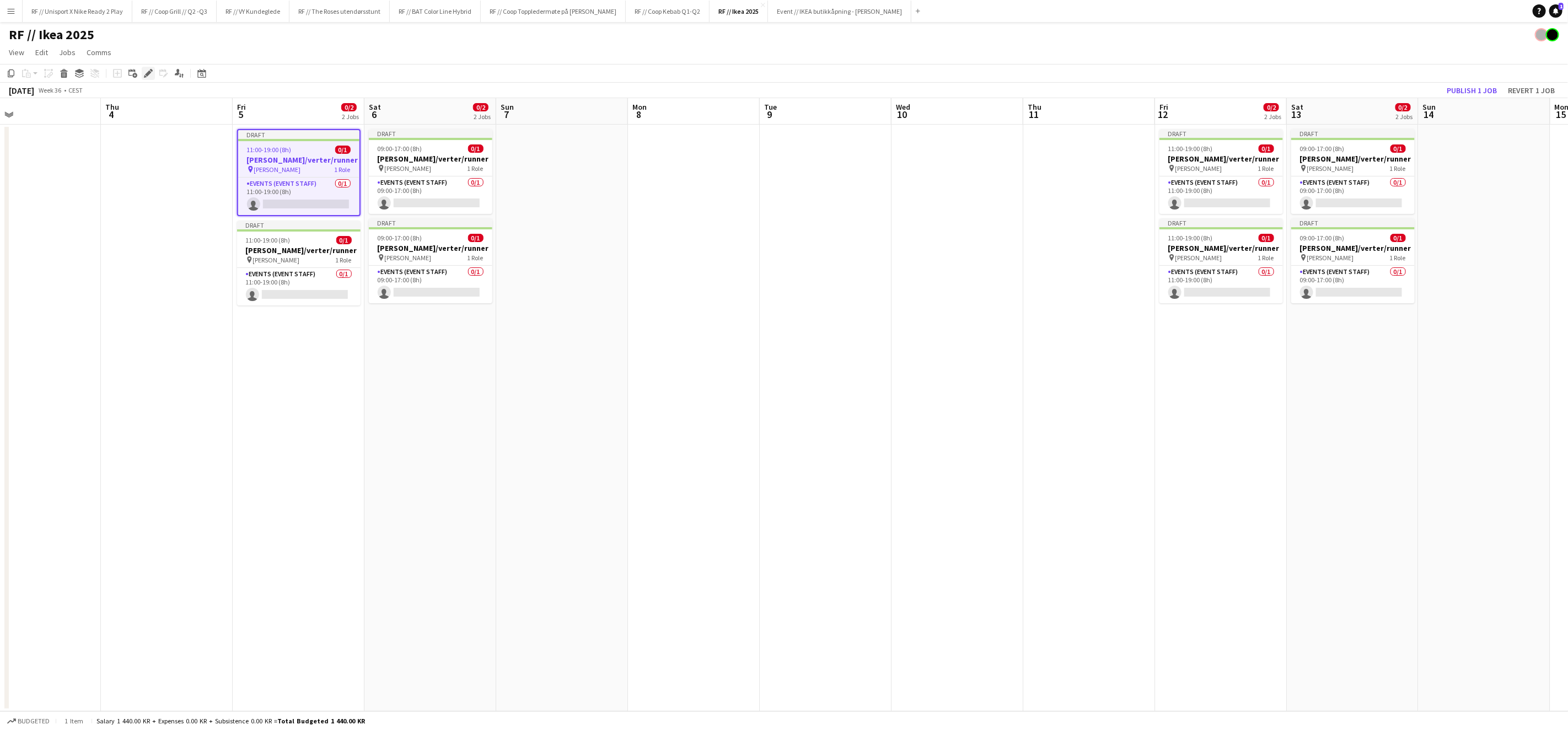
click at [146, 71] on icon "Edit" at bounding box center [149, 74] width 9 height 9
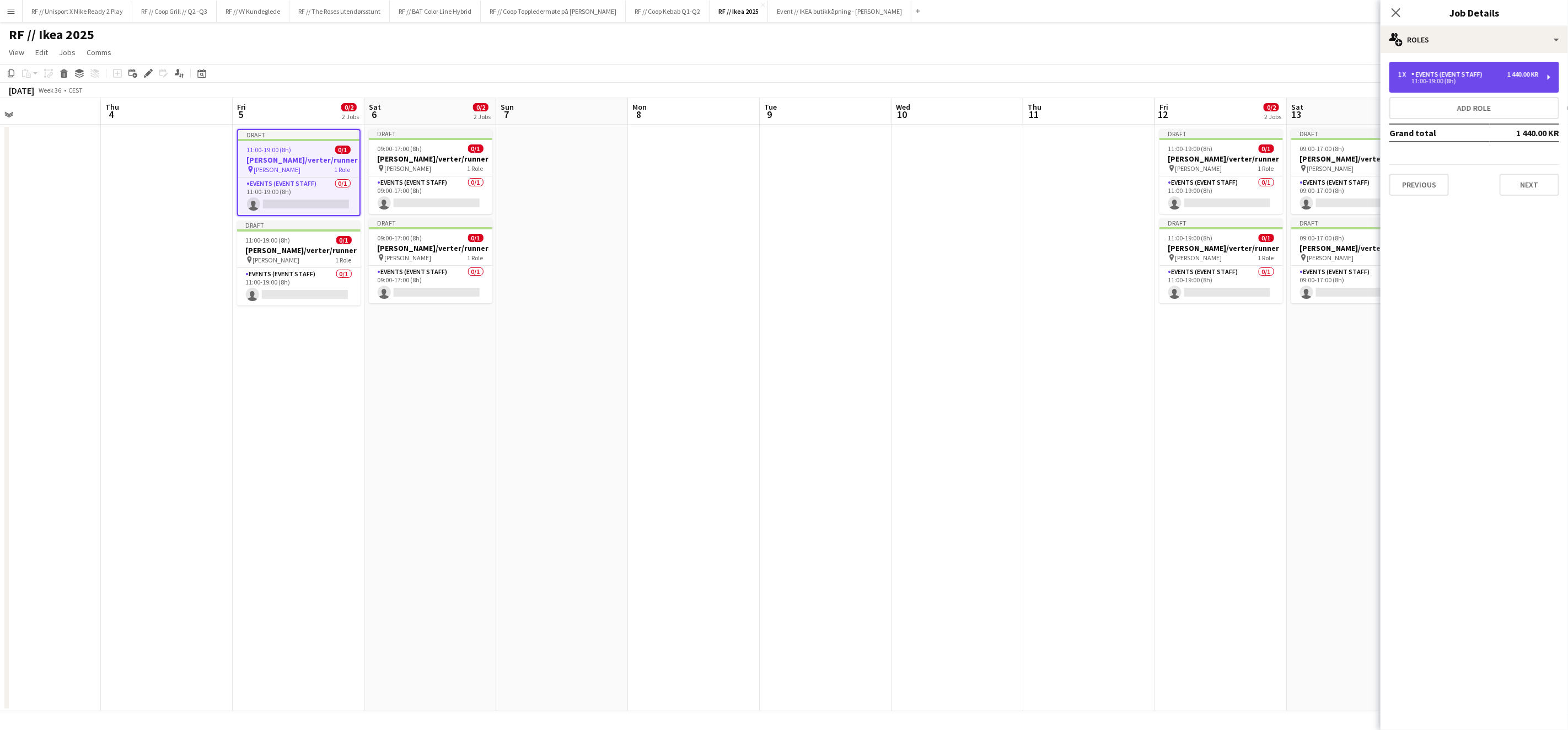
click at [1530, 72] on div "1 440.00 KR" at bounding box center [1523, 74] width 31 height 8
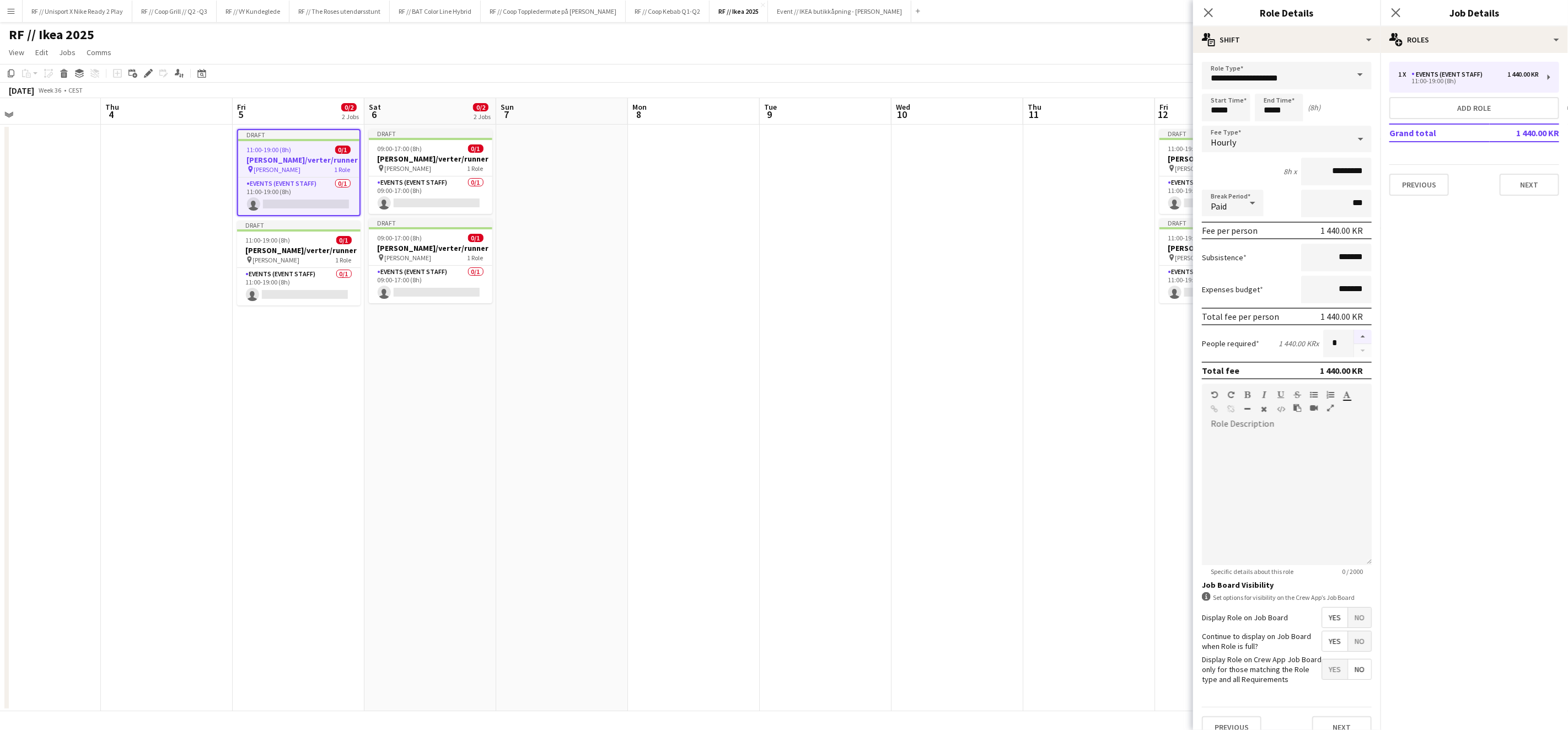
click at [1354, 332] on button "button" at bounding box center [1363, 337] width 17 height 15
type input "*"
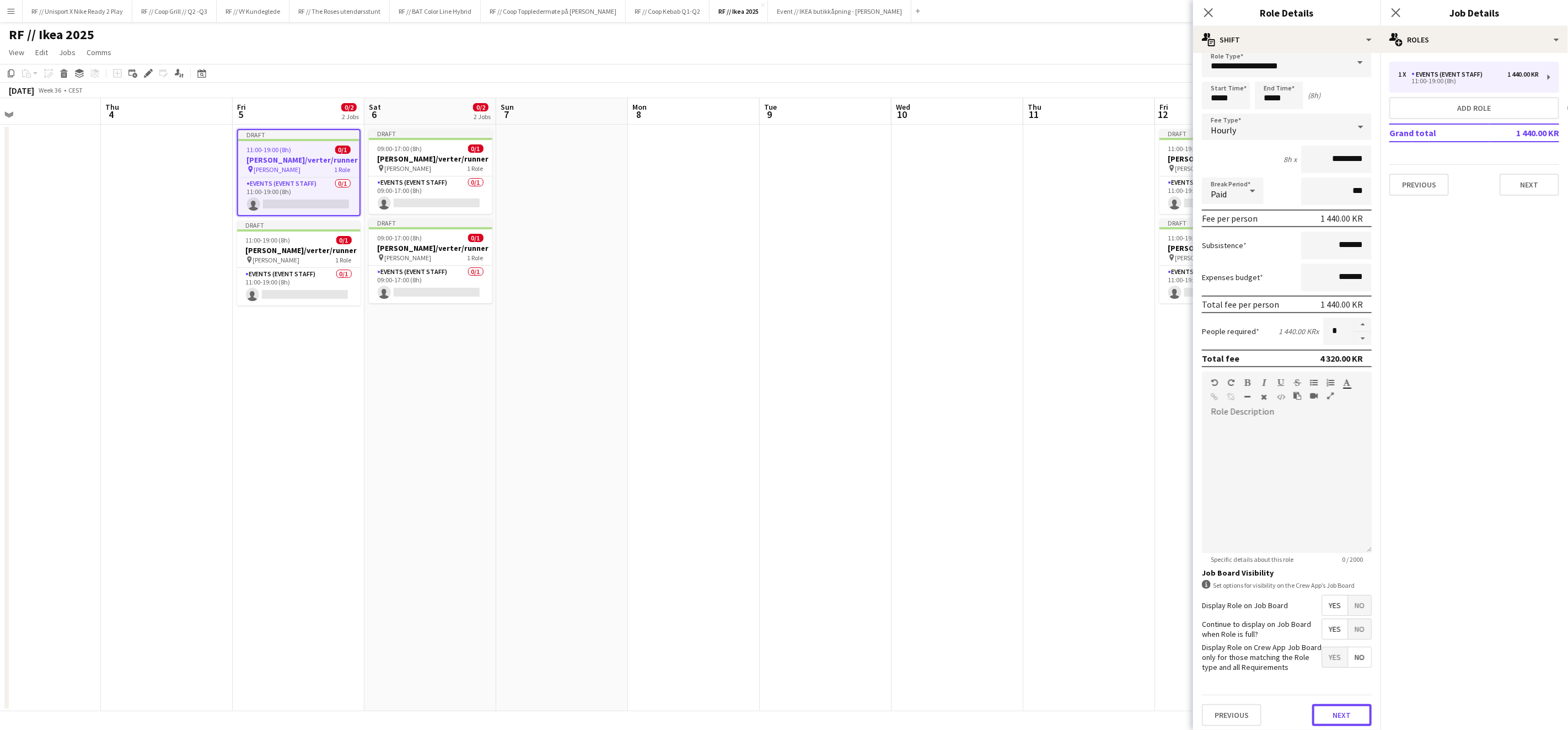
drag, startPoint x: 1345, startPoint y: 712, endPoint x: 1261, endPoint y: 679, distance: 90.2
click at [1345, 711] on button "Next" at bounding box center [1342, 715] width 60 height 22
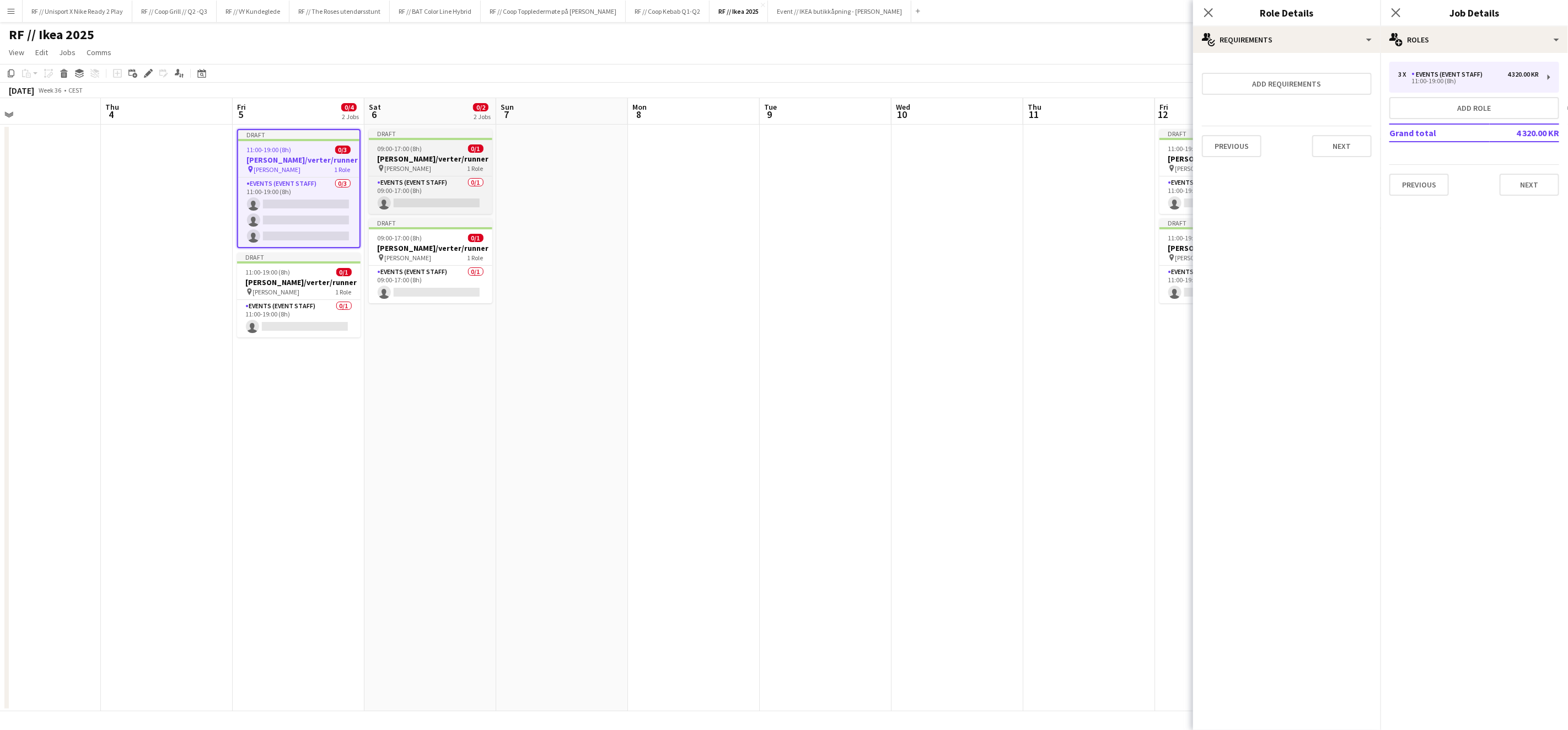
click at [451, 154] on h3 "[PERSON_NAME]/verter/runner" at bounding box center [431, 159] width 124 height 10
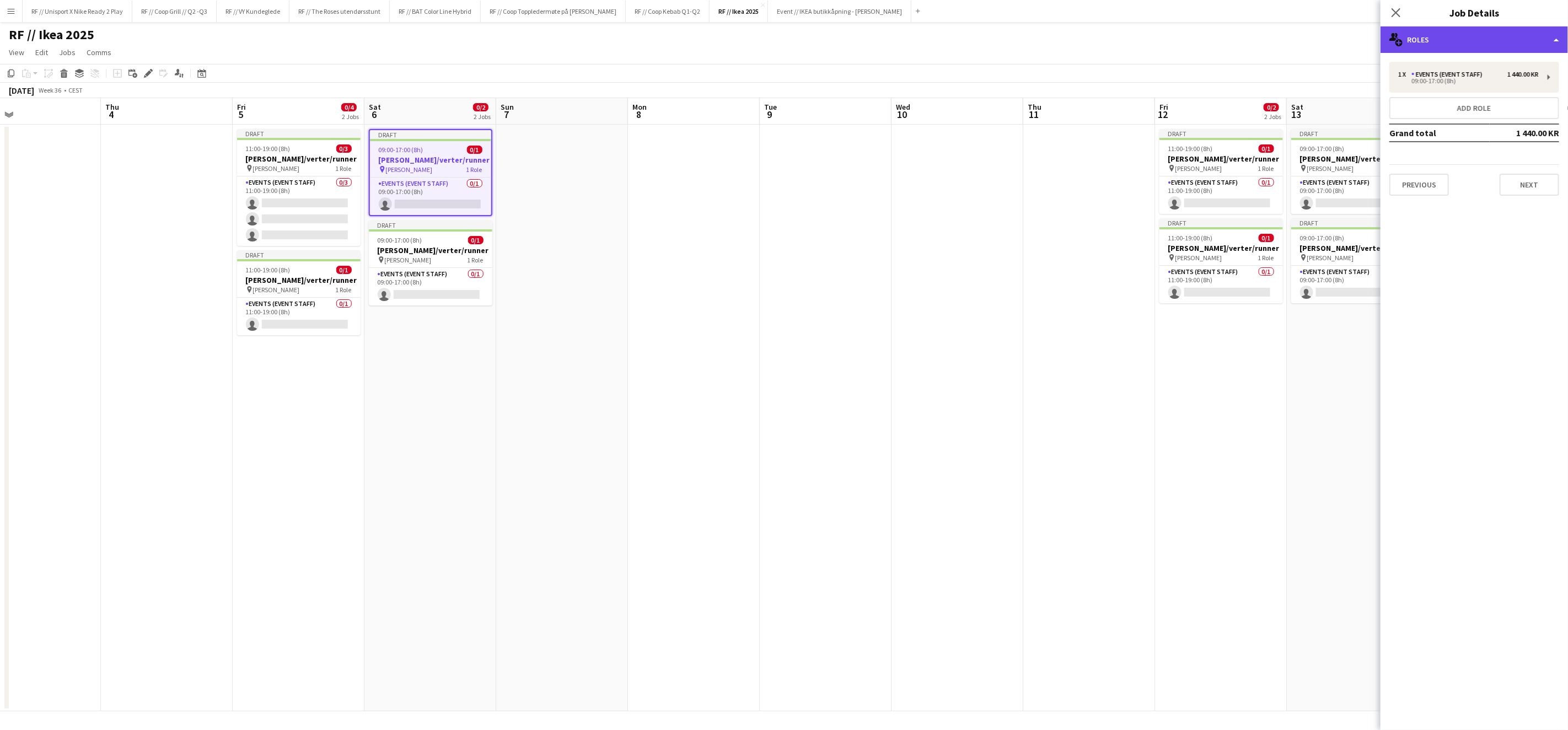
click at [1463, 34] on div "multiple-users-add Roles" at bounding box center [1475, 39] width 188 height 26
click at [1438, 42] on div "multiple-users-add Roles" at bounding box center [1475, 39] width 188 height 26
click at [1442, 62] on div "1 x Events (Event Staff) 1 440.00 KR 09:00-17:00 (8h)" at bounding box center [1474, 77] width 170 height 31
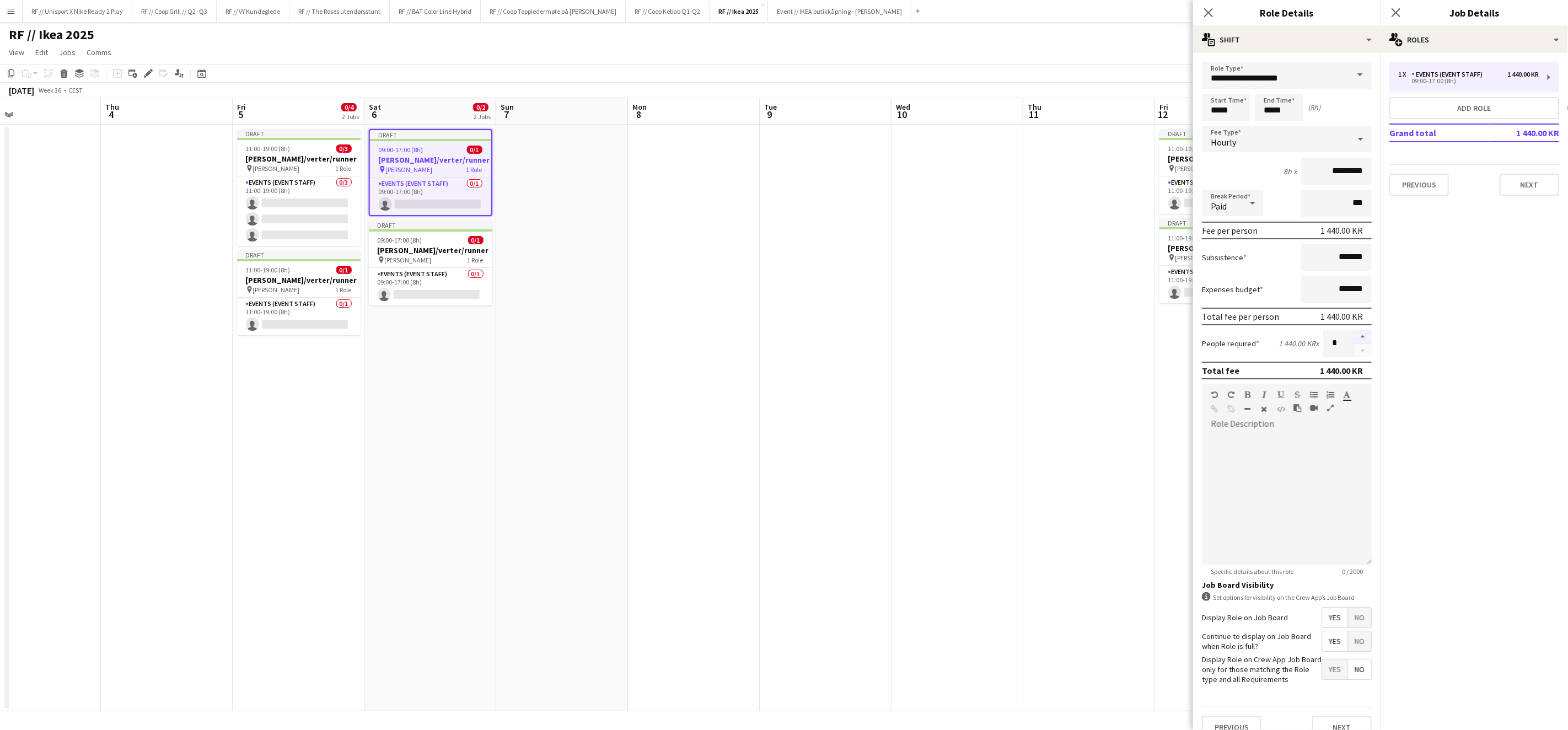
click at [1358, 333] on button "button" at bounding box center [1363, 337] width 17 height 15
type input "*"
click at [1179, 150] on span "11:00-19:00 (8h)" at bounding box center [1190, 148] width 44 height 8
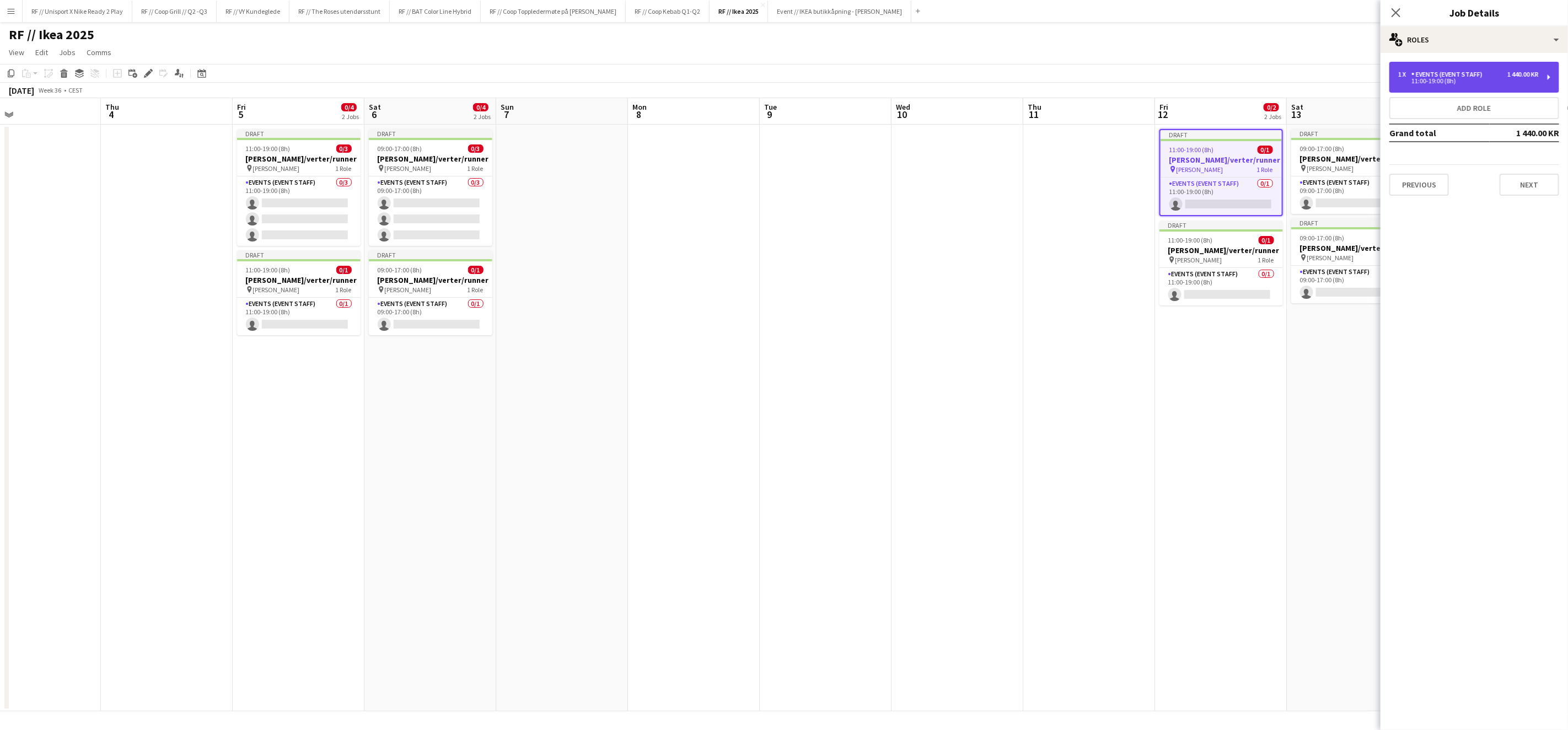
click at [1483, 87] on div "1 x Events (Event Staff) 1 440.00 KR 11:00-19:00 (8h)" at bounding box center [1474, 77] width 170 height 31
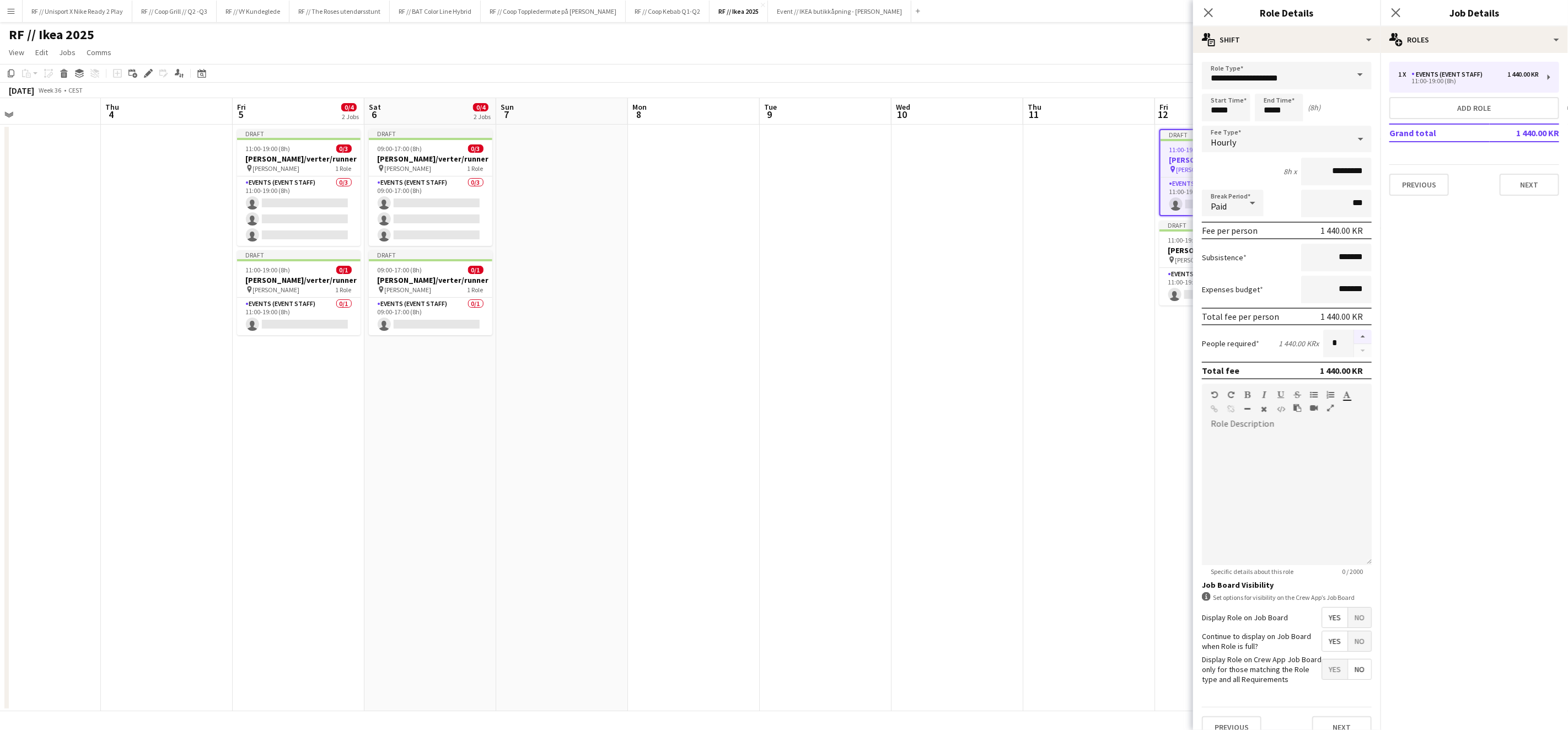
click at [1354, 330] on button "button" at bounding box center [1363, 337] width 17 height 15
type input "*"
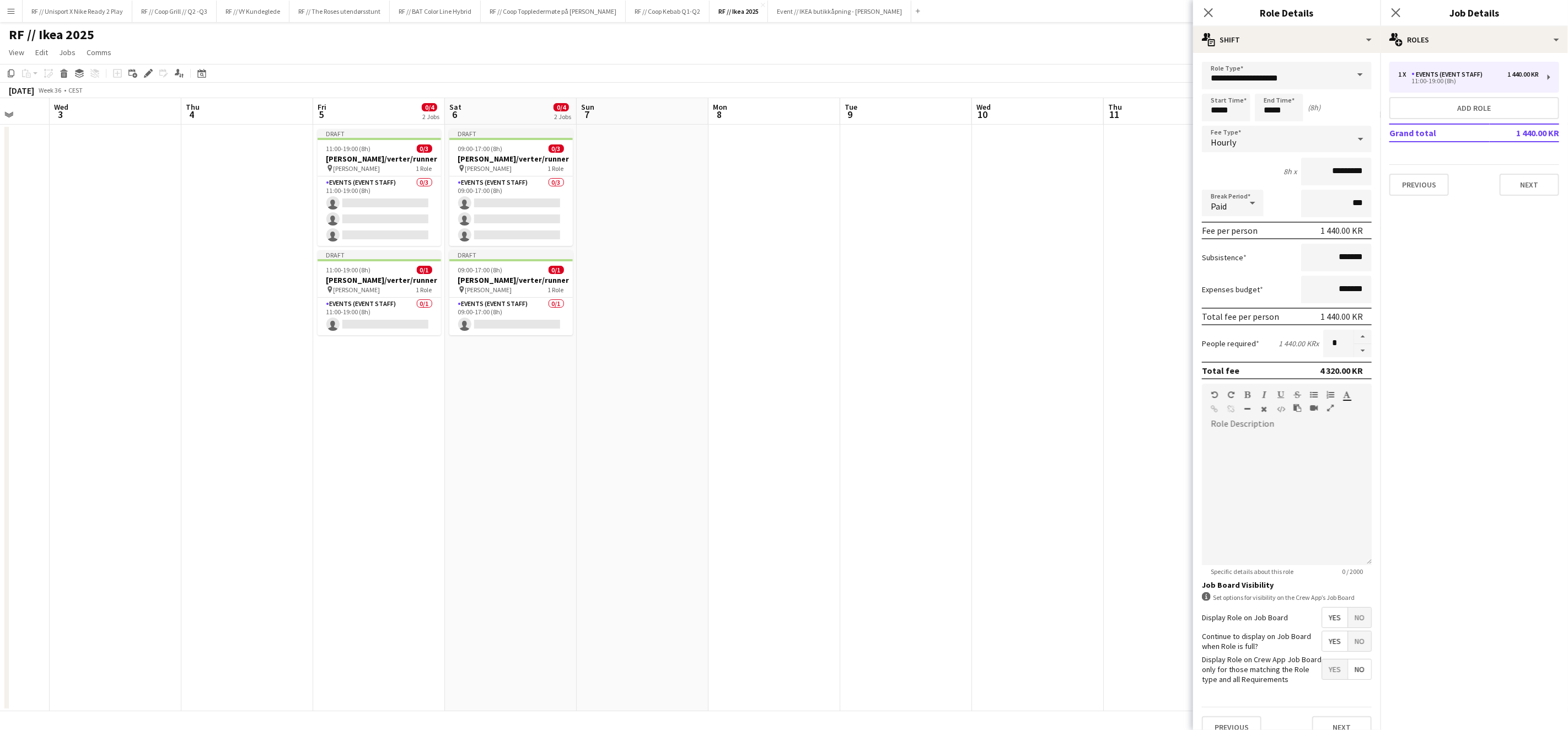
drag, startPoint x: 1064, startPoint y: 358, endPoint x: 676, endPoint y: 343, distance: 388.3
click at [678, 343] on app-calendar-viewport "Sun 31 Mon 1 0/4 1 Job Tue 2 Wed 3 Thu 4 Fri 5 0/4 2 Jobs Sat 6 0/4 2 Jobs Sun …" at bounding box center [784, 405] width 1568 height 613
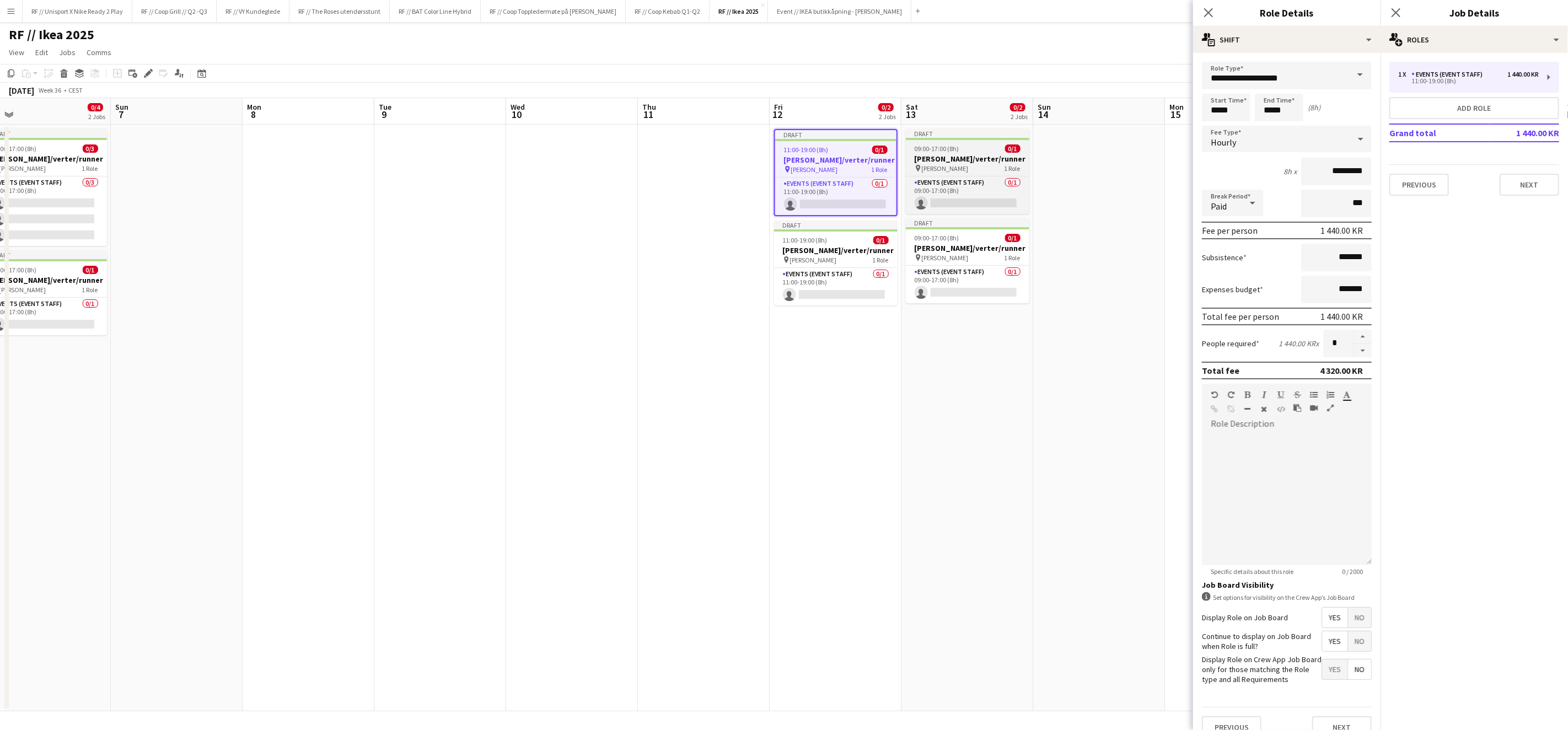
click at [955, 164] on div "pin [PERSON_NAME] 1 Role" at bounding box center [968, 168] width 124 height 9
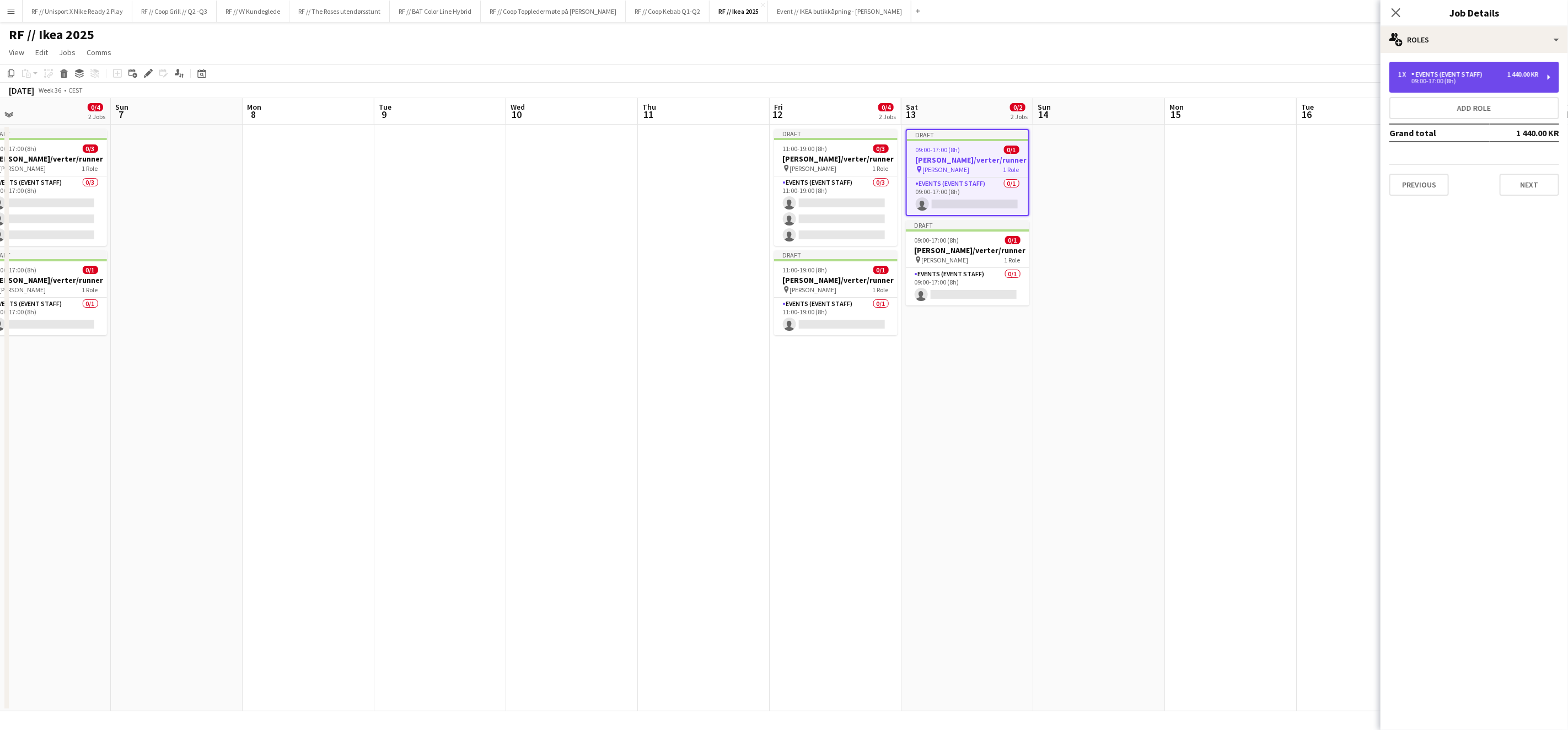
click at [1465, 77] on div "Events (Event Staff)" at bounding box center [1449, 74] width 76 height 8
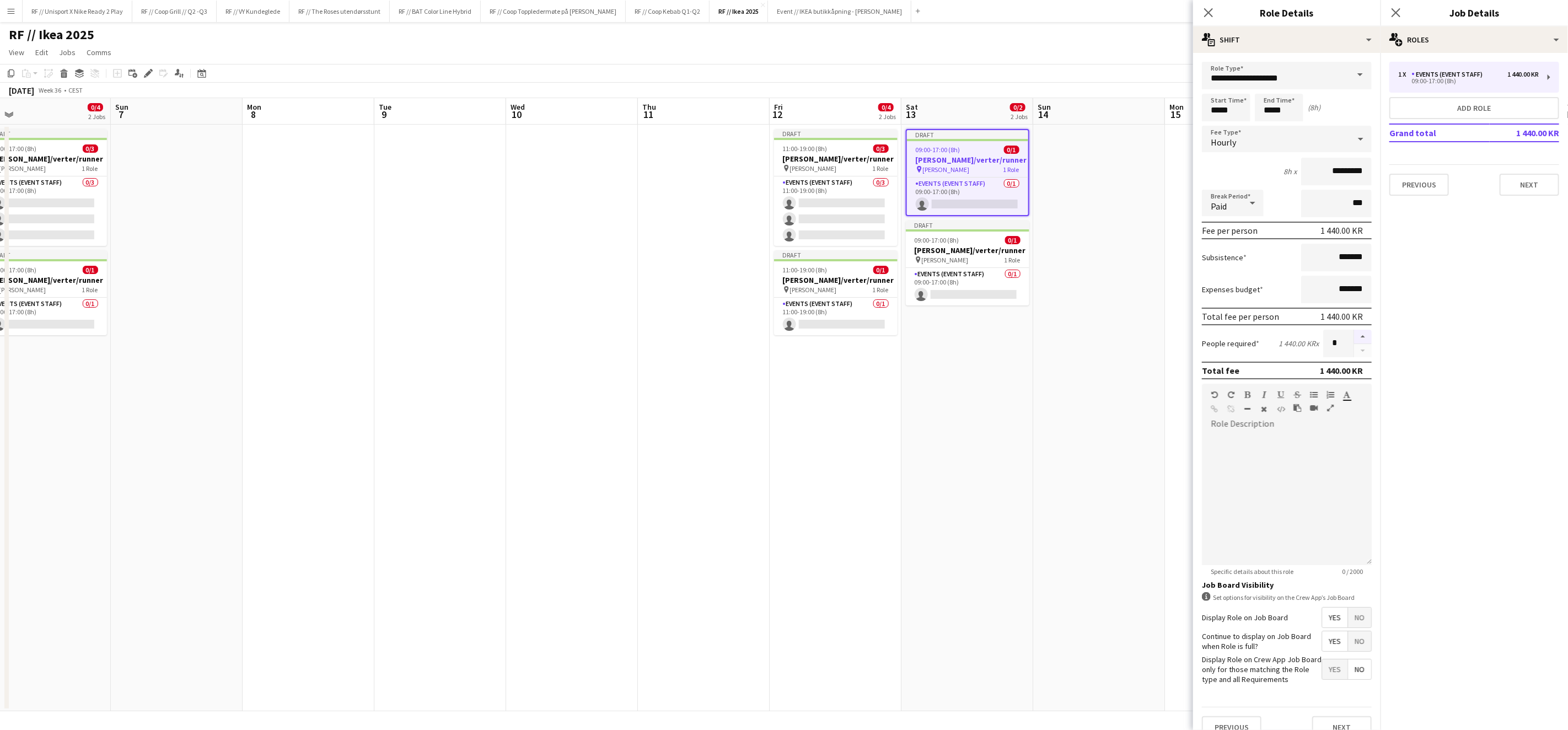
click at [1356, 333] on button "button" at bounding box center [1363, 337] width 17 height 15
type input "*"
click at [1333, 714] on button "Next" at bounding box center [1342, 725] width 60 height 22
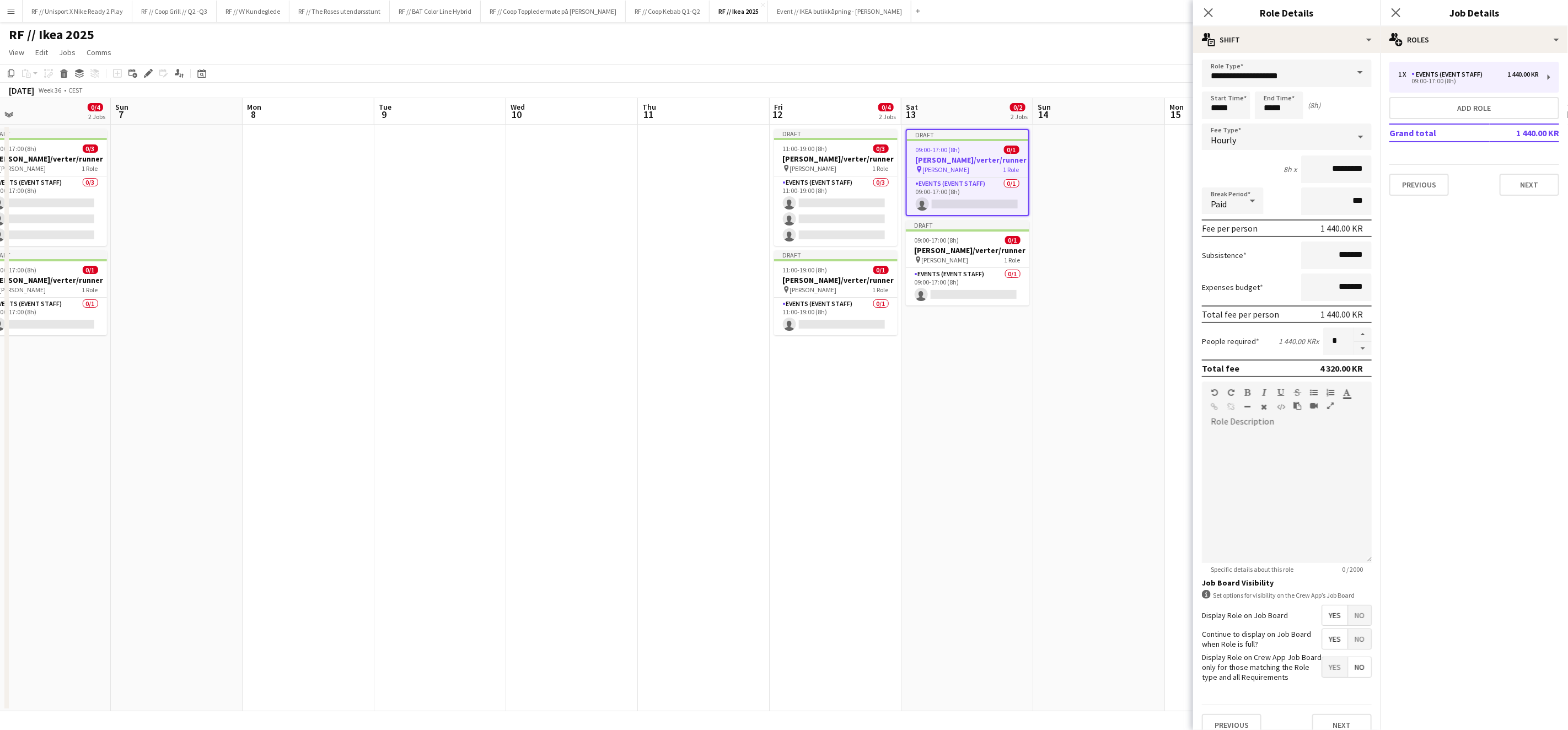
scroll to position [0, 0]
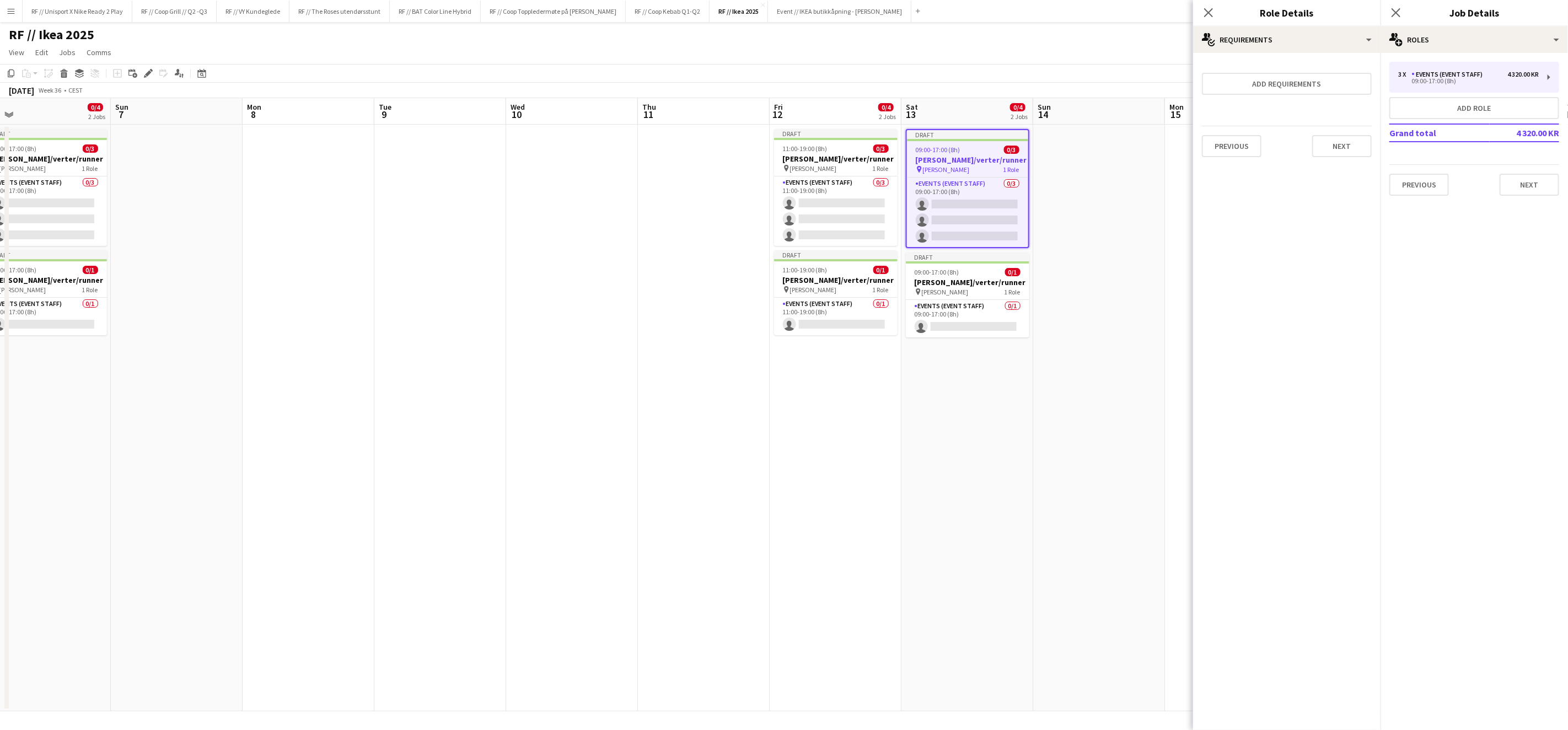
click at [1079, 512] on app-date-cell at bounding box center [1099, 418] width 132 height 587
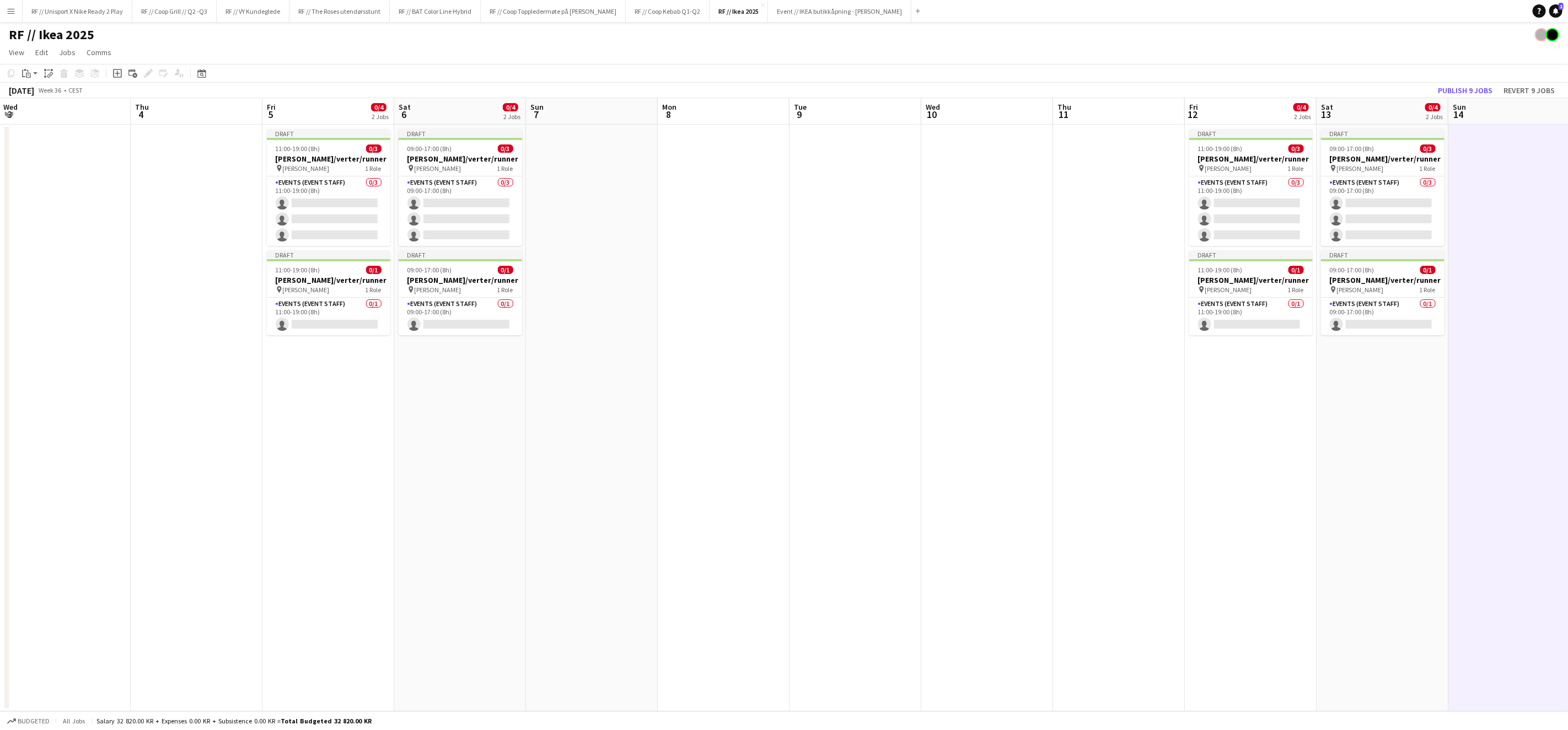
drag, startPoint x: 408, startPoint y: 399, endPoint x: 860, endPoint y: 403, distance: 452.0
click at [840, 400] on app-calendar-viewport "Mon 1 0/4 1 Job Tue 2 Wed 3 Thu 4 Fri 5 0/4 2 Jobs Sat 6 0/4 2 Jobs Sun 7 Mon 8…" at bounding box center [784, 405] width 1568 height 613
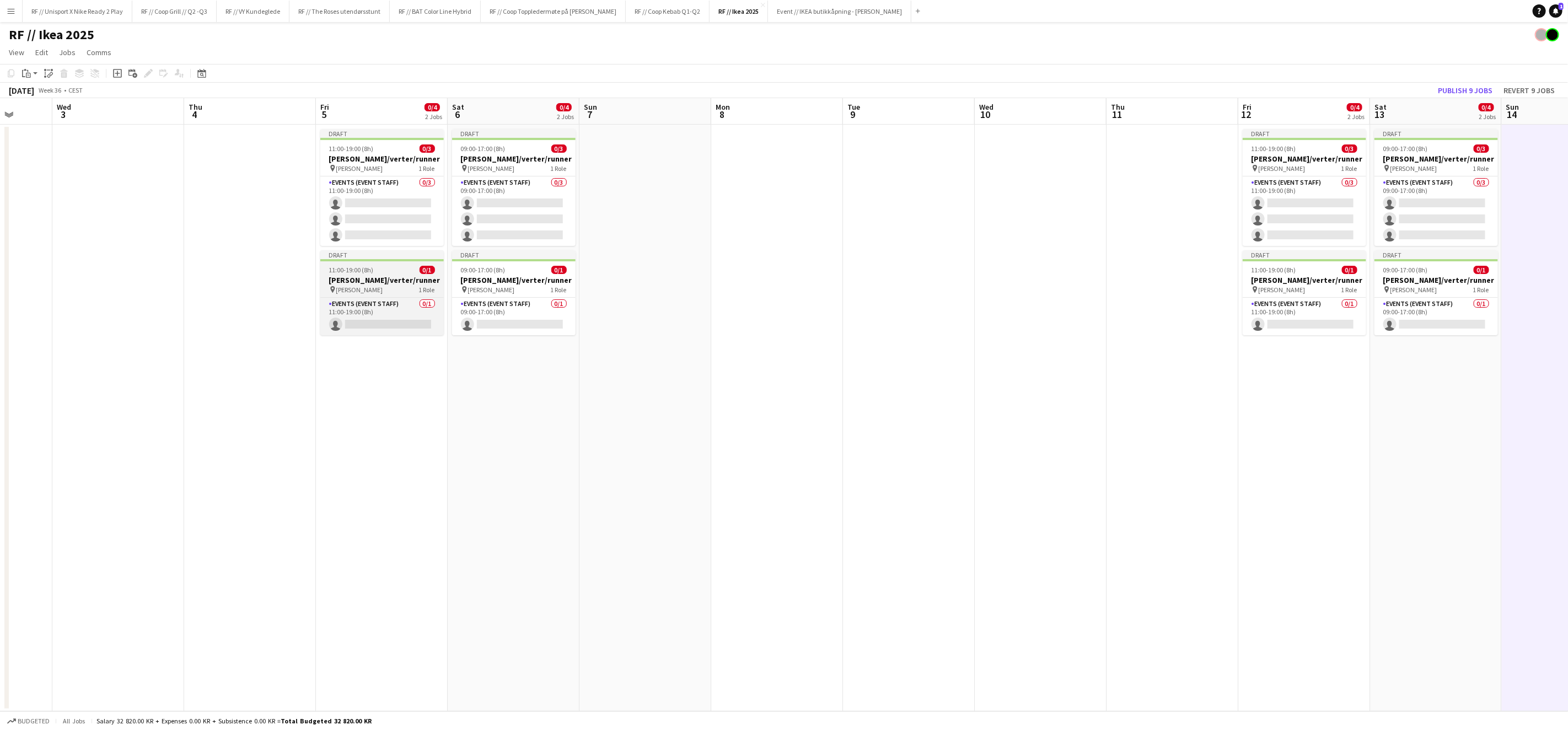
click at [374, 275] on h3 "[PERSON_NAME]/verter/runner" at bounding box center [382, 280] width 124 height 10
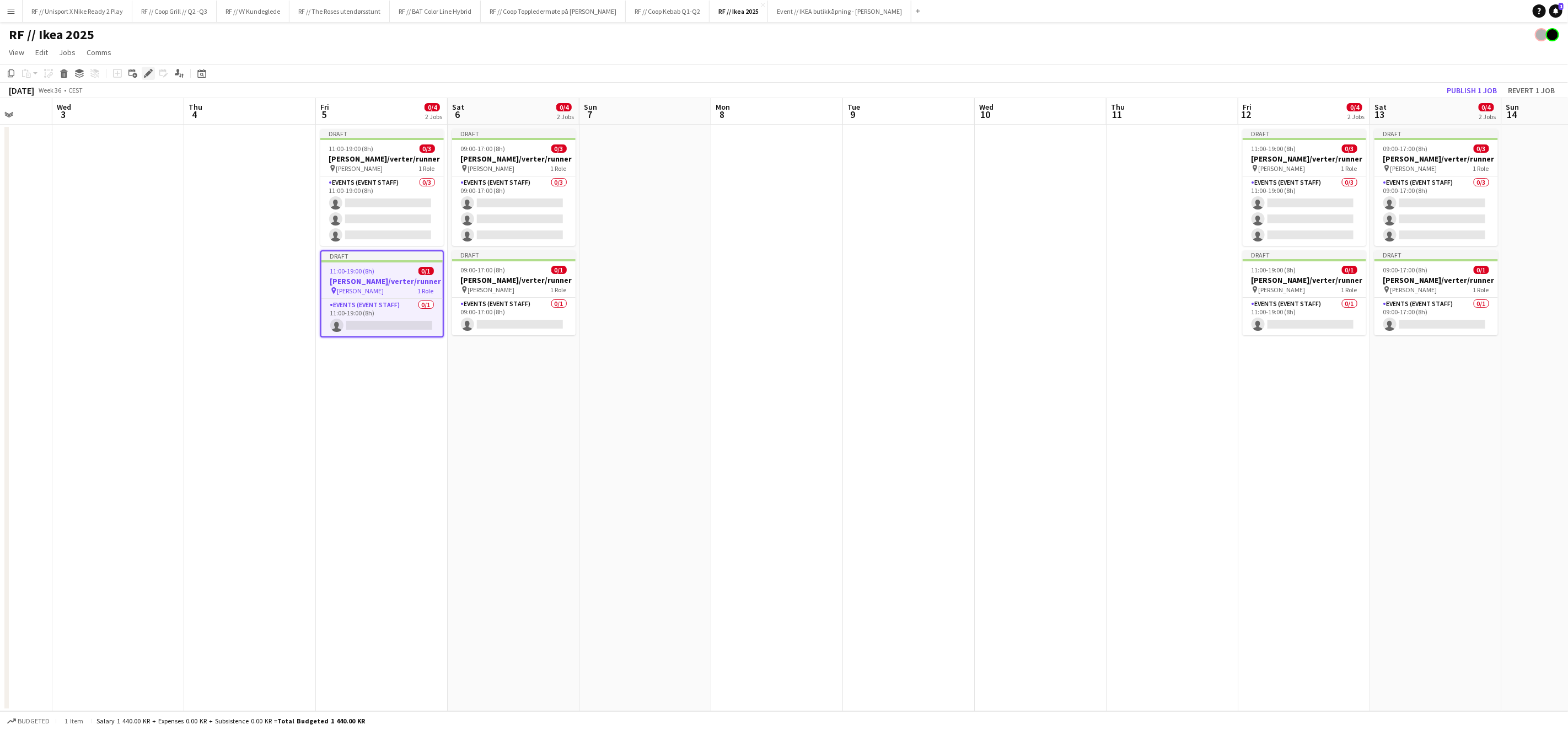
click at [146, 71] on icon "Edit" at bounding box center [149, 74] width 9 height 9
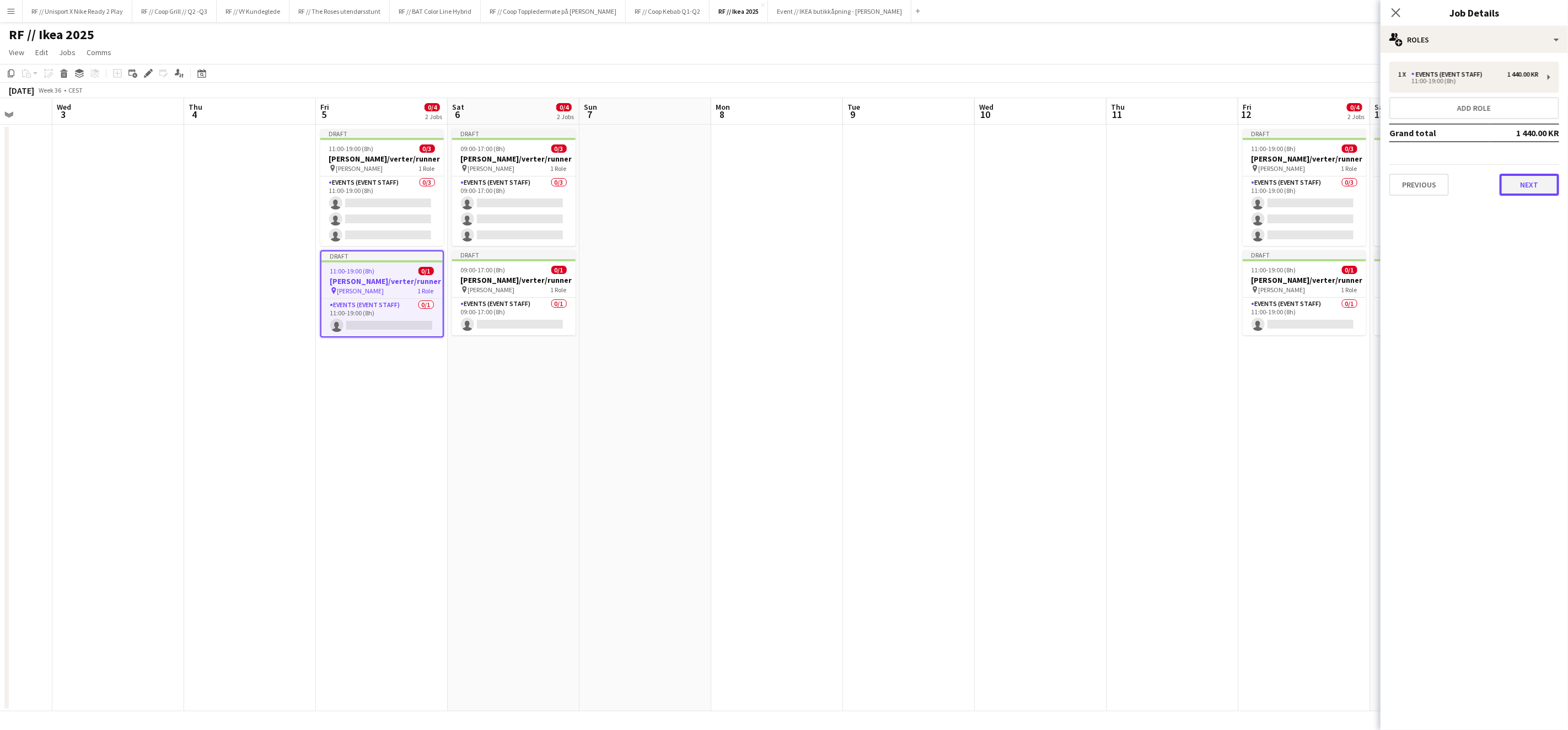
click at [1518, 185] on button "Next" at bounding box center [1529, 185] width 60 height 22
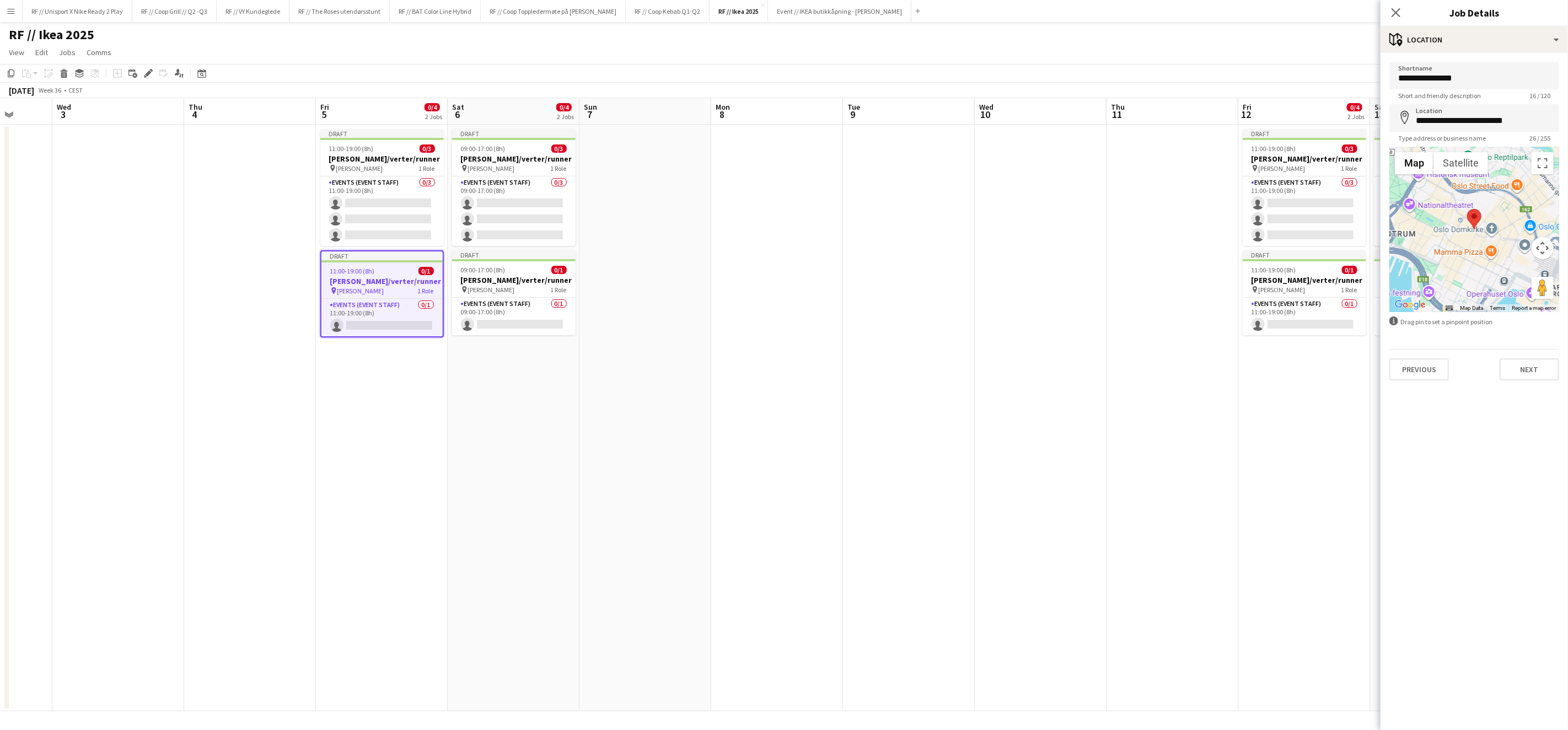
click at [1536, 357] on div "Previous Next" at bounding box center [1474, 365] width 170 height 31
click at [1531, 368] on button "Next" at bounding box center [1529, 369] width 60 height 22
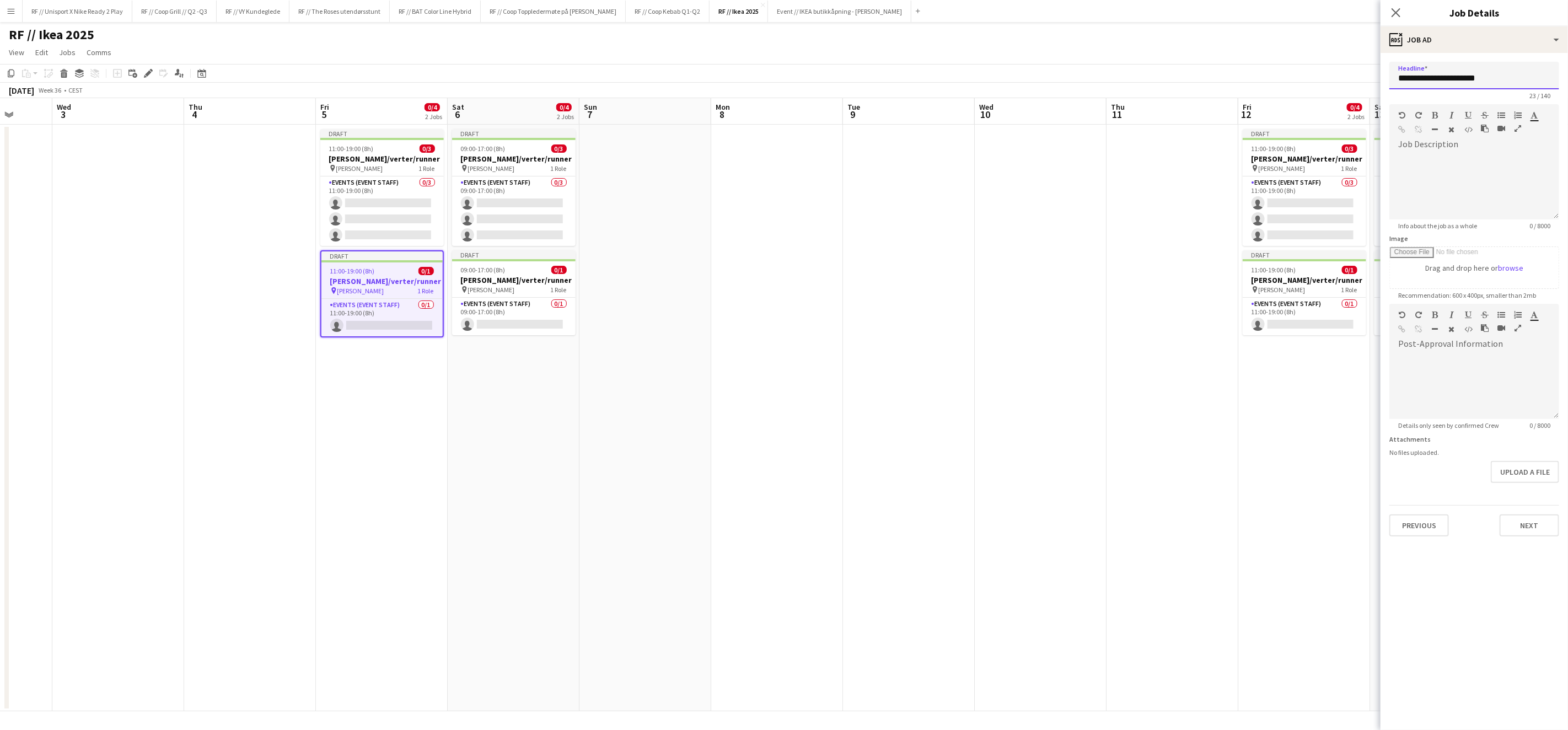
drag, startPoint x: 1436, startPoint y: 76, endPoint x: 1559, endPoint y: 79, distance: 123.0
click at [1559, 79] on input "**********" at bounding box center [1474, 76] width 170 height 28
click at [1418, 76] on input "********" at bounding box center [1474, 76] width 170 height 28
click at [1536, 531] on button "Next" at bounding box center [1529, 525] width 60 height 22
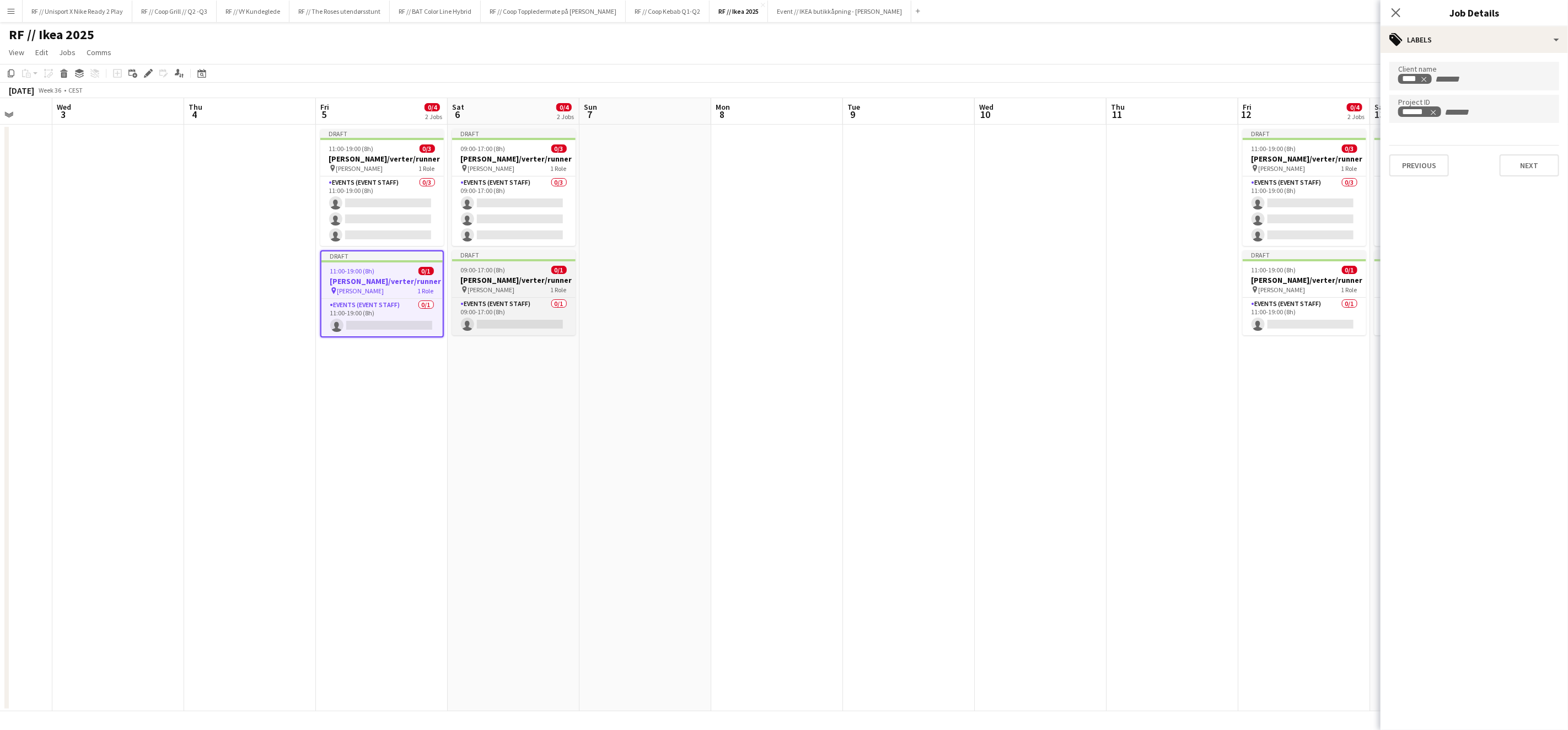
click at [510, 277] on h3 "[PERSON_NAME]/verter/runner" at bounding box center [514, 280] width 124 height 10
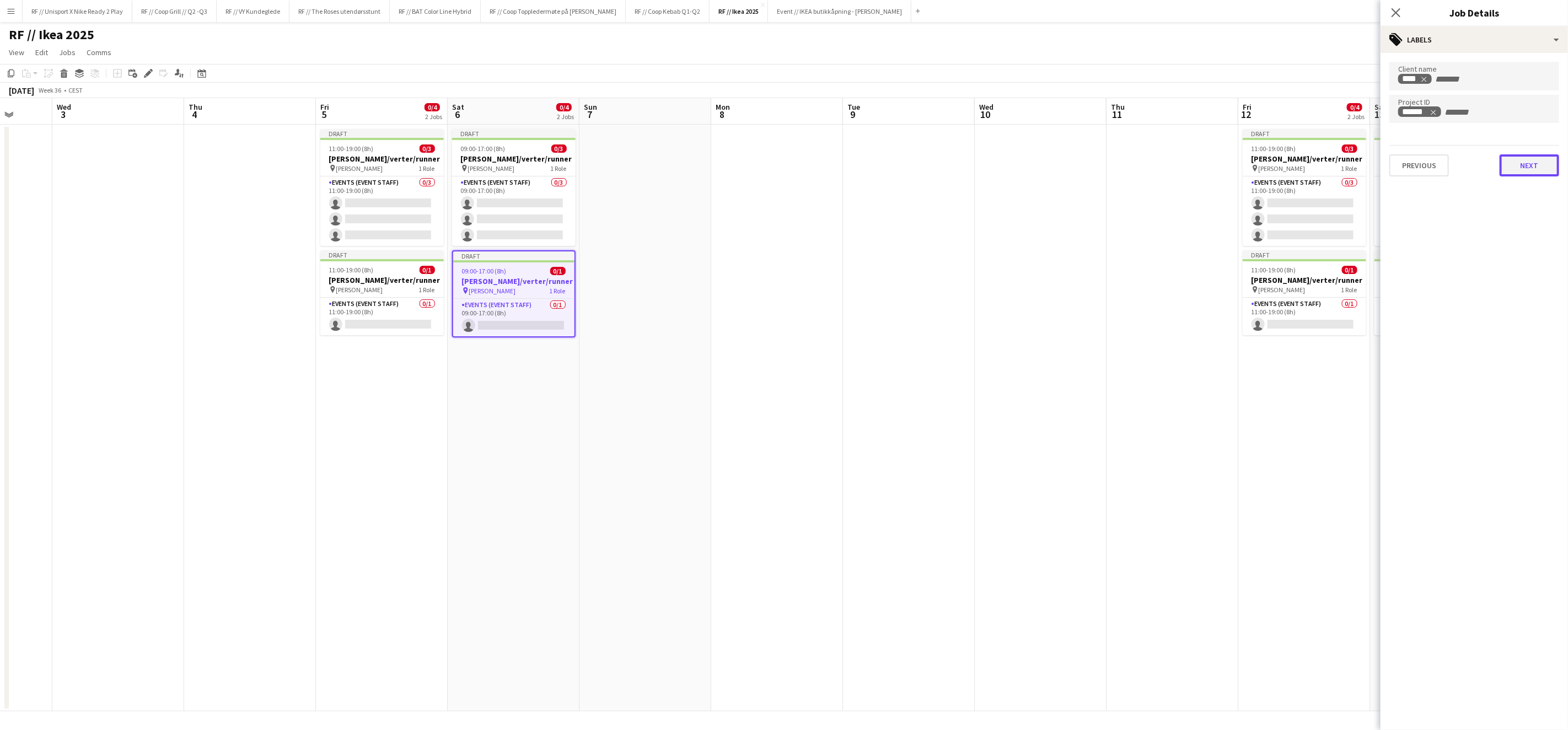
click at [1532, 172] on button "Next" at bounding box center [1529, 165] width 60 height 22
click at [1423, 116] on button "Previous" at bounding box center [1419, 114] width 60 height 22
click at [1439, 163] on button "Previous" at bounding box center [1419, 165] width 60 height 22
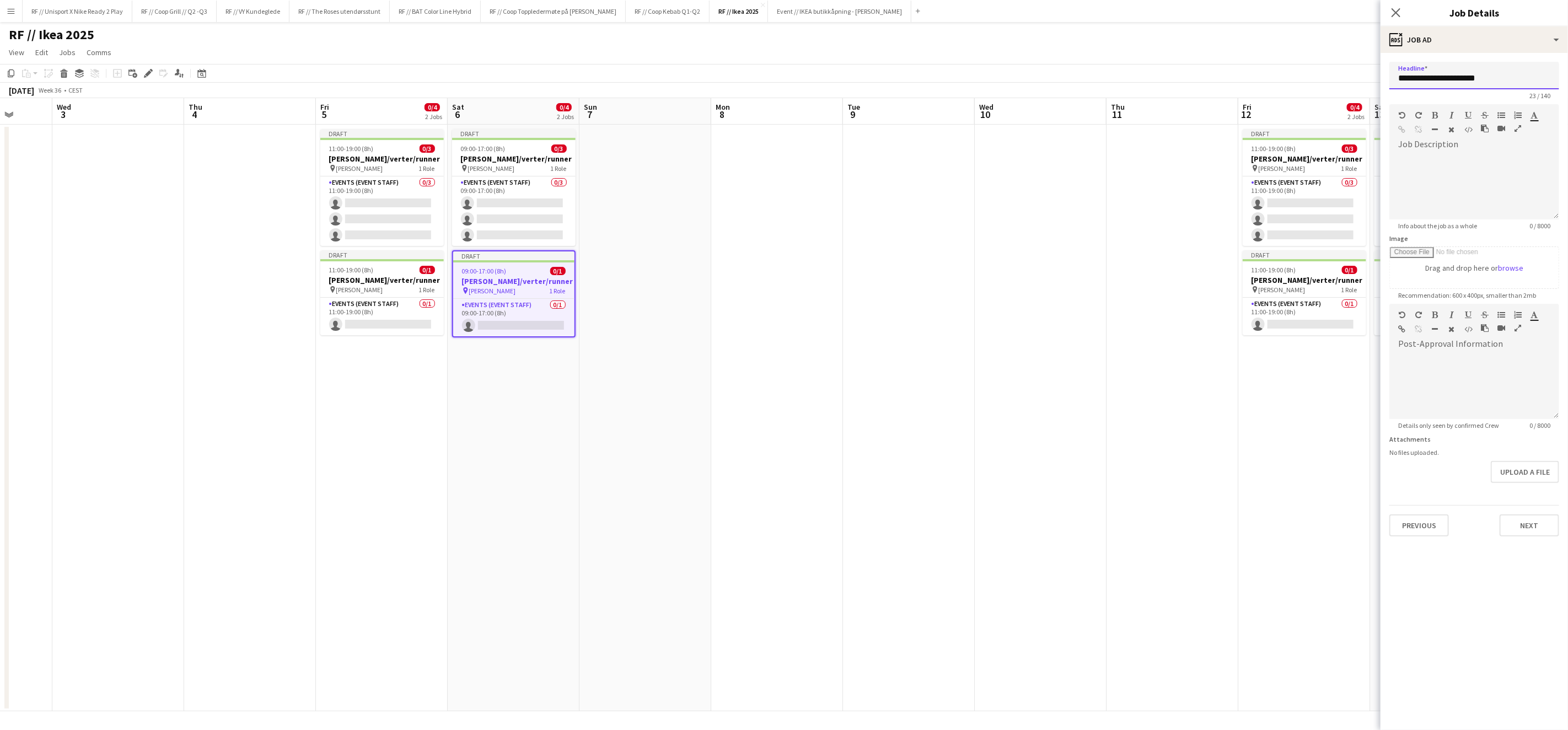
drag, startPoint x: 1489, startPoint y: 76, endPoint x: 1354, endPoint y: 70, distance: 135.1
click at [1354, 70] on body "Menu Boards Boards Boards All jobs Status Workforce Workforce My Workforce Recr…" at bounding box center [784, 365] width 1568 height 730
paste input "text"
type input "********"
click at [1240, 461] on app-date-cell "Draft 11:00-19:00 (8h) 0/3 [PERSON_NAME]/verter/runner pin [PERSON_NAME] 1 Role…" at bounding box center [1304, 418] width 132 height 587
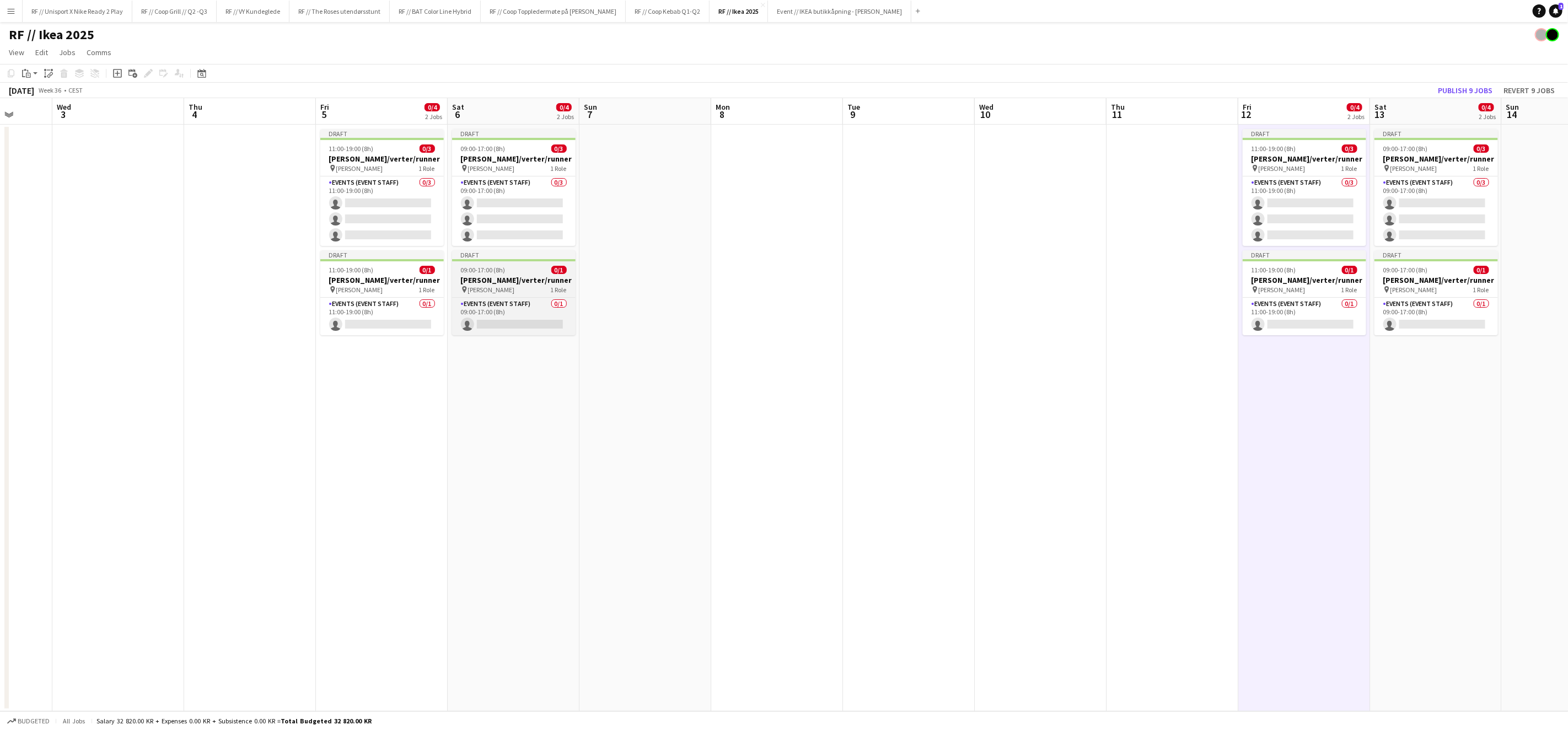
click at [498, 277] on h3 "[PERSON_NAME]/verter/runner" at bounding box center [514, 280] width 124 height 10
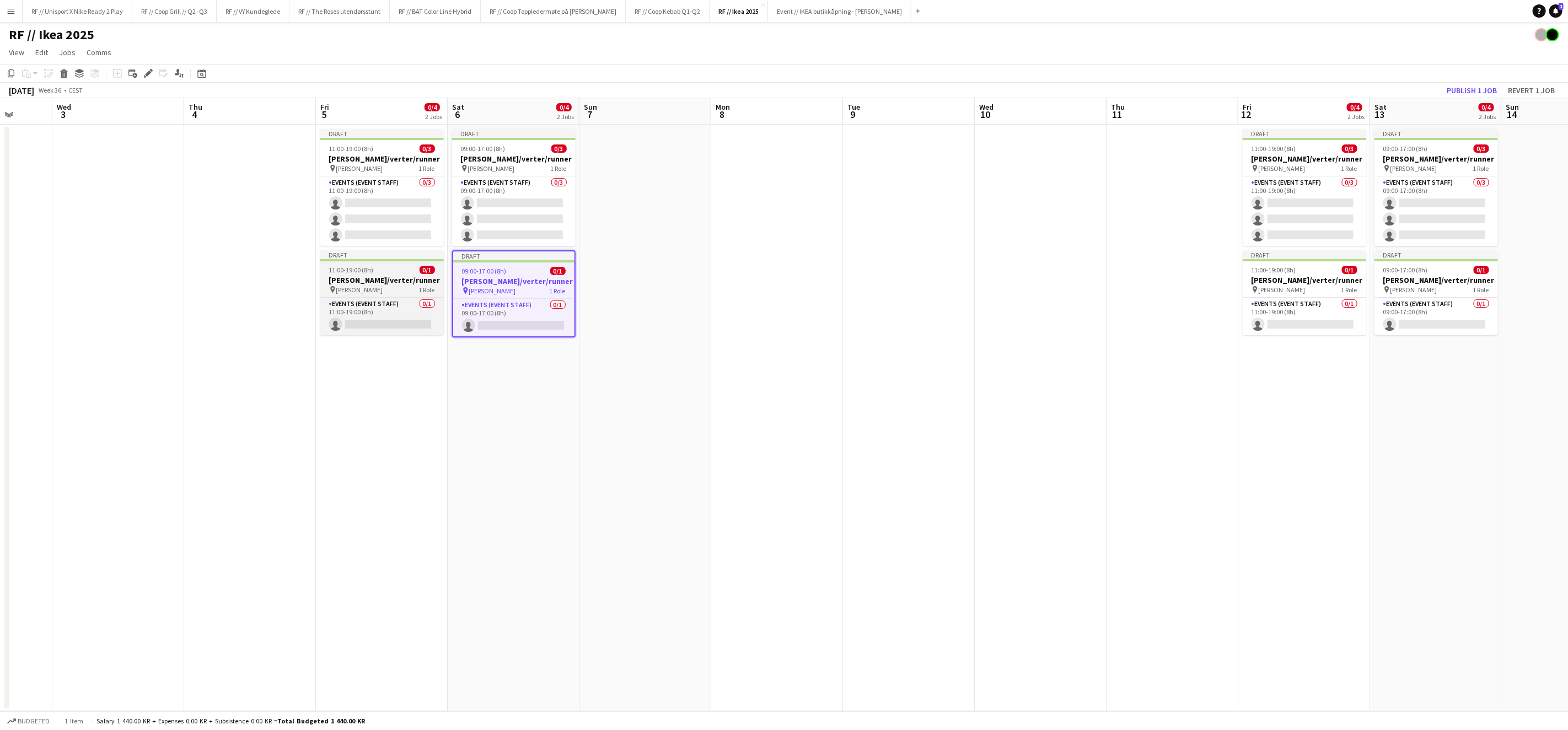
click at [374, 281] on h3 "[PERSON_NAME]/verter/runner" at bounding box center [382, 280] width 124 height 10
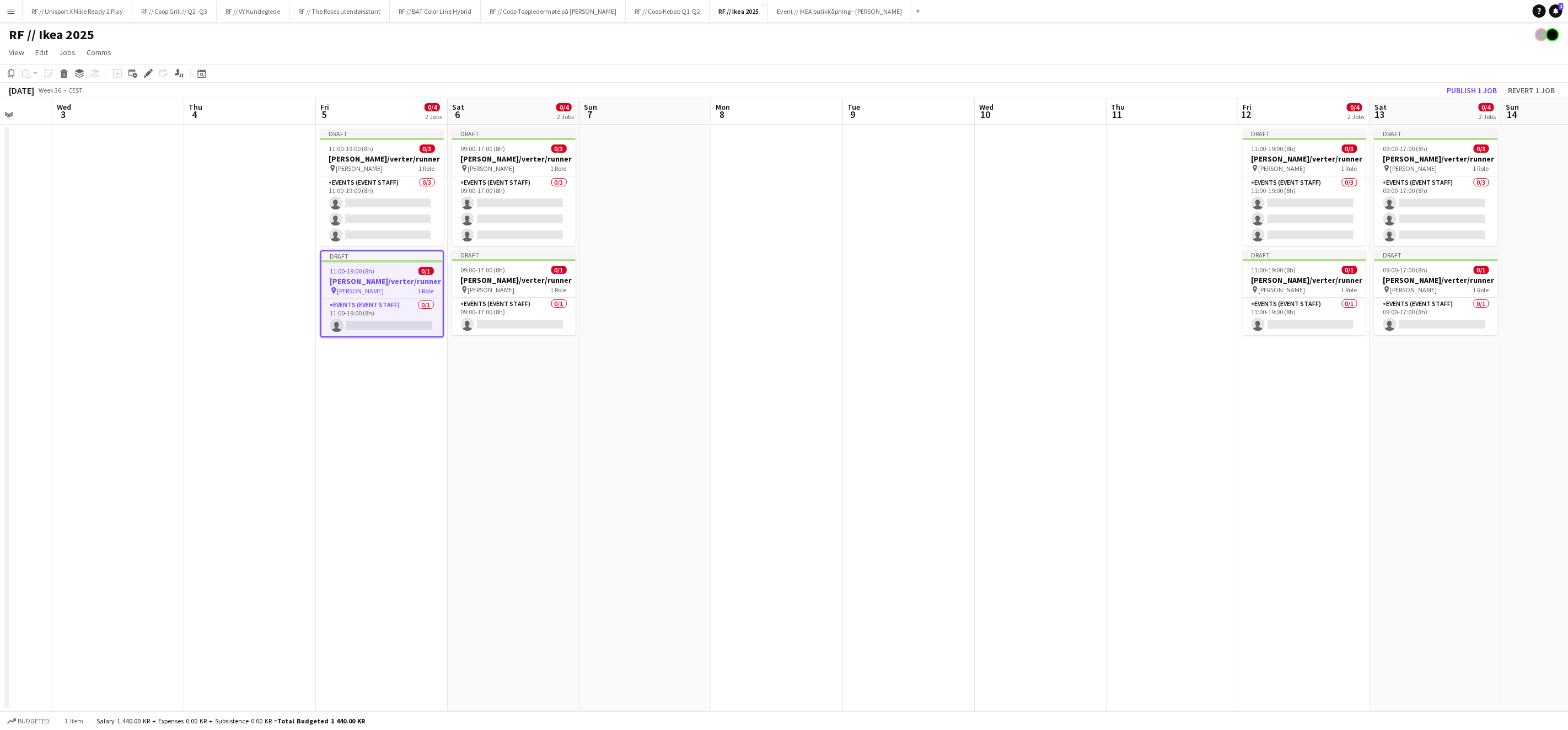
scroll to position [0, 344]
click at [138, 70] on div "Add linked Job" at bounding box center [132, 74] width 13 height 13
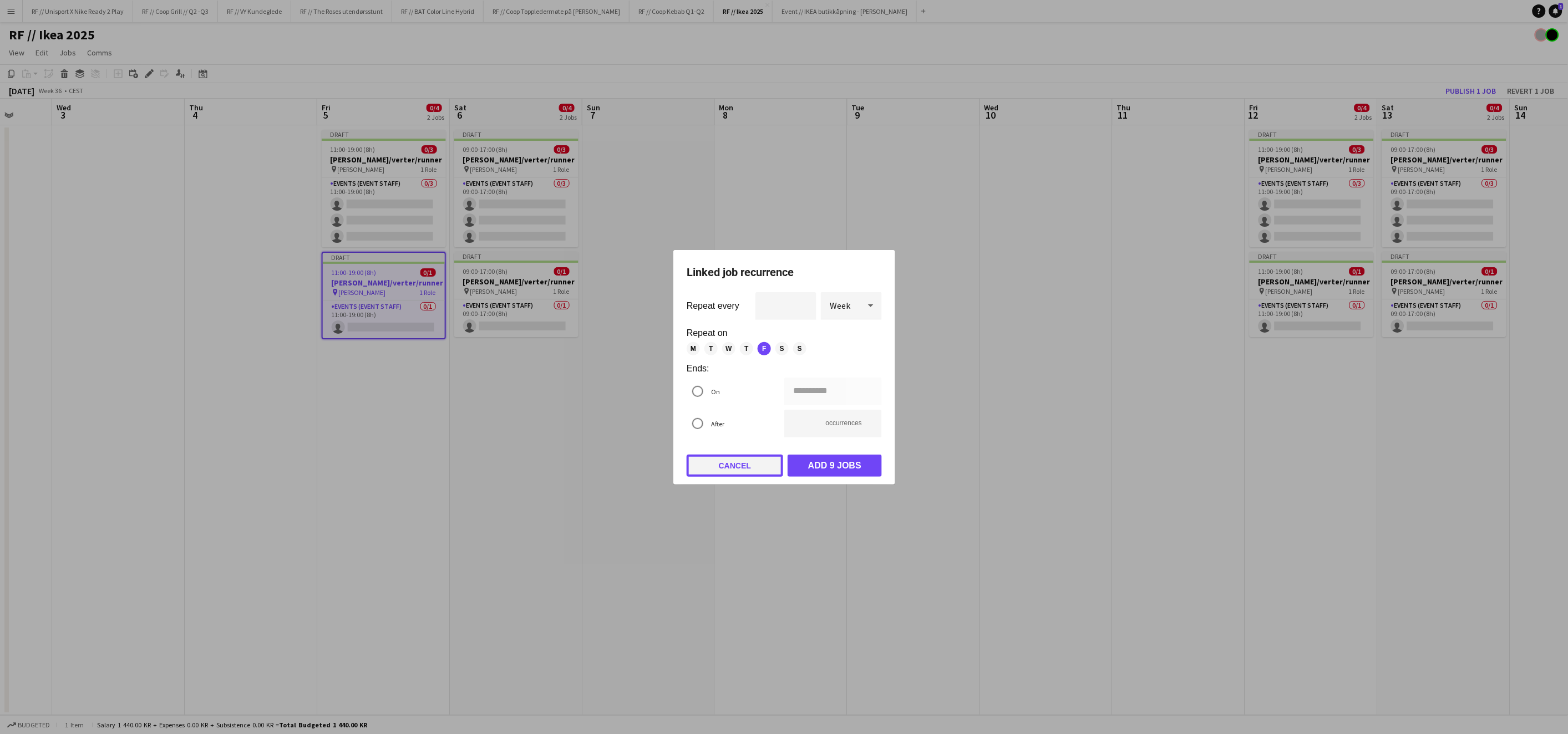
click at [721, 460] on button "Cancel" at bounding box center [735, 465] width 97 height 22
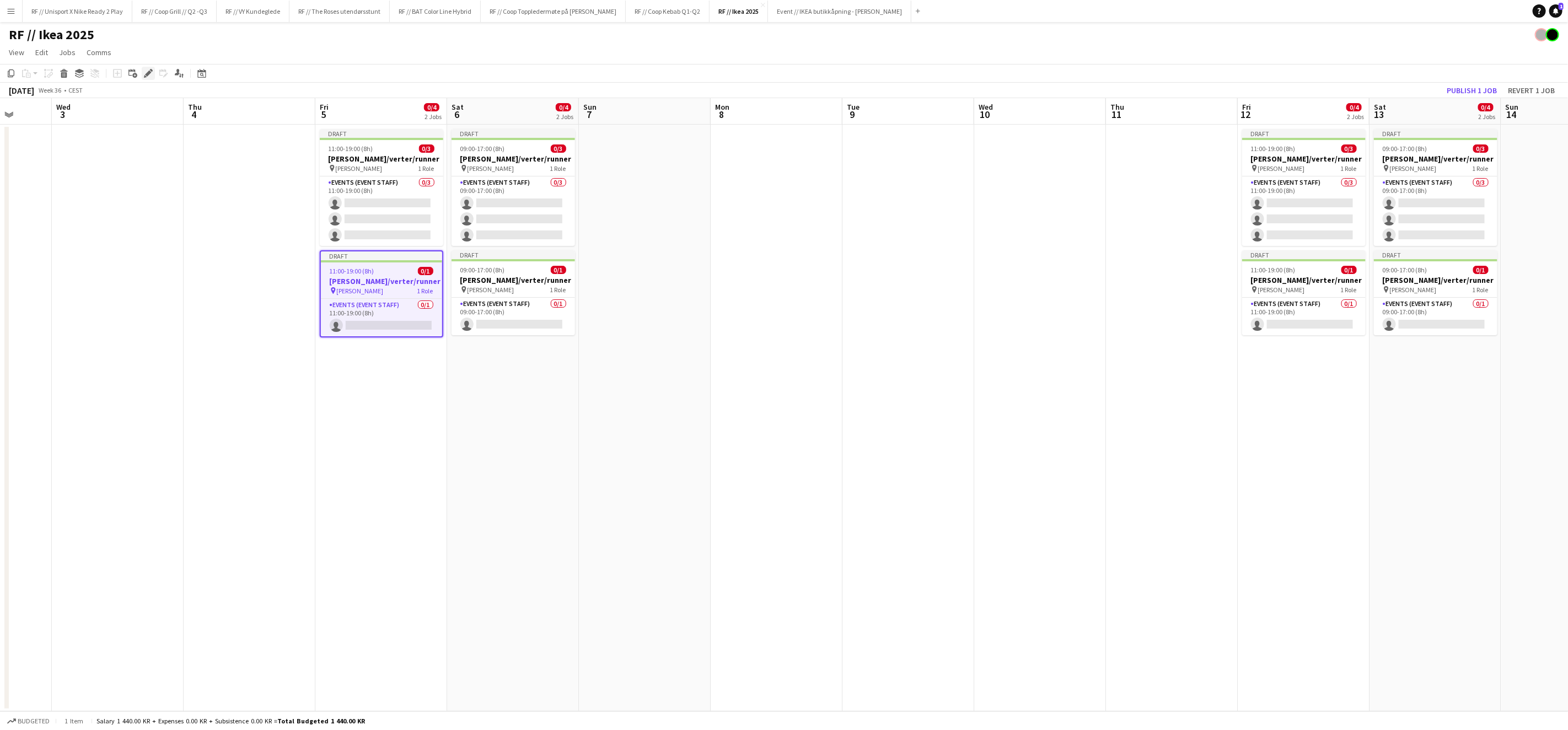
click at [147, 76] on icon "Edit" at bounding box center [149, 74] width 9 height 9
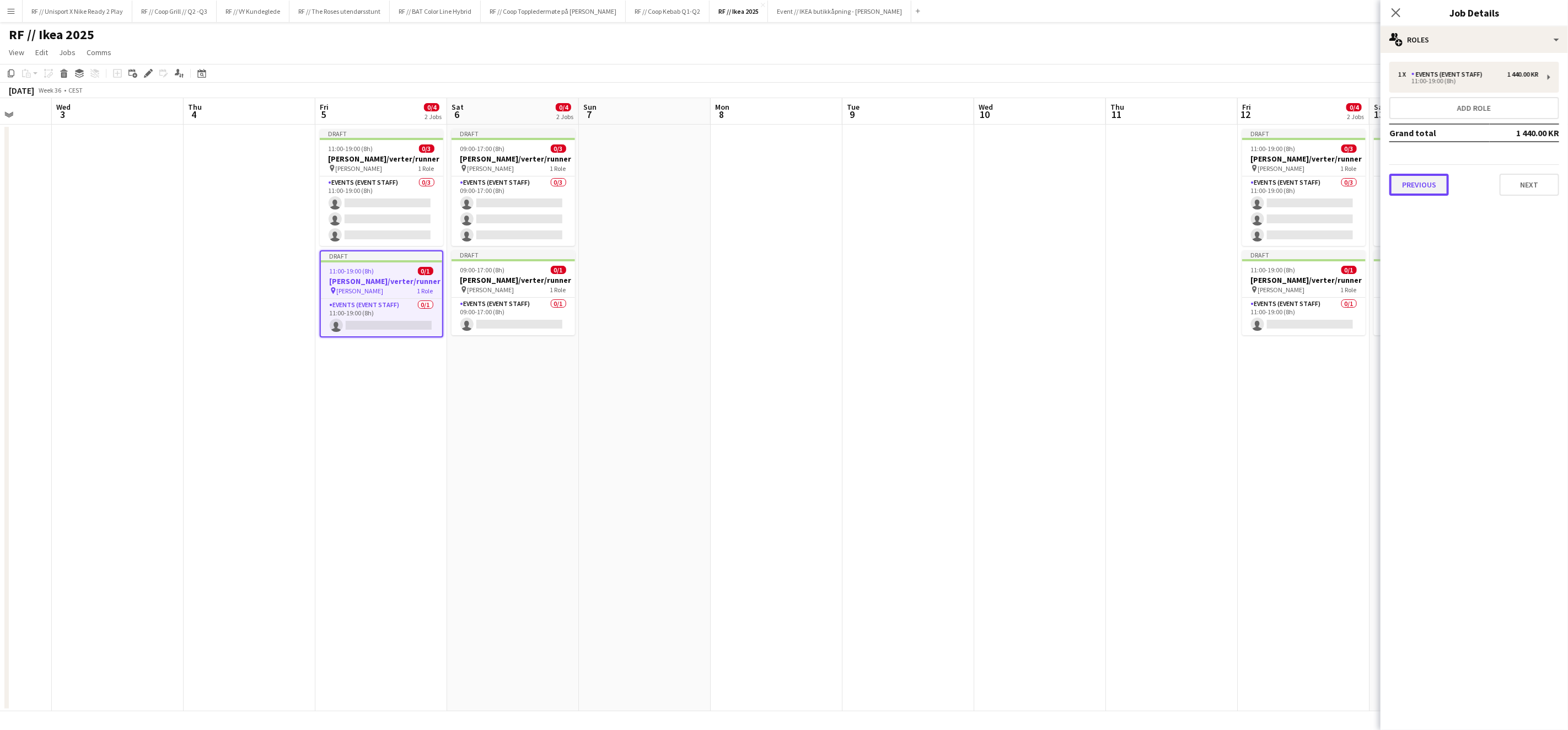
click at [1436, 178] on button "Previous" at bounding box center [1419, 185] width 60 height 22
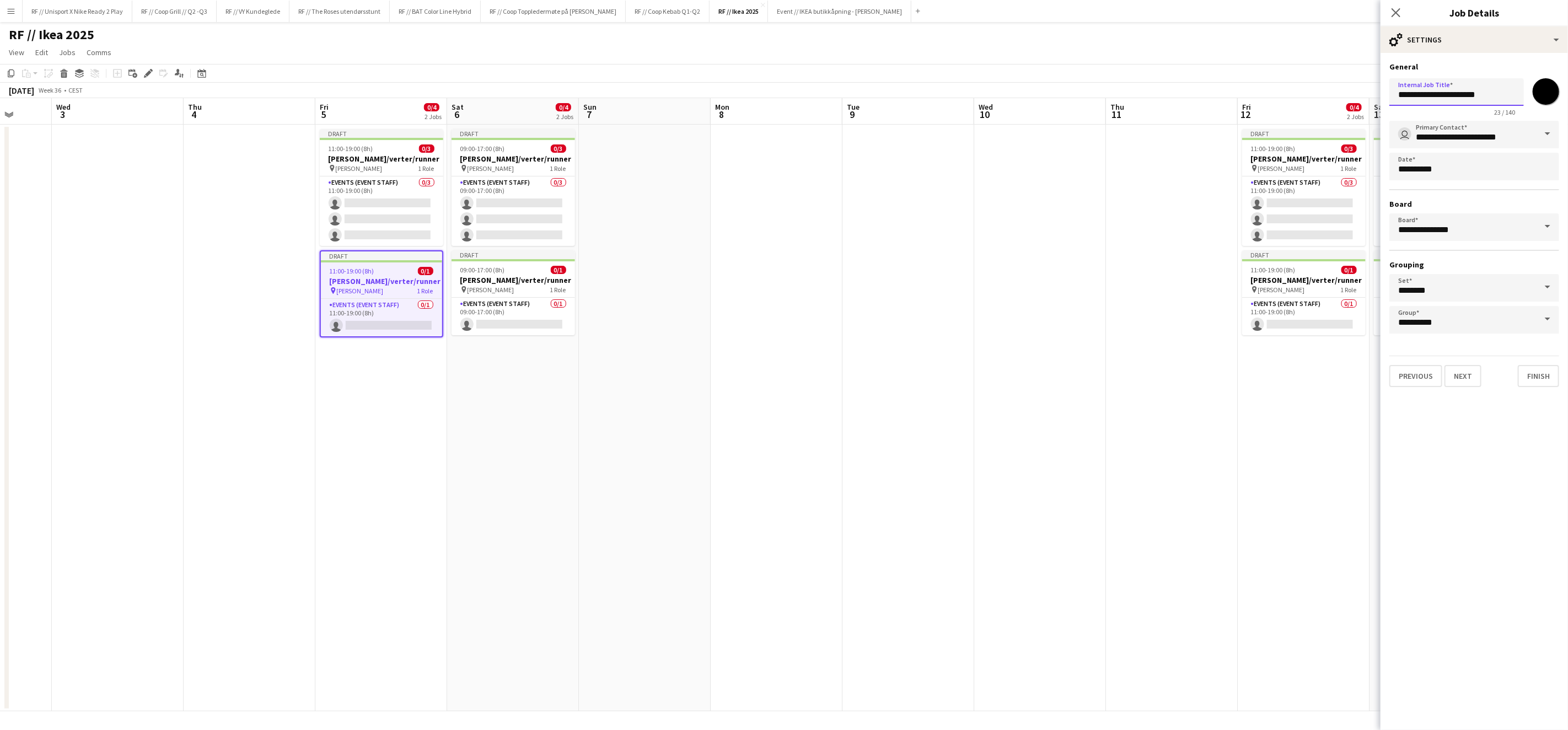
drag, startPoint x: 1488, startPoint y: 96, endPoint x: 1360, endPoint y: 95, distance: 128.0
click at [1345, 81] on body "Menu Boards Boards Boards All jobs Status Workforce Workforce My Workforce Recr…" at bounding box center [784, 365] width 1568 height 730
paste input "text"
click at [1423, 369] on button "Previous" at bounding box center [1416, 376] width 53 height 22
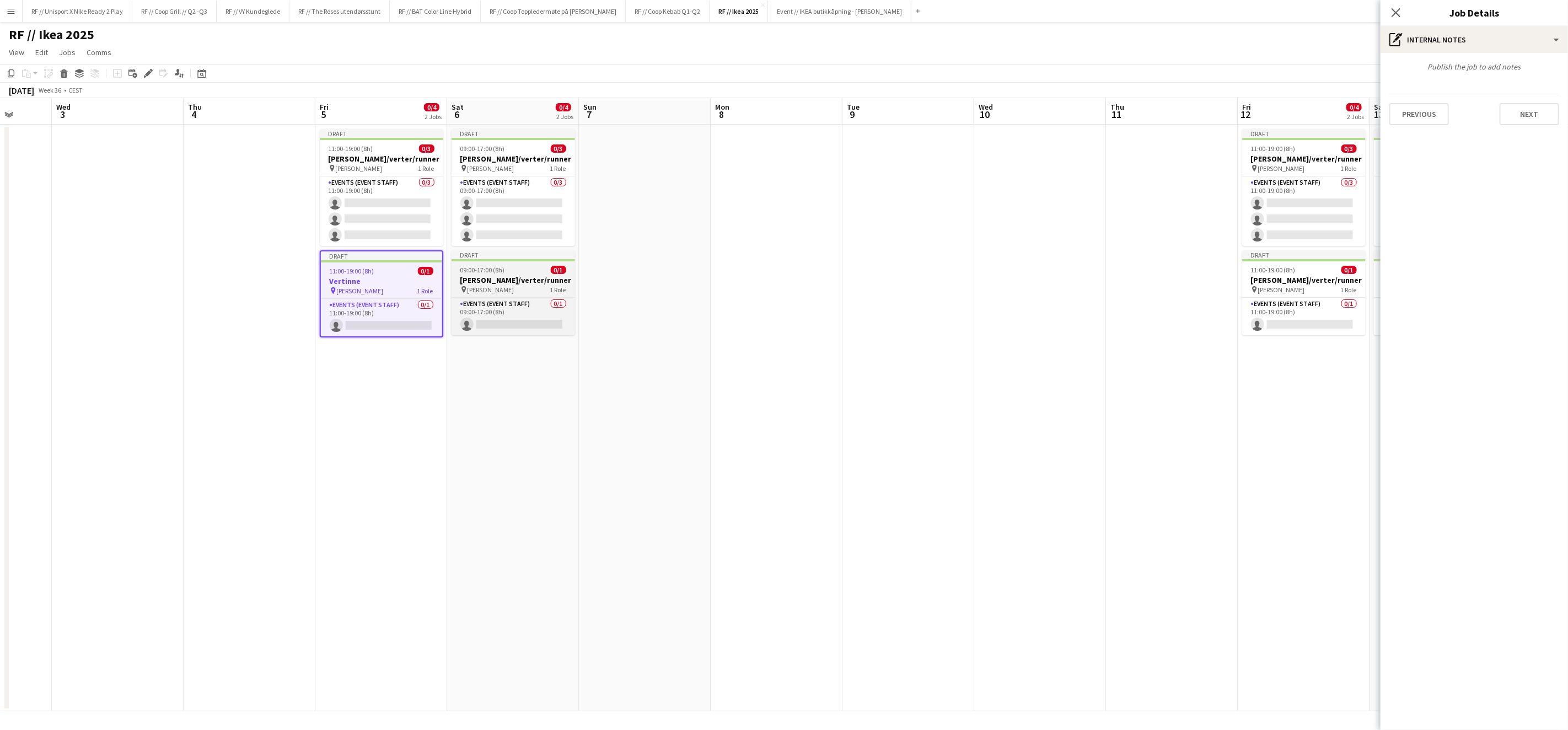
click at [515, 282] on h3 "[PERSON_NAME]/verter/runner" at bounding box center [513, 280] width 124 height 10
type input "**********"
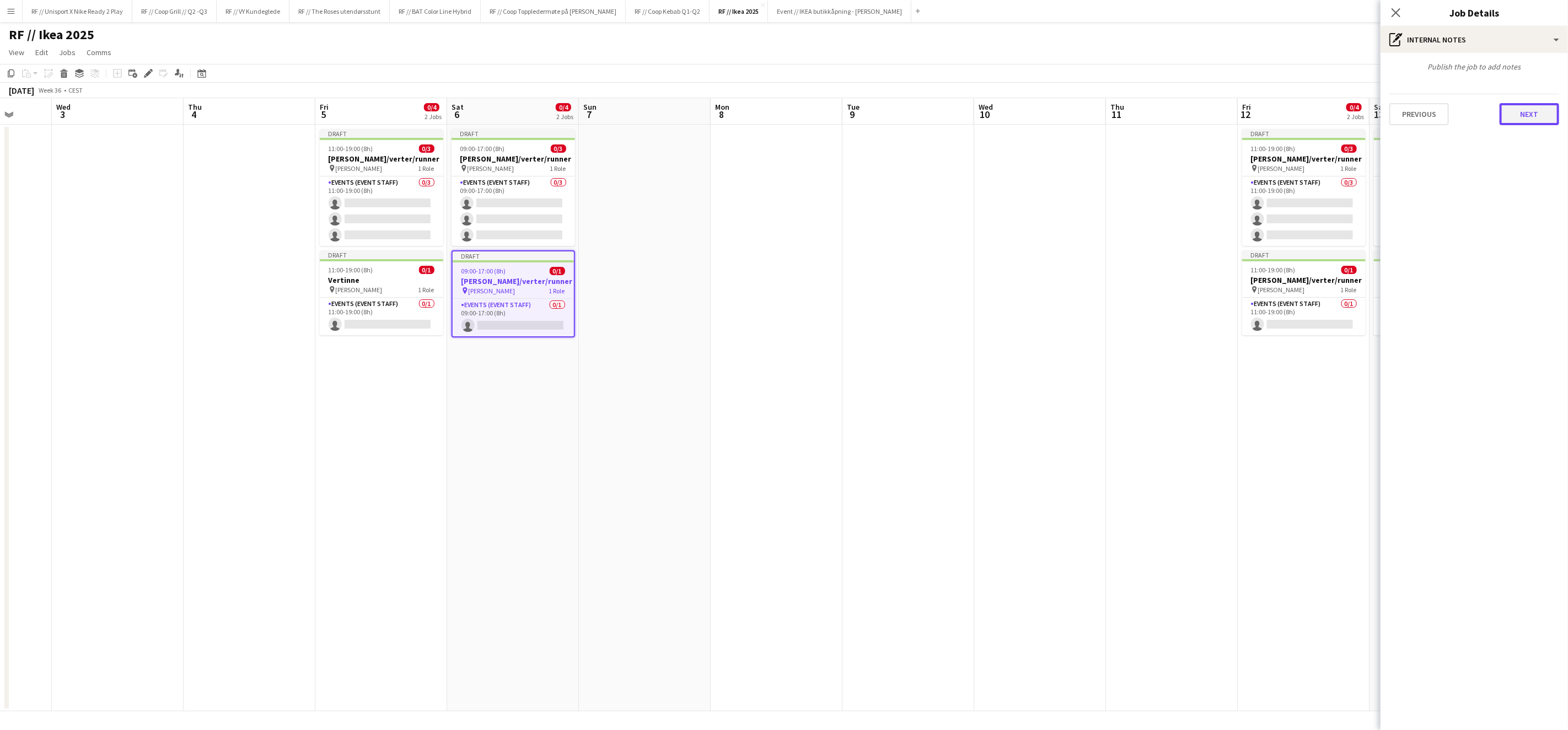
click at [1523, 119] on button "Next" at bounding box center [1529, 114] width 60 height 22
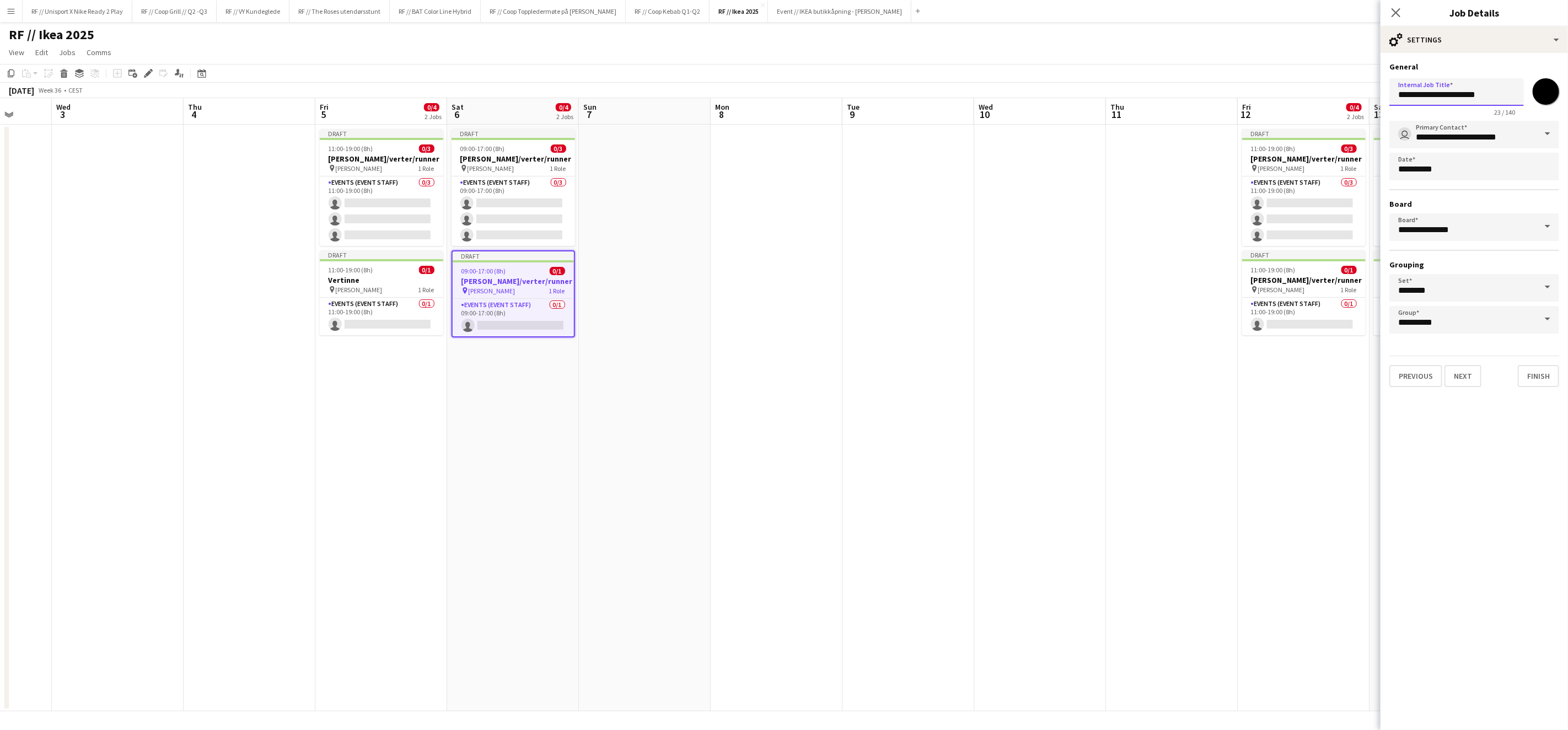
drag, startPoint x: 1491, startPoint y: 99, endPoint x: 1339, endPoint y: 83, distance: 152.8
click at [1339, 83] on body "Menu Boards Boards Boards All jobs Status Workforce Workforce My Workforce Recr…" at bounding box center [784, 365] width 1568 height 730
paste input "text"
type input "********"
click at [1430, 370] on button "Previous" at bounding box center [1416, 376] width 53 height 22
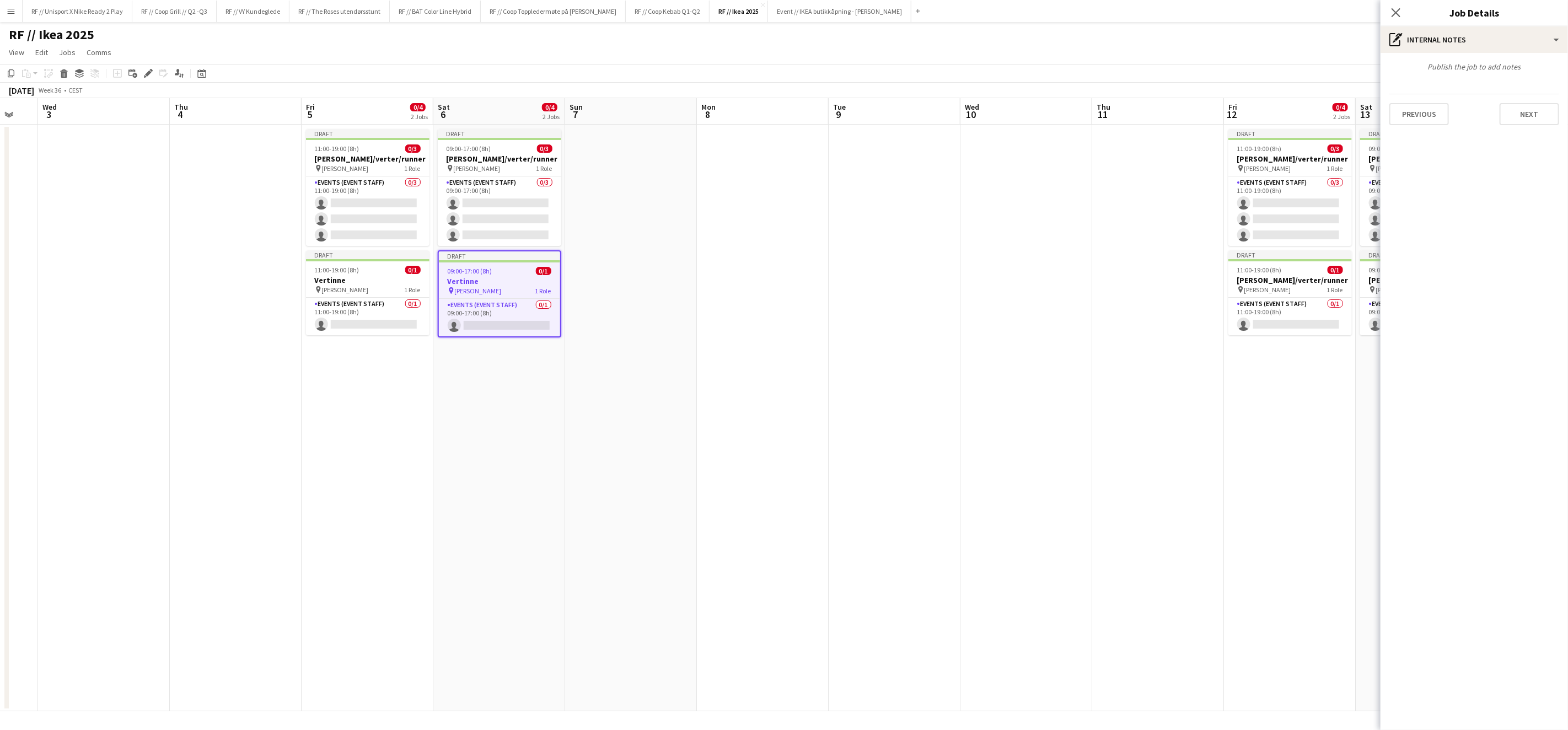
drag, startPoint x: 1186, startPoint y: 409, endPoint x: 1029, endPoint y: 376, distance: 160.4
click at [1028, 377] on app-calendar-viewport "Sun 31 Mon 1 0/4 1 Job Tue 2 Wed 3 Thu 4 Fri 5 0/4 2 Jobs Sat 6 0/4 2 Jobs Sun …" at bounding box center [784, 405] width 1568 height 613
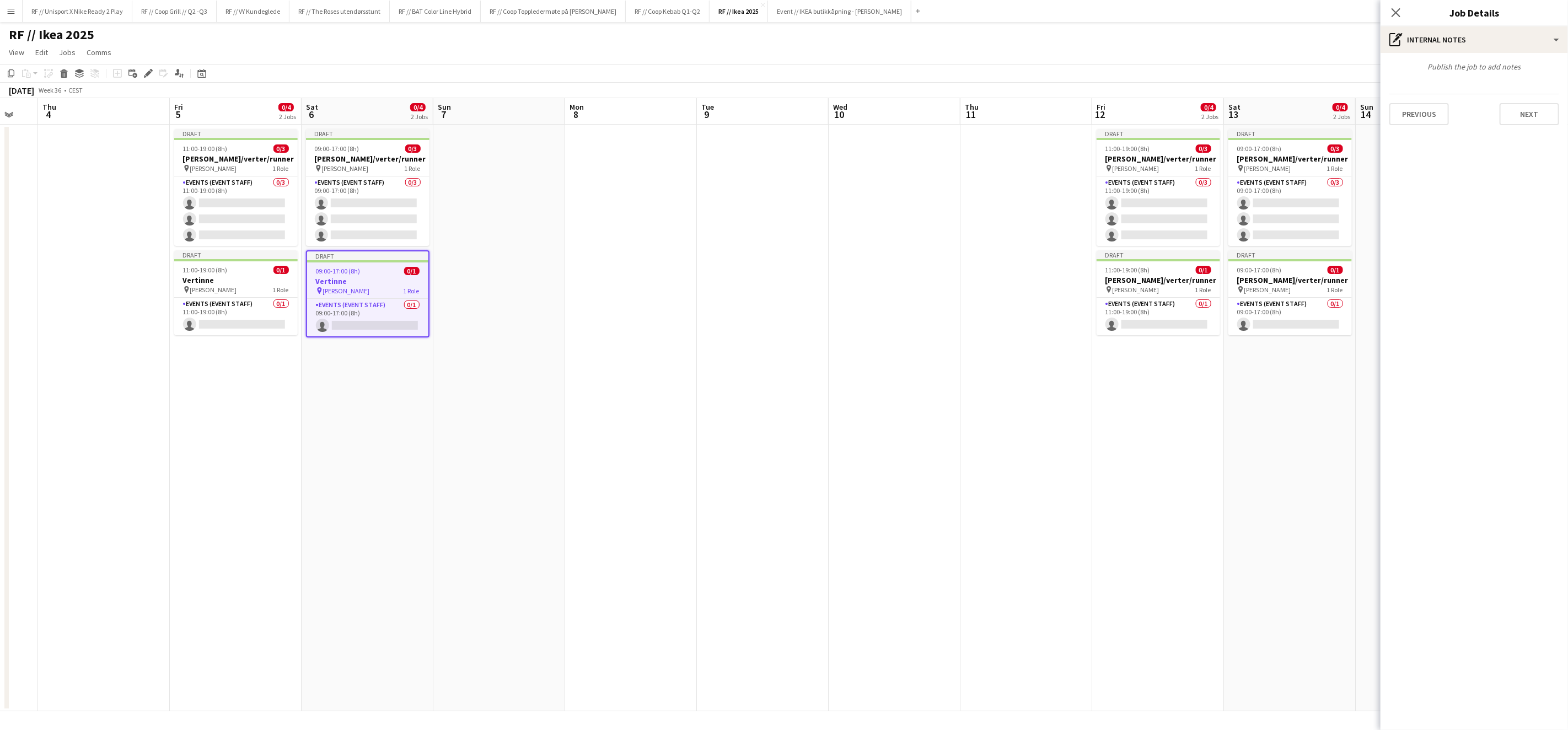
scroll to position [0, 370]
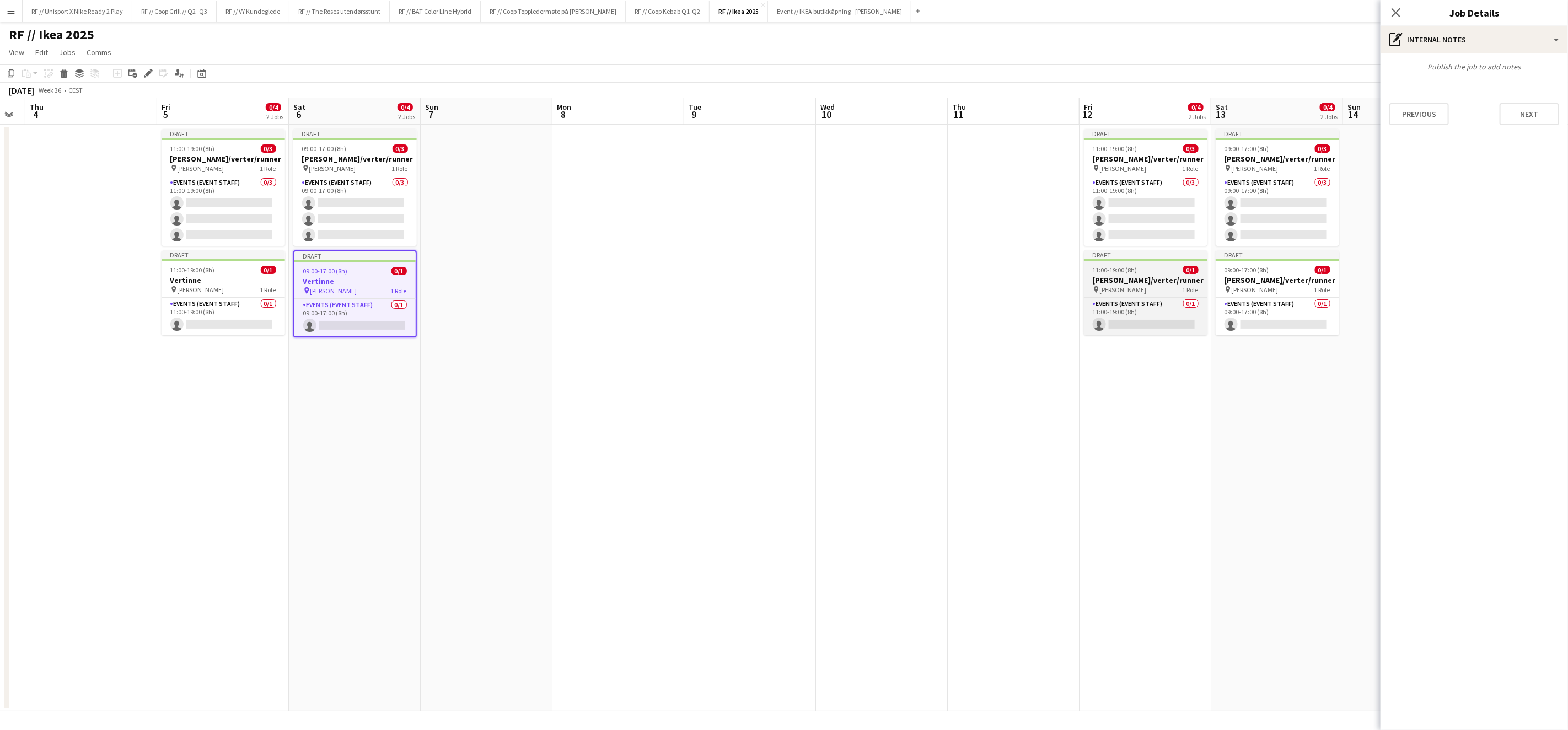
click at [1140, 279] on h3 "[PERSON_NAME]/verter/runner" at bounding box center [1146, 280] width 124 height 10
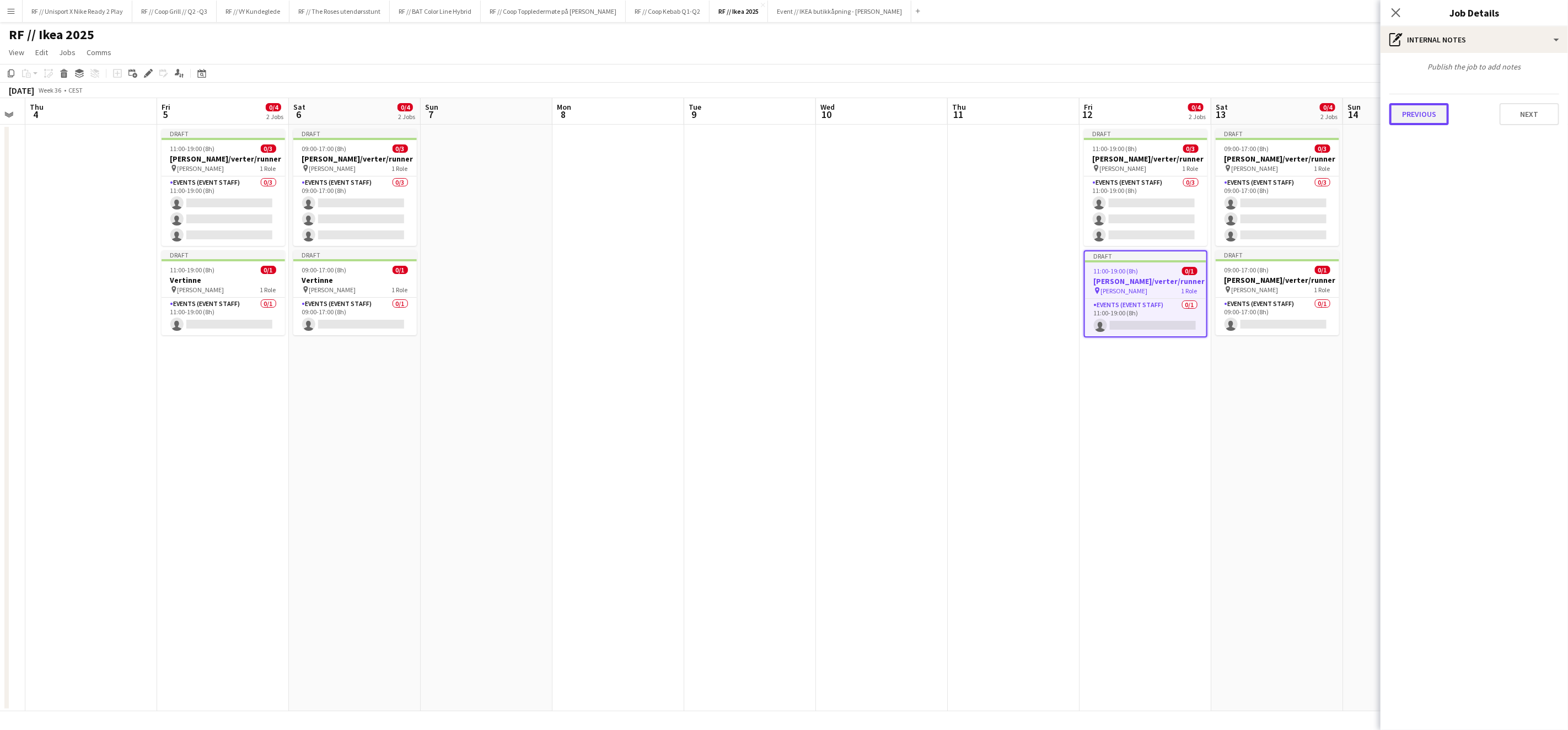
click at [1412, 112] on button "Previous" at bounding box center [1419, 114] width 60 height 22
click at [1428, 163] on button "Previous" at bounding box center [1419, 165] width 60 height 22
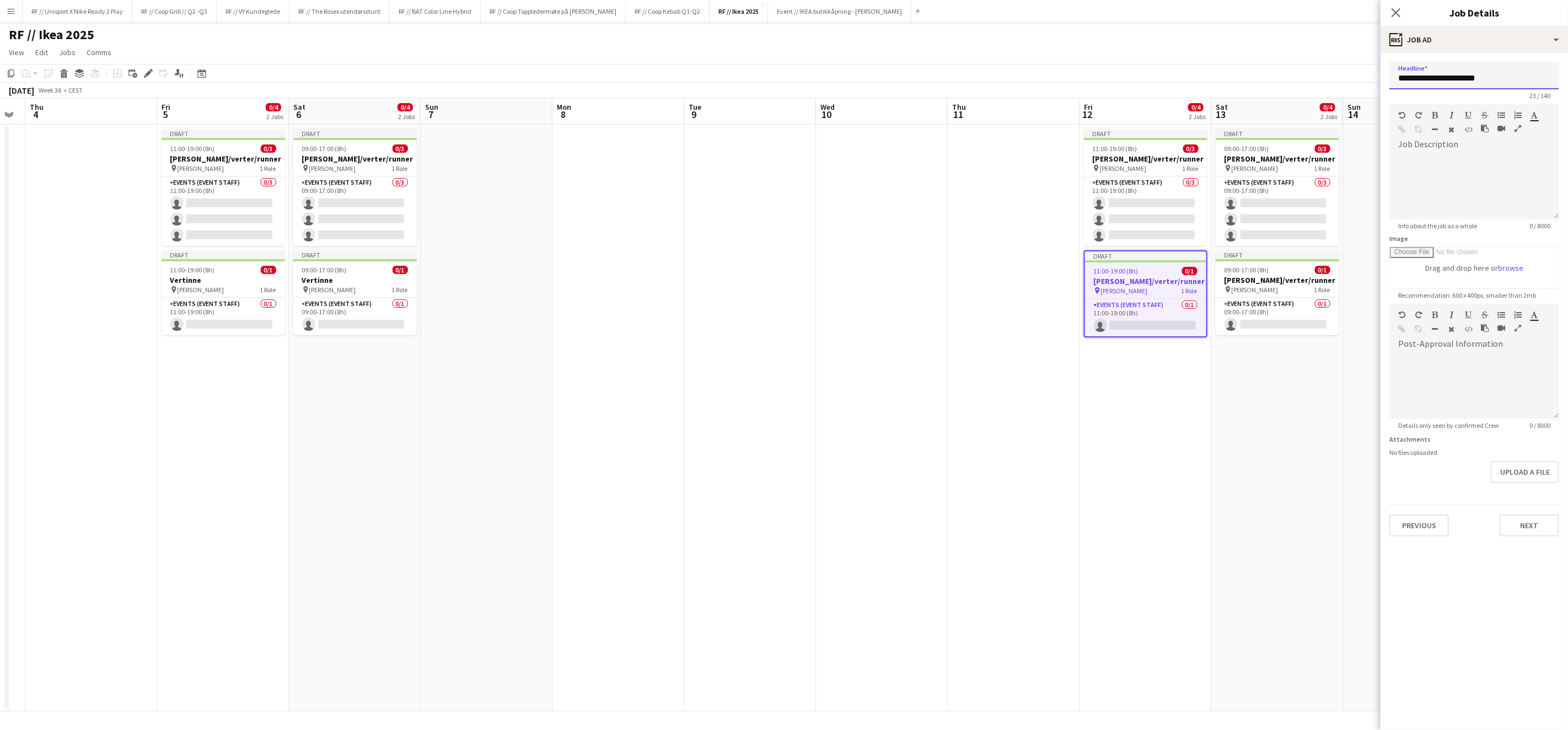
drag, startPoint x: 1508, startPoint y: 76, endPoint x: 1291, endPoint y: 69, distance: 217.1
click at [1299, 65] on body "Menu Boards Boards Boards All jobs Status Workforce Workforce My Workforce Recr…" at bounding box center [784, 365] width 1568 height 730
paste input "text"
type input "********"
click at [1413, 527] on button "Previous" at bounding box center [1419, 525] width 60 height 22
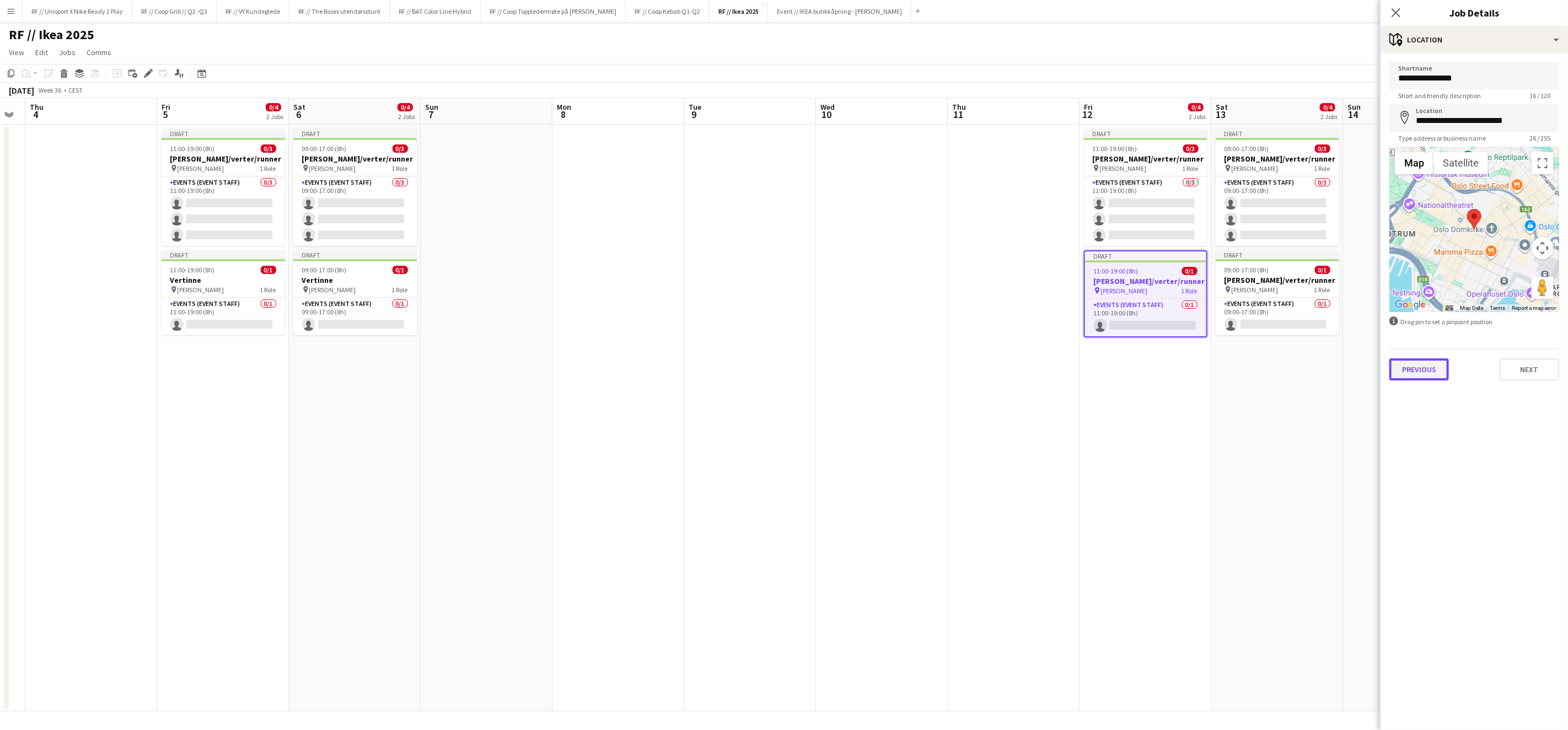
click at [1436, 374] on button "Previous" at bounding box center [1419, 369] width 60 height 22
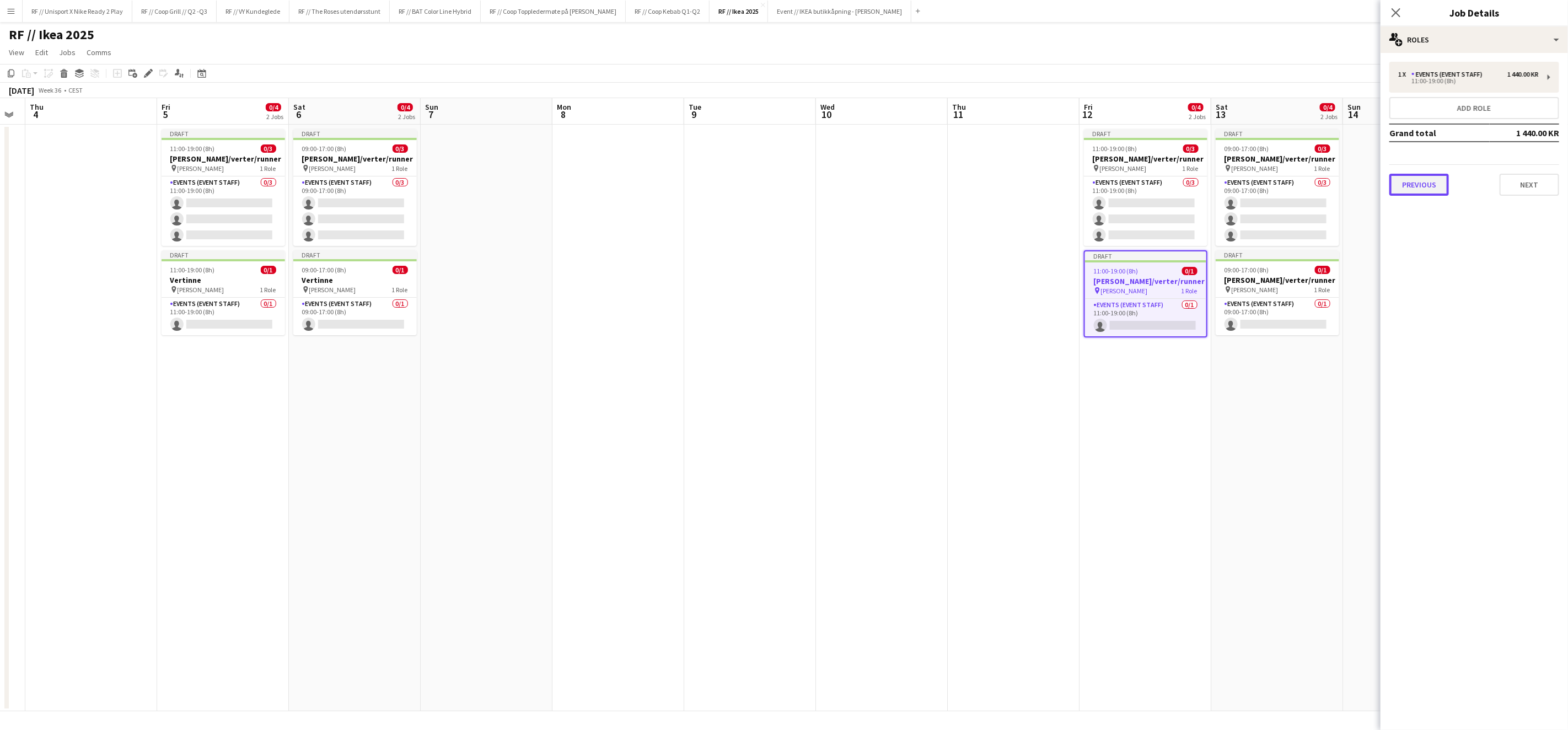
click at [1411, 176] on button "Previous" at bounding box center [1419, 185] width 60 height 22
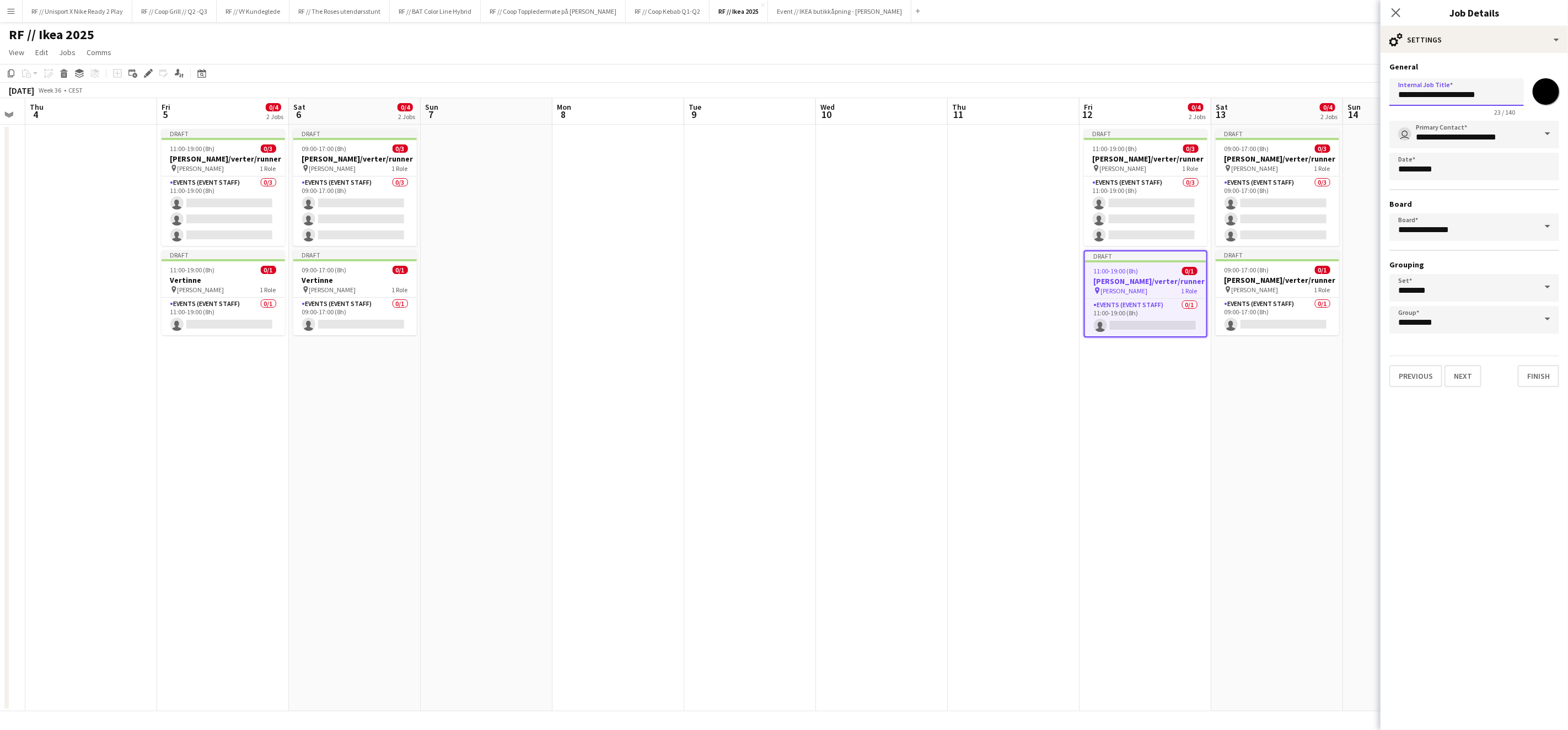
drag, startPoint x: 1448, startPoint y: 95, endPoint x: 1318, endPoint y: 81, distance: 130.8
click at [1320, 81] on body "Menu Boards Boards Boards All jobs Status Workforce Workforce My Workforce Recr…" at bounding box center [784, 365] width 1568 height 730
paste input "text"
click at [1391, 370] on button "Previous" at bounding box center [1416, 376] width 53 height 22
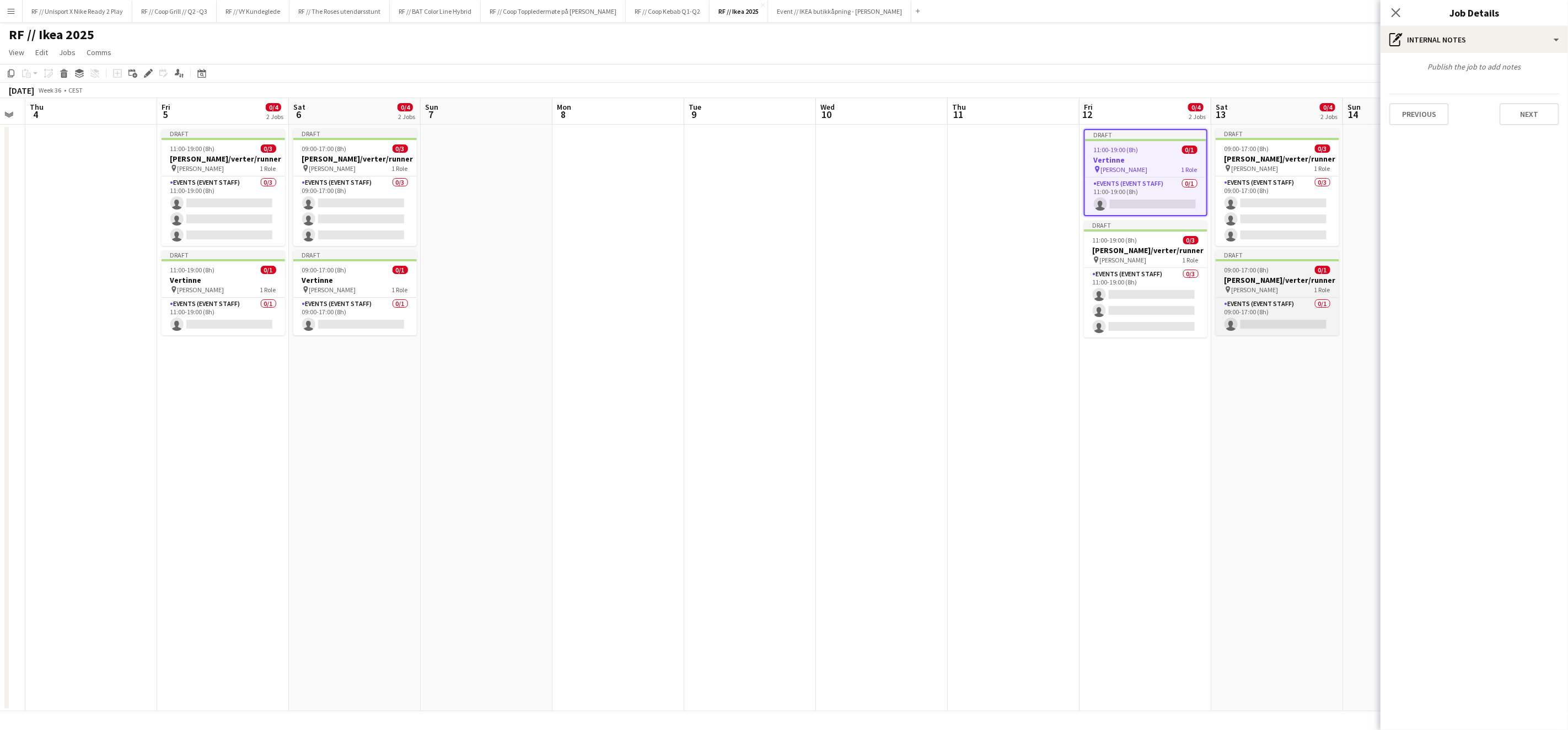
click at [1278, 271] on div "09:00-17:00 (8h) 0/1" at bounding box center [1278, 269] width 124 height 8
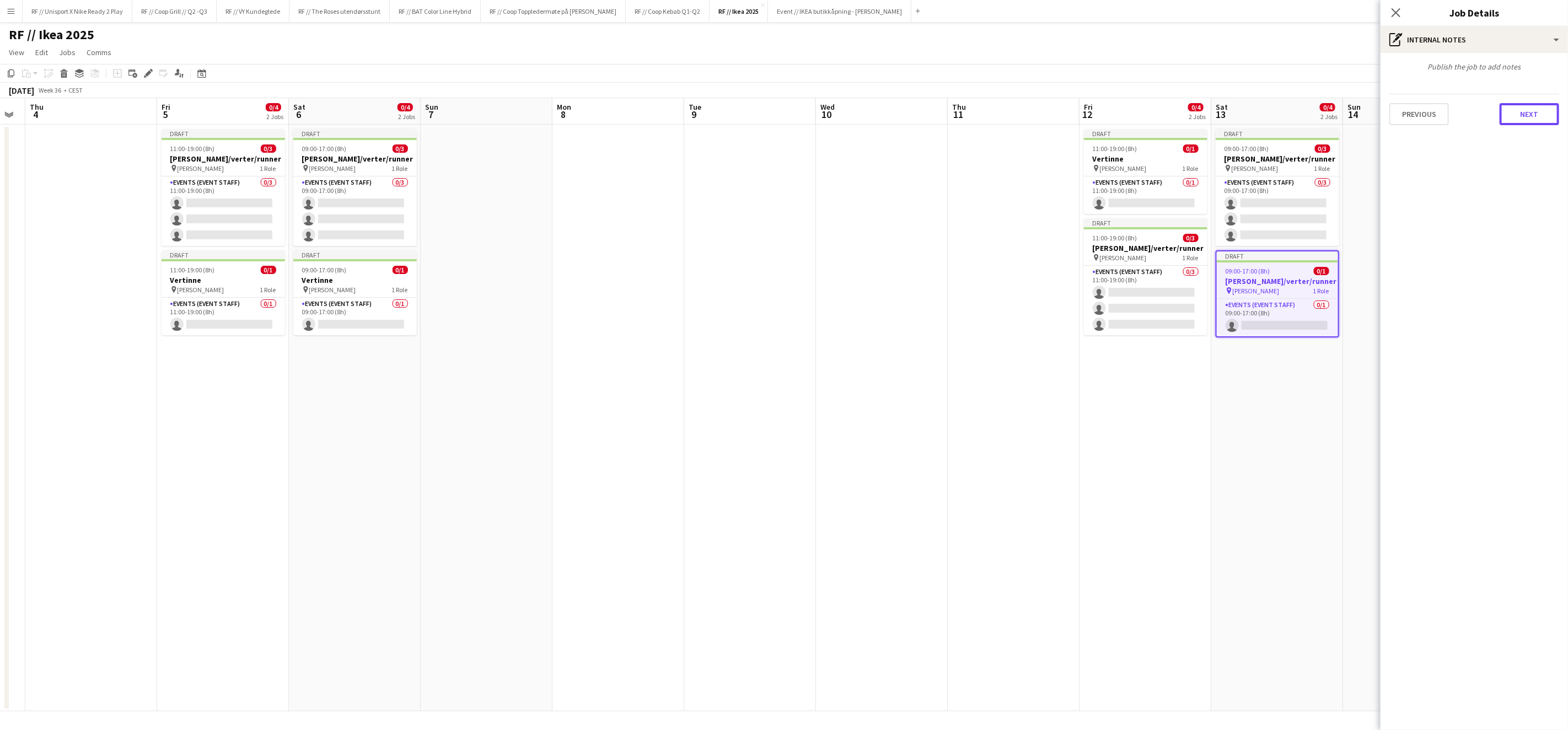
click at [1529, 111] on button "Next" at bounding box center [1529, 114] width 60 height 22
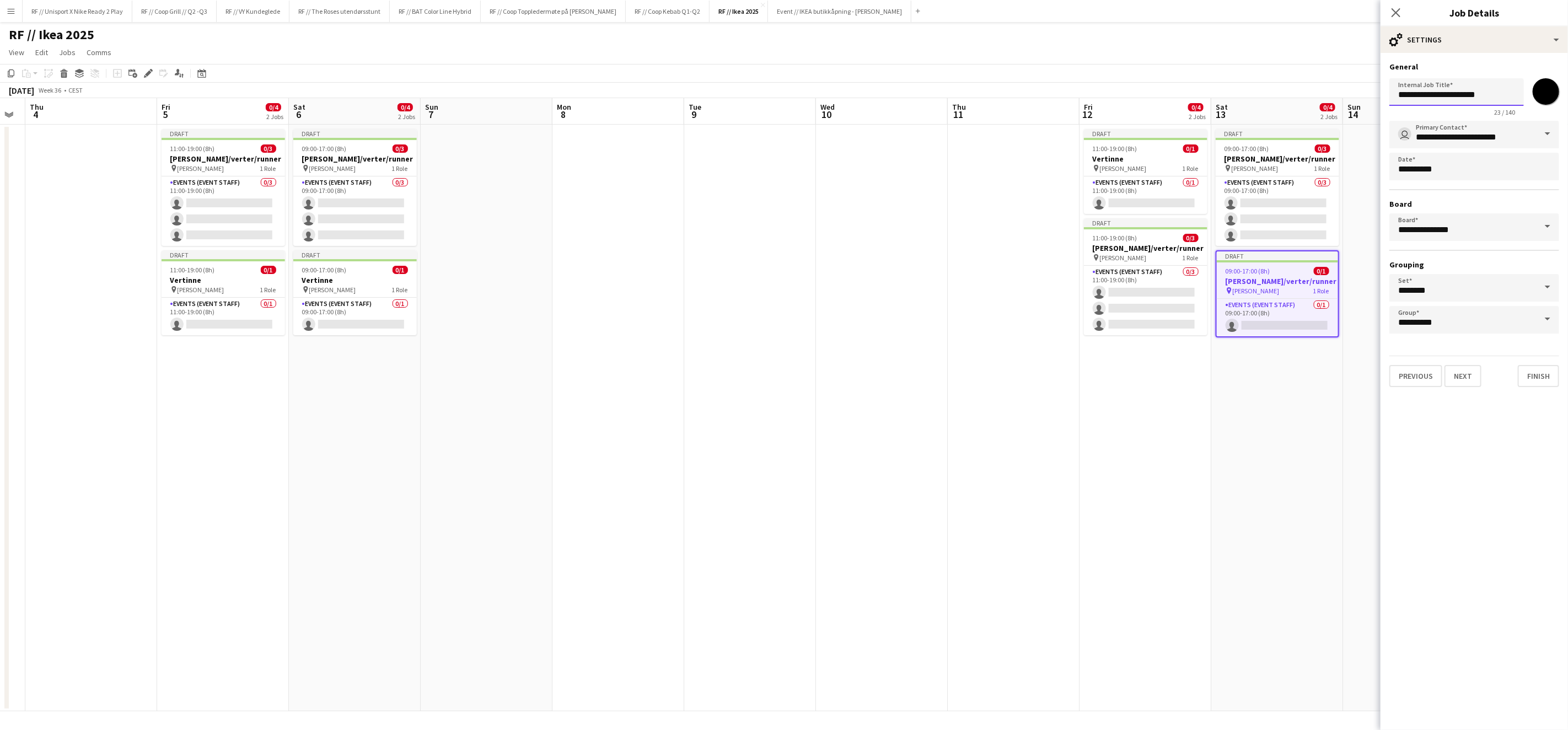
drag, startPoint x: 1492, startPoint y: 96, endPoint x: 1296, endPoint y: 81, distance: 196.6
click at [1296, 81] on body "Menu Boards Boards Boards All jobs Status Workforce Workforce My Workforce Recr…" at bounding box center [784, 365] width 1568 height 730
paste input "text"
type input "********"
click at [1427, 372] on button "Previous" at bounding box center [1416, 376] width 53 height 22
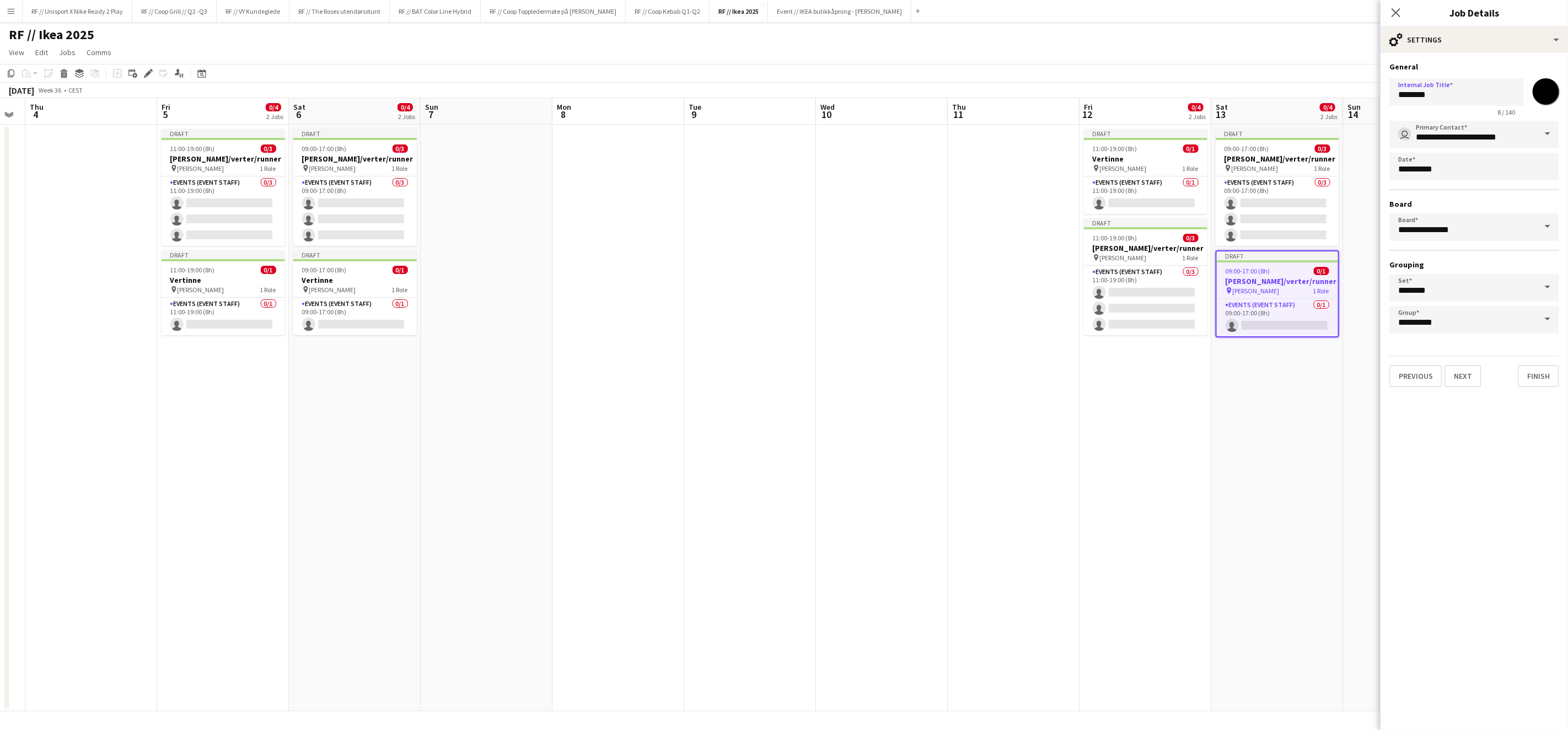
type input "********"
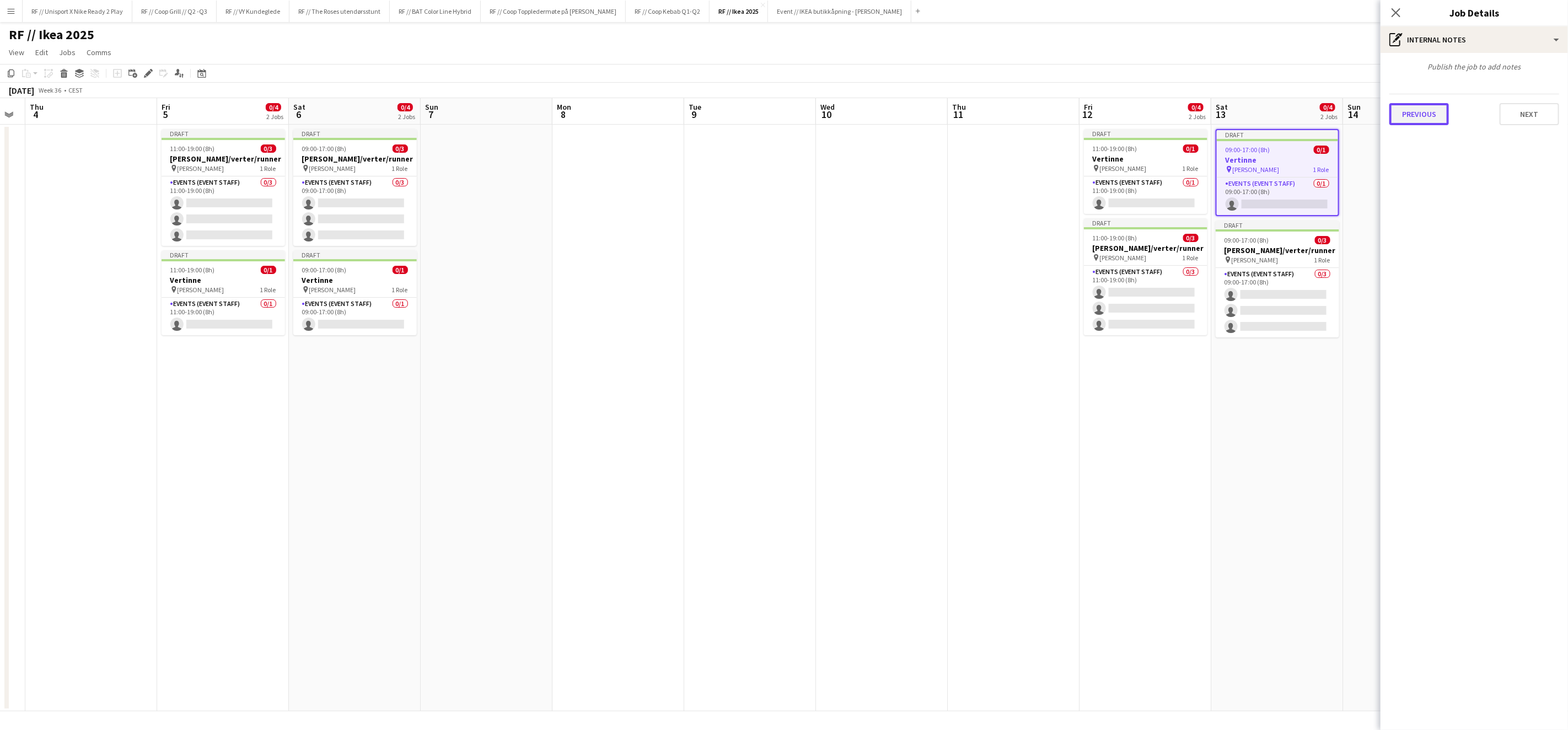
click at [1433, 123] on button "Previous" at bounding box center [1419, 114] width 60 height 22
click at [1443, 172] on button "Previous" at bounding box center [1419, 165] width 60 height 22
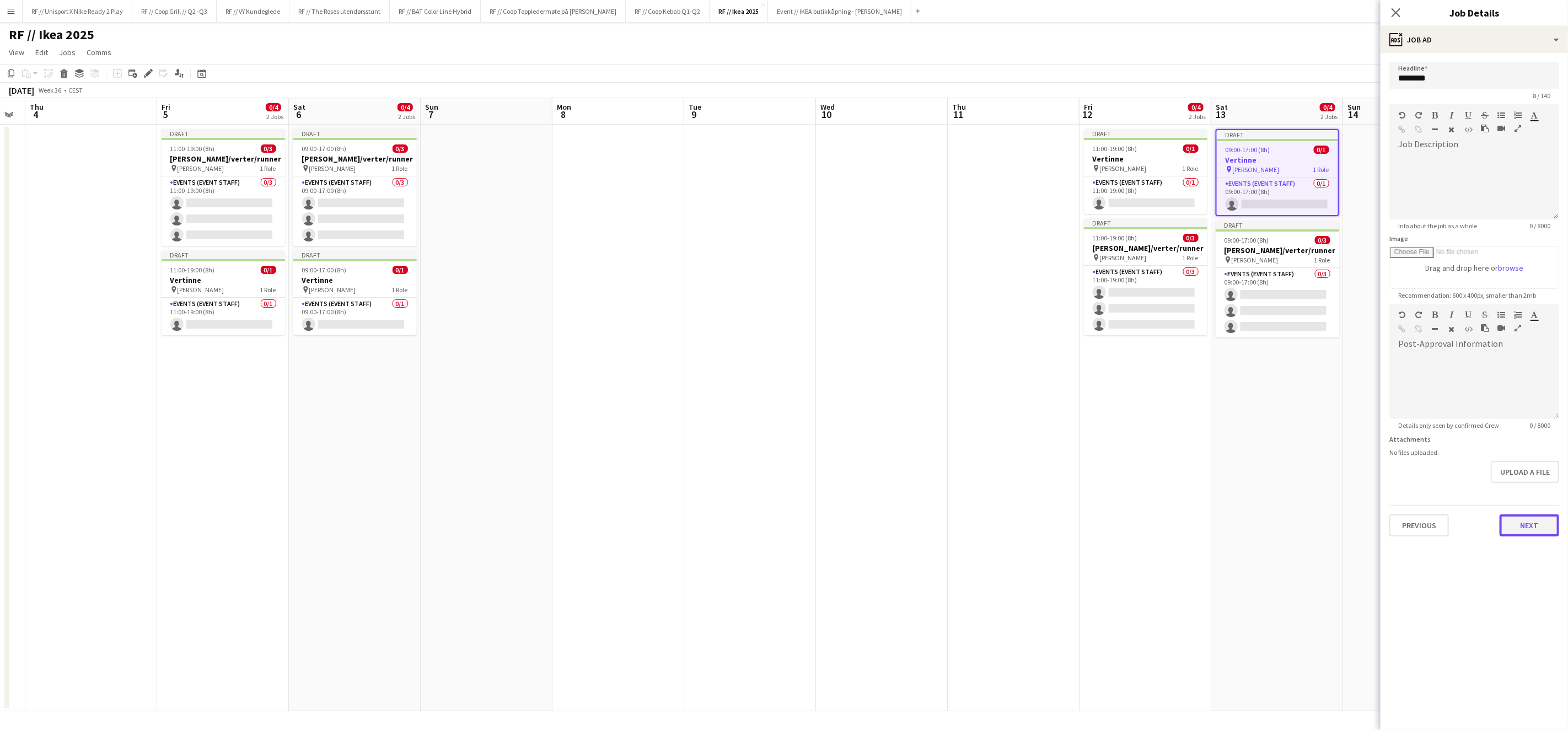
click at [1519, 524] on button "Next" at bounding box center [1529, 525] width 60 height 22
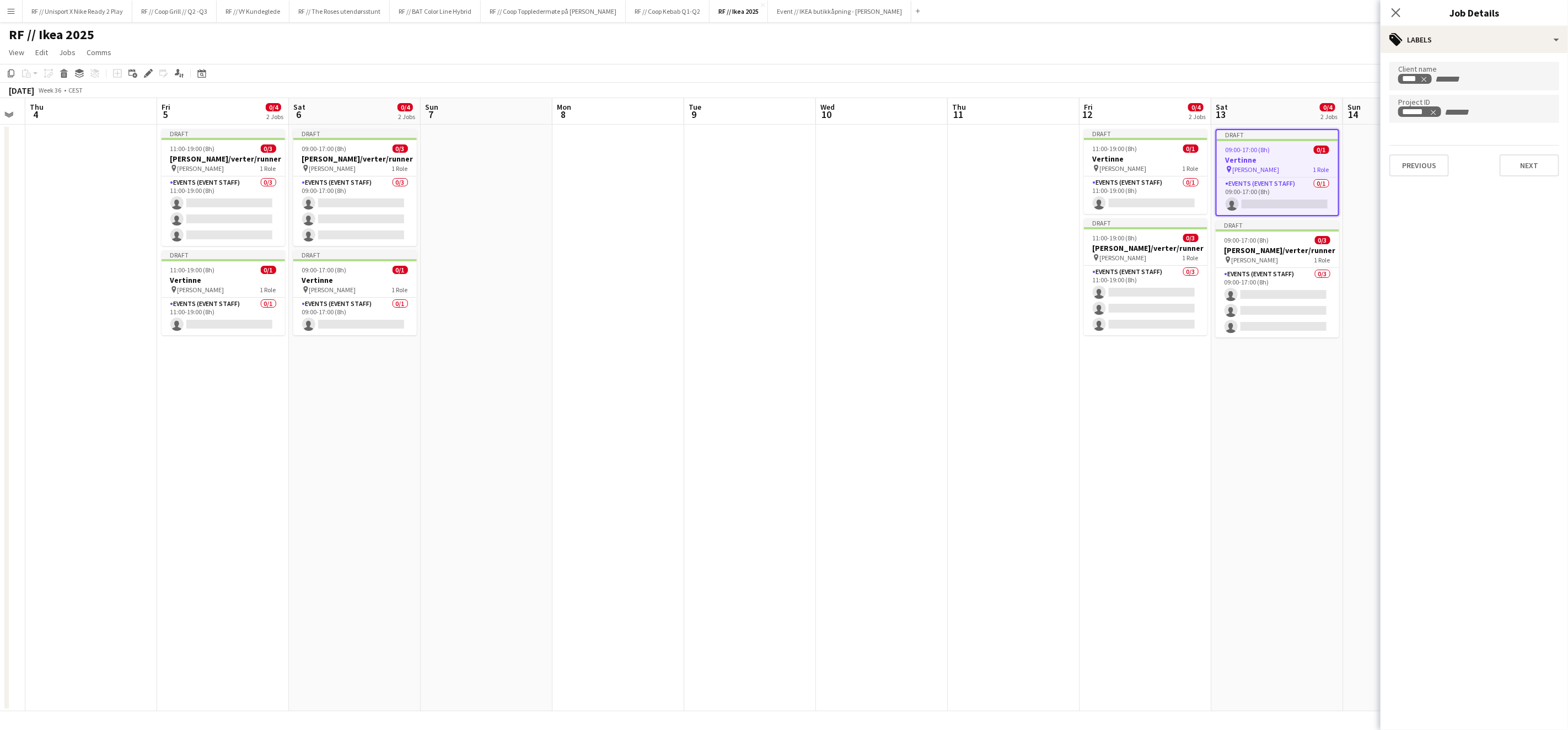
click at [1250, 466] on app-date-cell "Draft 09:00-17:00 (8h) 0/1 Vertinne pin [PERSON_NAME] 1 Role Events (Event Staf…" at bounding box center [1277, 418] width 132 height 587
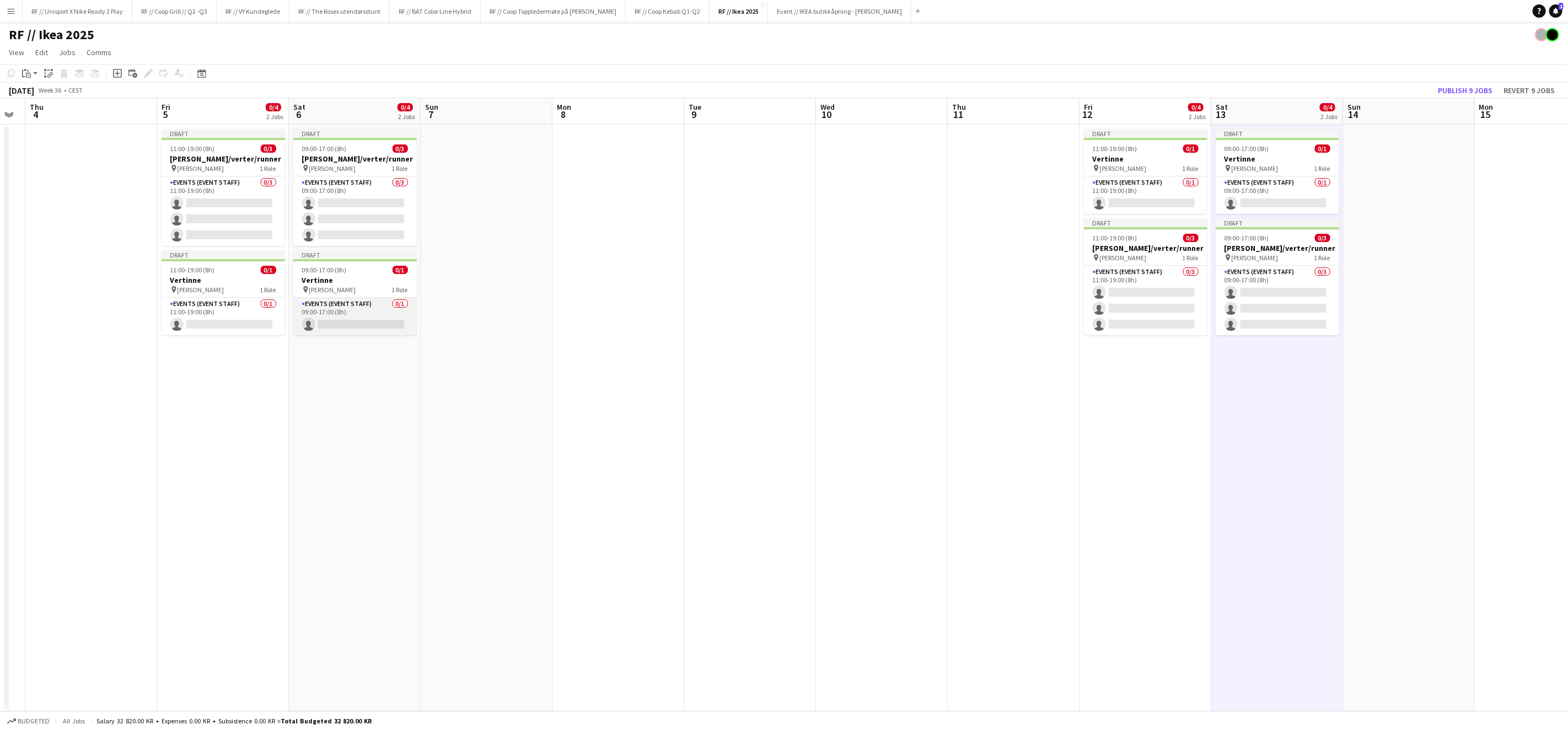
click at [343, 328] on app-card-role "Events (Event Staff) 0/1 09:00-17:00 (8h) single-neutral-actions" at bounding box center [355, 317] width 124 height 38
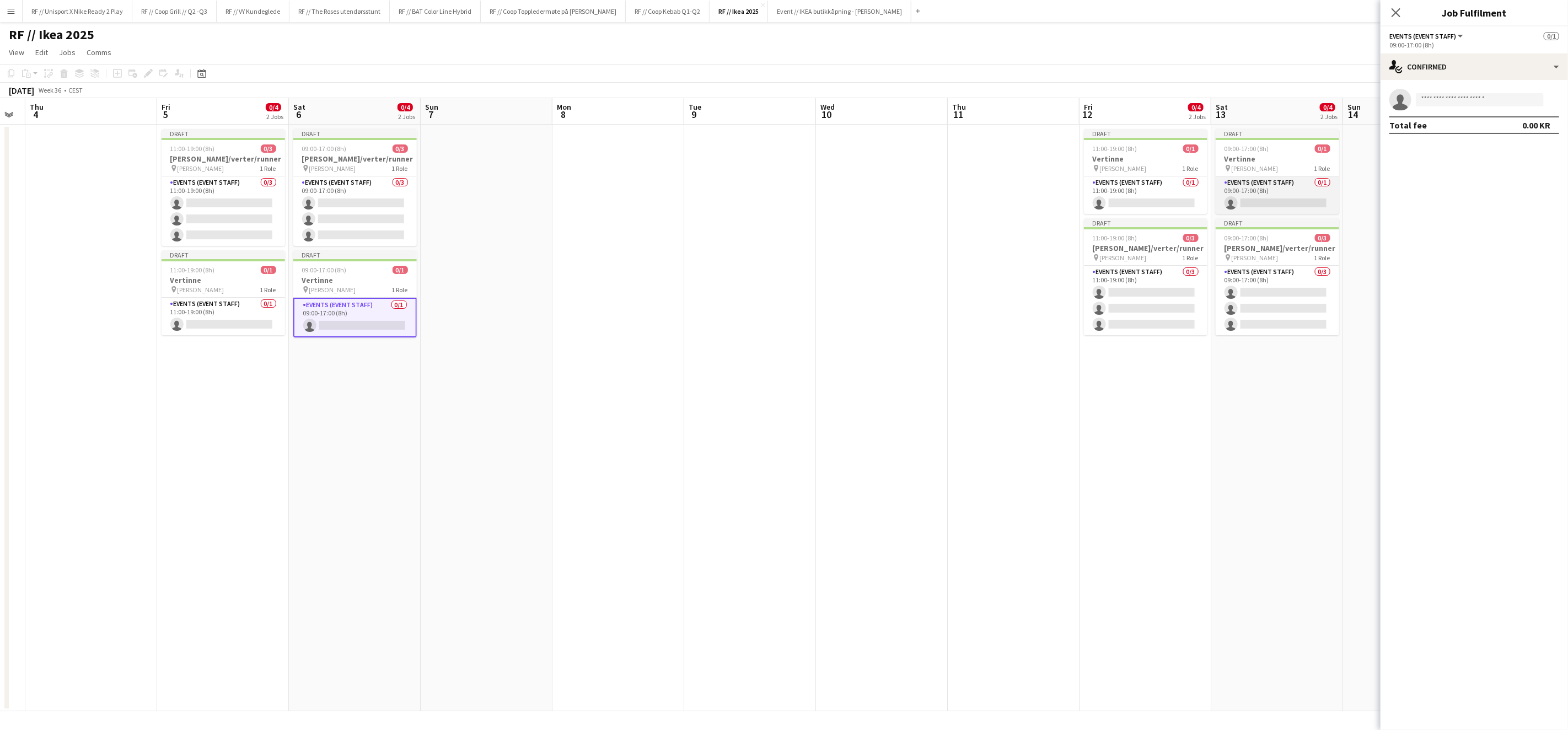
click at [1283, 208] on app-card-role "Events (Event Staff) 0/1 09:00-17:00 (8h) single-neutral-actions" at bounding box center [1278, 195] width 124 height 38
click at [1444, 100] on input at bounding box center [1480, 100] width 128 height 13
type input "*********"
click at [1464, 126] on span "[PERSON_NAME][EMAIL_ADDRESS][DOMAIN_NAME]" at bounding box center [1480, 124] width 111 height 9
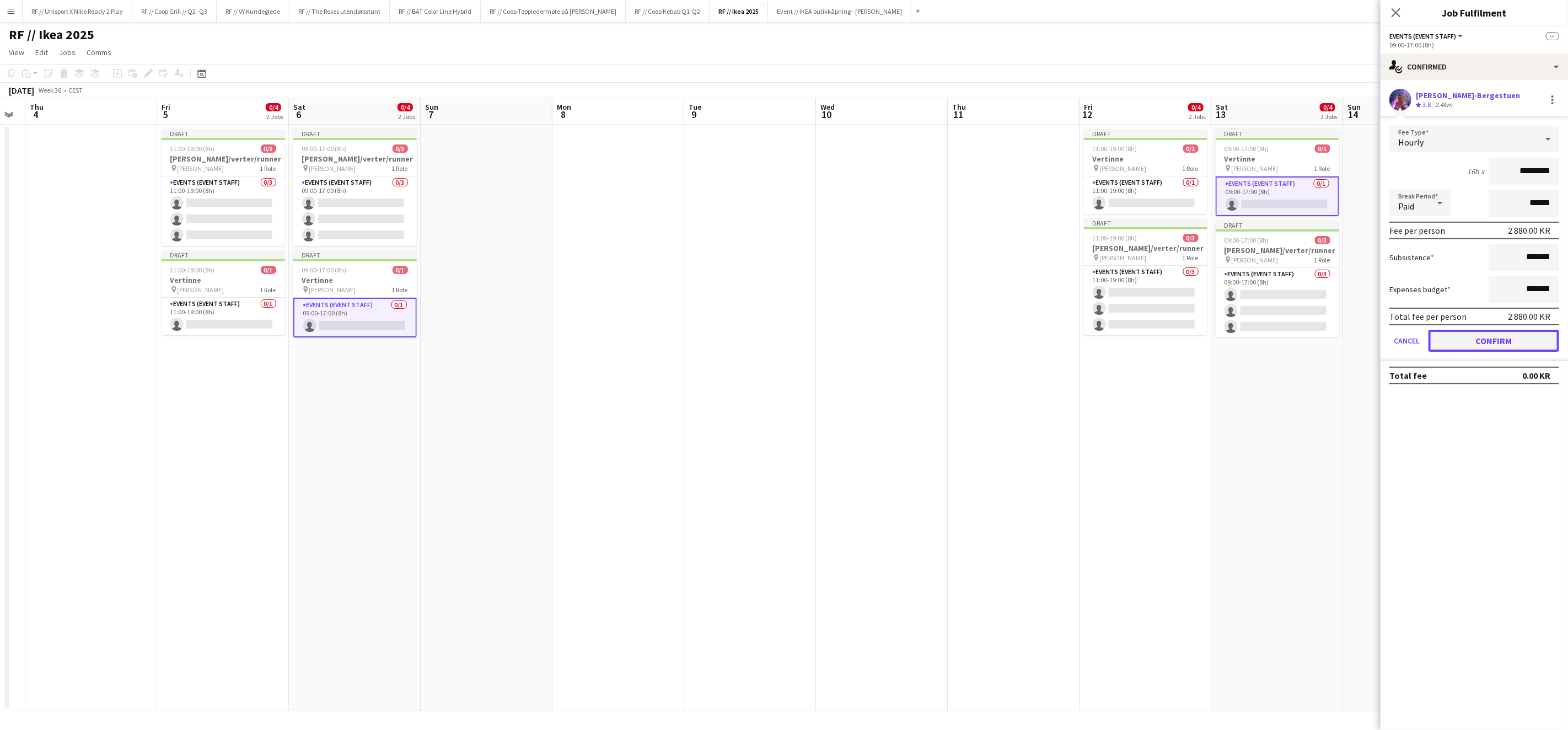
click at [1511, 333] on button "Confirm" at bounding box center [1494, 341] width 131 height 22
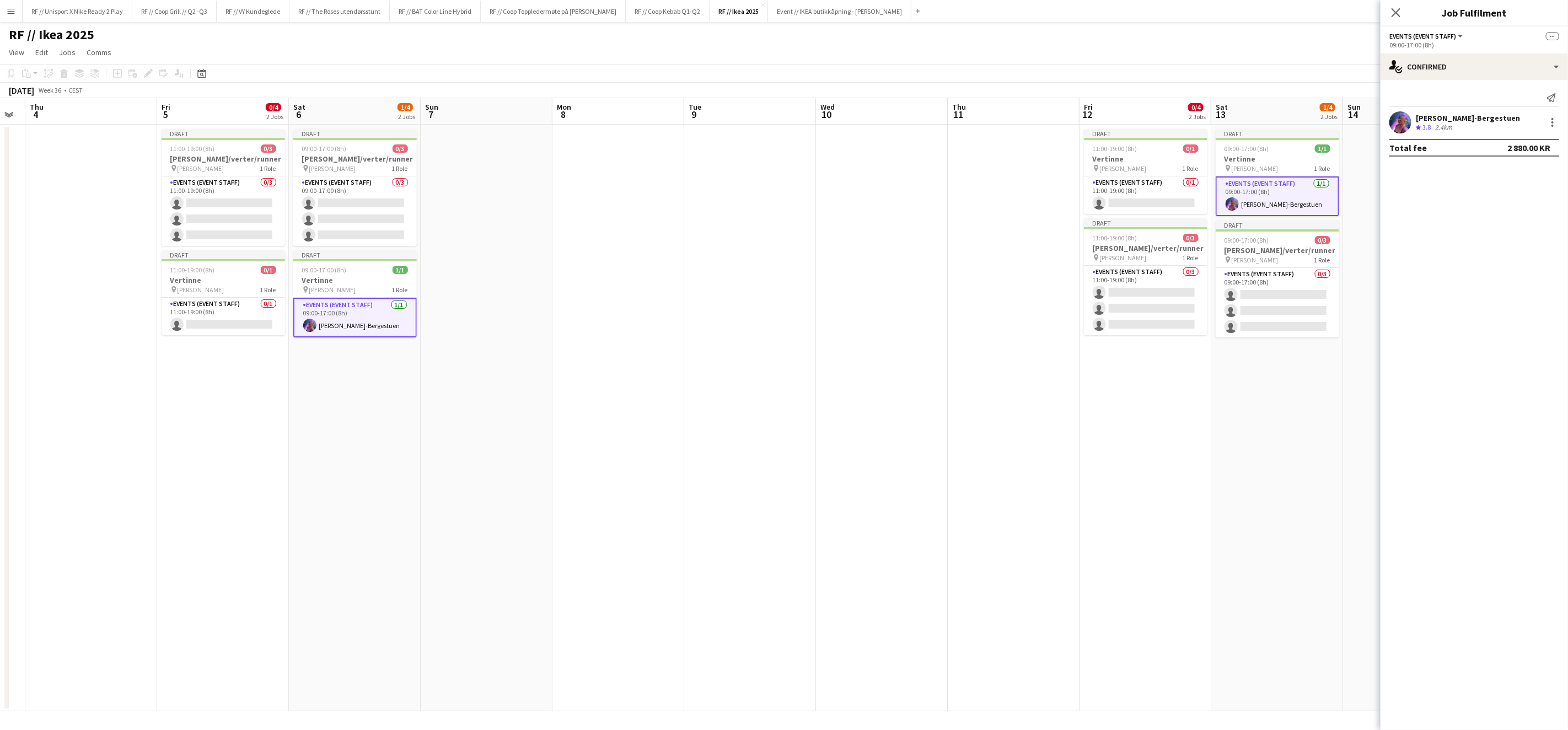
click at [1286, 378] on app-date-cell "Draft 09:00-17:00 (8h) 1/1 Vertinne pin [PERSON_NAME] 1 Role Events (Event Staf…" at bounding box center [1277, 418] width 132 height 587
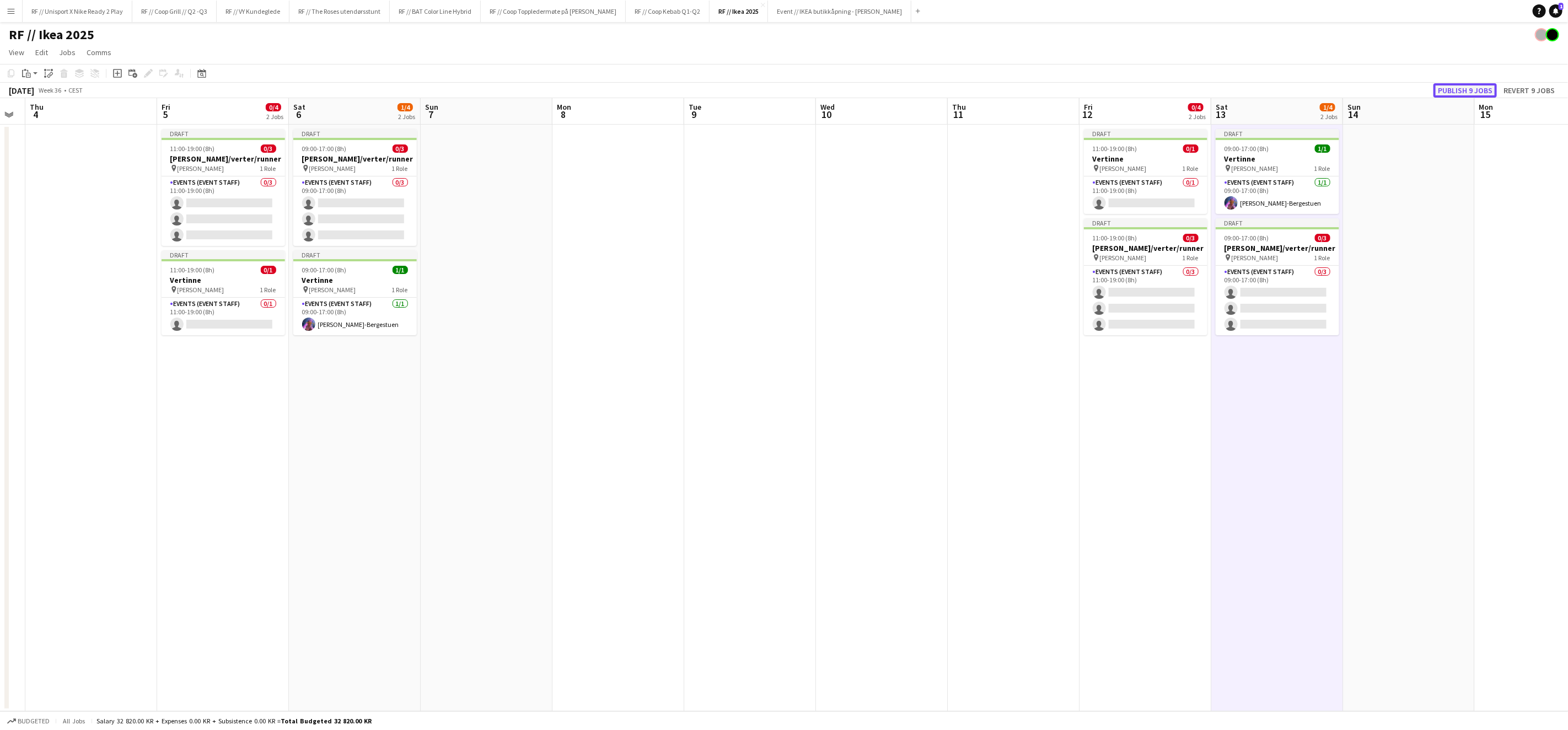
click at [1477, 87] on button "Publish 9 jobs" at bounding box center [1465, 90] width 63 height 15
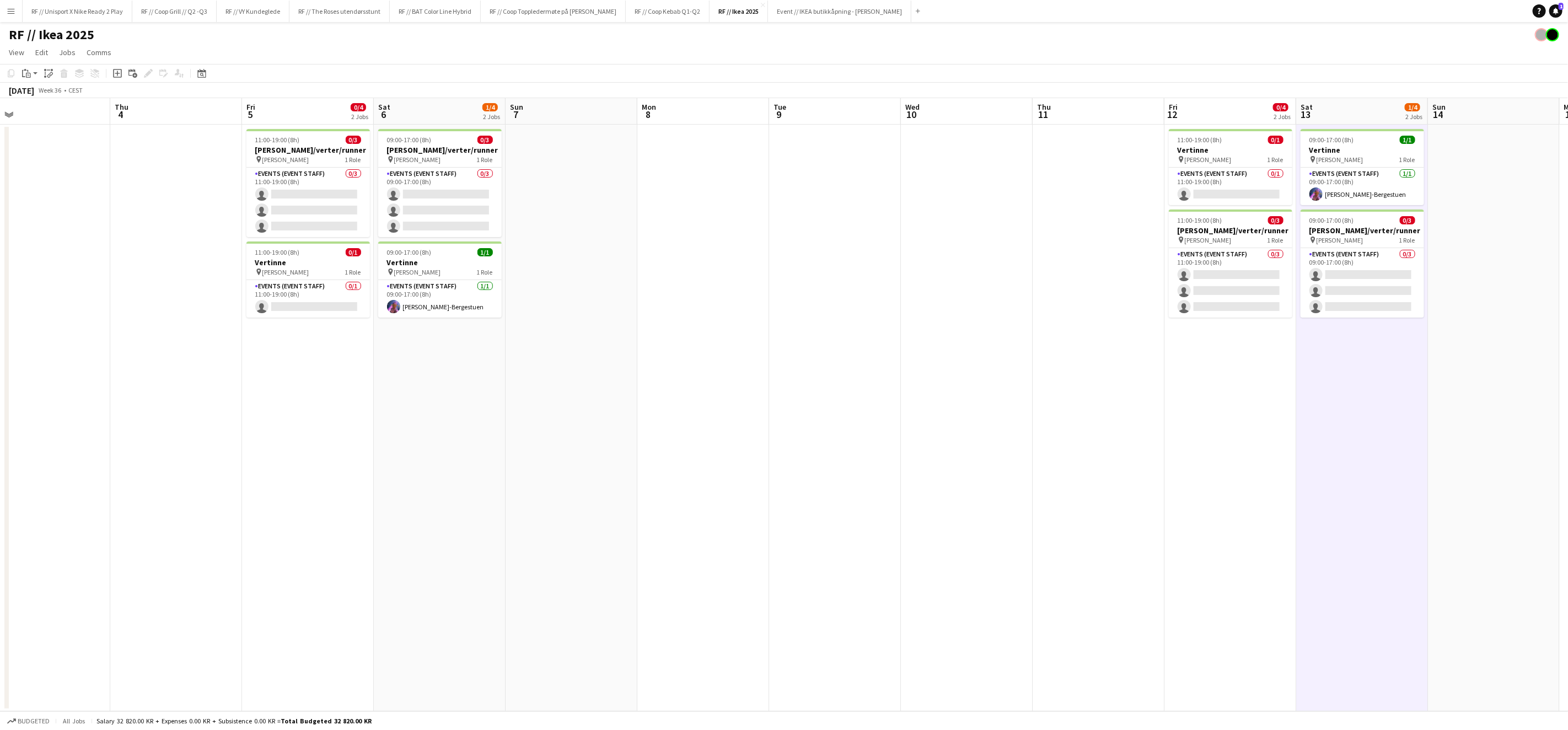
drag, startPoint x: 836, startPoint y: 329, endPoint x: 1046, endPoint y: 294, distance: 212.9
click at [1005, 306] on app-calendar-viewport "Mon 1 0/4 1 Job Tue 2 Wed 3 Thu 4 Fri 5 0/4 2 Jobs Sat 6 1/4 2 Jobs Sun 7 Mon 8…" at bounding box center [784, 405] width 1568 height 613
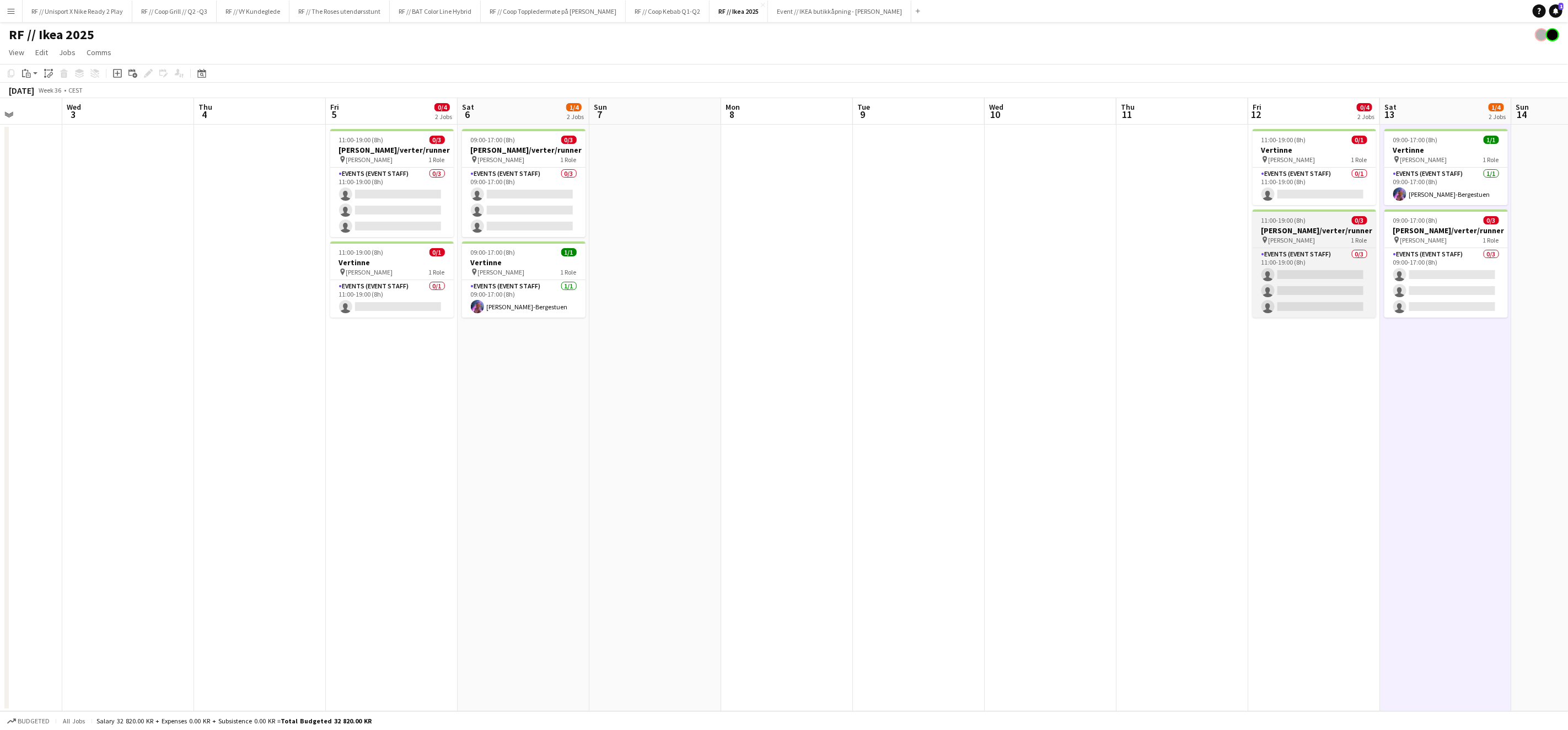
click at [1273, 227] on h3 "[PERSON_NAME]/verter/runner" at bounding box center [1315, 231] width 124 height 10
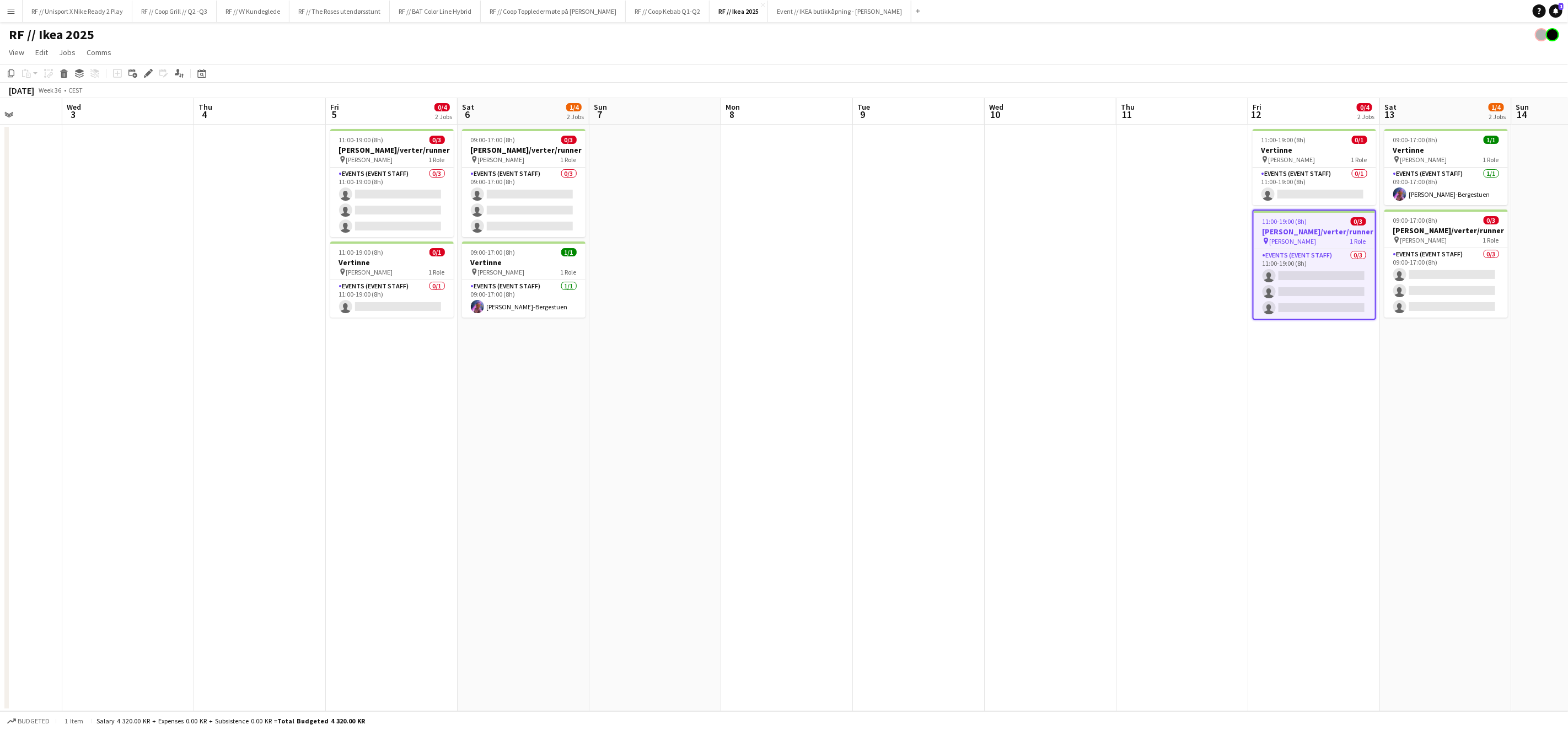
click at [794, 170] on app-date-cell at bounding box center [787, 418] width 132 height 587
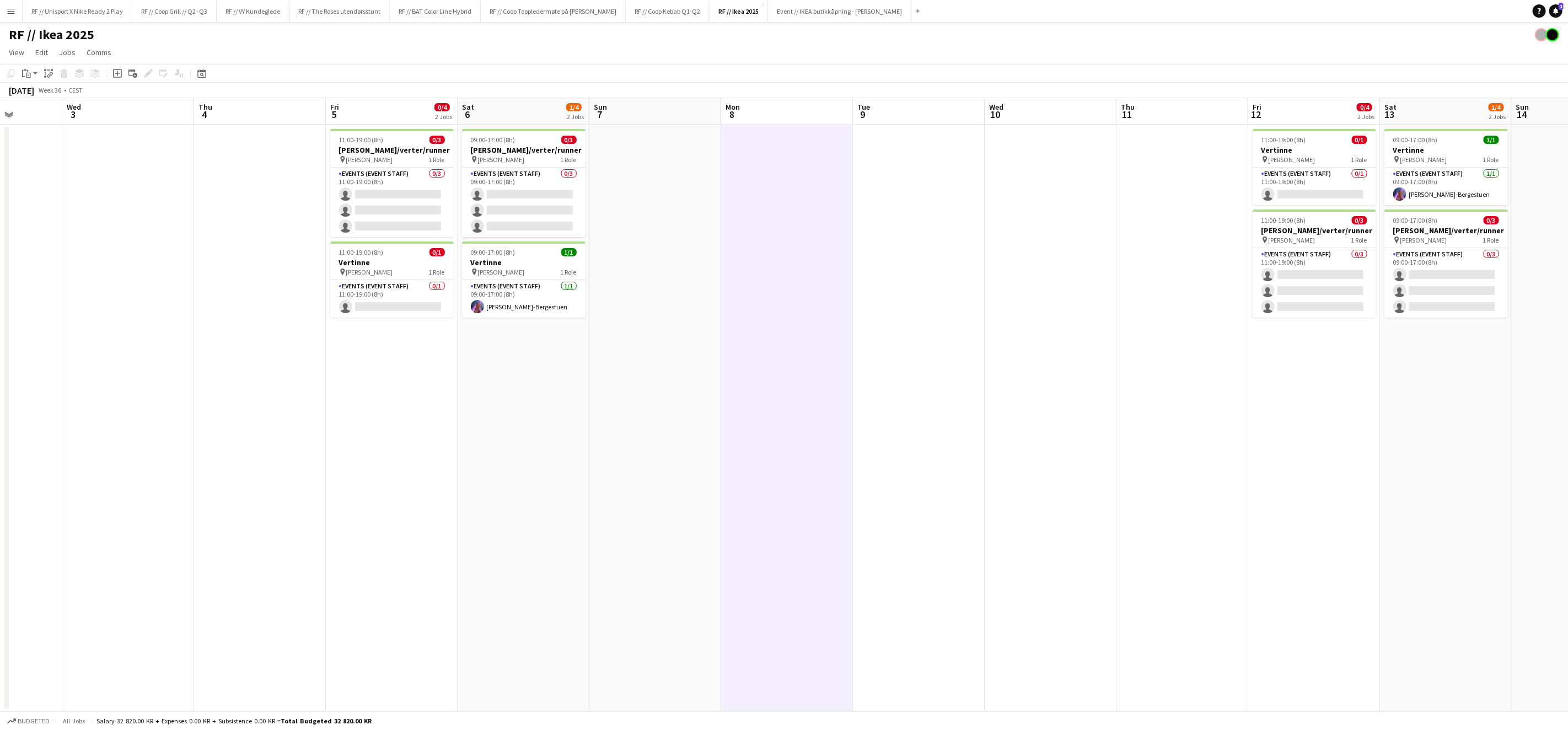
click at [906, 172] on app-date-cell at bounding box center [919, 418] width 132 height 587
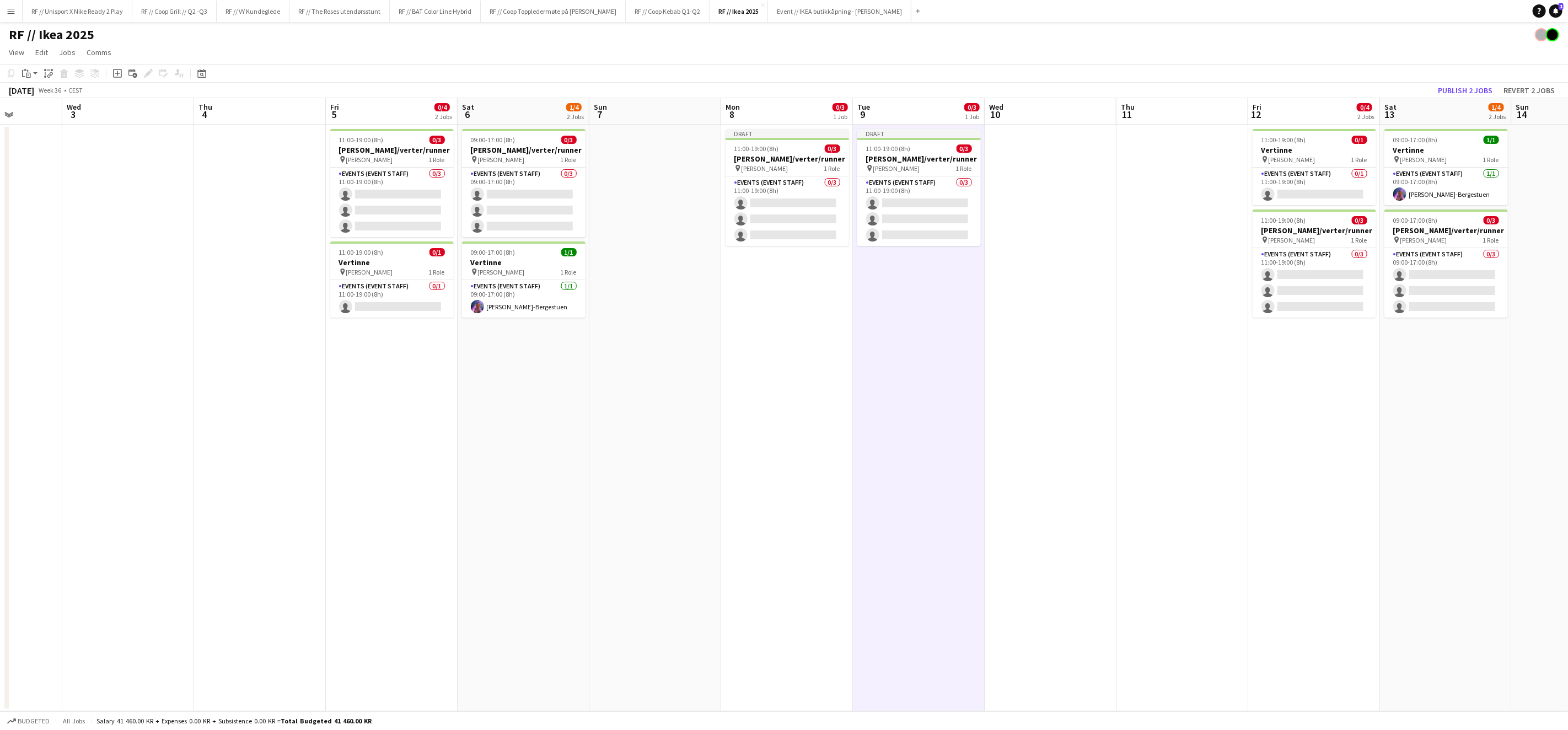
click at [1043, 176] on app-date-cell at bounding box center [1050, 418] width 132 height 587
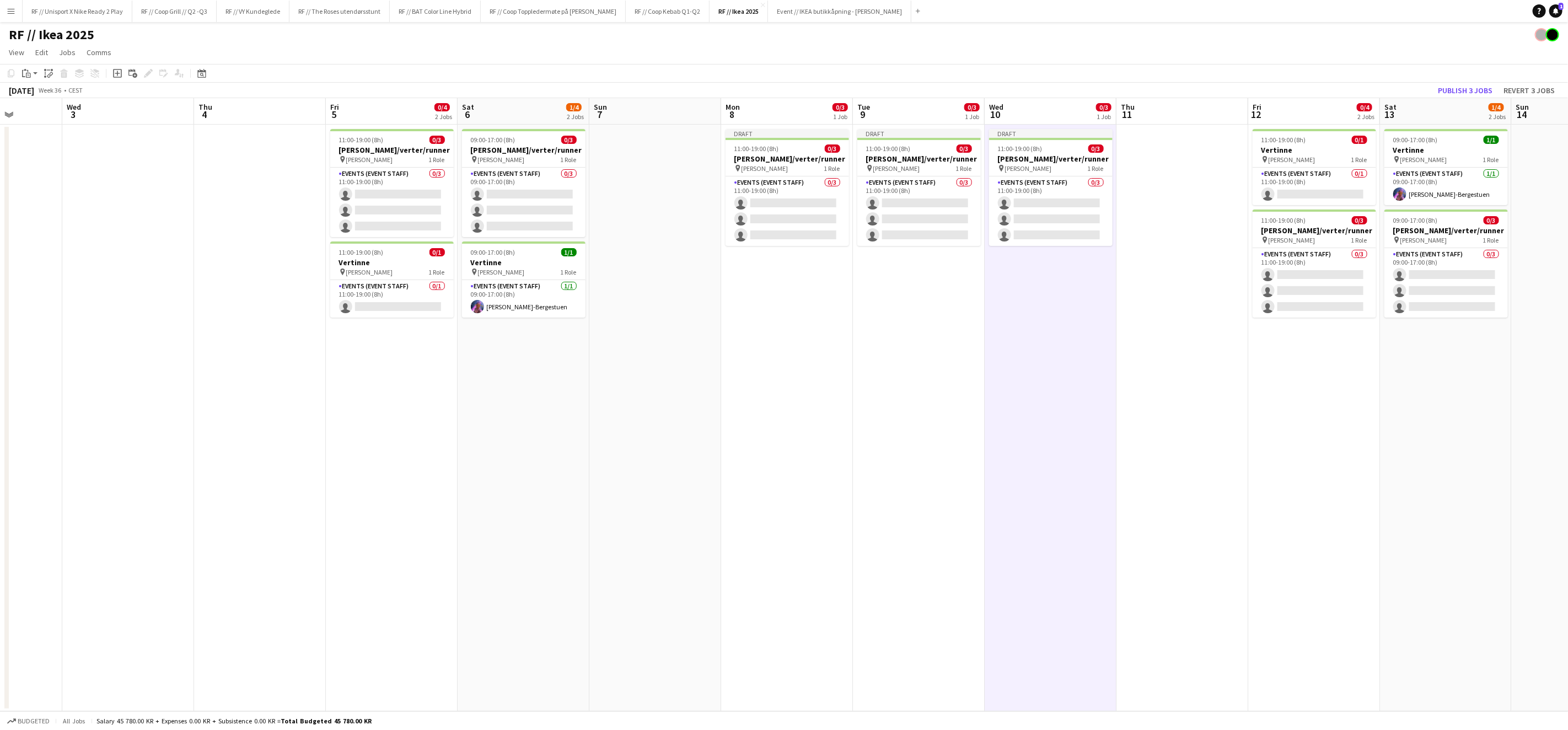
click at [1160, 178] on app-date-cell at bounding box center [1182, 418] width 132 height 587
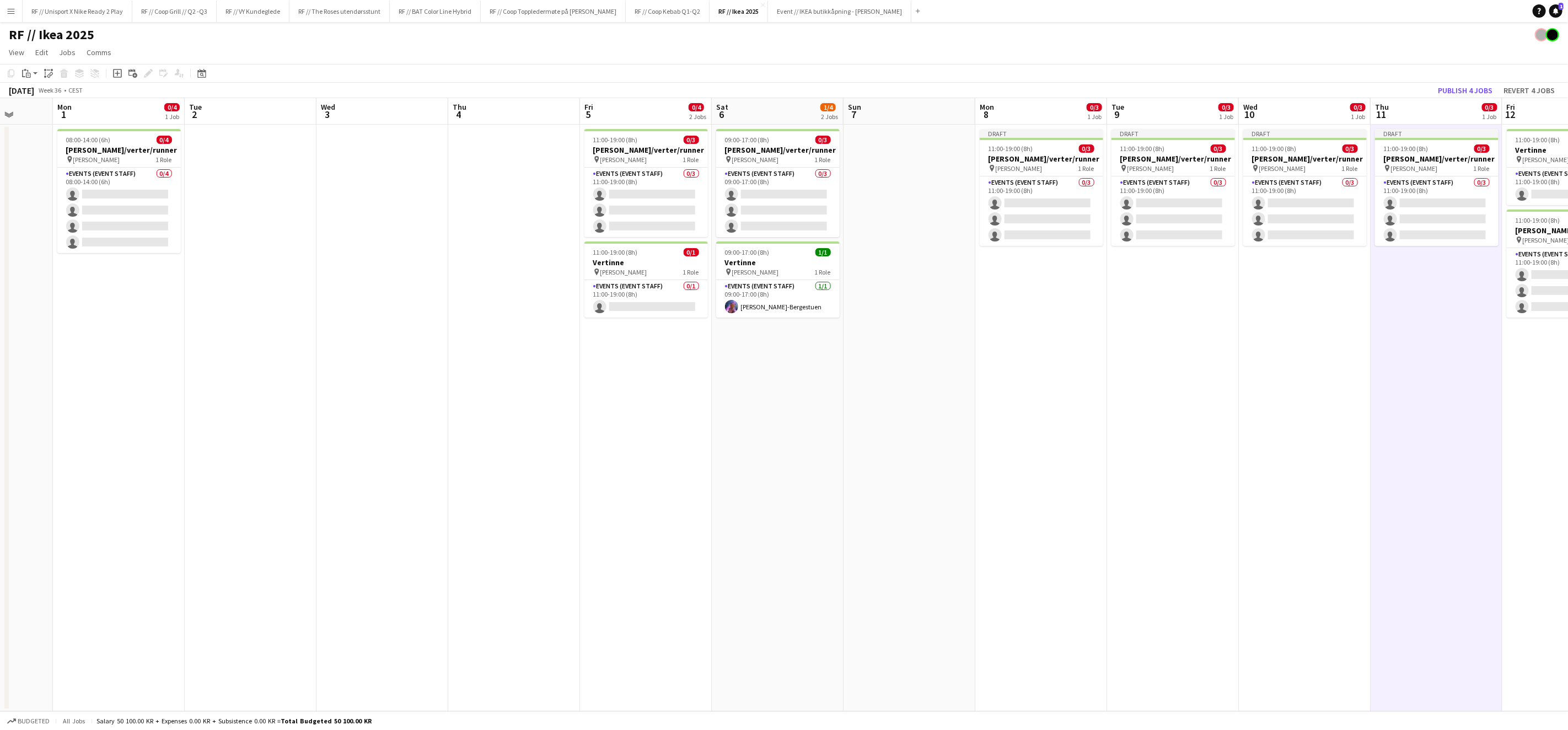
drag, startPoint x: 809, startPoint y: 349, endPoint x: 1069, endPoint y: 333, distance: 260.5
click at [1069, 333] on app-calendar-viewport "Fri 29 Sat 30 Sun 31 Mon 1 0/4 1 Job Tue 2 Wed 3 Thu 4 Fri 5 0/4 2 Jobs Sat 6 1…" at bounding box center [784, 405] width 1568 height 613
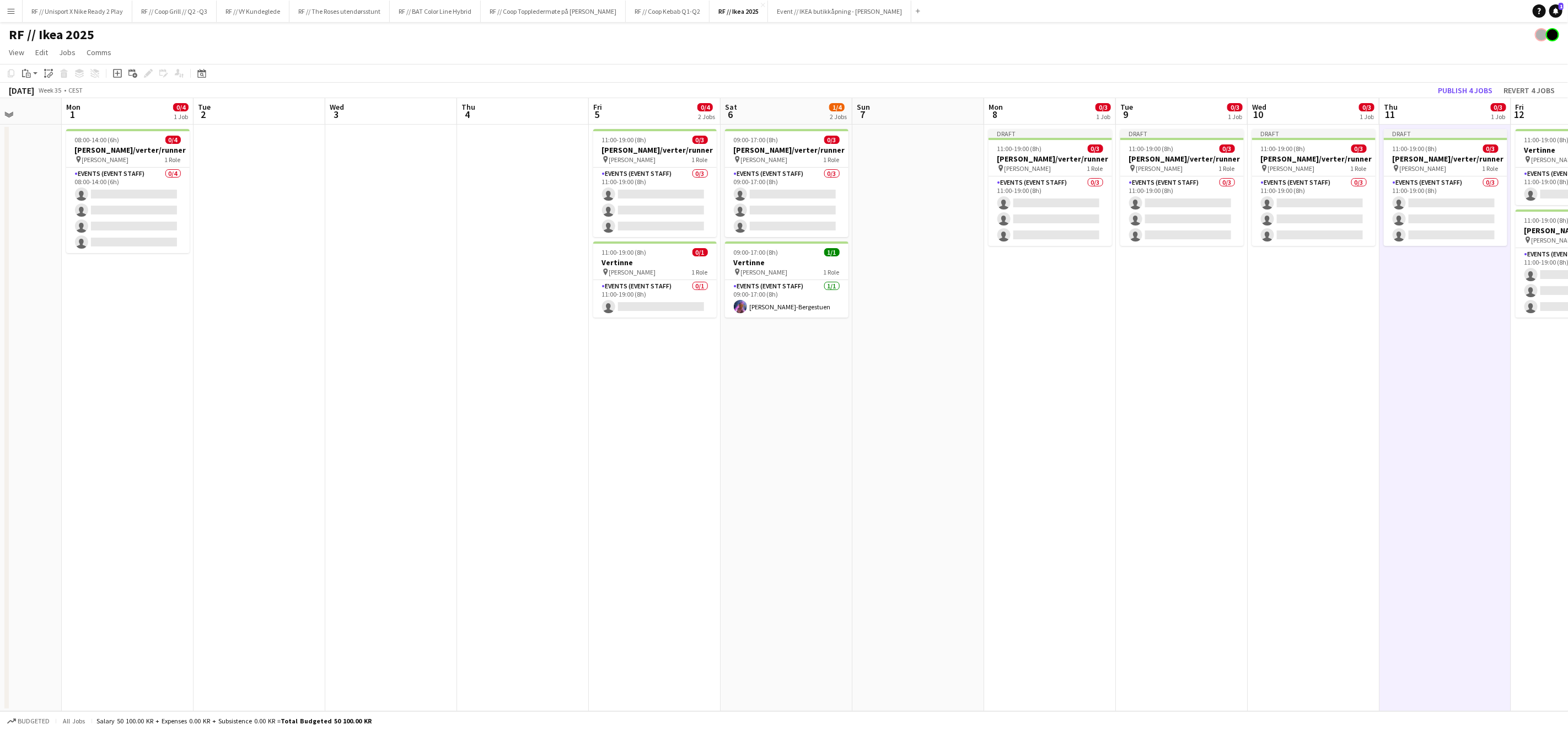
click at [249, 178] on app-date-cell at bounding box center [259, 418] width 132 height 587
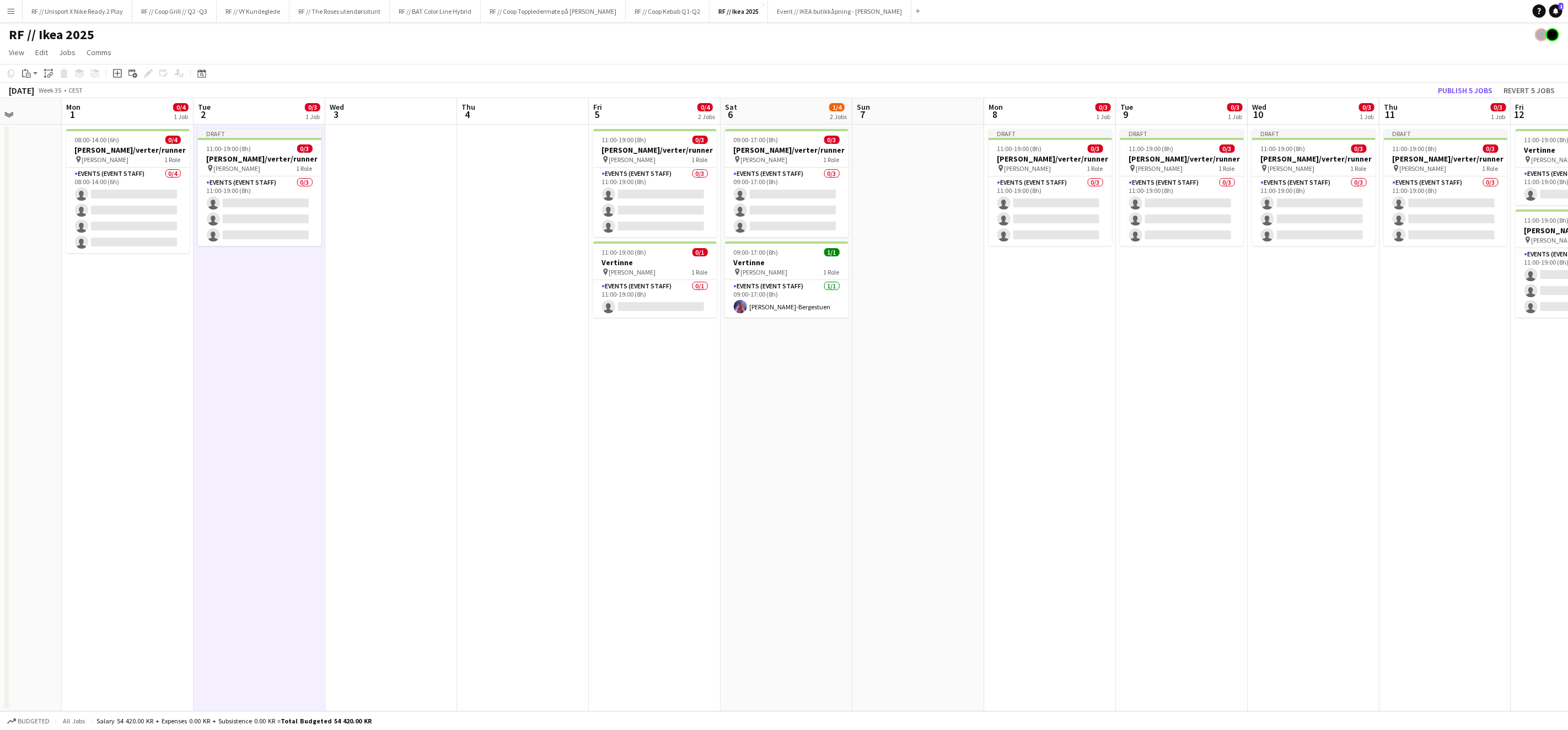
drag, startPoint x: 380, startPoint y: 173, endPoint x: 393, endPoint y: 174, distance: 13.0
click at [380, 173] on app-date-cell at bounding box center [391, 418] width 132 height 587
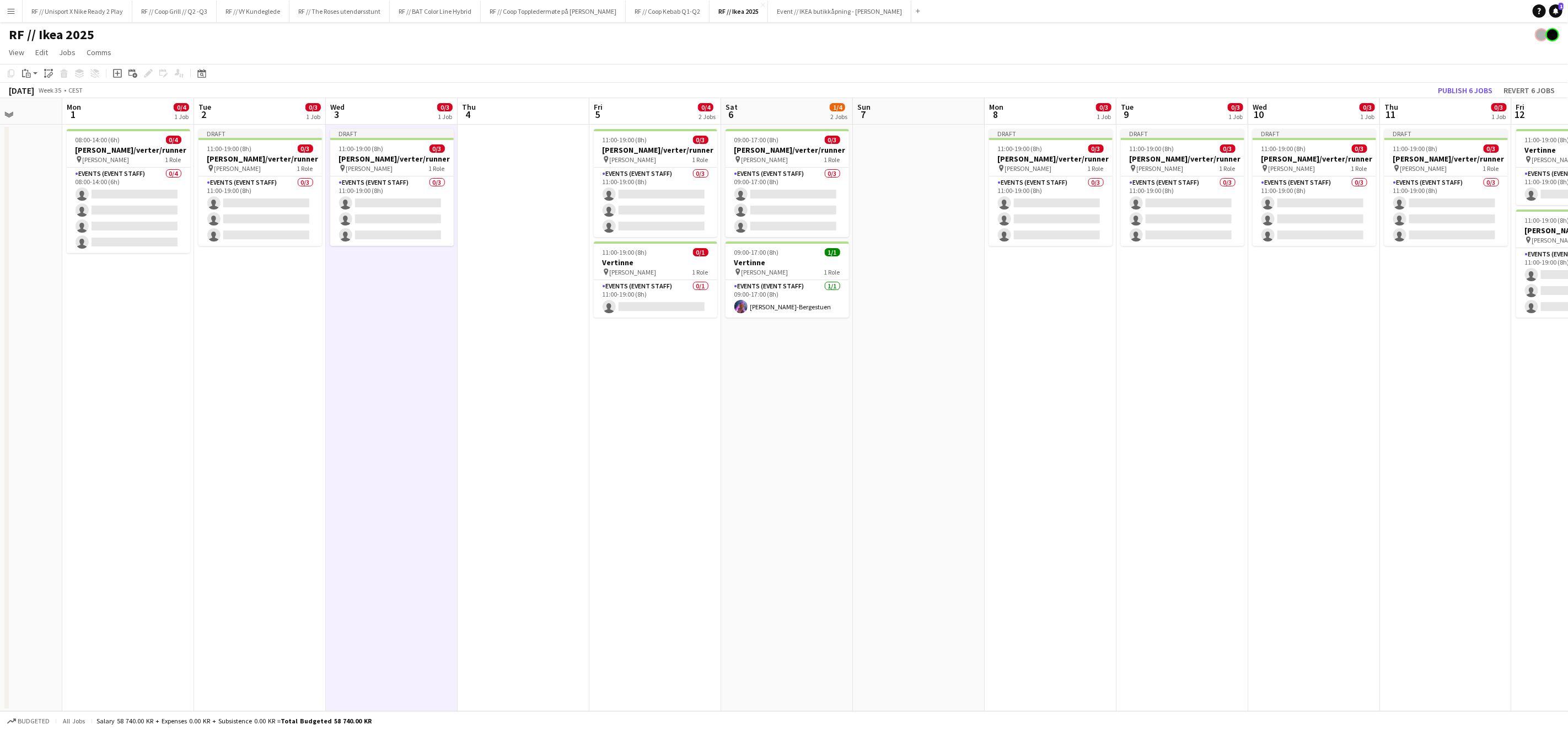
drag, startPoint x: 512, startPoint y: 172, endPoint x: 497, endPoint y: 179, distance: 16.6
click at [513, 172] on app-date-cell at bounding box center [523, 418] width 132 height 587
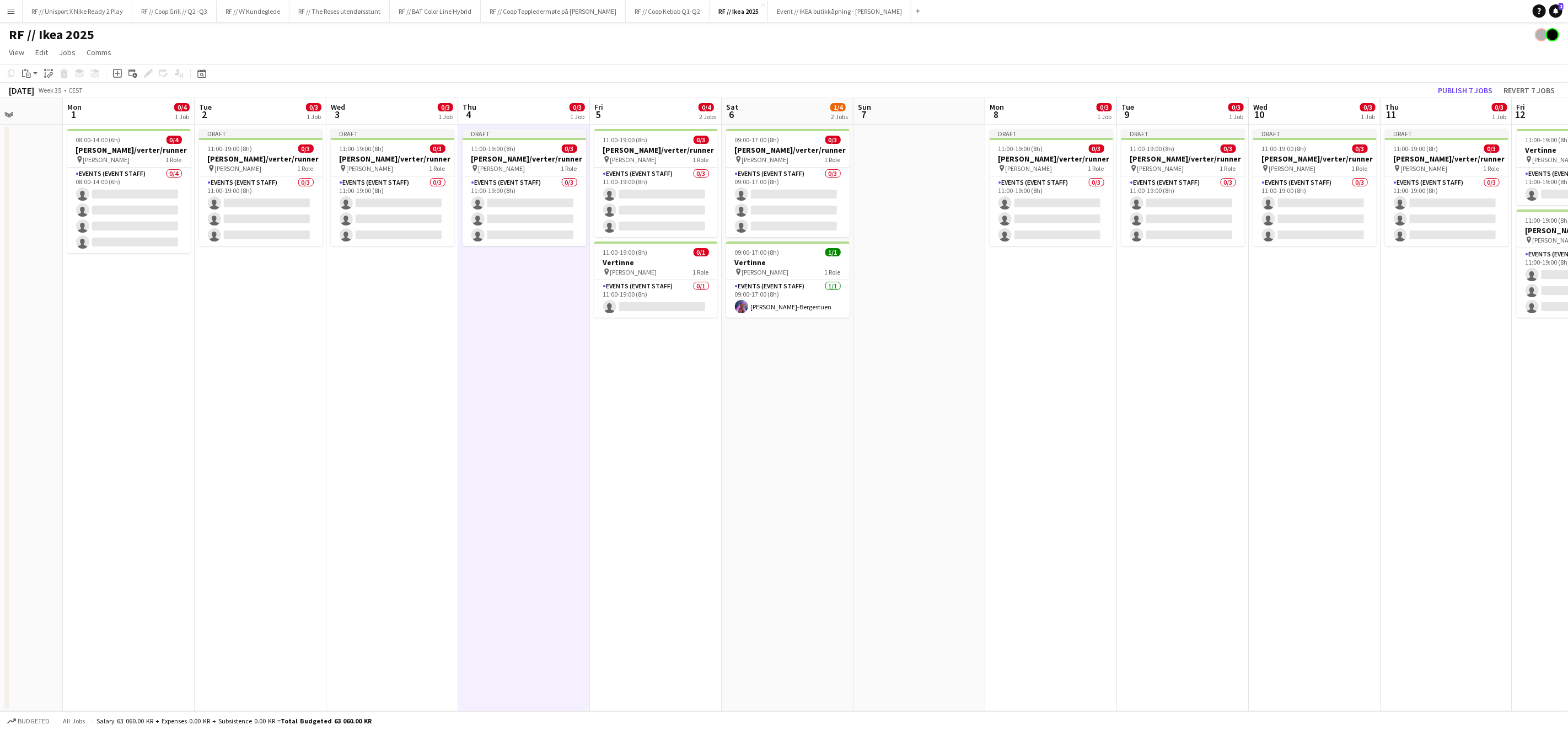
click at [151, 331] on app-date-cell "08:00-14:00 (6h) 0/4 [PERSON_NAME]/verter/runner pin [PERSON_NAME] 1 Role Event…" at bounding box center [128, 418] width 132 height 587
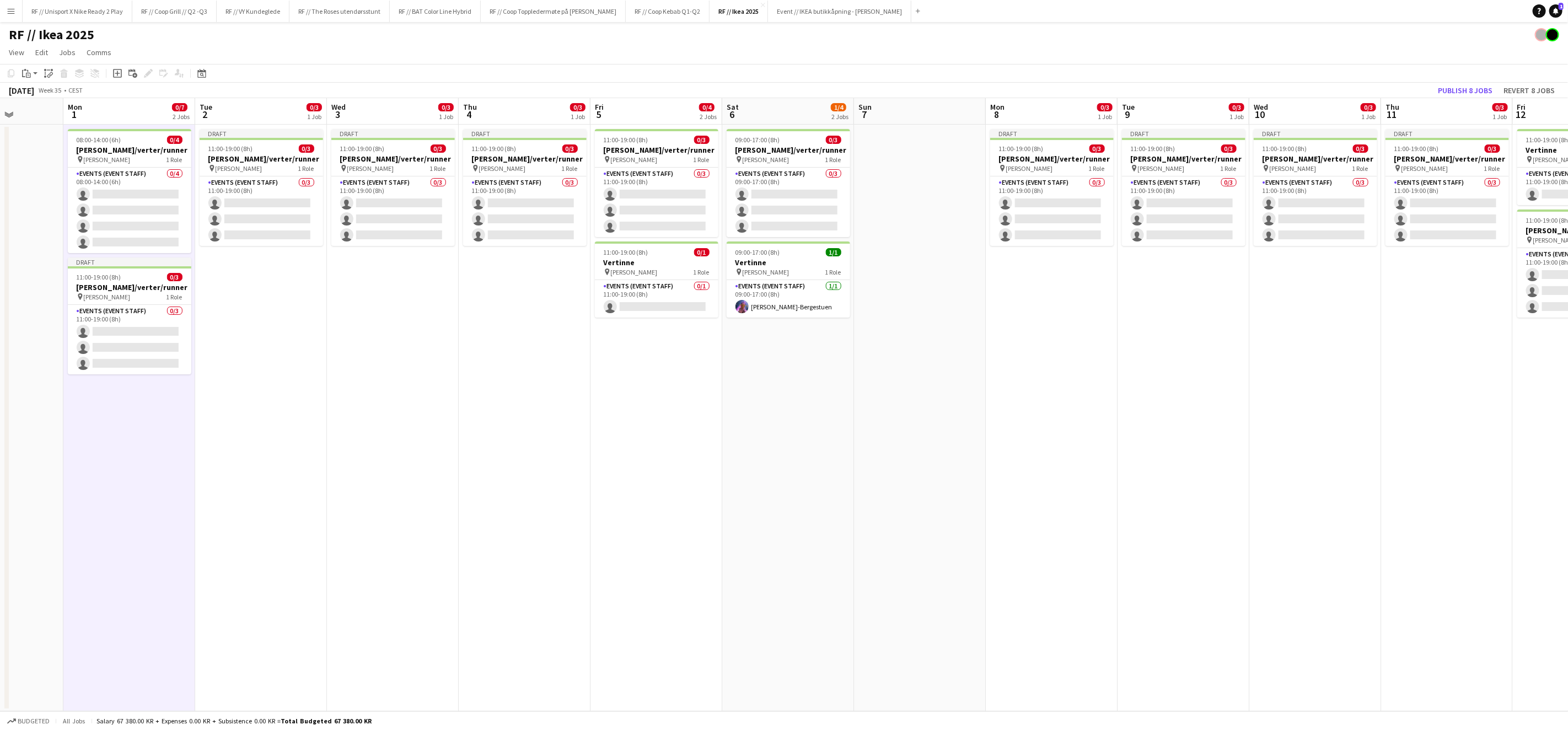
click at [130, 166] on app-job-card "08:00-14:00 (6h) 0/4 [PERSON_NAME]/verter/runner pin [PERSON_NAME] 1 Role Event…" at bounding box center [130, 191] width 124 height 124
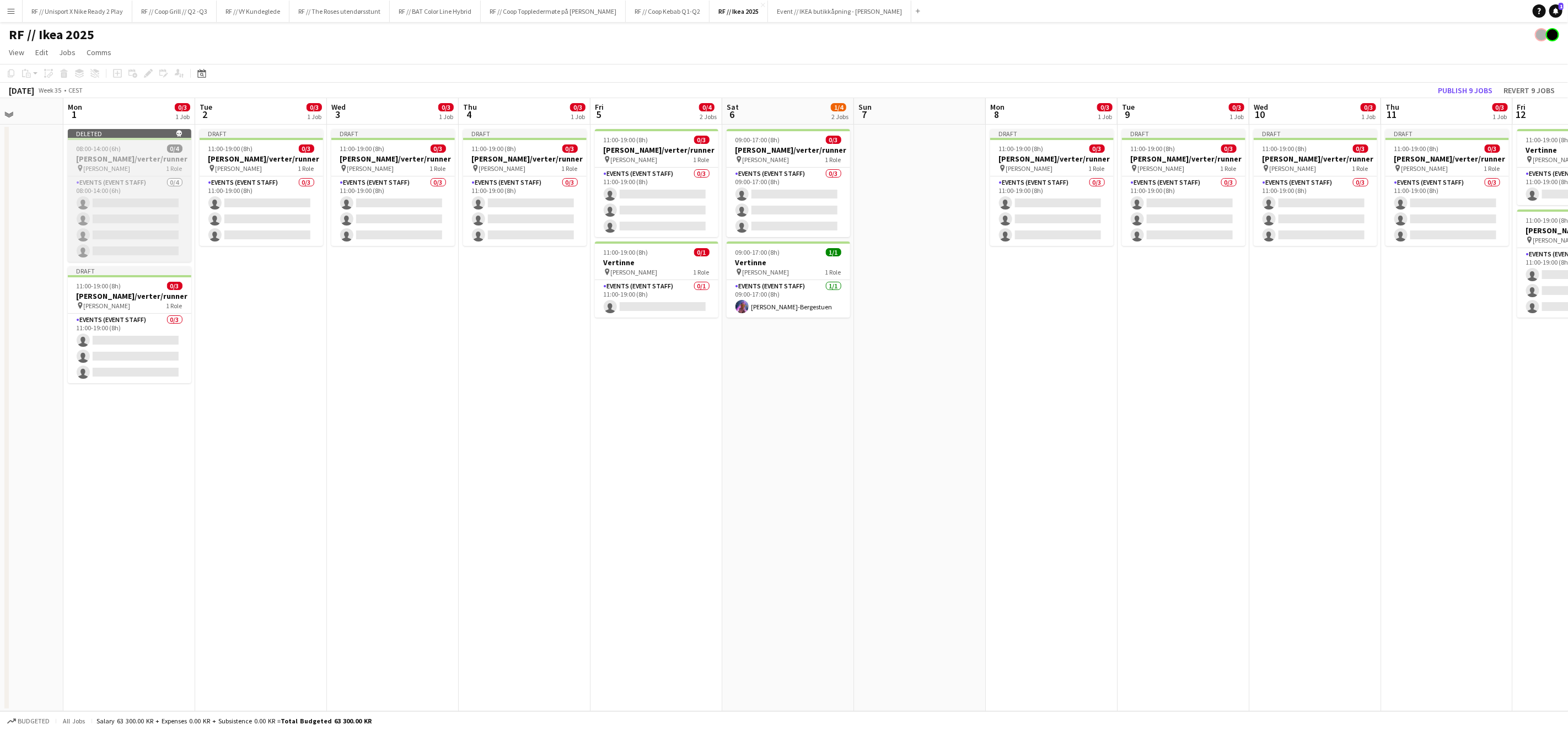
click at [133, 145] on div "08:00-14:00 (6h) 0/4" at bounding box center [130, 148] width 124 height 8
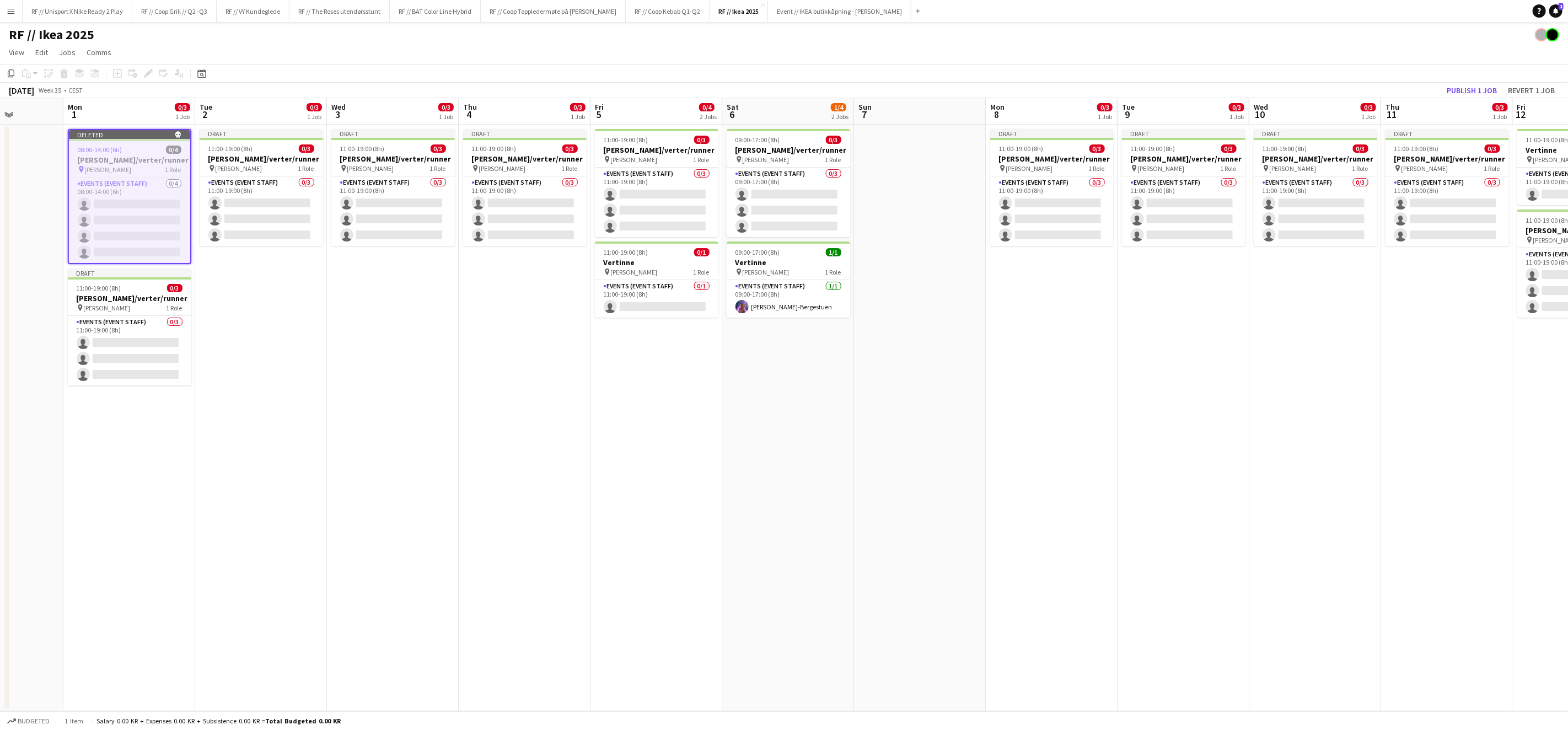
click at [333, 341] on app-date-cell "Draft 11:00-19:00 (8h) 0/3 [PERSON_NAME]/verter/runner pin [PERSON_NAME] 1 Role…" at bounding box center [392, 418] width 132 height 587
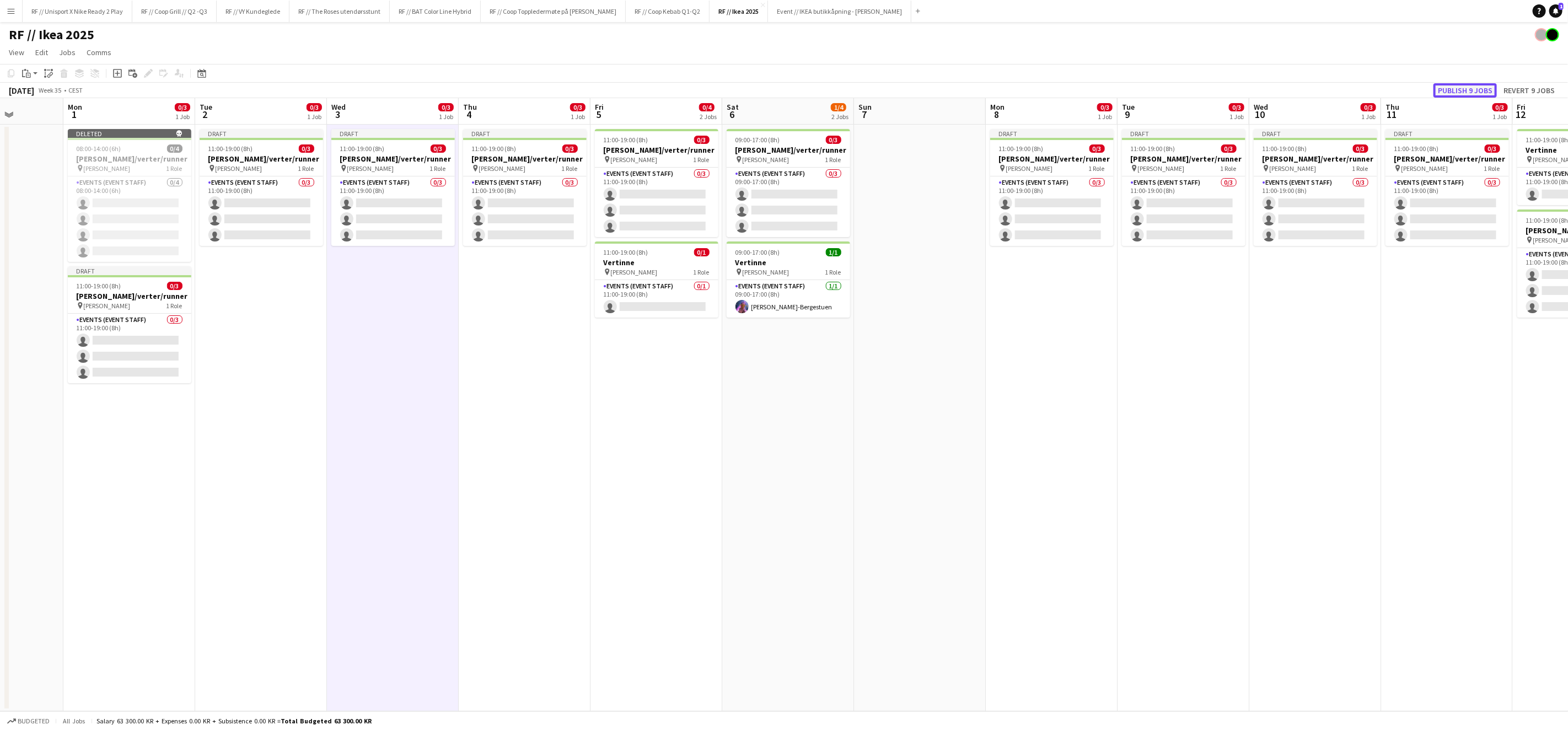
click at [1468, 91] on button "Publish 9 jobs" at bounding box center [1465, 90] width 63 height 15
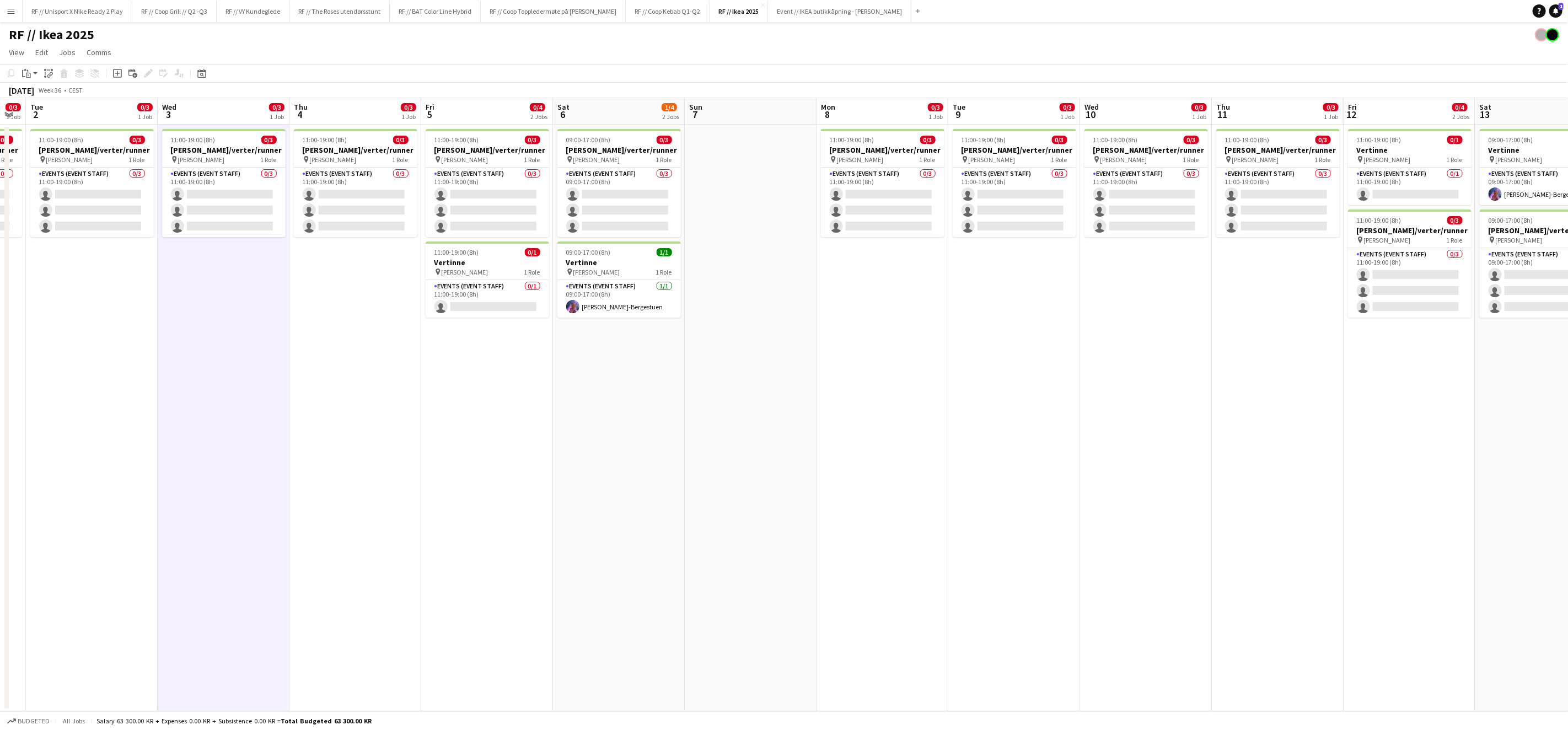
scroll to position [0, 370]
drag, startPoint x: 1254, startPoint y: 341, endPoint x: 928, endPoint y: 358, distance: 326.4
click at [1058, 355] on app-calendar-viewport "Sat 30 Sun 31 Mon 1 0/3 1 Job Tue 2 0/3 1 Job Wed 3 0/3 1 Job Thu 4 0/3 1 Job F…" at bounding box center [784, 405] width 1568 height 613
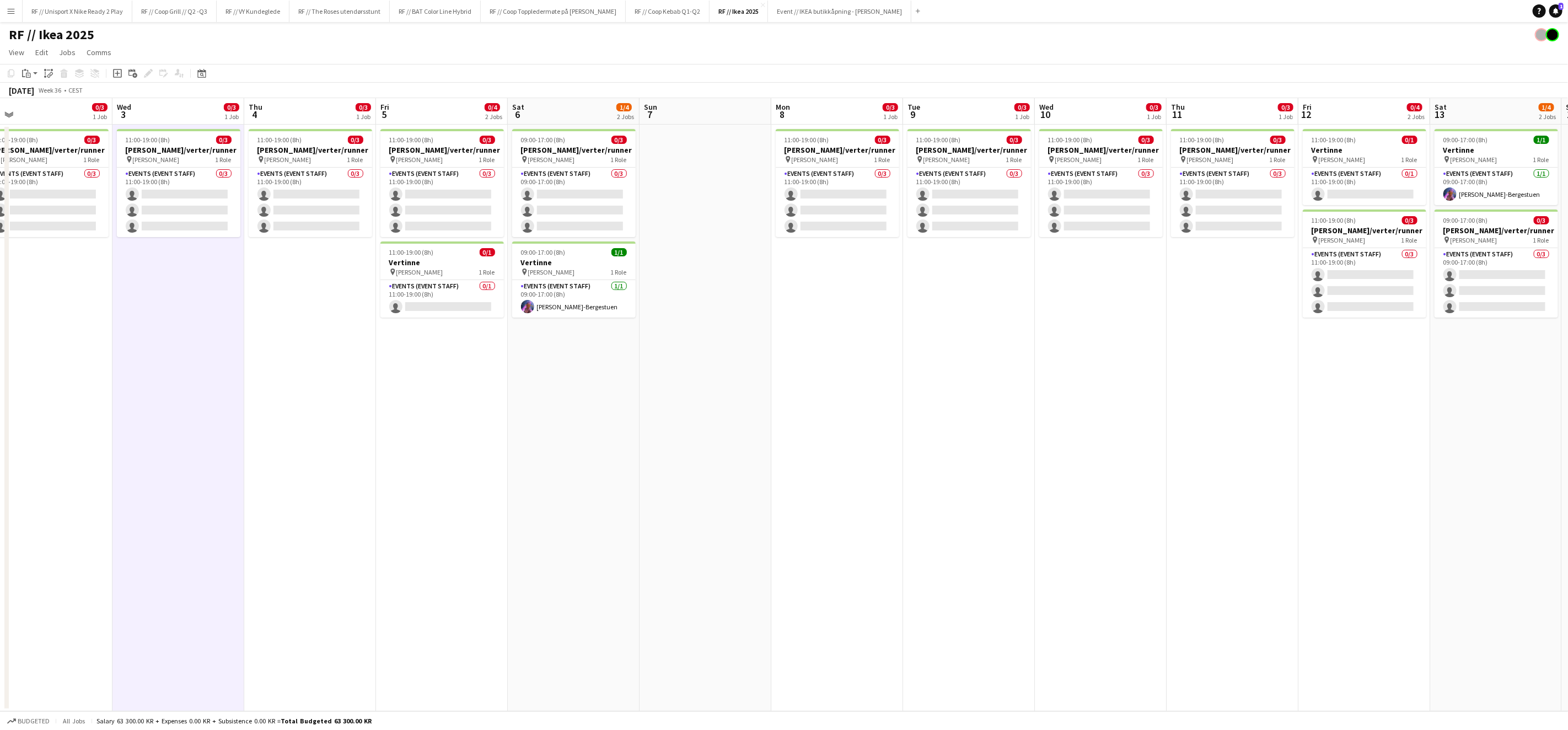
drag, startPoint x: 1104, startPoint y: 354, endPoint x: 1173, endPoint y: 352, distance: 69.0
click at [1201, 344] on app-calendar-viewport "Sun 31 Mon 1 0/3 1 Job Tue 2 0/3 1 Job Wed 3 0/3 1 Job Thu 4 0/3 1 Job Fri 5 0/…" at bounding box center [784, 405] width 1568 height 613
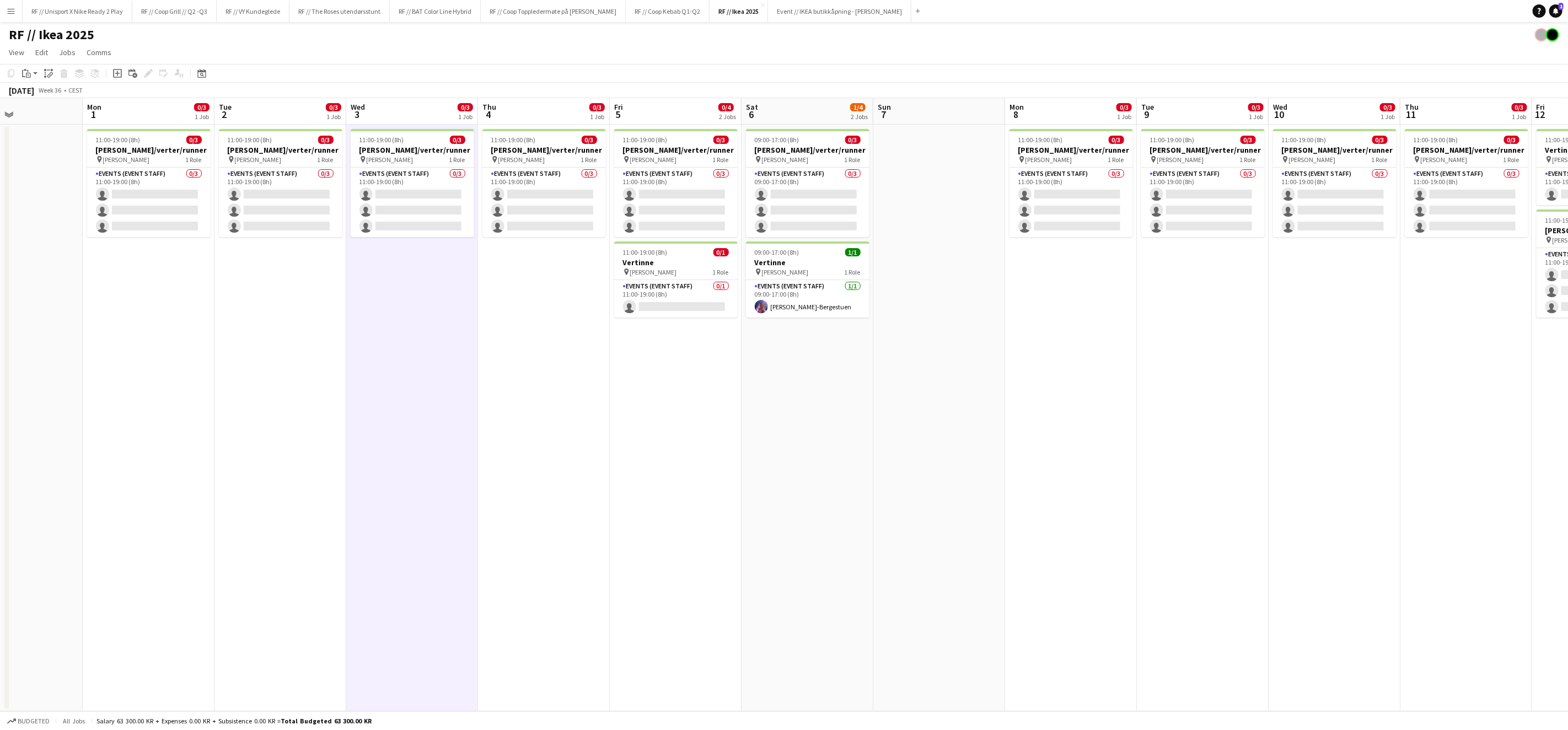
drag, startPoint x: 978, startPoint y: 390, endPoint x: 1197, endPoint y: 374, distance: 219.6
click at [1197, 374] on app-calendar-viewport "Fri 29 Sat 30 Sun 31 Mon 1 0/3 1 Job Tue 2 0/3 1 Job Wed 3 0/3 1 Job Thu 4 0/3 …" at bounding box center [784, 405] width 1568 height 613
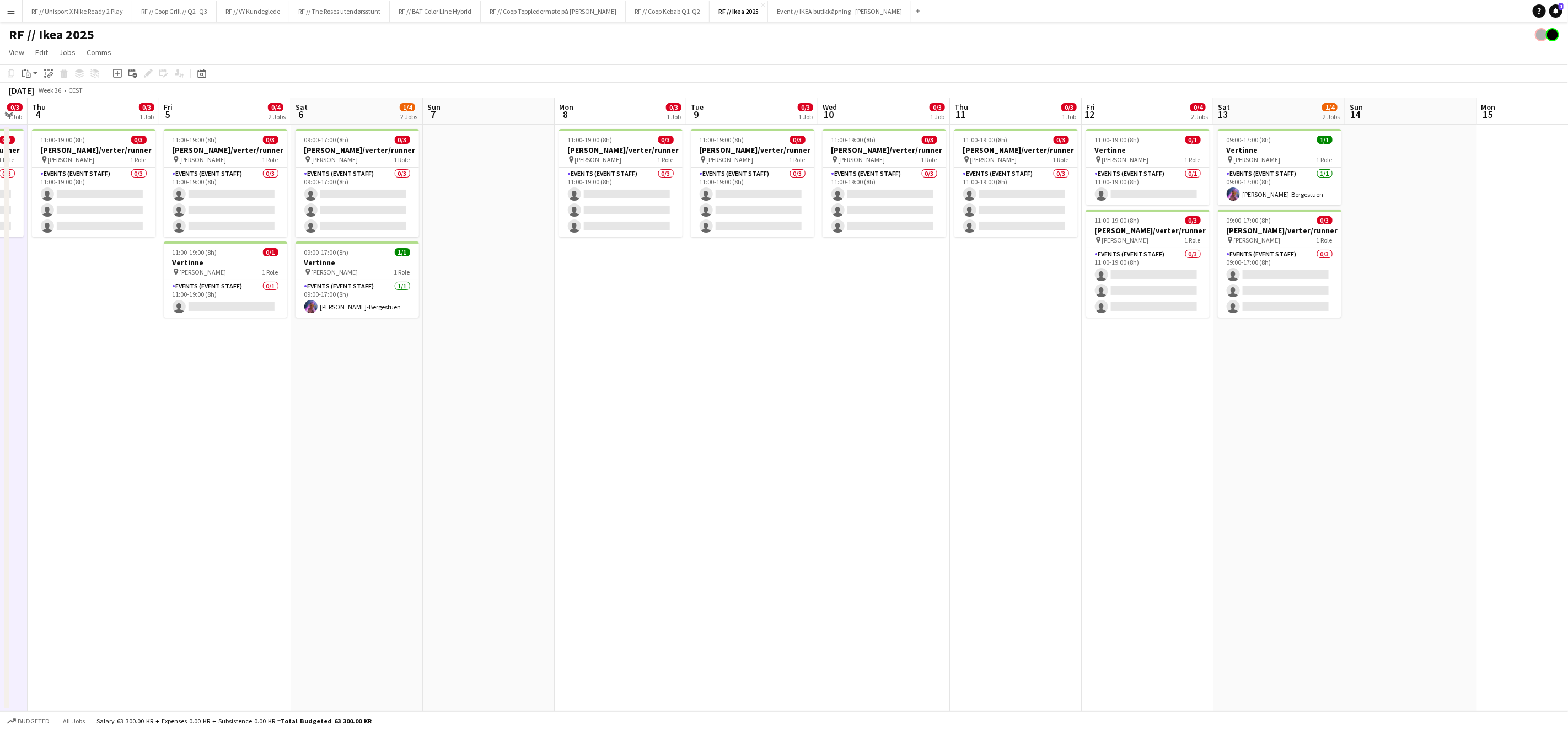
scroll to position [0, 347]
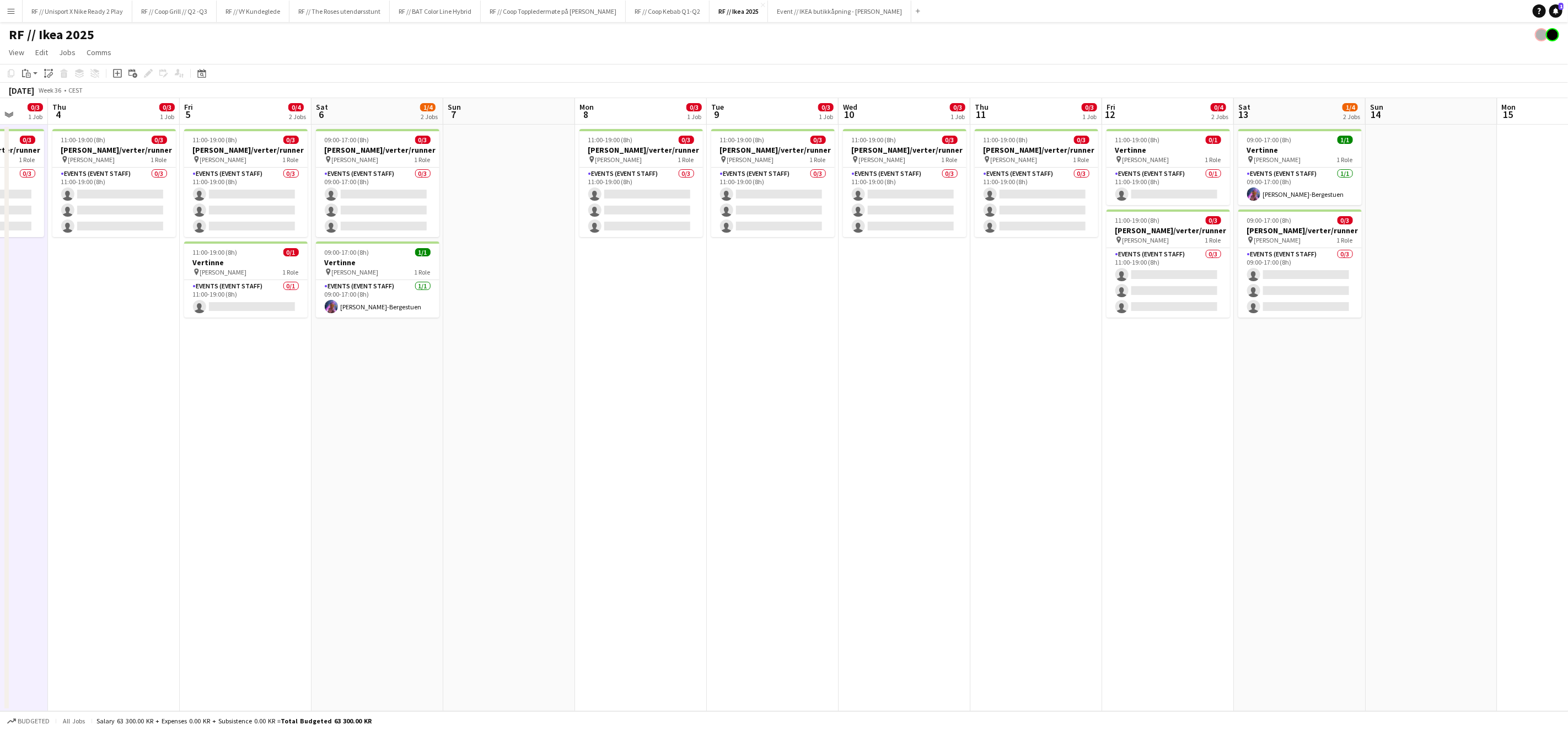
drag, startPoint x: 1159, startPoint y: 381, endPoint x: 654, endPoint y: 386, distance: 505.0
click at [654, 386] on app-calendar-viewport "Mon 1 0/3 1 Job Tue 2 0/3 1 Job Wed 3 0/3 1 Job Thu 4 0/3 1 Job Fri 5 0/4 2 Job…" at bounding box center [784, 405] width 1568 height 613
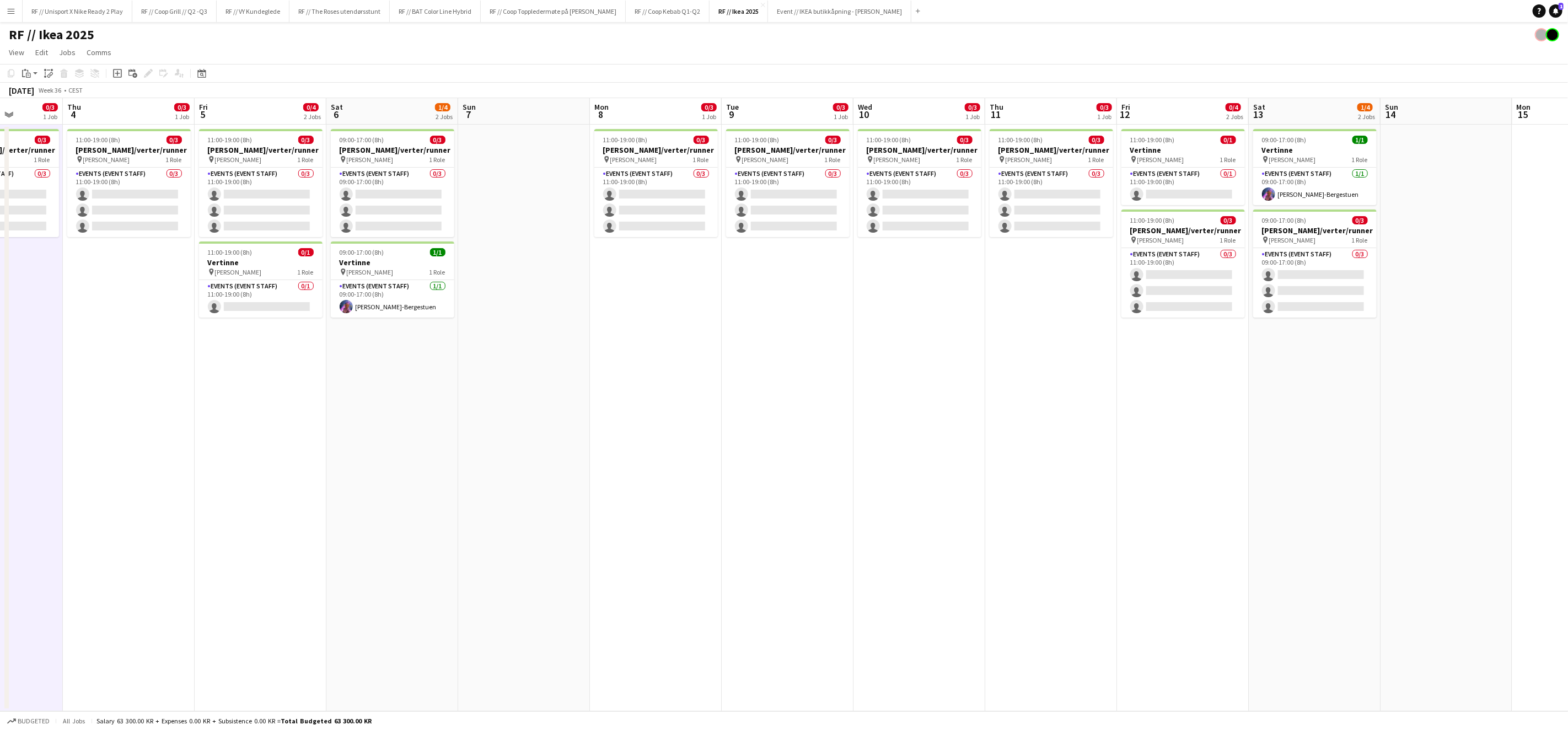
scroll to position [0, 331]
drag, startPoint x: 1280, startPoint y: 236, endPoint x: 1297, endPoint y: 171, distance: 67.2
click at [1297, 171] on app-calendar-viewport "Mon 1 0/3 1 Job Tue 2 0/3 1 Job Wed 3 0/3 1 Job Thu 4 0/3 1 Job Fri 5 0/4 2 Job…" at bounding box center [784, 405] width 1568 height 613
click at [1197, 440] on app-date-cell "11:00-19:00 (8h) 0/1 Vertinne pin [PERSON_NAME] 1 Role Events (Event Staff) 0/1…" at bounding box center [1184, 418] width 132 height 587
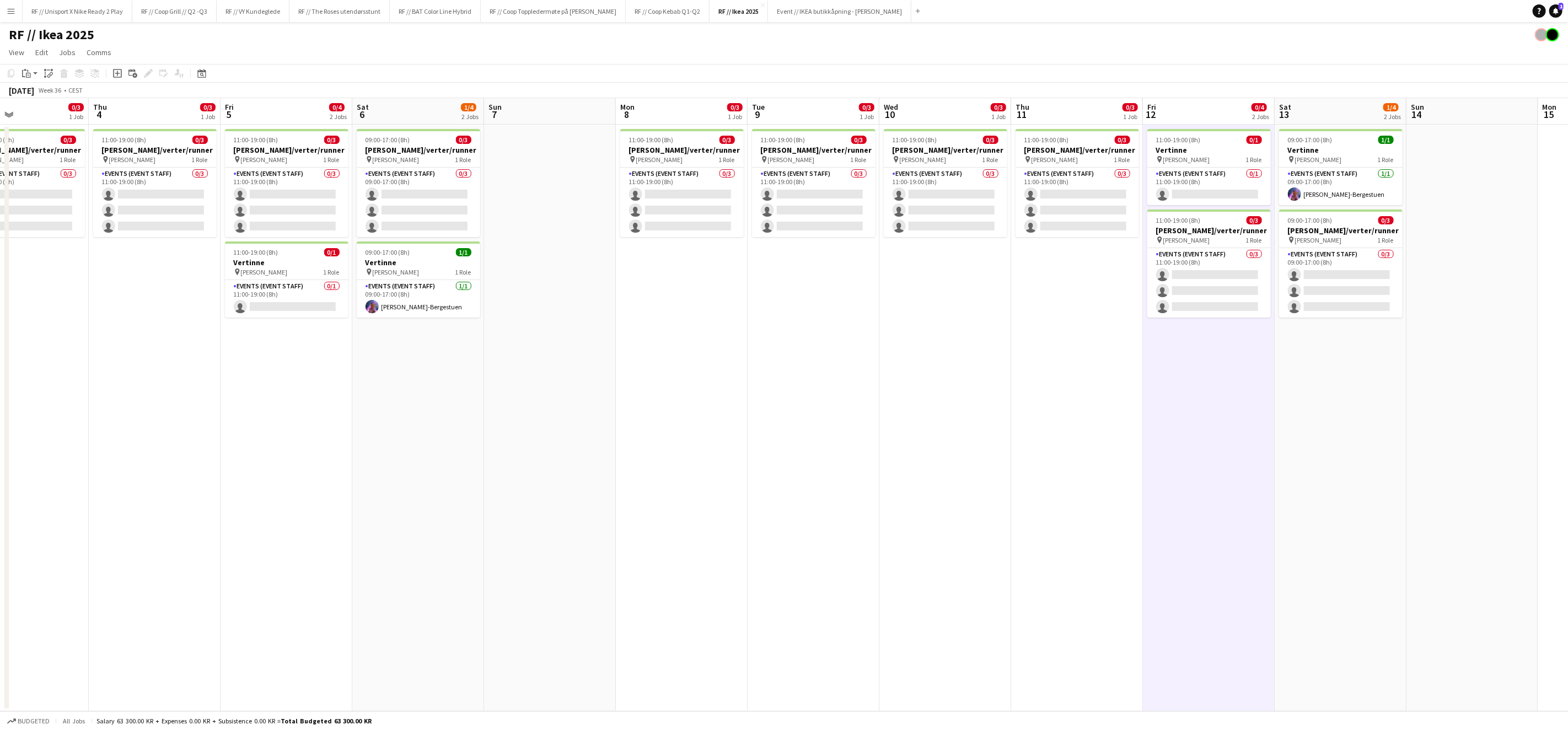
drag, startPoint x: 673, startPoint y: 461, endPoint x: 799, endPoint y: 459, distance: 126.0
click at [784, 456] on app-calendar-viewport "Mon 1 0/3 1 Job Tue 2 0/3 1 Job Wed 3 0/3 1 Job Thu 4 0/3 1 Job Fri 5 0/4 2 Job…" at bounding box center [784, 405] width 1568 height 613
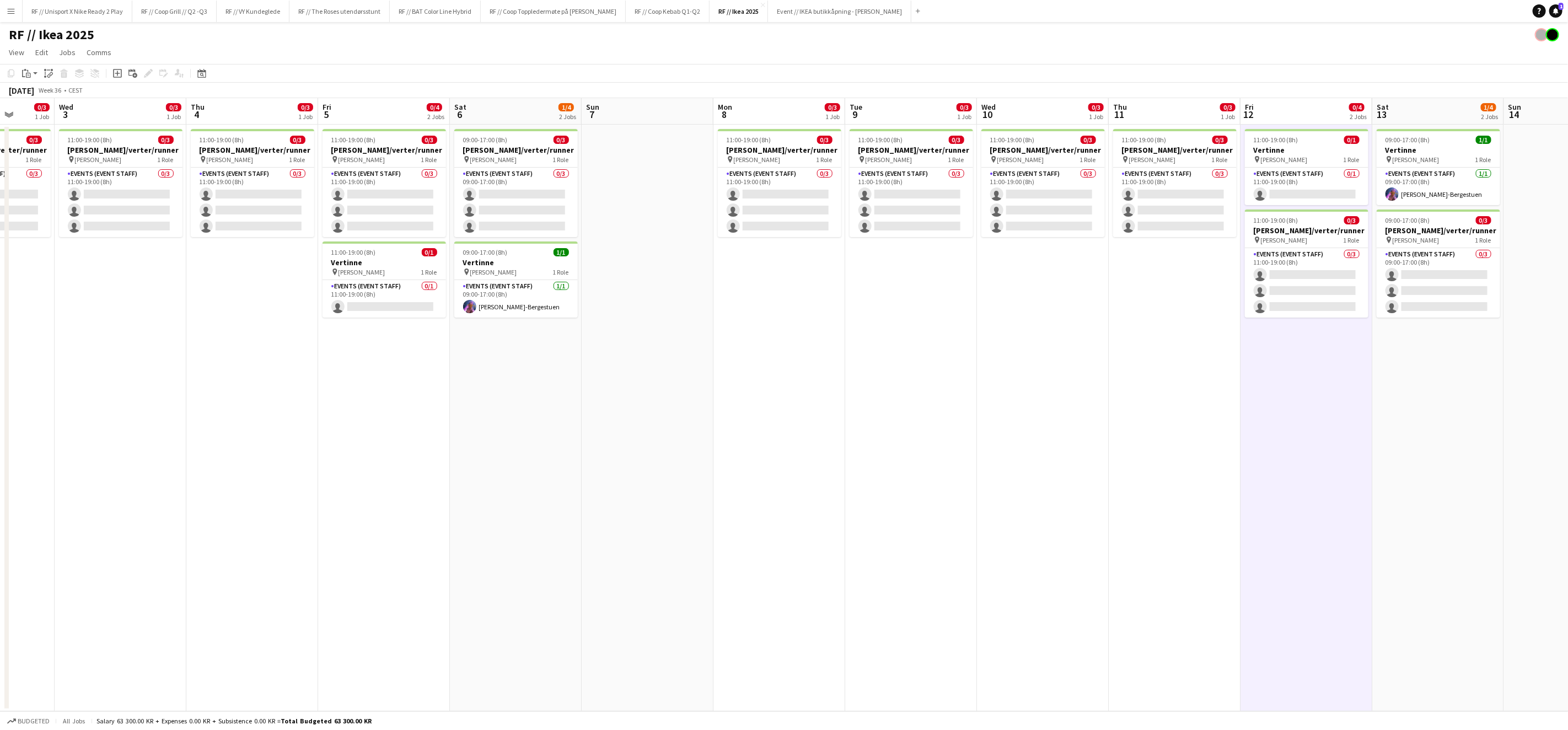
drag, startPoint x: 747, startPoint y: 461, endPoint x: 954, endPoint y: 429, distance: 209.5
click at [954, 429] on app-calendar-viewport "Sun 31 Mon 1 0/3 1 Job Tue 2 0/3 1 Job Wed 3 0/3 1 Job Thu 4 0/3 1 Job Fri 5 0/…" at bounding box center [784, 405] width 1568 height 613
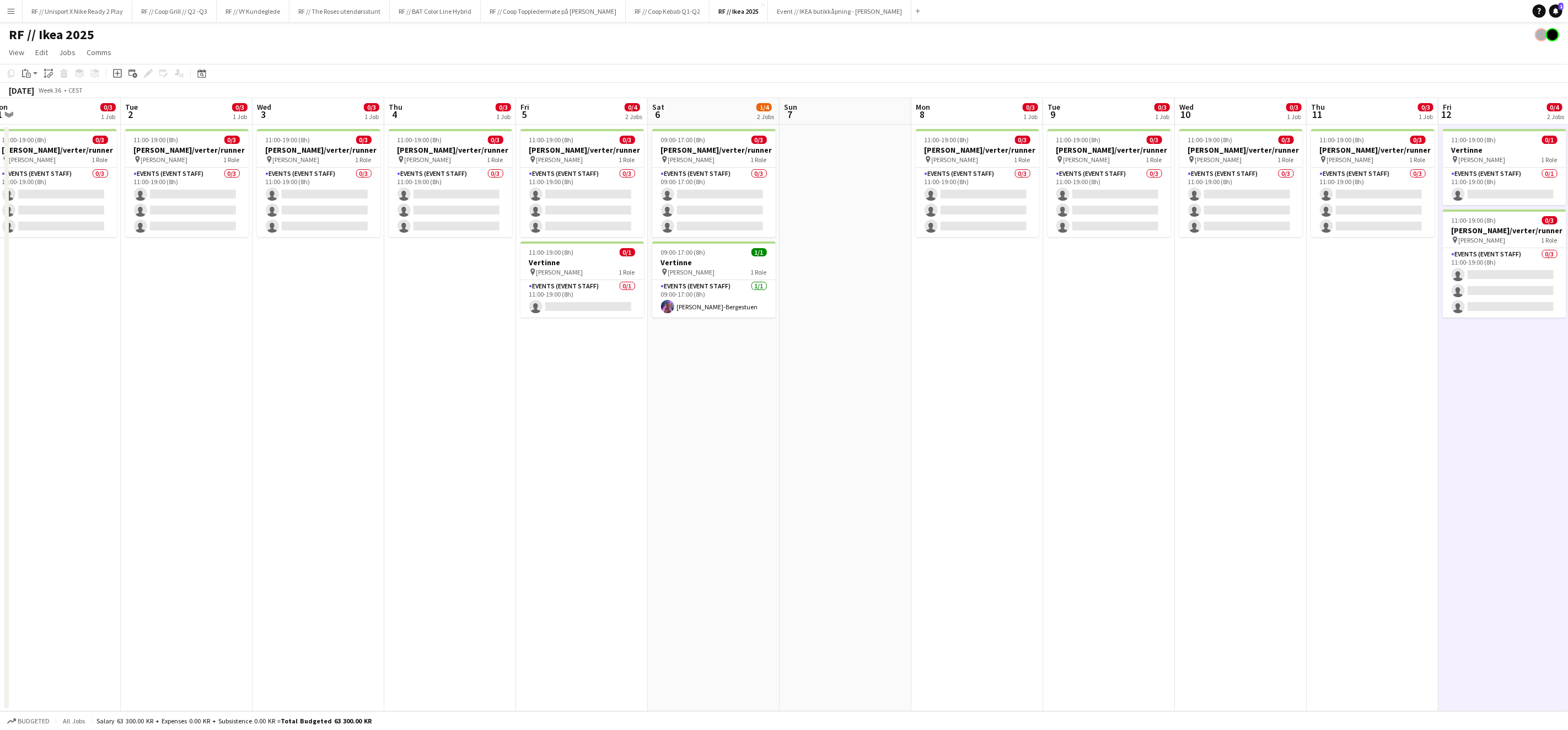
click at [19, 13] on button "Menu" at bounding box center [11, 11] width 22 height 22
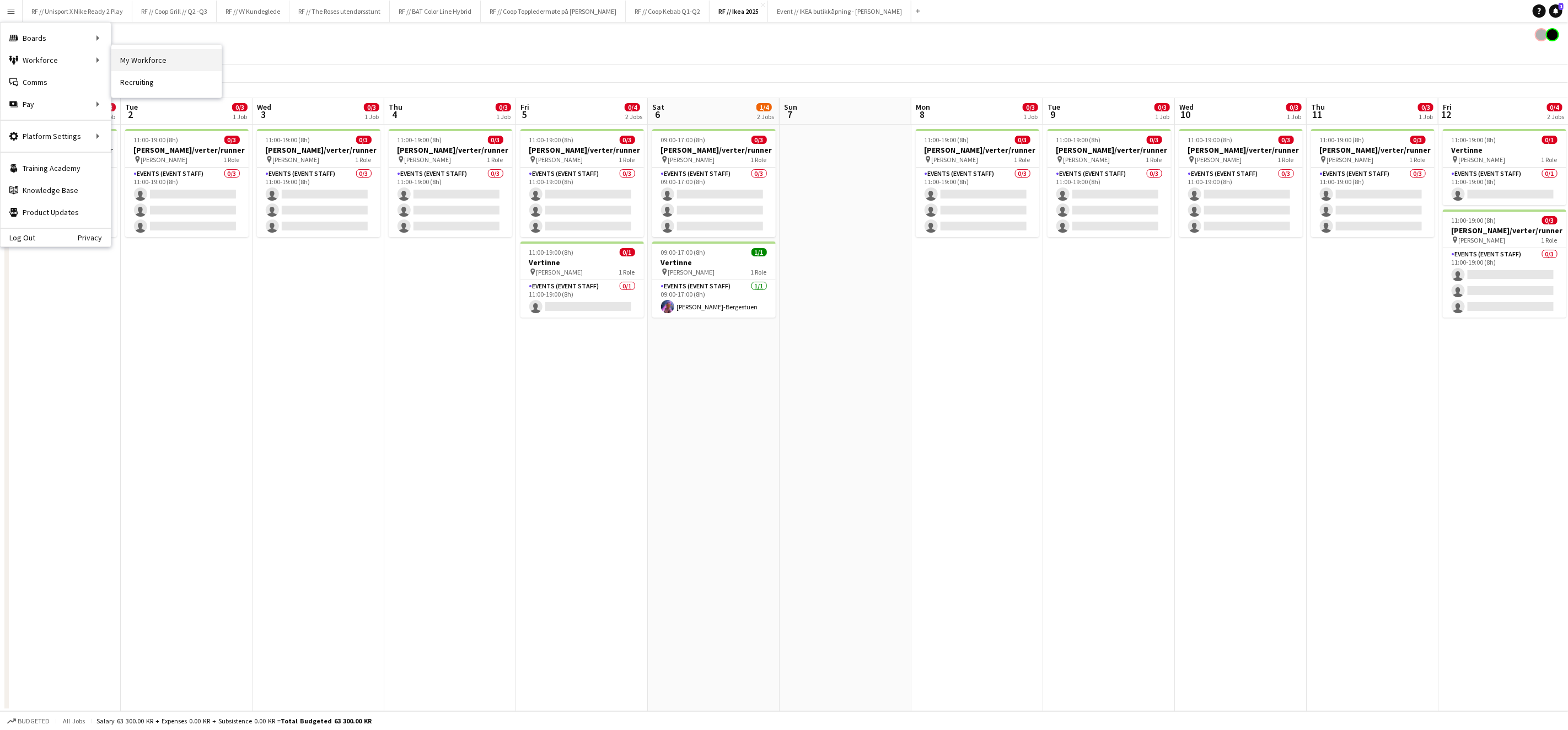
click at [219, 65] on link "My Workforce" at bounding box center [167, 60] width 111 height 22
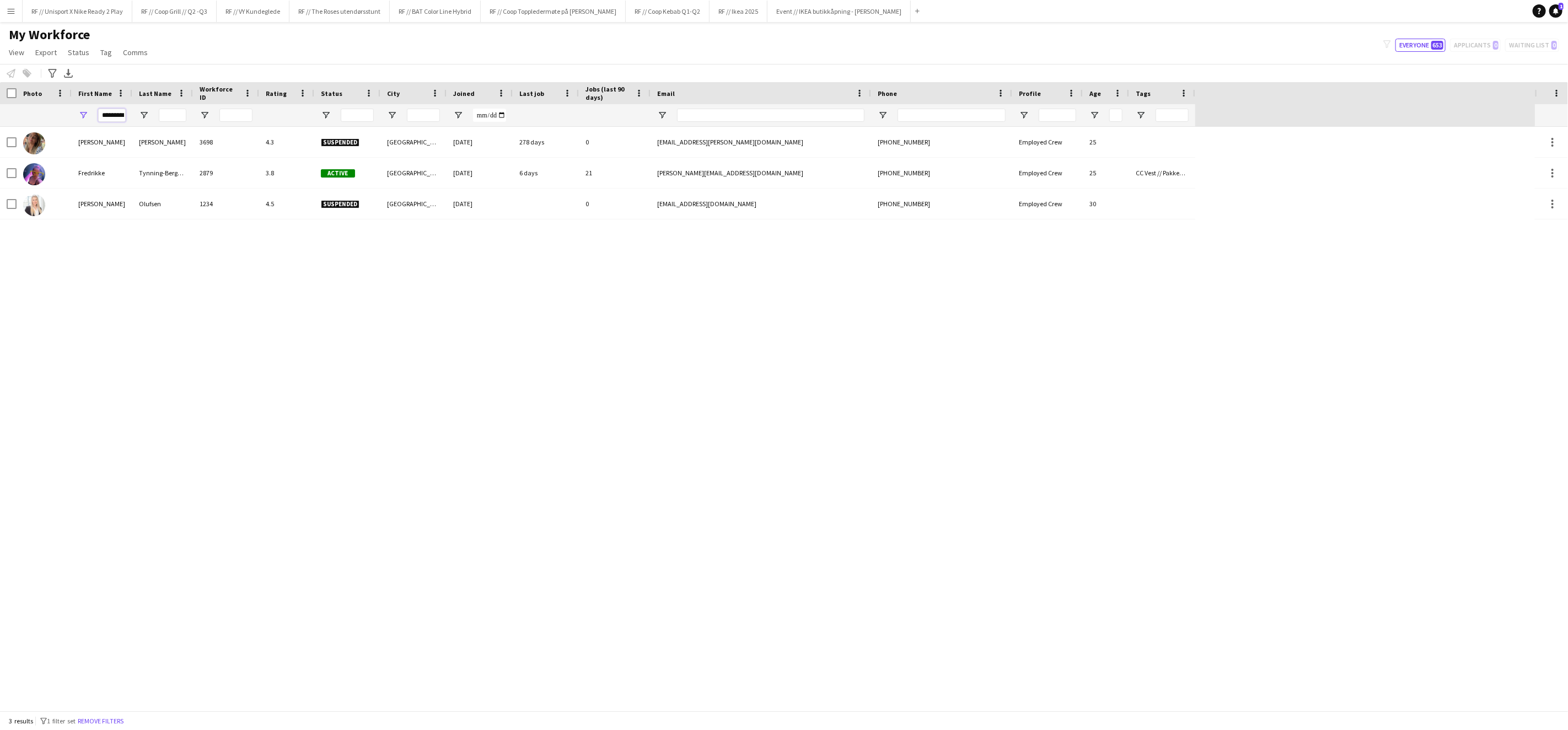
click at [112, 116] on input "*********" at bounding box center [112, 115] width 28 height 13
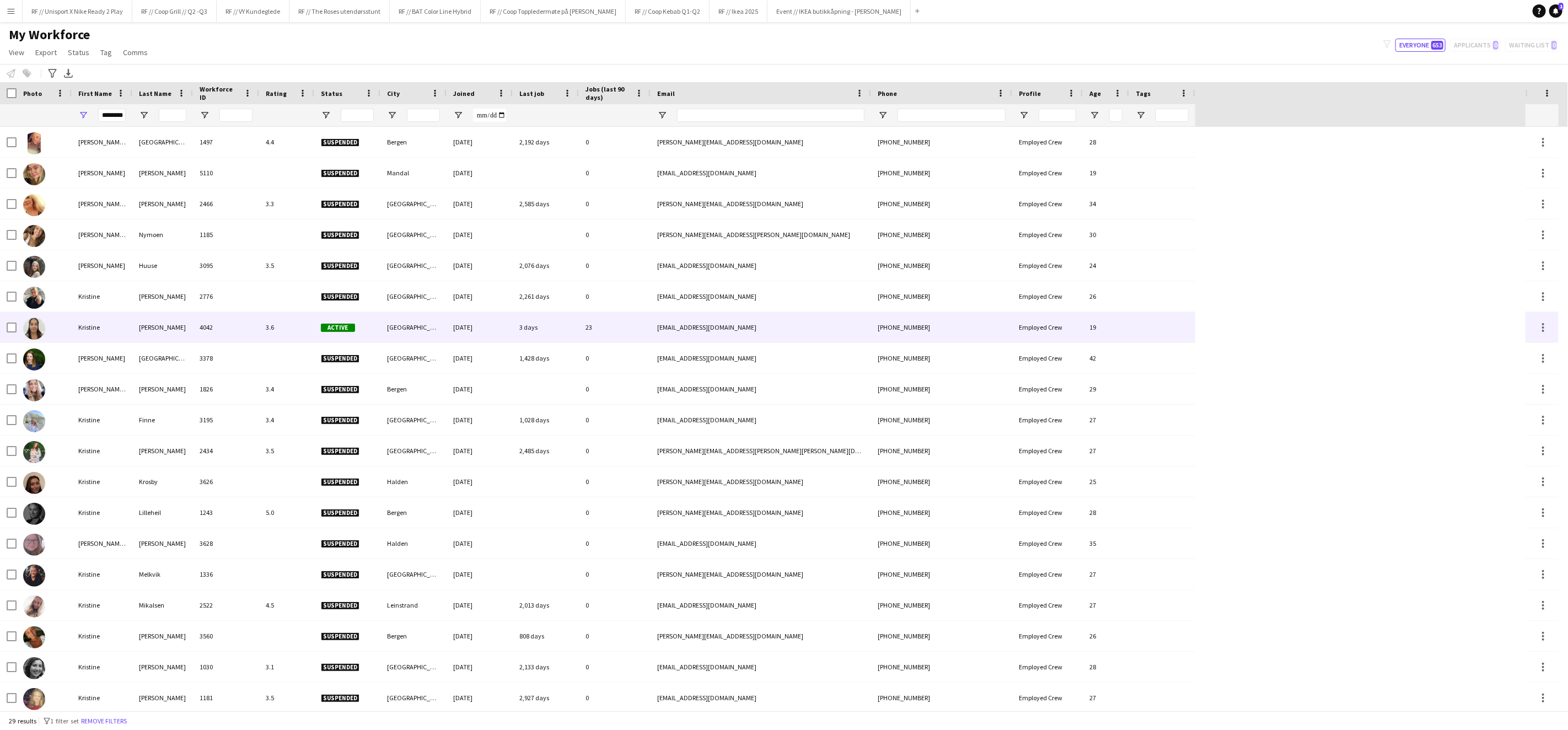
click at [36, 332] on img at bounding box center [34, 328] width 22 height 22
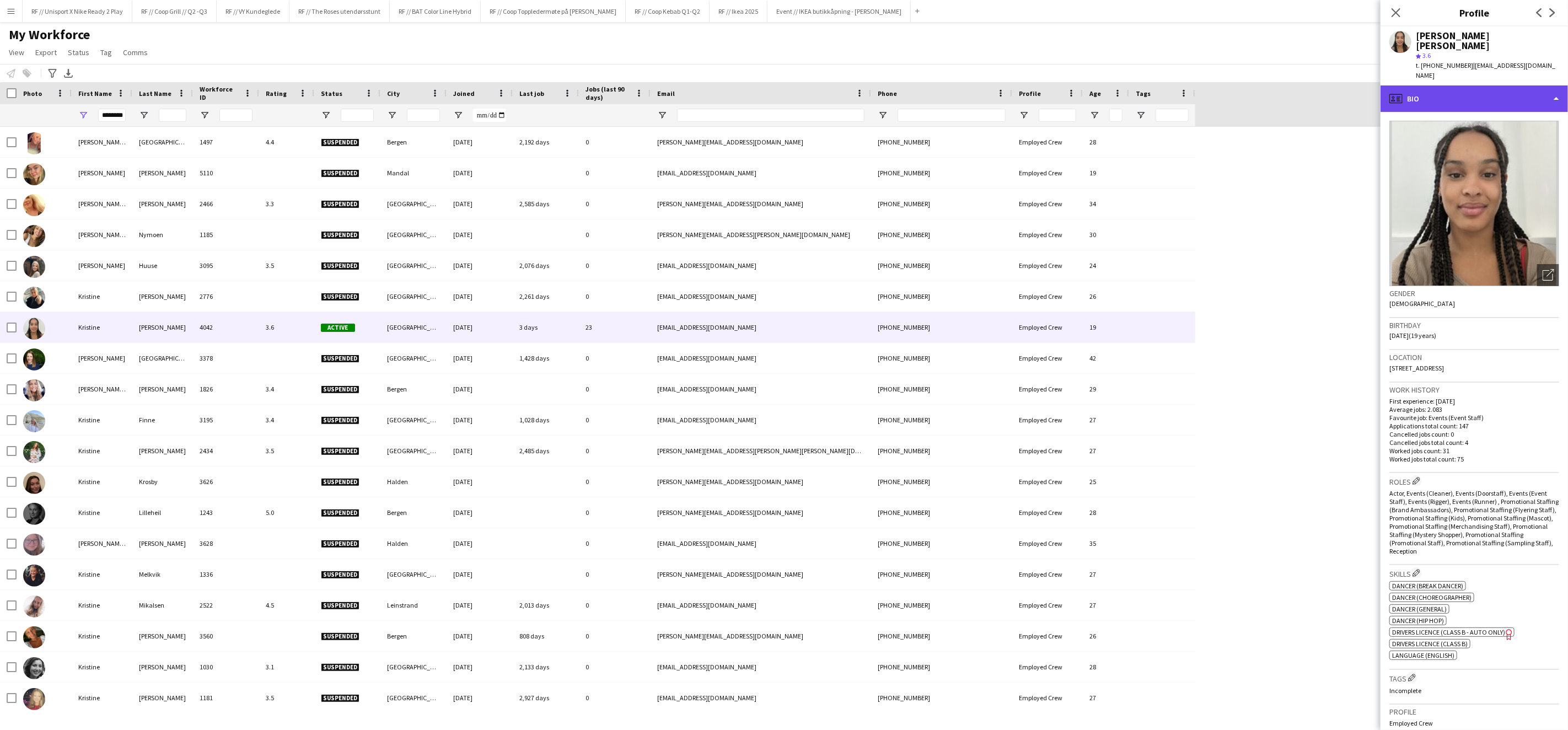
click at [1550, 85] on div "profile Bio" at bounding box center [1475, 98] width 188 height 26
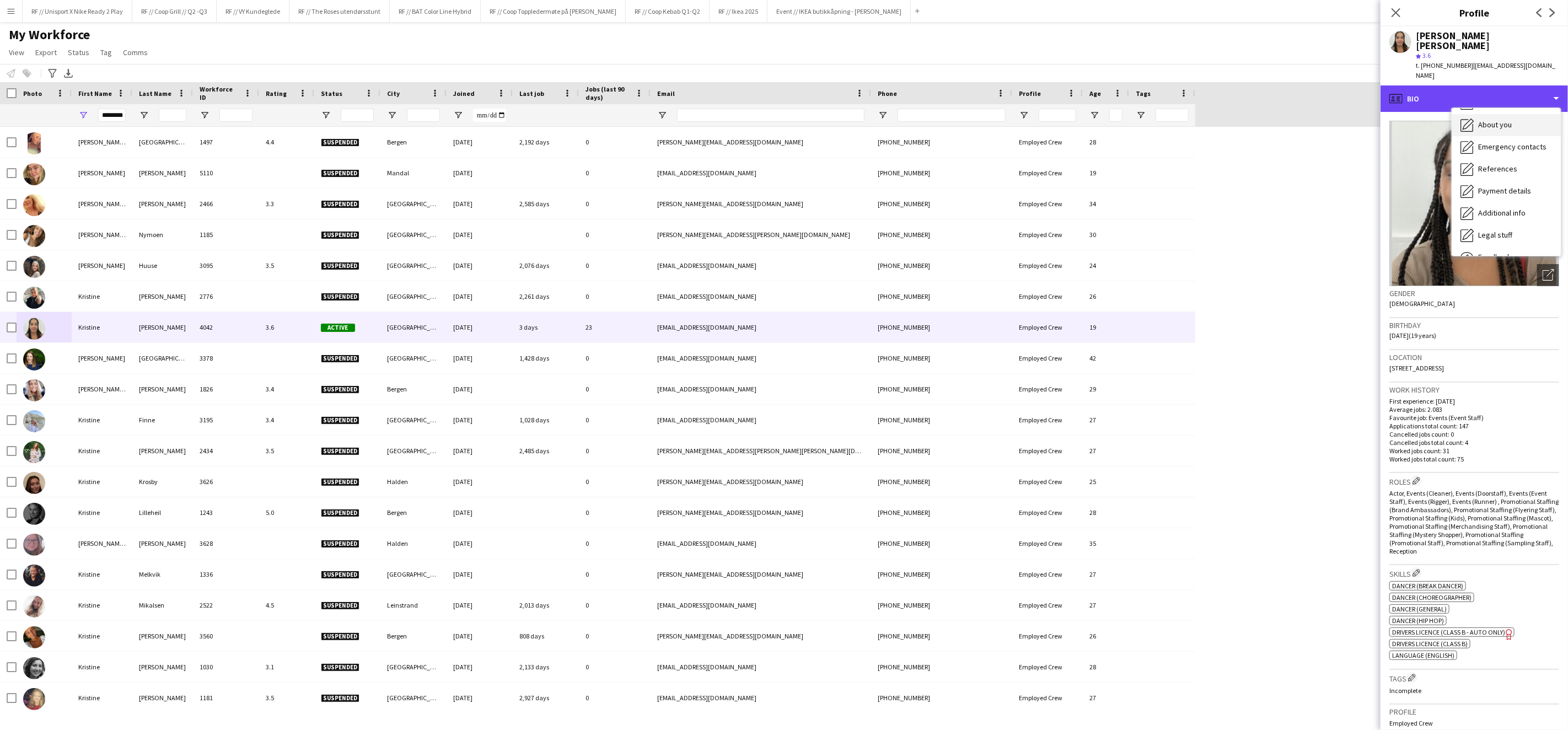
scroll to position [103, 0]
click at [1501, 235] on span "Calendar" at bounding box center [1493, 240] width 29 height 10
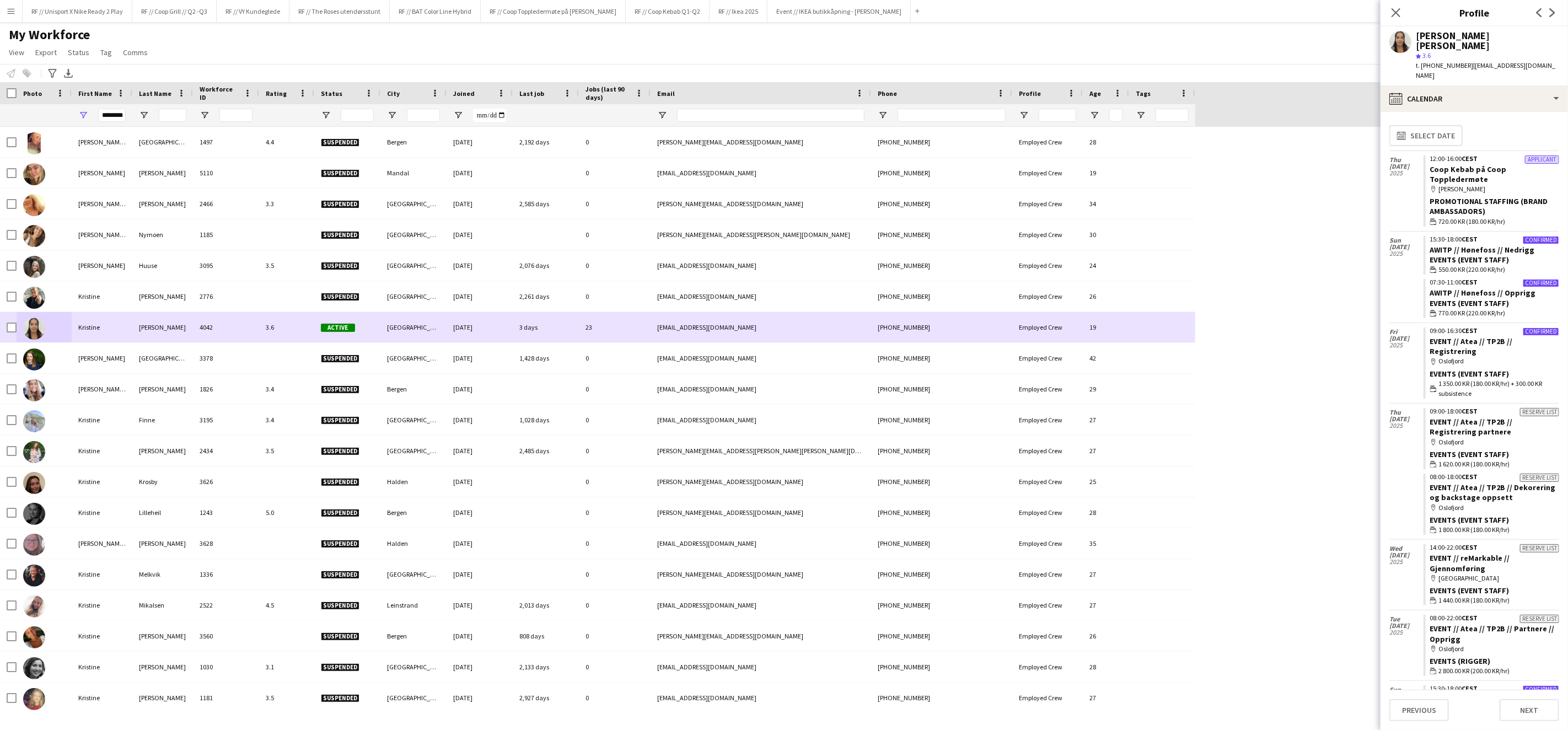
scroll to position [0, 0]
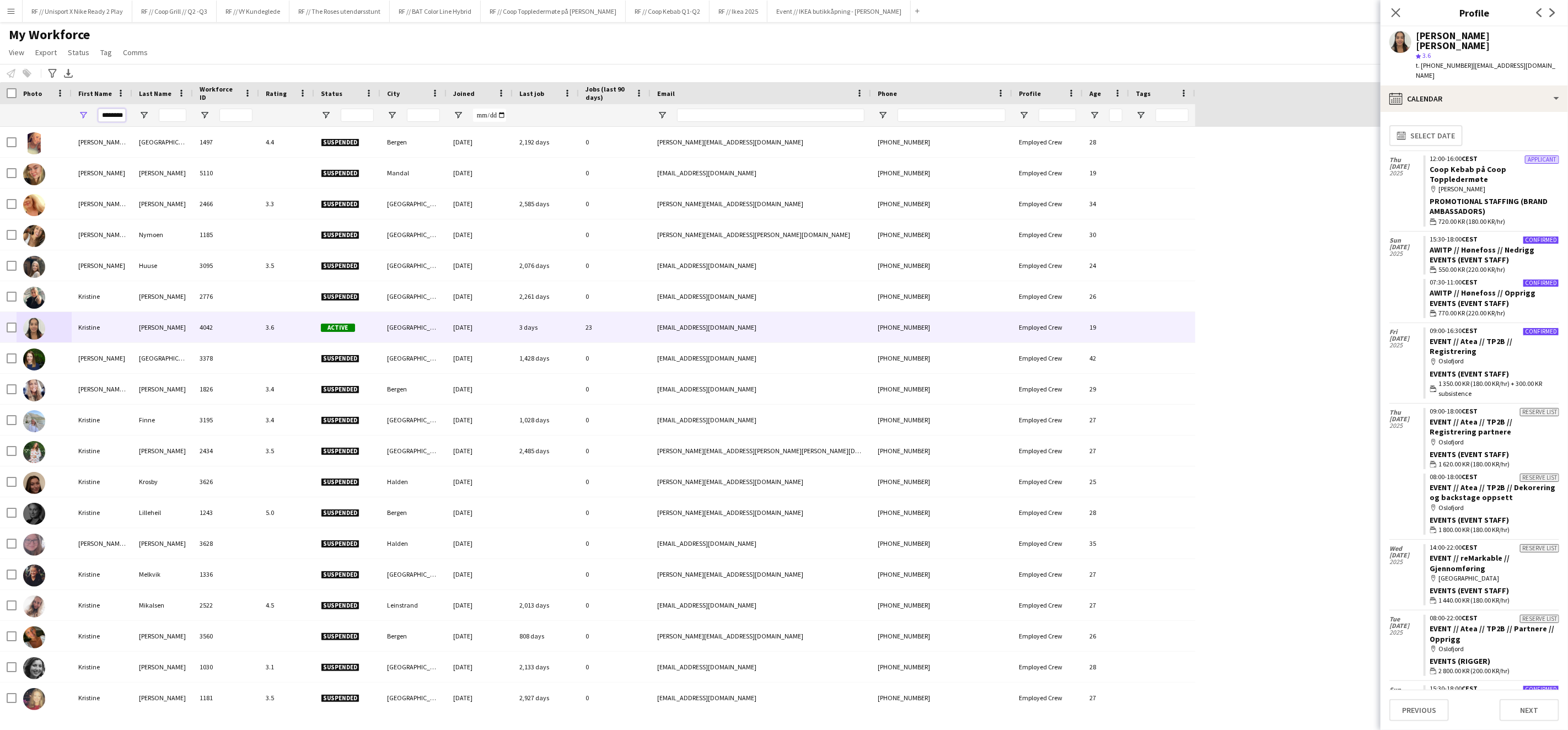
click at [116, 118] on input "********" at bounding box center [112, 115] width 28 height 13
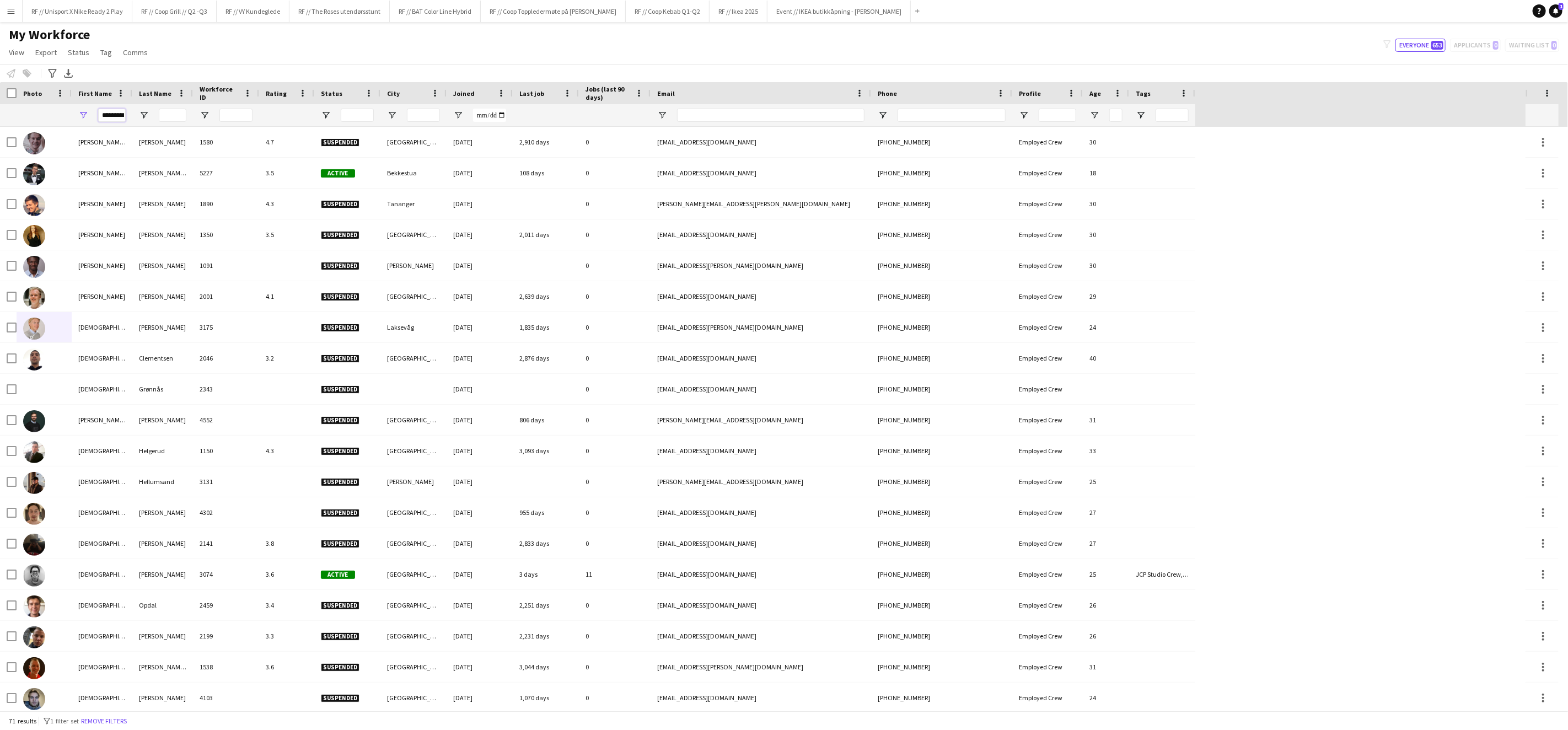
scroll to position [0, 1]
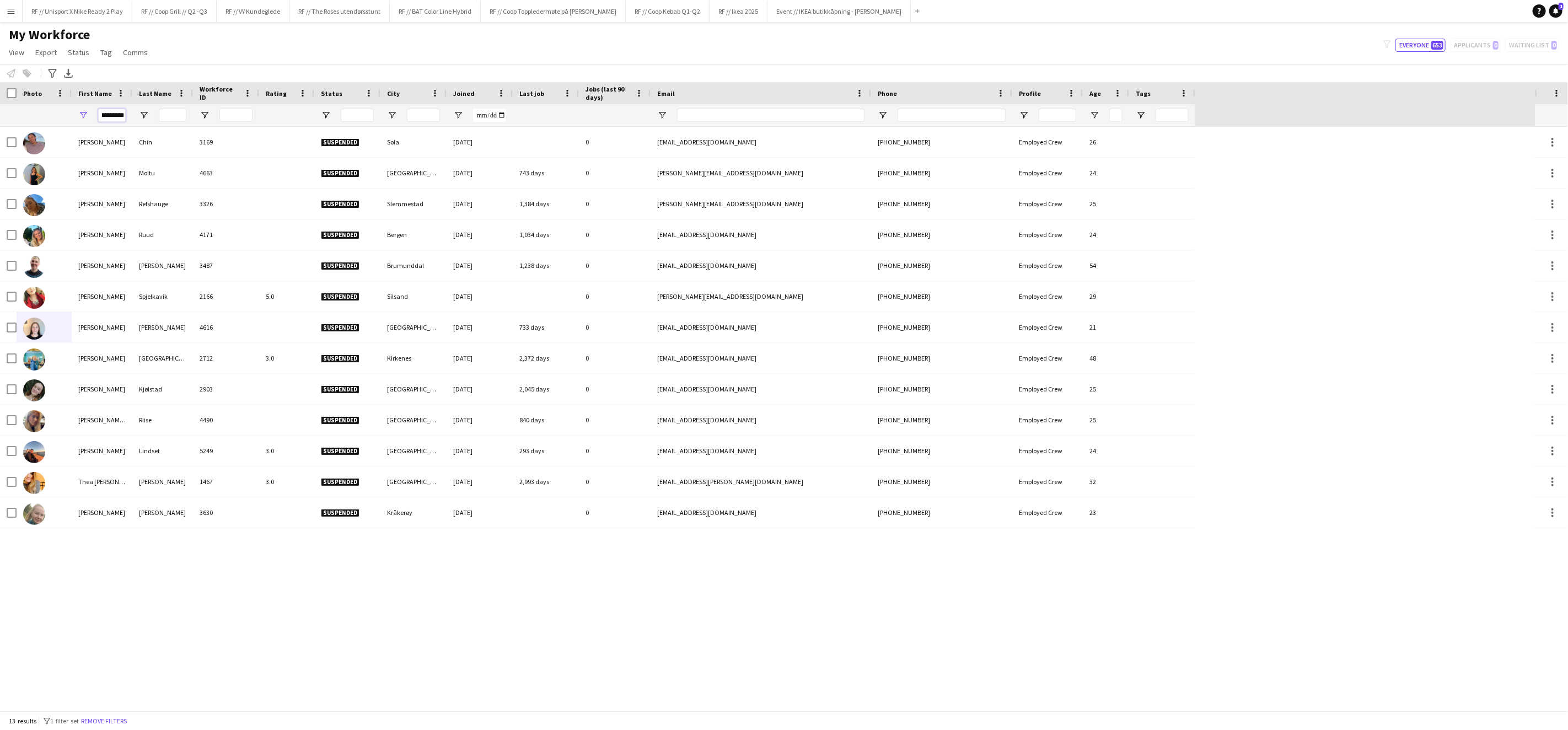
click at [116, 118] on input "*********" at bounding box center [112, 115] width 28 height 13
type input "********"
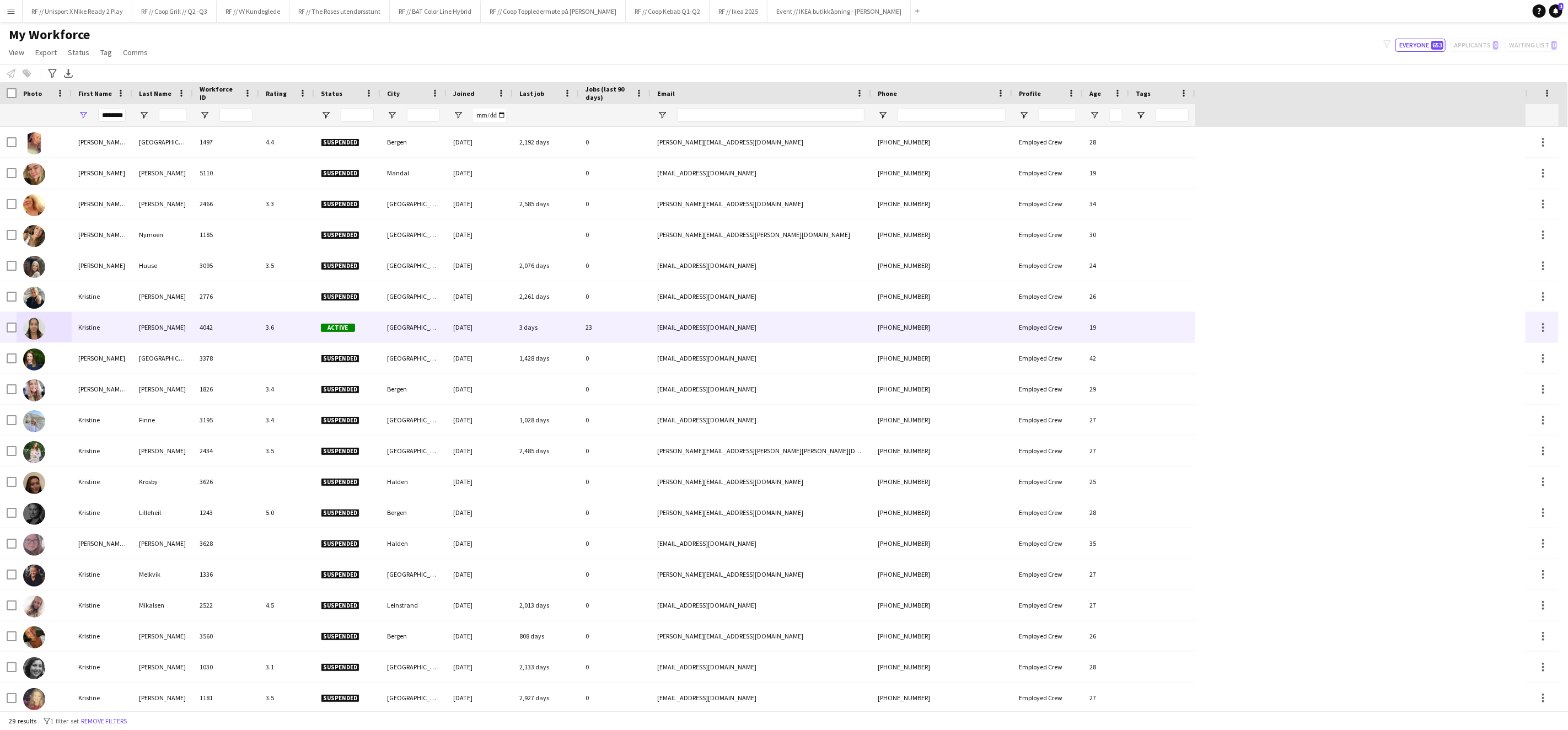
click at [38, 329] on img at bounding box center [34, 328] width 22 height 22
